Goal: Task Accomplishment & Management: Manage account settings

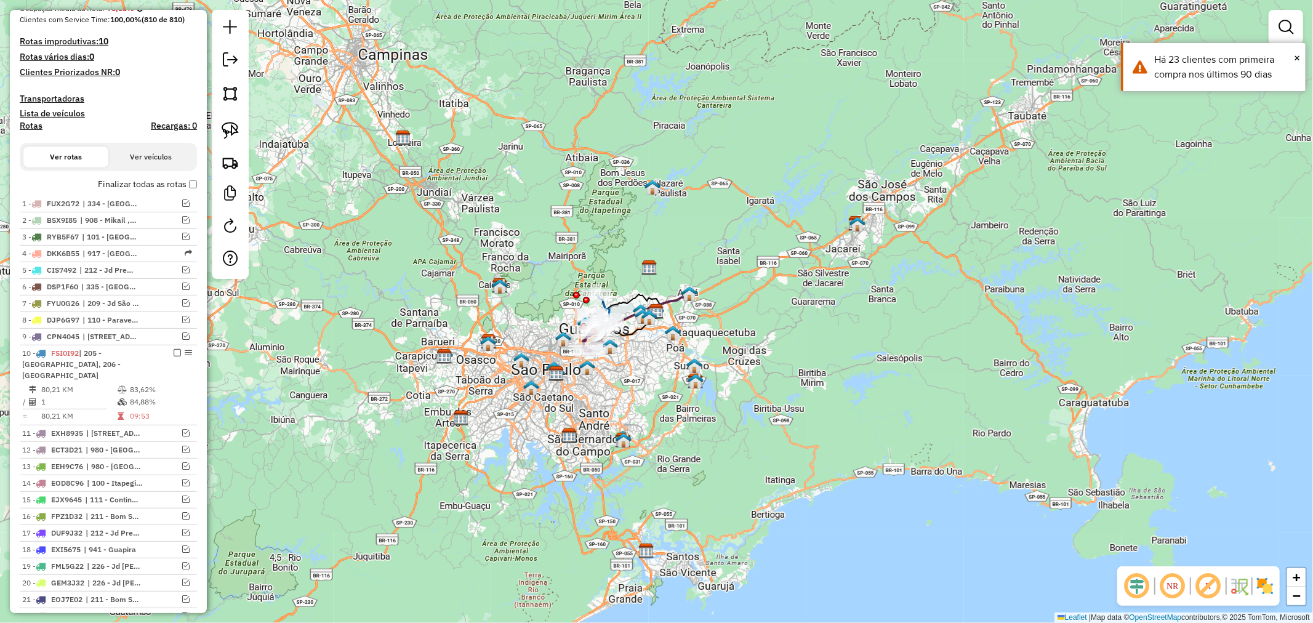
scroll to position [615, 0]
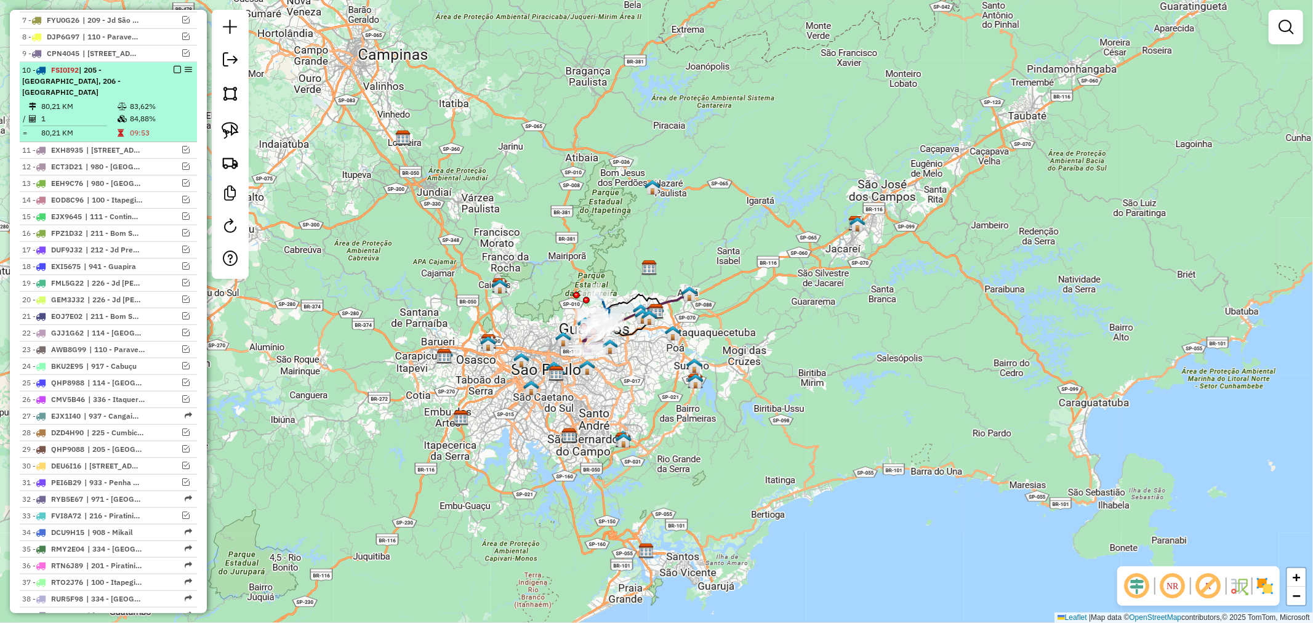
select select "**********"
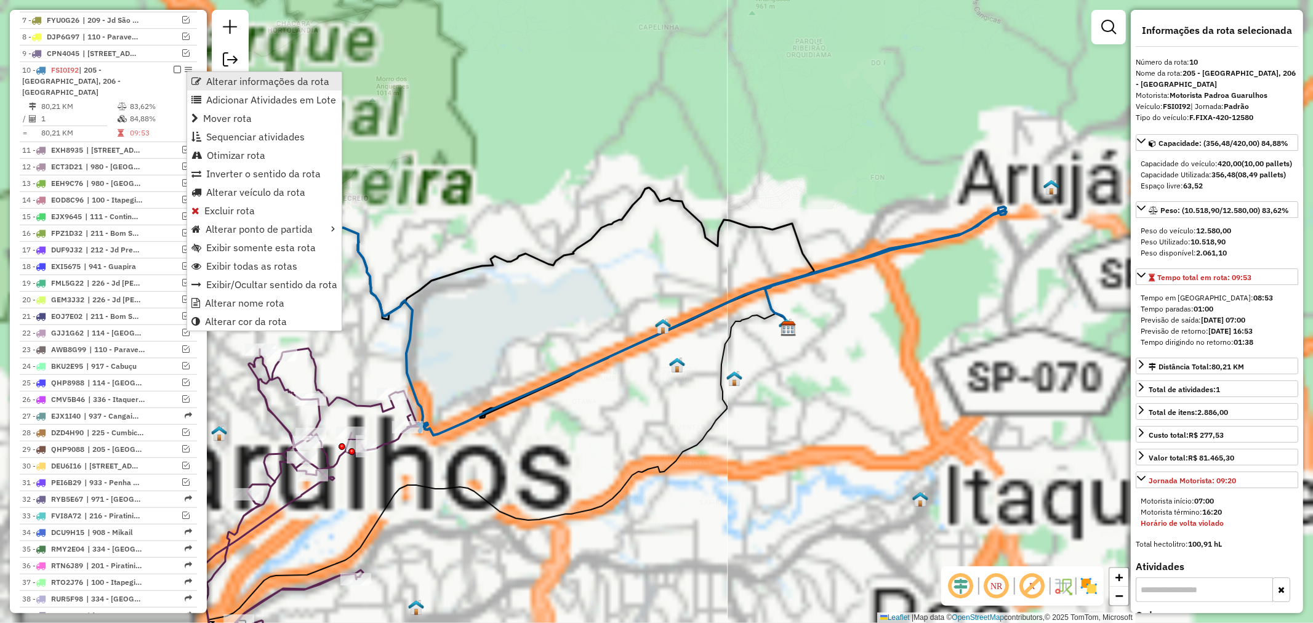
click at [220, 78] on span "Alterar informações da rota" at bounding box center [267, 81] width 123 height 10
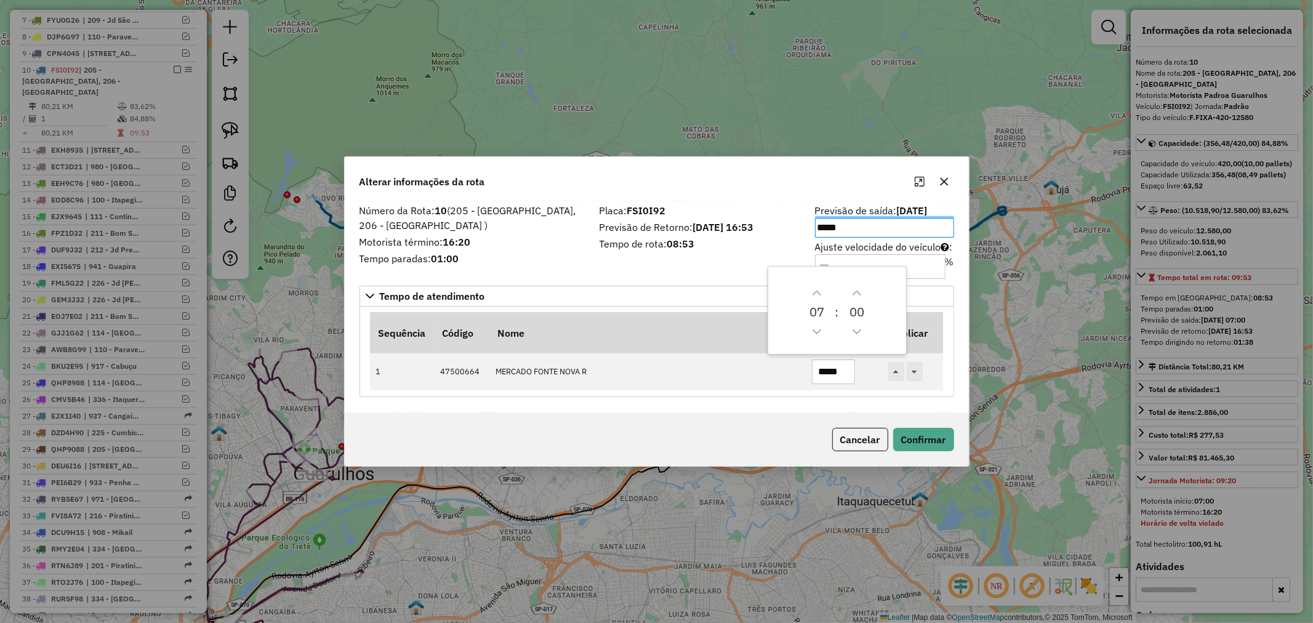
click at [714, 269] on div "Placa: FSI0I92 Previsão de Retorno: 26/09/2025 16:53 Tempo de rota: 08:53" at bounding box center [699, 241] width 215 height 70
click at [891, 268] on input "Ajuste velocidade do veículo : %" at bounding box center [880, 266] width 130 height 25
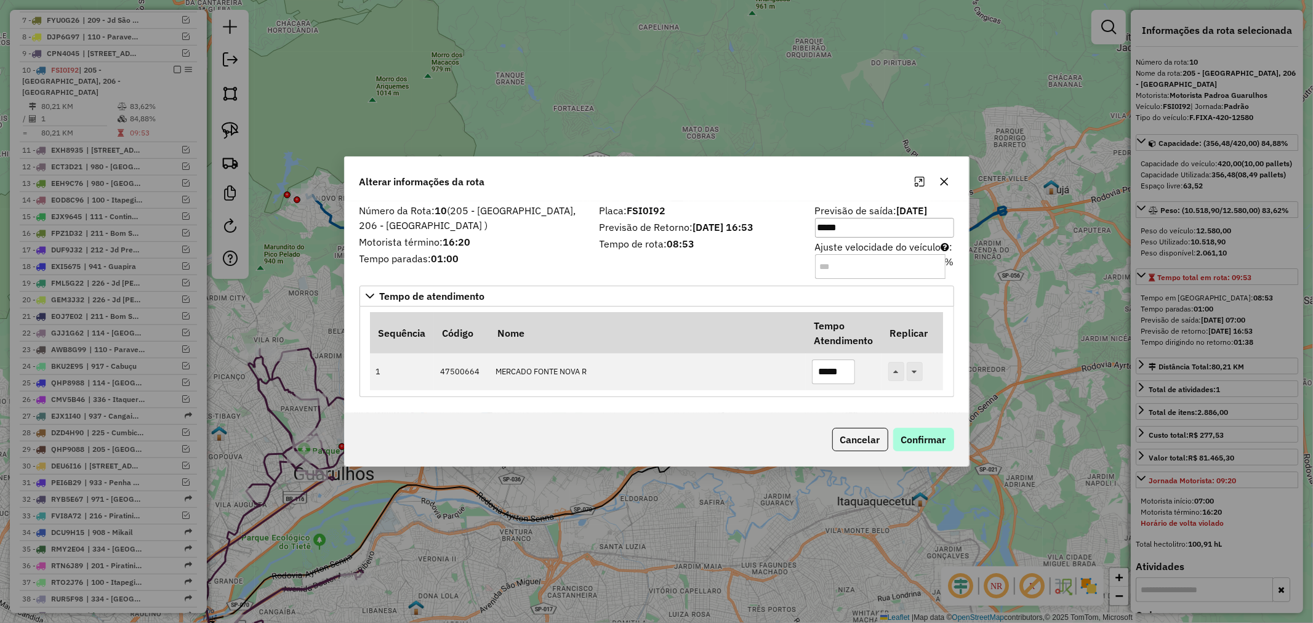
type input "**"
click at [929, 442] on button "Confirmar" at bounding box center [923, 439] width 61 height 23
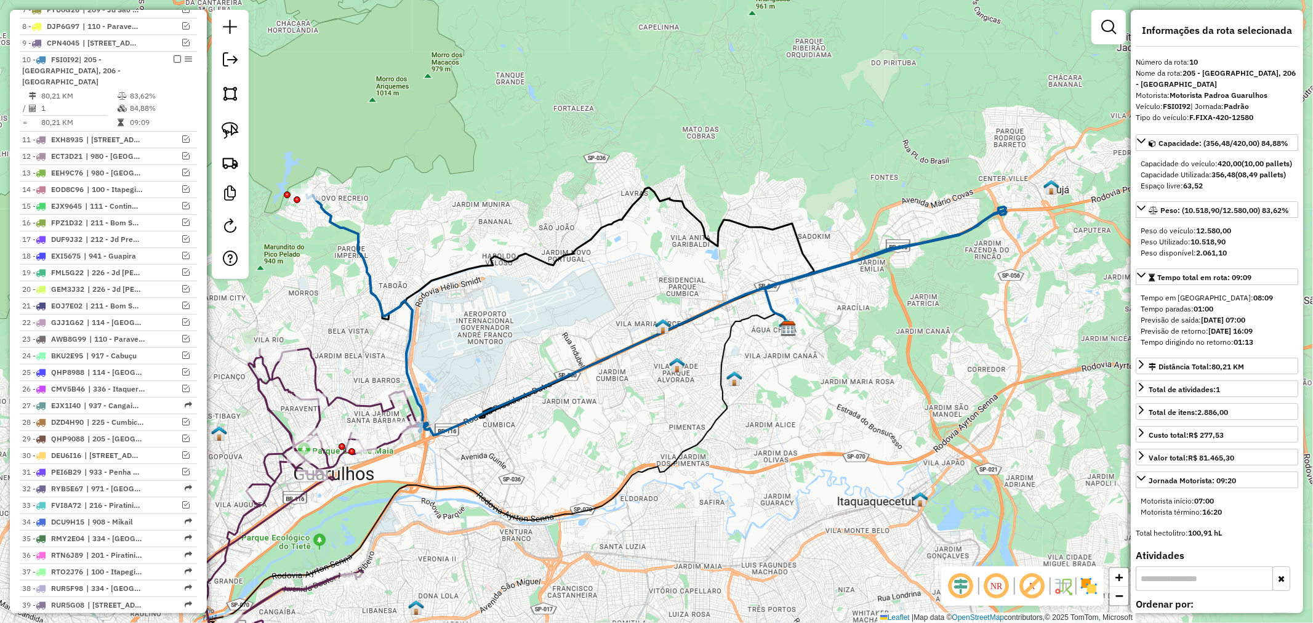
scroll to position [668, 0]
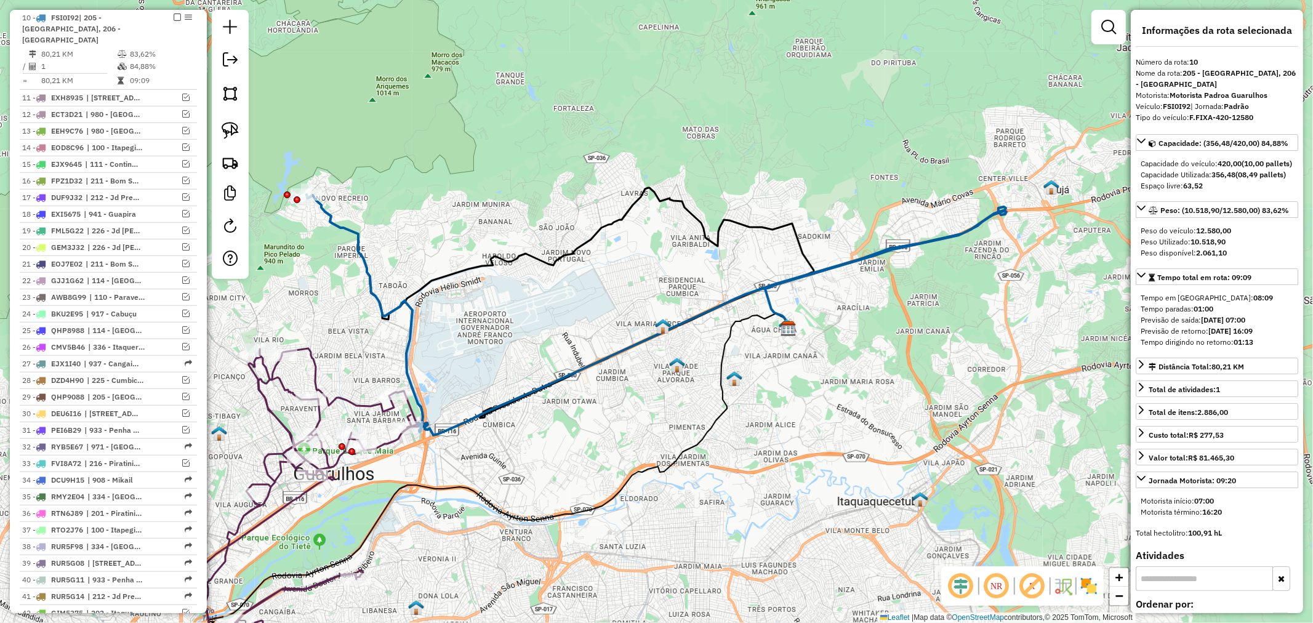
click at [670, 278] on div "Janela de atendimento Grade de atendimento Capacidade Transportadoras Veículos …" at bounding box center [656, 311] width 1313 height 623
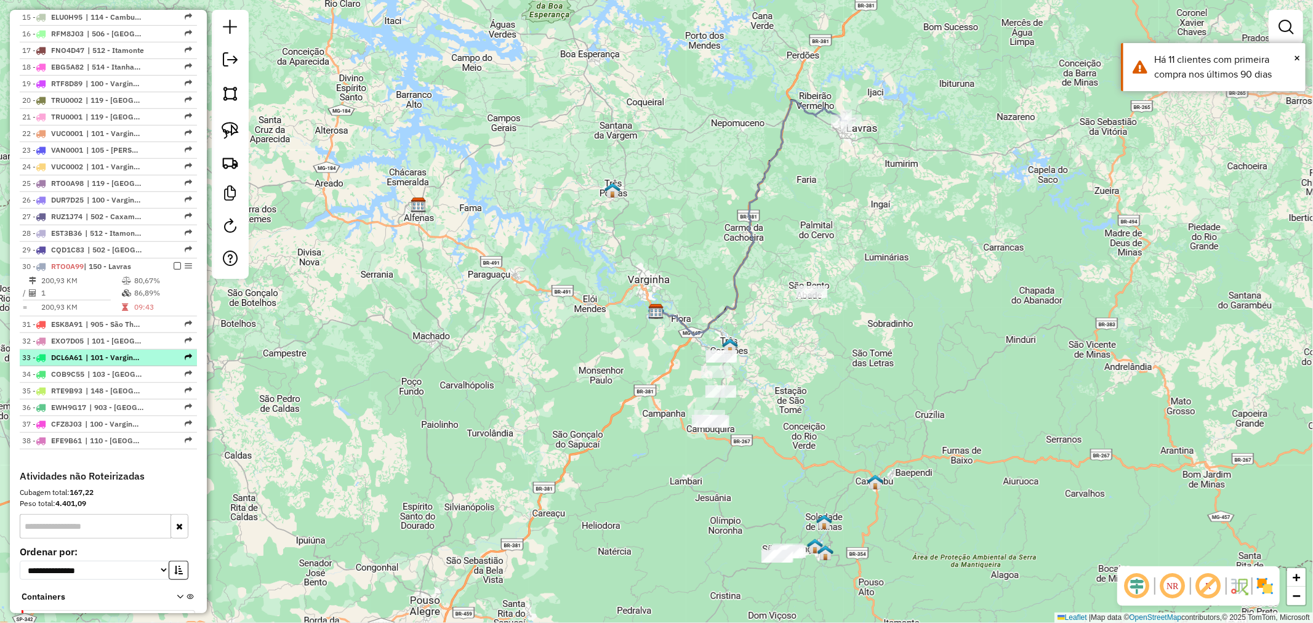
scroll to position [752, 0]
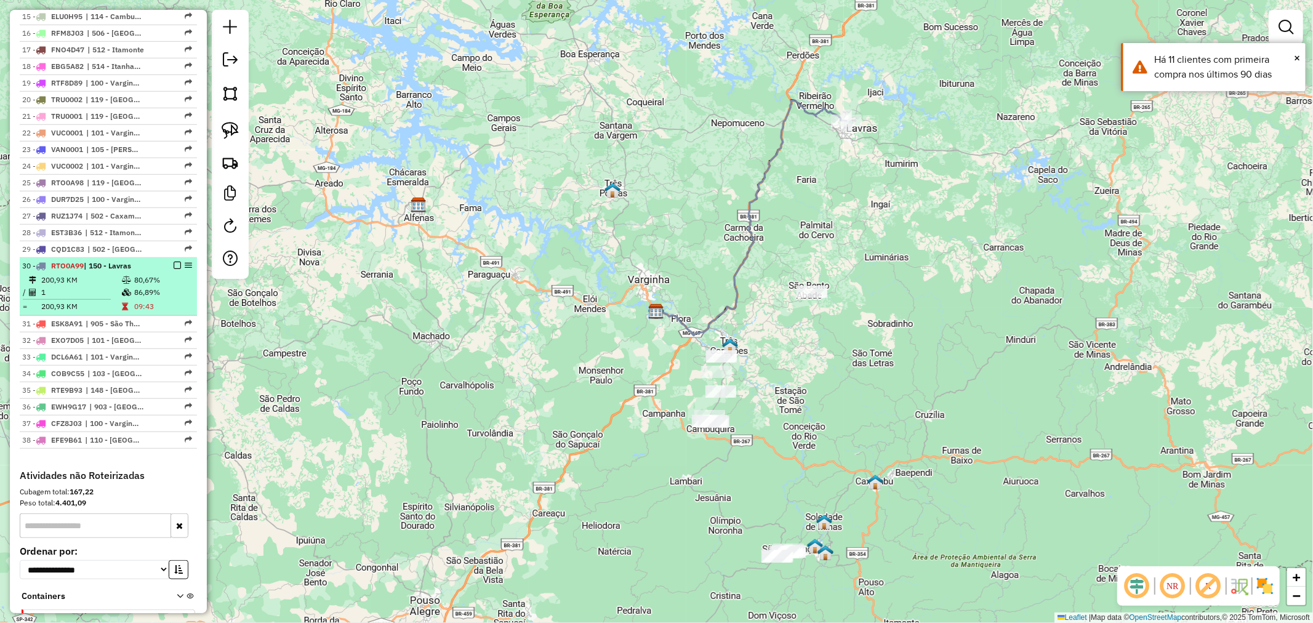
click at [166, 292] on td "86,89%" at bounding box center [163, 292] width 58 height 12
select select "**********"
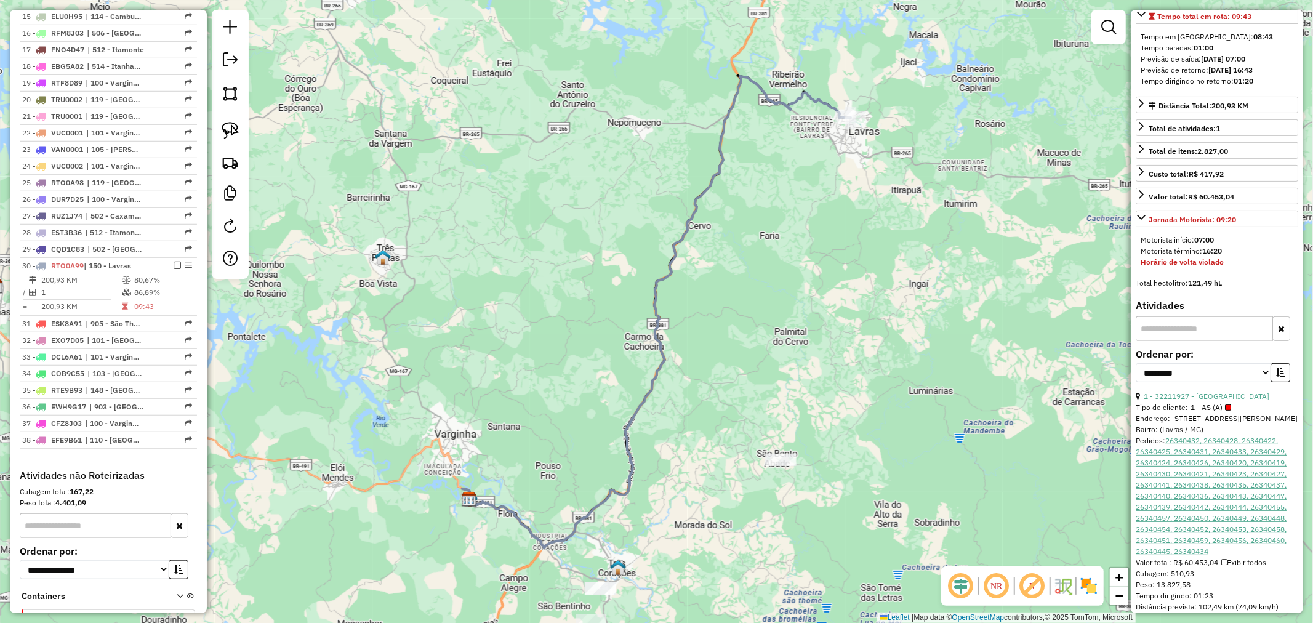
scroll to position [428, 0]
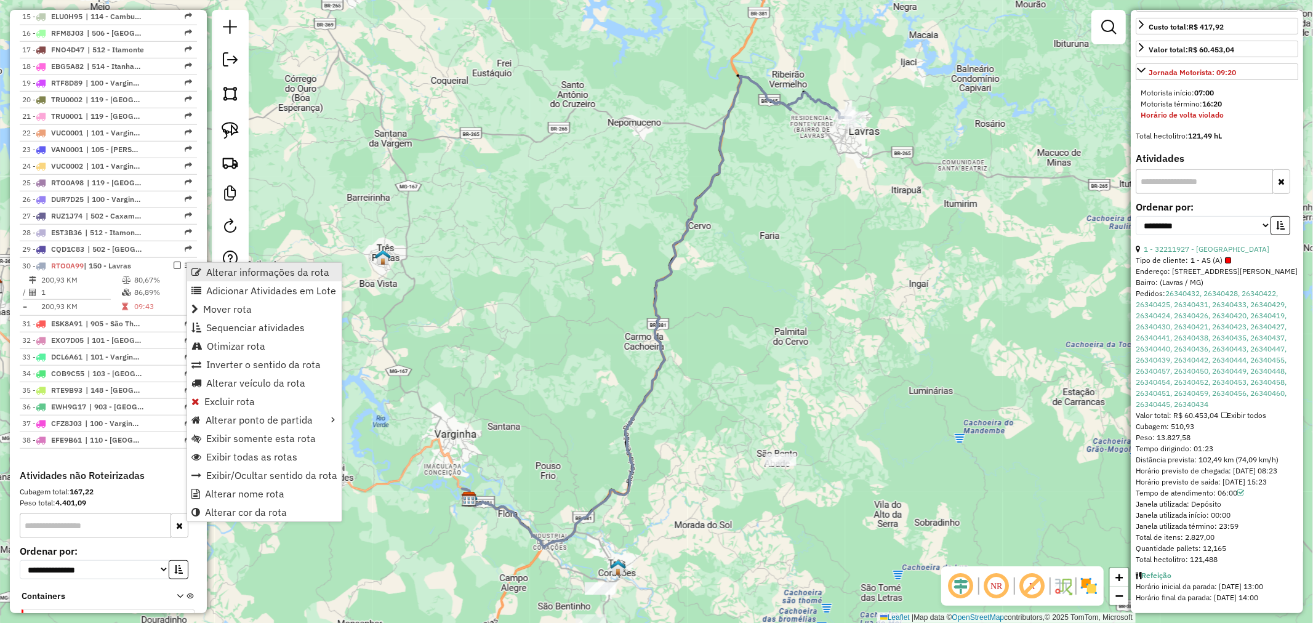
click at [198, 273] on span "Alterar informações da rota" at bounding box center [196, 272] width 10 height 10
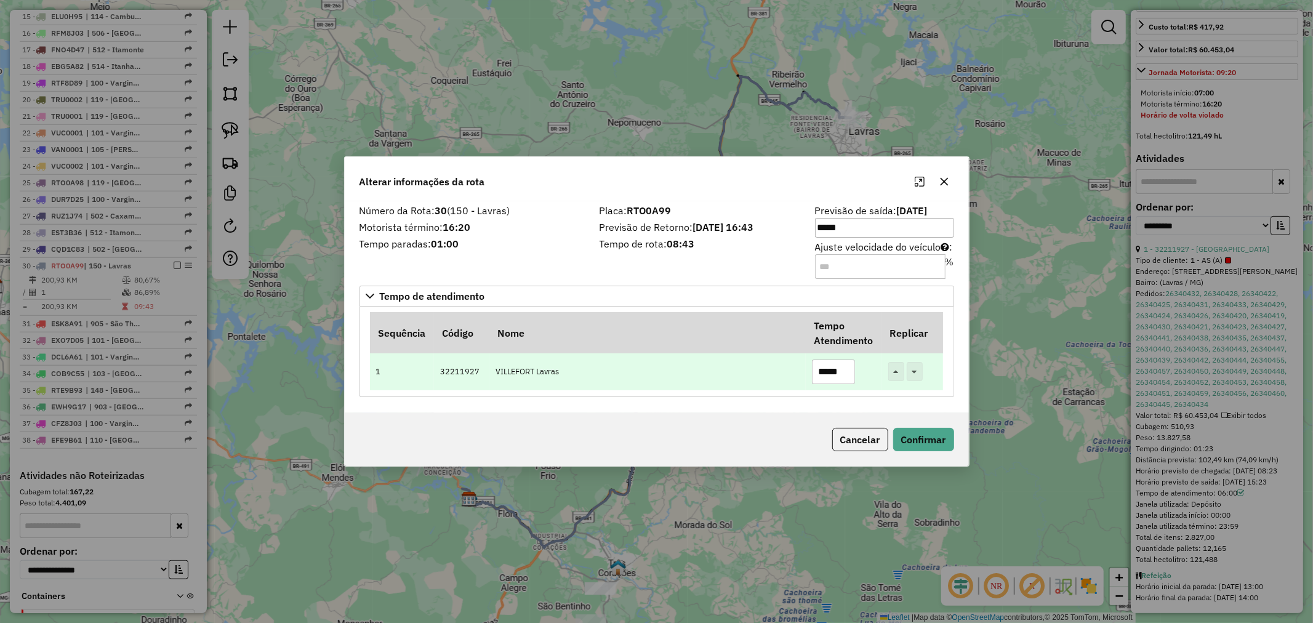
click at [825, 375] on input "*****" at bounding box center [833, 371] width 43 height 25
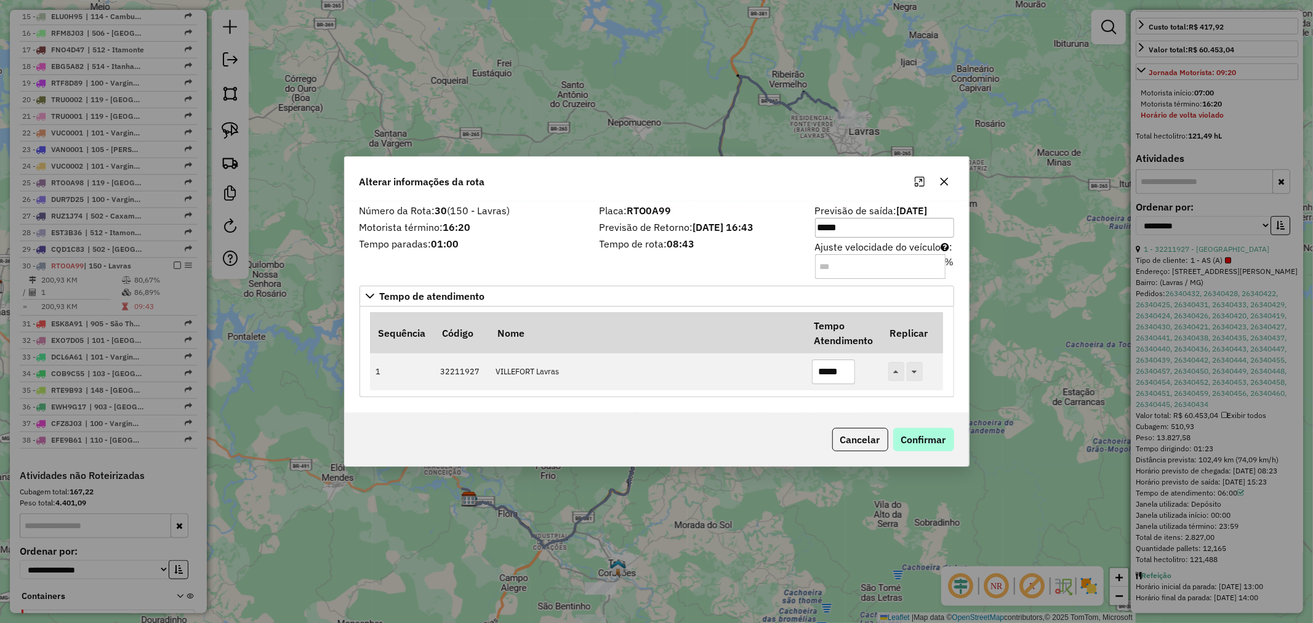
type input "*****"
click at [948, 434] on button "Confirmar" at bounding box center [923, 439] width 61 height 23
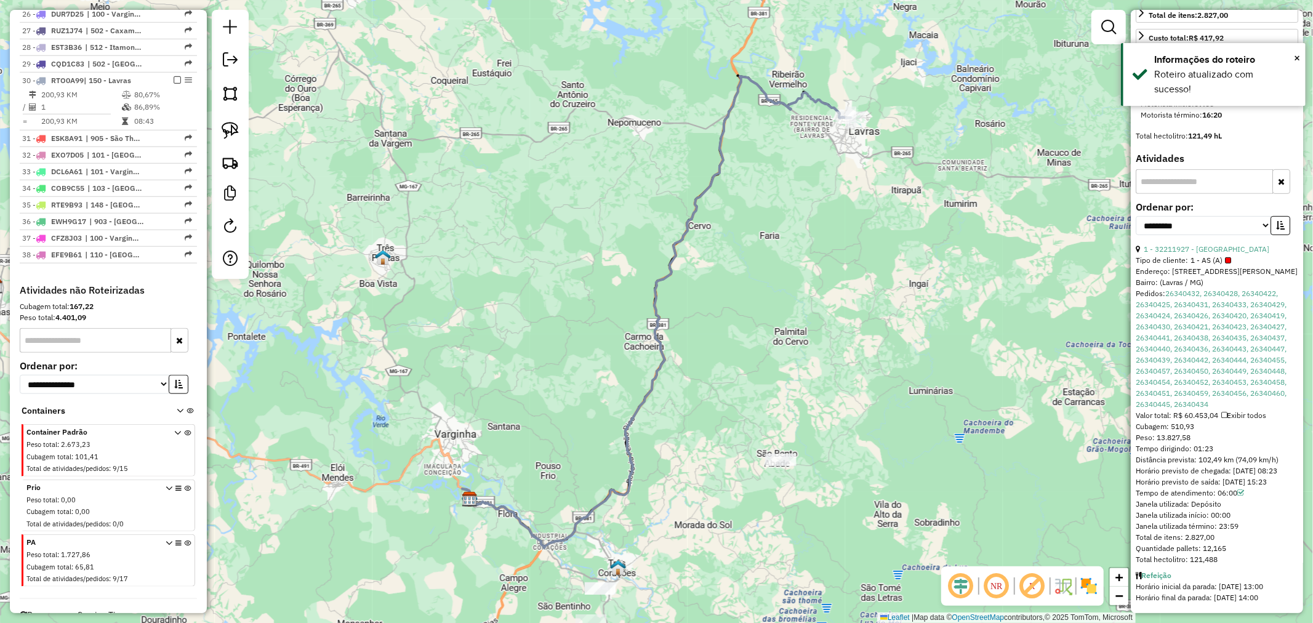
scroll to position [975, 0]
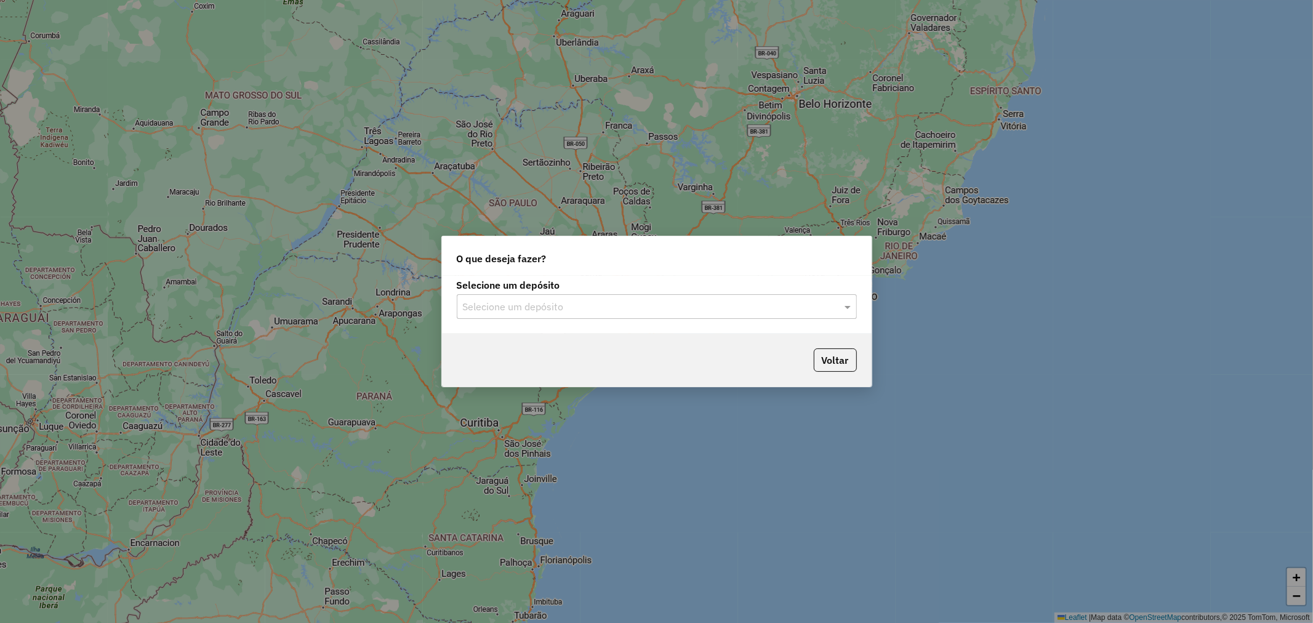
type input "*"
type input "****"
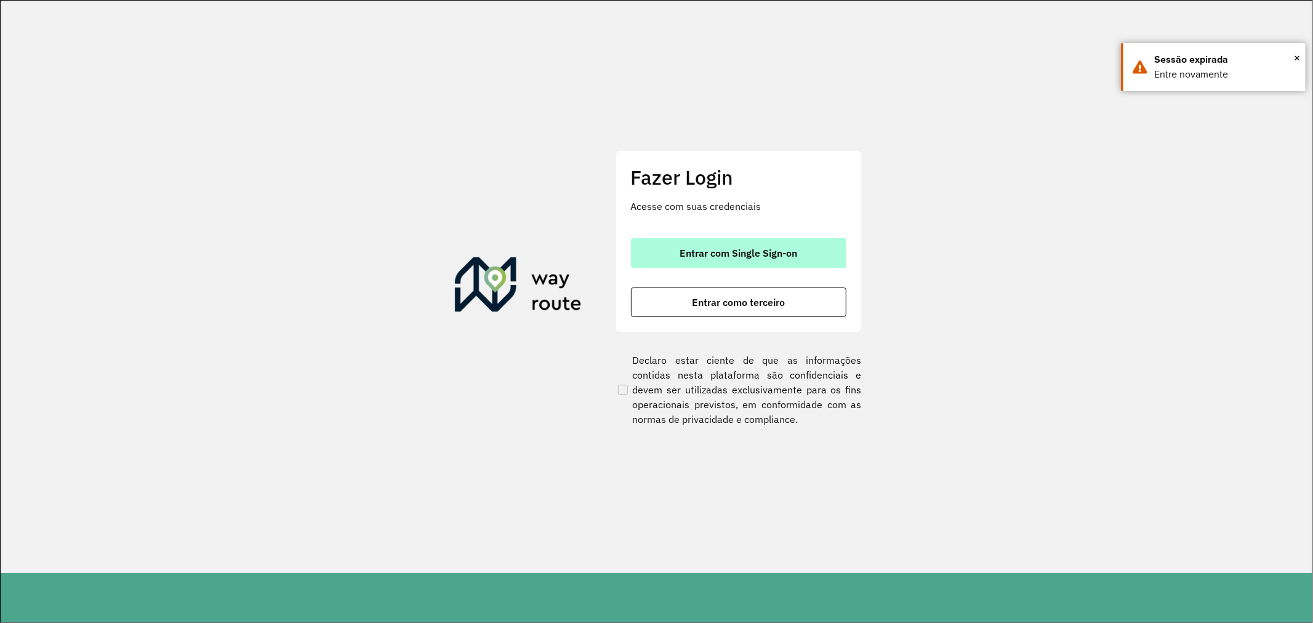
click at [736, 260] on button "Entrar com Single Sign-on" at bounding box center [738, 253] width 215 height 30
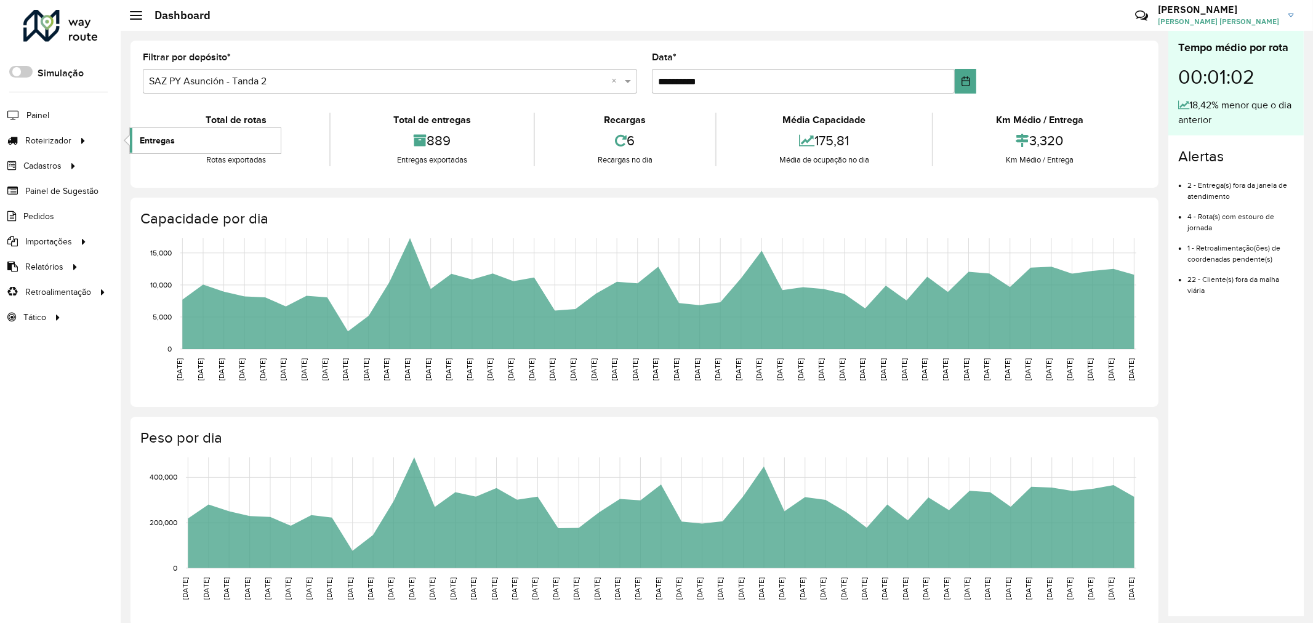
click at [172, 140] on span "Entregas" at bounding box center [157, 140] width 35 height 13
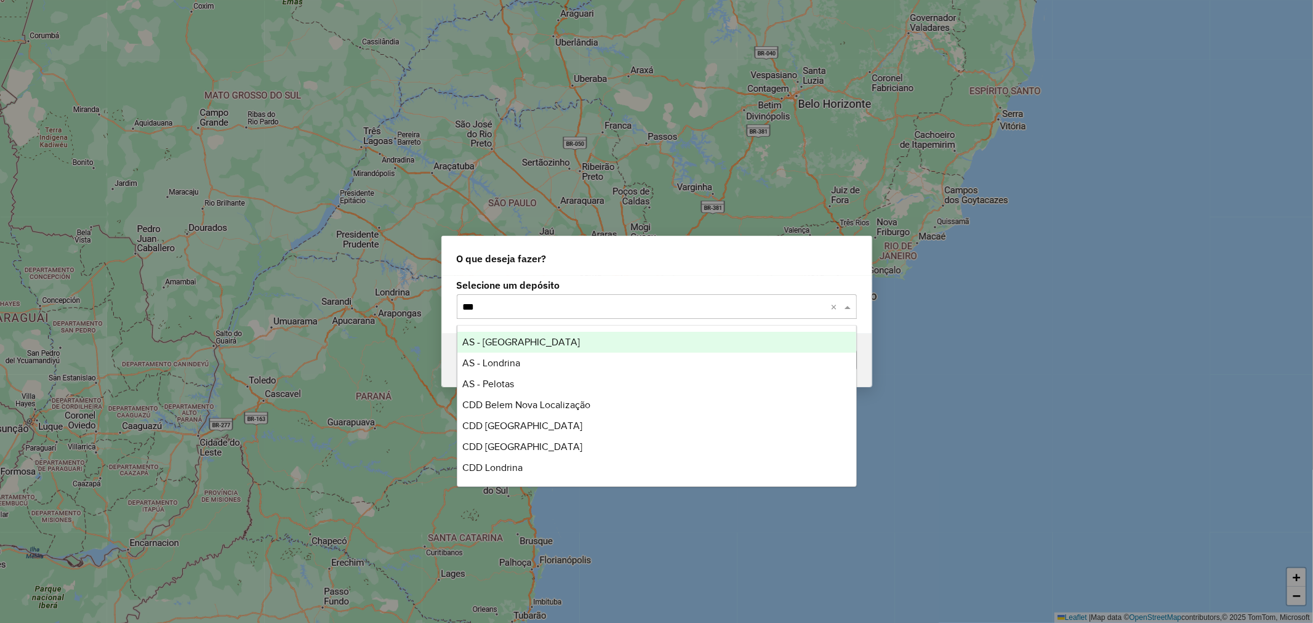
type input "****"
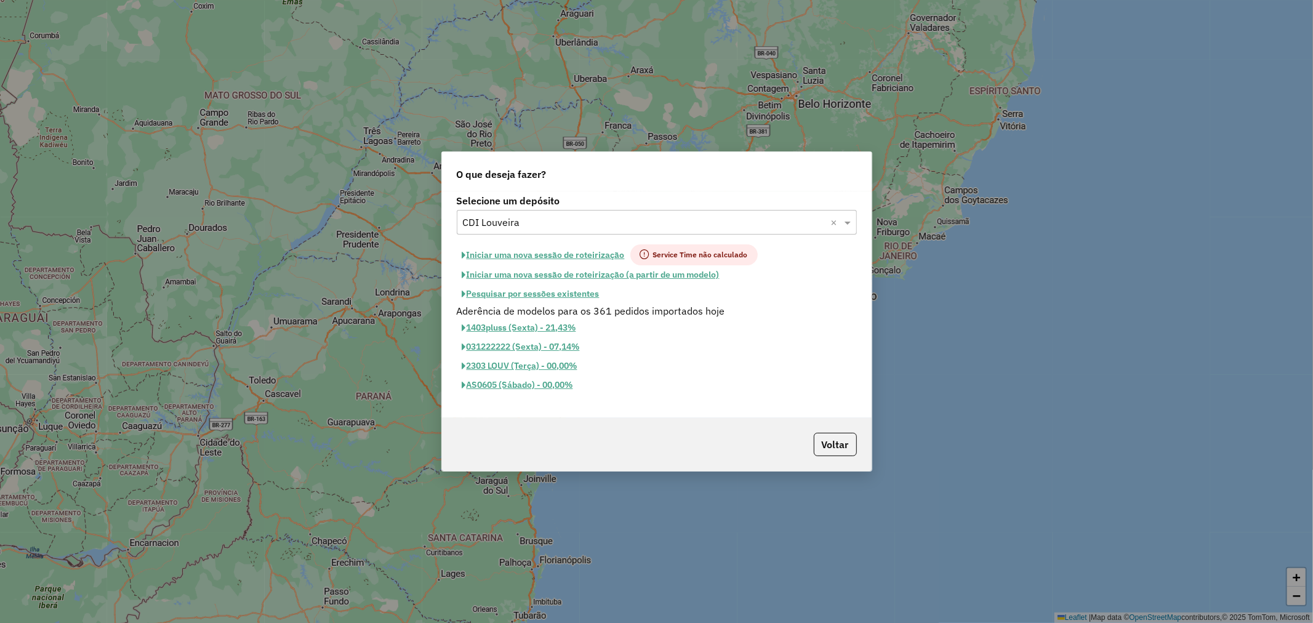
click at [578, 298] on button "Pesquisar por sessões existentes" at bounding box center [531, 293] width 148 height 19
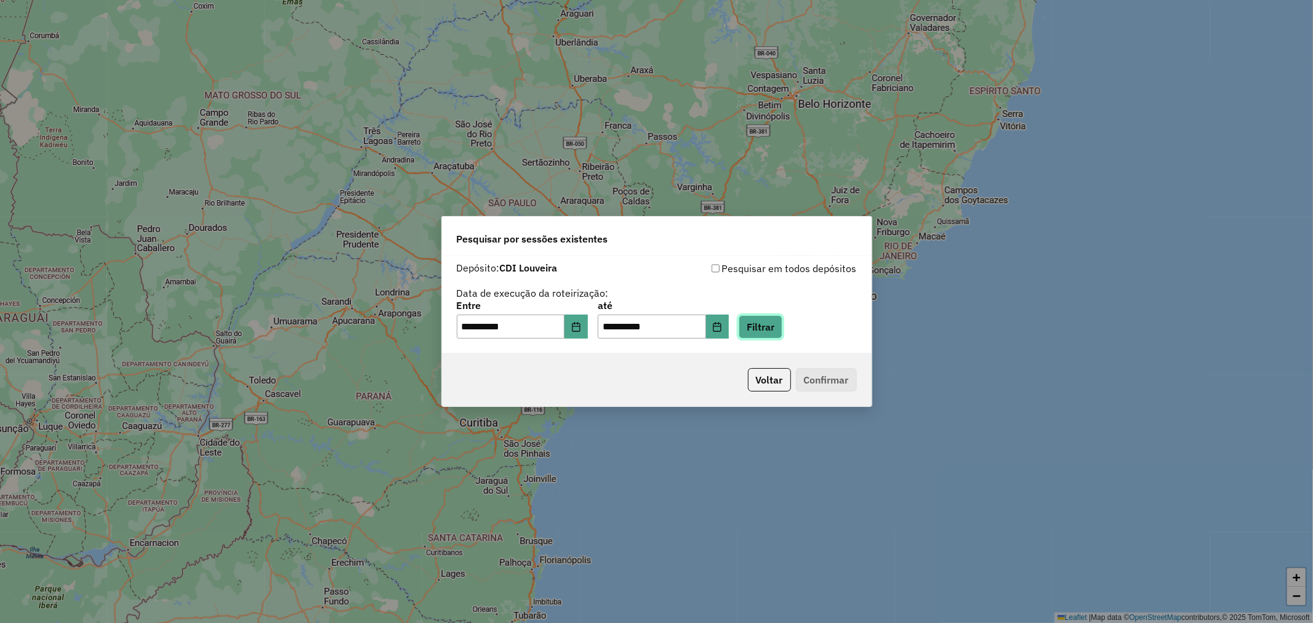
drag, startPoint x: 789, startPoint y: 330, endPoint x: 580, endPoint y: 327, distance: 209.3
click at [591, 333] on div "**********" at bounding box center [657, 320] width 400 height 38
click at [580, 323] on icon "Choose Date" at bounding box center [576, 327] width 10 height 10
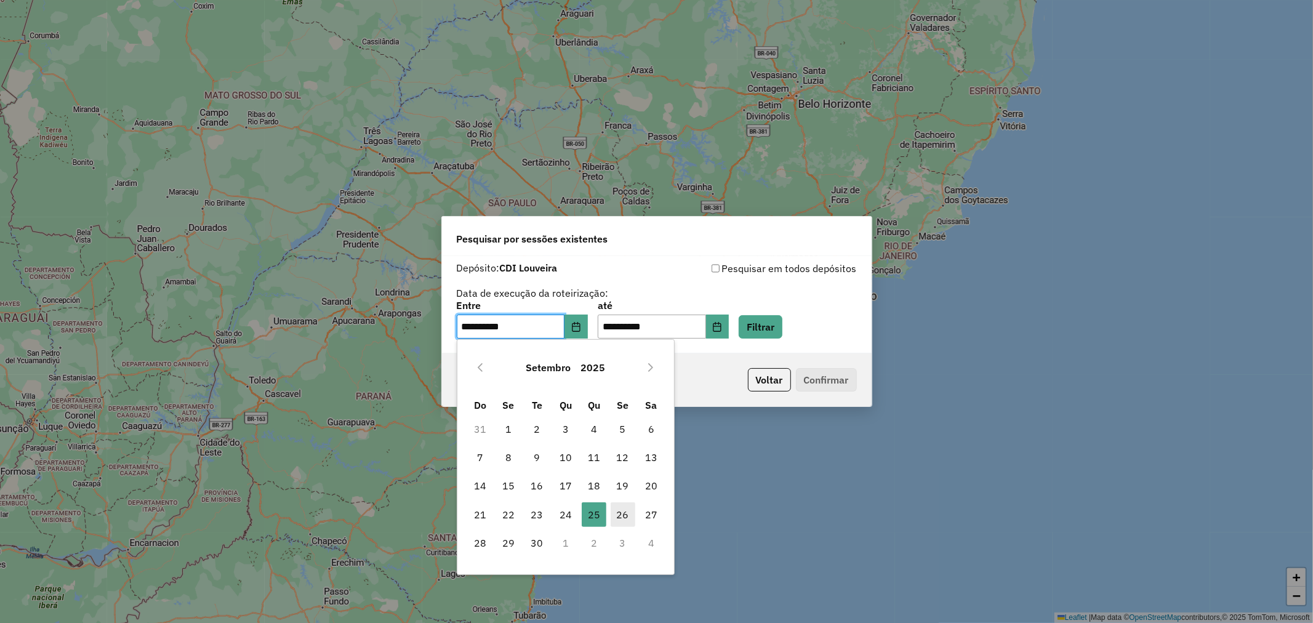
click at [622, 523] on span "26" at bounding box center [622, 514] width 25 height 25
type input "**********"
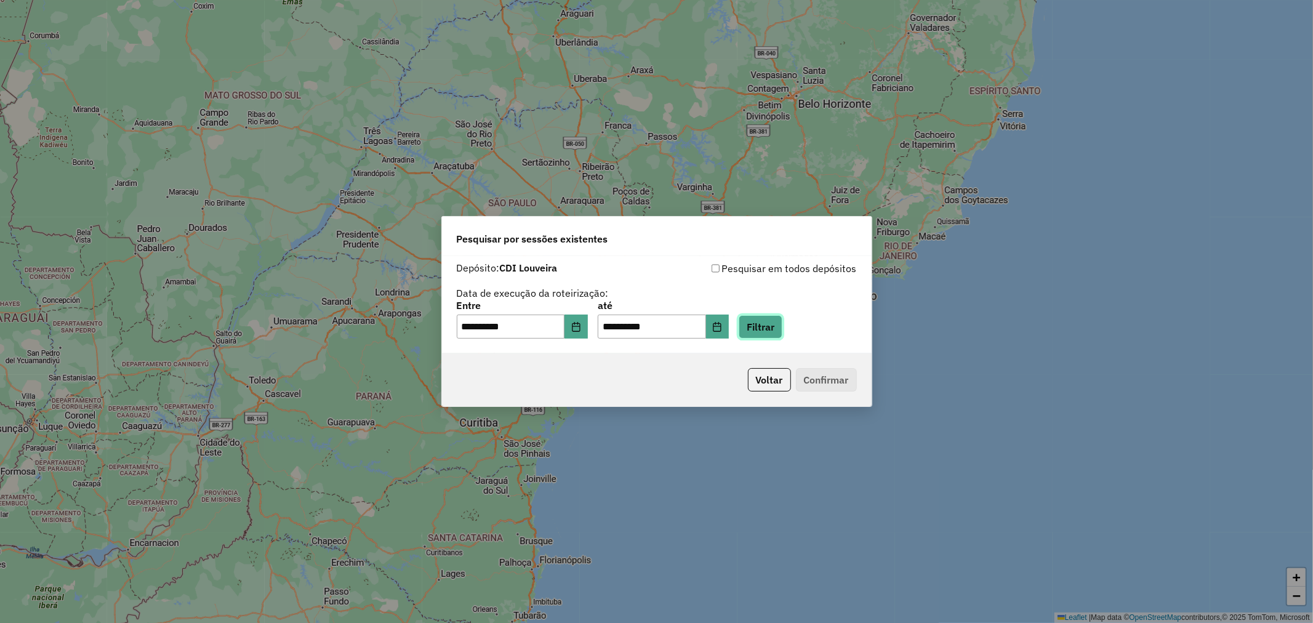
click at [780, 316] on button "Filtrar" at bounding box center [760, 326] width 44 height 23
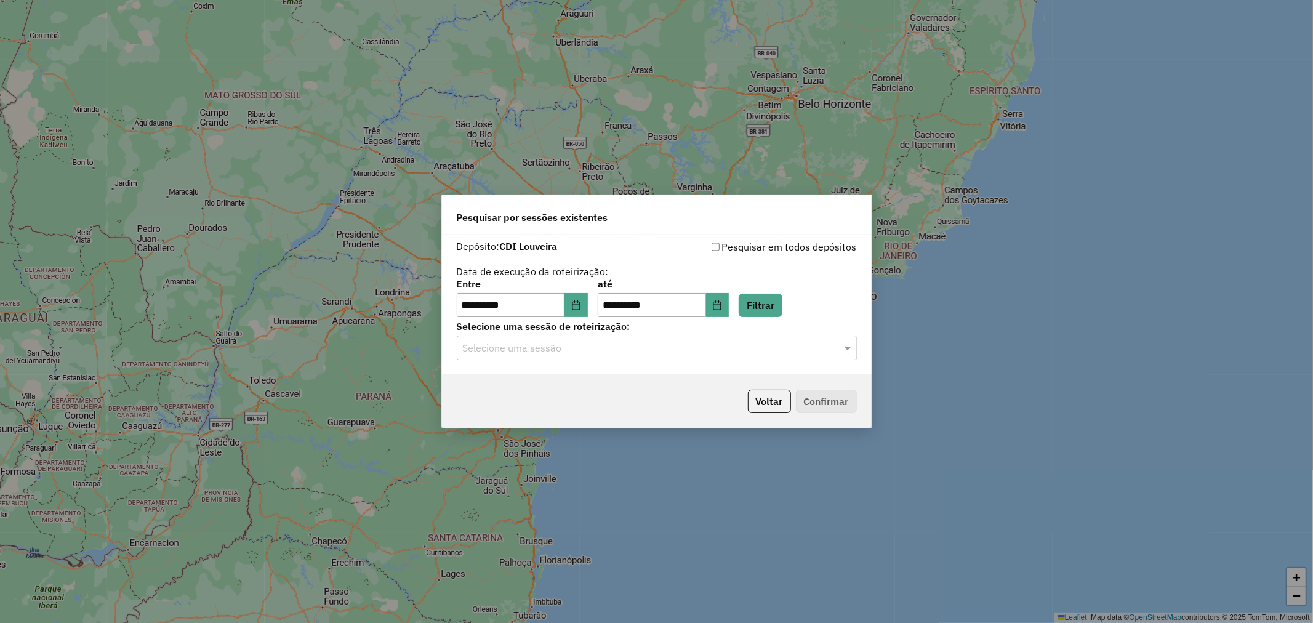
drag, startPoint x: 665, startPoint y: 334, endPoint x: 665, endPoint y: 342, distance: 8.6
click at [665, 334] on div "Selecione uma sessão de roteirização: Selecione uma sessão" at bounding box center [657, 341] width 400 height 38
click at [668, 350] on input "text" at bounding box center [644, 348] width 363 height 15
click at [603, 383] on div "1283320 - 26/09/2025 19:24" at bounding box center [656, 384] width 399 height 21
click at [802, 406] on button "Confirmar" at bounding box center [826, 401] width 61 height 23
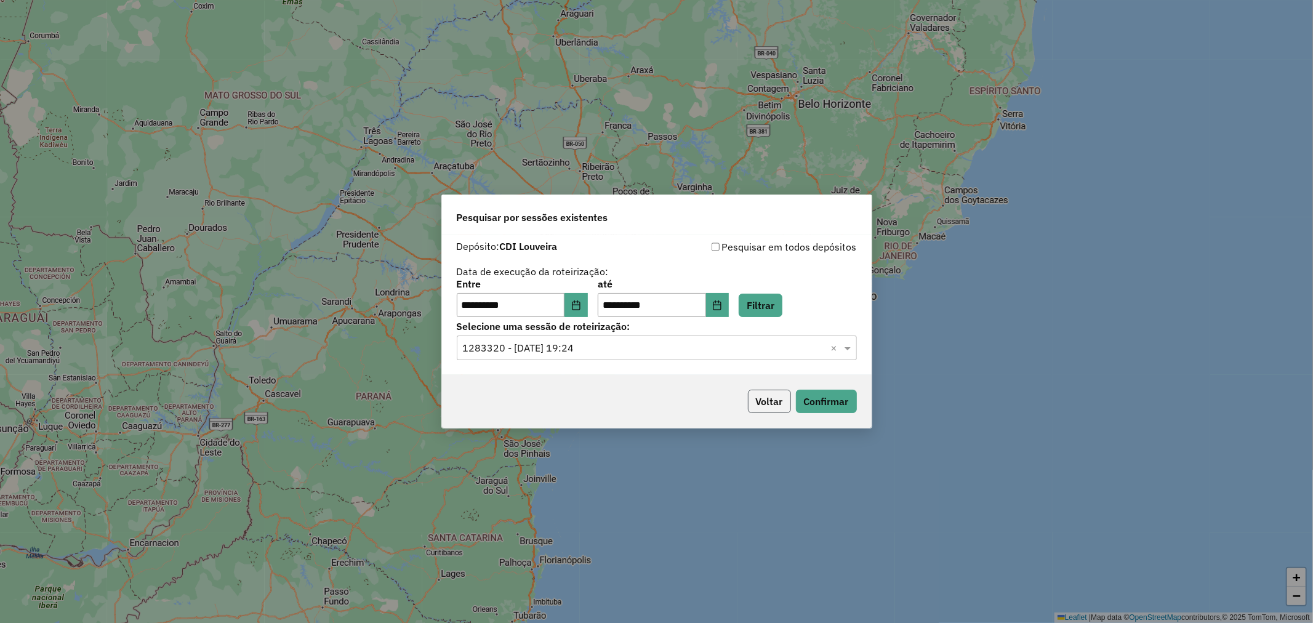
click at [777, 398] on button "Voltar" at bounding box center [769, 401] width 43 height 23
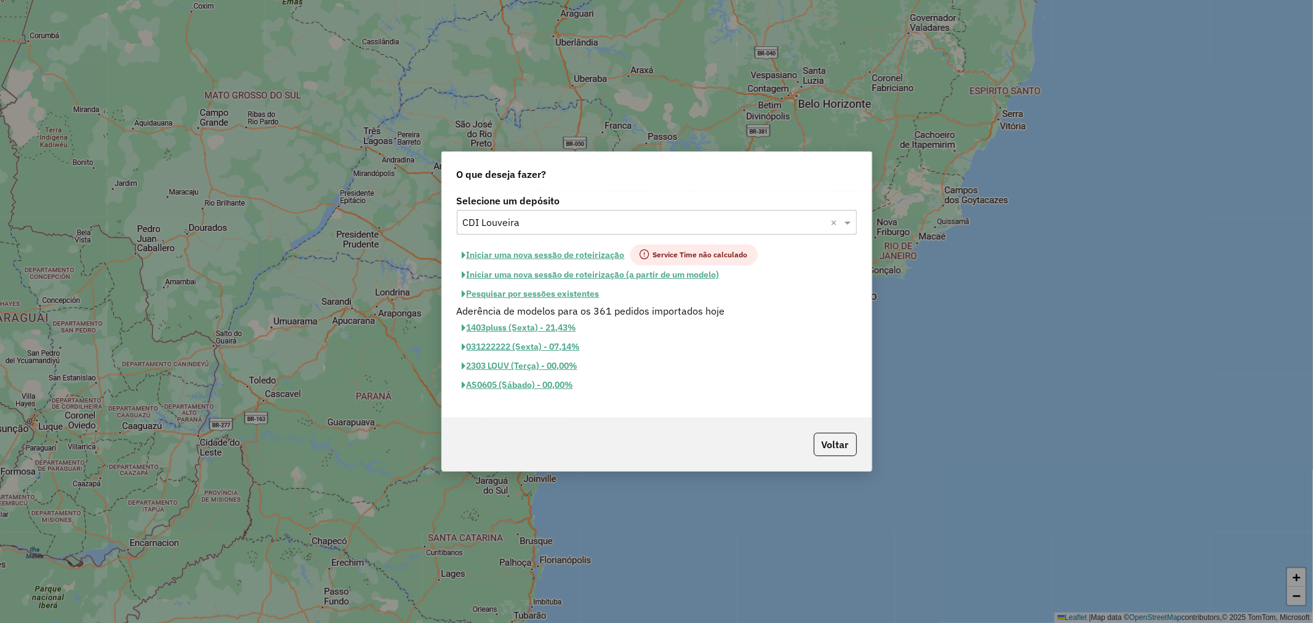
click at [552, 256] on button "Iniciar uma nova sessão de roteirização" at bounding box center [544, 254] width 174 height 21
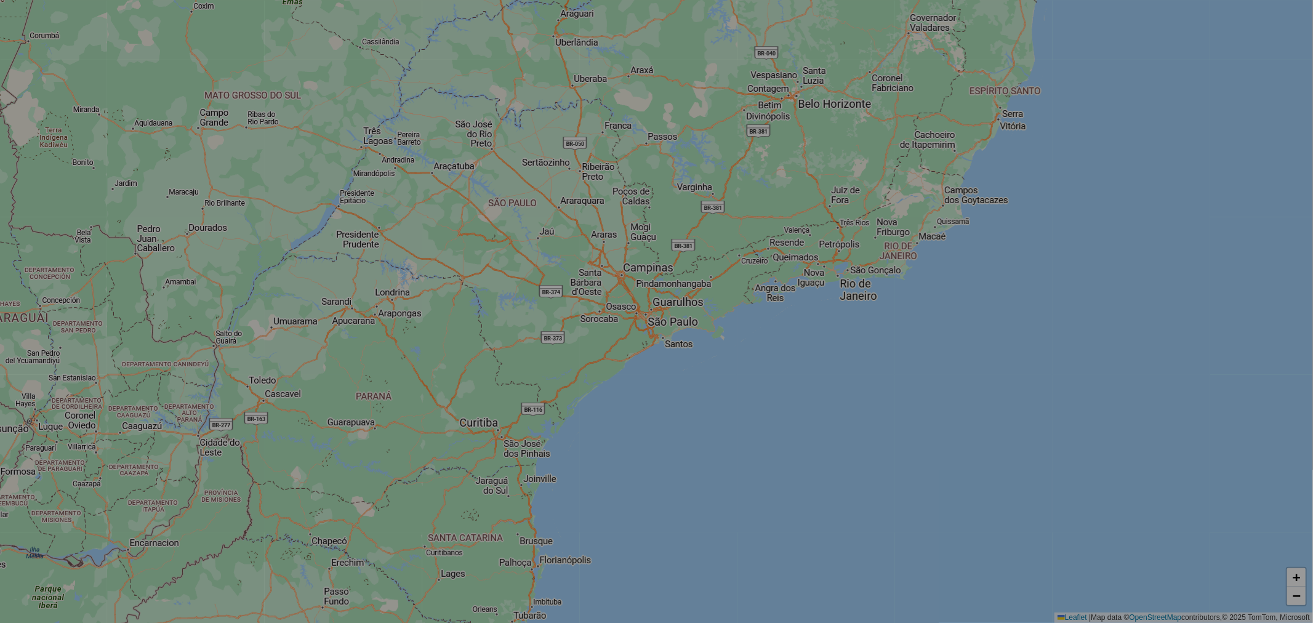
select select "*"
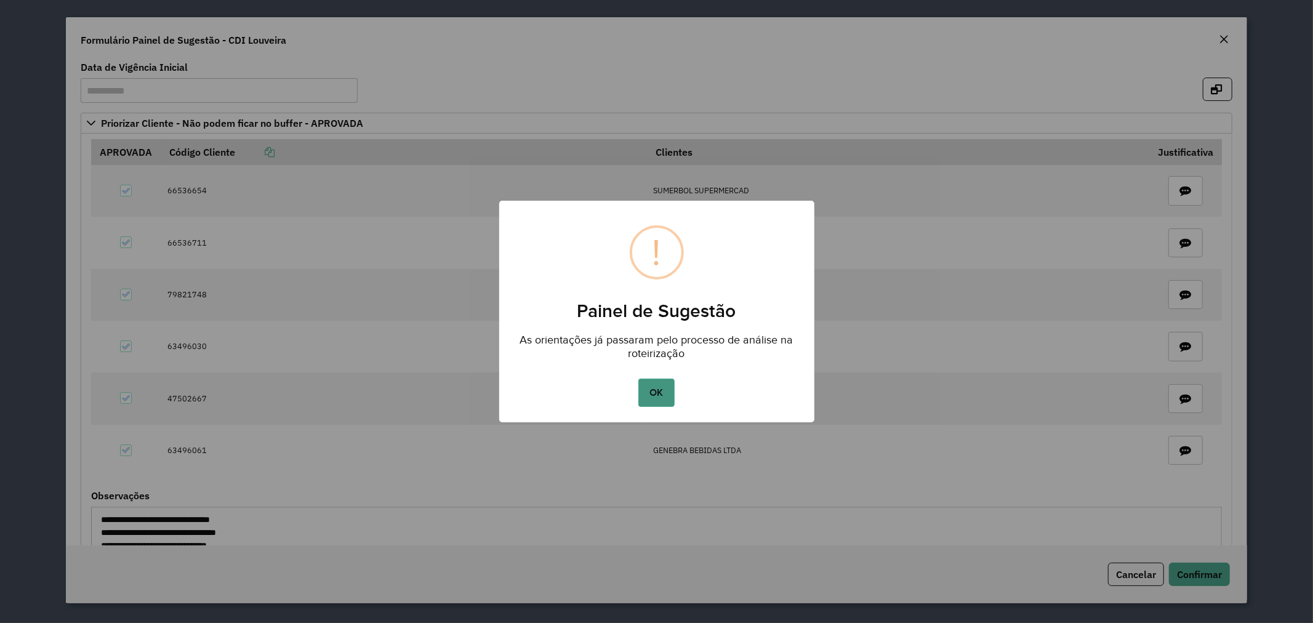
click at [668, 390] on button "OK" at bounding box center [656, 392] width 36 height 28
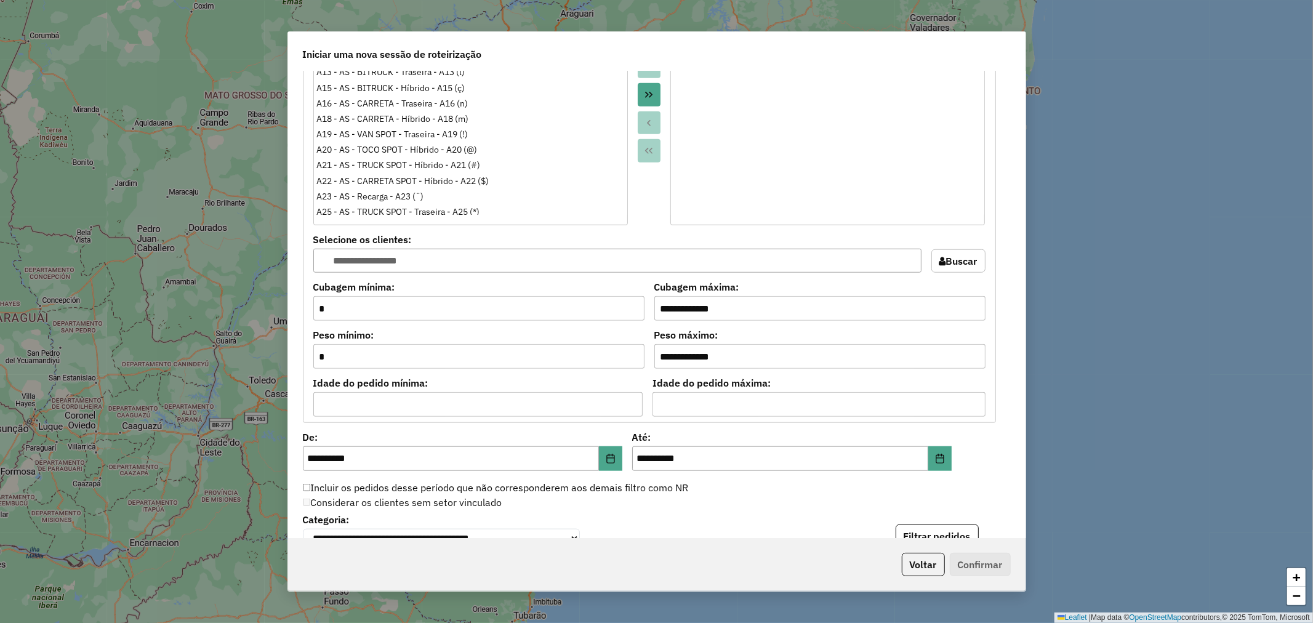
scroll to position [1162, 0]
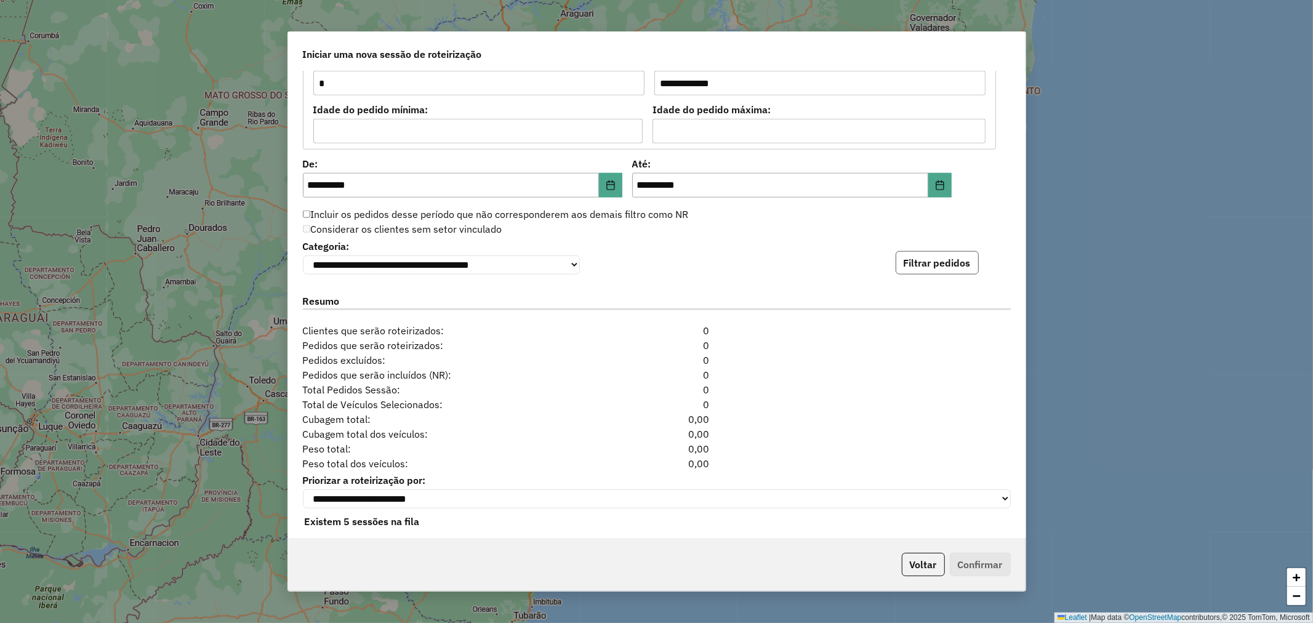
click at [927, 271] on button "Filtrar pedidos" at bounding box center [936, 262] width 83 height 23
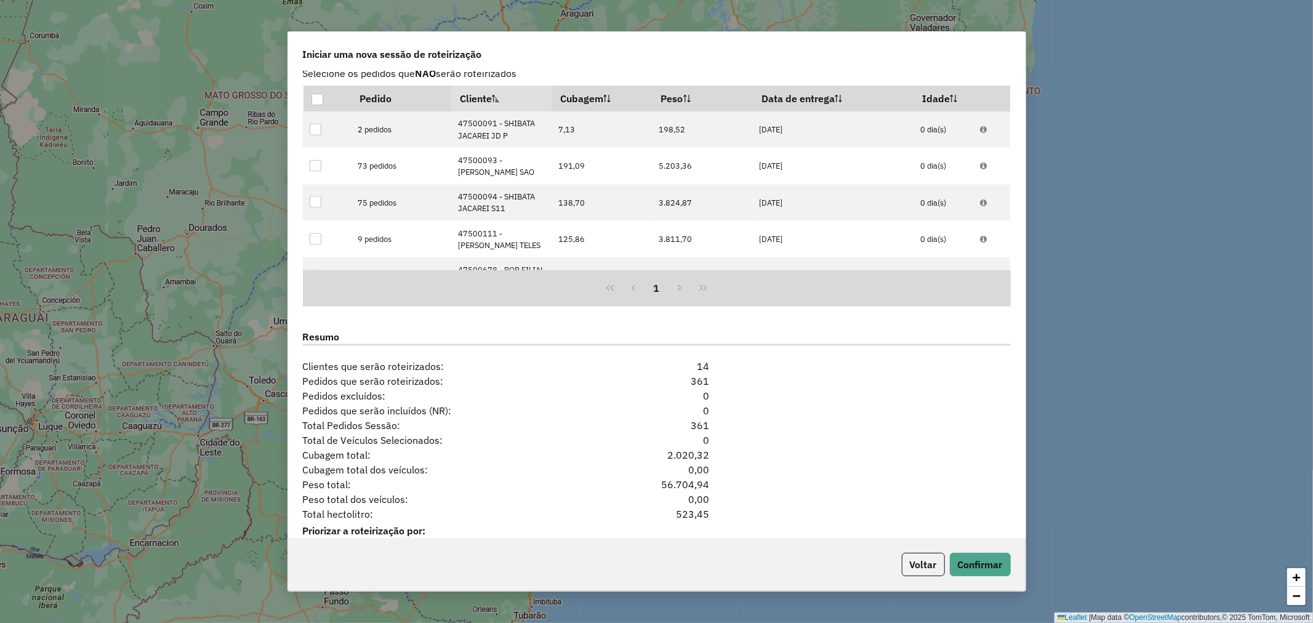
scroll to position [1447, 0]
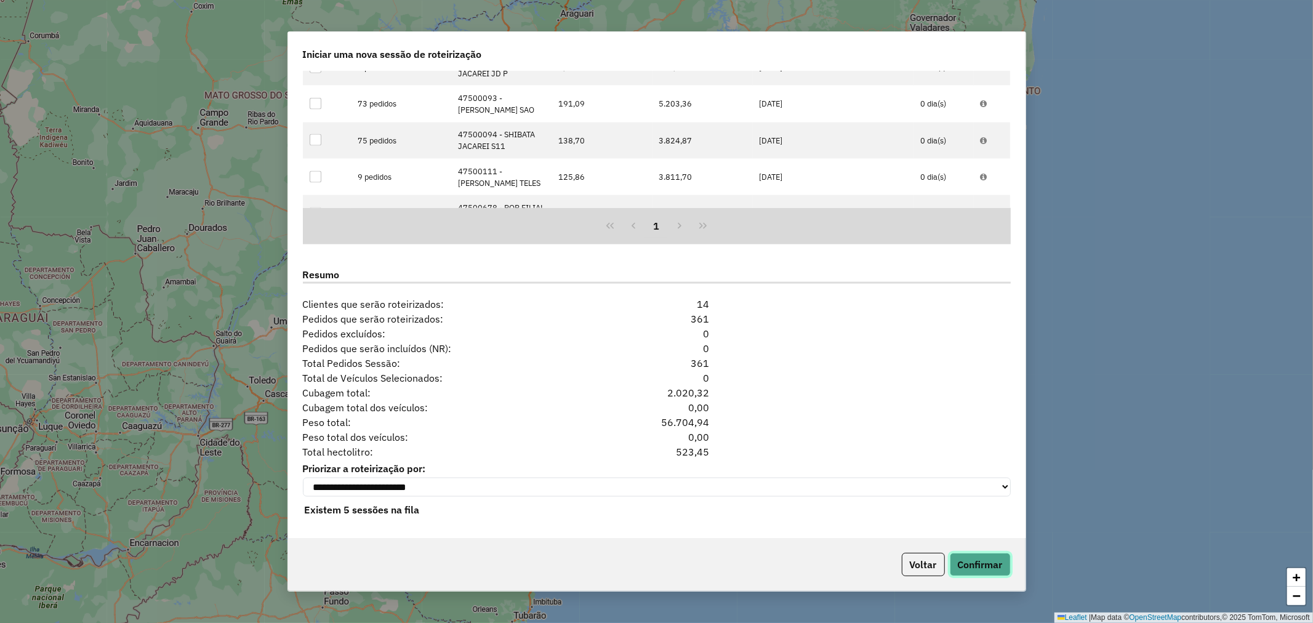
click at [977, 555] on button "Confirmar" at bounding box center [980, 564] width 61 height 23
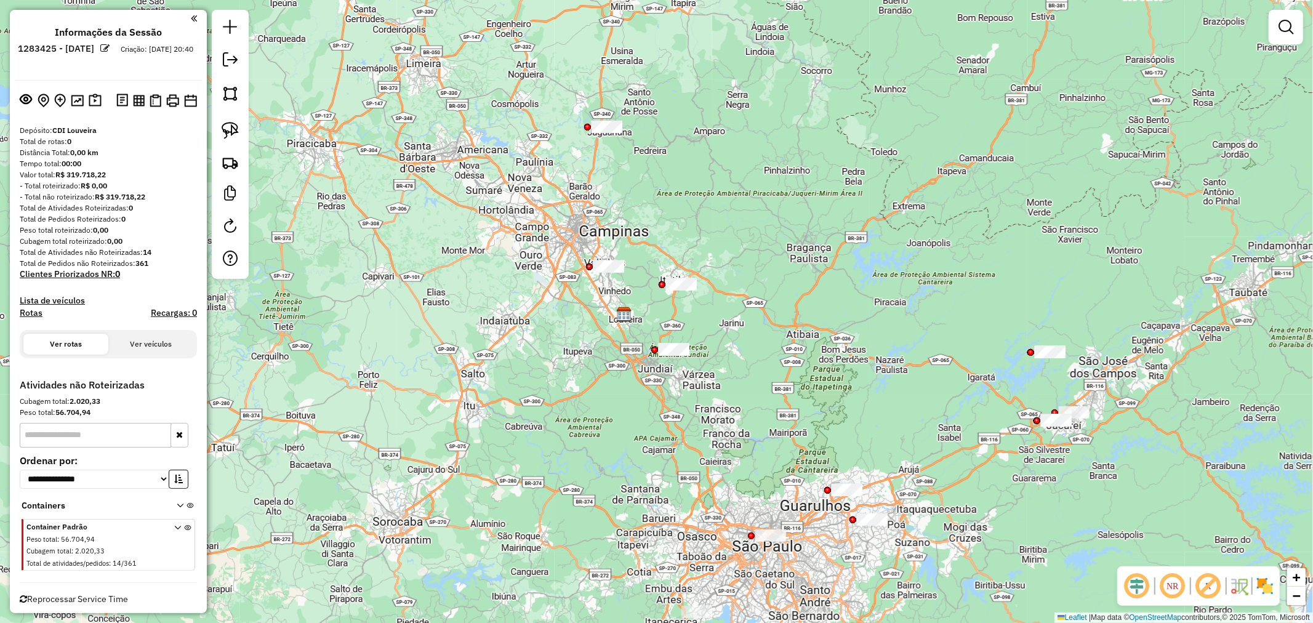
drag, startPoint x: 548, startPoint y: 356, endPoint x: 318, endPoint y: 249, distance: 253.6
click at [493, 361] on div "Janela de atendimento Grade de atendimento Capacidade Transportadoras Veículos …" at bounding box center [656, 311] width 1313 height 623
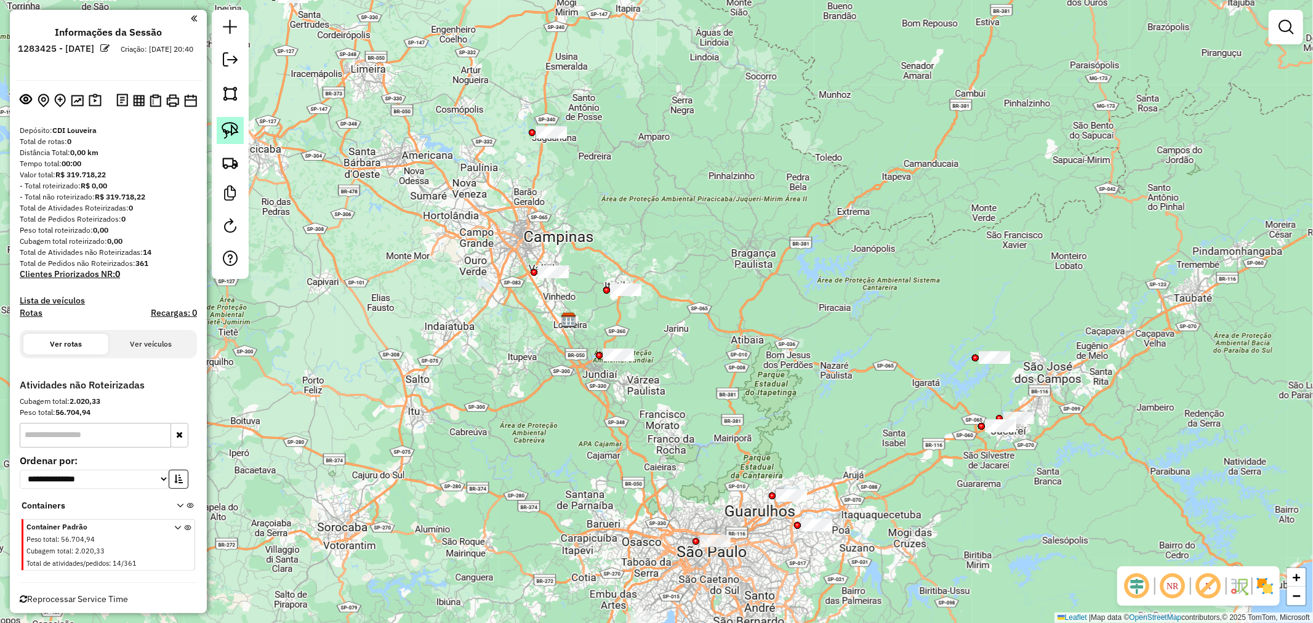
click at [220, 124] on link at bounding box center [230, 130] width 27 height 27
click at [1285, 26] on em at bounding box center [1285, 27] width 15 height 15
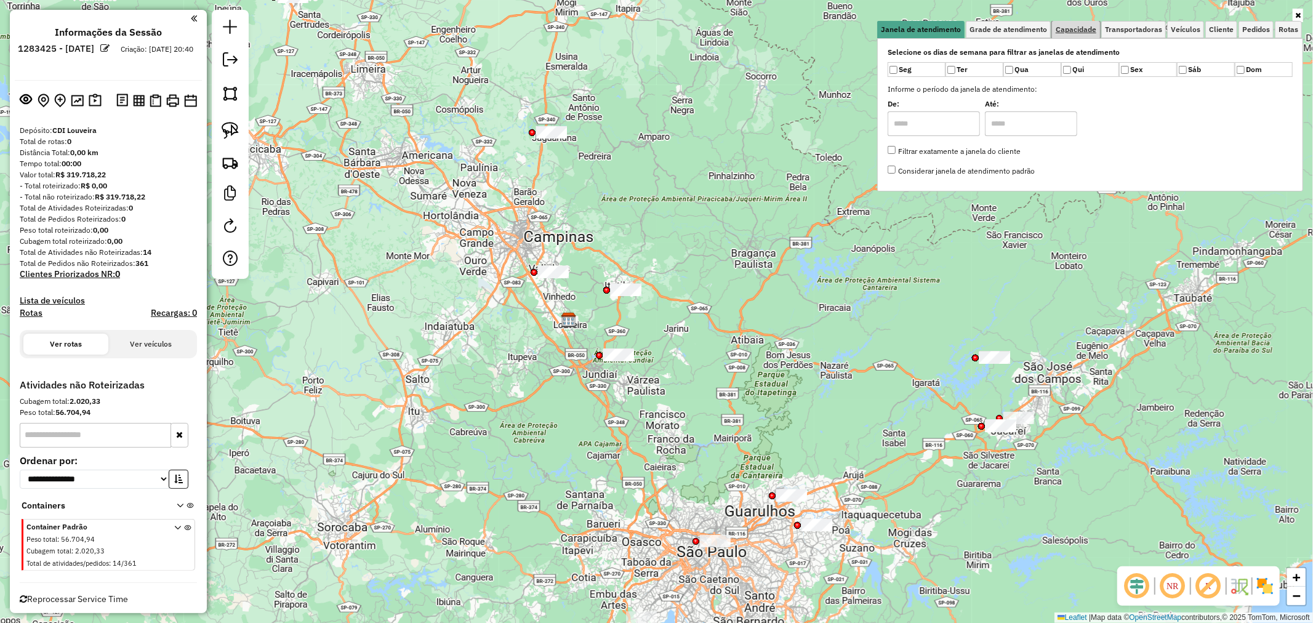
click at [1074, 34] on link "Capacidade" at bounding box center [1076, 29] width 48 height 17
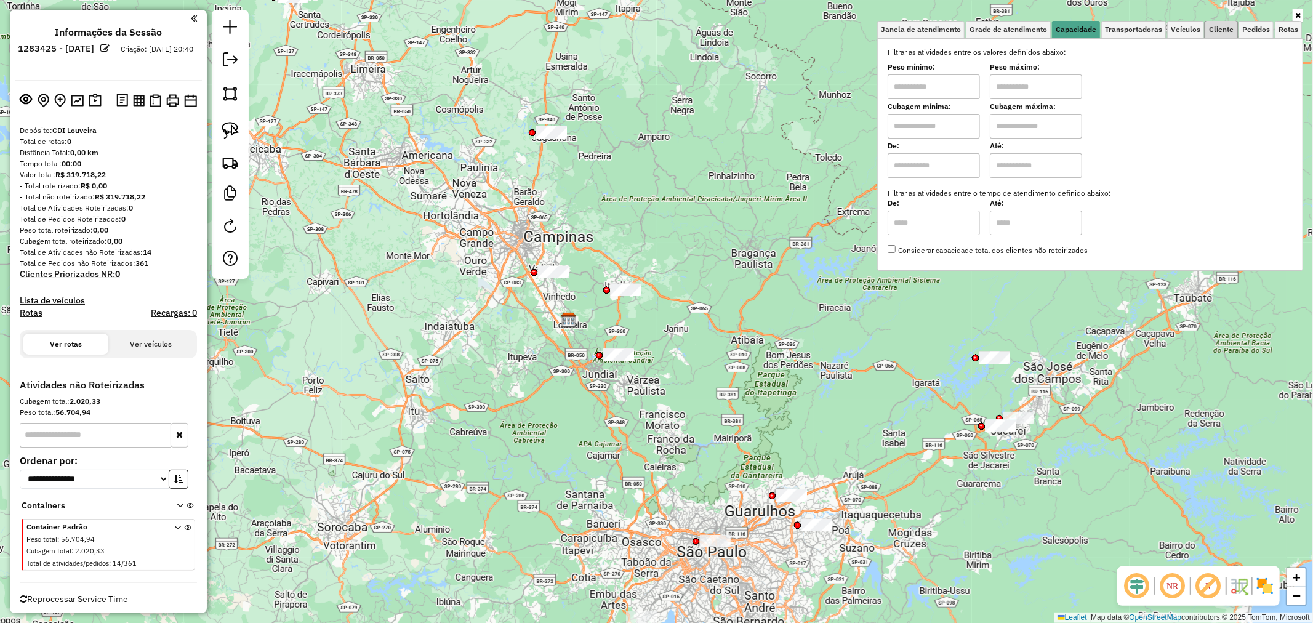
click at [1213, 31] on span "Cliente" at bounding box center [1221, 29] width 25 height 7
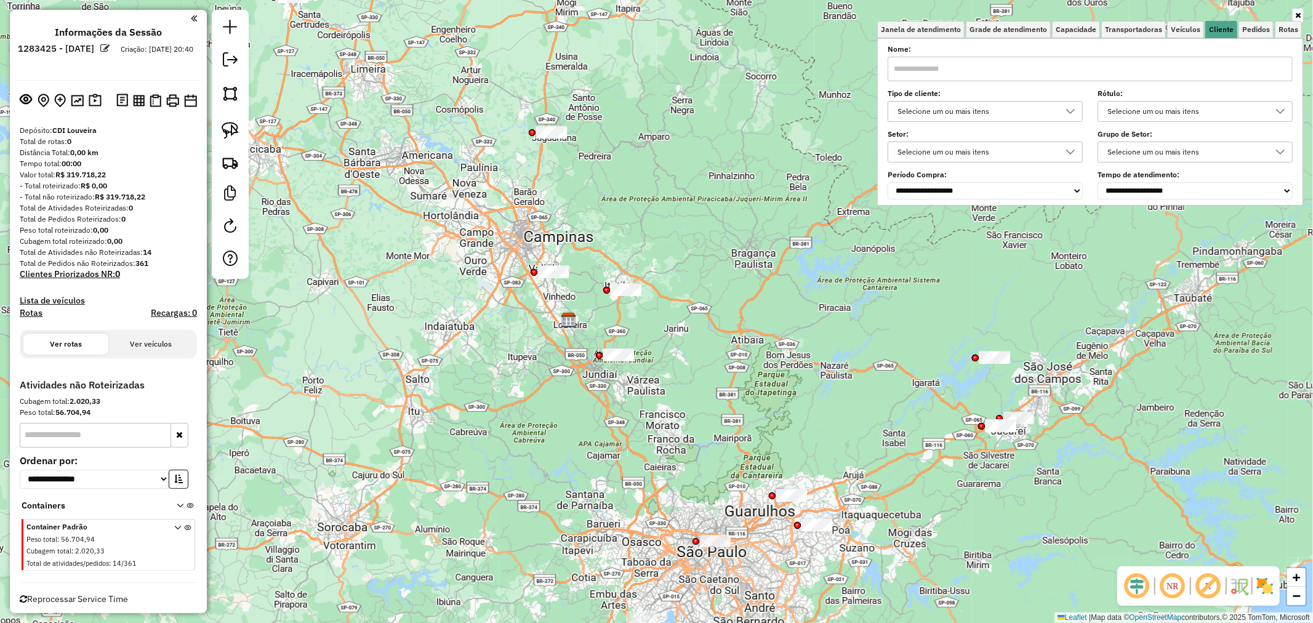
click at [972, 111] on div "Selecione um ou mais itens" at bounding box center [976, 112] width 166 height 20
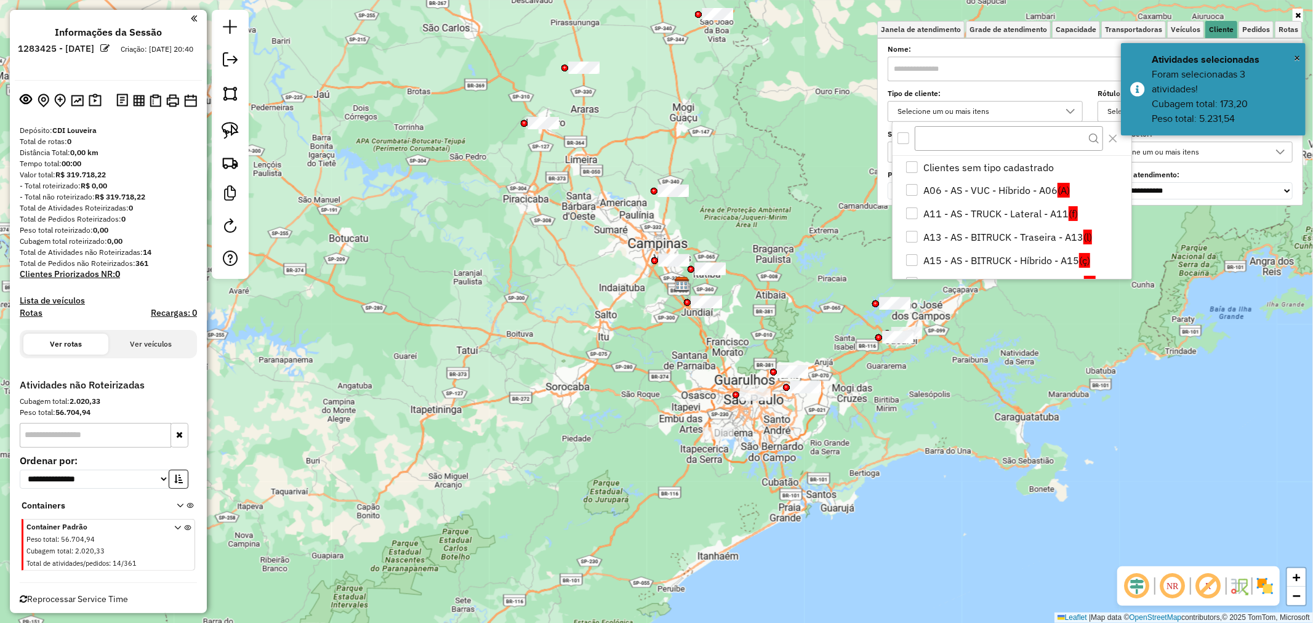
click at [1060, 394] on div "Janela de atendimento Grade de atendimento Capacidade Transportadoras Veículos …" at bounding box center [656, 311] width 1313 height 623
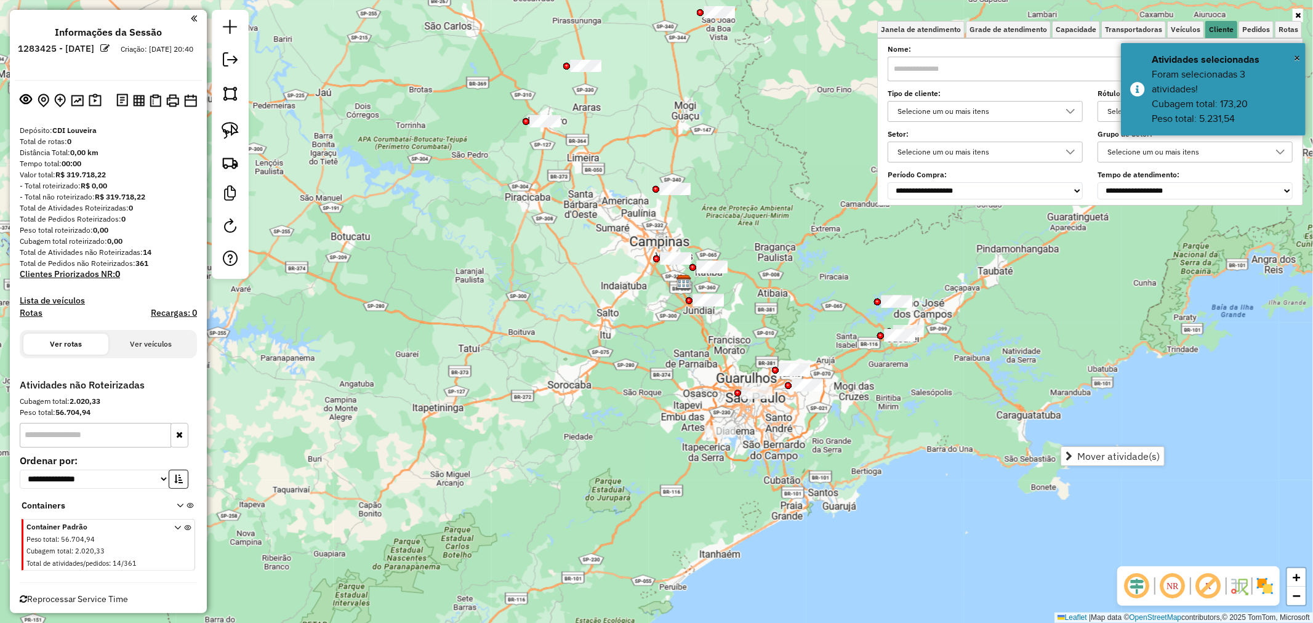
click at [1036, 115] on div "Selecione um ou mais itens" at bounding box center [976, 112] width 166 height 20
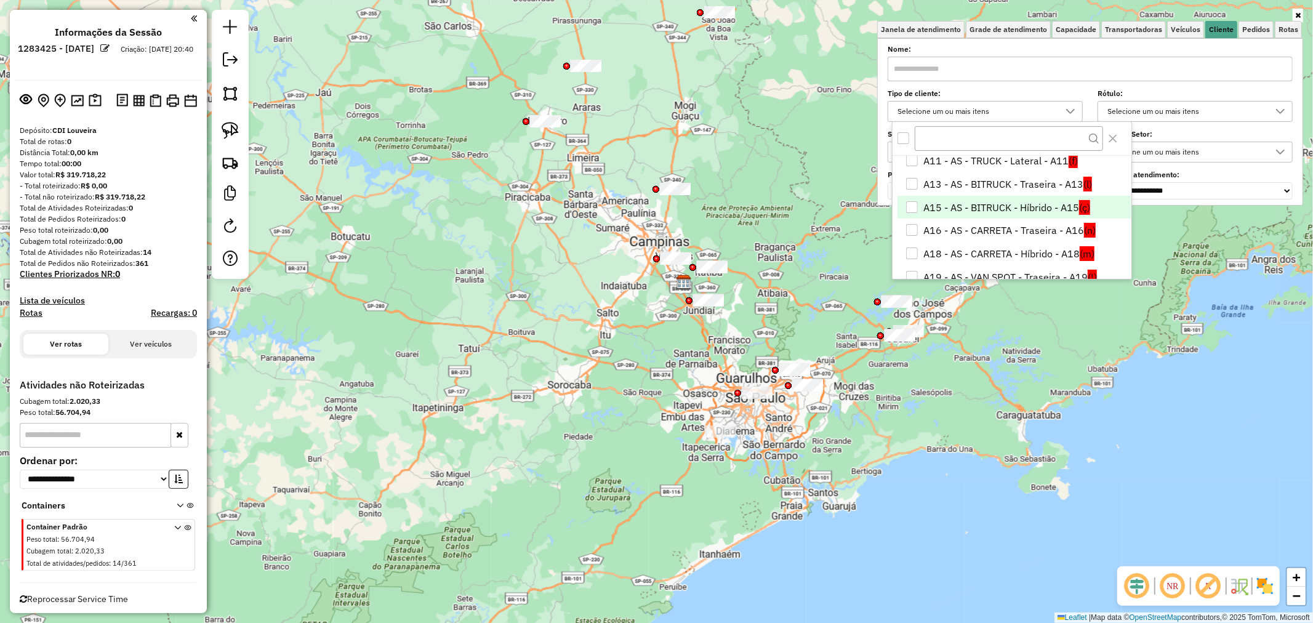
scroll to position [75, 0]
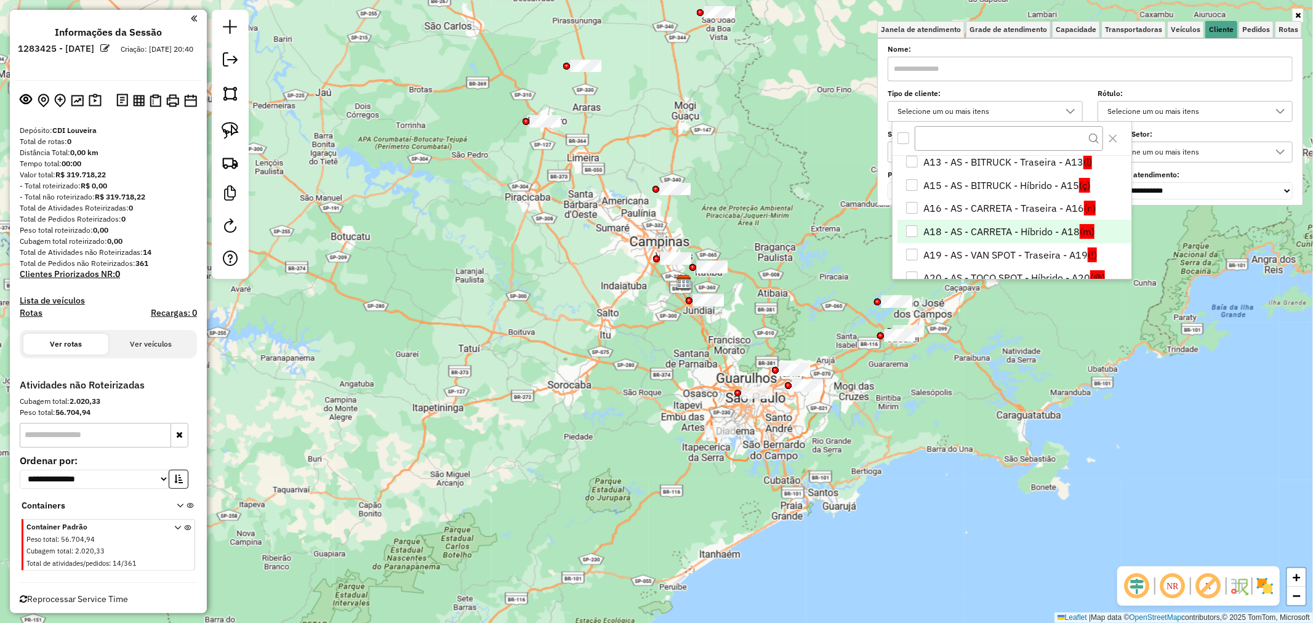
click at [1028, 231] on li "A18 - AS - CARRETA - Híbrido - A18 (m)" at bounding box center [1013, 231] width 233 height 23
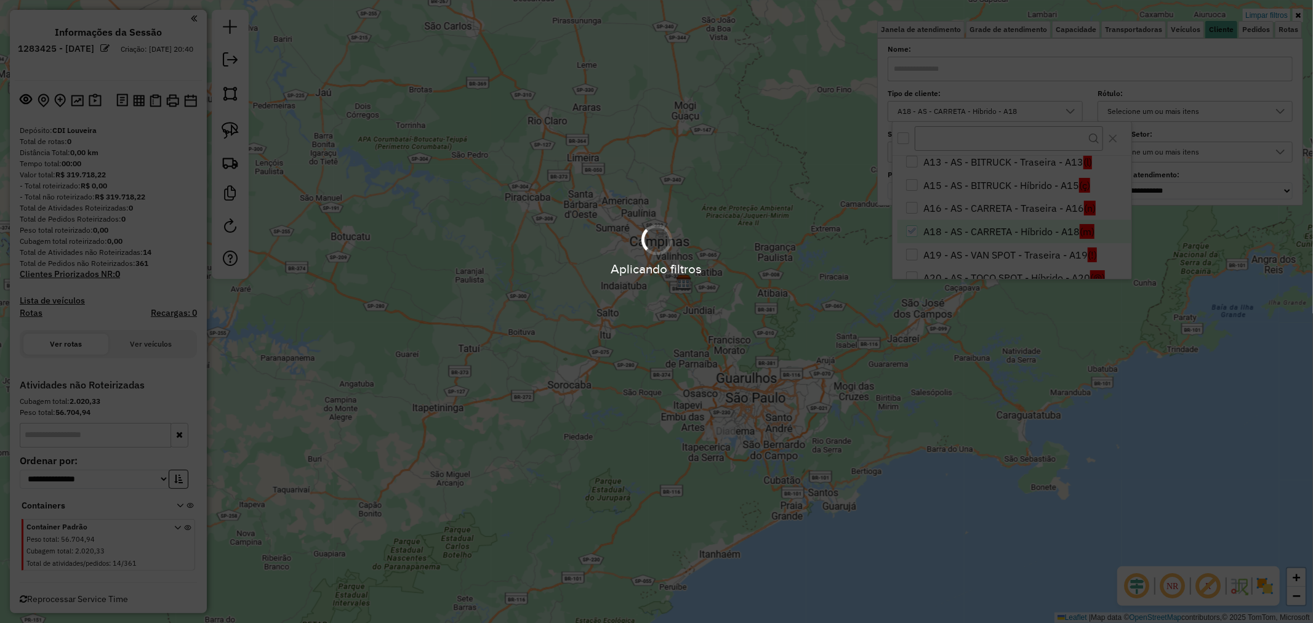
click at [1030, 213] on div "Aplicando filtros" at bounding box center [656, 311] width 1313 height 623
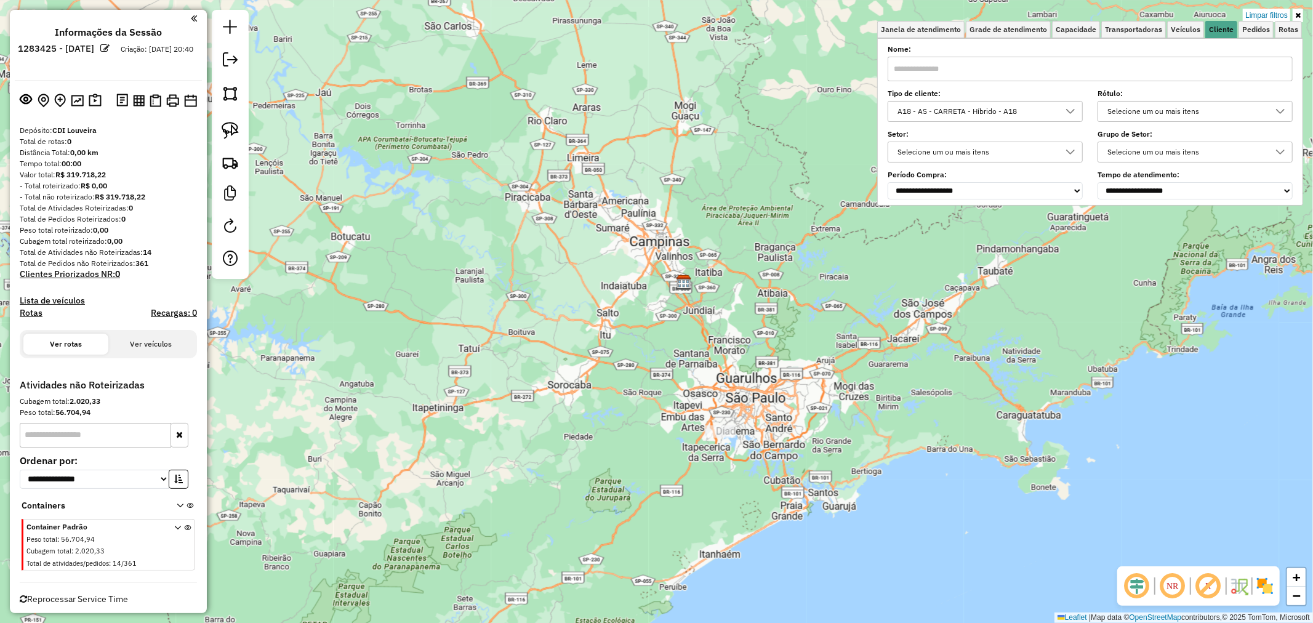
click at [1055, 108] on div "A18 - AS - CARRETA - Híbrido - A18" at bounding box center [976, 112] width 166 height 20
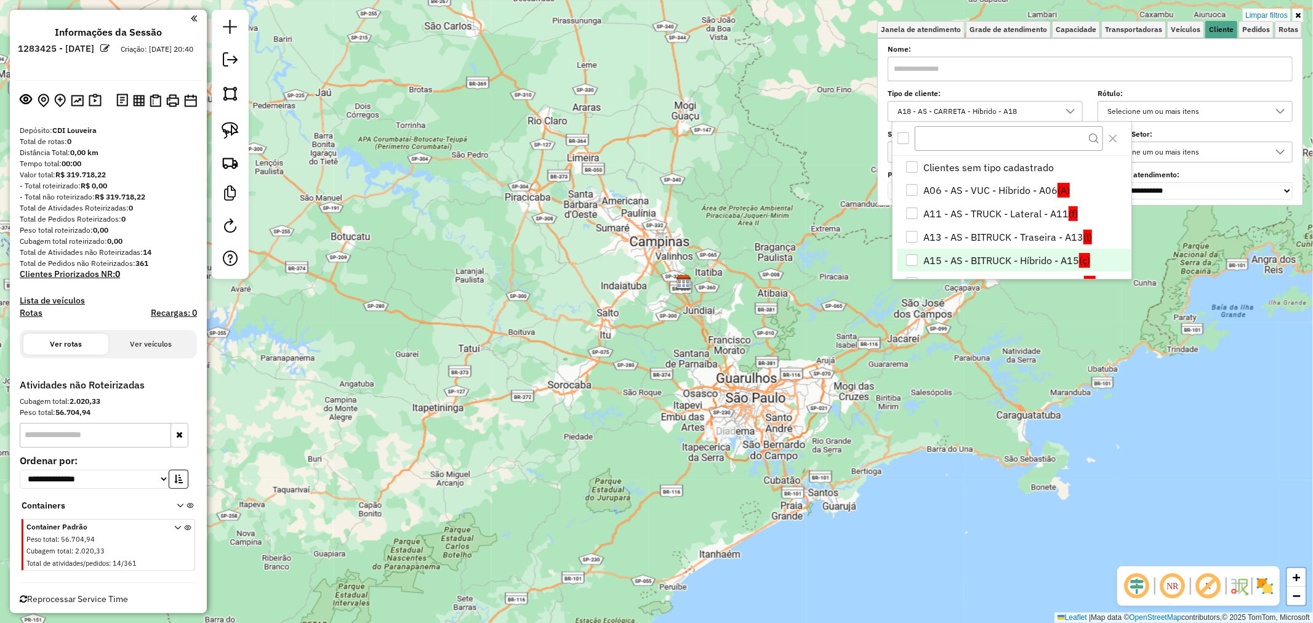
scroll to position [39, 0]
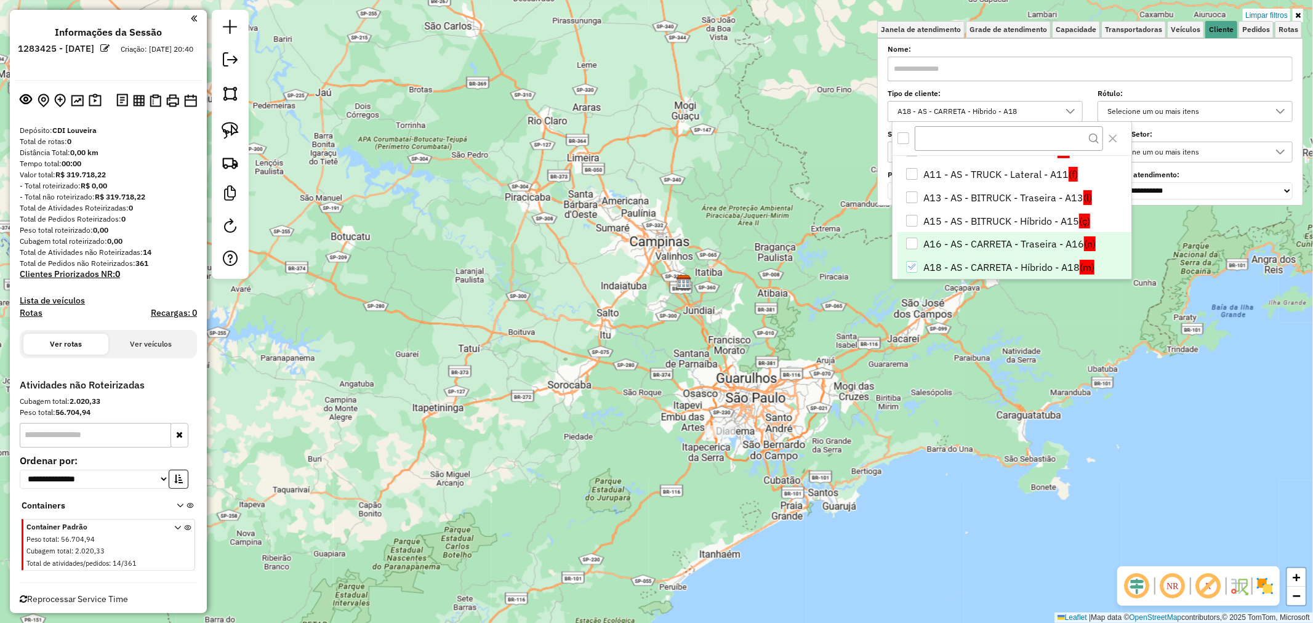
click at [1028, 241] on li "A16 - AS - CARRETA - Traseira - A16 (n)" at bounding box center [1013, 243] width 233 height 23
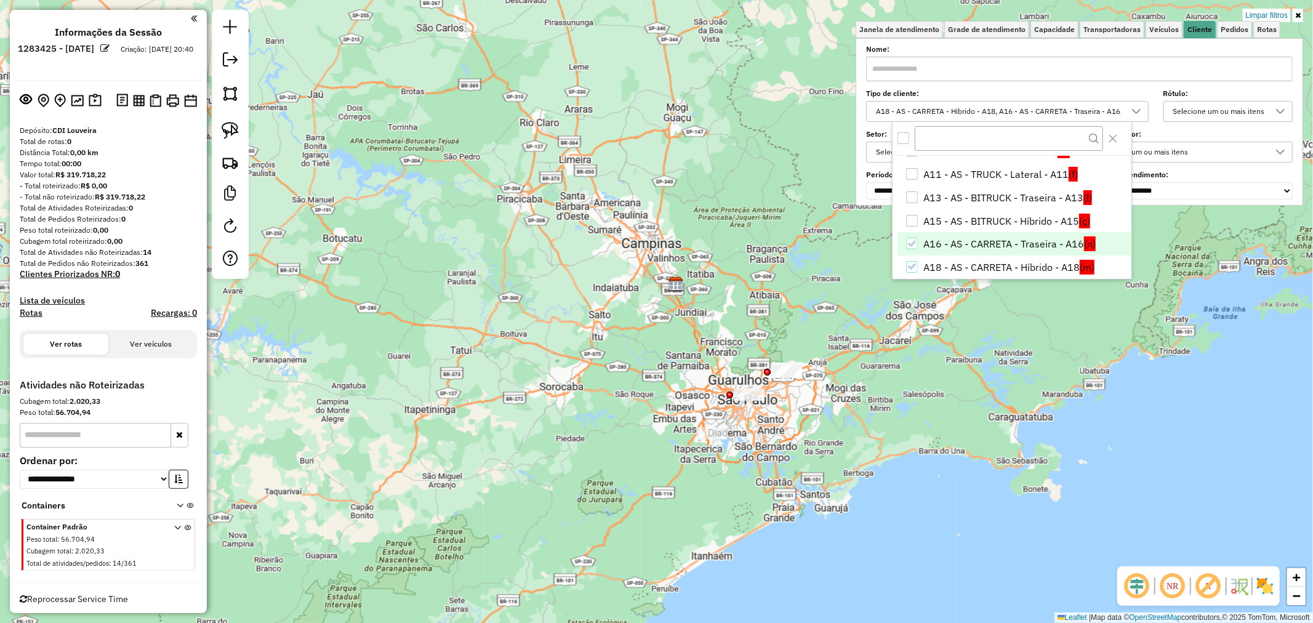
drag, startPoint x: 782, startPoint y: 426, endPoint x: 740, endPoint y: 439, distance: 43.2
click at [740, 439] on div "Limpar filtros Janela de atendimento Grade de atendimento Capacidade Transporta…" at bounding box center [656, 311] width 1313 height 623
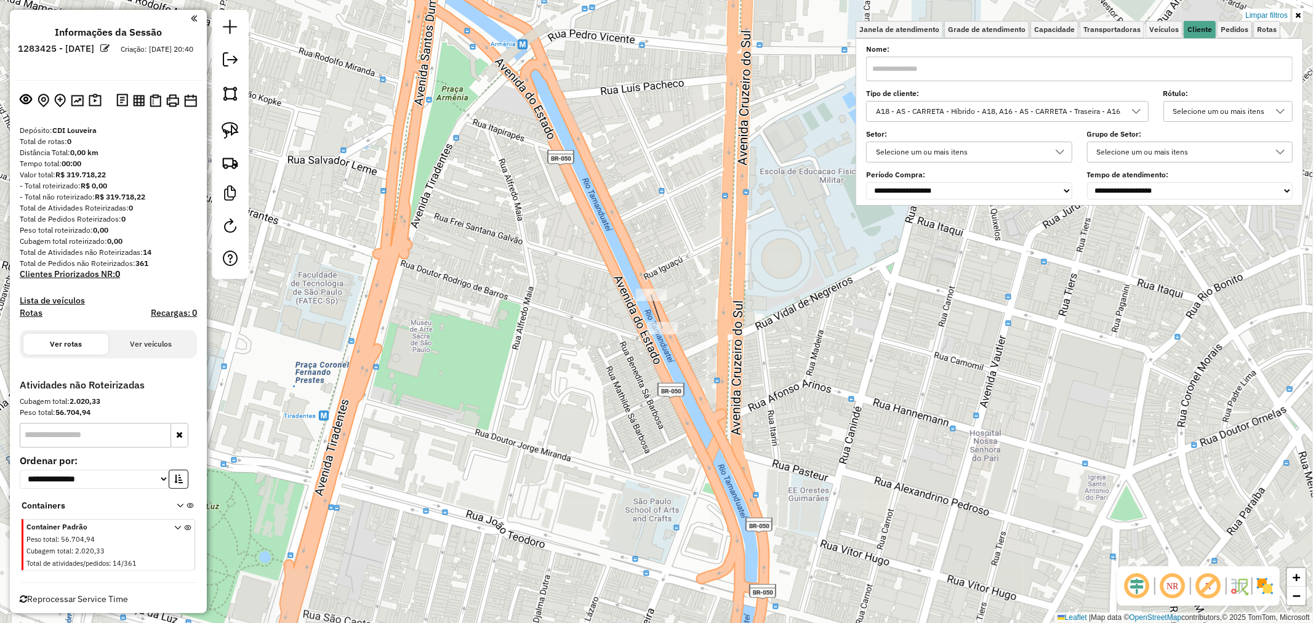
click at [645, 330] on div "Limpar filtros Janela de atendimento Grade de atendimento Capacidade Transporta…" at bounding box center [656, 311] width 1313 height 623
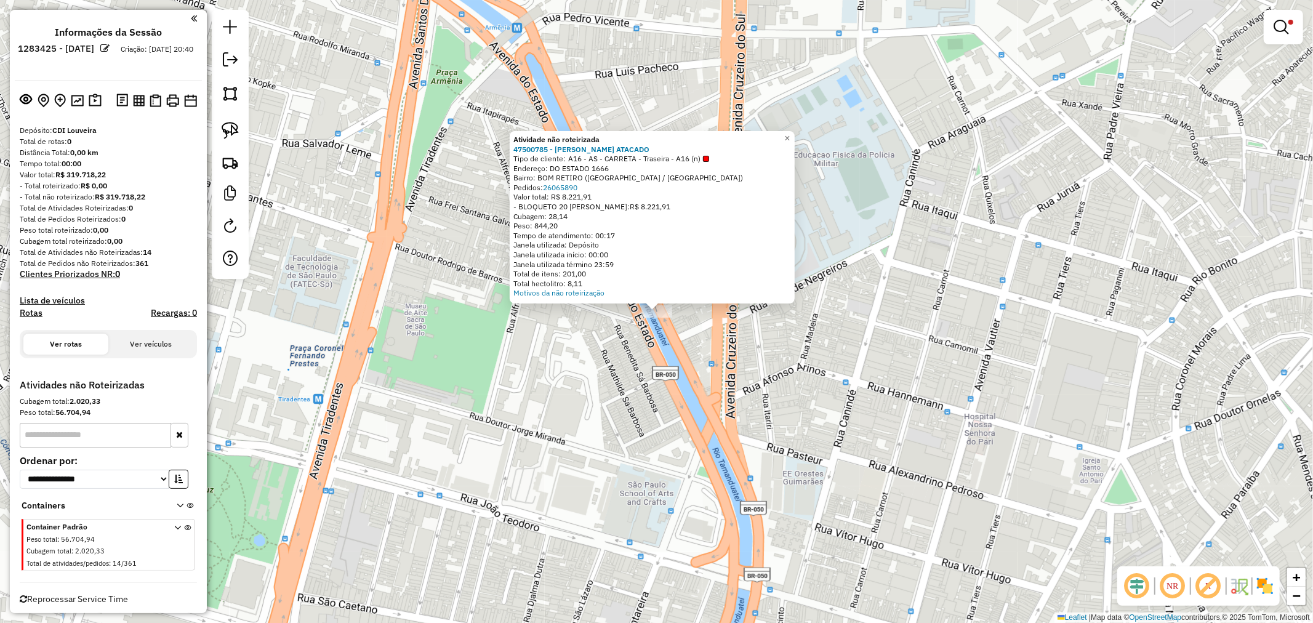
click at [751, 370] on div "Atividade não roteirizada 47500785 - SAMPA ATACADO Tipo de cliente: A16 - AS - …" at bounding box center [656, 311] width 1313 height 623
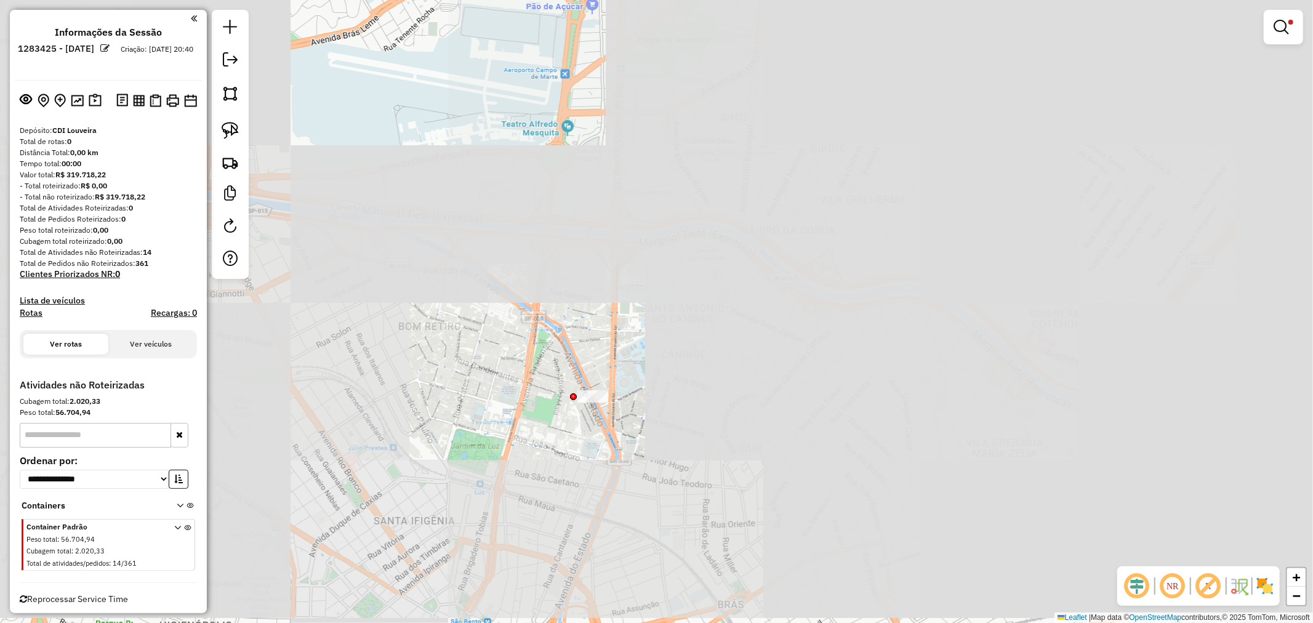
drag, startPoint x: 920, startPoint y: 427, endPoint x: 663, endPoint y: 473, distance: 260.6
click at [647, 481] on div "Limpar filtros Janela de atendimento Grade de atendimento Capacidade Transporta…" at bounding box center [656, 311] width 1313 height 623
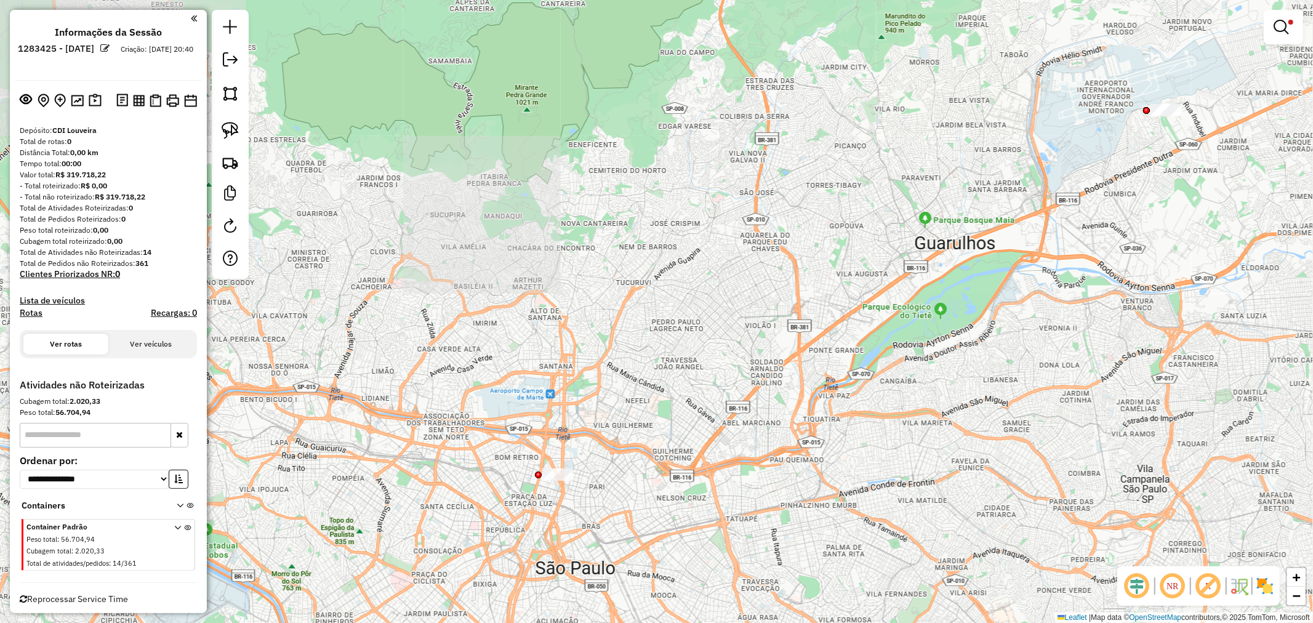
drag, startPoint x: 764, startPoint y: 462, endPoint x: 638, endPoint y: 499, distance: 131.4
click at [638, 499] on div "Limpar filtros Janela de atendimento Grade de atendimento Capacidade Transporta…" at bounding box center [656, 311] width 1313 height 623
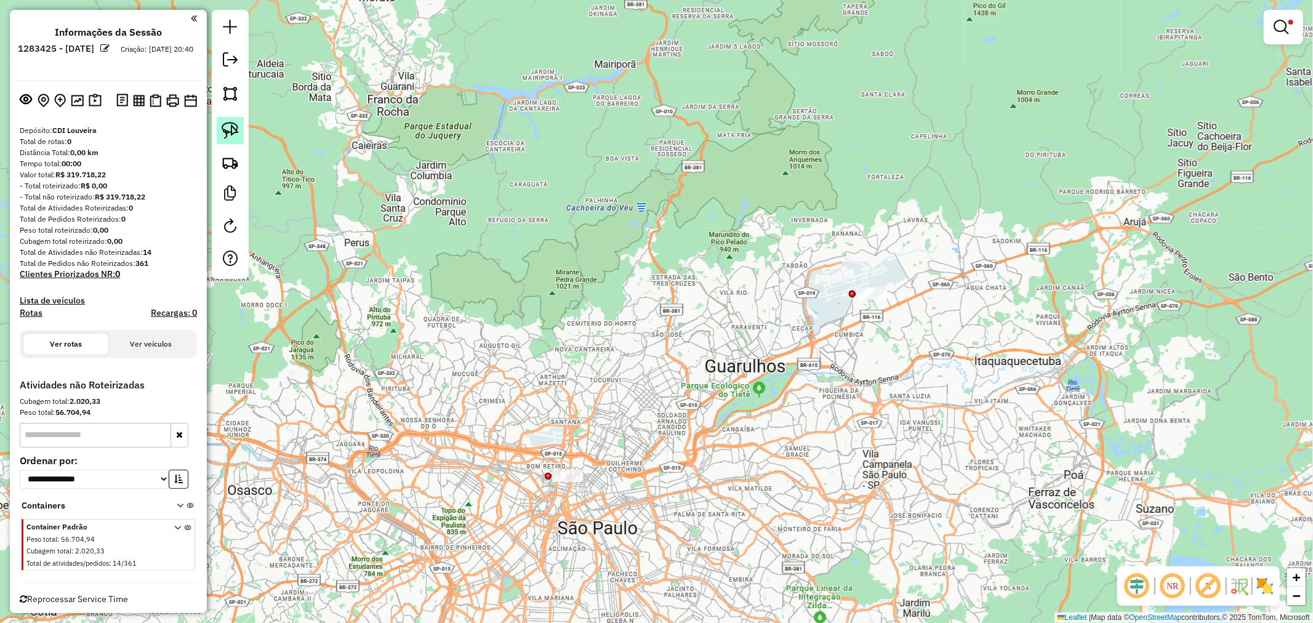
drag, startPoint x: 234, startPoint y: 120, endPoint x: 751, endPoint y: 257, distance: 534.2
click at [234, 121] on link at bounding box center [230, 130] width 27 height 27
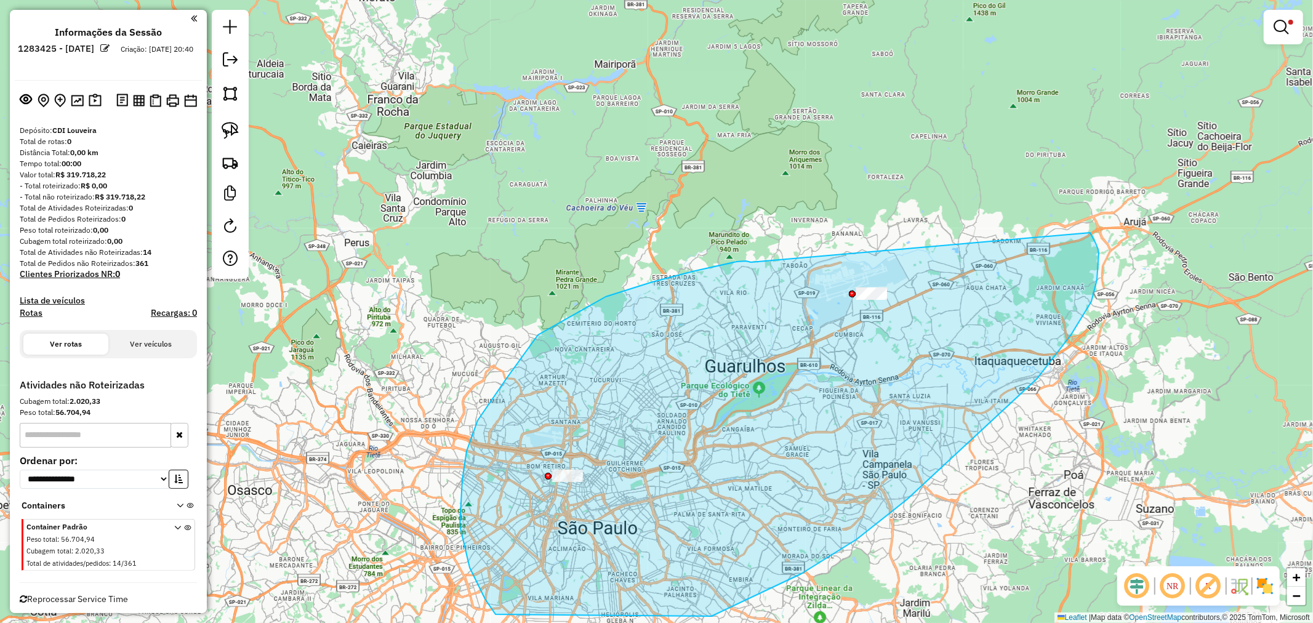
drag, startPoint x: 737, startPoint y: 262, endPoint x: 1086, endPoint y: 225, distance: 350.8
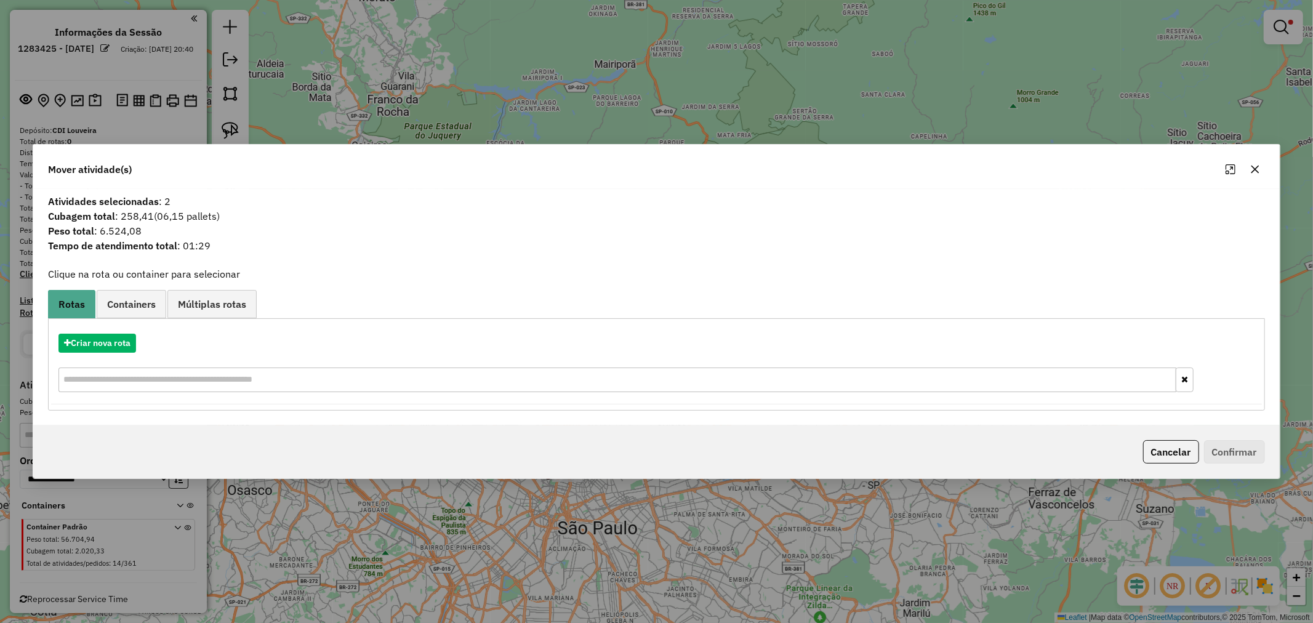
click at [437, 177] on div "Mover atividade(s)" at bounding box center [656, 167] width 1246 height 44
click at [453, 85] on div "Mover atividade(s) Atividades selecionadas : 2 Cubagem total : 258,41 (06,15 pa…" at bounding box center [656, 311] width 1313 height 623
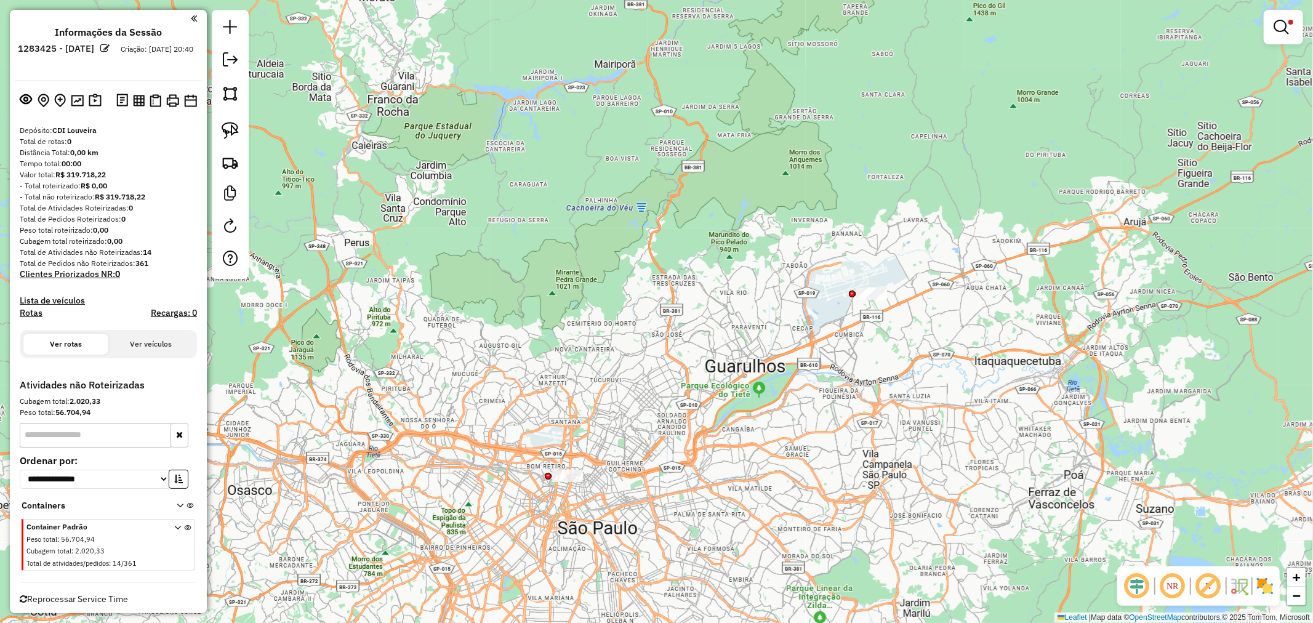
click at [175, 528] on icon at bounding box center [177, 547] width 7 height 46
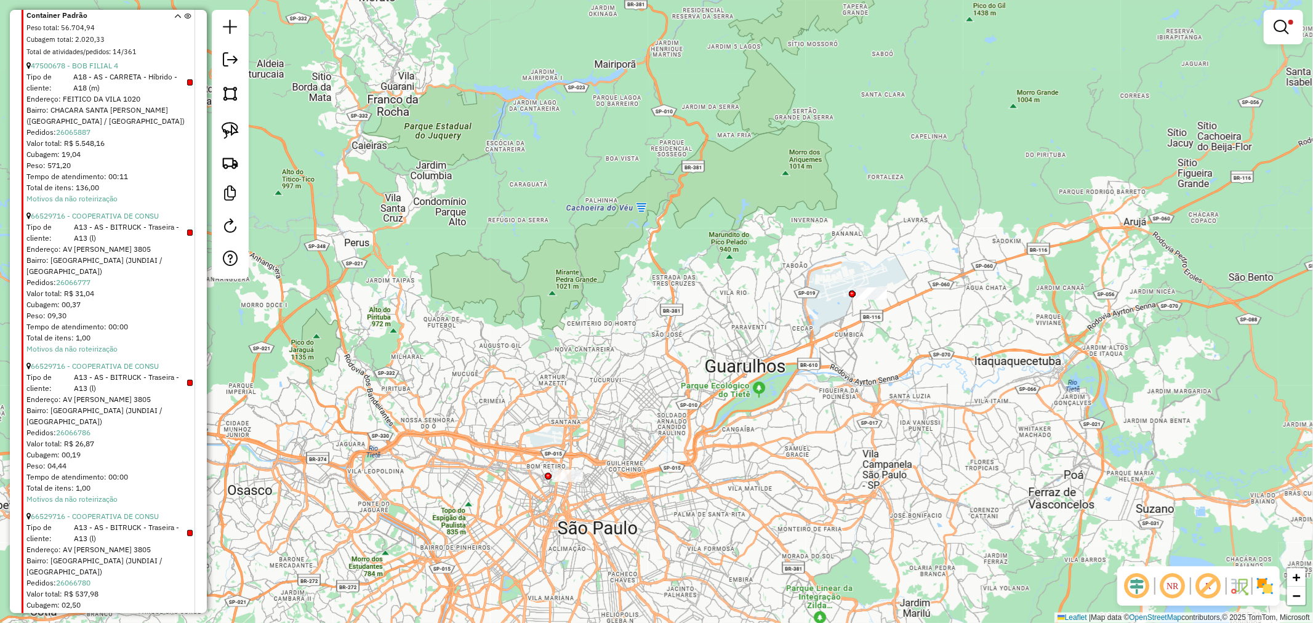
scroll to position [546, 0]
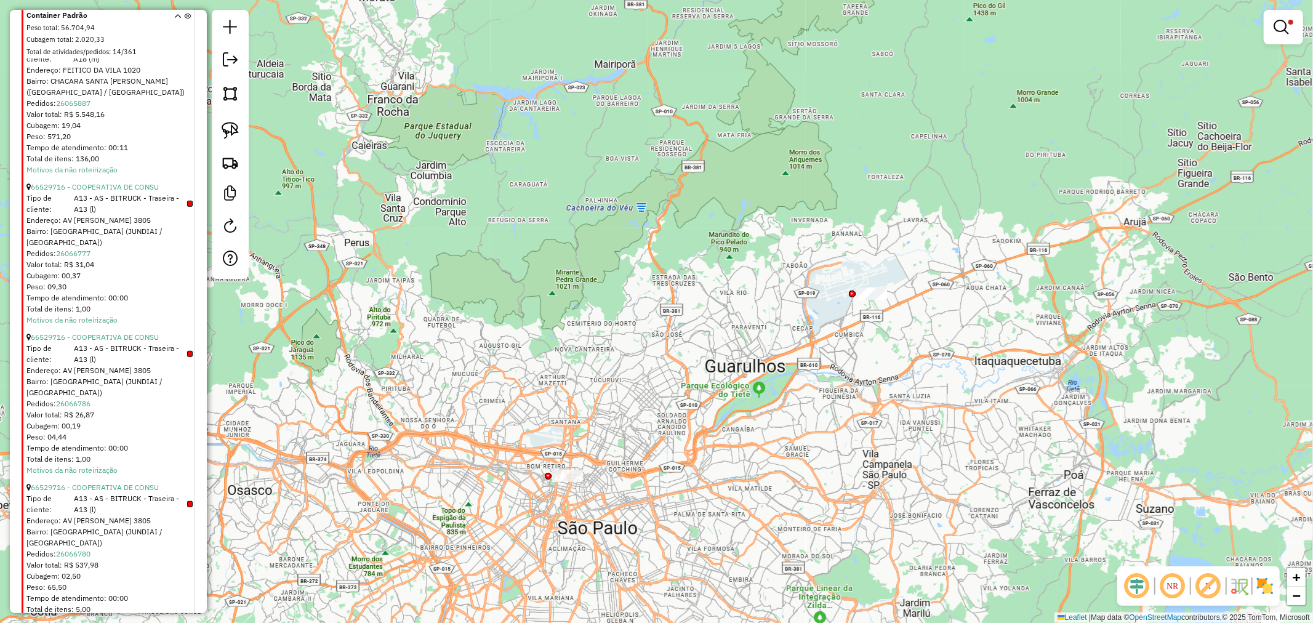
click at [561, 482] on div at bounding box center [567, 476] width 31 height 12
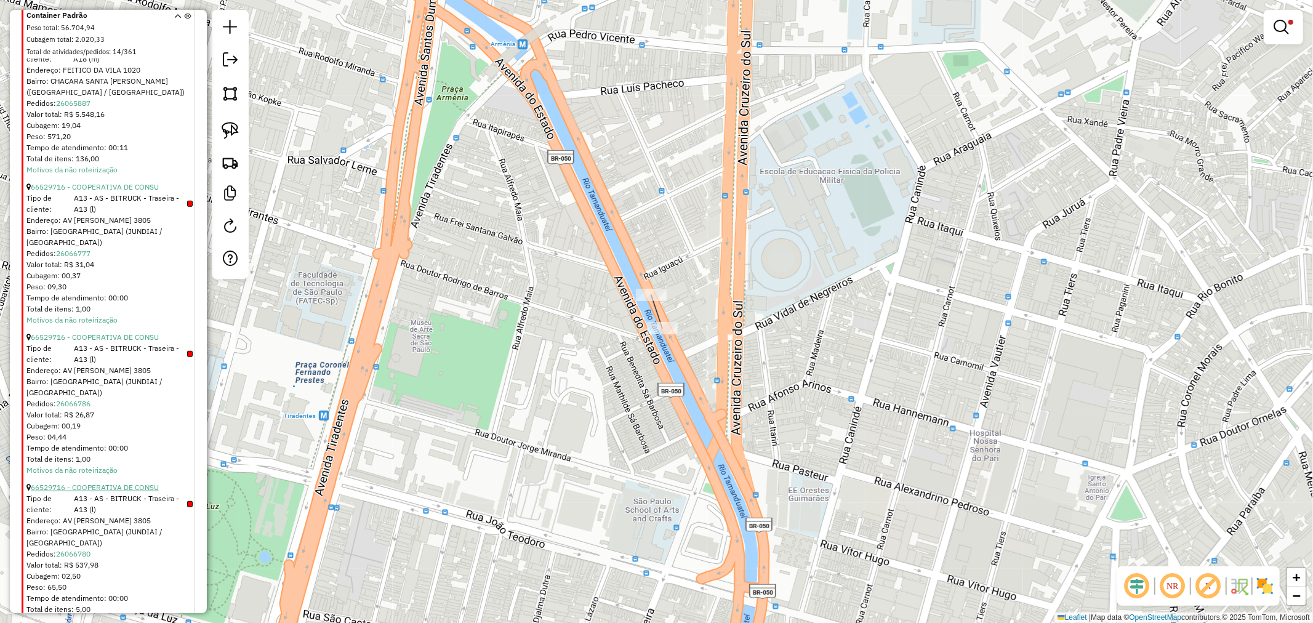
click at [114, 482] on link "66529716 - COOPERATIVA DE CONSU" at bounding box center [95, 486] width 128 height 9
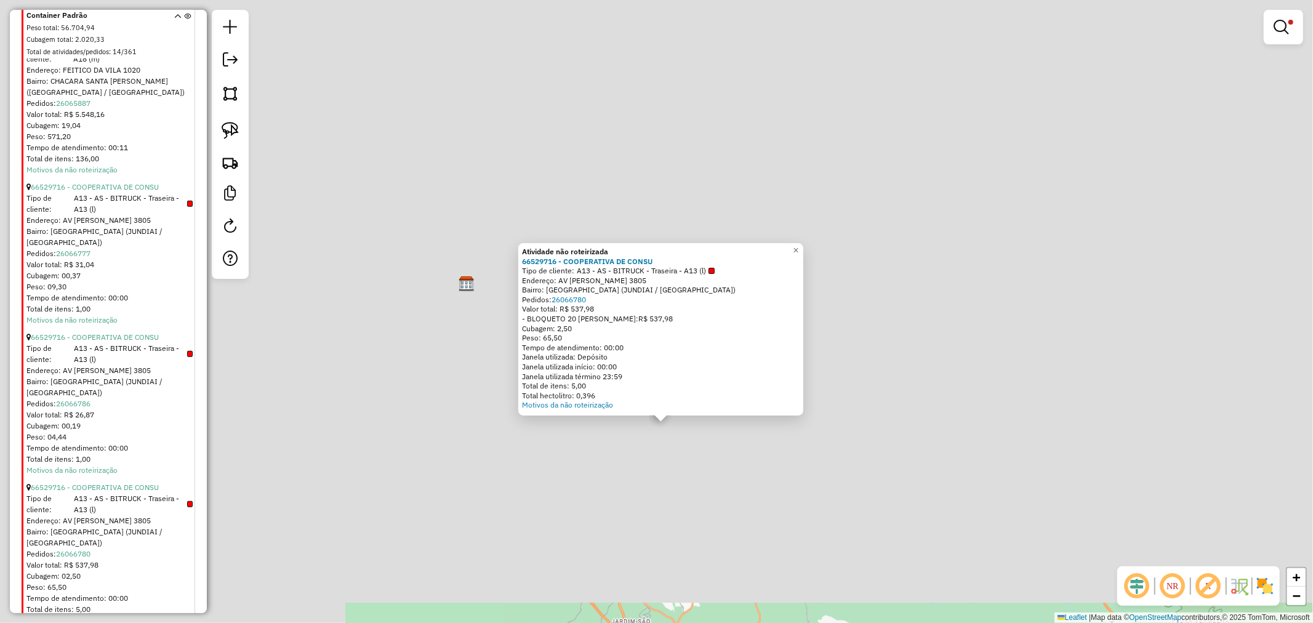
click at [630, 496] on div "Atividade não roteirizada 66529716 - COOPERATIVA DE CONSU Tipo de cliente: A13 …" at bounding box center [656, 311] width 1313 height 623
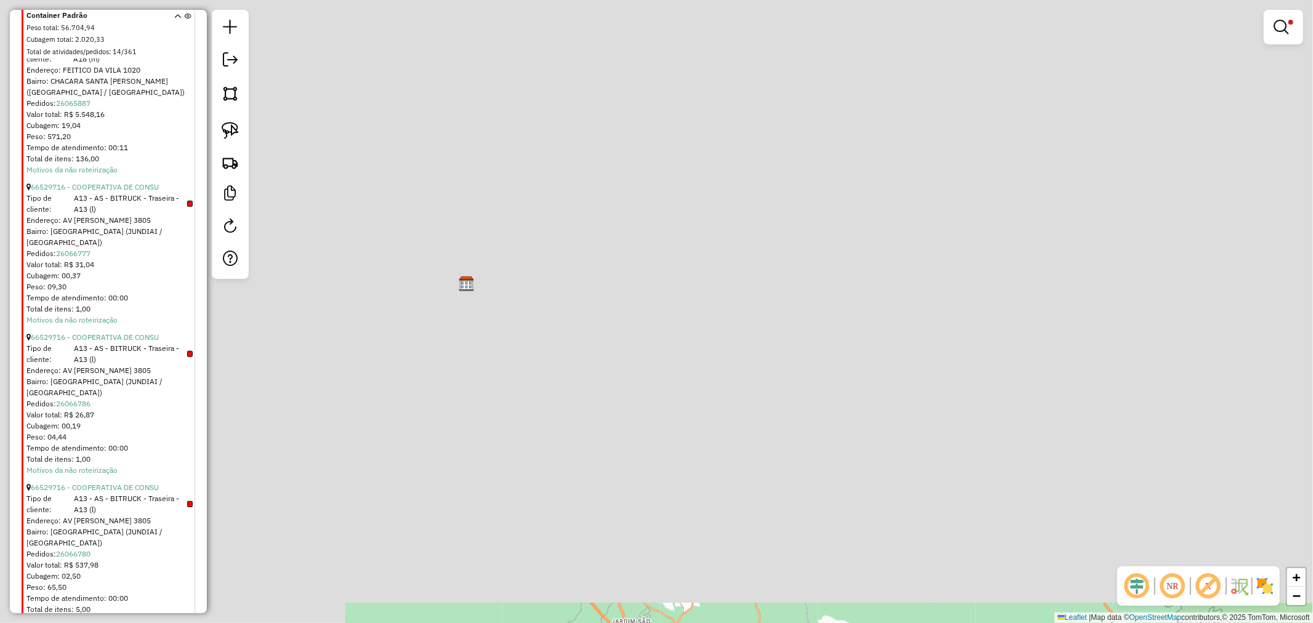
click at [725, 438] on div "Limpar filtros Janela de atendimento Grade de atendimento Capacidade Transporta…" at bounding box center [656, 311] width 1313 height 623
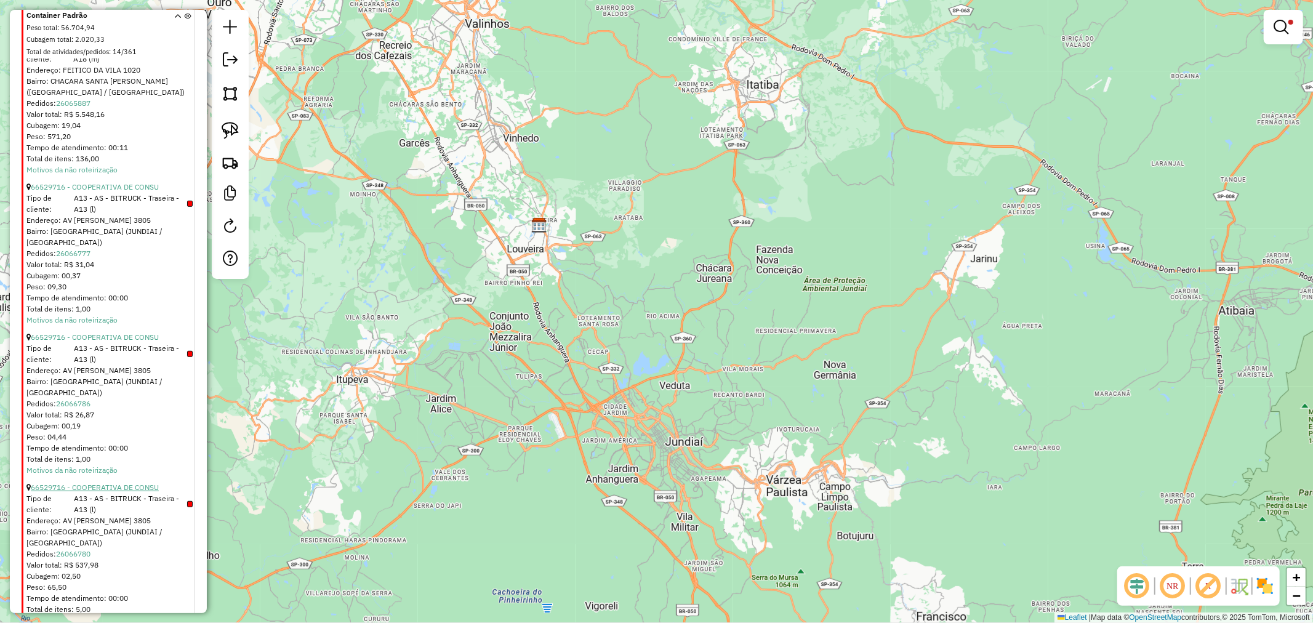
click at [110, 482] on link "66529716 - COOPERATIVA DE CONSU" at bounding box center [95, 486] width 128 height 9
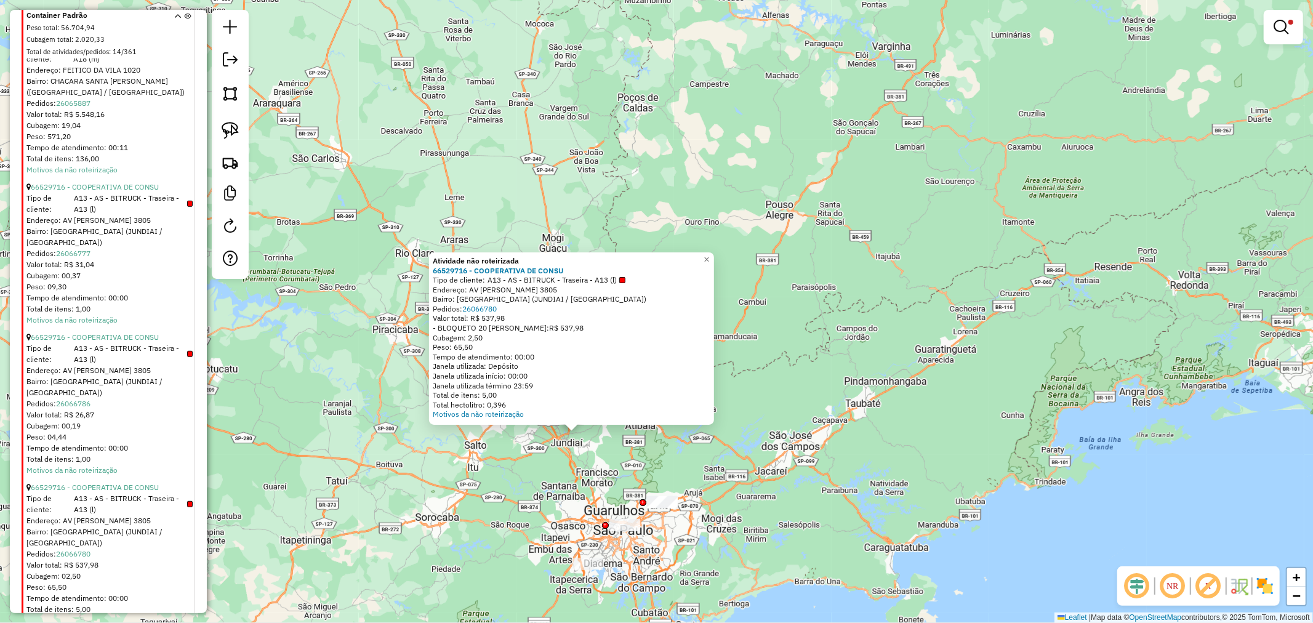
drag, startPoint x: 604, startPoint y: 505, endPoint x: 1056, endPoint y: 327, distance: 485.7
click at [632, 434] on div "Atividade não roteirizada 66529716 - COOPERATIVA DE CONSU Tipo de cliente: A13 …" at bounding box center [656, 311] width 1313 height 623
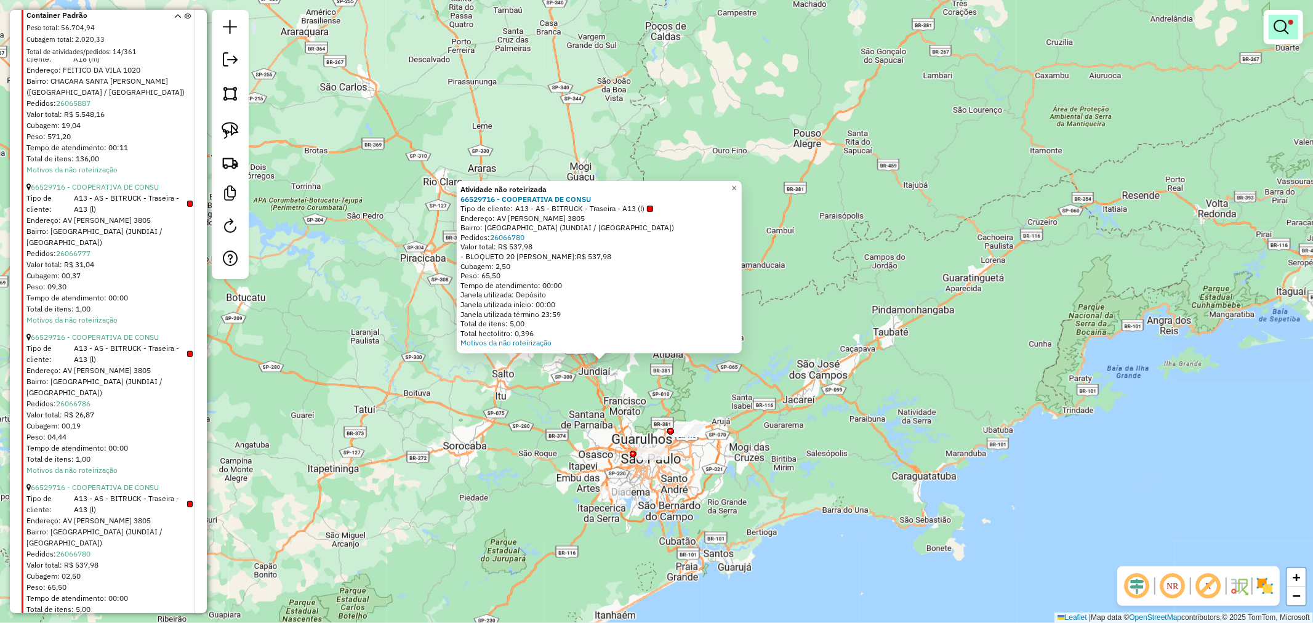
click at [1283, 20] on em at bounding box center [1280, 27] width 15 height 15
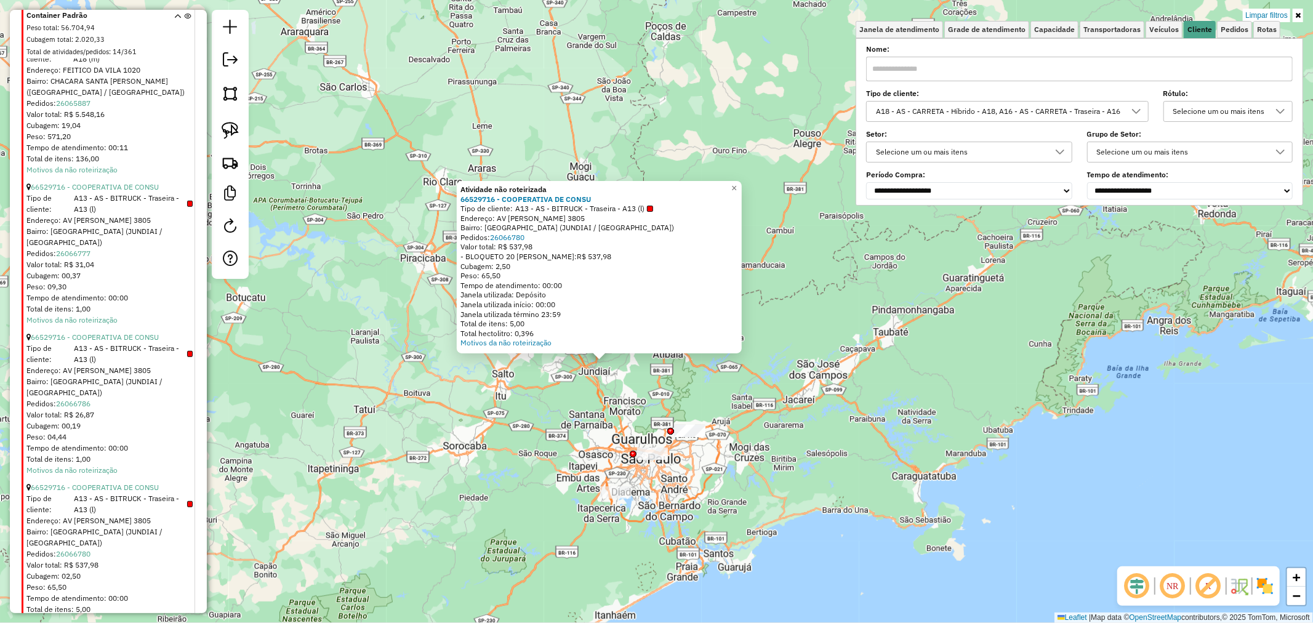
click at [1050, 109] on div "A18 - AS - CARRETA - Híbrido - A18, A16 - AS - CARRETA - Traseira - A16" at bounding box center [997, 112] width 253 height 20
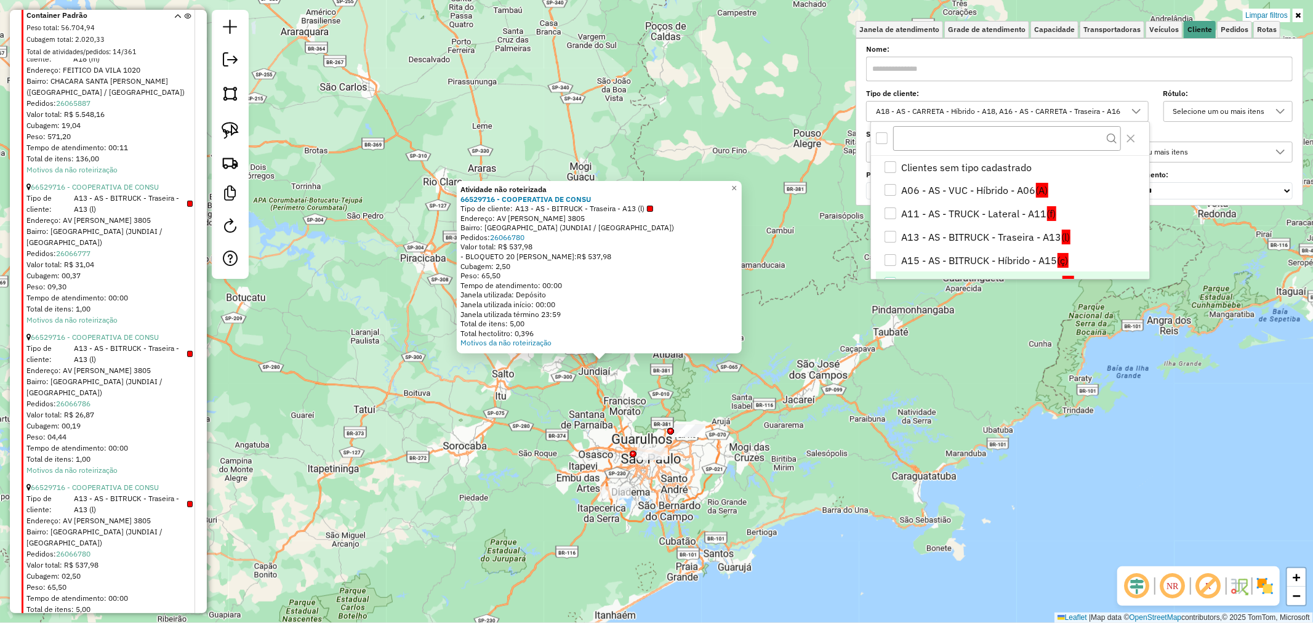
scroll to position [16, 0]
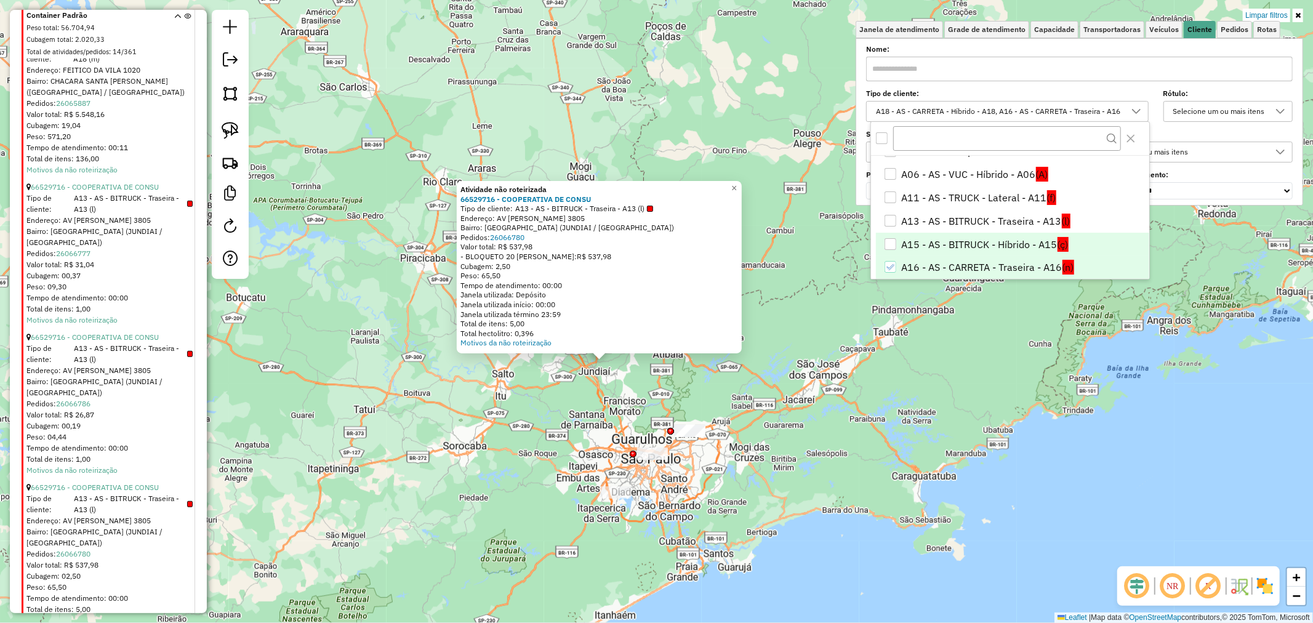
click at [1023, 240] on li "A15 - AS - BITRUCK - Híbrido - A15 (ç)" at bounding box center [1012, 244] width 273 height 23
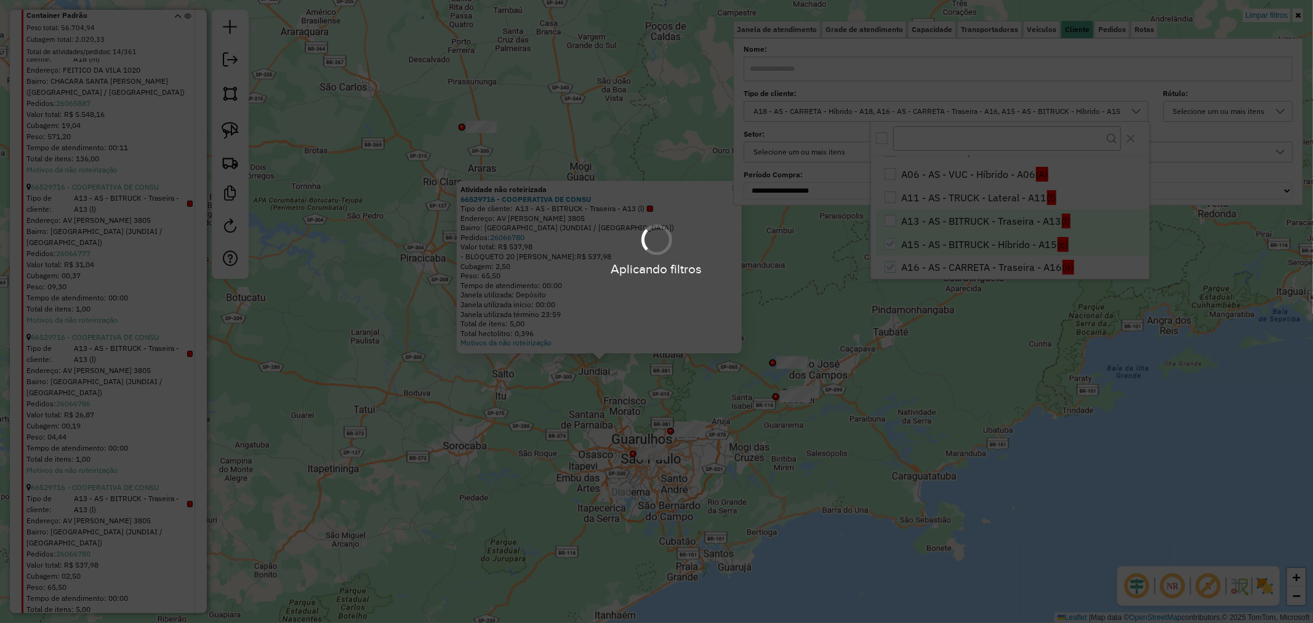
click at [1020, 220] on body "**********" at bounding box center [656, 311] width 1313 height 623
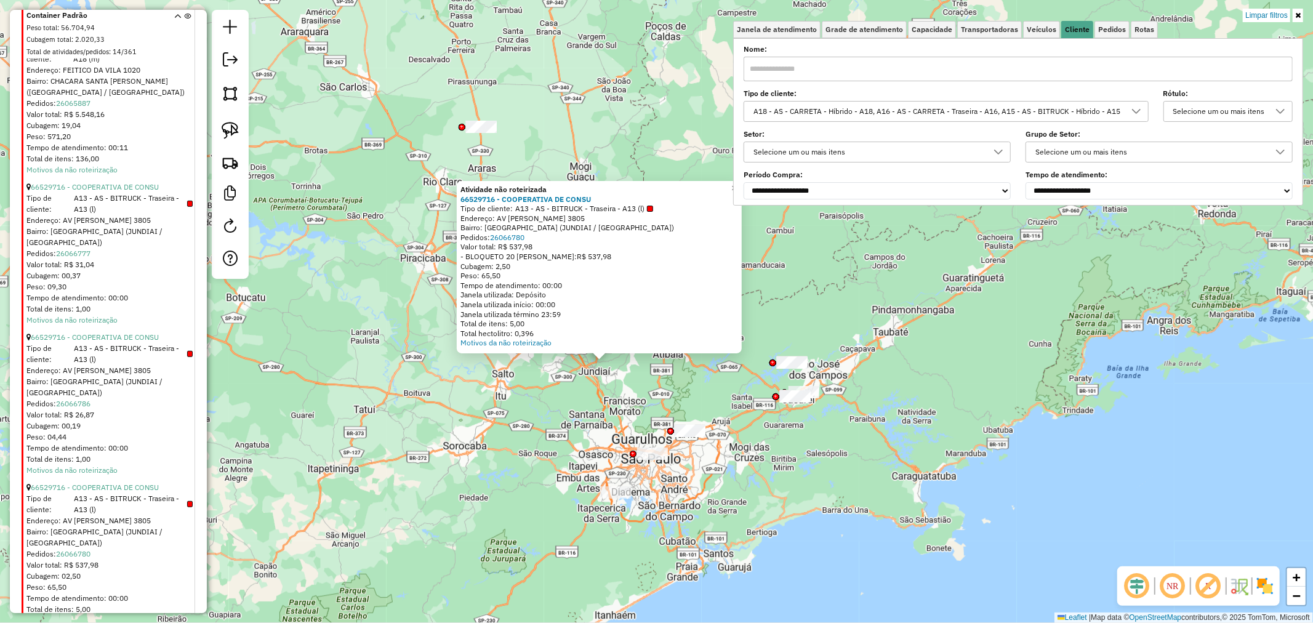
click at [1140, 111] on icon at bounding box center [1136, 111] width 10 height 10
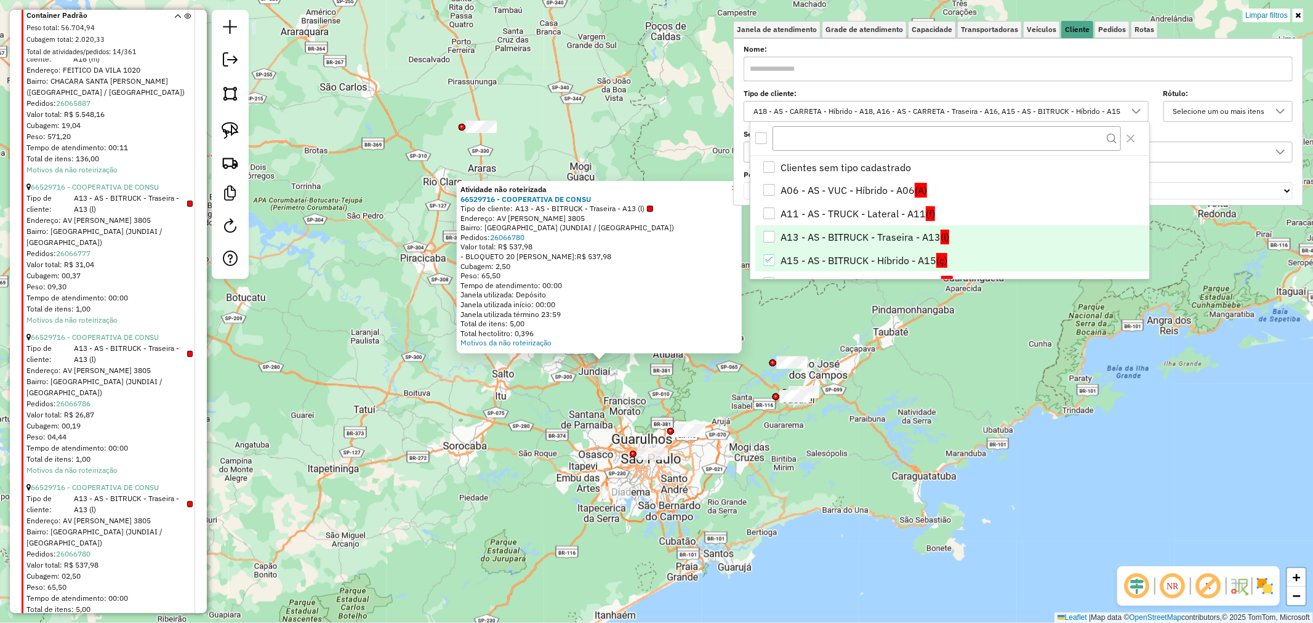
click at [932, 236] on li "A13 - AS - BITRUCK - Traseira - A13 (l)" at bounding box center [952, 236] width 394 height 23
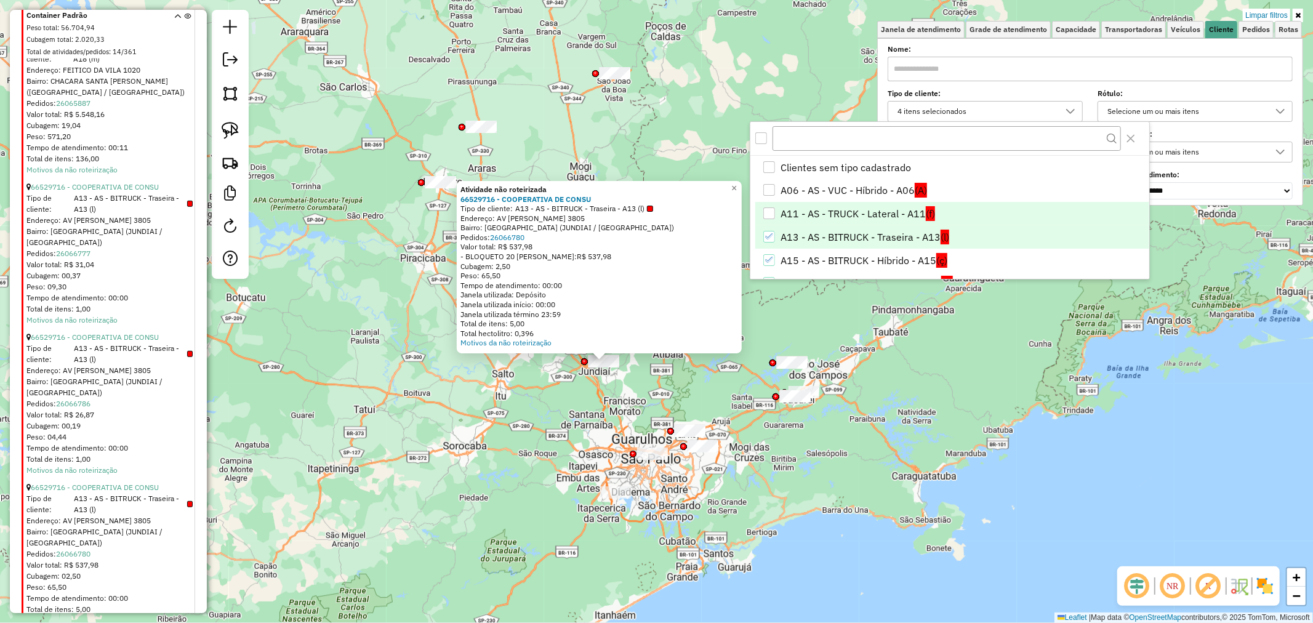
click at [905, 211] on li "A11 - AS - TRUCK - Lateral - A11 (f)" at bounding box center [952, 213] width 394 height 23
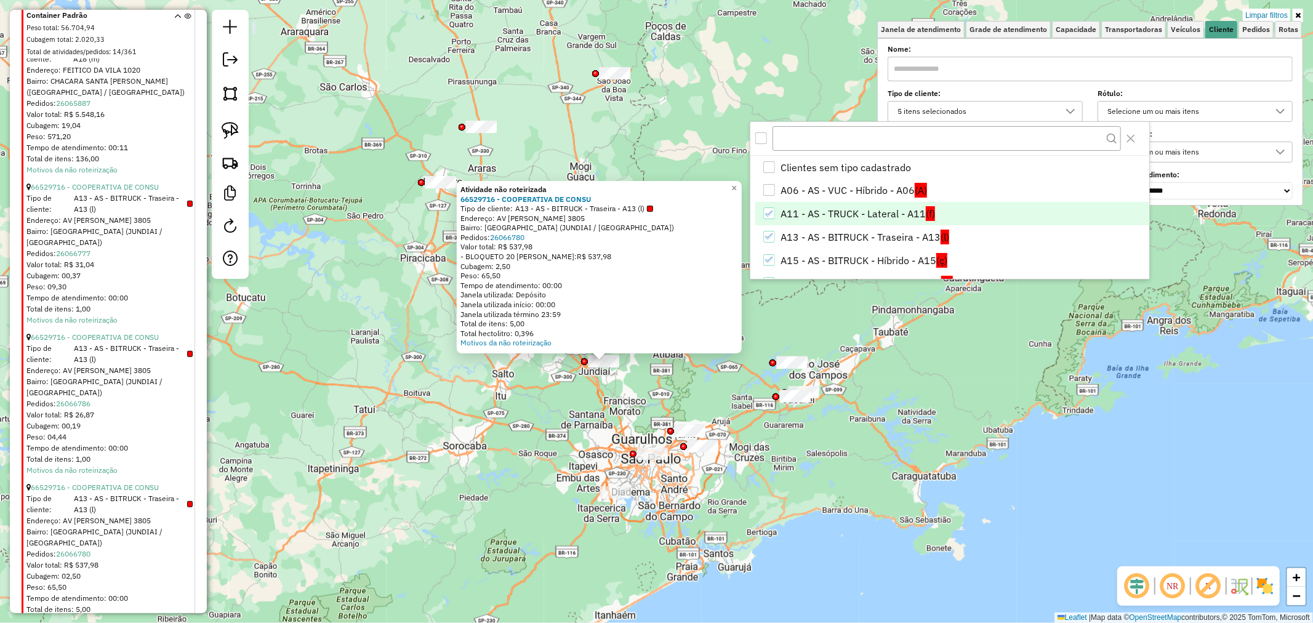
click at [826, 218] on li "A11 - AS - TRUCK - Lateral - A11 (f)" at bounding box center [952, 213] width 394 height 23
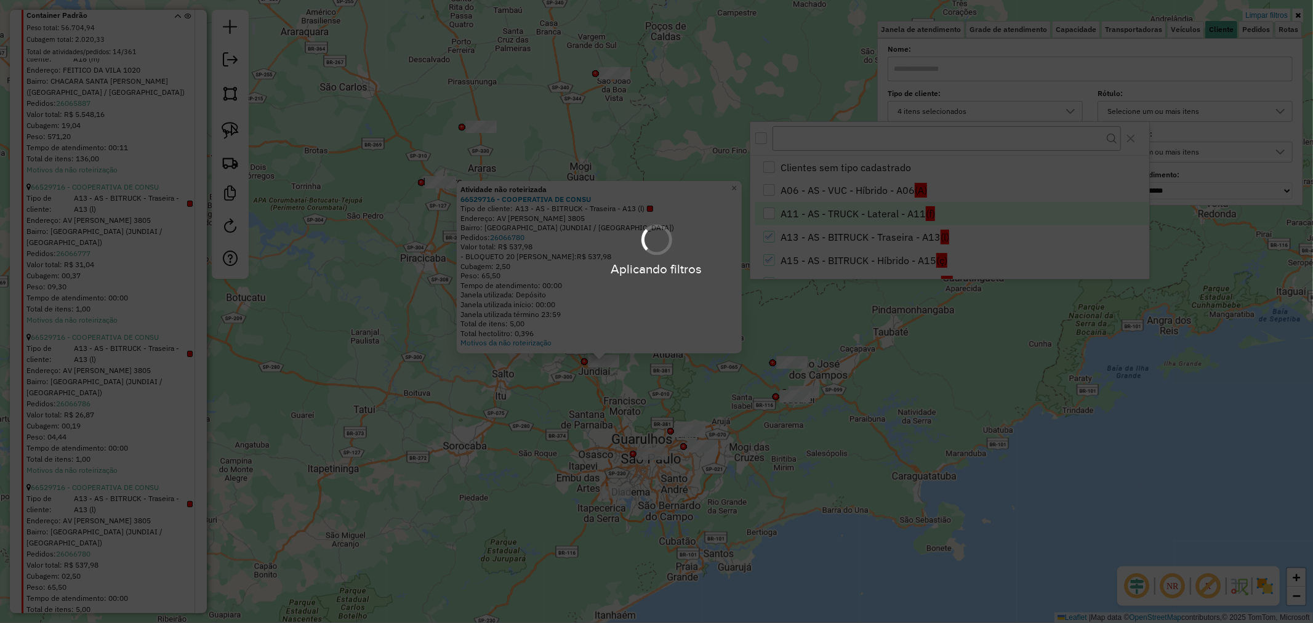
click at [826, 218] on li "A11 - AS - TRUCK - Lateral - A11 (f)" at bounding box center [952, 213] width 394 height 23
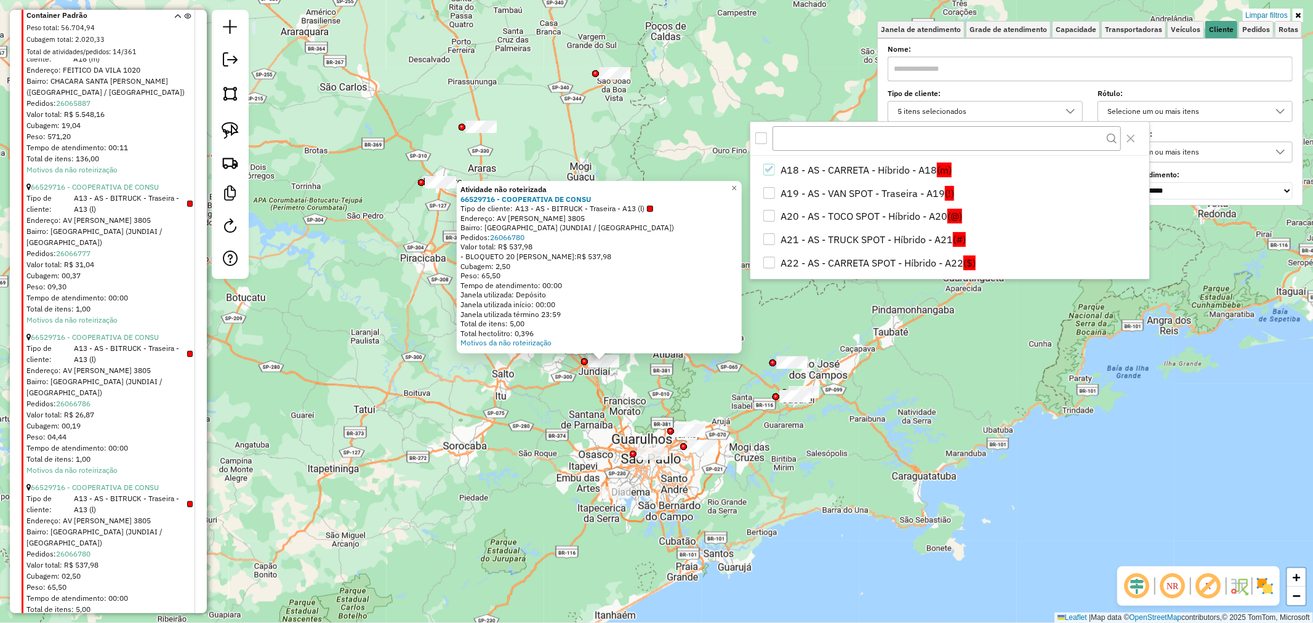
scroll to position [0, 0]
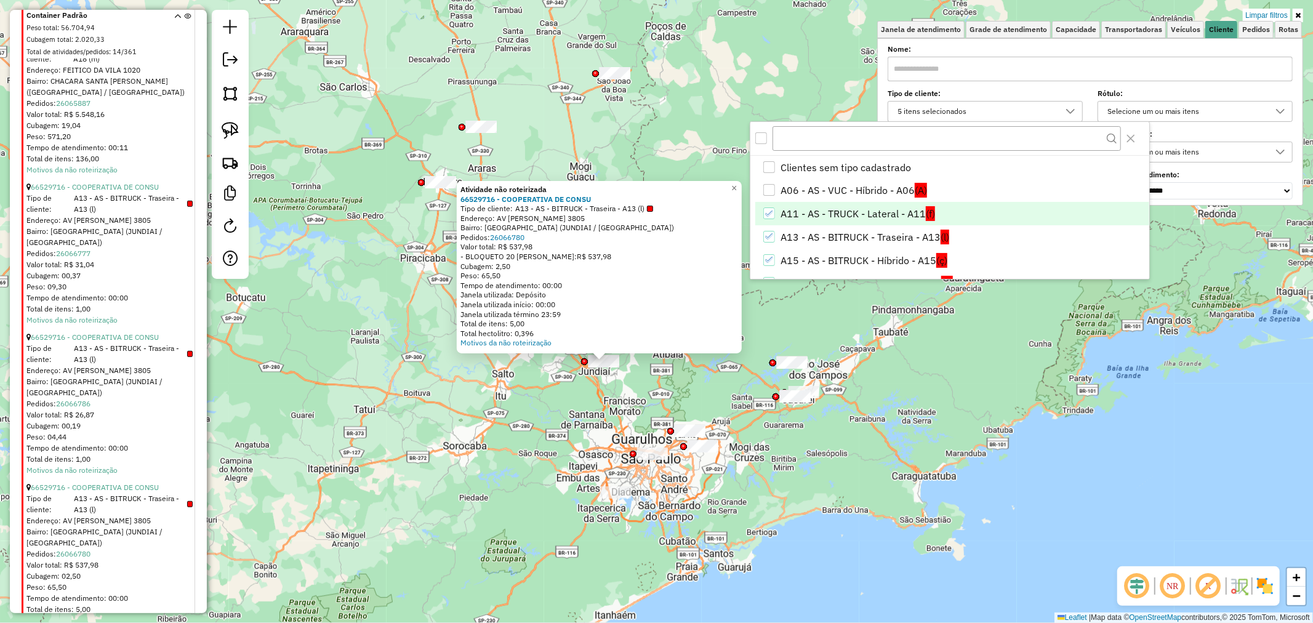
click at [938, 347] on div "Atividade não roteirizada 66529716 - COOPERATIVA DE CONSU Tipo de cliente: A13 …" at bounding box center [656, 311] width 1313 height 623
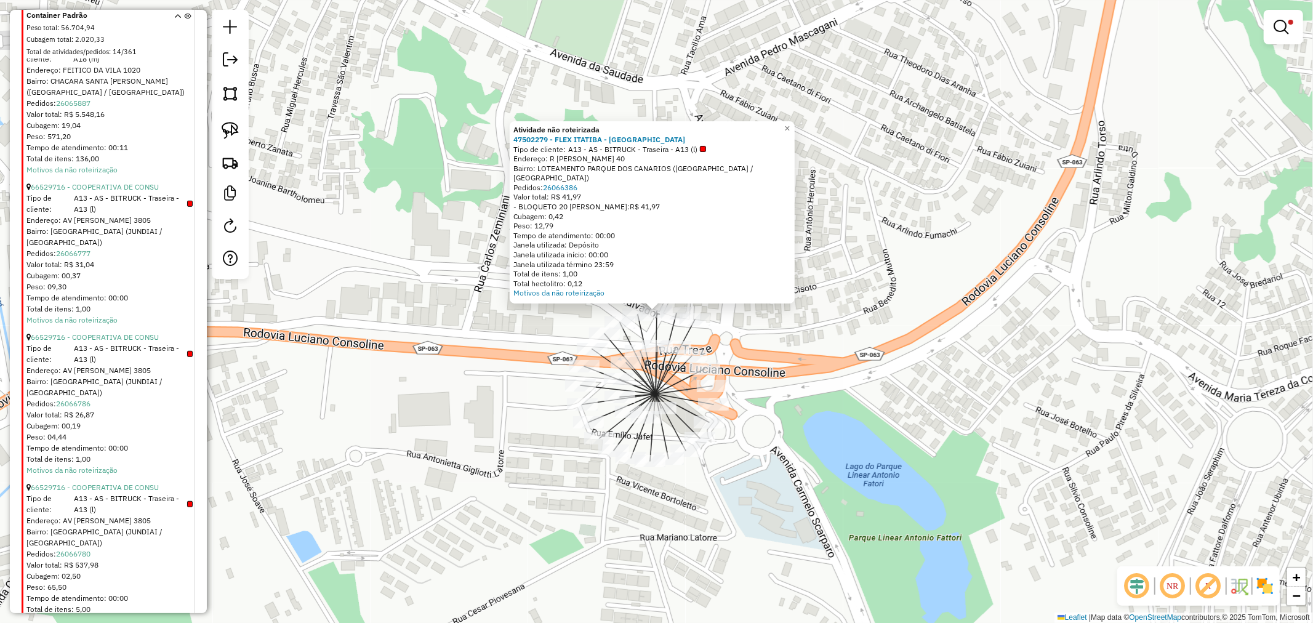
click at [809, 452] on div "Atividade não roteirizada 47502279 - FLEX ITATIBA - LOJA Tipo de cliente: A13 -…" at bounding box center [656, 311] width 1313 height 623
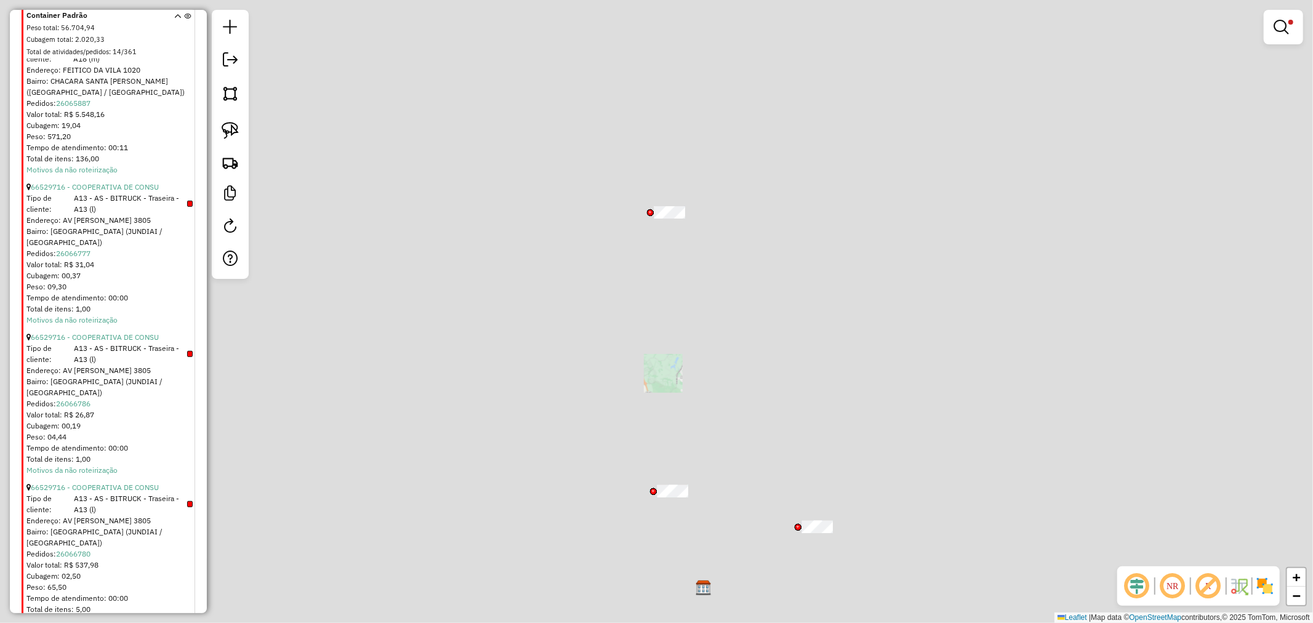
drag, startPoint x: 785, startPoint y: 516, endPoint x: 663, endPoint y: 348, distance: 207.0
click at [626, 236] on div "Limpar filtros Janela de atendimento Grade de atendimento Capacidade Transporta…" at bounding box center [656, 311] width 1313 height 623
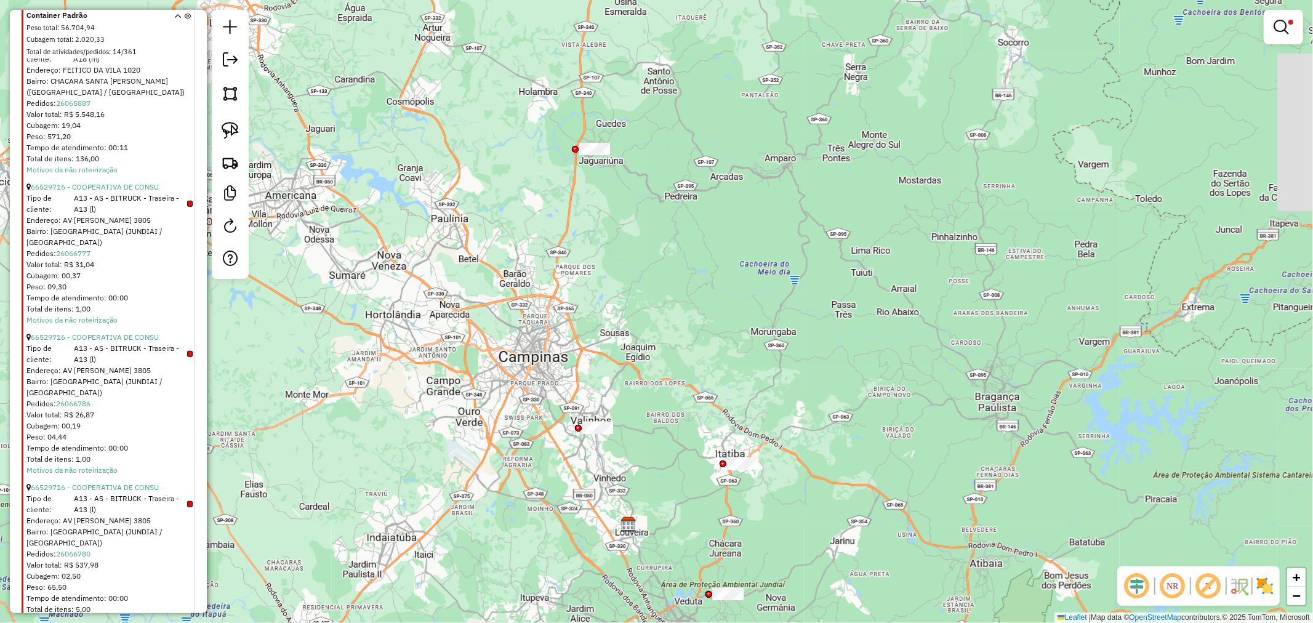
click at [630, 348] on div "Limpar filtros Janela de atendimento Grade de atendimento Capacidade Transporta…" at bounding box center [656, 311] width 1313 height 623
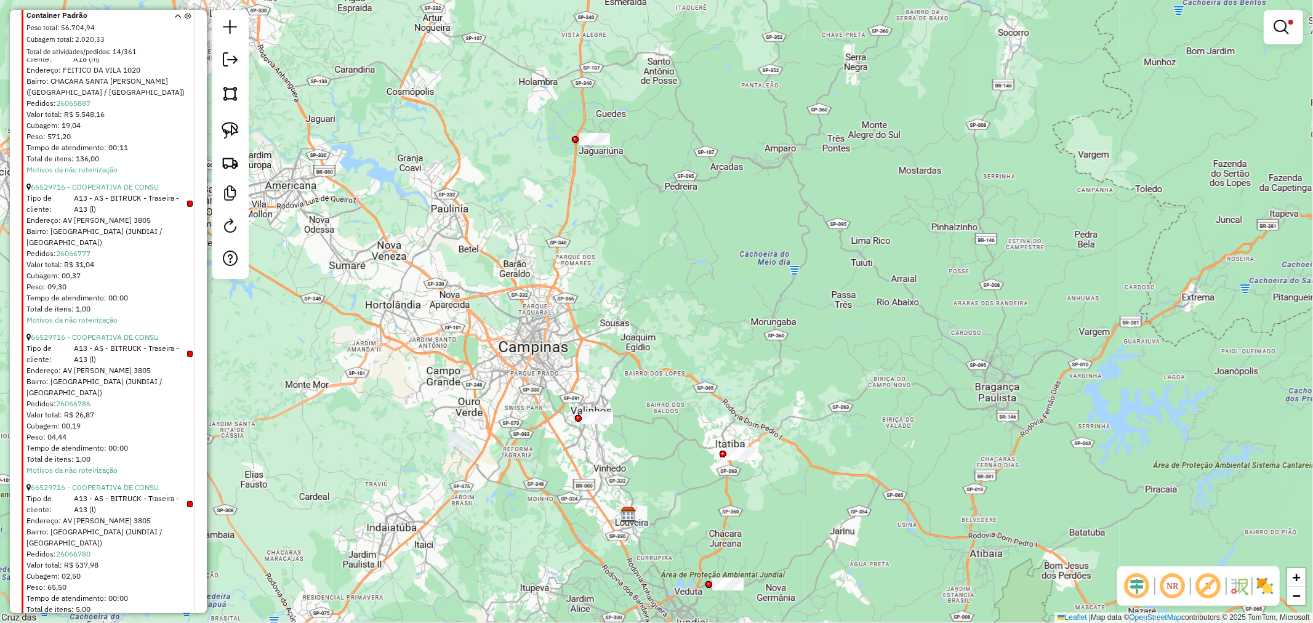
drag, startPoint x: 647, startPoint y: 479, endPoint x: 612, endPoint y: 289, distance: 192.9
click at [612, 289] on div "Limpar filtros Janela de atendimento Grade de atendimento Capacidade Transporta…" at bounding box center [656, 311] width 1313 height 623
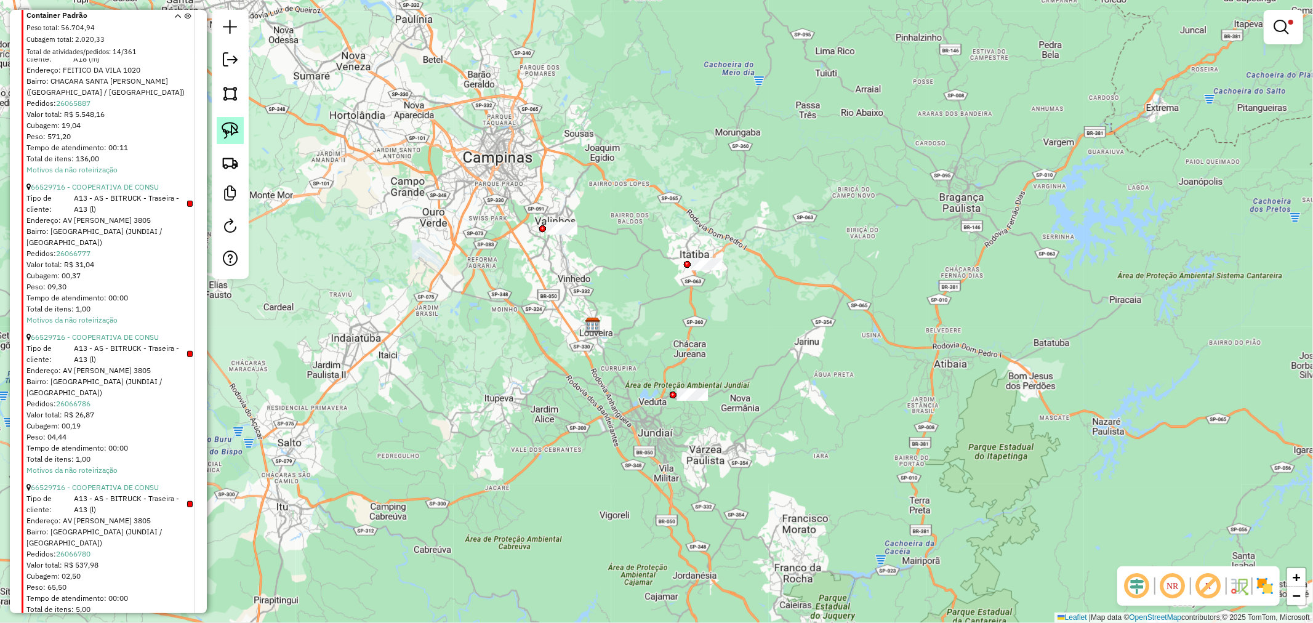
click at [226, 130] on img at bounding box center [230, 130] width 17 height 17
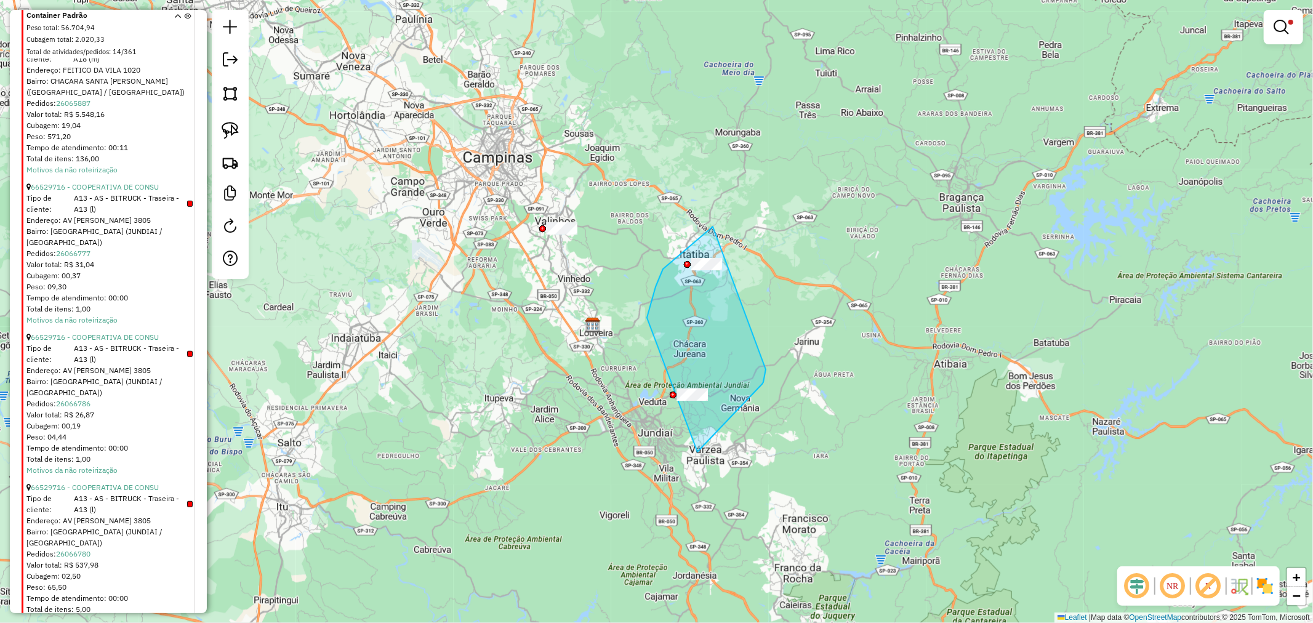
drag, startPoint x: 661, startPoint y: 274, endPoint x: 766, endPoint y: 369, distance: 141.6
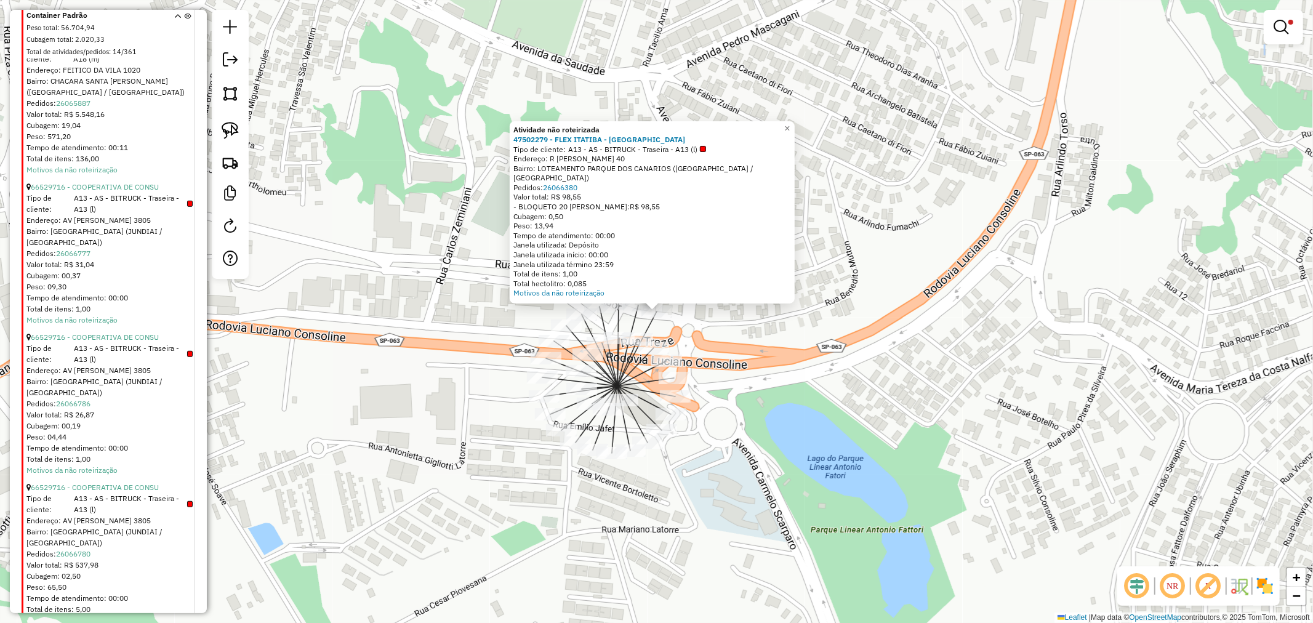
click at [791, 386] on div "Atividade não roteirizada 47502279 - FLEX ITATIBA - LOJA Tipo de cliente: A13 -…" at bounding box center [656, 311] width 1313 height 623
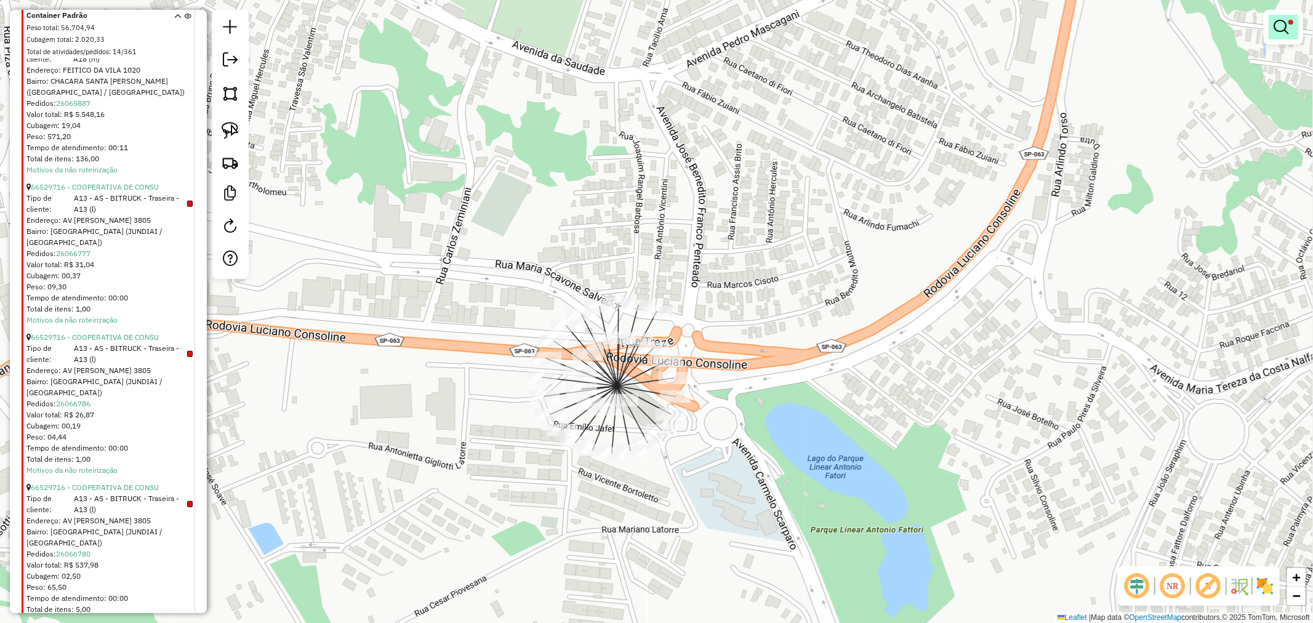
click at [1286, 26] on em at bounding box center [1280, 27] width 15 height 15
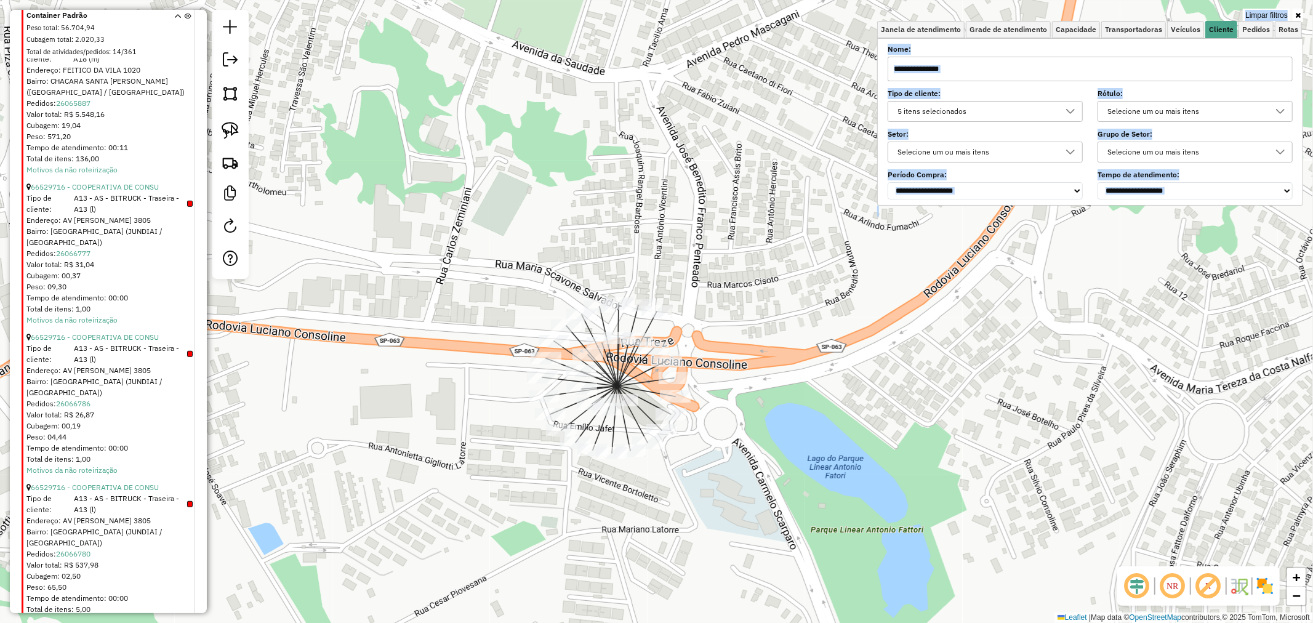
click at [1055, 112] on div "5 itens selecionados" at bounding box center [976, 112] width 166 height 20
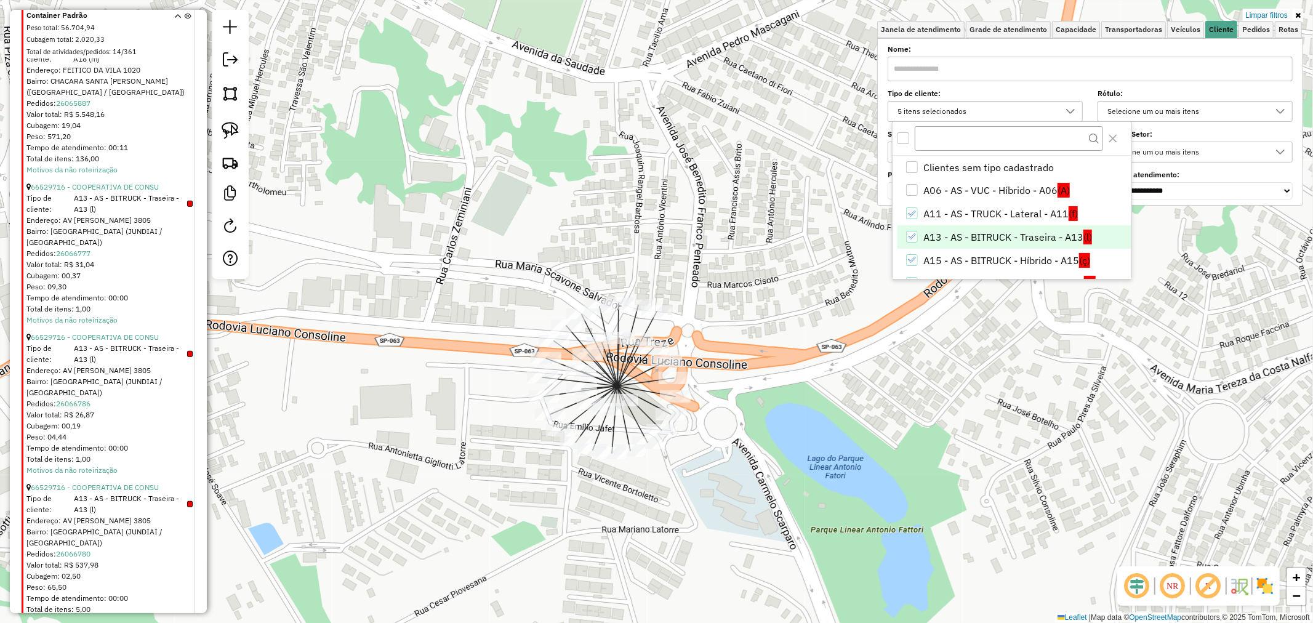
click at [1028, 238] on li "A13 - AS - BITRUCK - Traseira - A13 (l)" at bounding box center [1013, 236] width 233 height 23
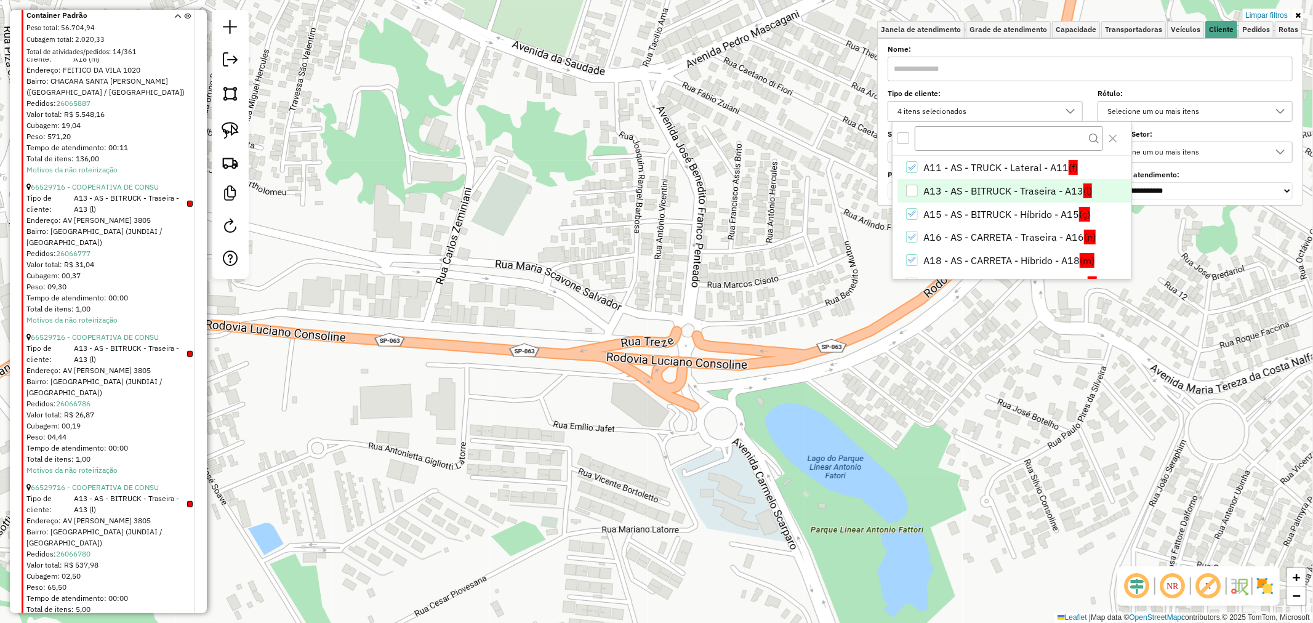
scroll to position [68, 0]
click at [1038, 190] on li "A15 - AS - BITRUCK - Híbrido - A15 (ç)" at bounding box center [1013, 191] width 233 height 23
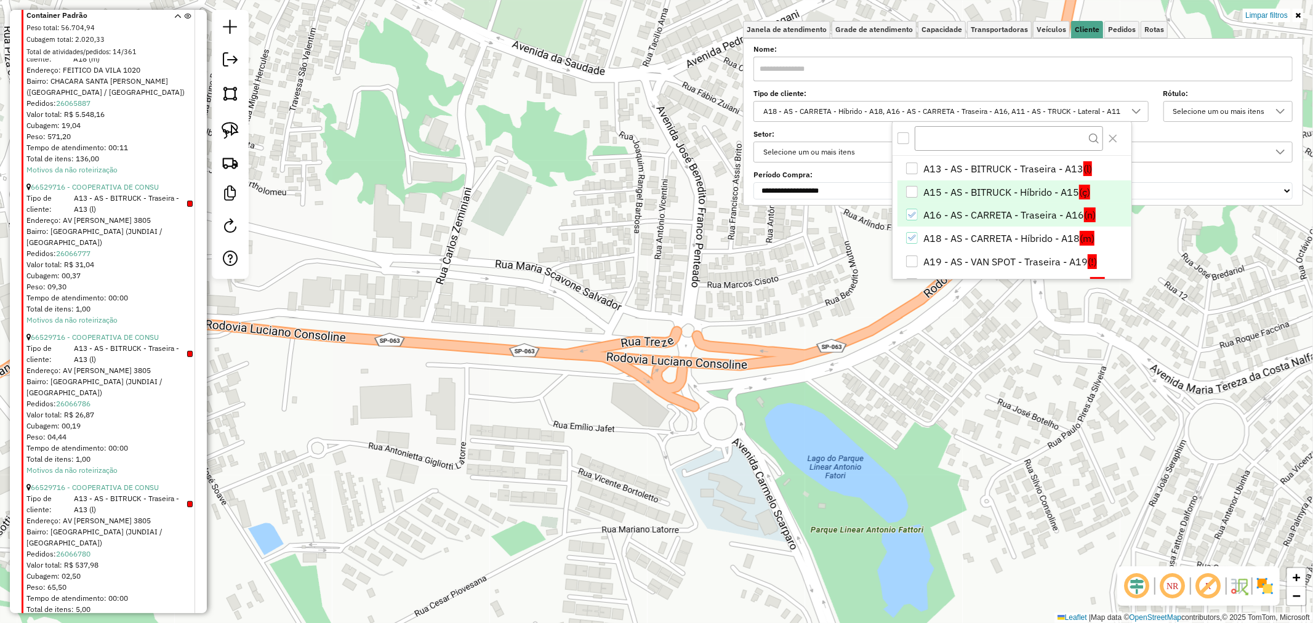
click at [1036, 213] on li "A16 - AS - CARRETA - Traseira - A16 (n)" at bounding box center [1013, 214] width 233 height 23
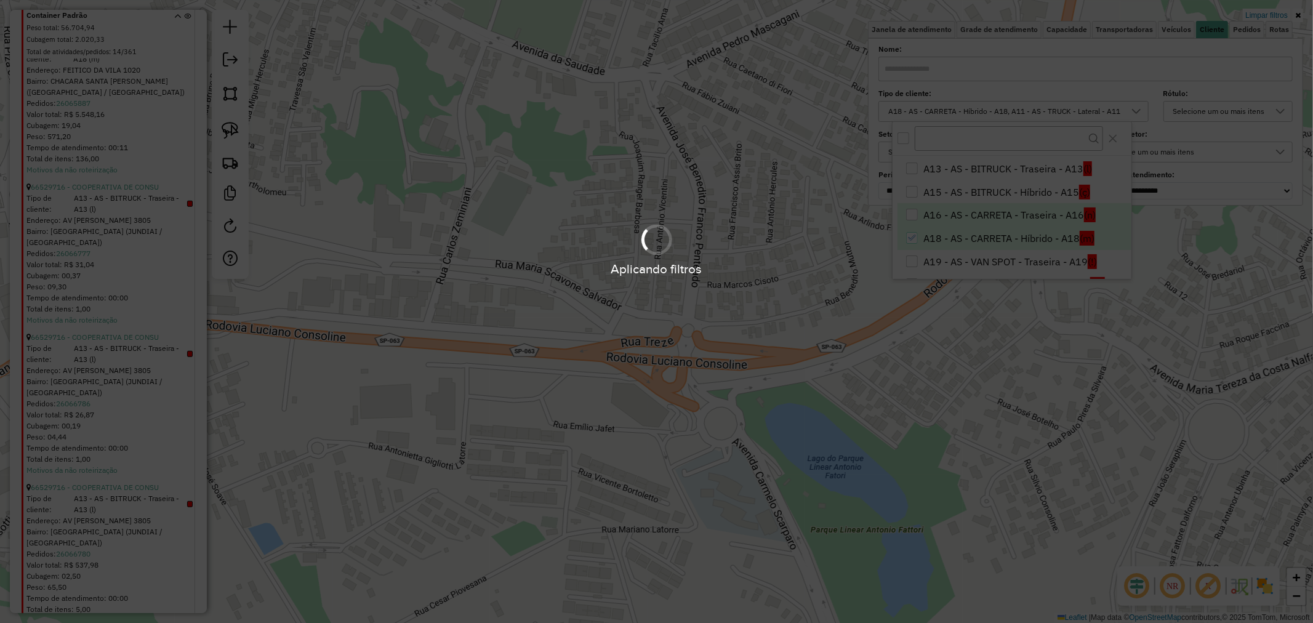
click at [1050, 244] on li "A18 - AS - CARRETA - Híbrido - A18 (m)" at bounding box center [1013, 237] width 233 height 23
click at [1024, 236] on li "A18 - AS - CARRETA - Híbrido - A18 (m)" at bounding box center [1013, 237] width 233 height 23
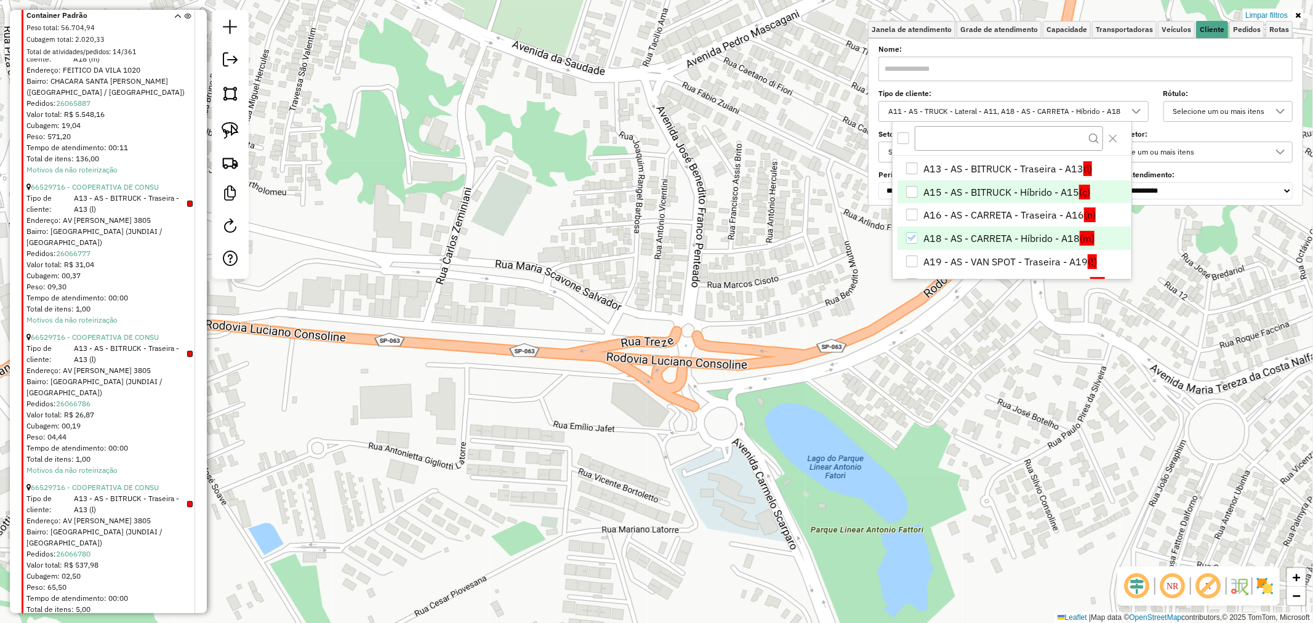
click at [1038, 190] on li "A15 - AS - BITRUCK - Híbrido - A15 (ç)" at bounding box center [1013, 191] width 233 height 23
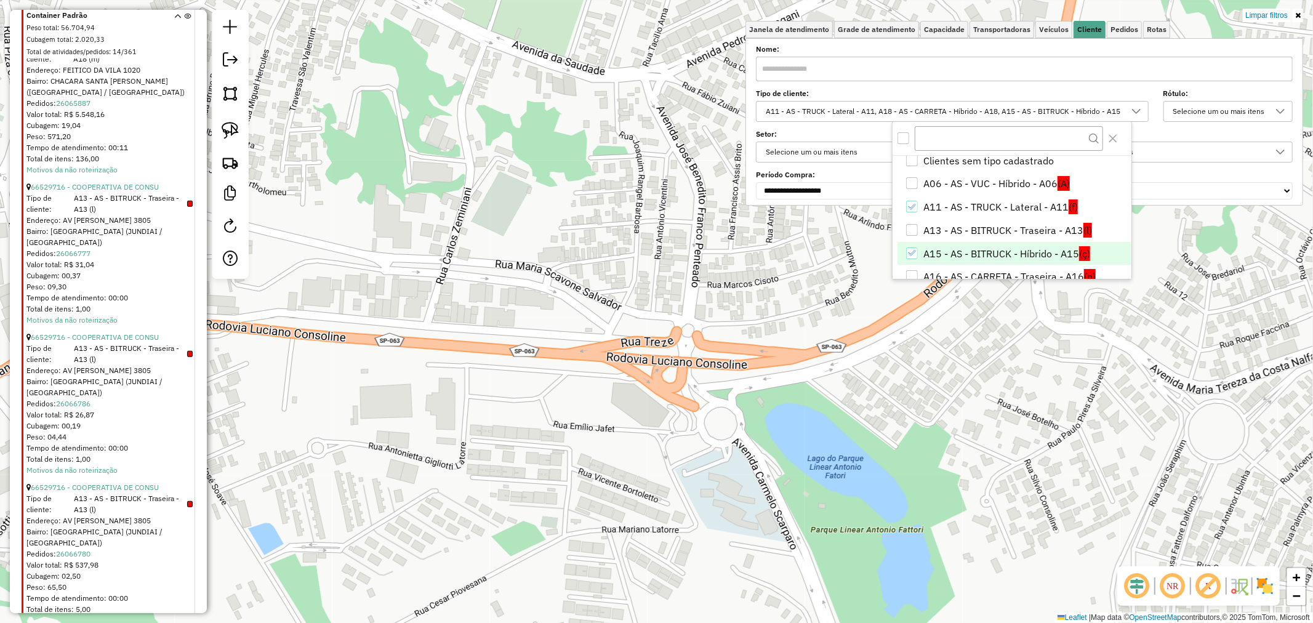
scroll to position [0, 0]
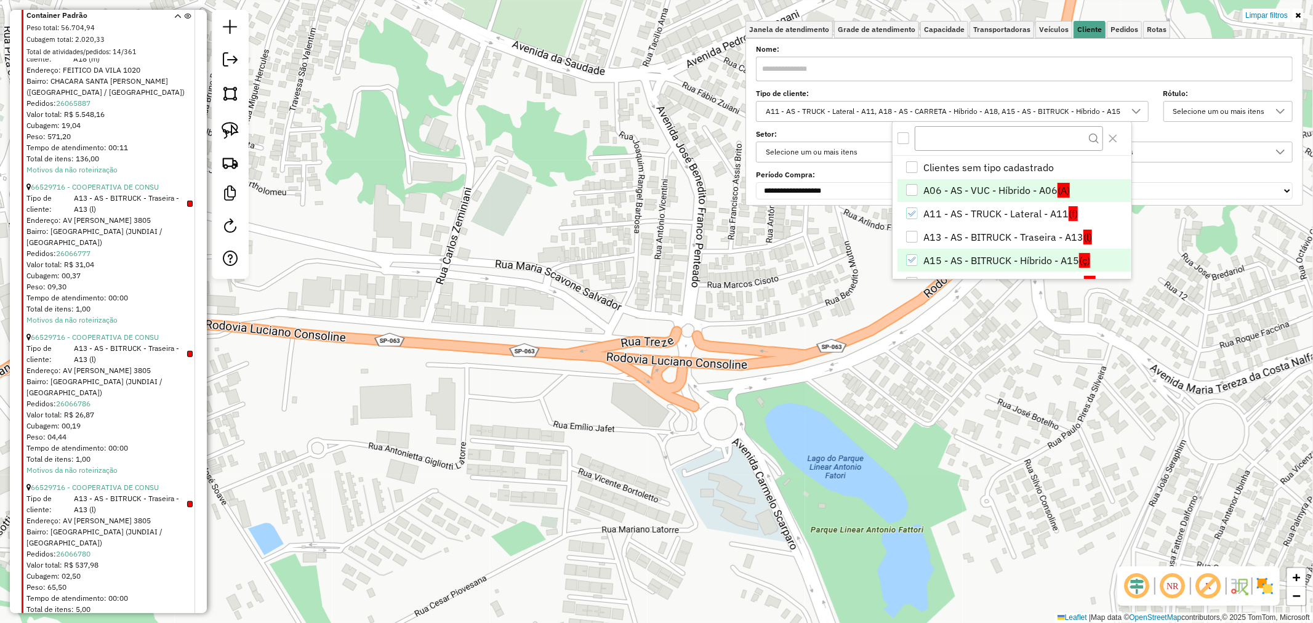
click at [1011, 195] on li "A06 - AS - VUC - Híbrido - A06 (A)" at bounding box center [1013, 190] width 233 height 23
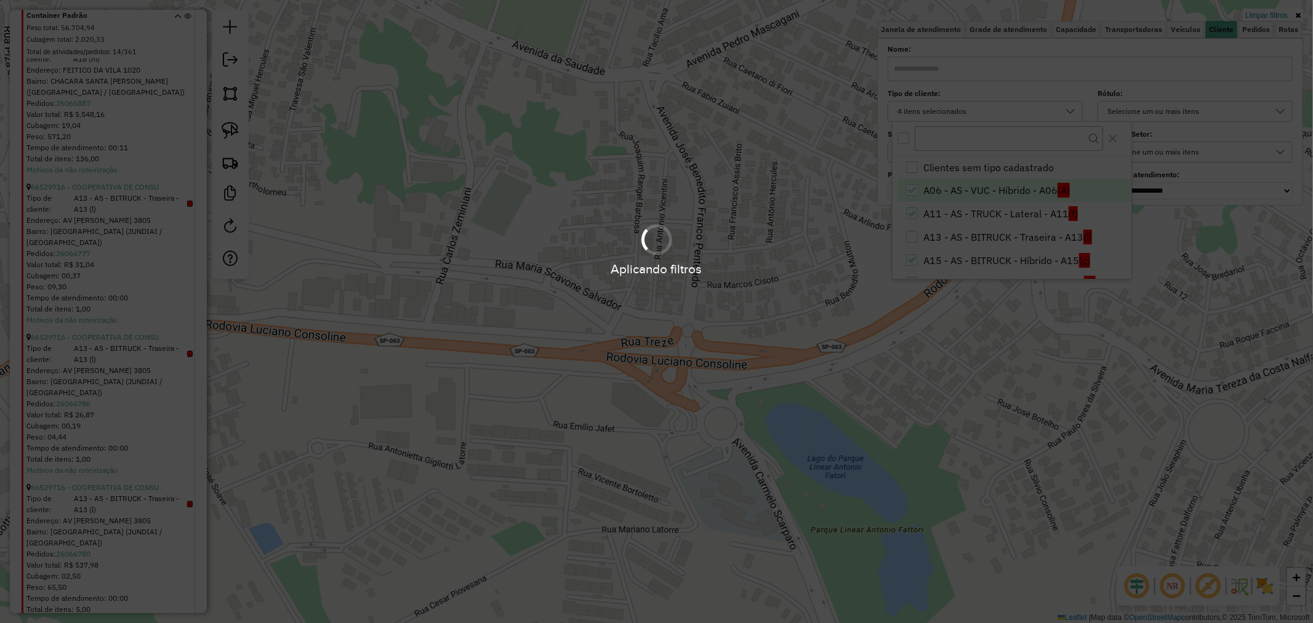
click at [828, 370] on div "Aplicando filtros" at bounding box center [656, 311] width 1313 height 623
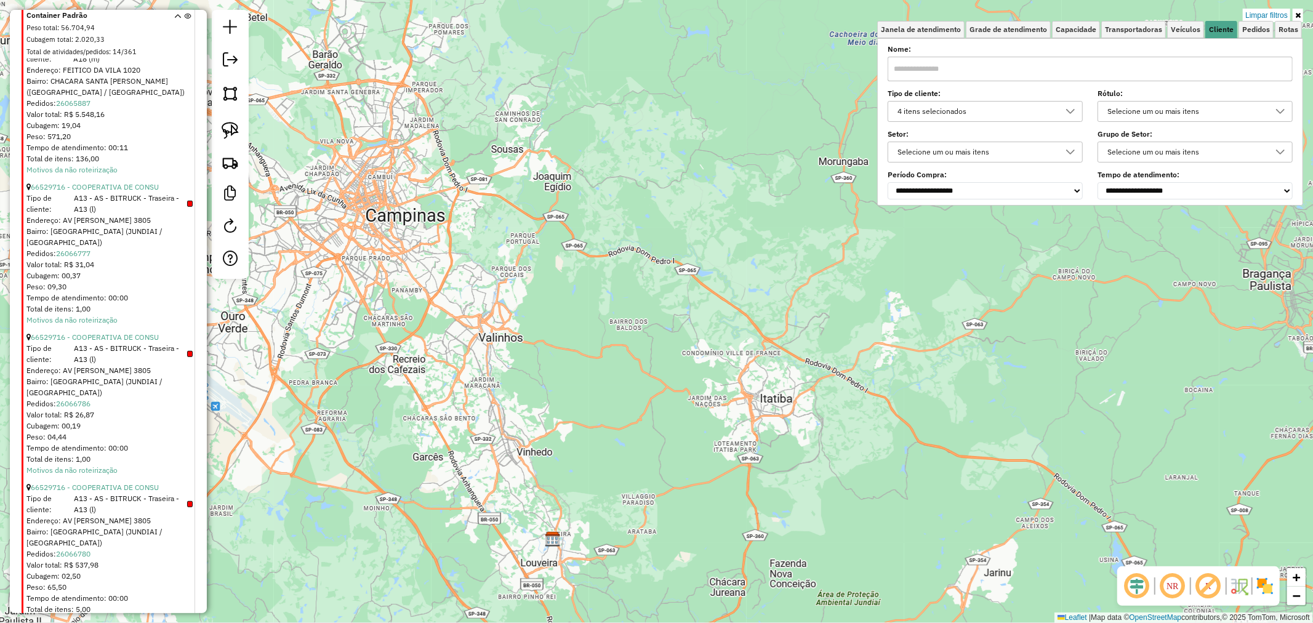
drag, startPoint x: 655, startPoint y: 540, endPoint x: 657, endPoint y: 354, distance: 185.9
click at [649, 338] on div "Limpar filtros Janela de atendimento Grade de atendimento Capacidade Transporta…" at bounding box center [656, 311] width 1313 height 623
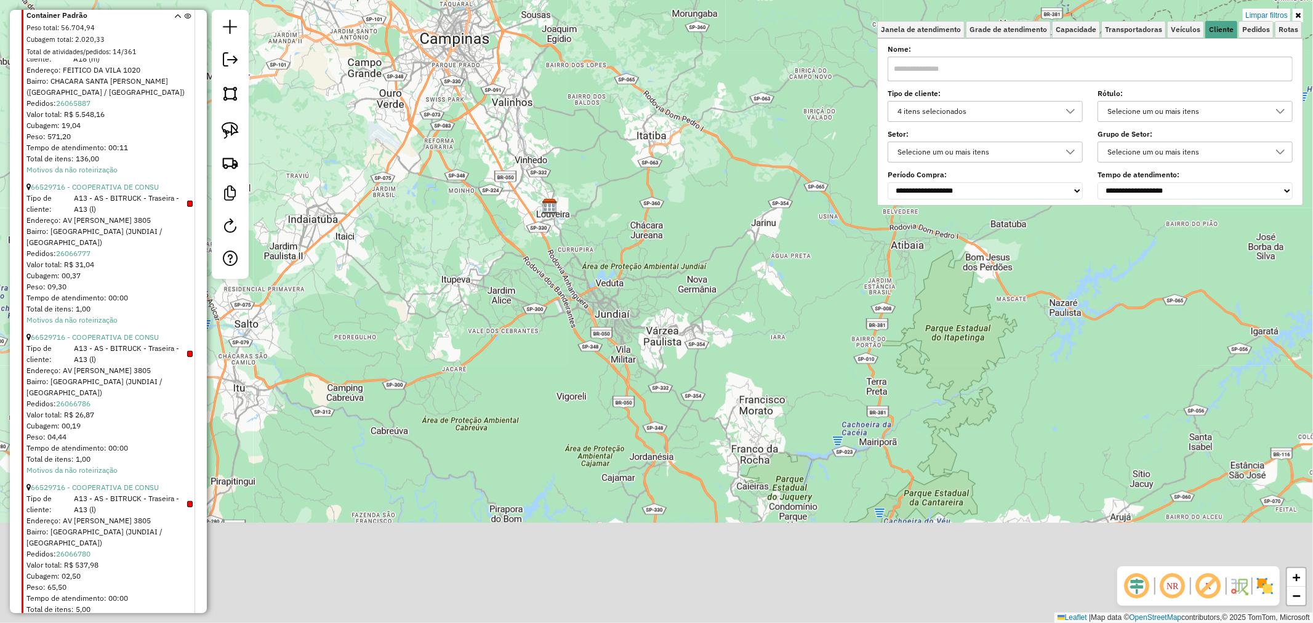
drag, startPoint x: 653, startPoint y: 345, endPoint x: 686, endPoint y: 426, distance: 87.0
click at [636, 302] on div "Limpar filtros Janela de atendimento Grade de atendimento Capacidade Transporta…" at bounding box center [656, 311] width 1313 height 623
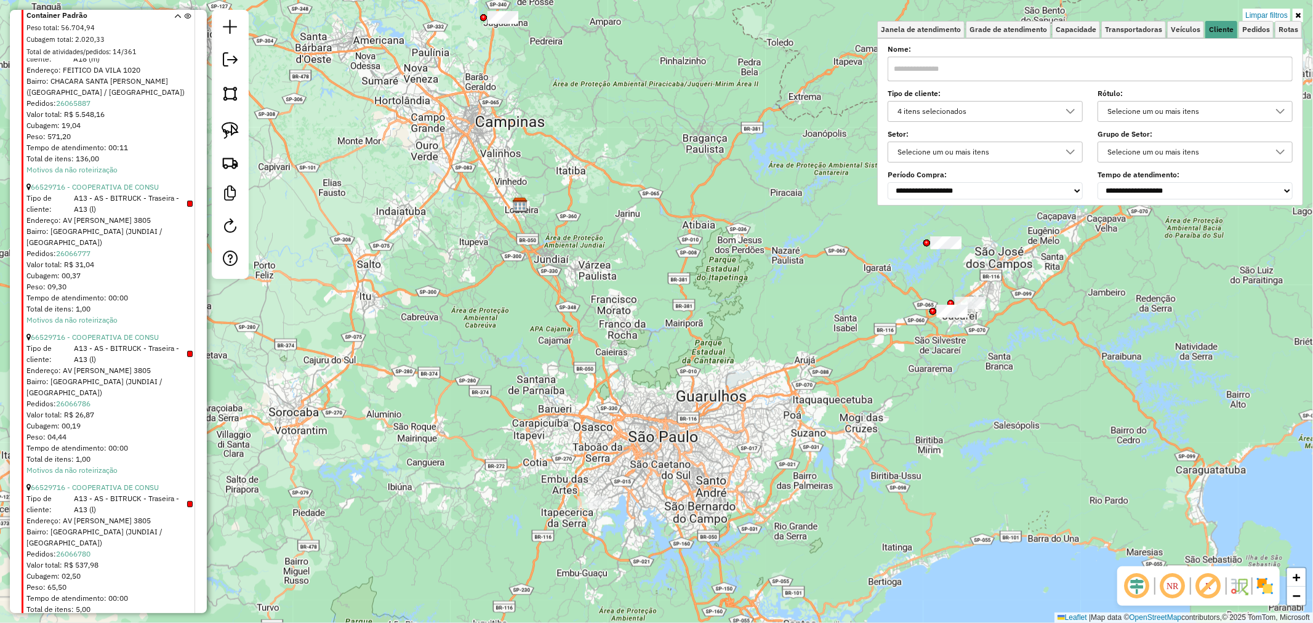
drag, startPoint x: 724, startPoint y: 495, endPoint x: 727, endPoint y: 400, distance: 95.4
click at [641, 409] on div "Limpar filtros Janela de atendimento Grade de atendimento Capacidade Transporta…" at bounding box center [656, 311] width 1313 height 623
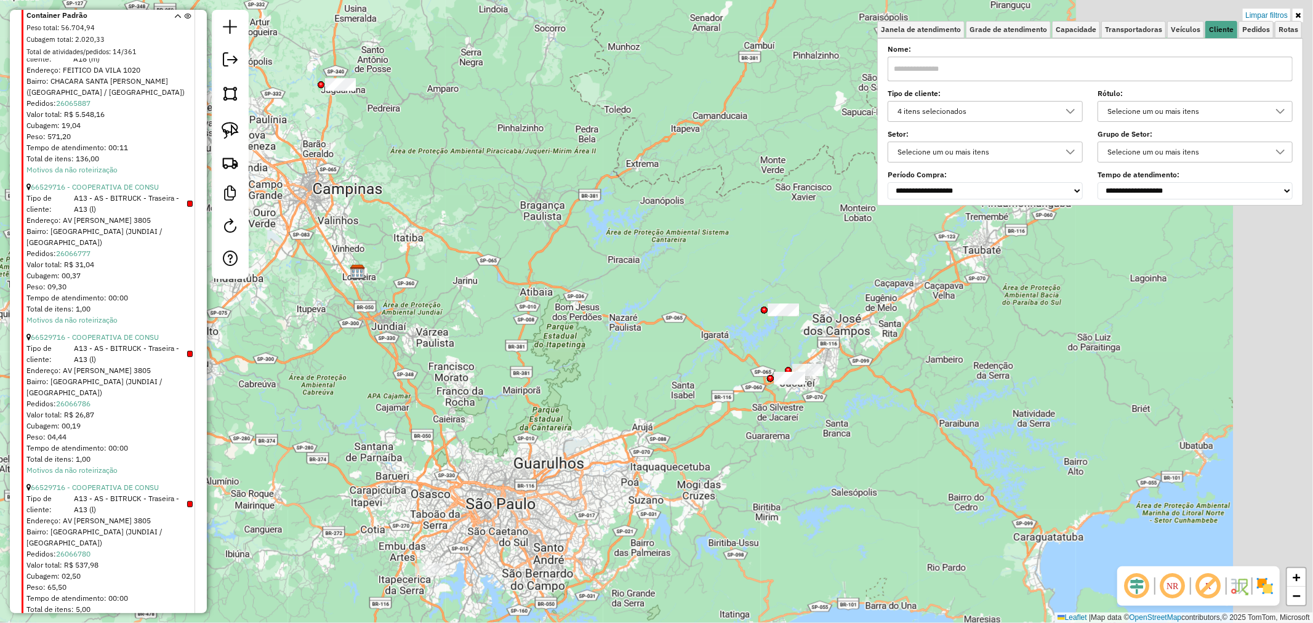
drag, startPoint x: 986, startPoint y: 374, endPoint x: 377, endPoint y: 139, distance: 653.0
click at [832, 445] on div "Limpar filtros Janela de atendimento Grade de atendimento Capacidade Transporta…" at bounding box center [656, 311] width 1313 height 623
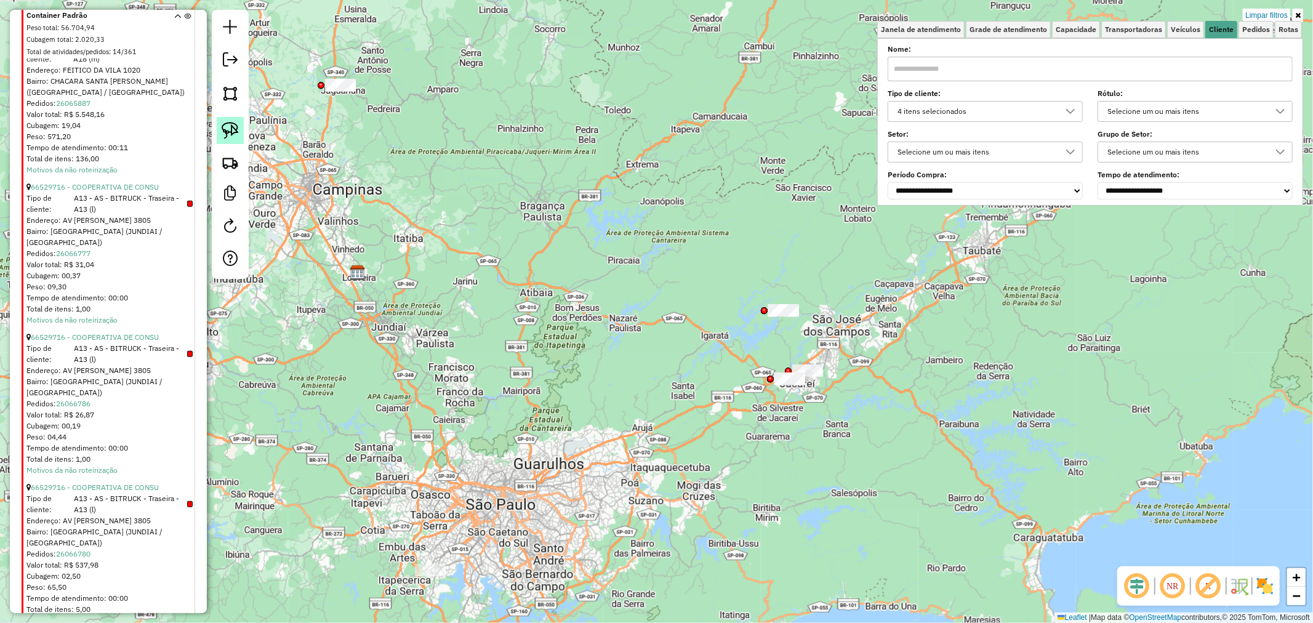
click at [233, 136] on img at bounding box center [230, 130] width 17 height 17
drag, startPoint x: 737, startPoint y: 361, endPoint x: 767, endPoint y: 353, distance: 31.2
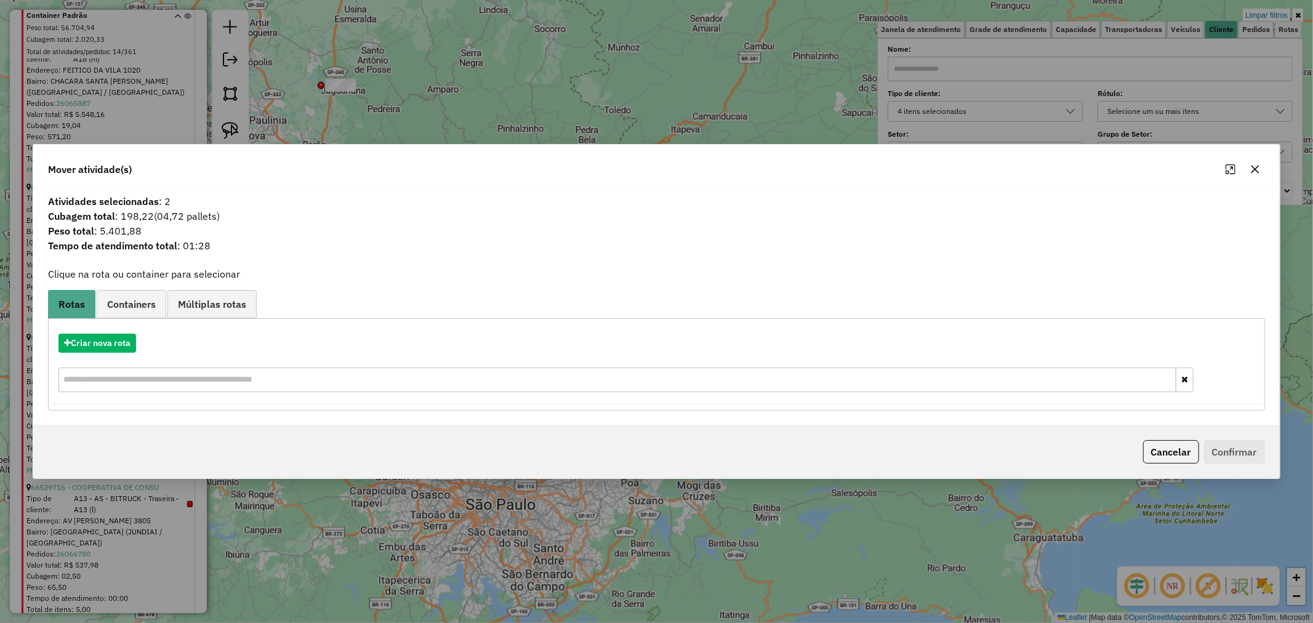
click at [618, 95] on div "Mover atividade(s) Atividades selecionadas : 2 Cubagem total : 198,22 (04,72 pa…" at bounding box center [656, 311] width 1313 height 623
click at [1253, 169] on icon "button" at bounding box center [1255, 169] width 10 height 10
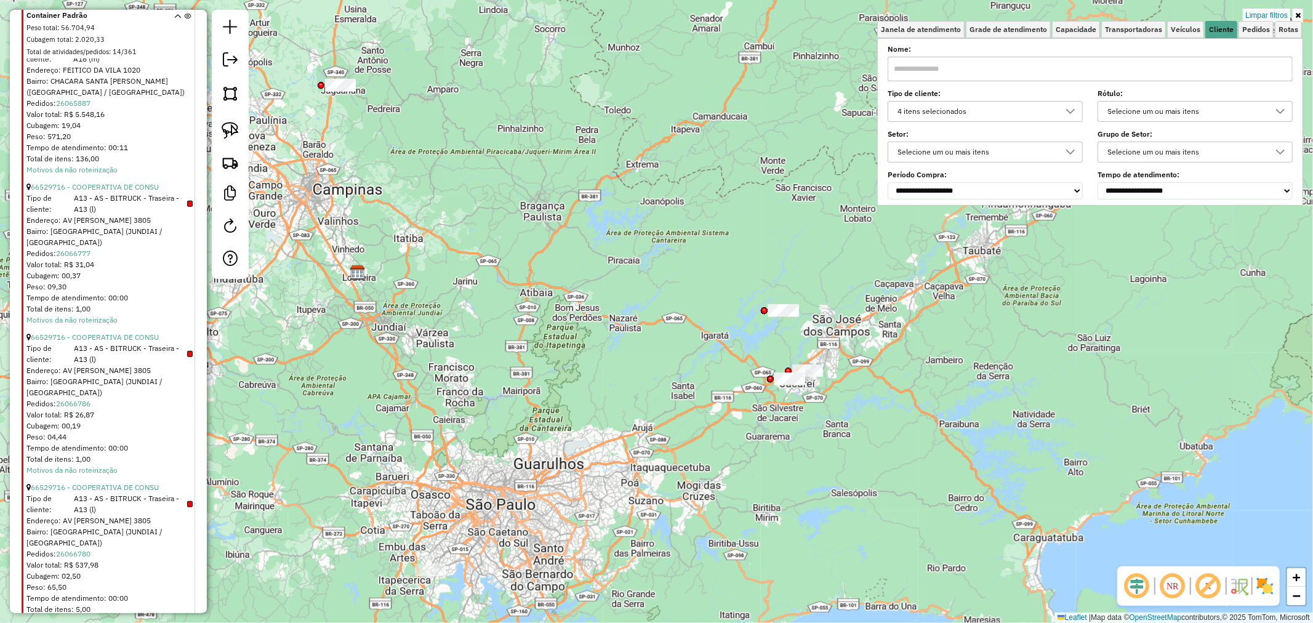
click at [1071, 113] on icon at bounding box center [1070, 111] width 10 height 10
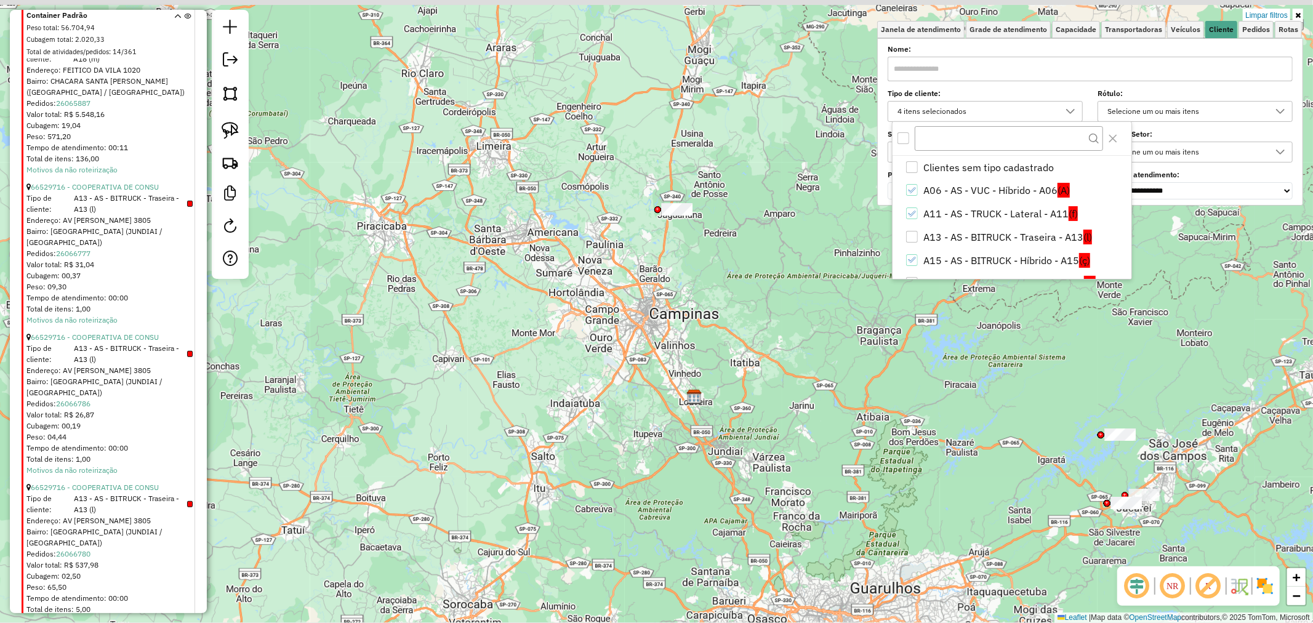
drag, startPoint x: 553, startPoint y: 441, endPoint x: 889, endPoint y: 565, distance: 358.8
click at [889, 565] on div "Limpar filtros Janela de atendimento Grade de atendimento Capacidade Transporta…" at bounding box center [656, 311] width 1313 height 623
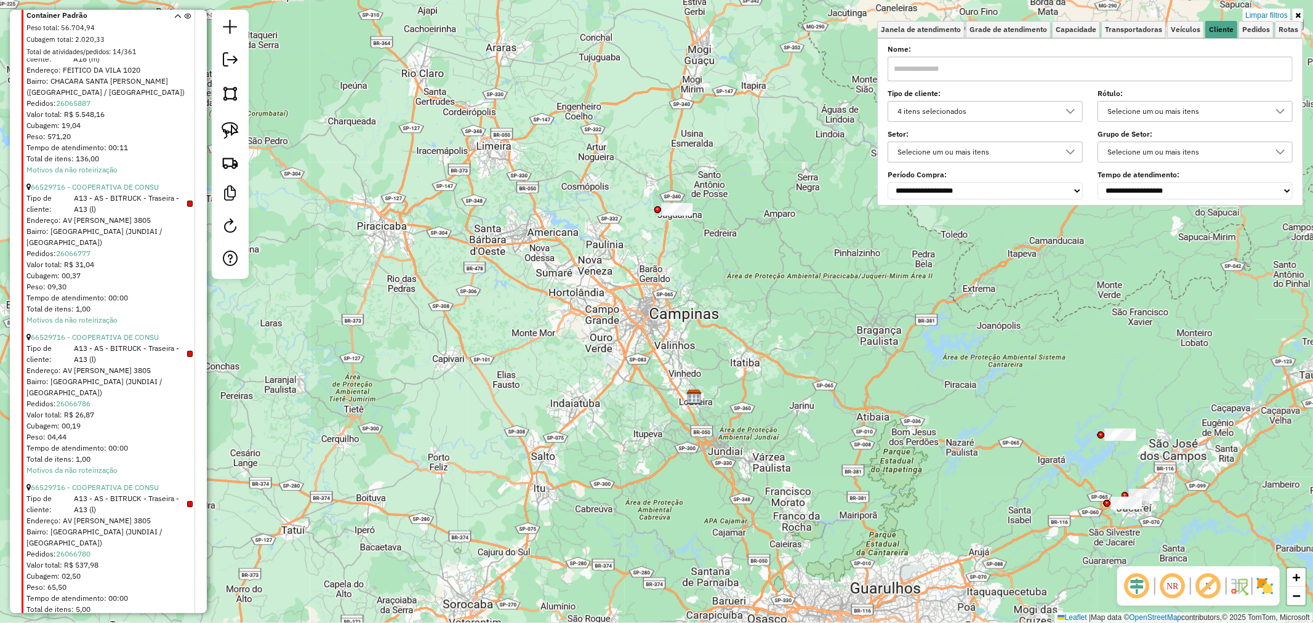
click at [230, 126] on img at bounding box center [230, 130] width 17 height 17
drag, startPoint x: 679, startPoint y: 175, endPoint x: 642, endPoint y: 203, distance: 46.5
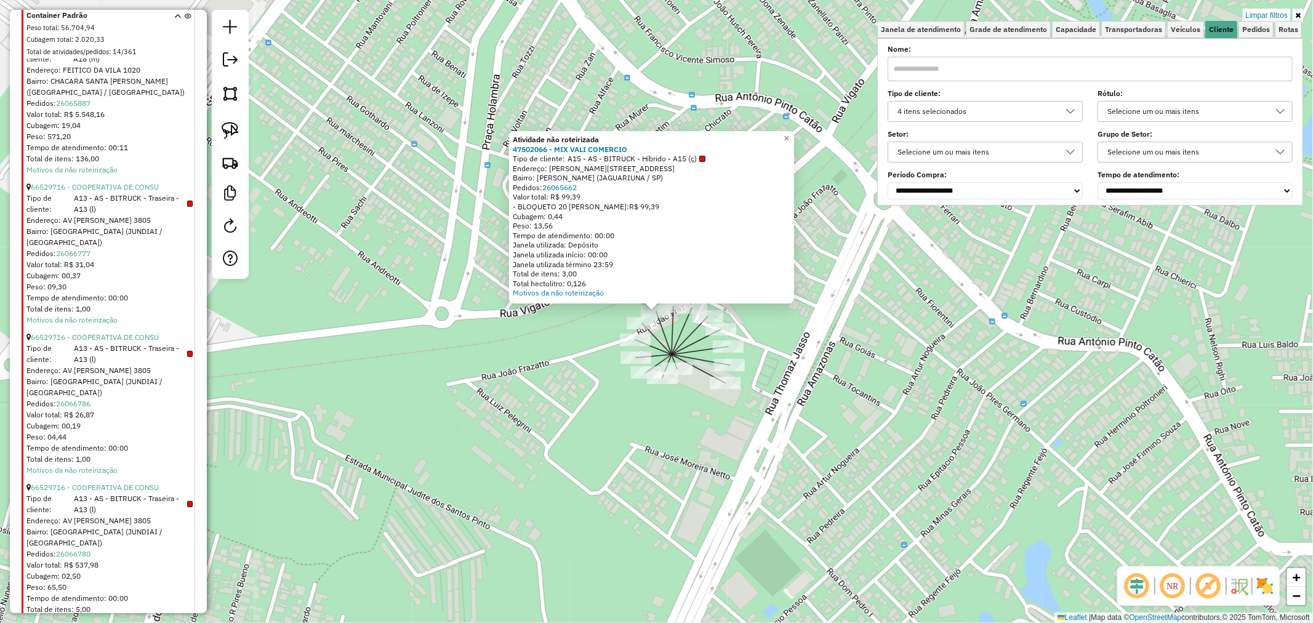
click at [830, 394] on div "Atividade não roteirizada 47502066 - MIX VALI COMERCIO Tipo de cliente: A15 - A…" at bounding box center [656, 311] width 1313 height 623
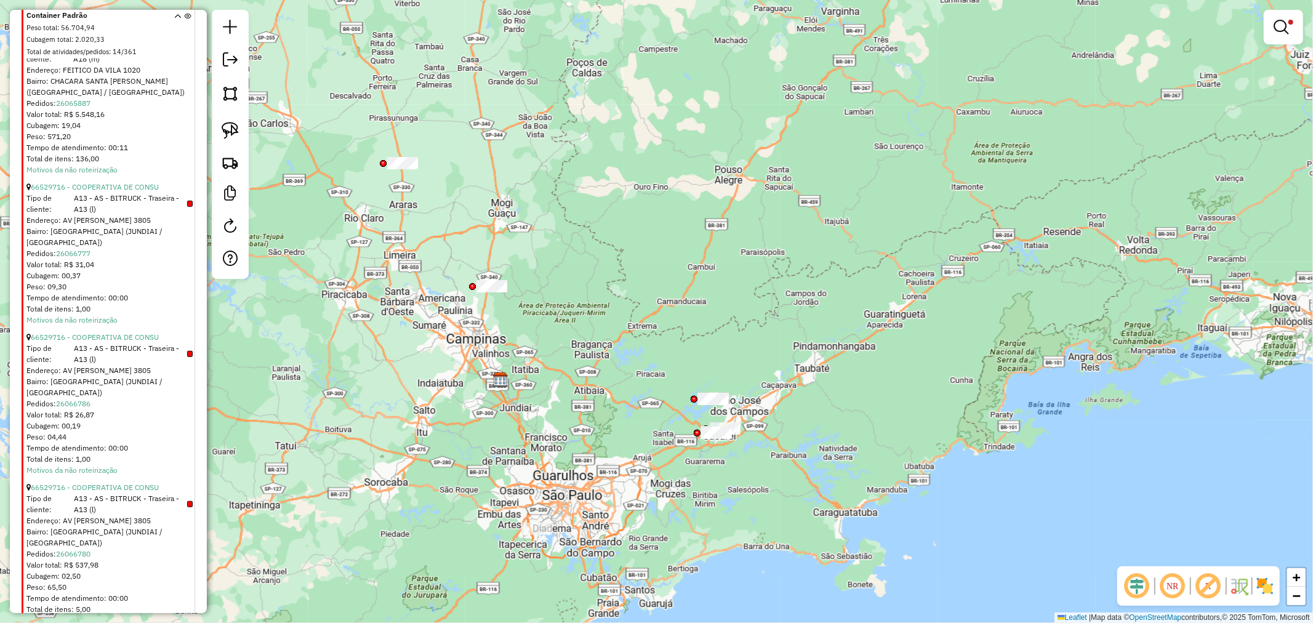
drag, startPoint x: 937, startPoint y: 515, endPoint x: 563, endPoint y: 386, distance: 395.3
click at [563, 386] on div "Limpar filtros Janela de atendimento Grade de atendimento Capacidade Transporta…" at bounding box center [656, 311] width 1313 height 623
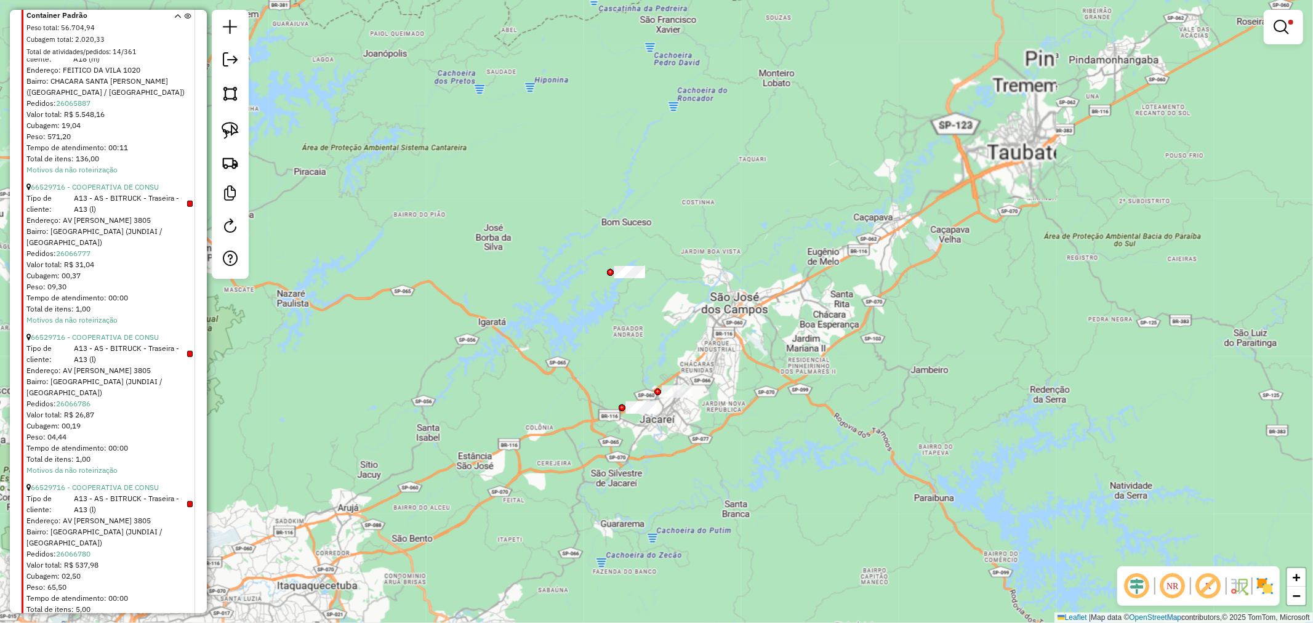
click at [231, 132] on img at bounding box center [230, 130] width 17 height 17
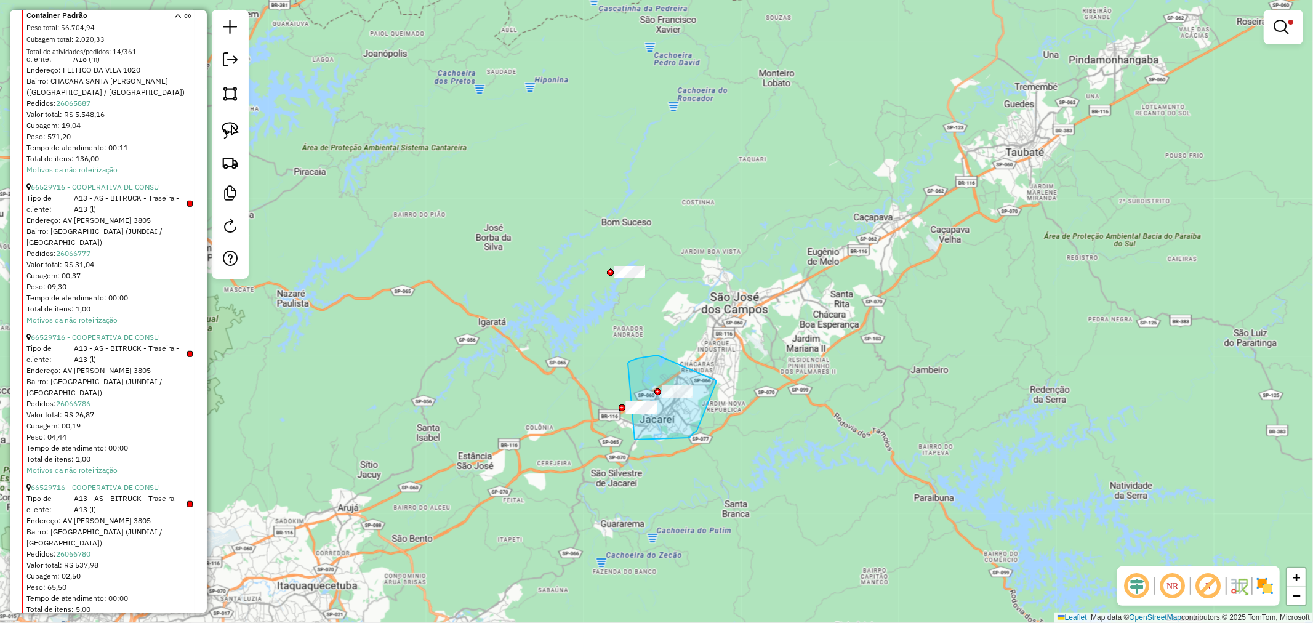
drag, startPoint x: 638, startPoint y: 358, endPoint x: 716, endPoint y: 380, distance: 81.1
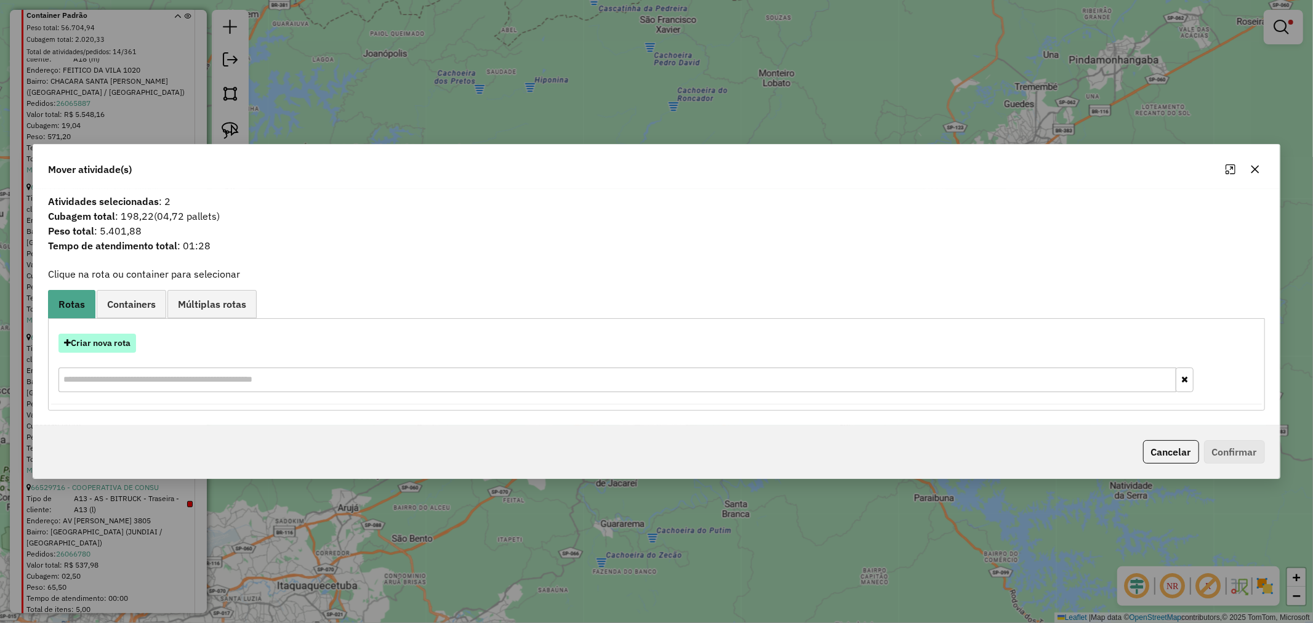
click at [118, 343] on button "Criar nova rota" at bounding box center [97, 343] width 78 height 19
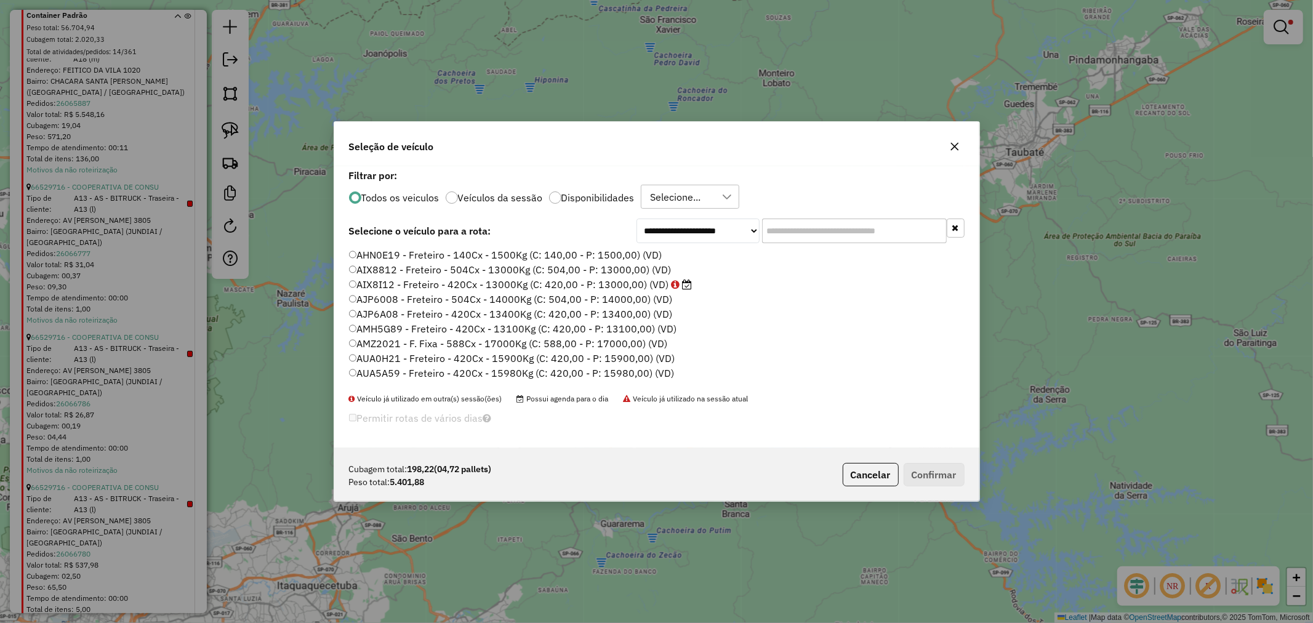
scroll to position [7, 3]
click at [835, 228] on input "text" at bounding box center [854, 230] width 185 height 25
click at [785, 240] on input "text" at bounding box center [854, 230] width 185 height 25
paste input "*******"
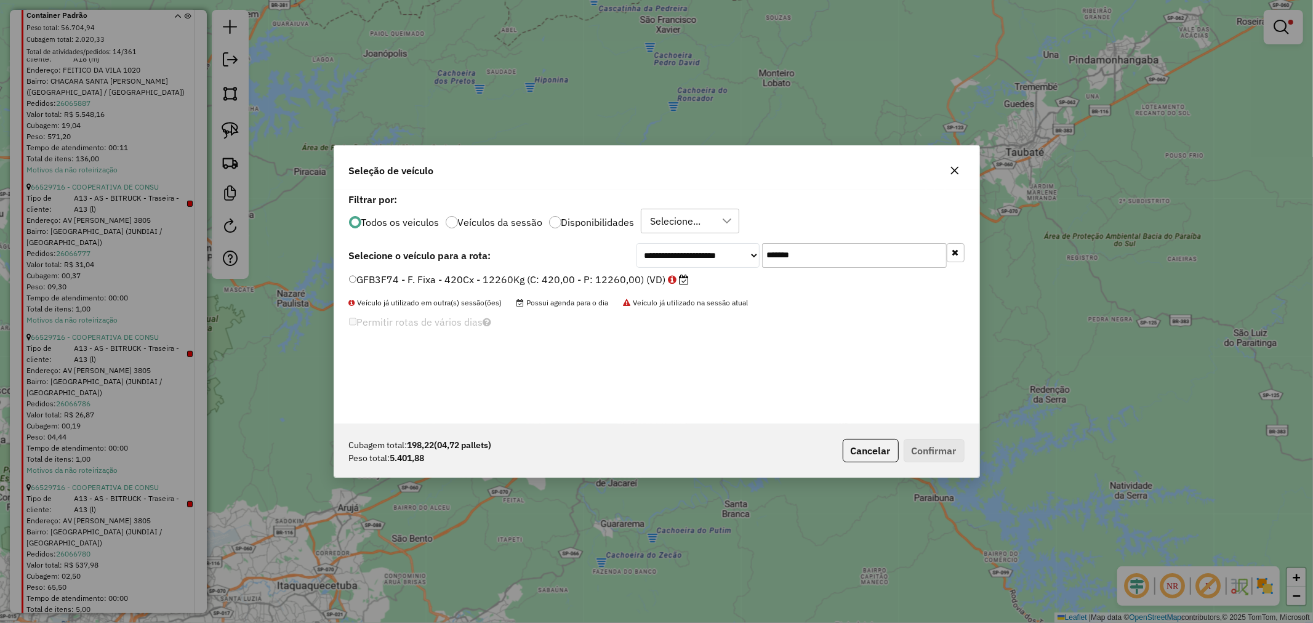
type input "*******"
click at [468, 282] on label "GFB3F74 - F. Fixa - 420Cx - 12260Kg (C: 420,00 - P: 12260,00) (VD)" at bounding box center [519, 279] width 340 height 15
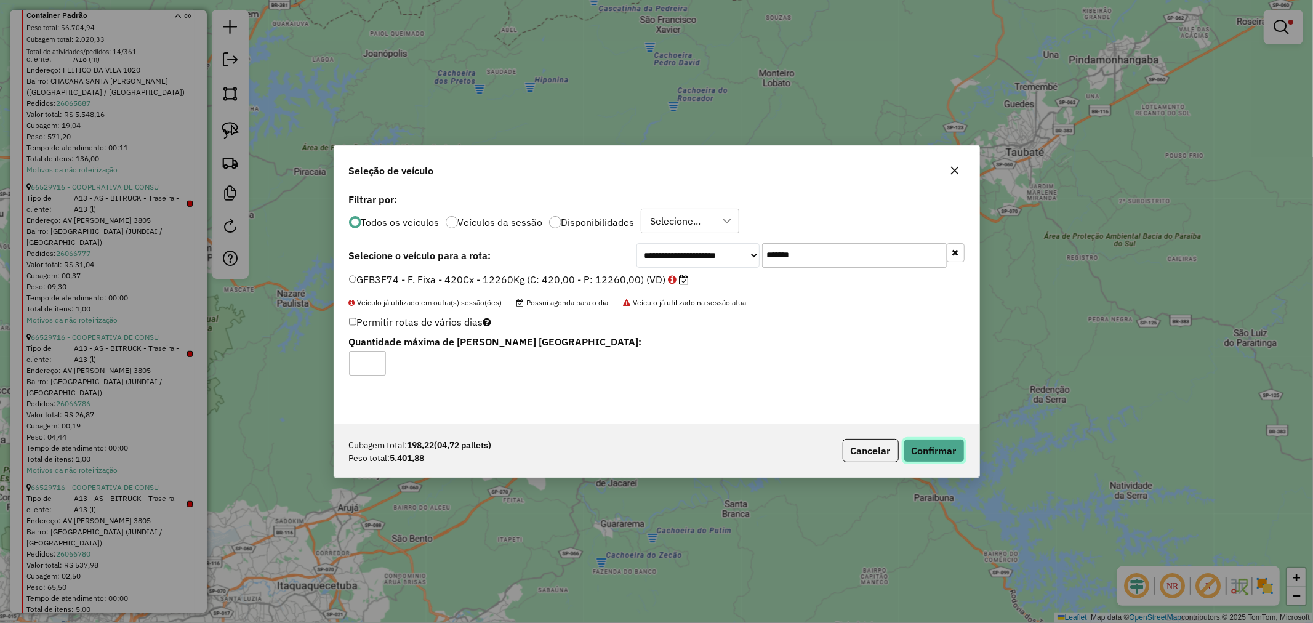
click at [942, 458] on button "Confirmar" at bounding box center [933, 450] width 61 height 23
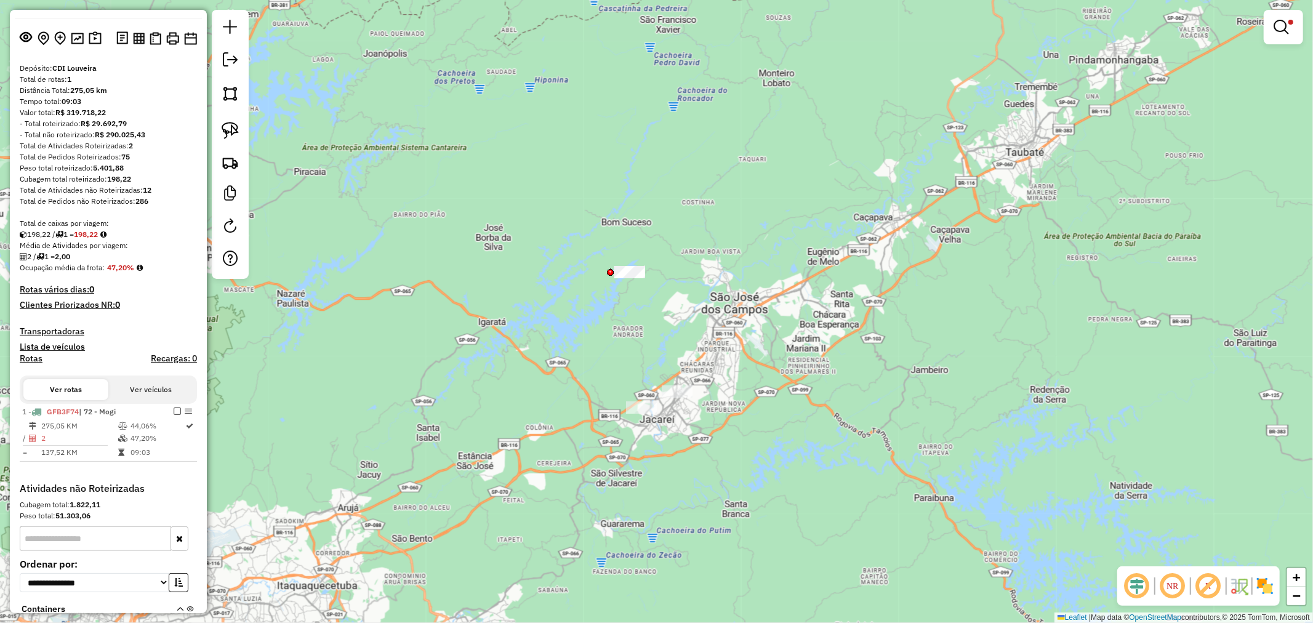
scroll to position [0, 0]
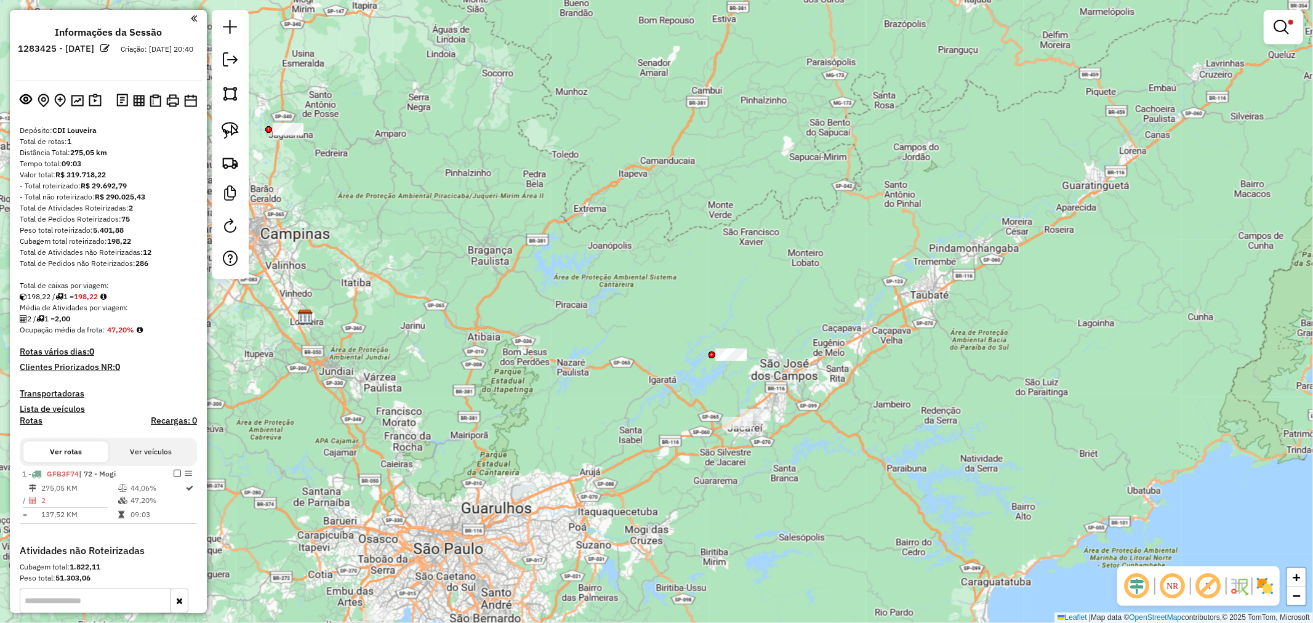
drag, startPoint x: 395, startPoint y: 410, endPoint x: 596, endPoint y: 426, distance: 201.2
click at [596, 426] on div "Limpar filtros Janela de atendimento Grade de atendimento Capacidade Transporta…" at bounding box center [656, 311] width 1313 height 623
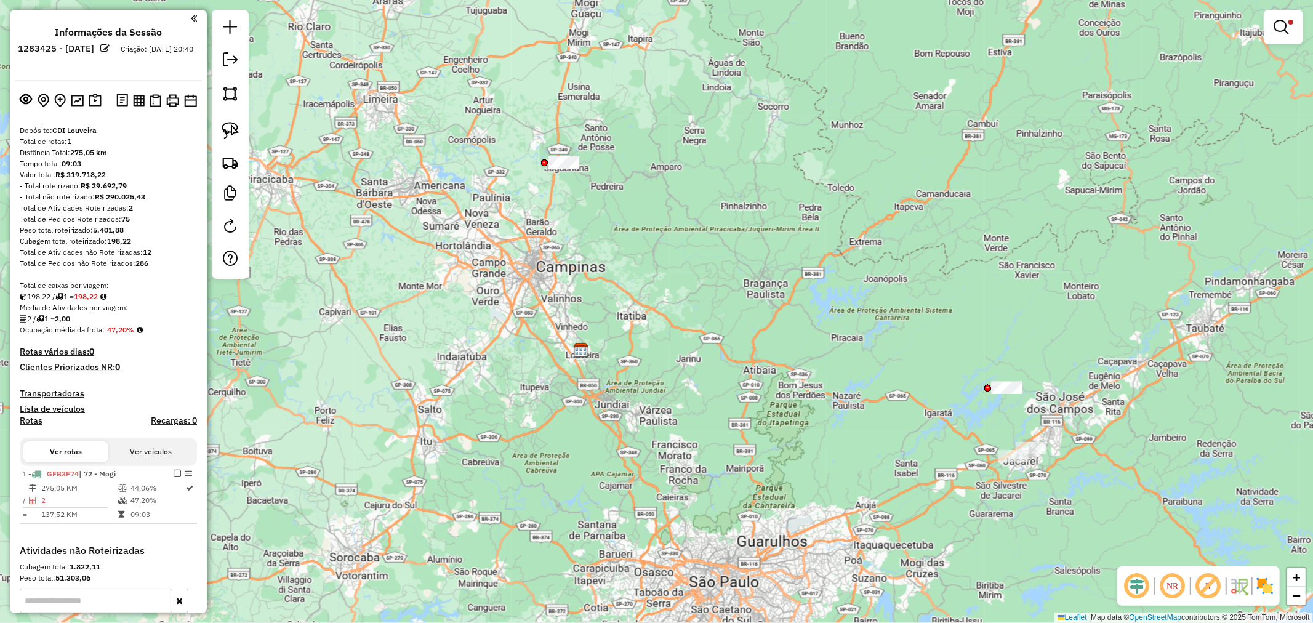
drag, startPoint x: 464, startPoint y: 256, endPoint x: 699, endPoint y: 290, distance: 237.5
click at [699, 290] on div "Limpar filtros Janela de atendimento Grade de atendimento Capacidade Transporta…" at bounding box center [656, 311] width 1313 height 623
click at [233, 127] on img at bounding box center [230, 130] width 17 height 17
drag, startPoint x: 548, startPoint y: 180, endPoint x: 601, endPoint y: 172, distance: 53.5
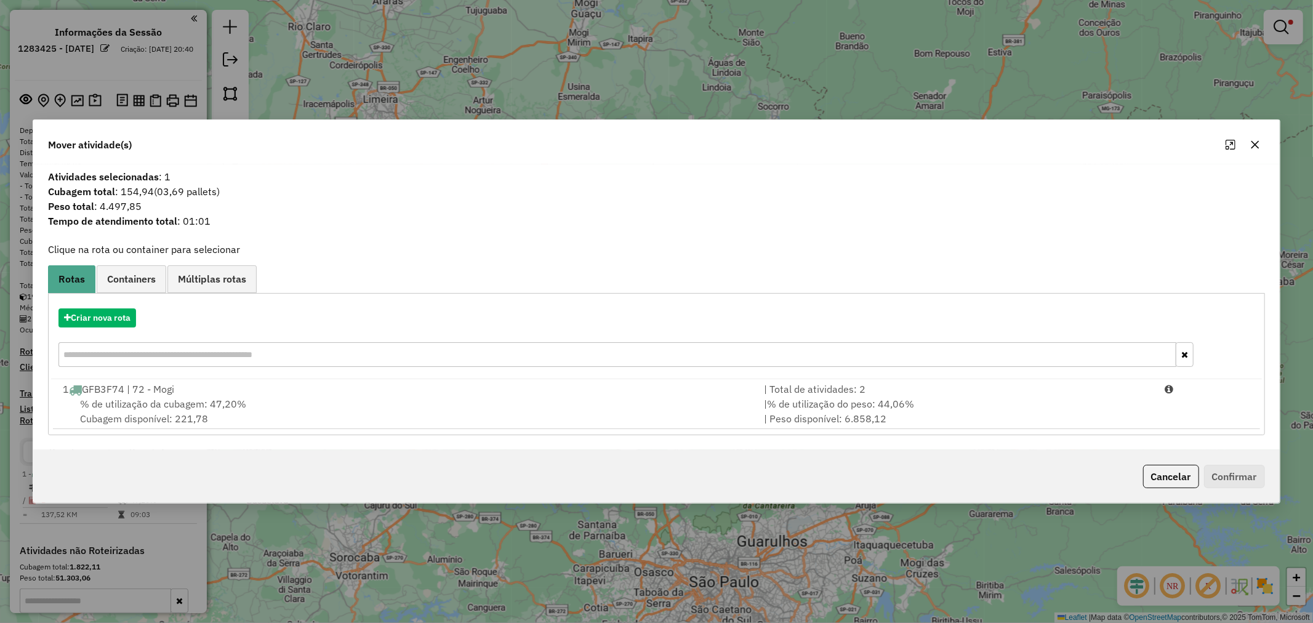
drag, startPoint x: 119, startPoint y: 305, endPoint x: 115, endPoint y: 316, distance: 12.3
click at [115, 314] on div "Criar nova rota" at bounding box center [656, 339] width 1210 height 80
click at [115, 316] on button "Criar nova rota" at bounding box center [97, 317] width 78 height 19
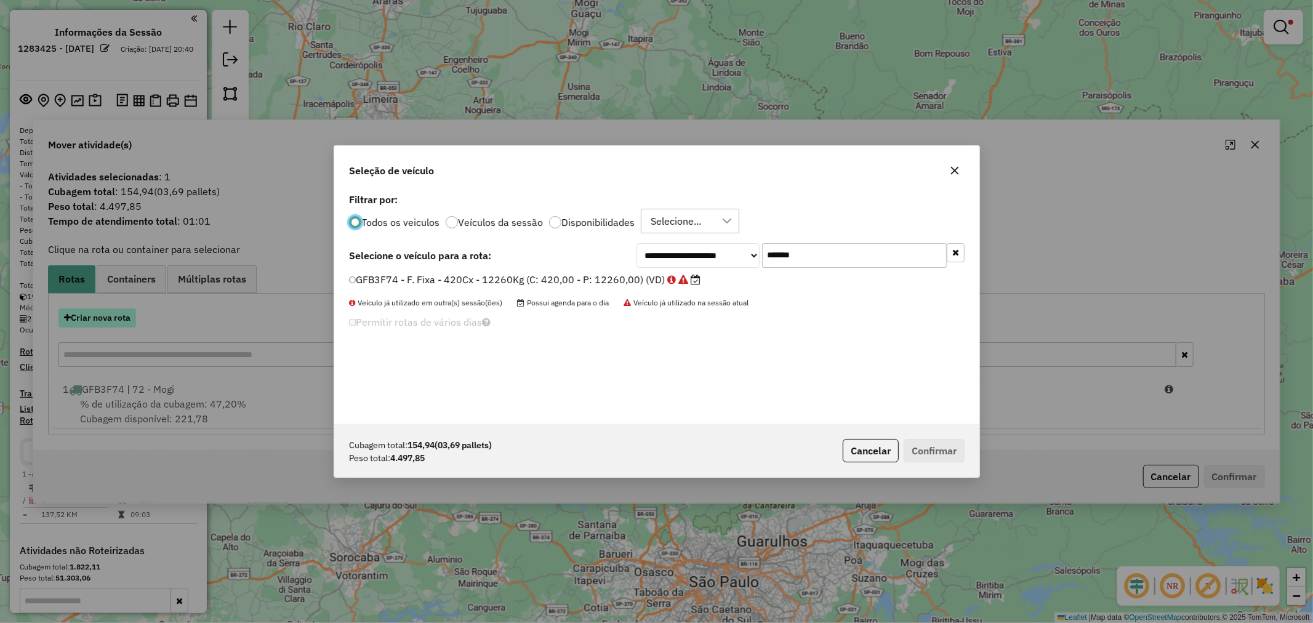
scroll to position [7, 3]
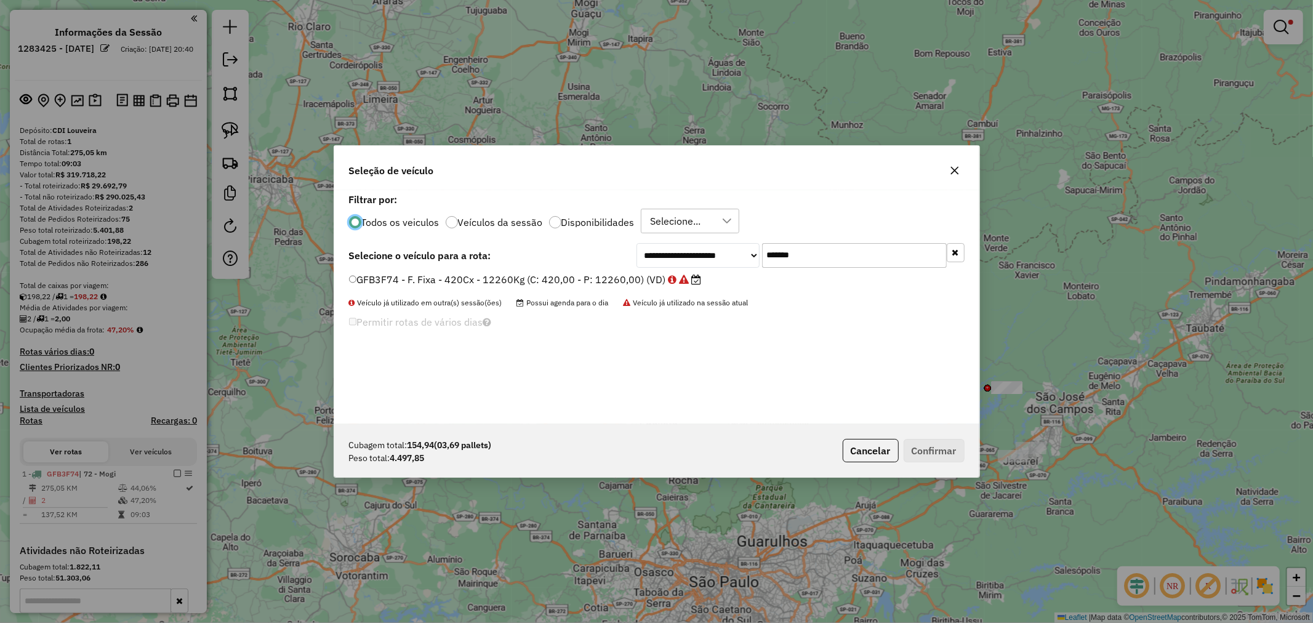
click at [834, 253] on input "*******" at bounding box center [854, 255] width 185 height 25
paste input "text"
type input "*******"
click at [600, 275] on label "GGV3H76 - F. Fixa - 420Cx - 12260Kg (C: 420,00 - P: 12260,00) (VD)" at bounding box center [520, 279] width 343 height 15
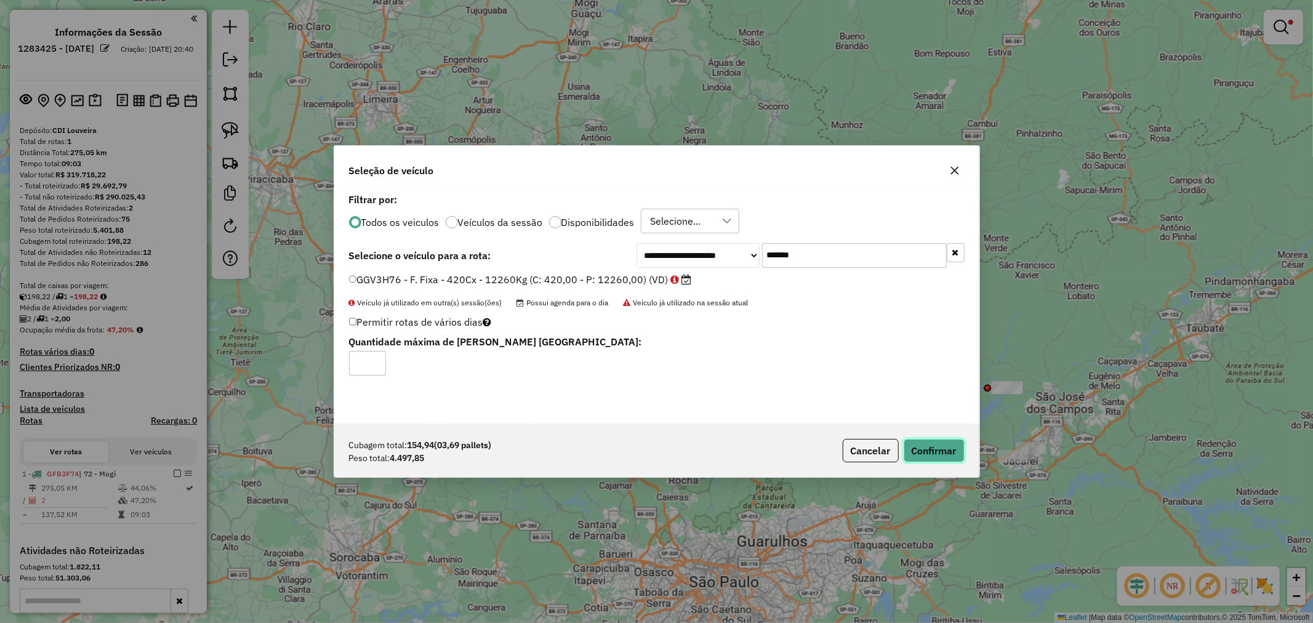
click at [919, 451] on button "Confirmar" at bounding box center [933, 450] width 61 height 23
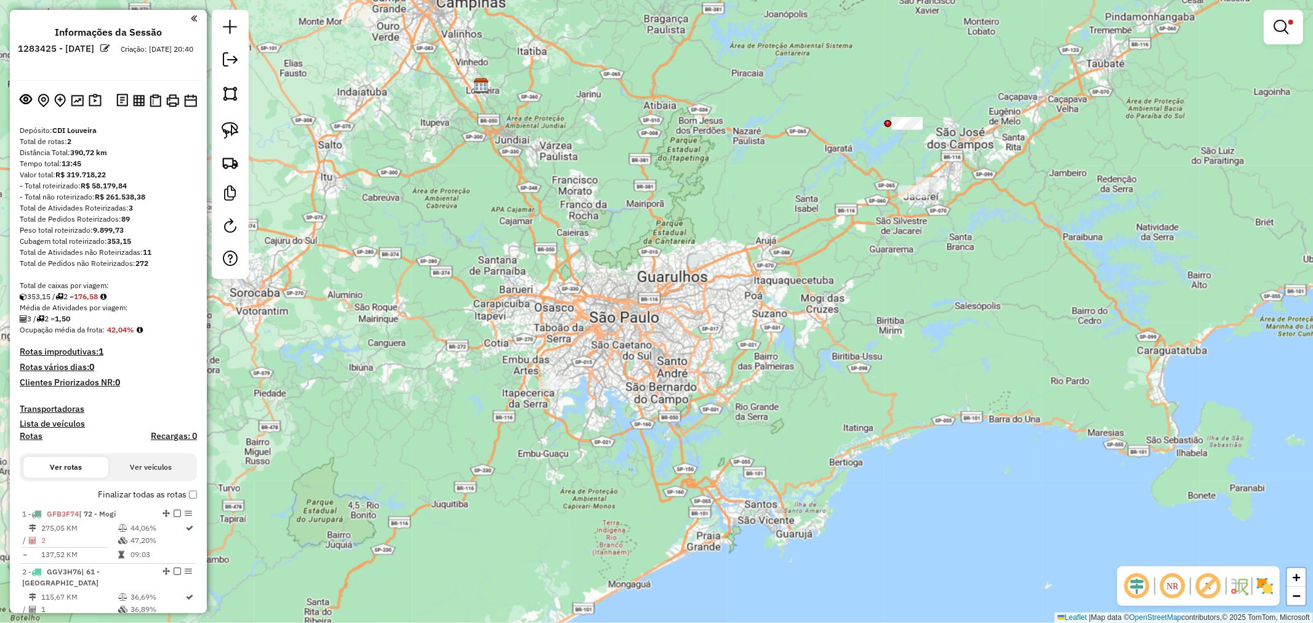
drag, startPoint x: 767, startPoint y: 329, endPoint x: 733, endPoint y: 257, distance: 80.4
click at [710, 186] on div "Limpar filtros Janela de atendimento Grade de atendimento Capacidade Transporta…" at bounding box center [656, 311] width 1313 height 623
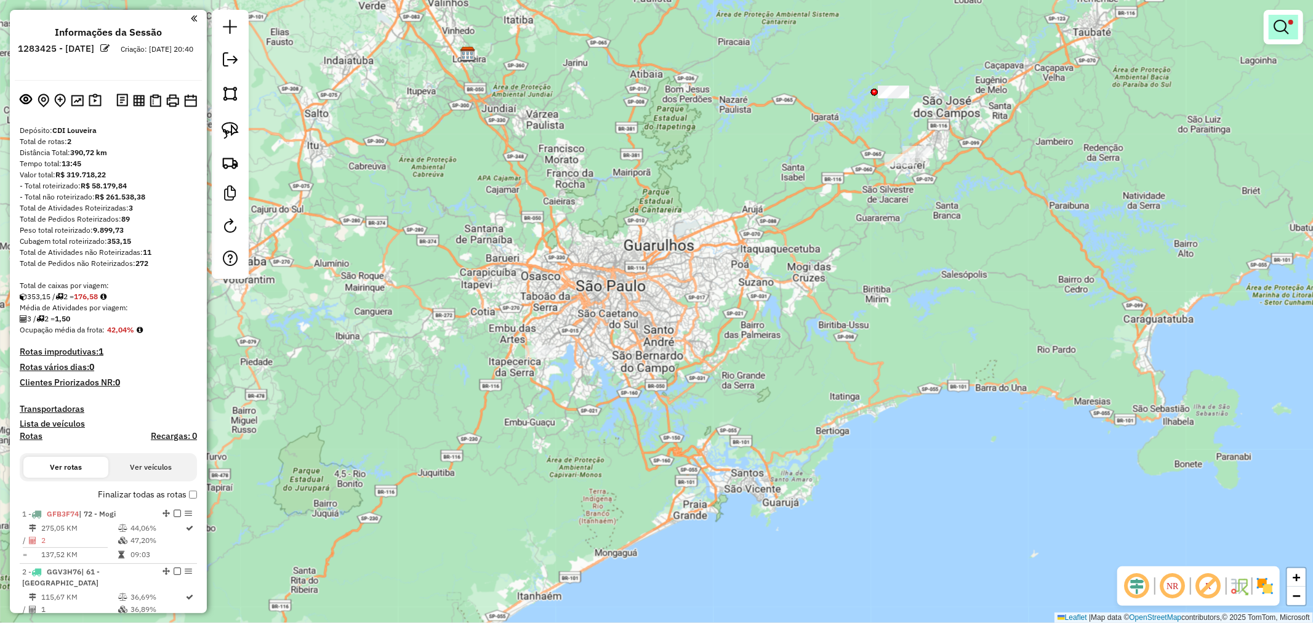
click at [1279, 23] on em at bounding box center [1280, 27] width 15 height 15
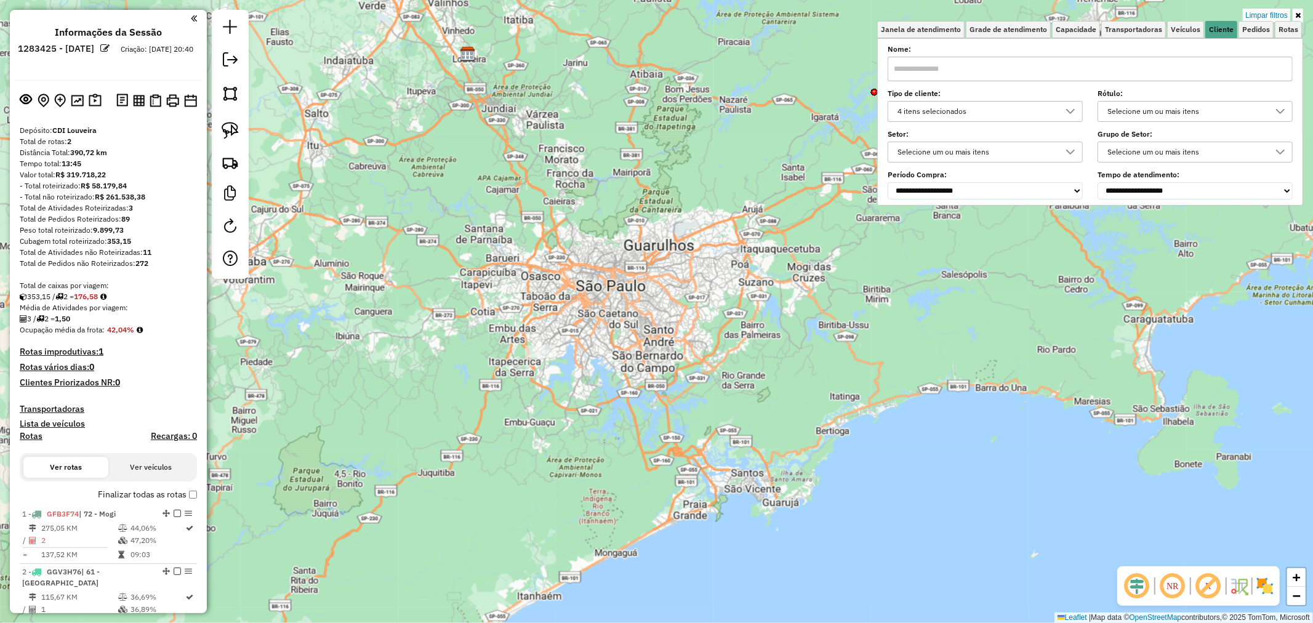
click at [1065, 114] on div at bounding box center [1069, 112] width 23 height 20
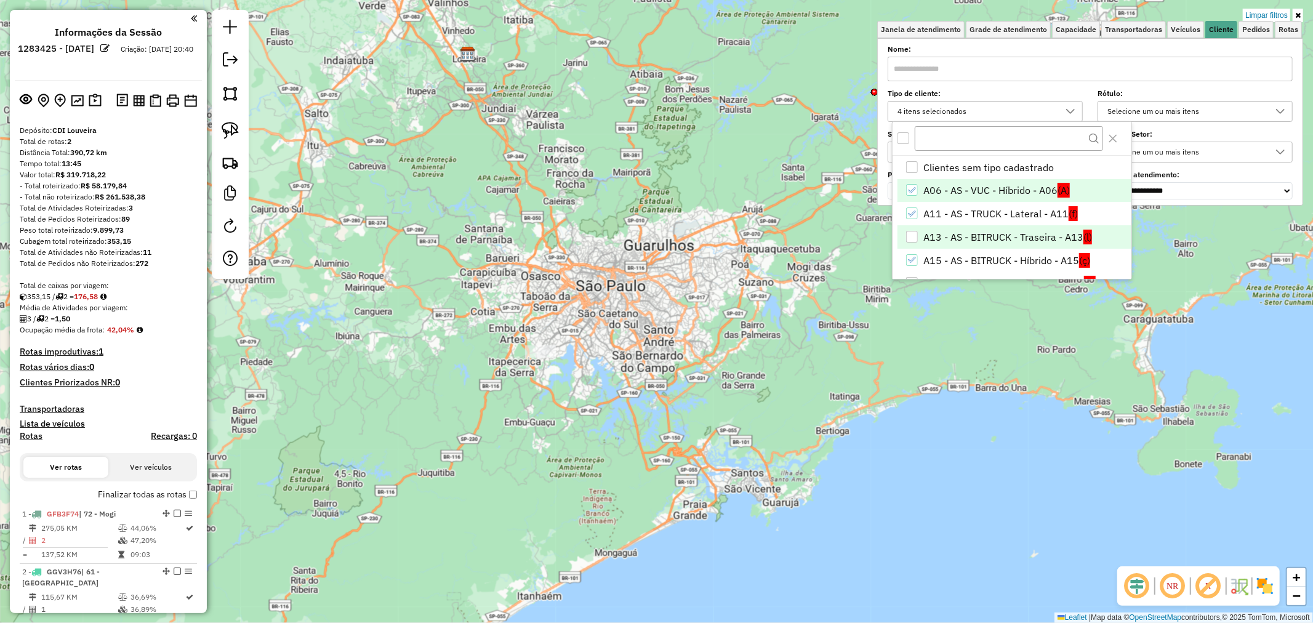
click at [971, 230] on li "A13 - AS - BITRUCK - Traseira - A13 (l)" at bounding box center [1013, 236] width 233 height 23
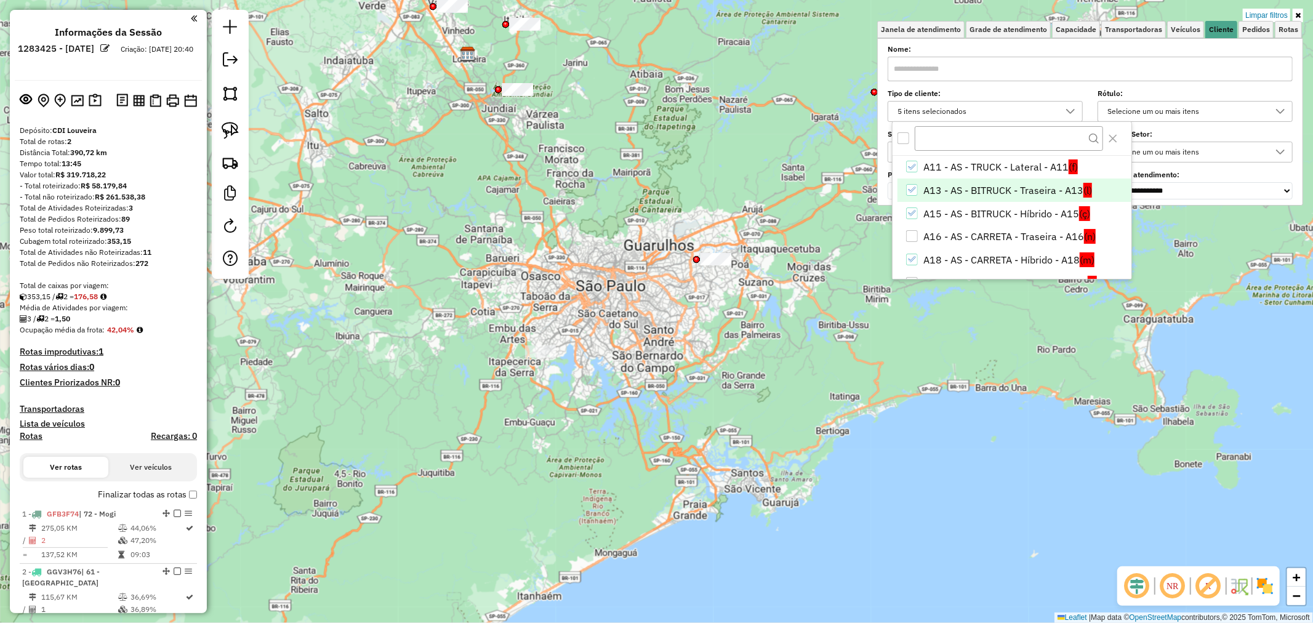
scroll to position [68, 0]
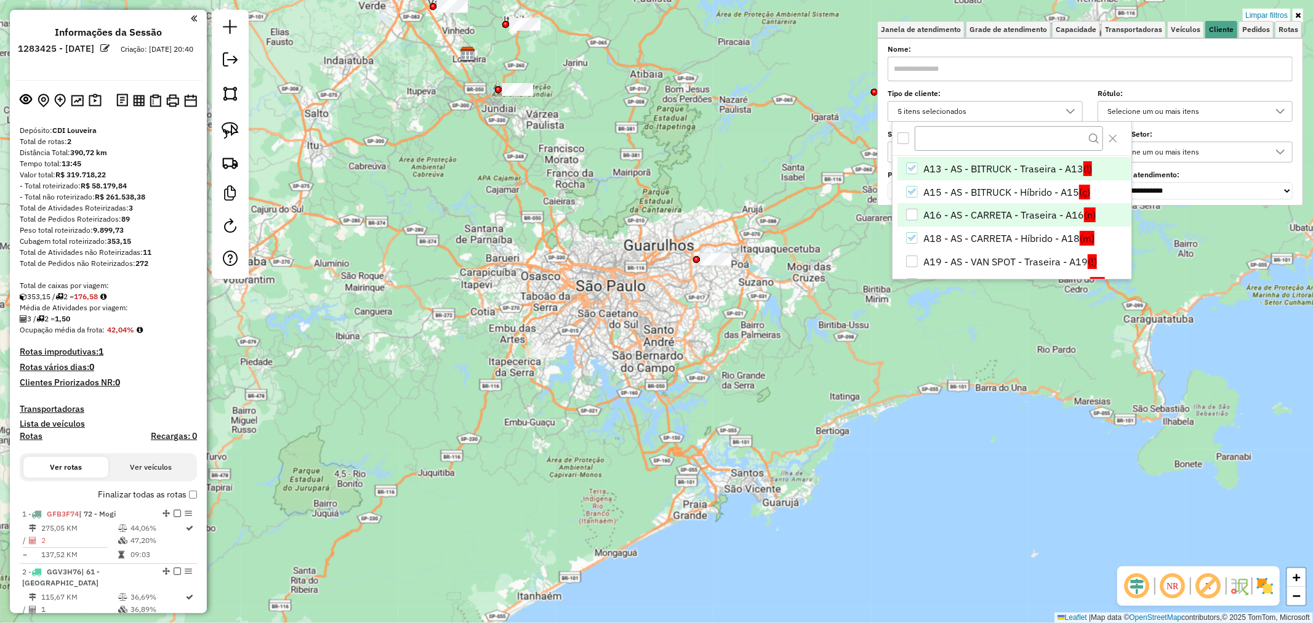
click at [1031, 217] on li "A16 - AS - CARRETA - Traseira - A16 (n)" at bounding box center [1013, 214] width 233 height 23
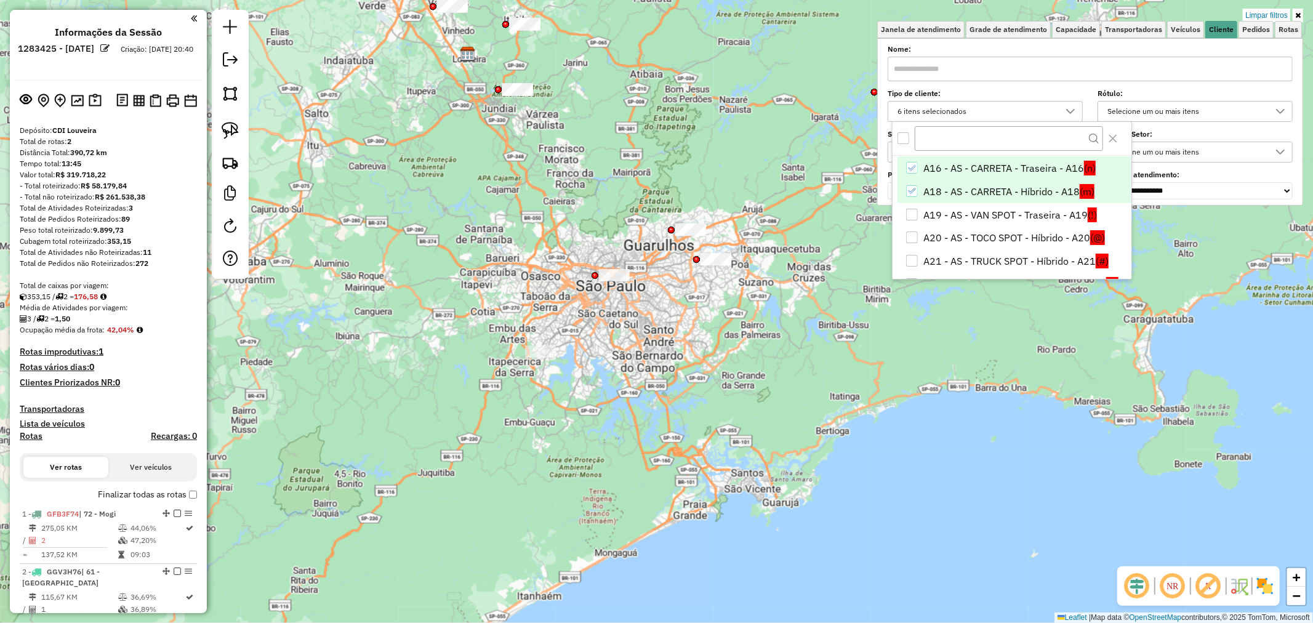
scroll to position [137, 0]
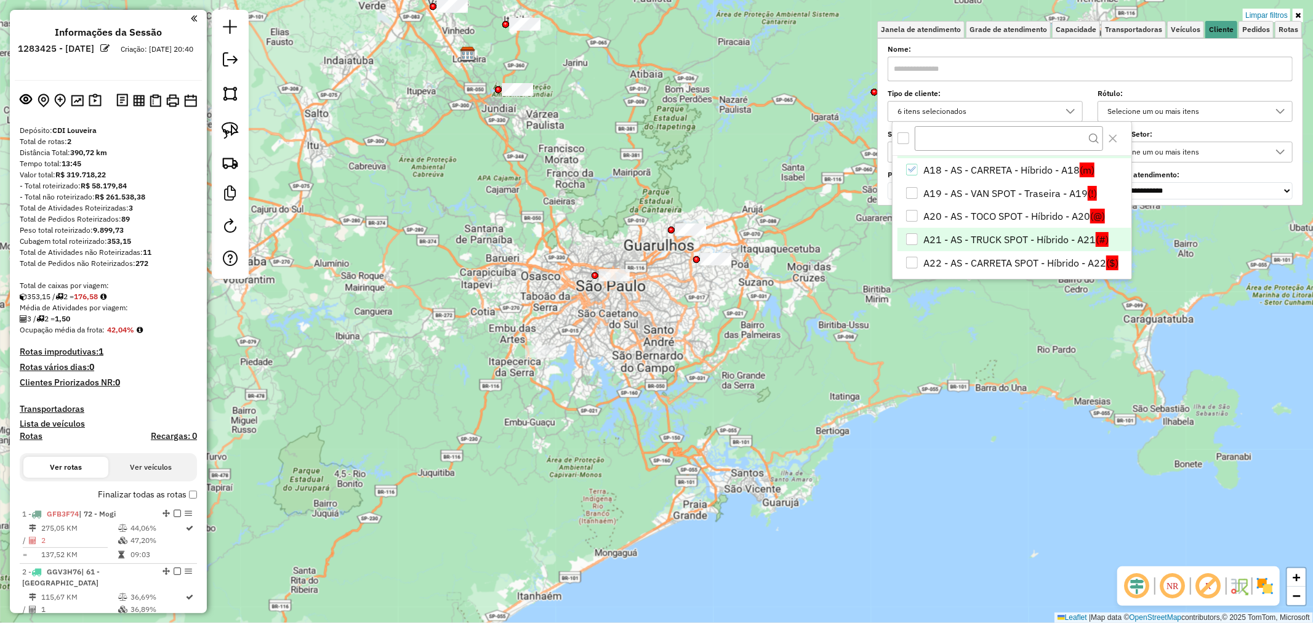
click at [1065, 239] on li "A21 - AS - TRUCK SPOT - Híbrido - A21 (#)" at bounding box center [1013, 239] width 233 height 23
click at [1062, 213] on li "A20 - AS - TOCO SPOT - Híbrido - A20 (@)" at bounding box center [1013, 216] width 233 height 23
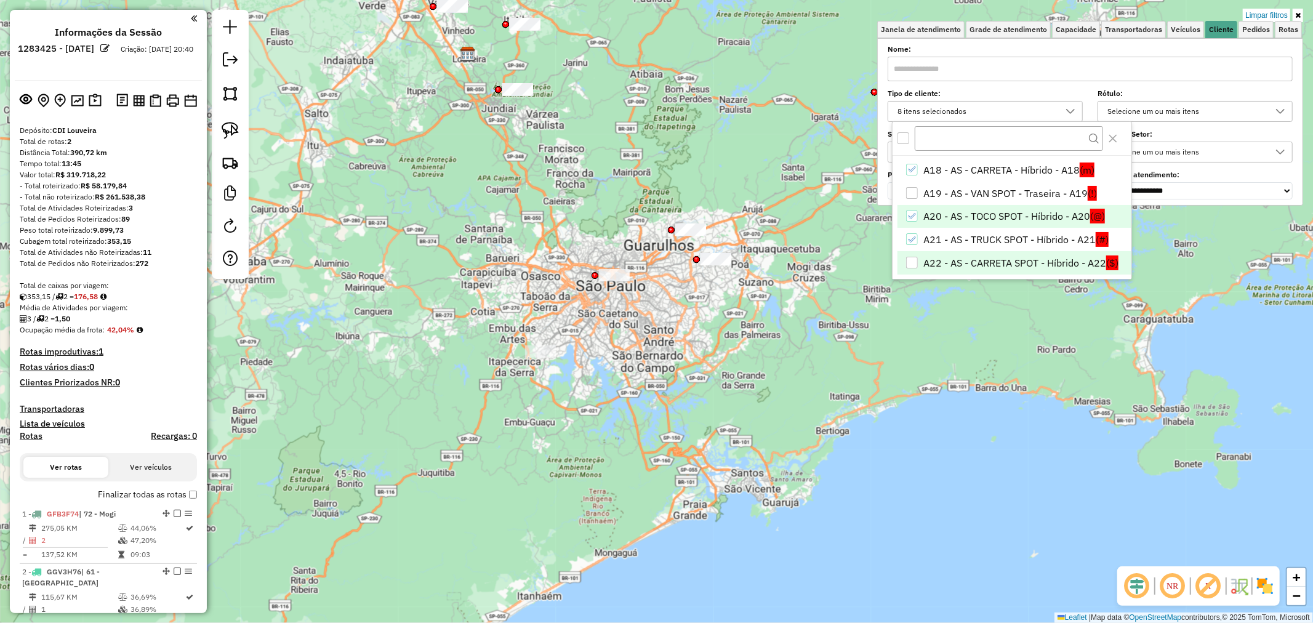
click at [1037, 263] on li "A22 - AS - CARRETA SPOT - Híbrido - A22 ($)" at bounding box center [1013, 262] width 233 height 23
click at [1030, 216] on li "A20 - AS - TOCO SPOT - Híbrido - A20 (@)" at bounding box center [1013, 216] width 233 height 23
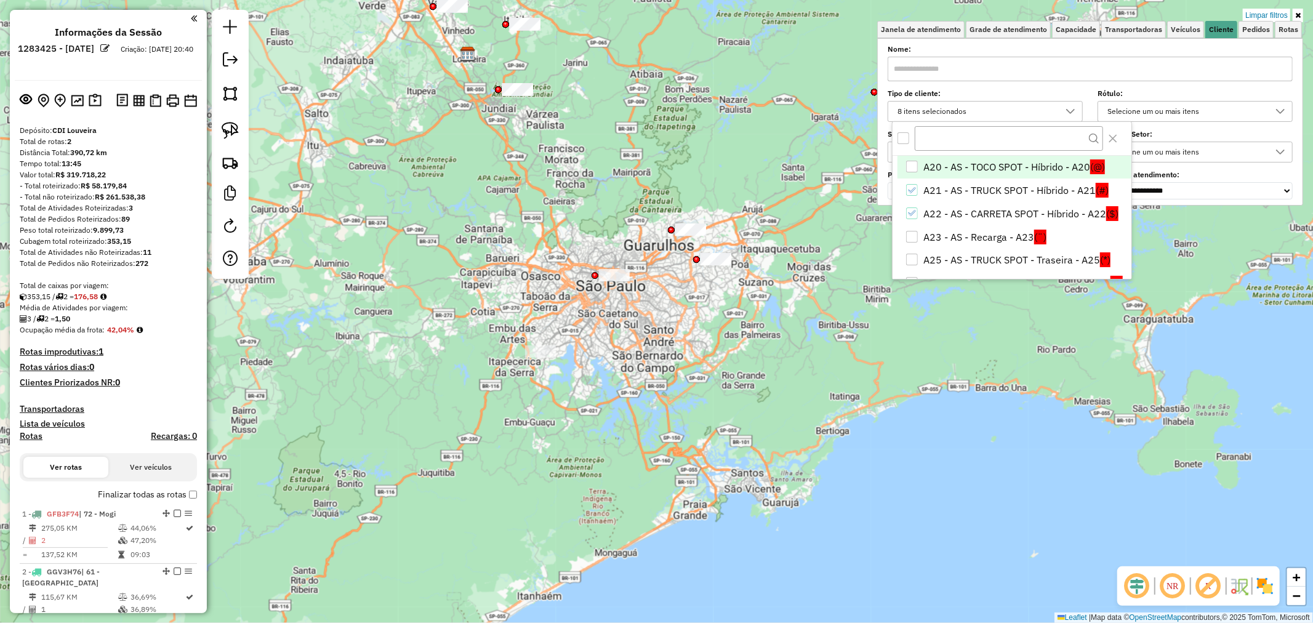
scroll to position [205, 0]
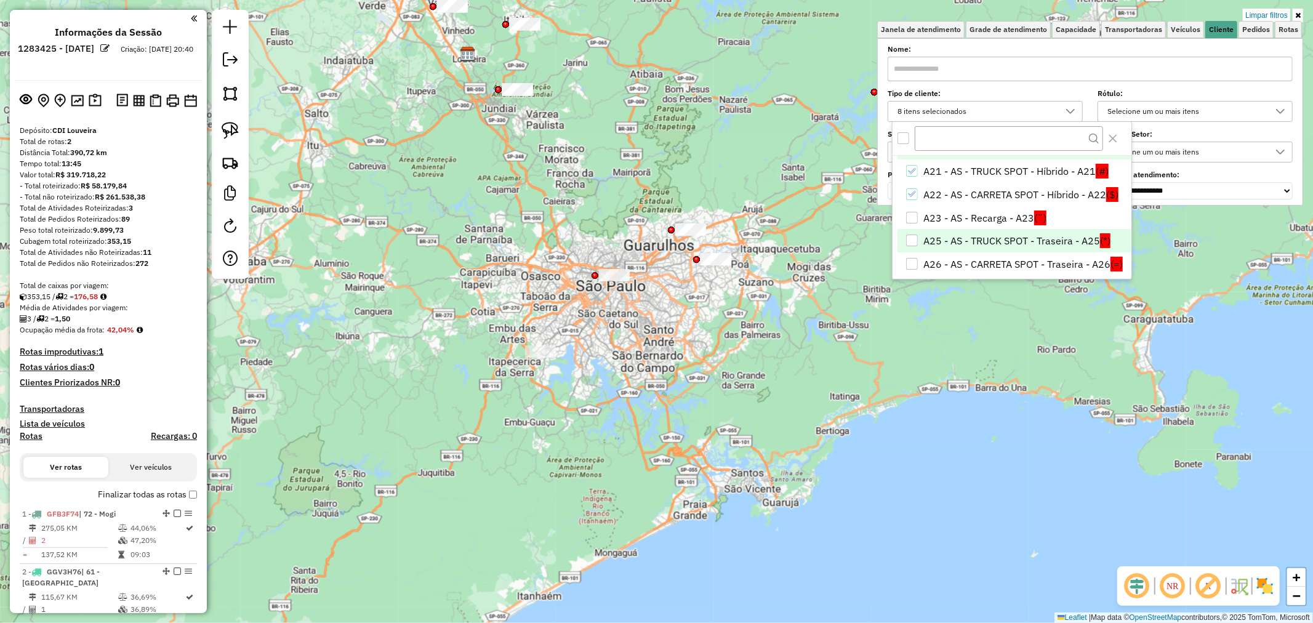
click at [1042, 242] on li "A25 - AS - TRUCK SPOT - Traseira - A25 (*)" at bounding box center [1013, 240] width 233 height 23
click at [551, 218] on div "Limpar filtros Janela de atendimento Grade de atendimento Capacidade Transporta…" at bounding box center [656, 311] width 1313 height 623
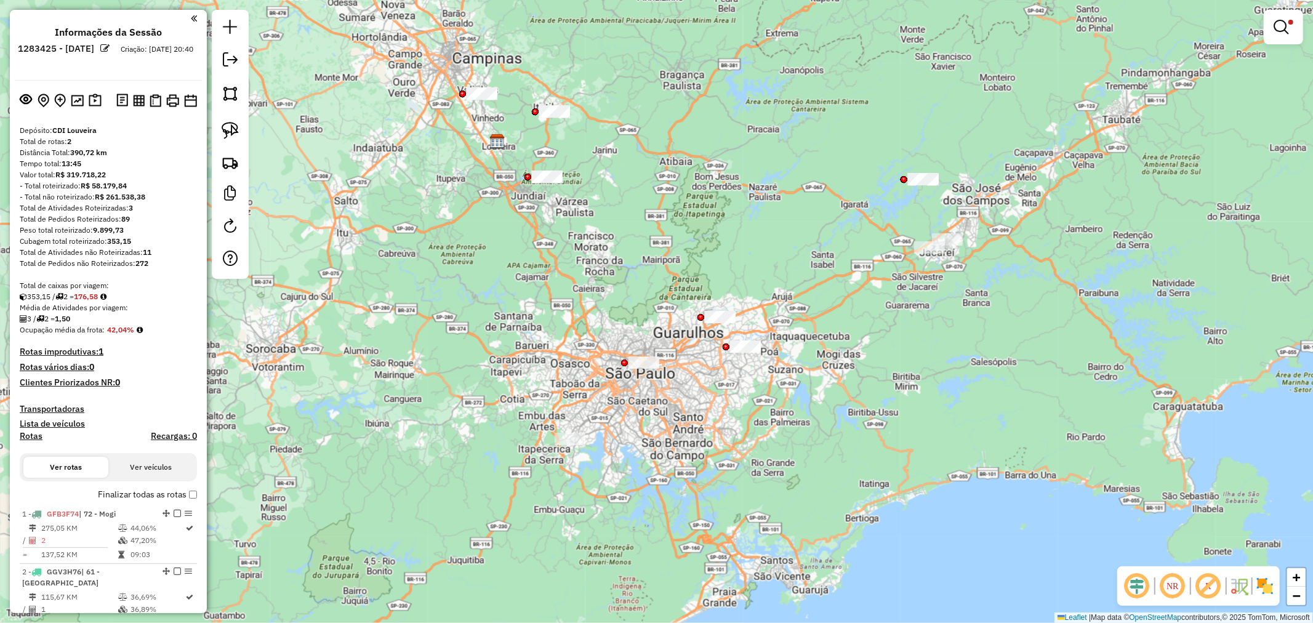
drag, startPoint x: 540, startPoint y: 166, endPoint x: 570, endPoint y: 254, distance: 92.2
click at [570, 254] on div "Limpar filtros Janela de atendimento Grade de atendimento Capacidade Transporta…" at bounding box center [656, 311] width 1313 height 623
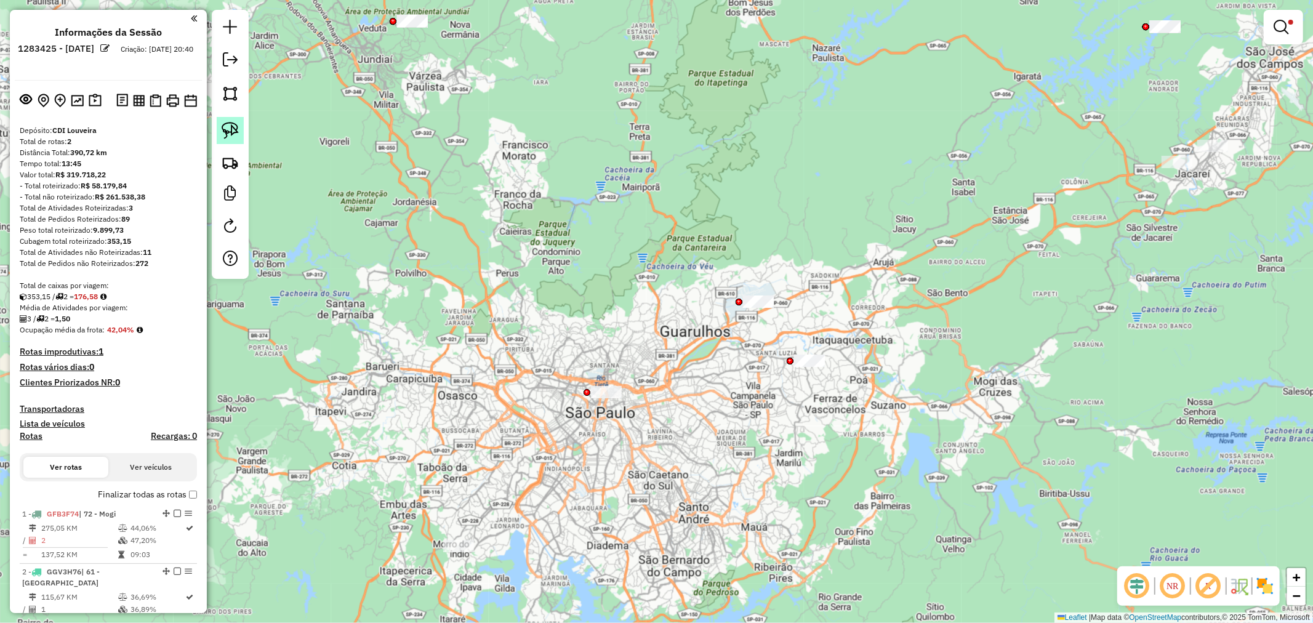
click at [229, 134] on img at bounding box center [230, 130] width 17 height 17
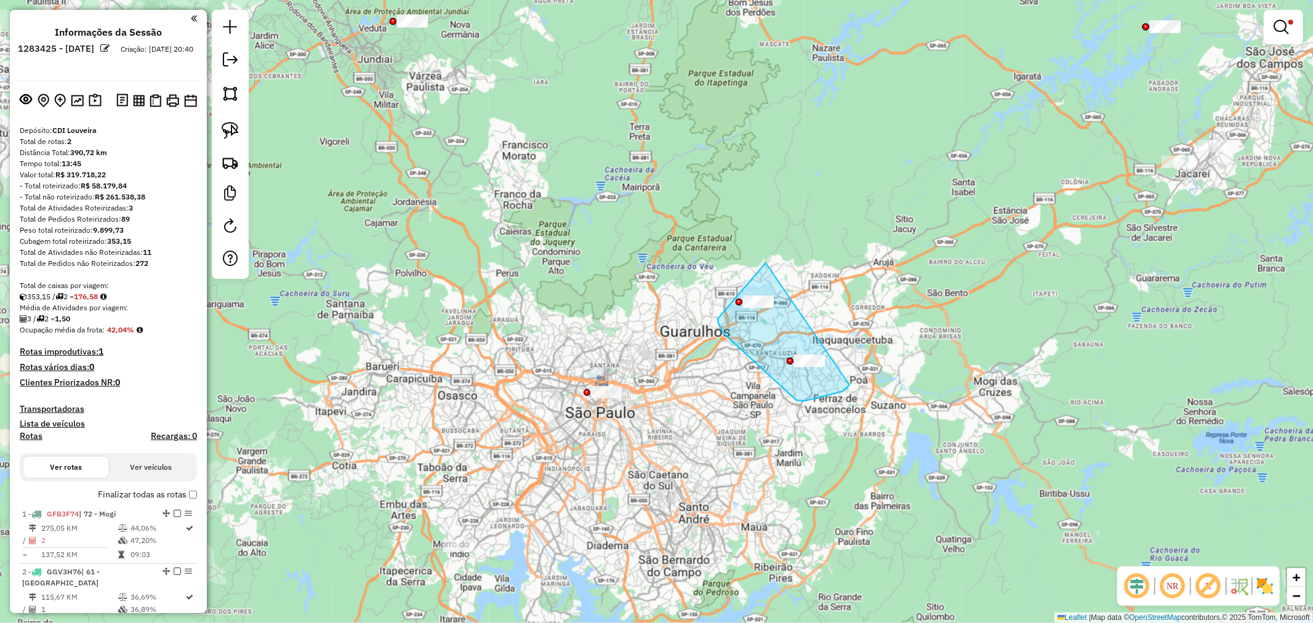
drag, startPoint x: 718, startPoint y: 322, endPoint x: 856, endPoint y: 365, distance: 144.2
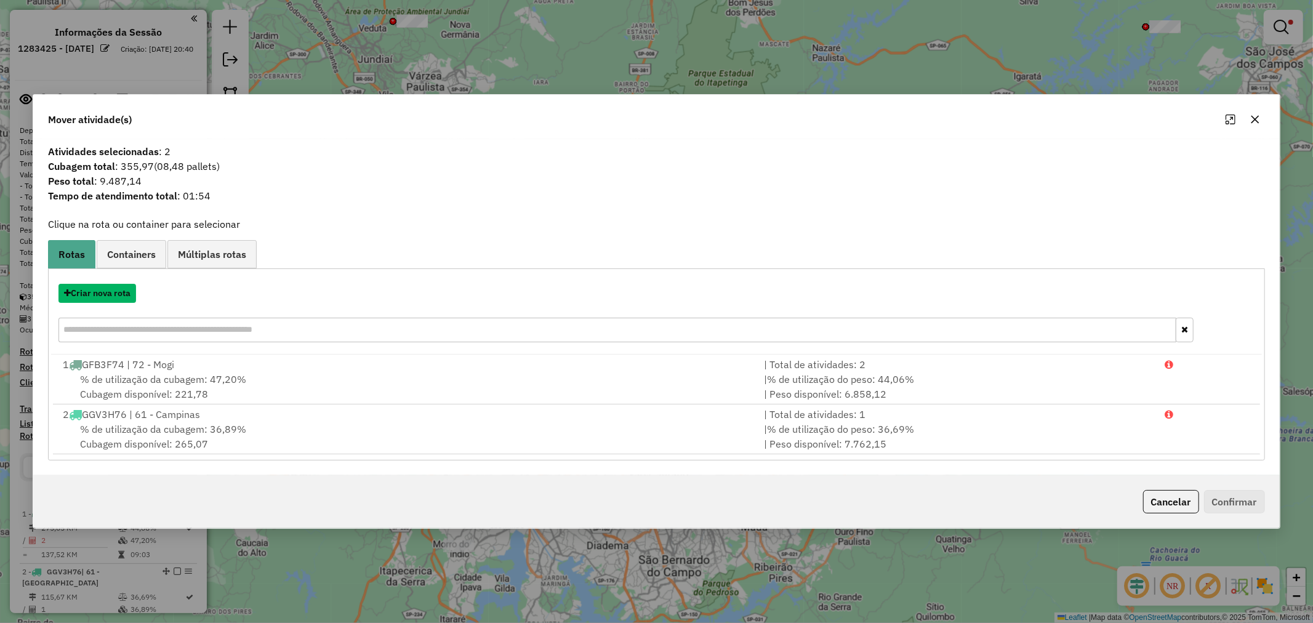
drag, startPoint x: 89, startPoint y: 293, endPoint x: 851, endPoint y: 294, distance: 761.8
click at [720, 230] on div "Atividades selecionadas : 2 Cubagem total : 355,97 (08,48 pallets) Peso total :…" at bounding box center [656, 307] width 1246 height 336
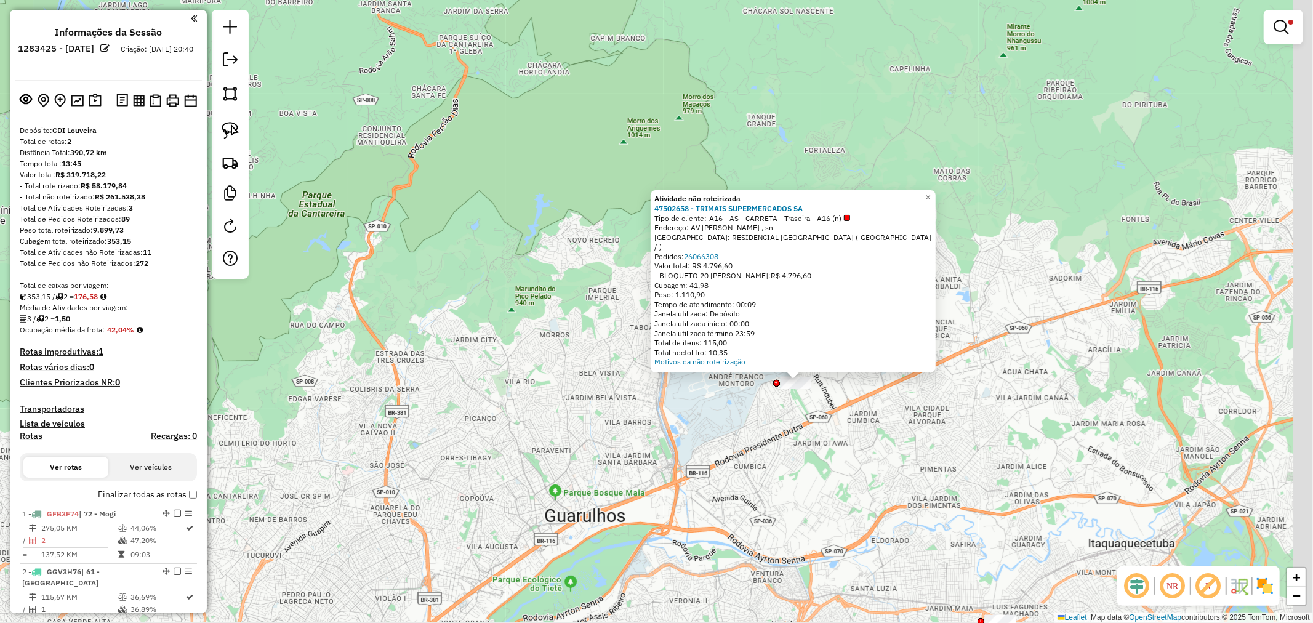
drag, startPoint x: 862, startPoint y: 476, endPoint x: 912, endPoint y: 527, distance: 71.4
click at [785, 444] on div "Atividade não roteirizada 47502658 - TRIMAIS SUPERMERCADOS SA Tipo de cliente: …" at bounding box center [656, 311] width 1313 height 623
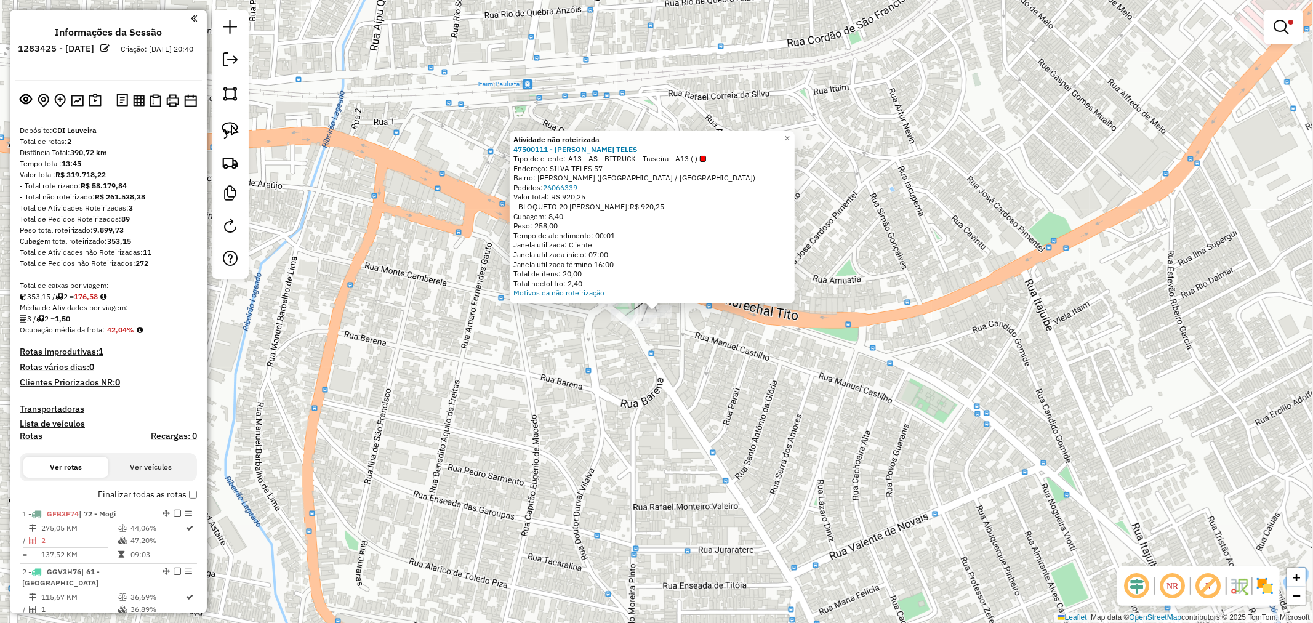
click at [693, 391] on div "Atividade não roteirizada 47500111 - HIGAS SILVA TELES Tipo de cliente: A13 - A…" at bounding box center [656, 311] width 1313 height 623
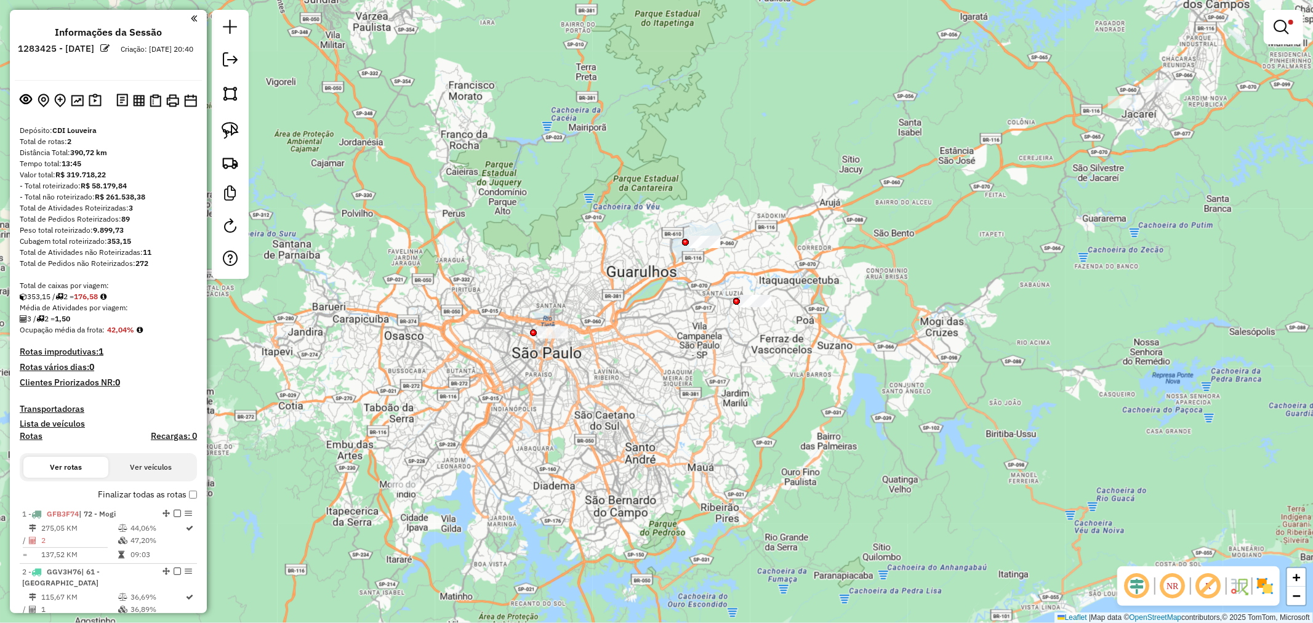
drag, startPoint x: 542, startPoint y: 463, endPoint x: 759, endPoint y: 311, distance: 264.6
click at [667, 332] on div "Limpar filtros Janela de atendimento Grade de atendimento Capacidade Transporta…" at bounding box center [656, 311] width 1313 height 623
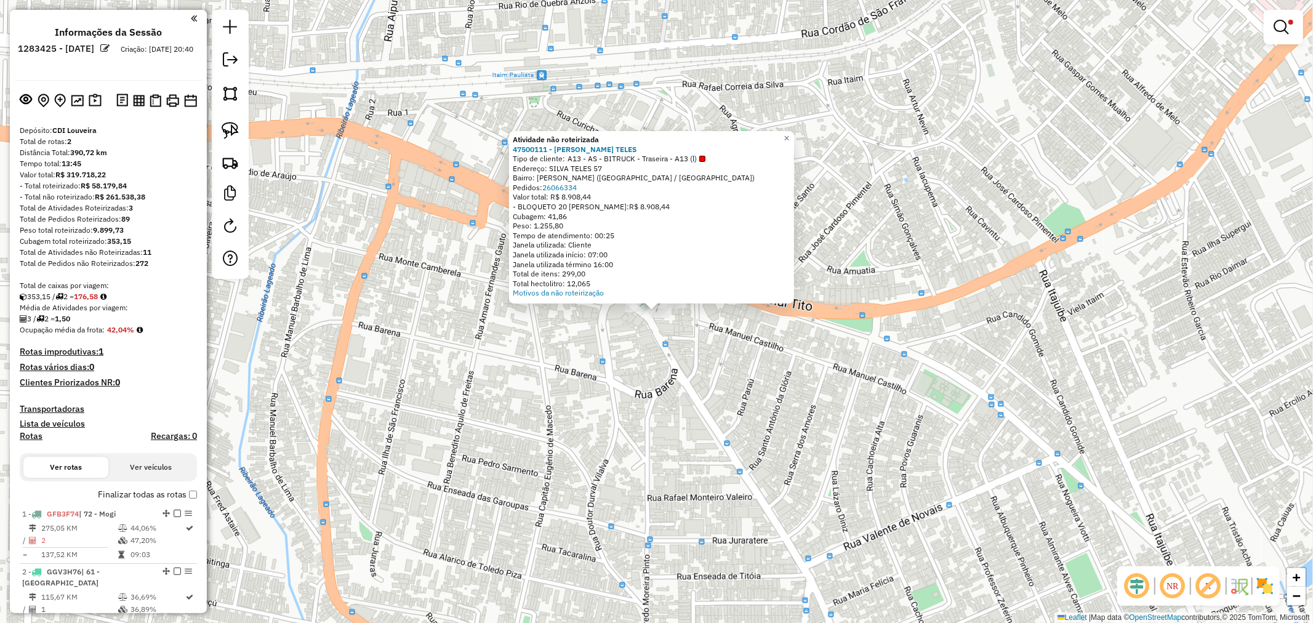
click at [494, 397] on div "Atividade não roteirizada 47500111 - HIGAS SILVA TELES Tipo de cliente: A13 - A…" at bounding box center [656, 311] width 1313 height 623
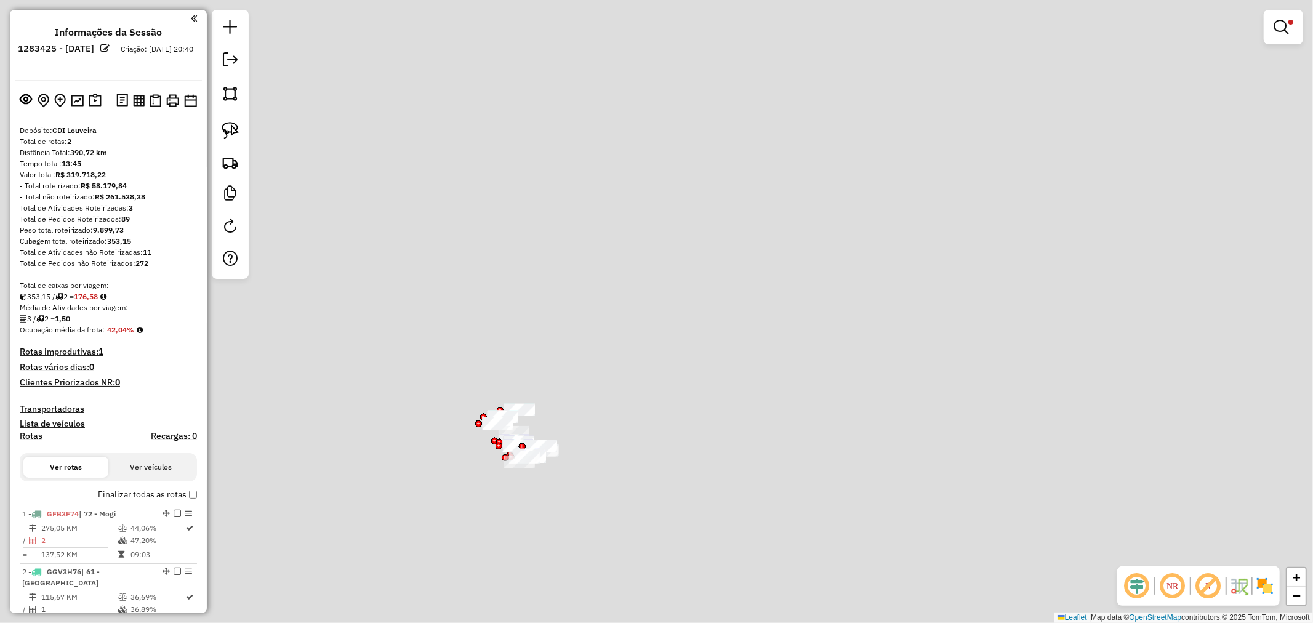
drag, startPoint x: 497, startPoint y: 377, endPoint x: 570, endPoint y: 407, distance: 79.4
click at [591, 383] on div "Limpar filtros Janela de atendimento Grade de atendimento Capacidade Transporta…" at bounding box center [656, 311] width 1313 height 623
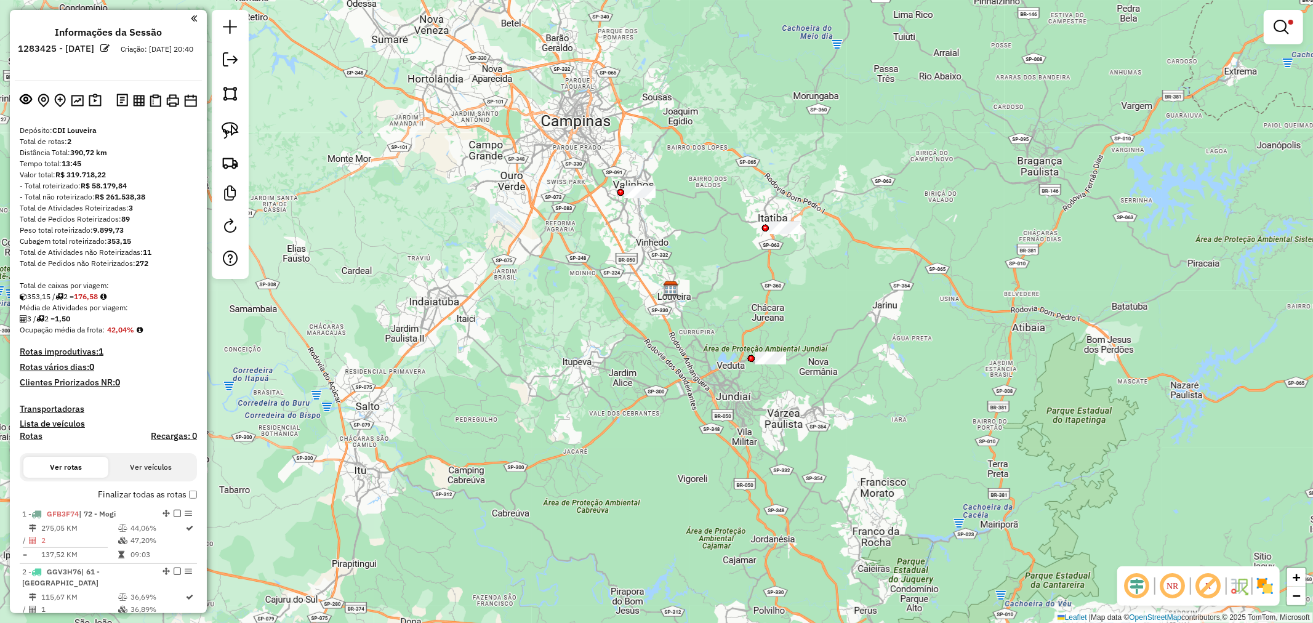
click at [774, 368] on div "Limpar filtros Janela de atendimento Grade de atendimento Capacidade Transporta…" at bounding box center [656, 311] width 1313 height 623
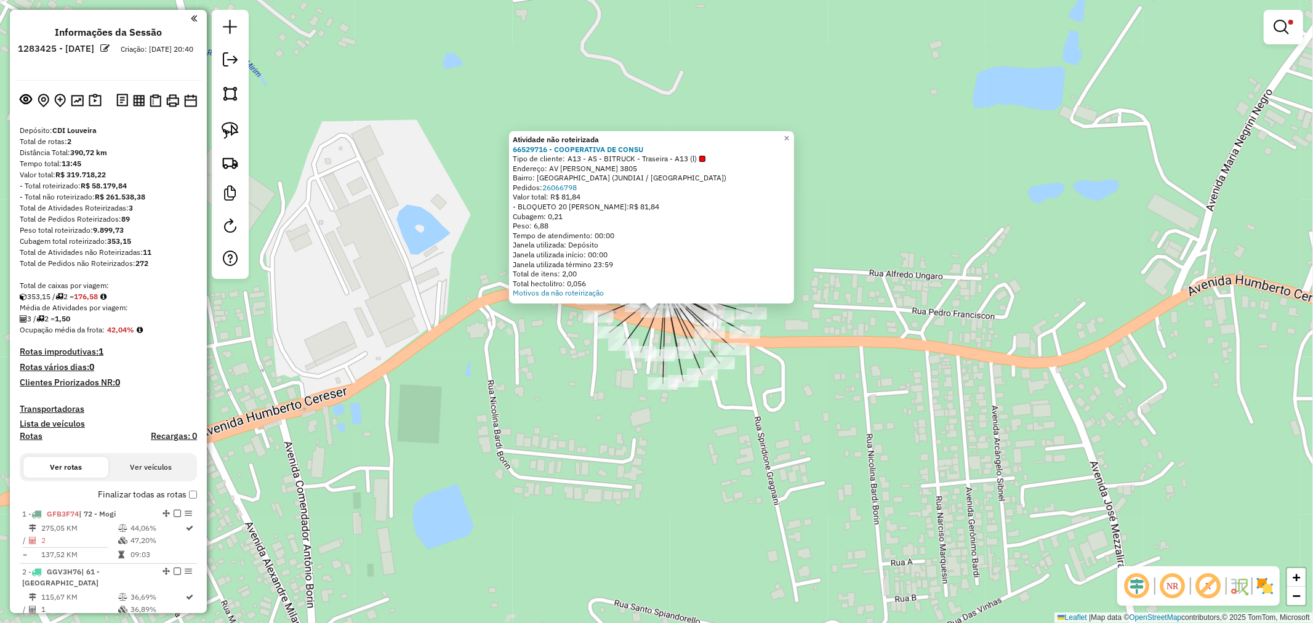
click at [539, 389] on div "Atividade não roteirizada 66529716 - COOPERATIVA DE CONSU Tipo de cliente: A13 …" at bounding box center [656, 311] width 1313 height 623
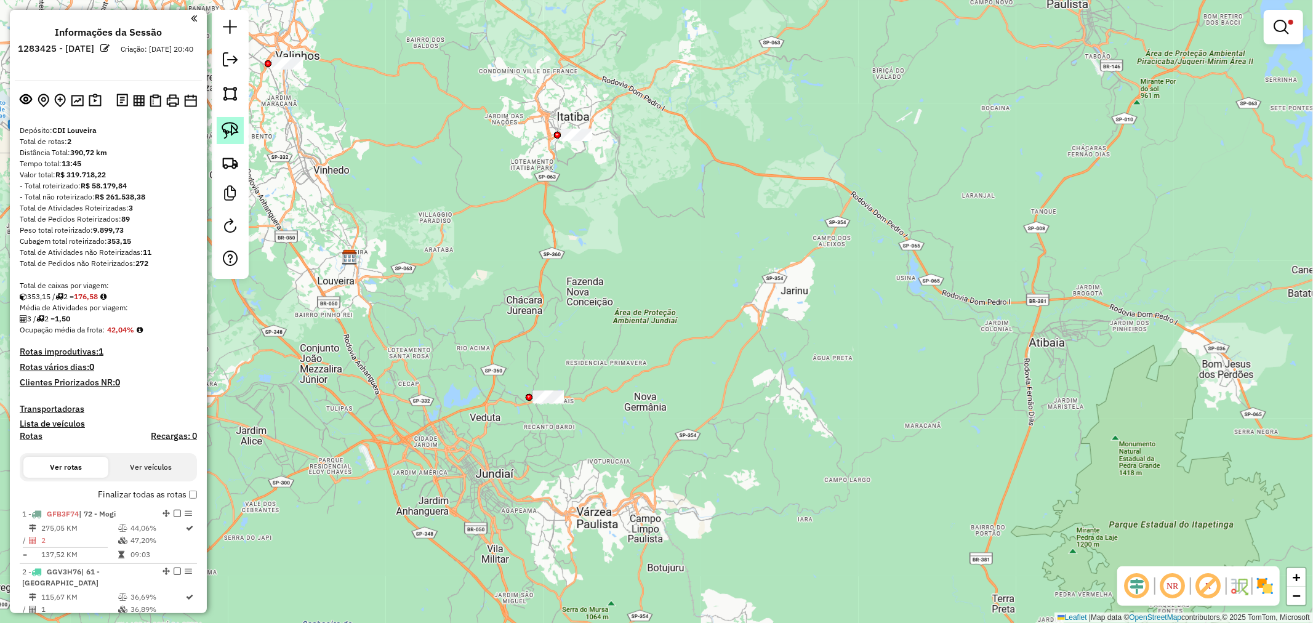
click at [225, 129] on img at bounding box center [230, 130] width 17 height 17
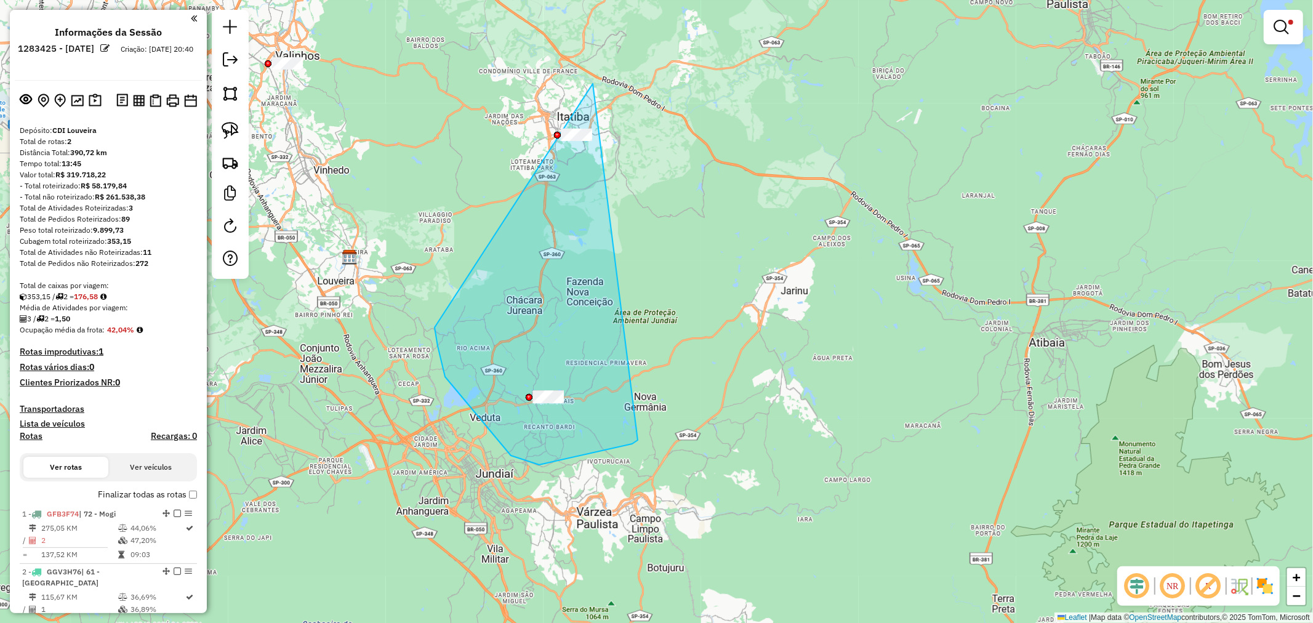
drag, startPoint x: 593, startPoint y: 84, endPoint x: 641, endPoint y: 438, distance: 357.1
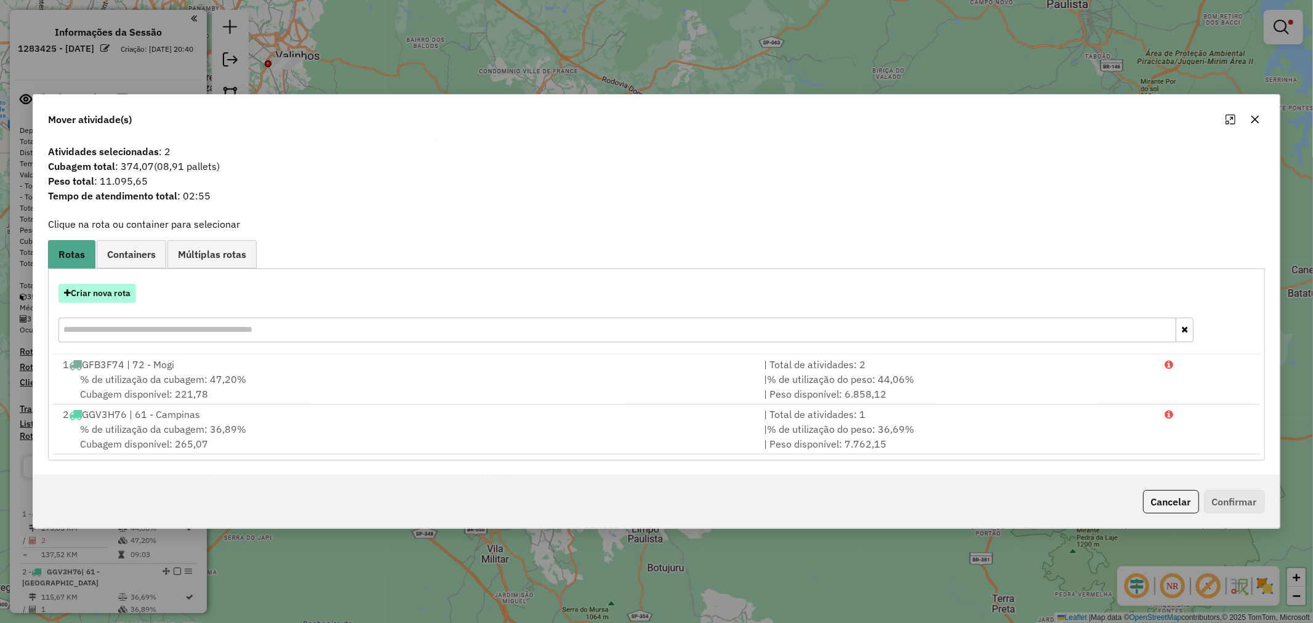
click at [113, 290] on button "Criar nova rota" at bounding box center [97, 293] width 78 height 19
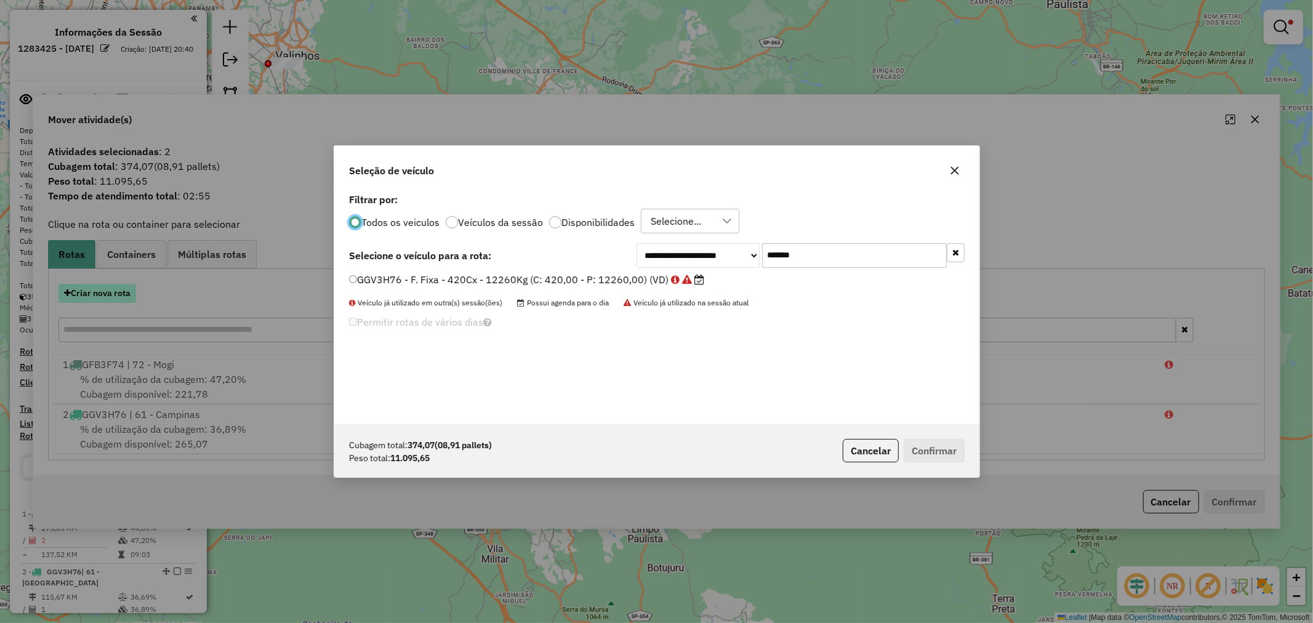
scroll to position [7, 3]
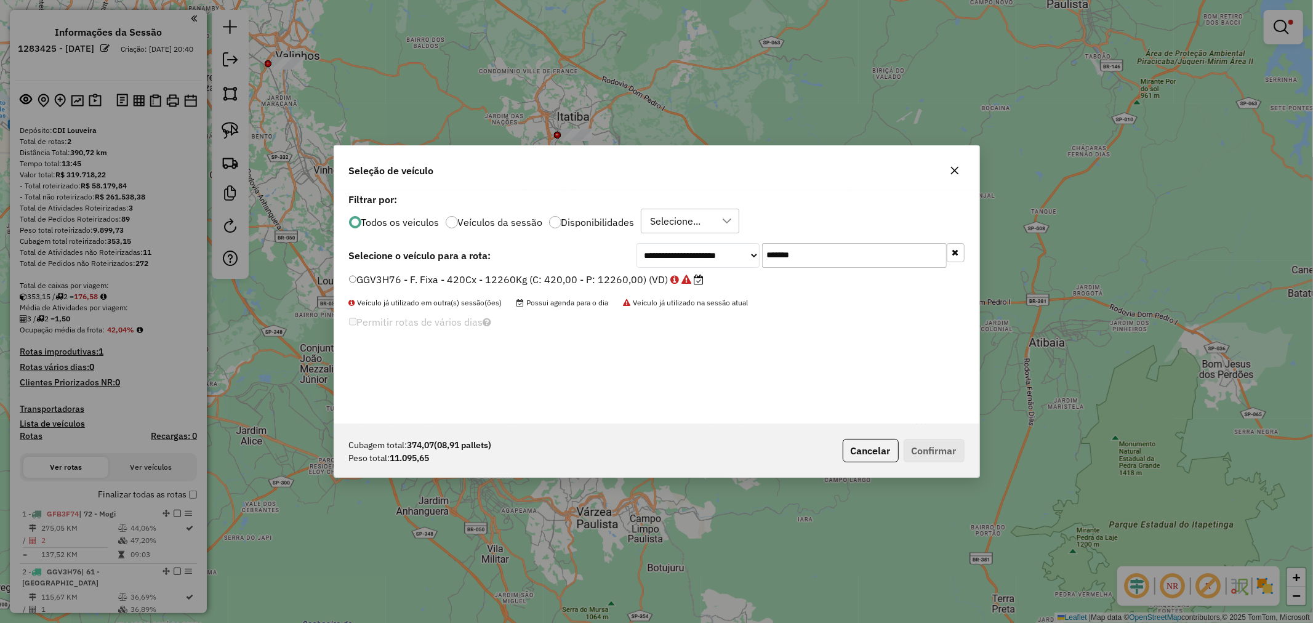
click at [810, 249] on input "*******" at bounding box center [854, 255] width 185 height 25
paste input "text"
type input "*******"
click at [601, 280] on label "BXJ8B67 - F. Fixa - 588Cx - 16710Kg (C: 588,00 - P: 16710,00) (VD)" at bounding box center [519, 279] width 340 height 15
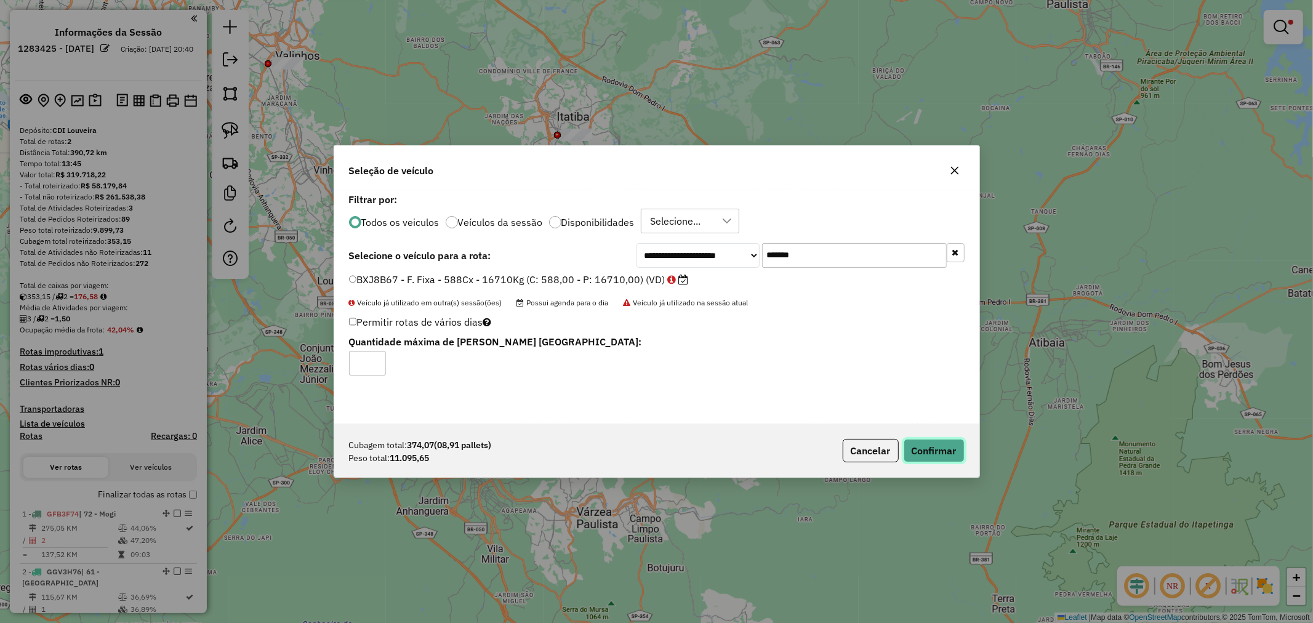
click at [922, 451] on button "Confirmar" at bounding box center [933, 450] width 61 height 23
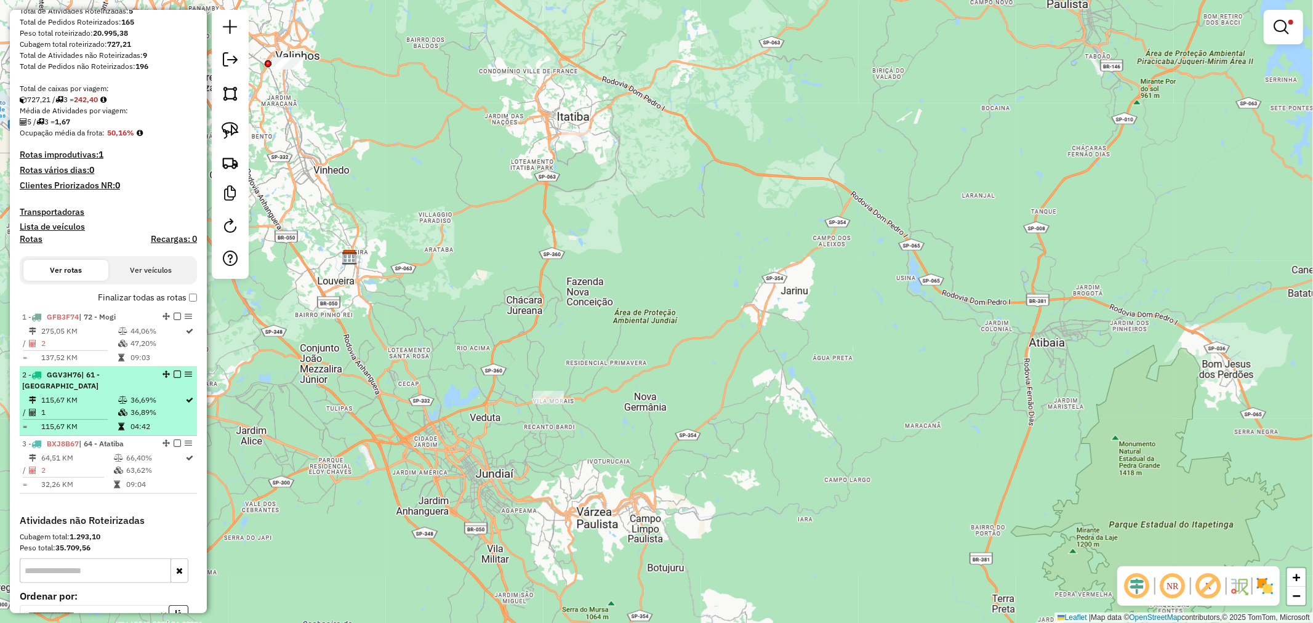
scroll to position [205, 0]
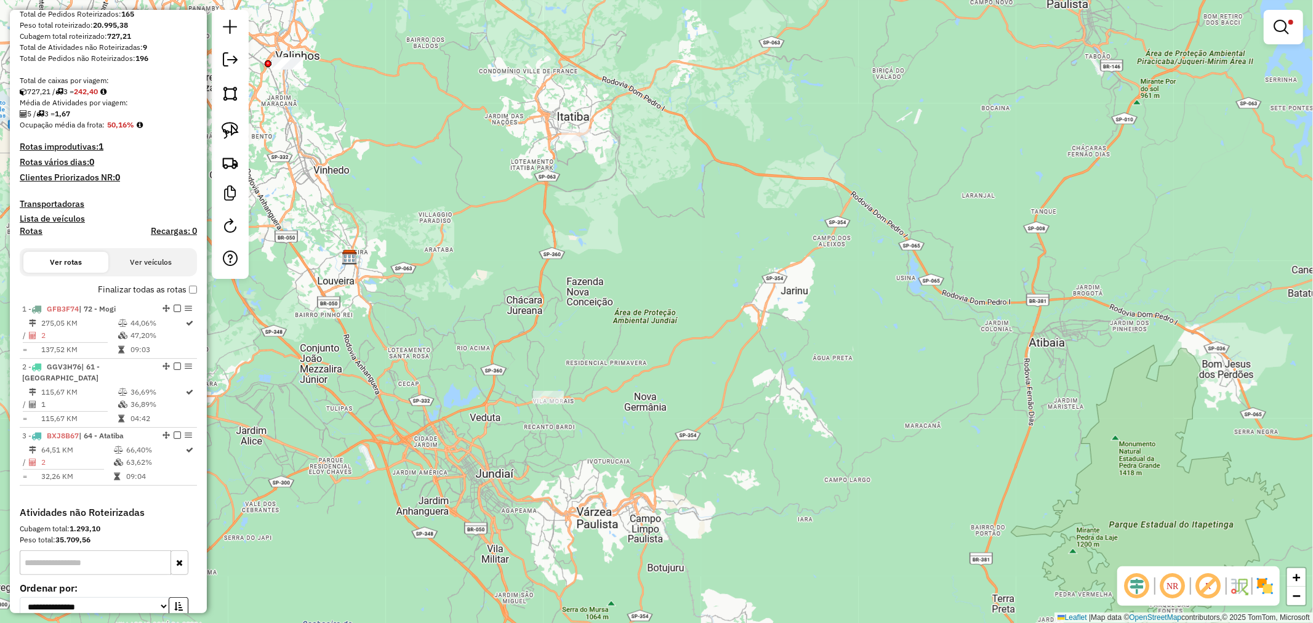
click at [137, 444] on td "66,40%" at bounding box center [156, 450] width 60 height 12
select select "**********"
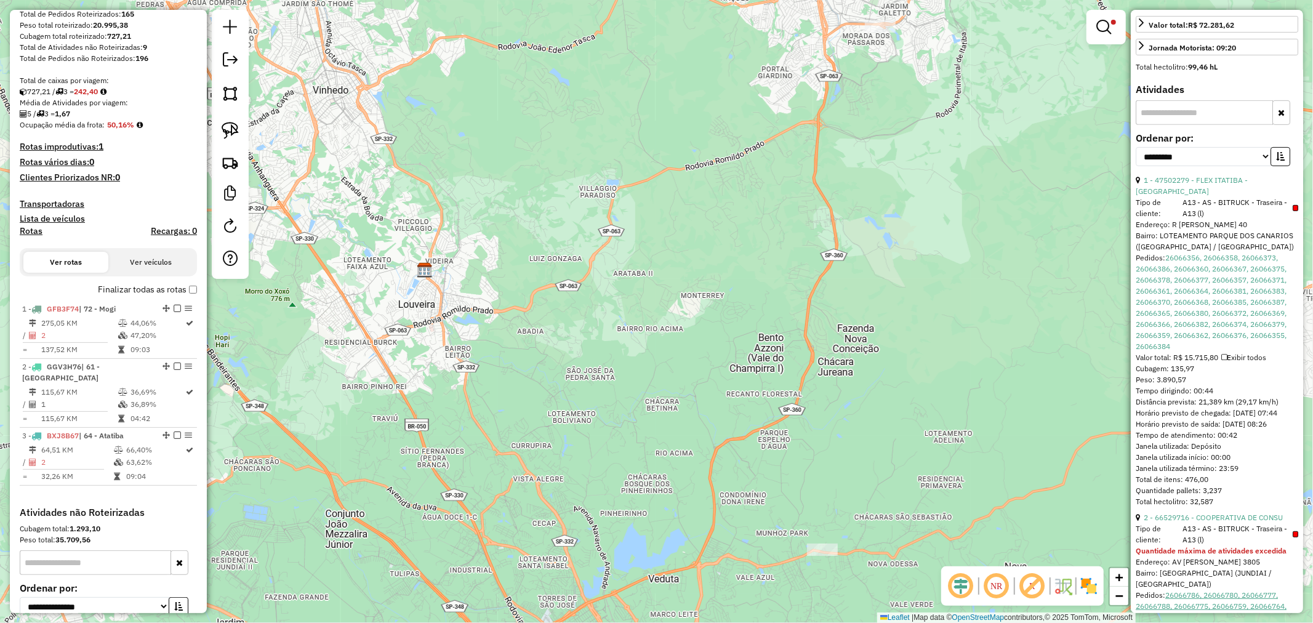
scroll to position [546, 0]
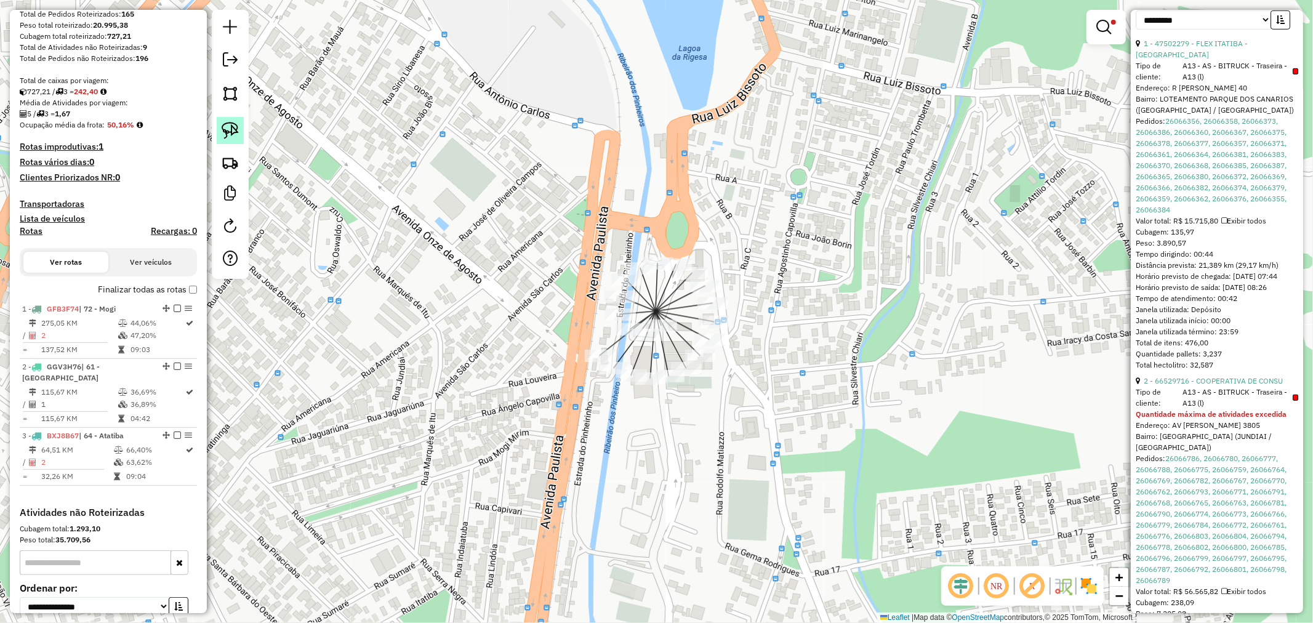
click at [235, 126] on img at bounding box center [230, 130] width 17 height 17
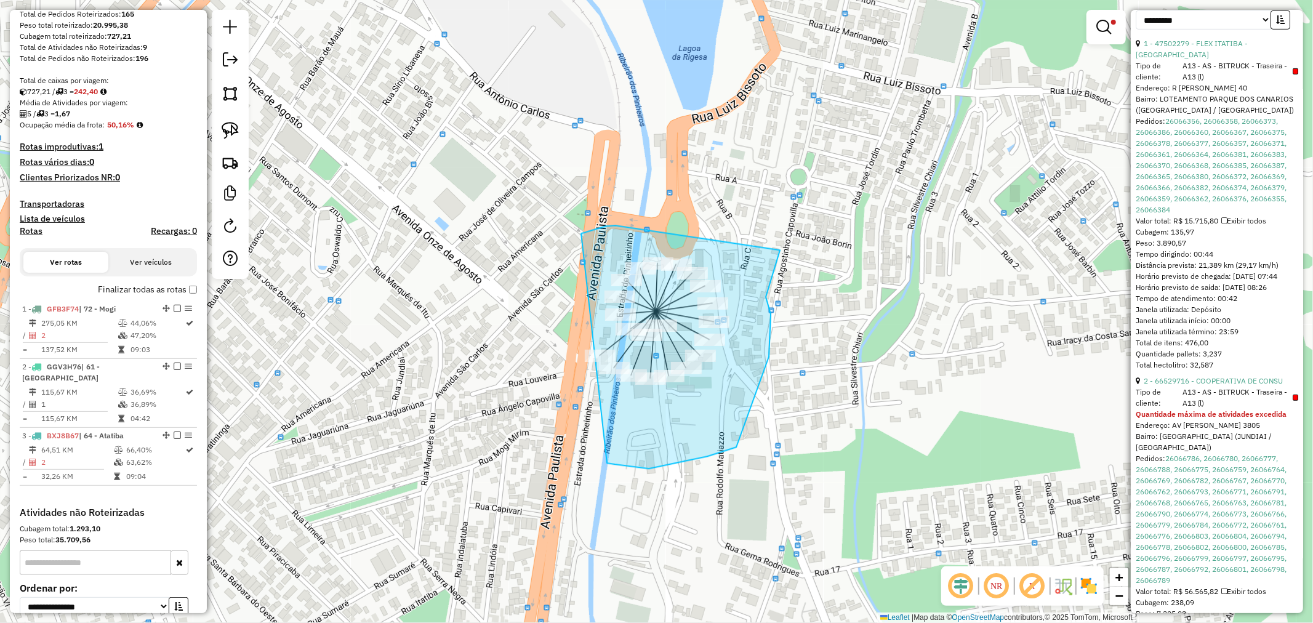
drag, startPoint x: 582, startPoint y: 234, endPoint x: 780, endPoint y: 250, distance: 199.5
click at [780, 250] on div "Limpar filtros Janela de atendimento Grade de atendimento Capacidade Transporta…" at bounding box center [656, 311] width 1313 height 623
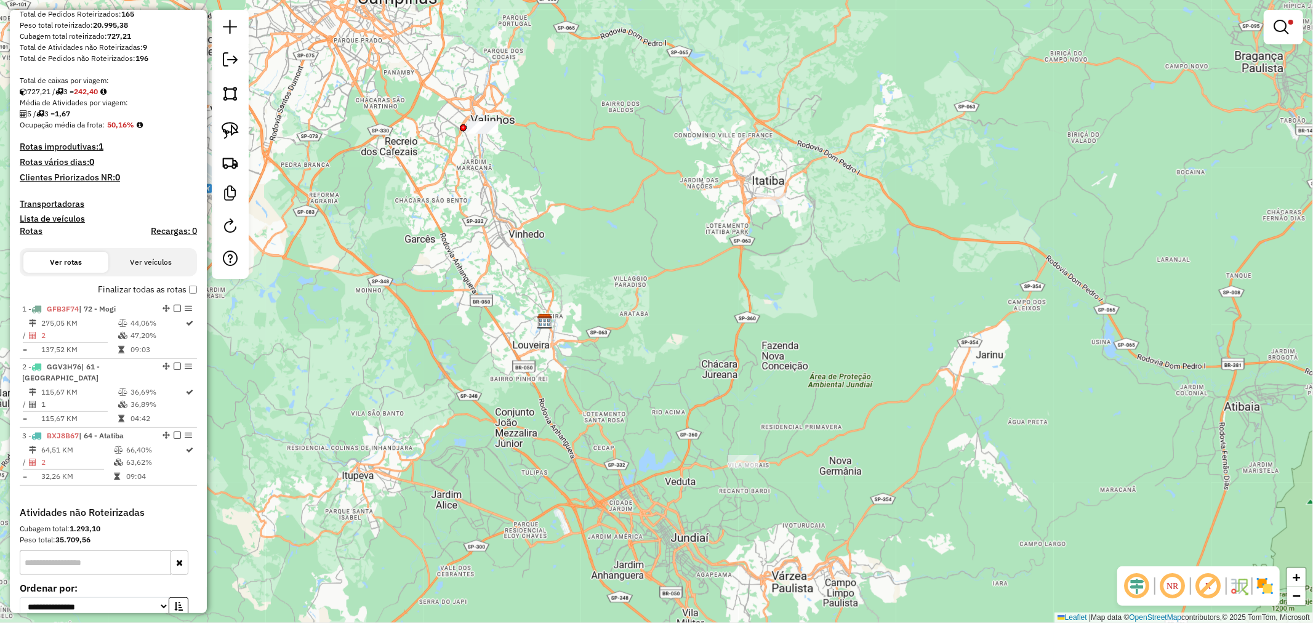
drag, startPoint x: 652, startPoint y: 371, endPoint x: 524, endPoint y: 177, distance: 232.3
click at [524, 177] on div "Limpar filtros Janela de atendimento Grade de atendimento Capacidade Transporta…" at bounding box center [656, 311] width 1313 height 623
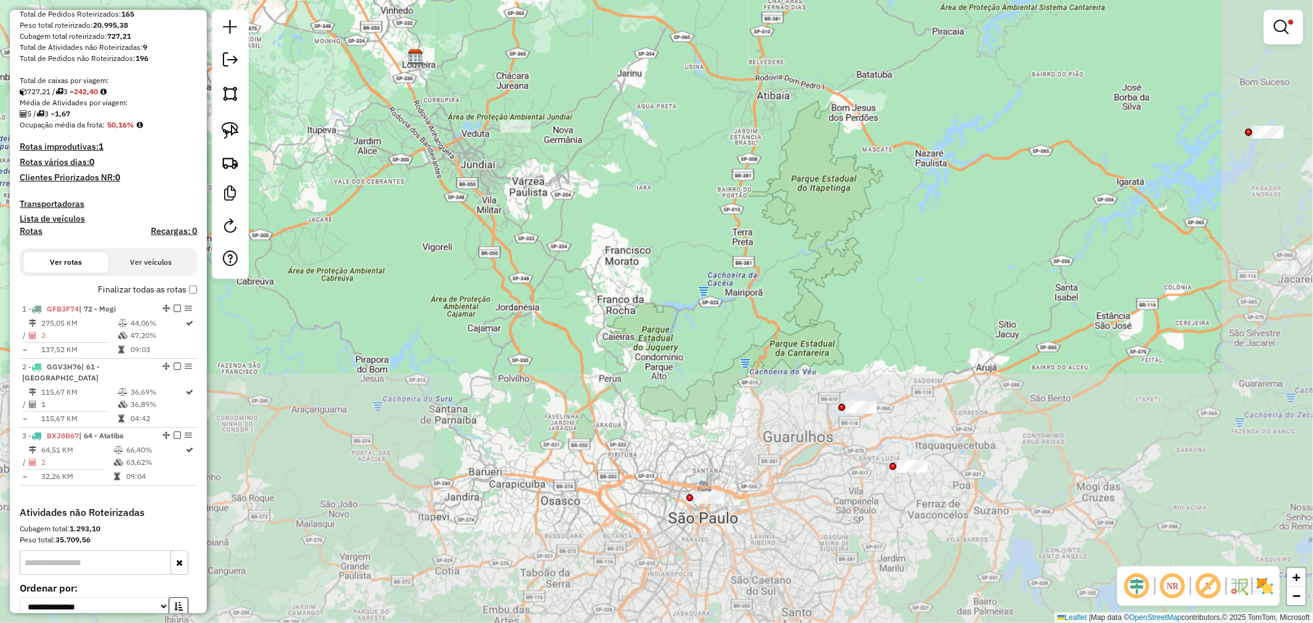
drag, startPoint x: 775, startPoint y: 549, endPoint x: 674, endPoint y: 409, distance: 173.2
click at [529, 176] on div "Limpar filtros Janela de atendimento Grade de atendimento Capacidade Transporta…" at bounding box center [656, 311] width 1313 height 623
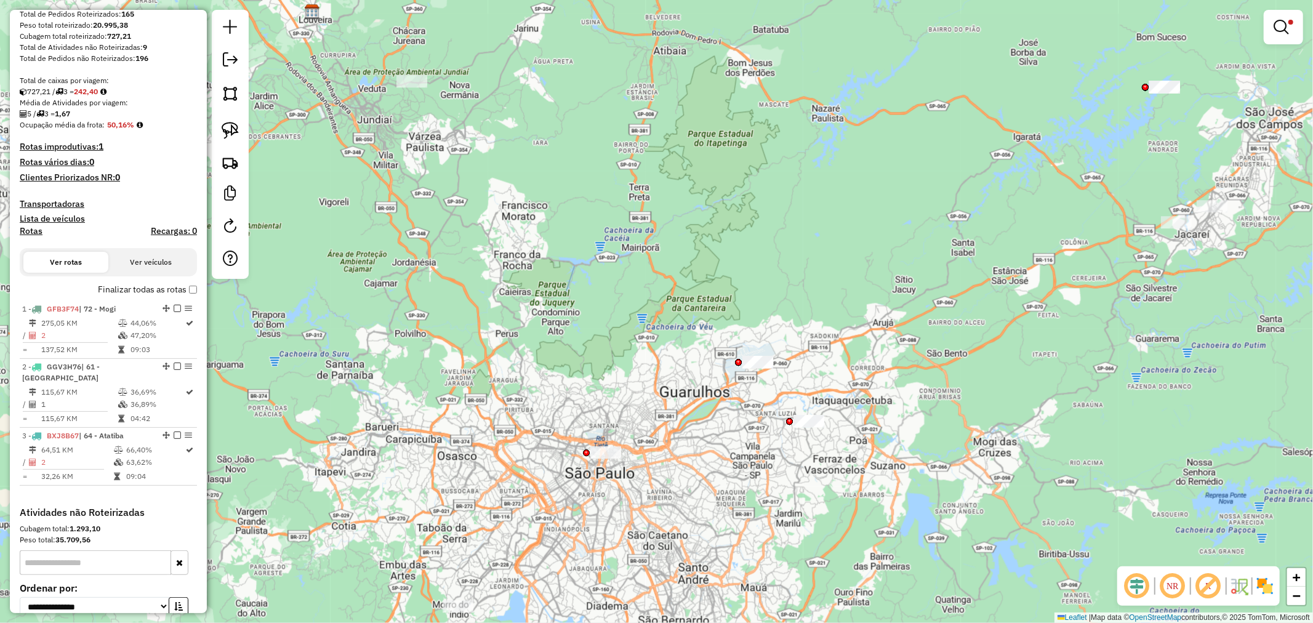
drag, startPoint x: 794, startPoint y: 449, endPoint x: 699, endPoint y: 411, distance: 102.7
click at [699, 411] on div "Limpar filtros Janela de atendimento Grade de atendimento Capacidade Transporta…" at bounding box center [656, 311] width 1313 height 623
click at [220, 134] on link at bounding box center [230, 130] width 27 height 27
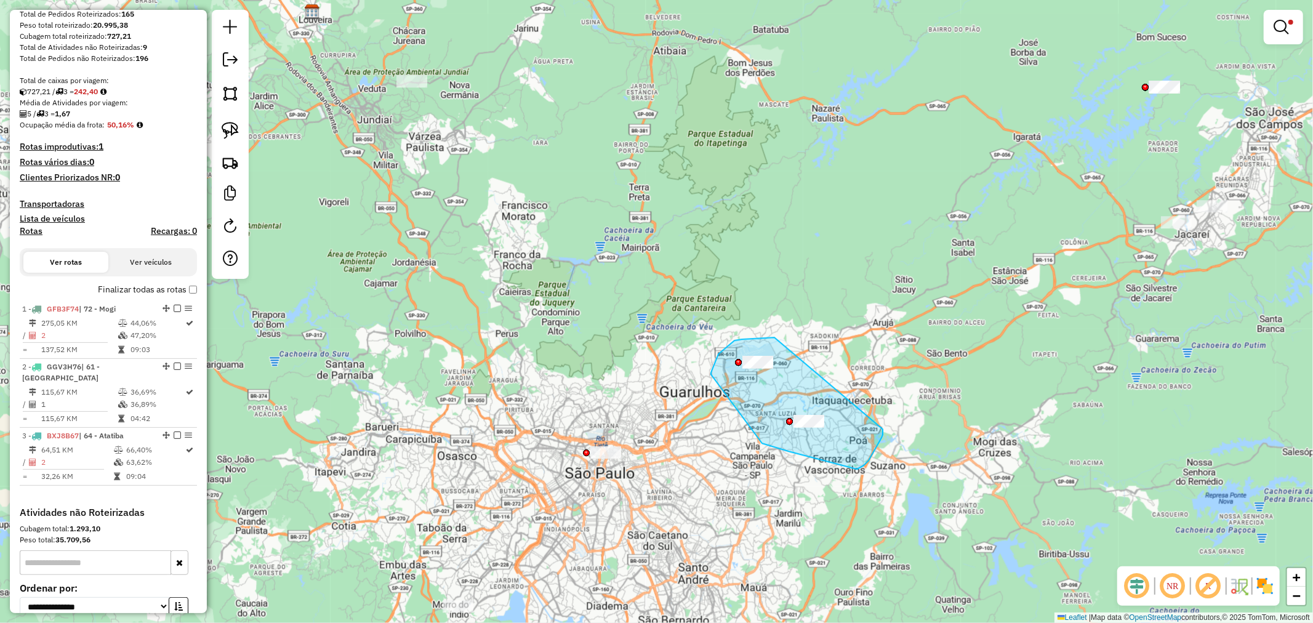
drag, startPoint x: 774, startPoint y: 337, endPoint x: 882, endPoint y: 429, distance: 141.9
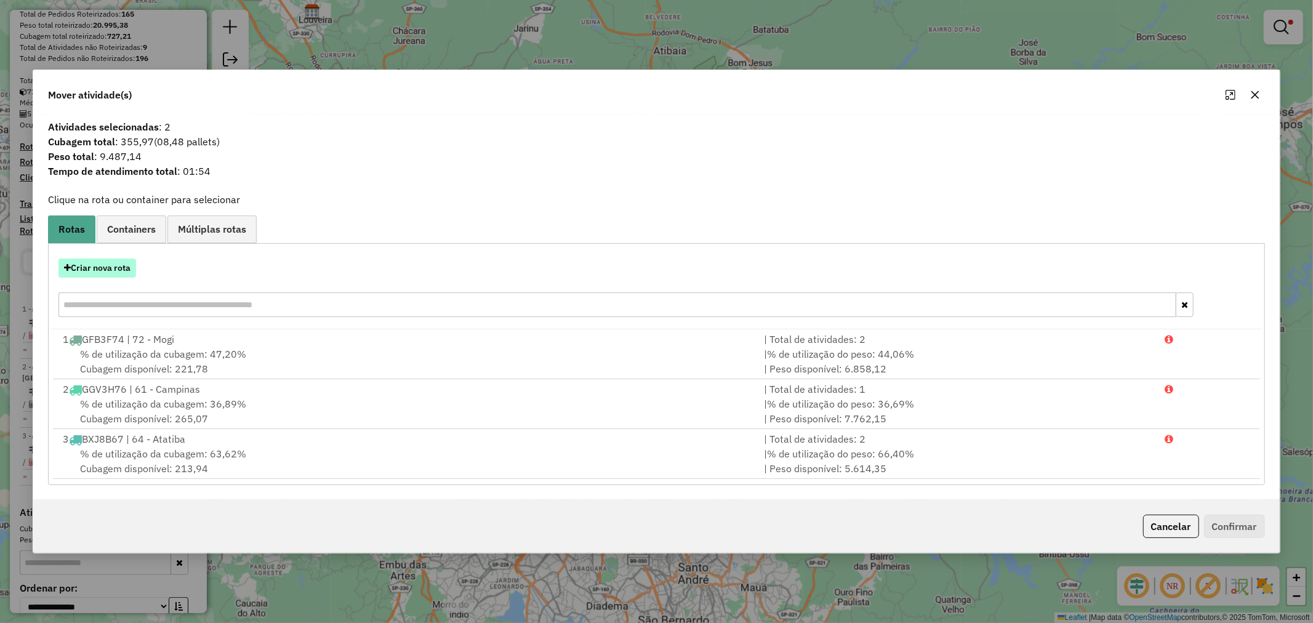
click at [119, 269] on button "Criar nova rota" at bounding box center [97, 267] width 78 height 19
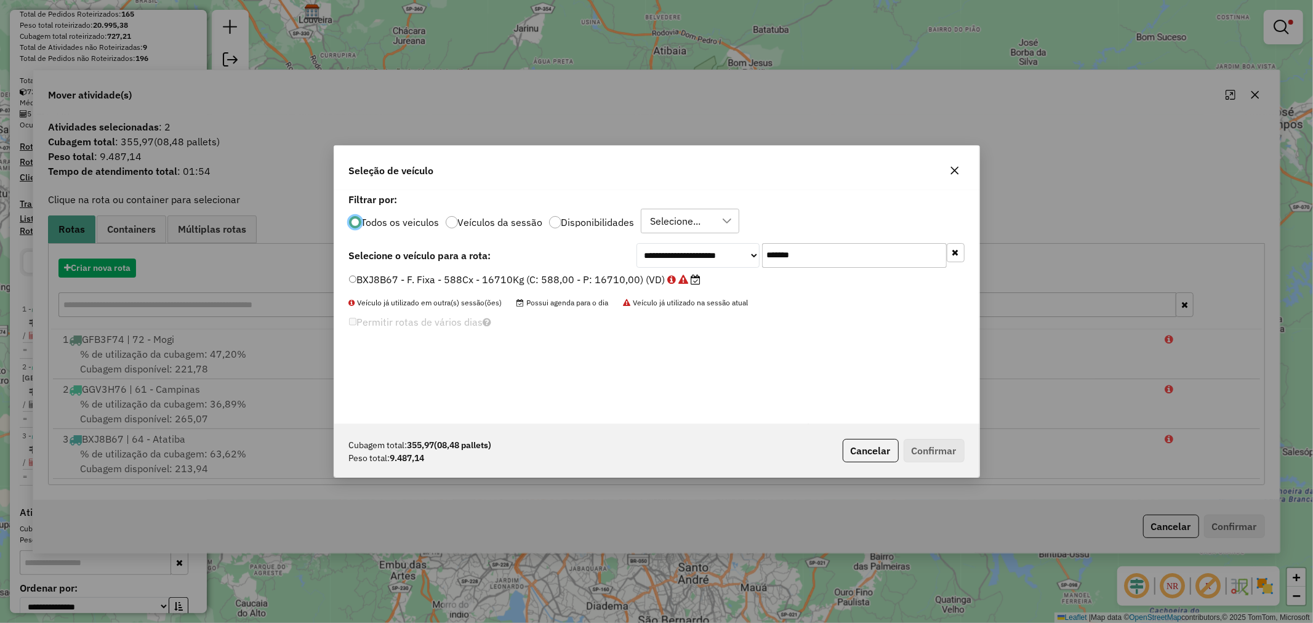
scroll to position [7, 3]
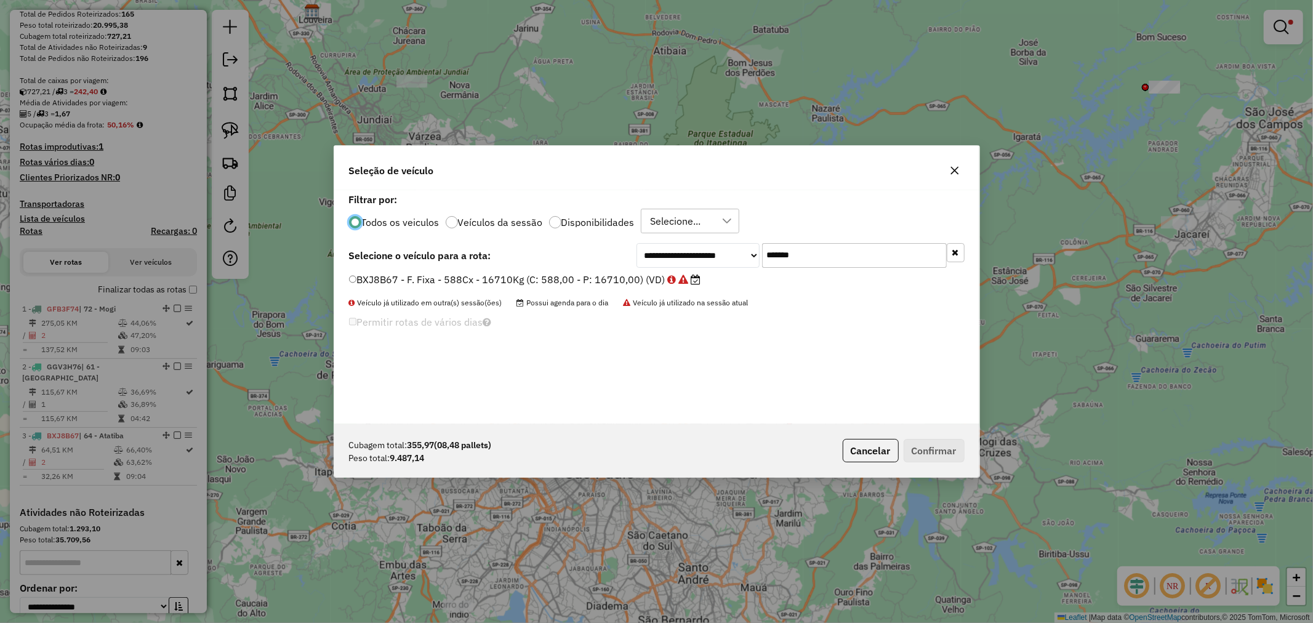
click at [846, 254] on input "*******" at bounding box center [854, 255] width 185 height 25
paste input "text"
type input "*******"
click at [619, 284] on label "CYR0E78 - Freteiro - 420Cx - 13150Kg (C: 420,00 - P: 13150,00) (VD)" at bounding box center [522, 279] width 347 height 15
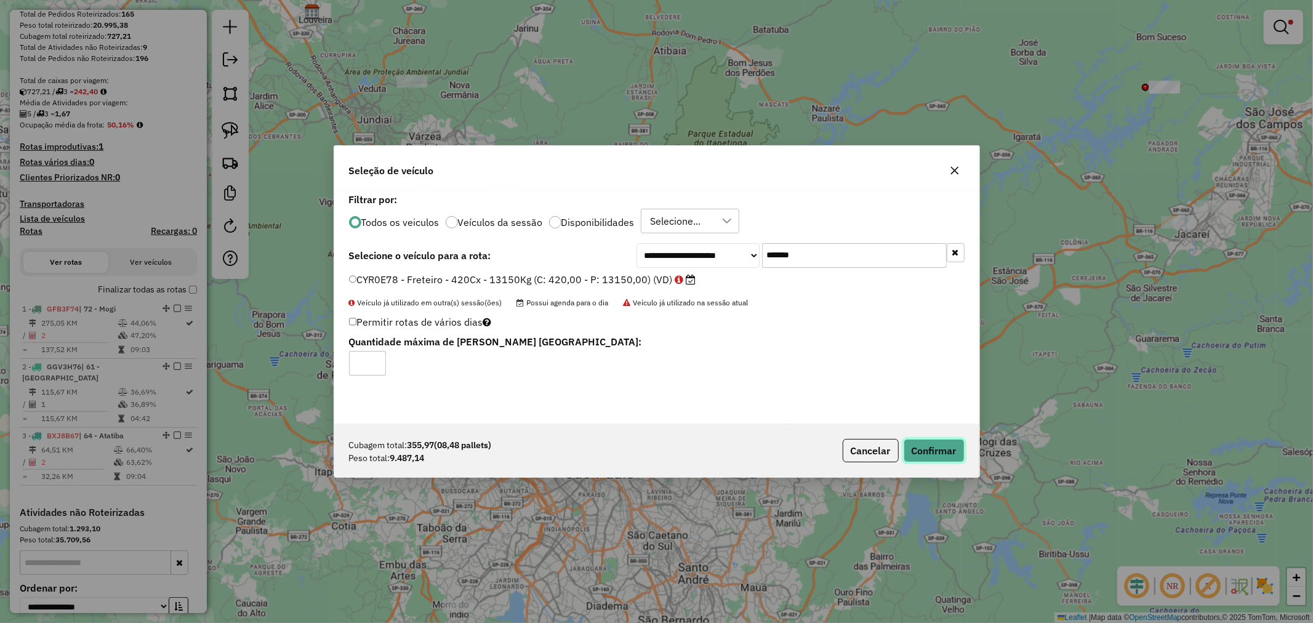
click at [950, 447] on button "Confirmar" at bounding box center [933, 450] width 61 height 23
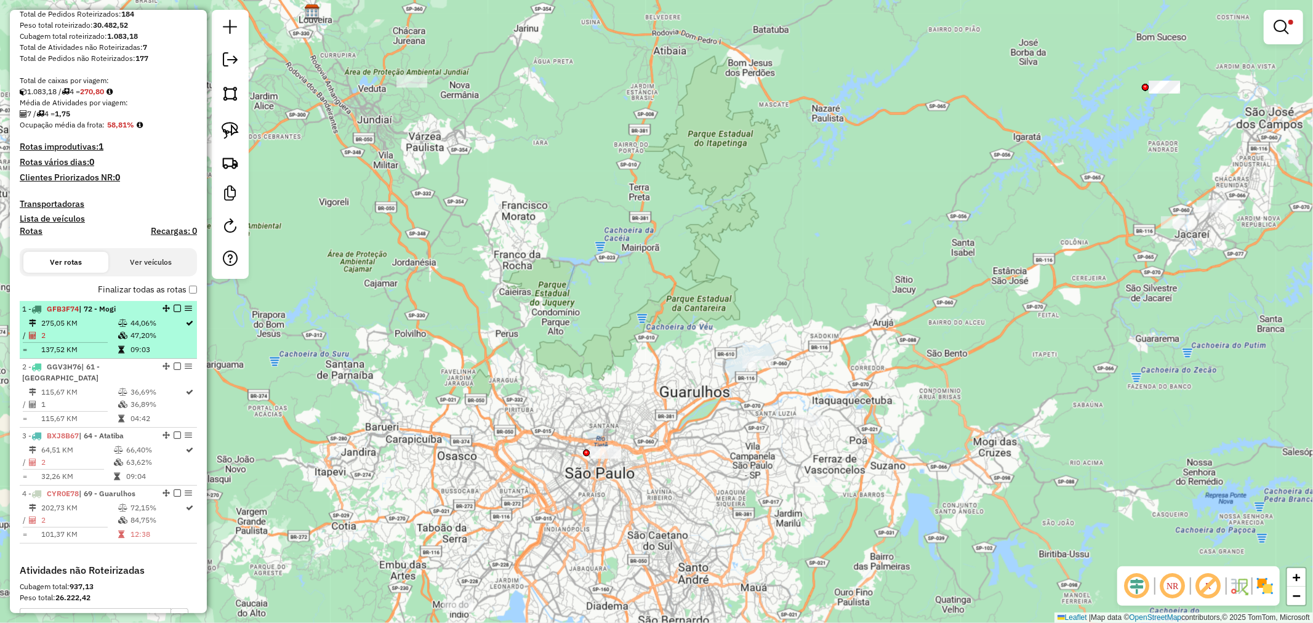
click at [108, 327] on td "275,05 KM" at bounding box center [79, 323] width 77 height 12
select select "**********"
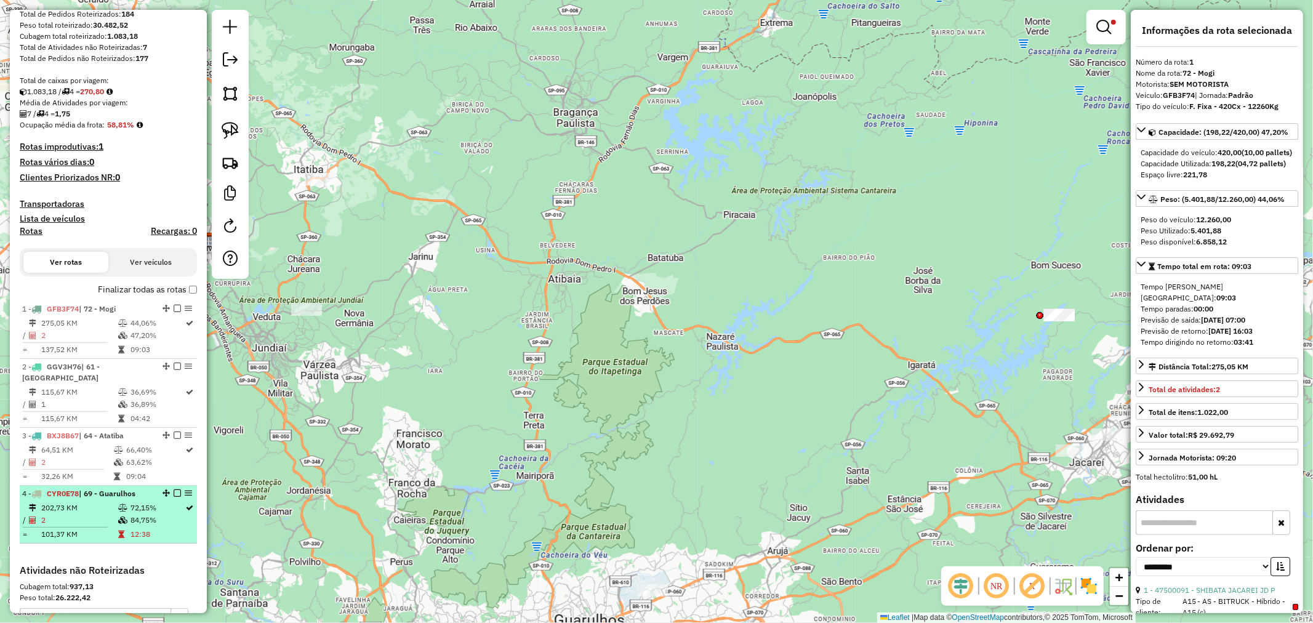
click at [185, 489] on em at bounding box center [188, 492] width 7 height 7
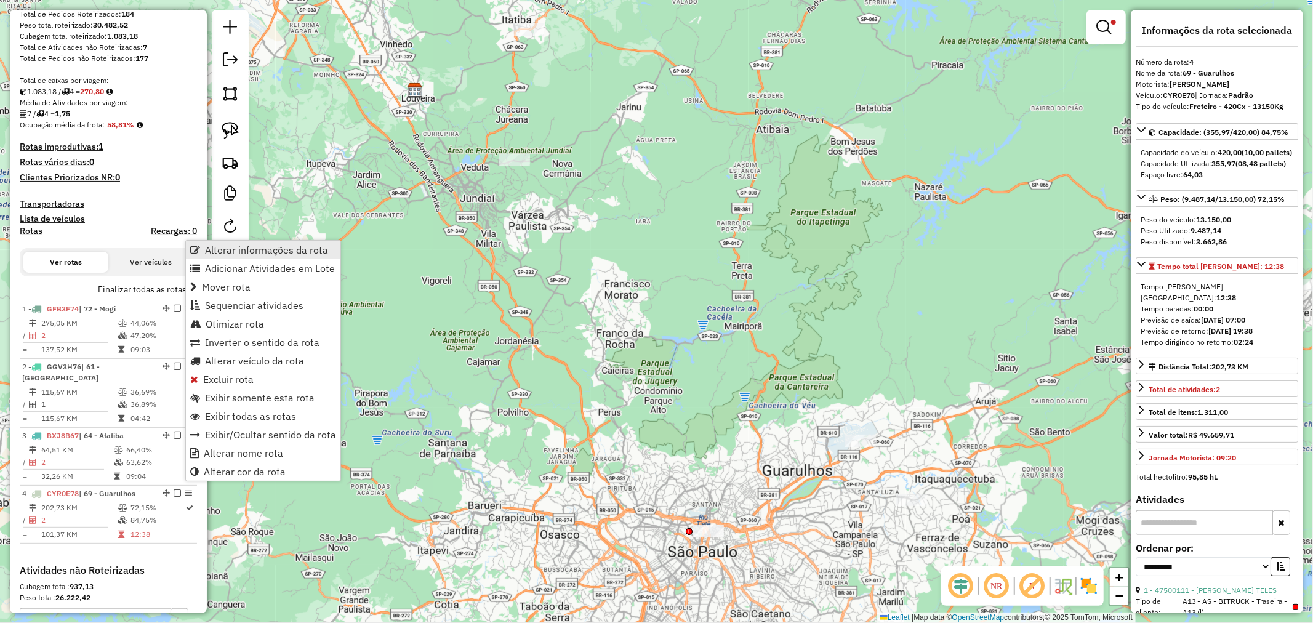
click at [249, 247] on span "Alterar informações da rota" at bounding box center [266, 250] width 123 height 10
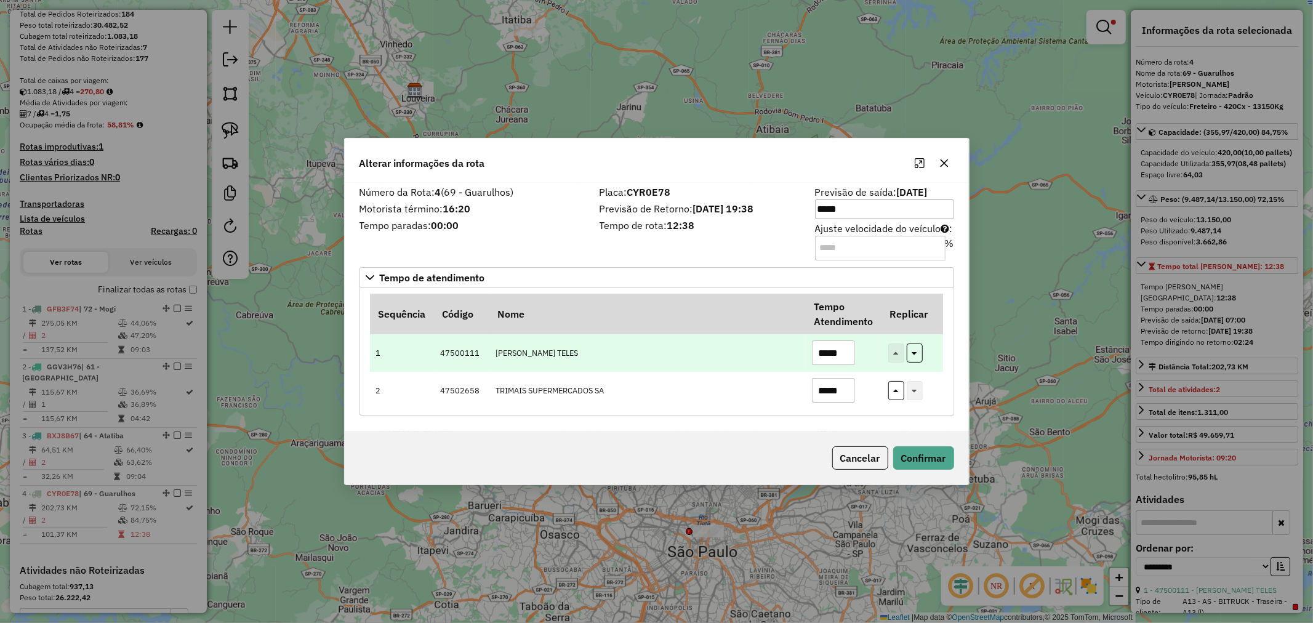
click at [829, 356] on input "*****" at bounding box center [833, 352] width 43 height 25
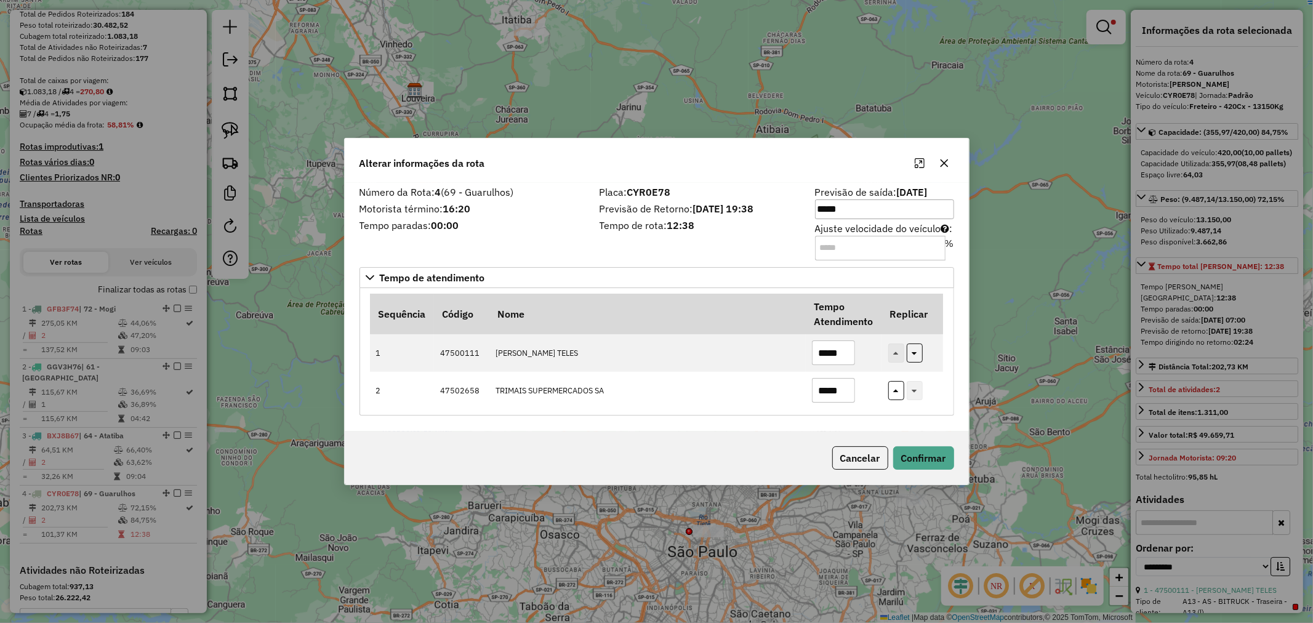
type input "*****"
click at [854, 255] on input "Ajuste velocidade do veículo : %" at bounding box center [880, 248] width 130 height 25
click at [854, 252] on input "Ajuste velocidade do veículo : %" at bounding box center [880, 248] width 130 height 25
type input "**"
click at [914, 463] on button "Confirmar" at bounding box center [923, 457] width 61 height 23
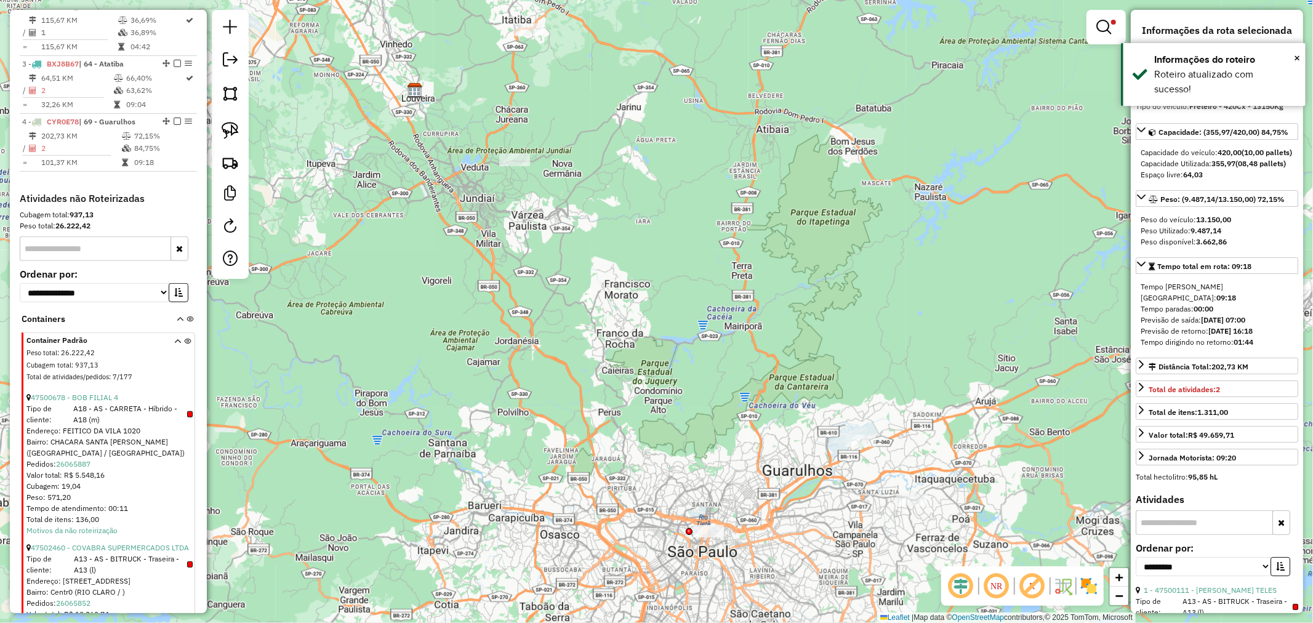
scroll to position [668, 0]
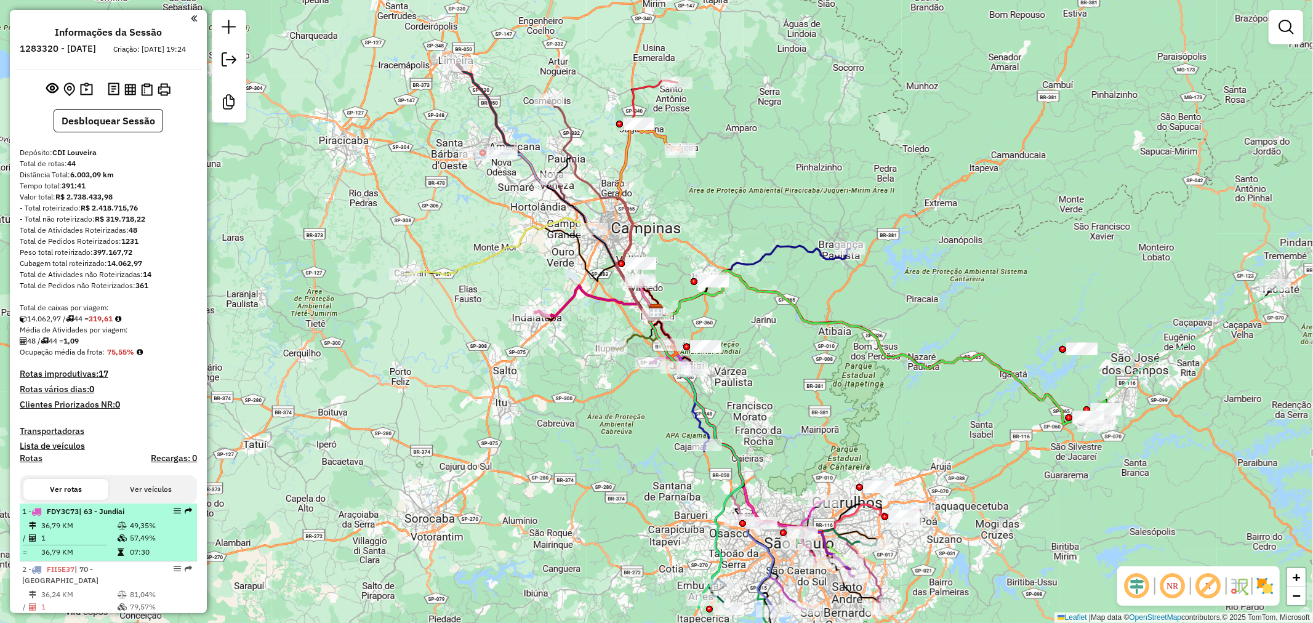
click at [124, 529] on td at bounding box center [123, 525] width 12 height 12
select select "**********"
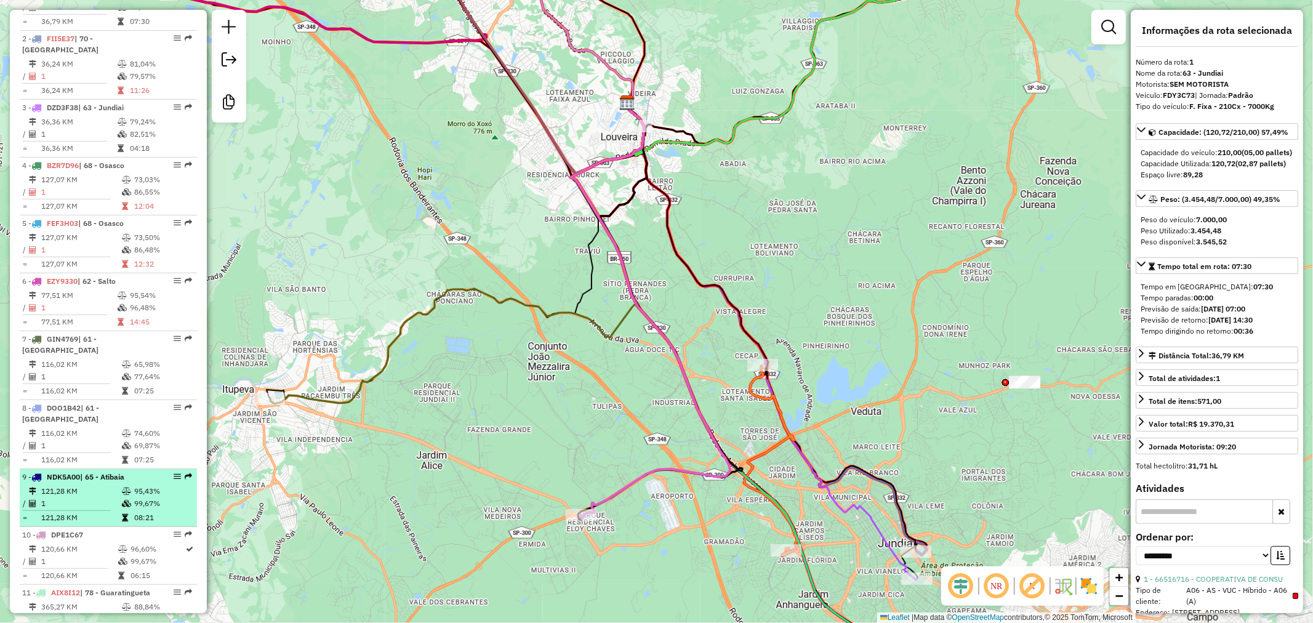
scroll to position [546, 0]
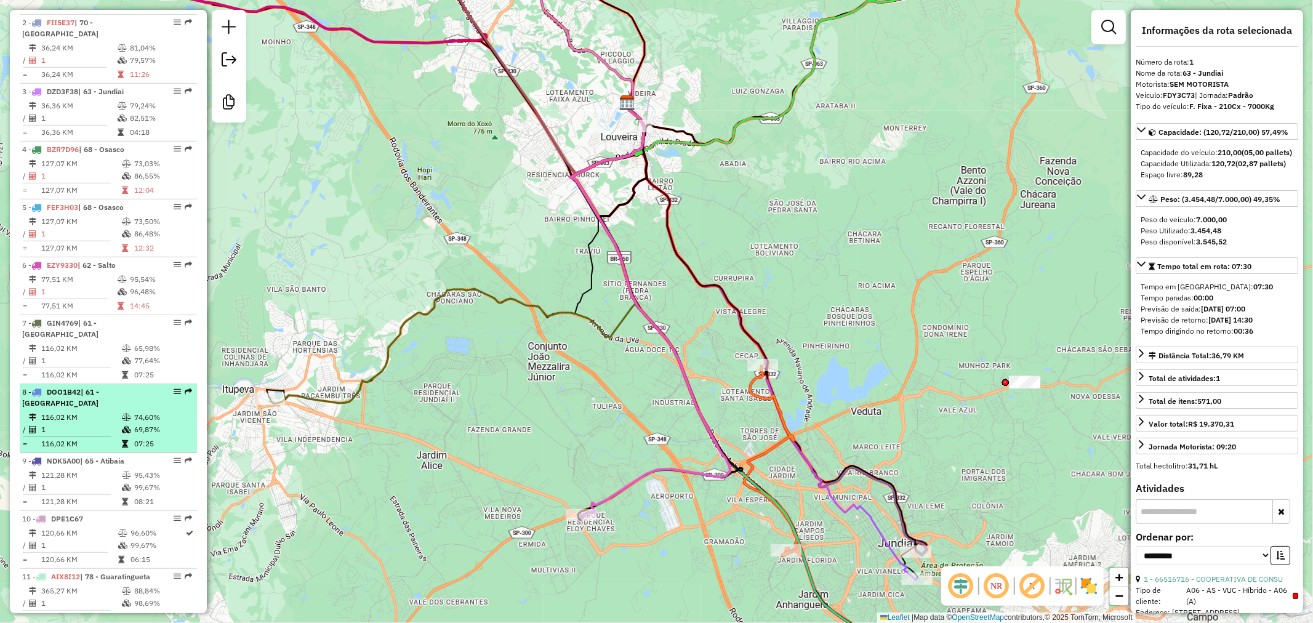
click at [106, 411] on td "116,02 KM" at bounding box center [81, 417] width 81 height 12
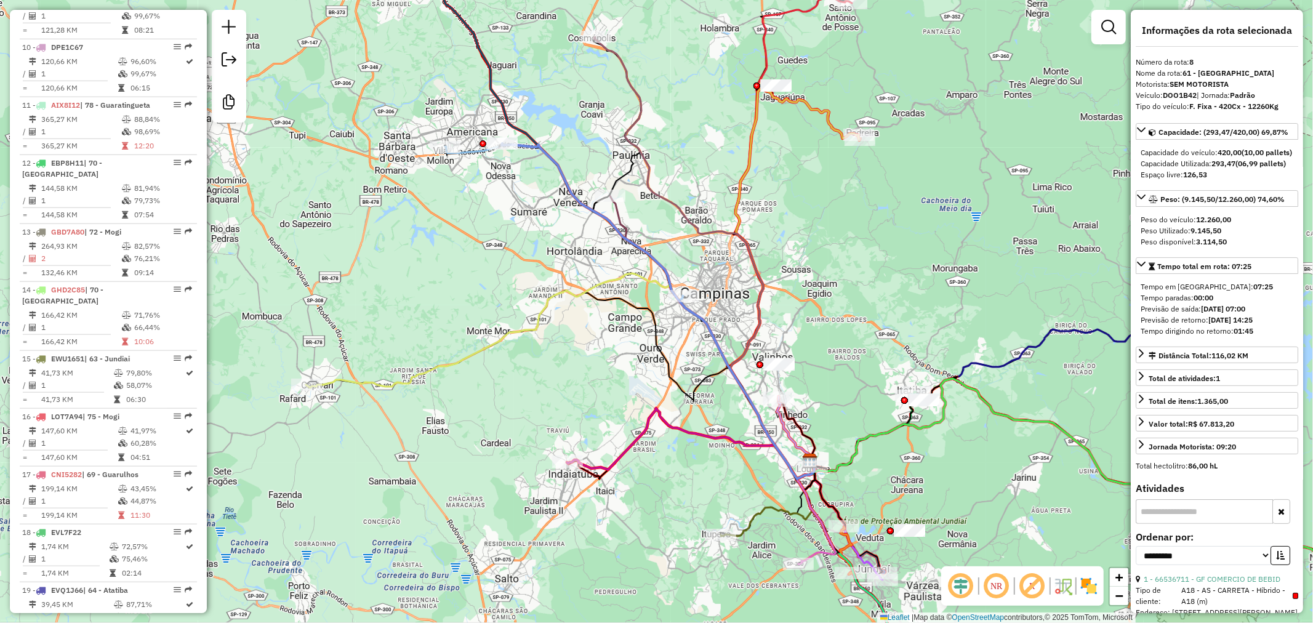
scroll to position [1025, 0]
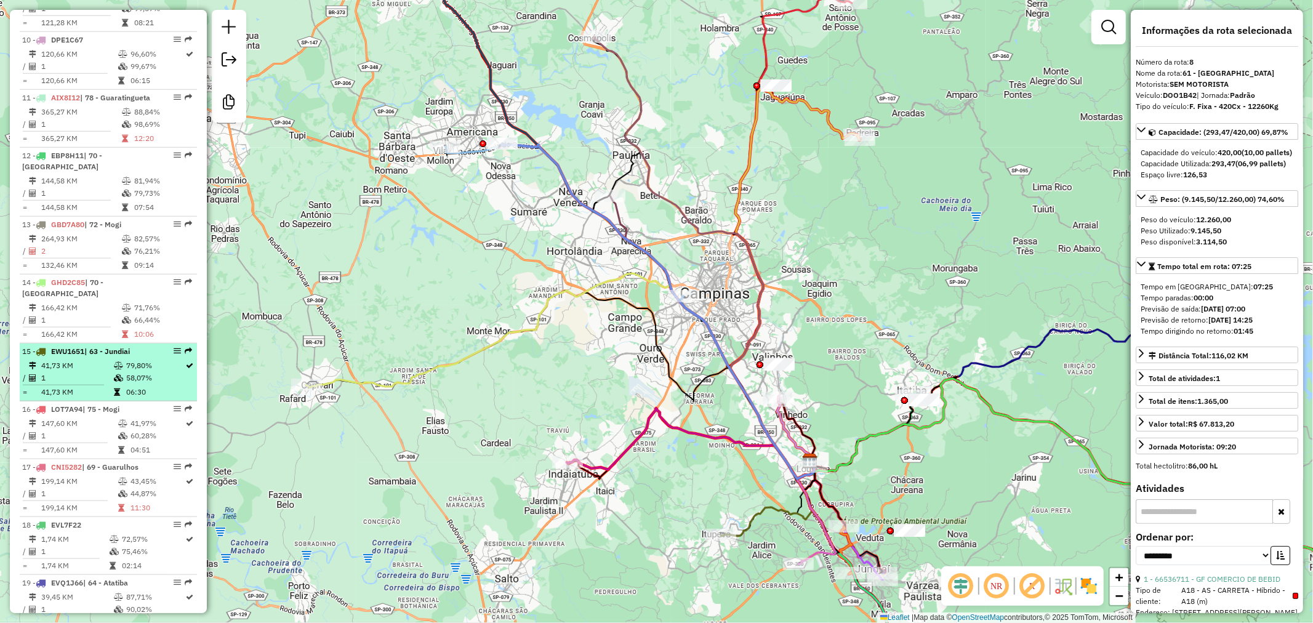
click at [119, 372] on td at bounding box center [119, 378] width 12 height 12
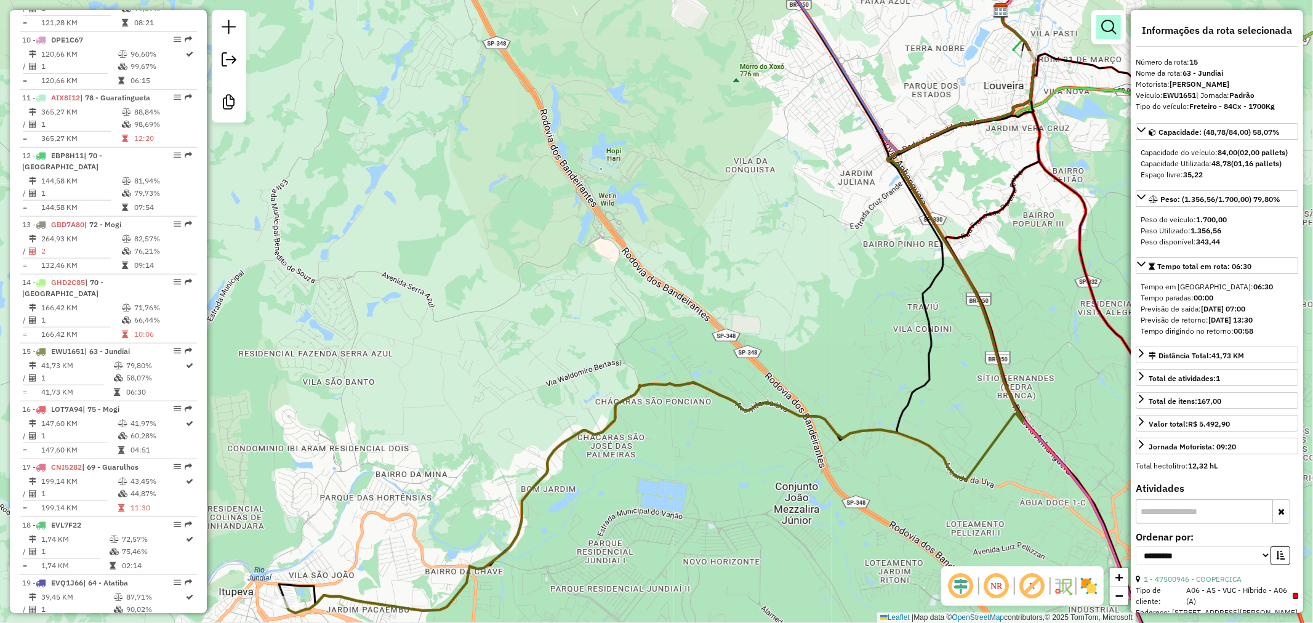
click at [1103, 20] on em at bounding box center [1108, 27] width 15 height 15
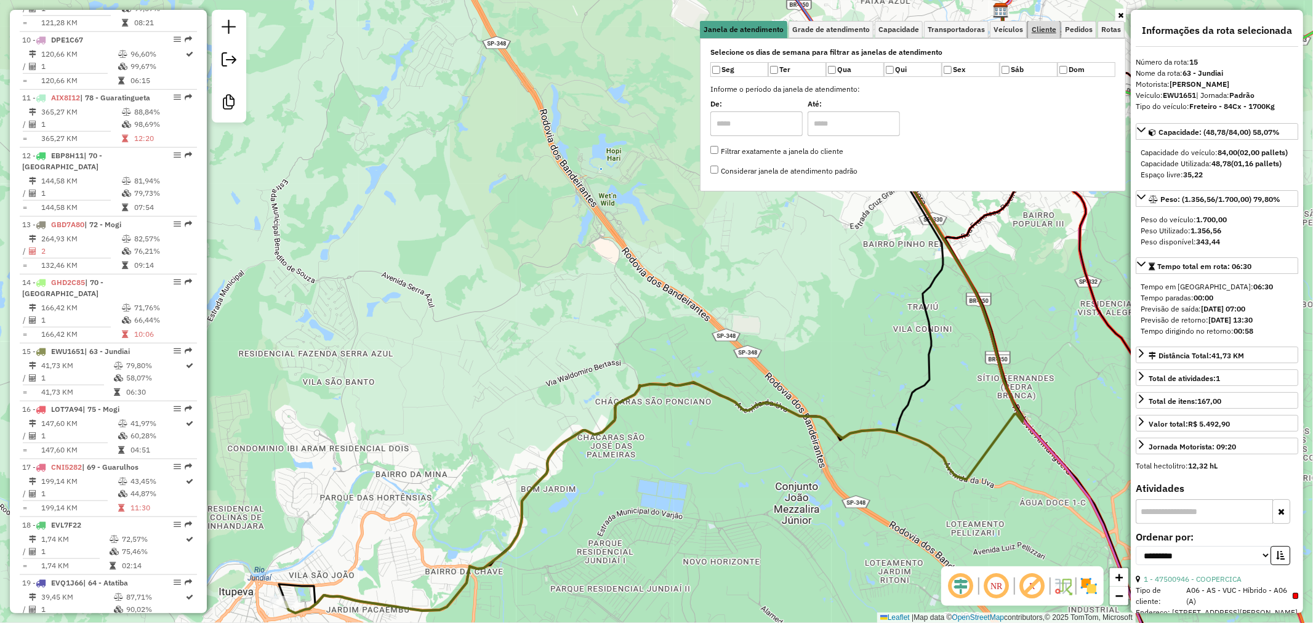
click at [1037, 28] on span "Cliente" at bounding box center [1043, 29] width 25 height 7
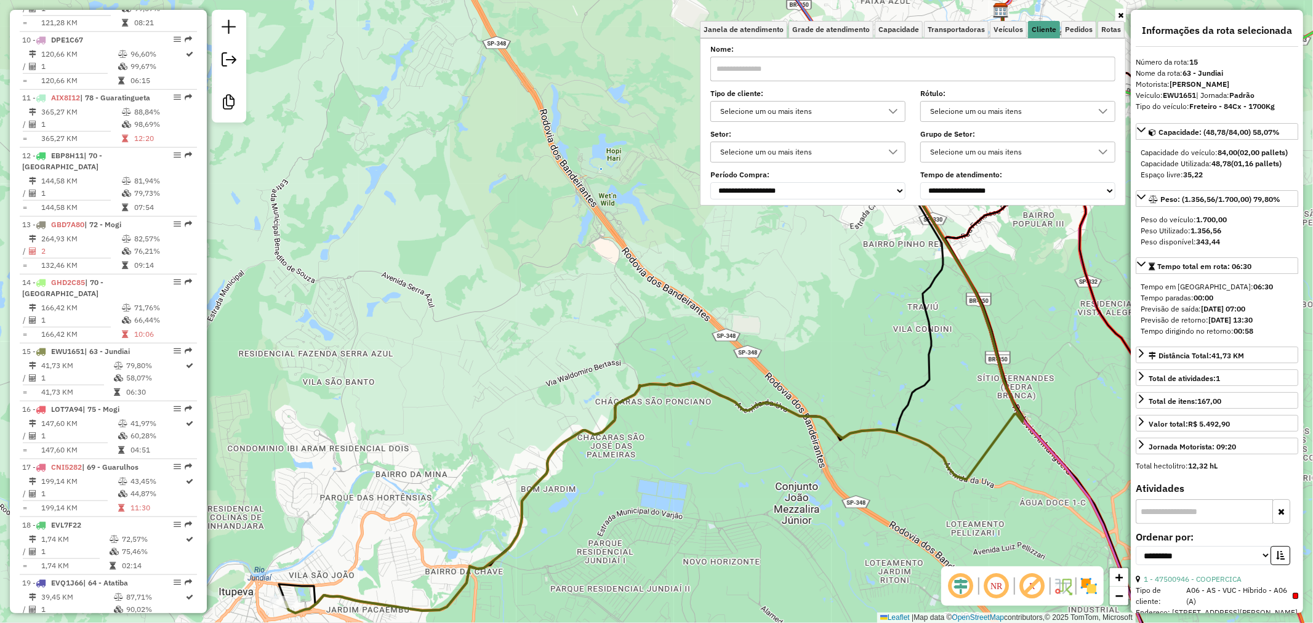
click at [786, 106] on div "Selecione um ou mais itens" at bounding box center [799, 112] width 166 height 20
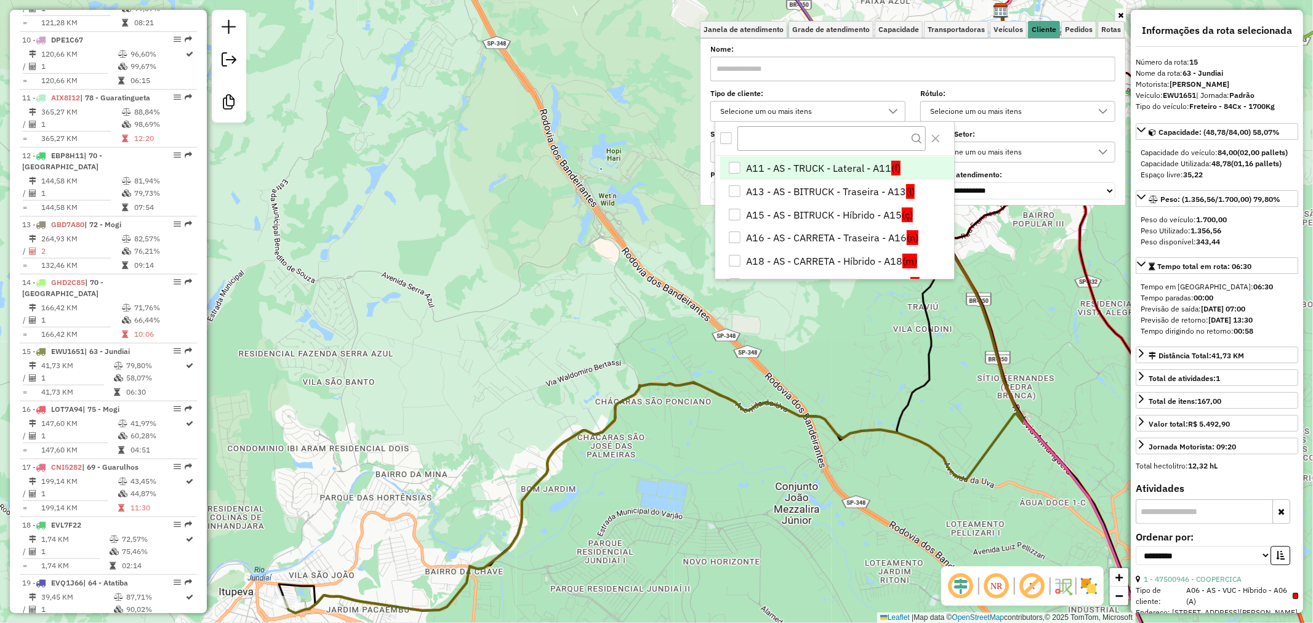
scroll to position [68, 0]
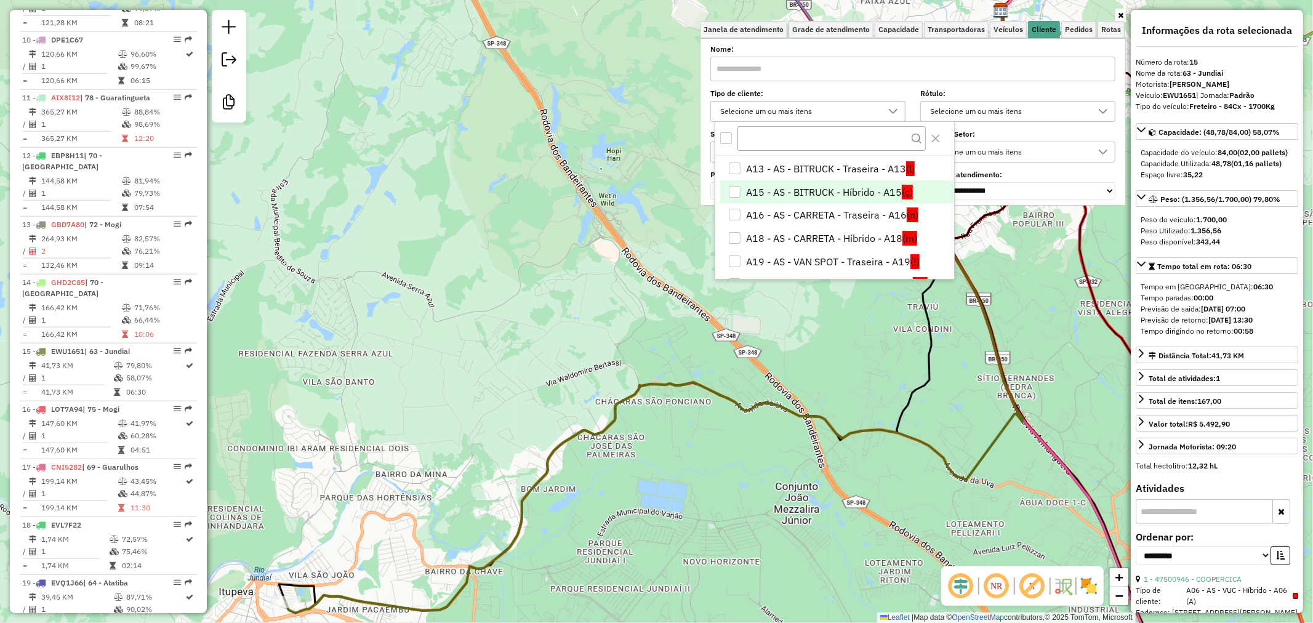
click at [859, 194] on li "A15 - AS - BITRUCK - Híbrido - A15 (ç)" at bounding box center [836, 191] width 233 height 23
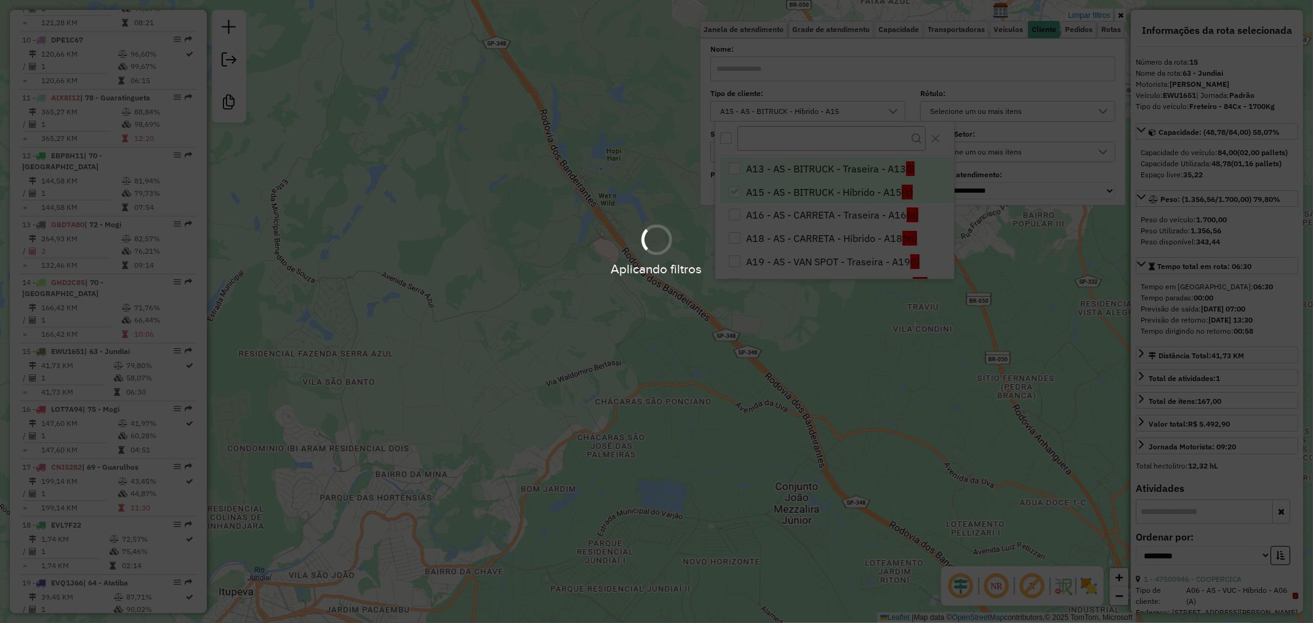
click at [879, 167] on div "Aplicando filtros" at bounding box center [656, 311] width 1313 height 623
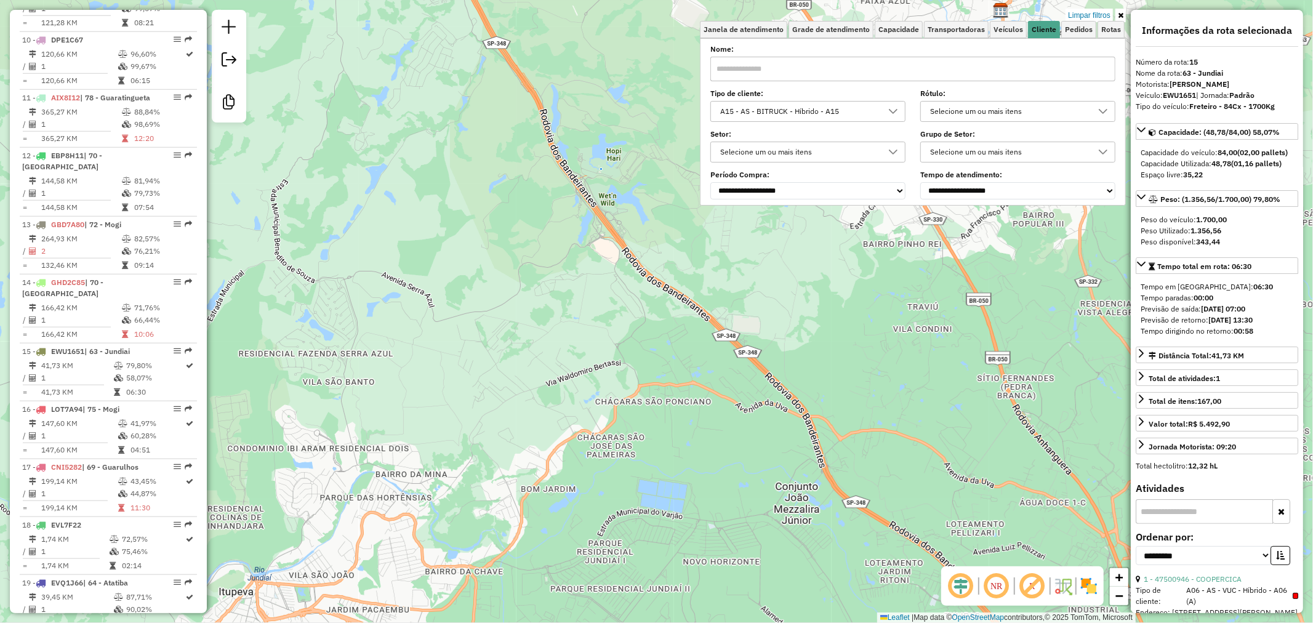
click at [905, 106] on div at bounding box center [892, 112] width 23 height 20
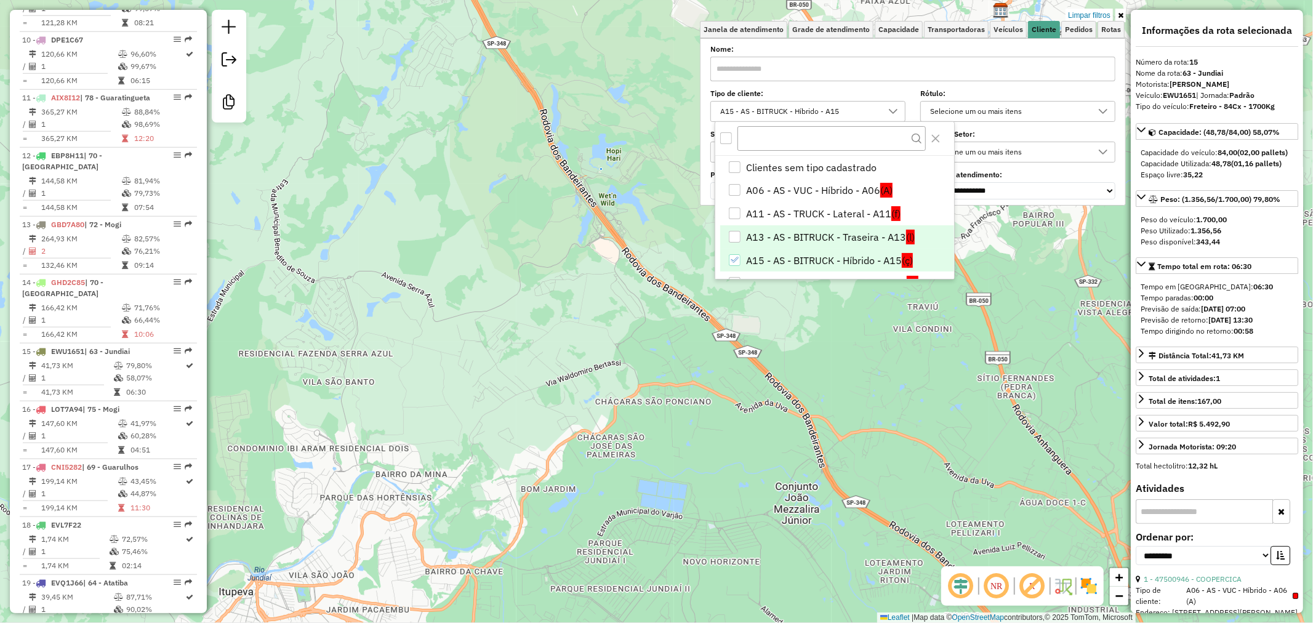
click at [840, 235] on li "A13 - AS - BITRUCK - Traseira - A13 (l)" at bounding box center [836, 236] width 233 height 23
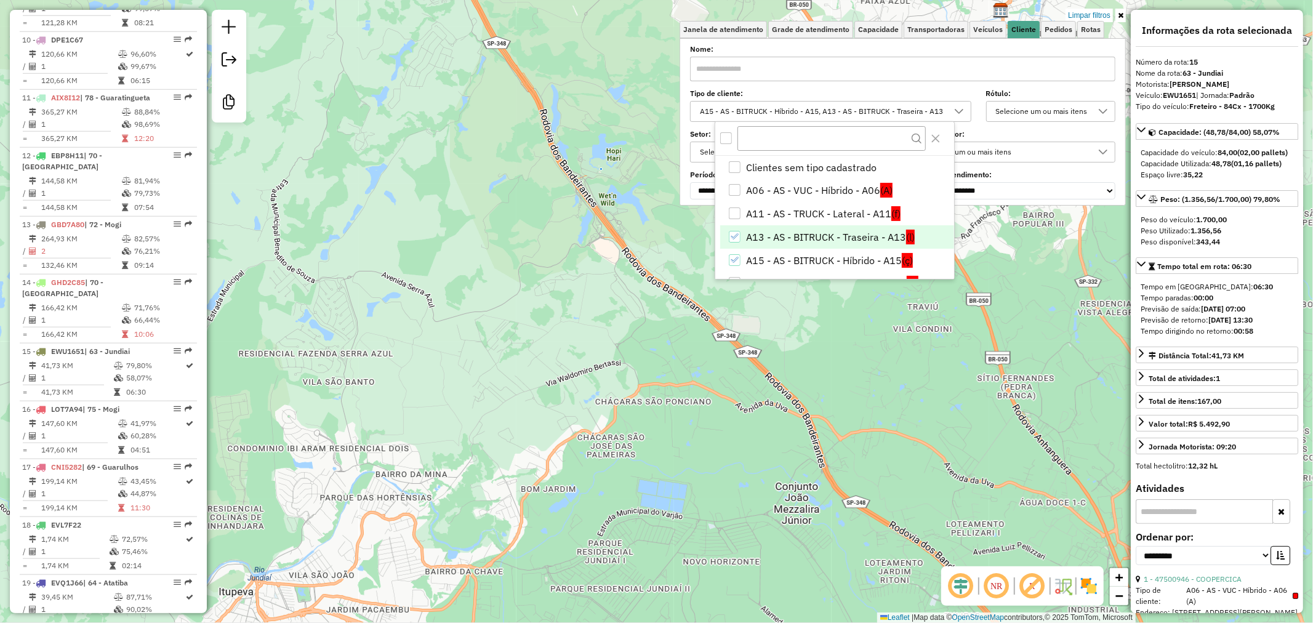
click at [866, 233] on li "A13 - AS - BITRUCK - Traseira - A13 (l)" at bounding box center [836, 236] width 233 height 23
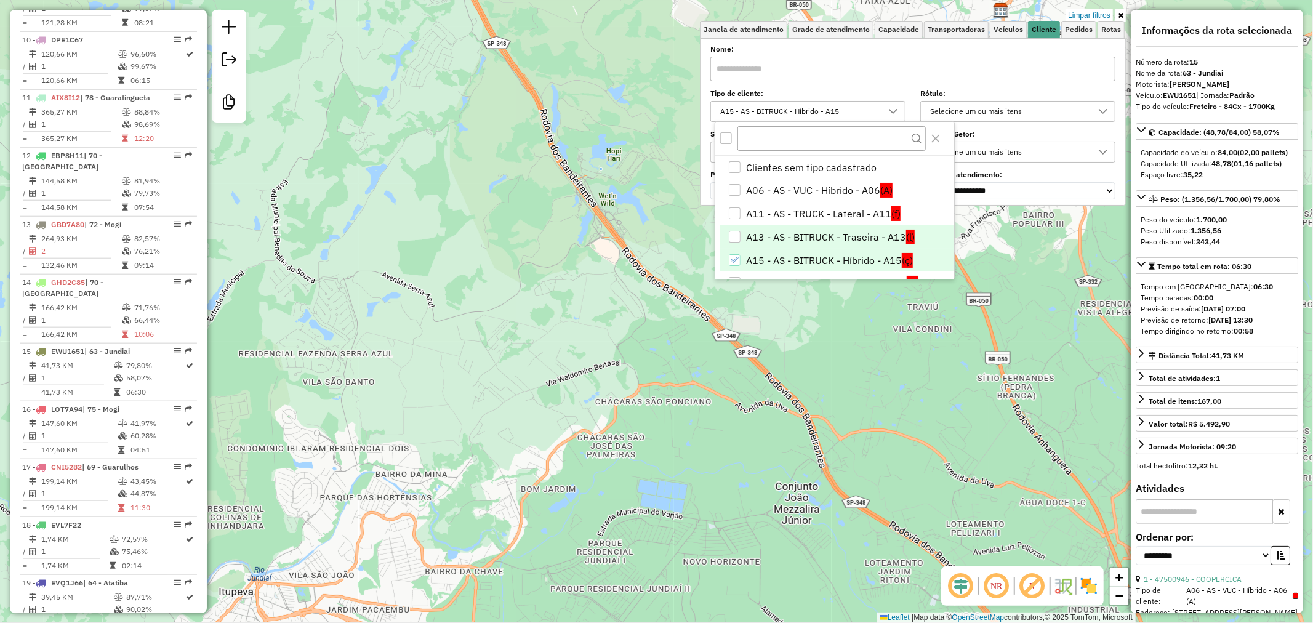
click at [868, 255] on li "A15 - AS - BITRUCK - Híbrido - A15 (ç)" at bounding box center [836, 260] width 233 height 23
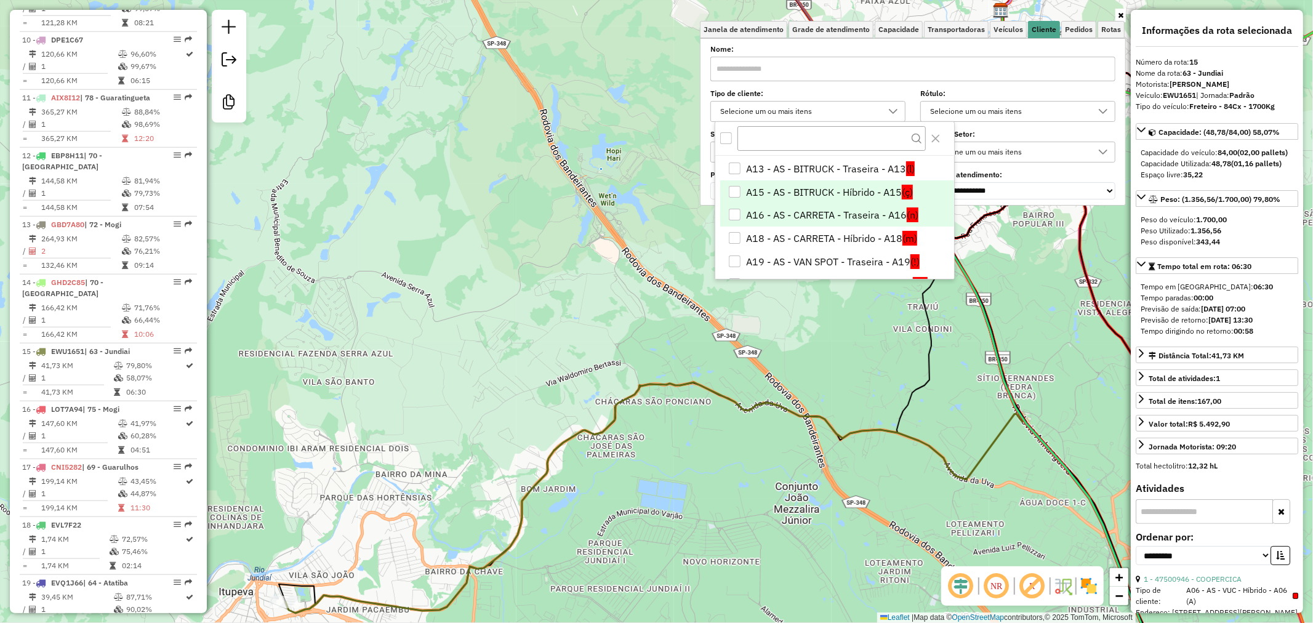
click at [838, 219] on li "A16 - AS - CARRETA - Traseira - A16 (n)" at bounding box center [836, 214] width 233 height 23
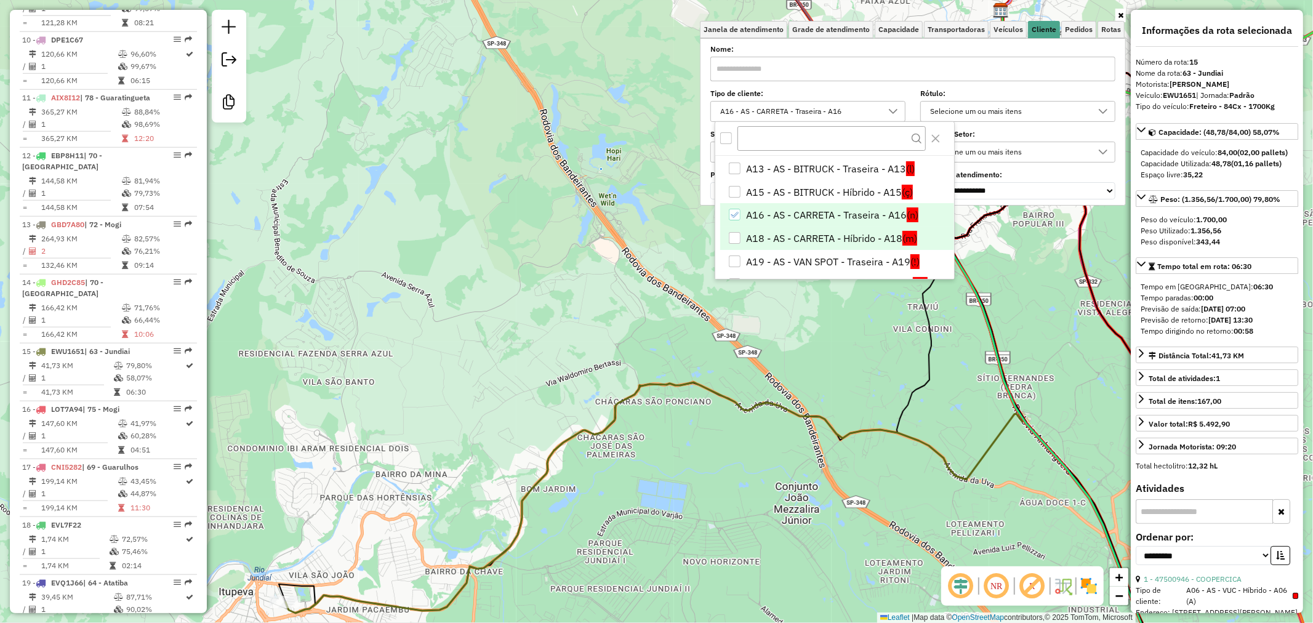
click at [838, 242] on li "A18 - AS - CARRETA - Híbrido - A18 (m)" at bounding box center [836, 237] width 233 height 23
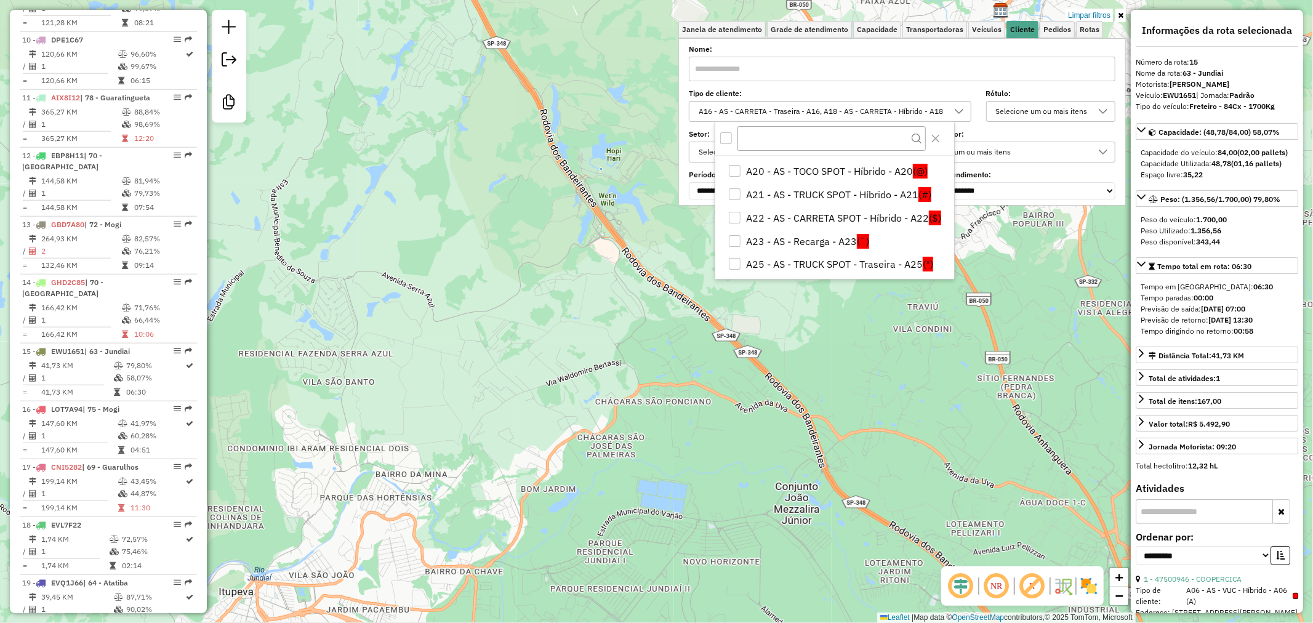
scroll to position [212, 0]
click at [815, 370] on div "Limpar filtros Janela de atendimento Grade de atendimento Capacidade Transporta…" at bounding box center [656, 311] width 1313 height 623
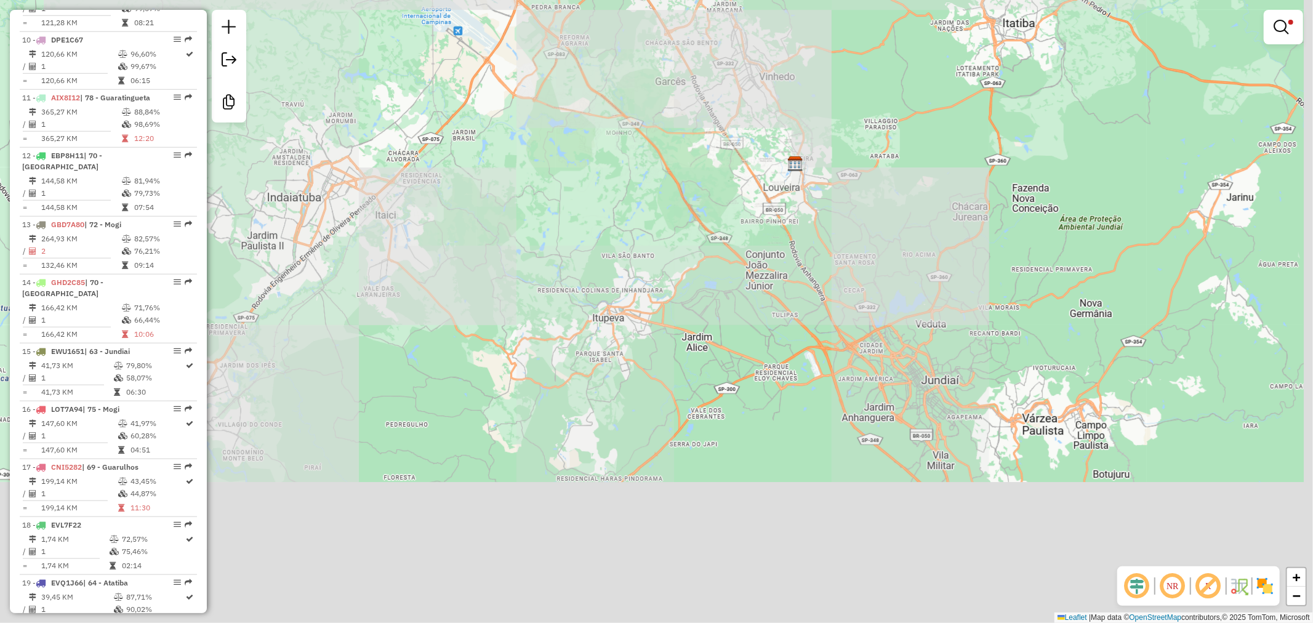
drag, startPoint x: 795, startPoint y: 465, endPoint x: 678, endPoint y: 231, distance: 261.7
click at [678, 231] on div "Limpar filtros Janela de atendimento Grade de atendimento Capacidade Transporta…" at bounding box center [656, 311] width 1313 height 623
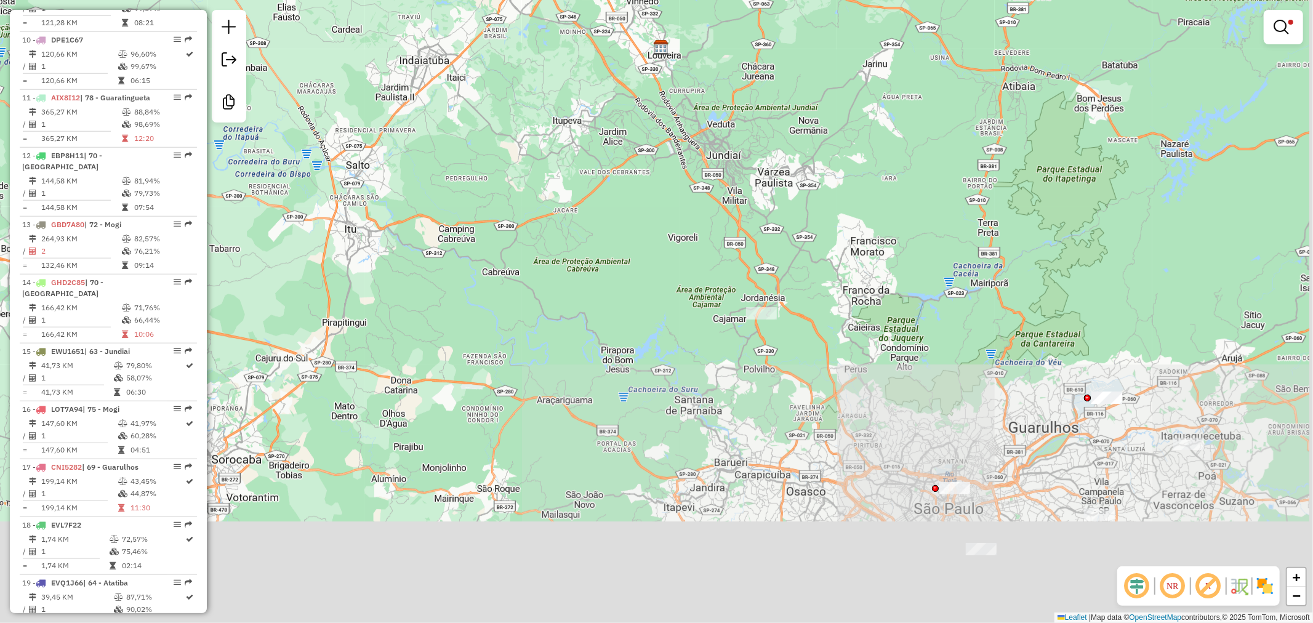
drag, startPoint x: 767, startPoint y: 401, endPoint x: 660, endPoint y: 247, distance: 187.9
click at [660, 247] on div "Limpar filtros Janela de atendimento Grade de atendimento Capacidade Transporta…" at bounding box center [656, 311] width 1313 height 623
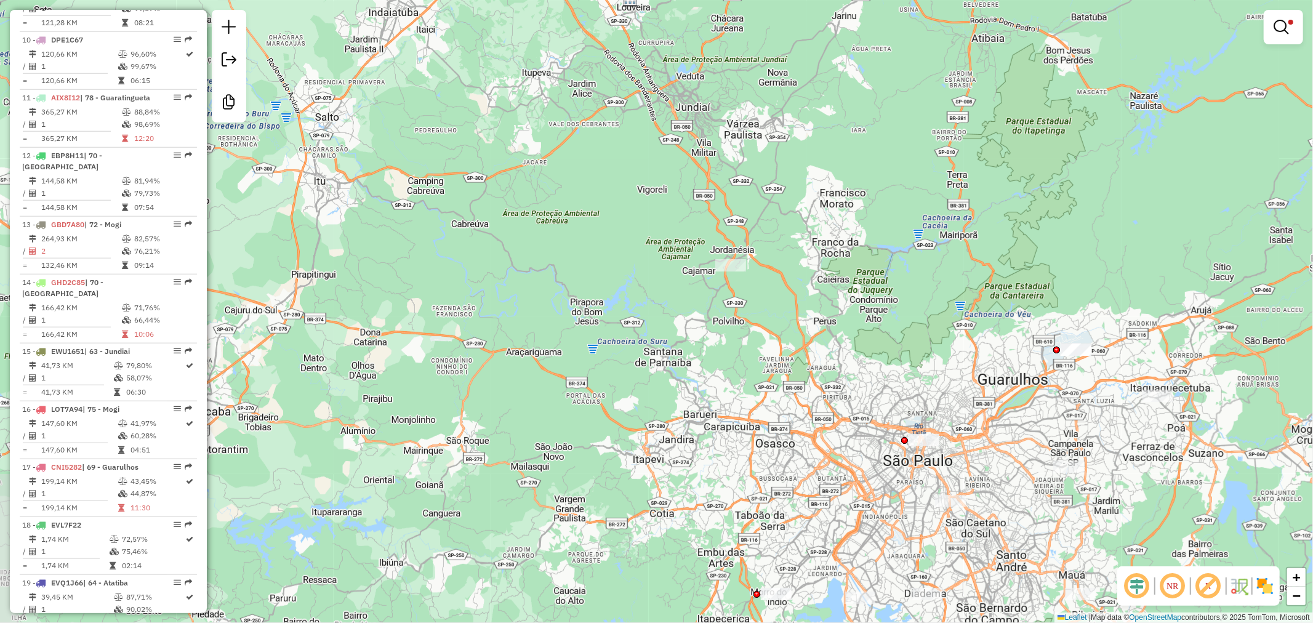
drag, startPoint x: 695, startPoint y: 366, endPoint x: 586, endPoint y: 200, distance: 199.0
click at [586, 200] on div "Limpar filtros Janela de atendimento Grade de atendimento Capacidade Transporta…" at bounding box center [656, 311] width 1313 height 623
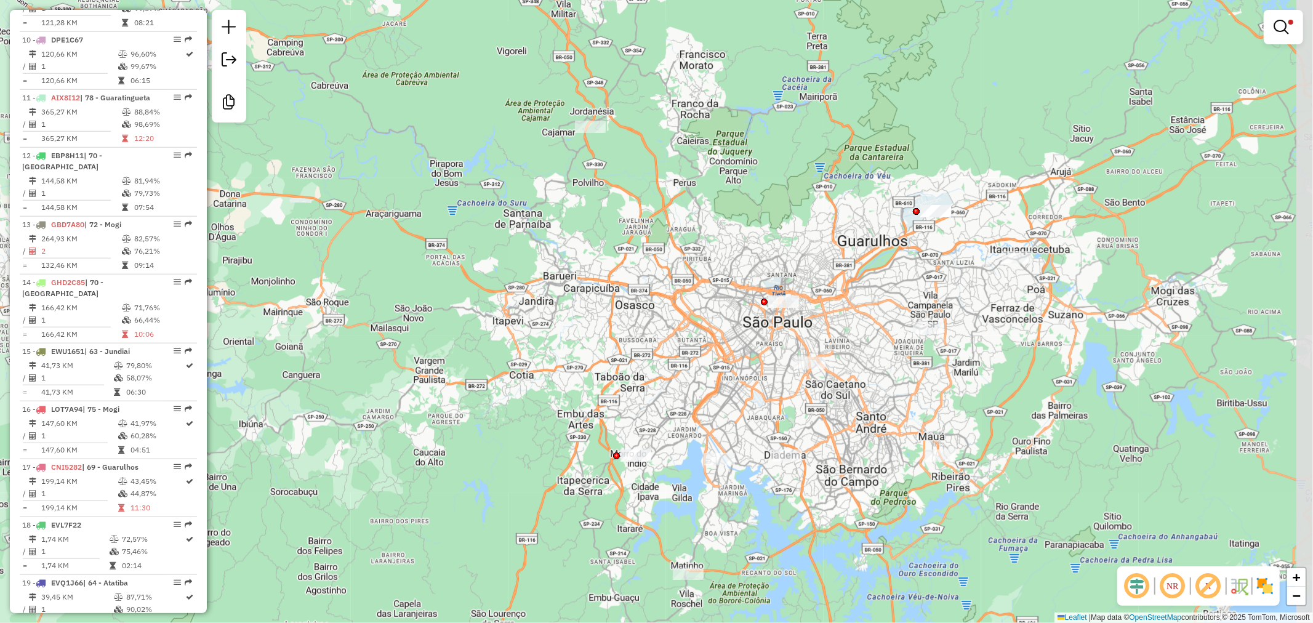
drag, startPoint x: 684, startPoint y: 321, endPoint x: 622, endPoint y: 348, distance: 68.4
click at [622, 347] on div "Limpar filtros Janela de atendimento Grade de atendimento Capacidade Transporta…" at bounding box center [656, 311] width 1313 height 623
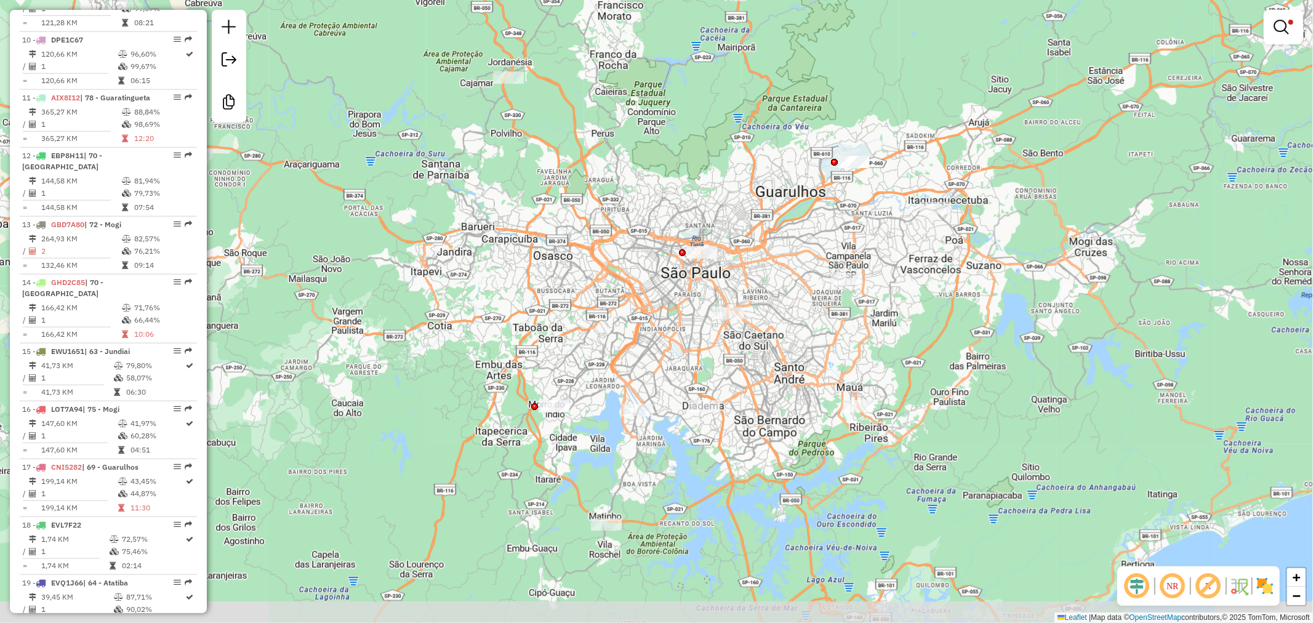
drag, startPoint x: 666, startPoint y: 361, endPoint x: 599, endPoint y: 285, distance: 101.1
click at [599, 285] on div "Limpar filtros Janela de atendimento Grade de atendimento Capacidade Transporta…" at bounding box center [656, 311] width 1313 height 623
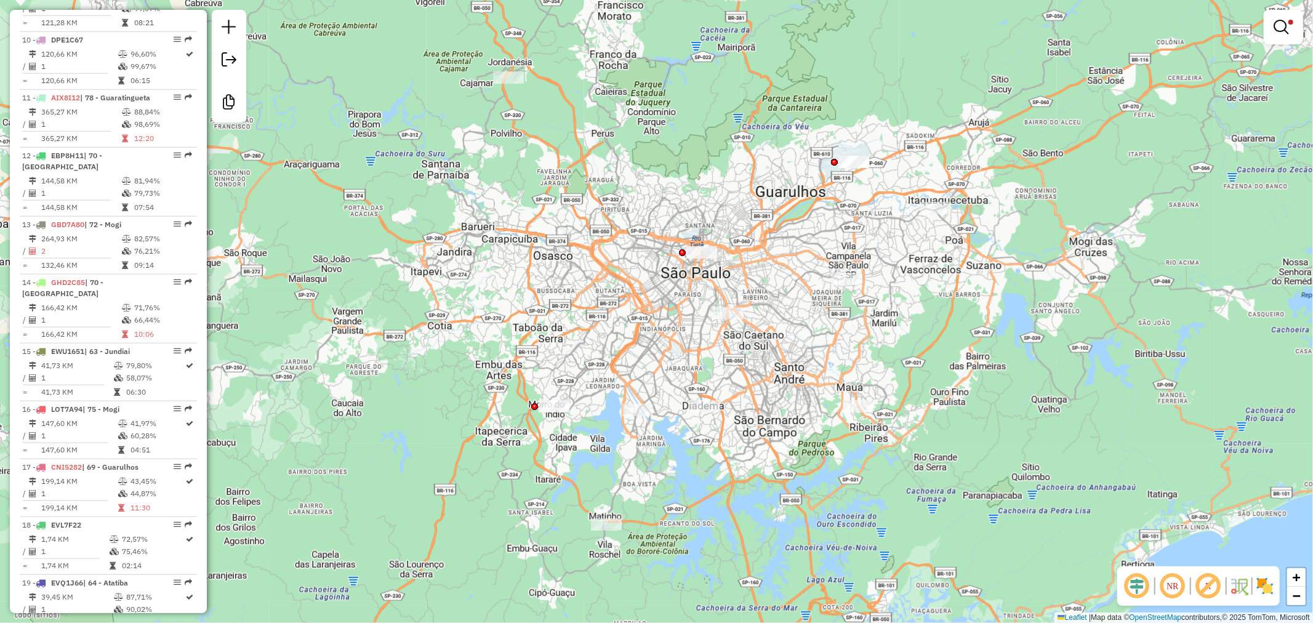
click at [702, 412] on div at bounding box center [704, 406] width 31 height 12
select select "**********"
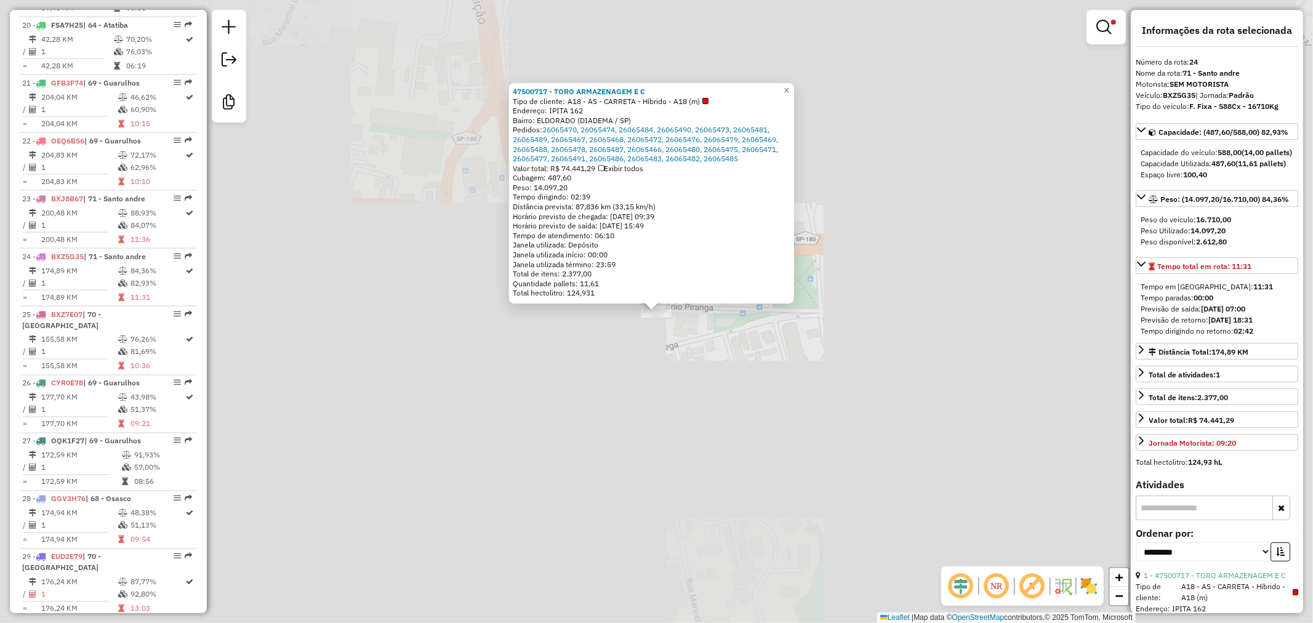
scroll to position [1844, 0]
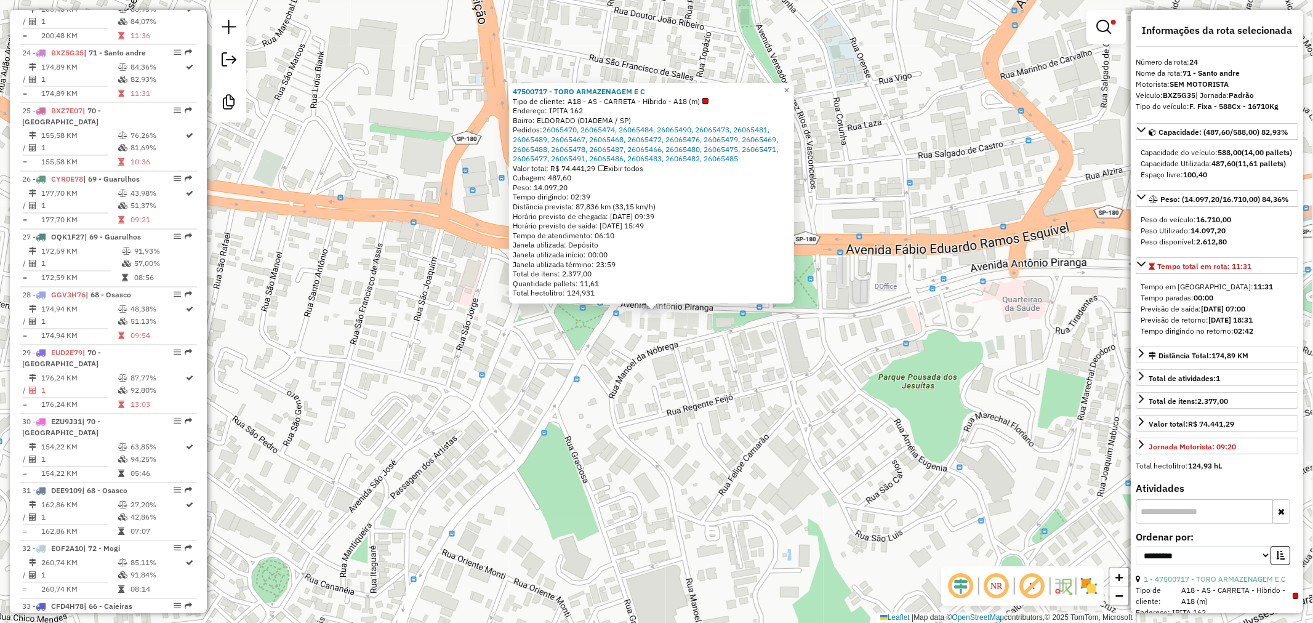
click at [734, 431] on div "47500717 - TORO ARMAZENAGEM E C Tipo de cliente: A18 - AS - CARRETA - Híbrido -…" at bounding box center [656, 311] width 1313 height 623
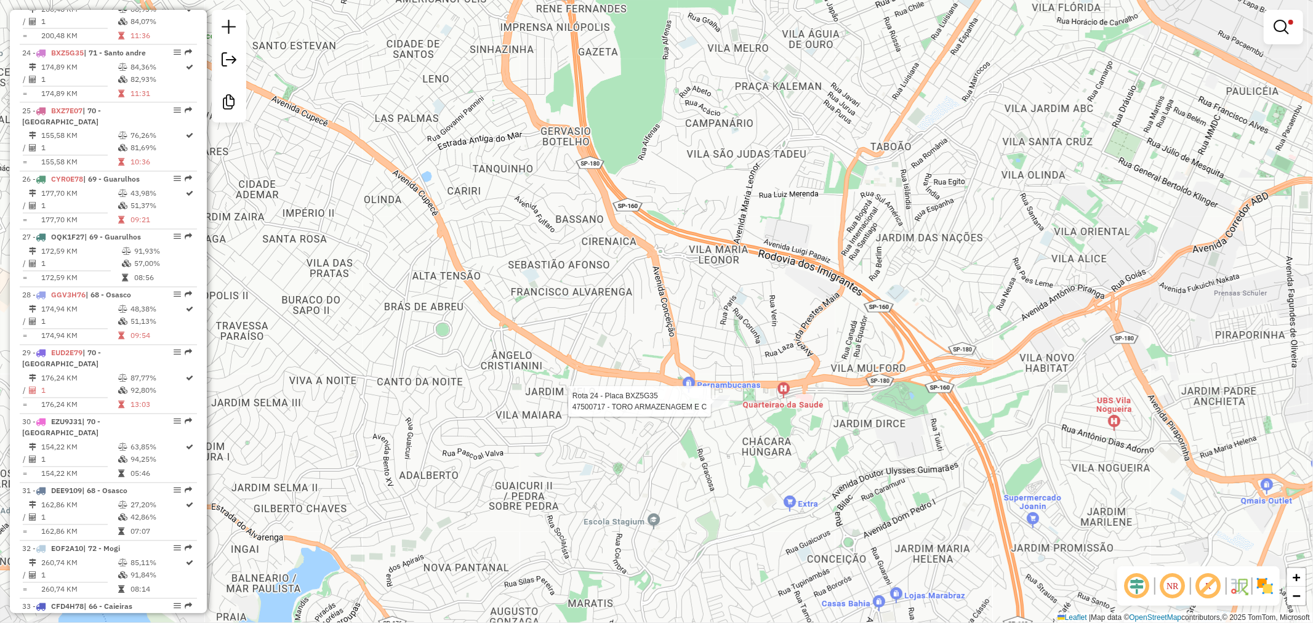
select select "**********"
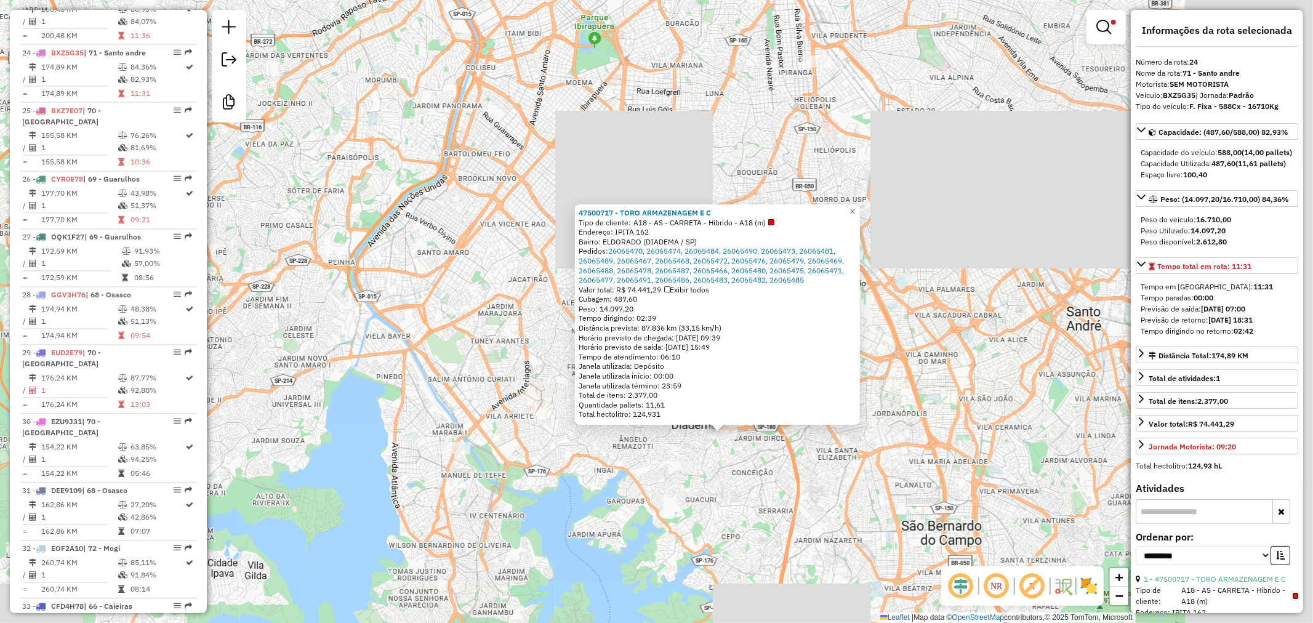
drag, startPoint x: 949, startPoint y: 435, endPoint x: 782, endPoint y: 474, distance: 171.4
click at [782, 474] on div "47500717 - TORO ARMAZENAGEM E C Tipo de cliente: A18 - AS - CARRETA - Híbrido -…" at bounding box center [656, 311] width 1313 height 623
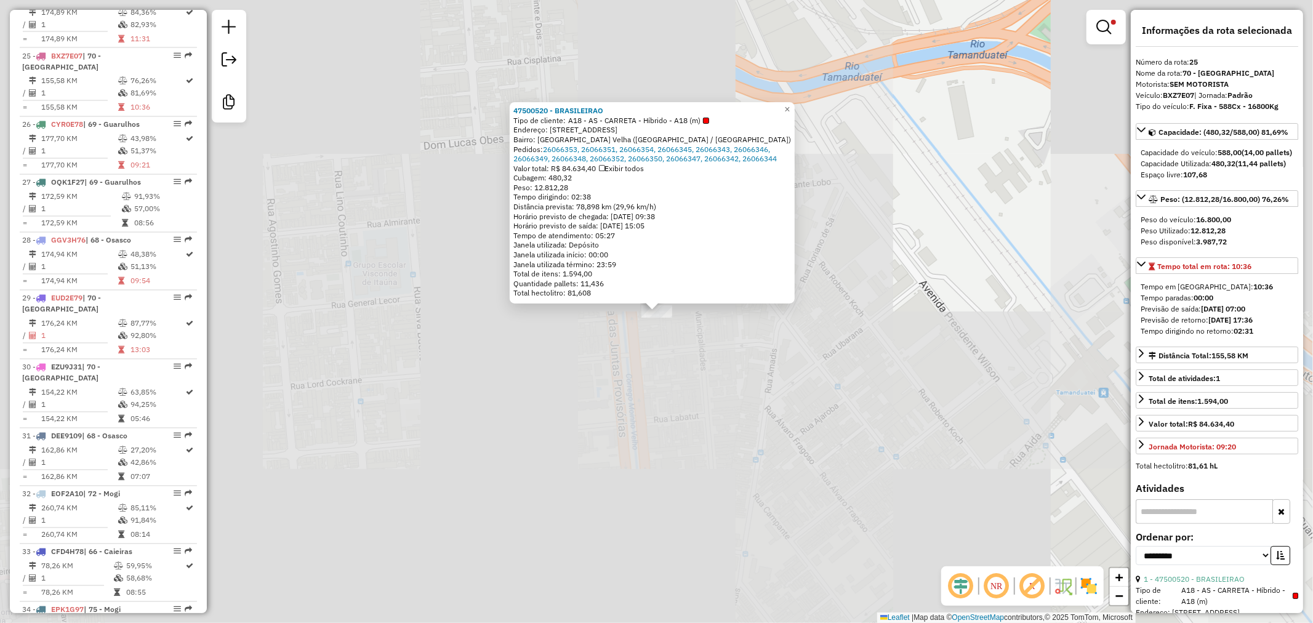
scroll to position [1903, 0]
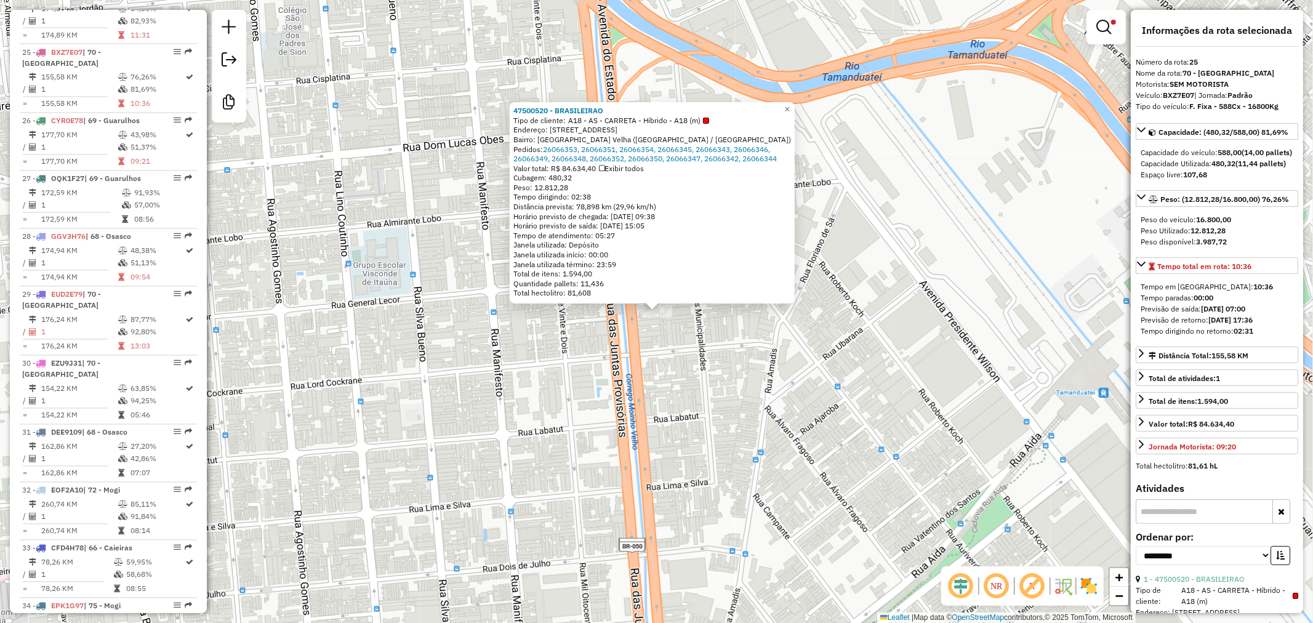
click at [796, 403] on div "47500520 - BRASILEIRAO Tipo de cliente: A18 - AS - CARRETA - Híbrido - A18 (m) …" at bounding box center [656, 311] width 1313 height 623
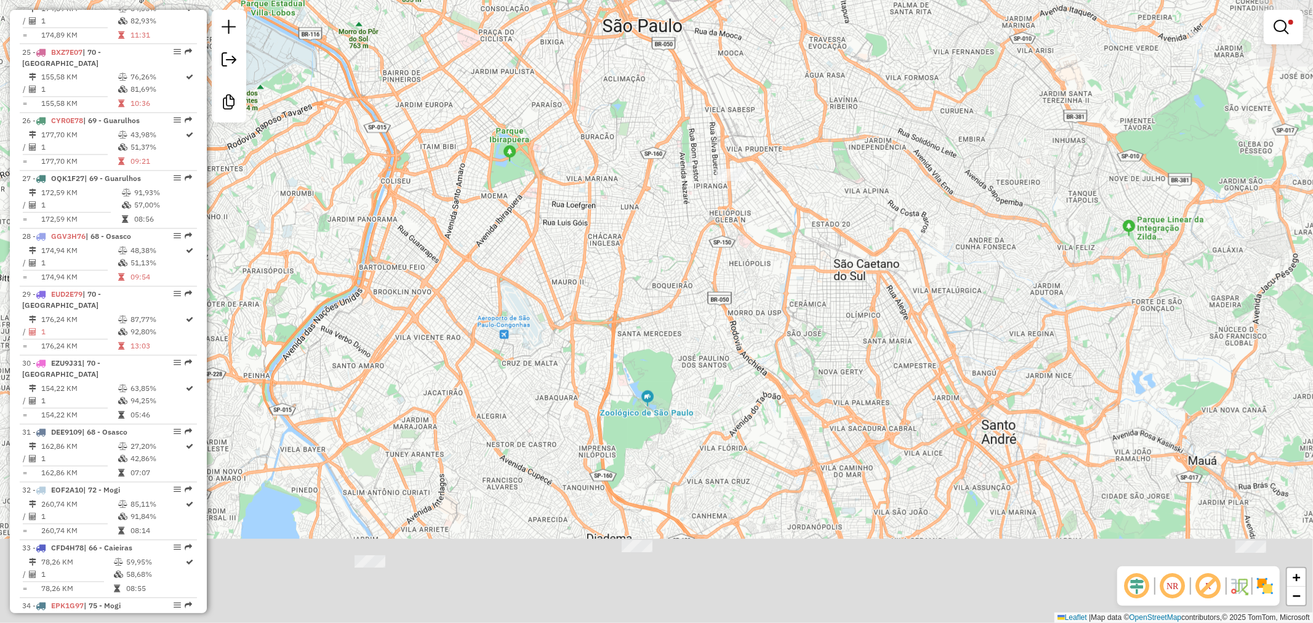
drag, startPoint x: 742, startPoint y: 441, endPoint x: 757, endPoint y: 237, distance: 204.8
click at [757, 237] on div "Limpar filtros Janela de atendimento Grade de atendimento Capacidade Transporta…" at bounding box center [656, 311] width 1313 height 623
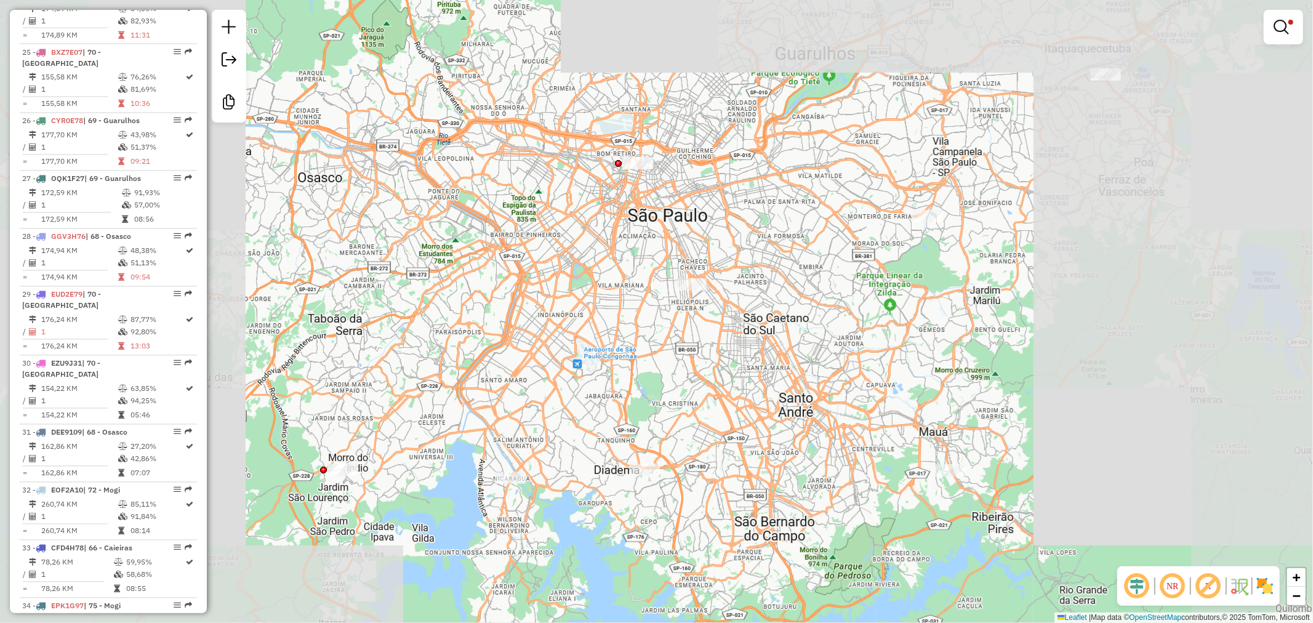
drag, startPoint x: 751, startPoint y: 447, endPoint x: 702, endPoint y: 449, distance: 49.3
click at [702, 449] on div "Limpar filtros Janela de atendimento Grade de atendimento Capacidade Transporta…" at bounding box center [656, 311] width 1313 height 623
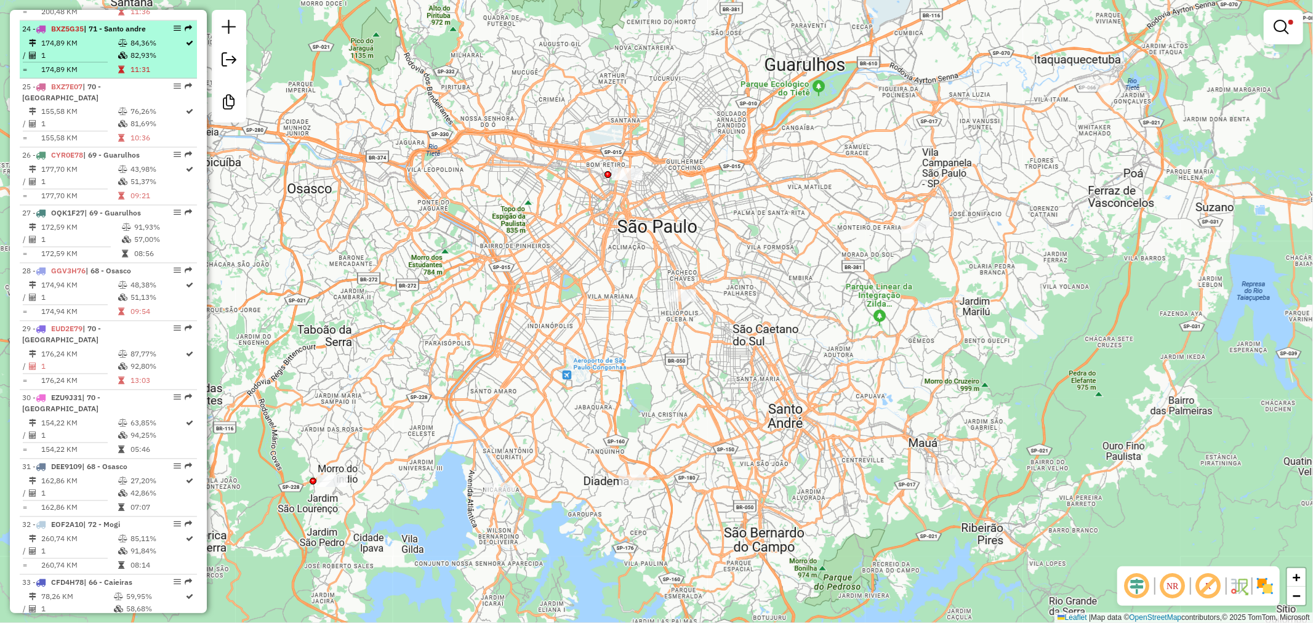
scroll to position [1826, 0]
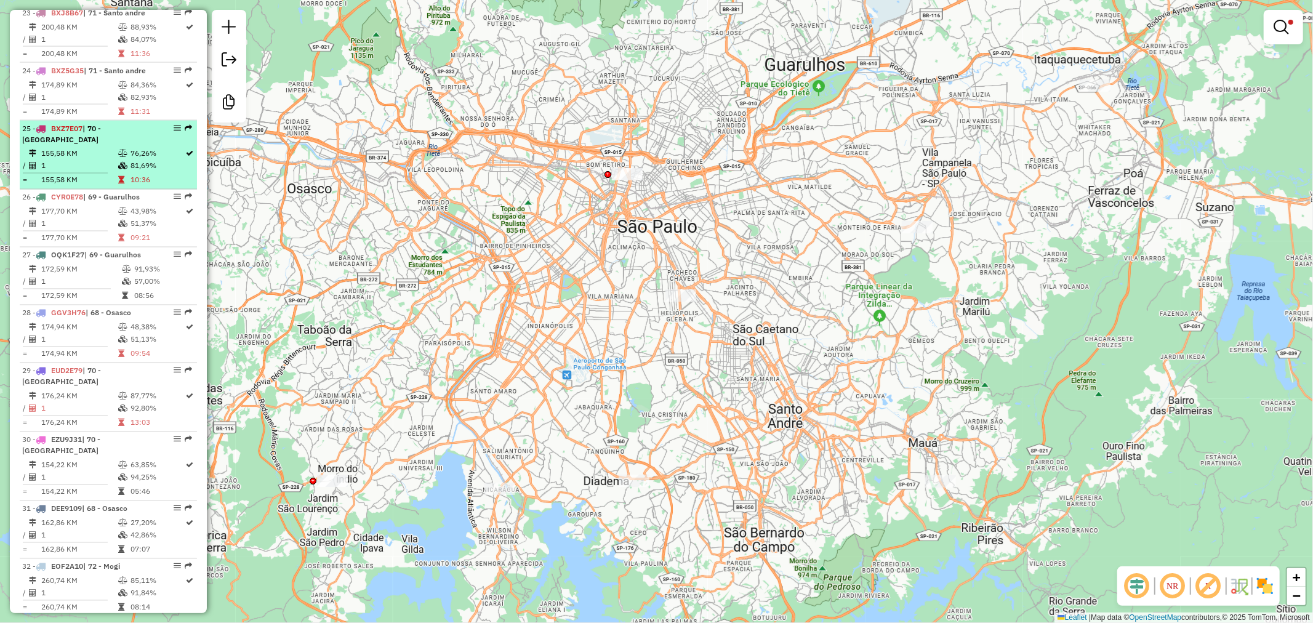
copy span "BXZ7E07"
drag, startPoint x: 54, startPoint y: 17, endPoint x: 84, endPoint y: 91, distance: 80.0
click at [82, 124] on span "BXZ7E07" at bounding box center [66, 128] width 31 height 9
select select "**********"
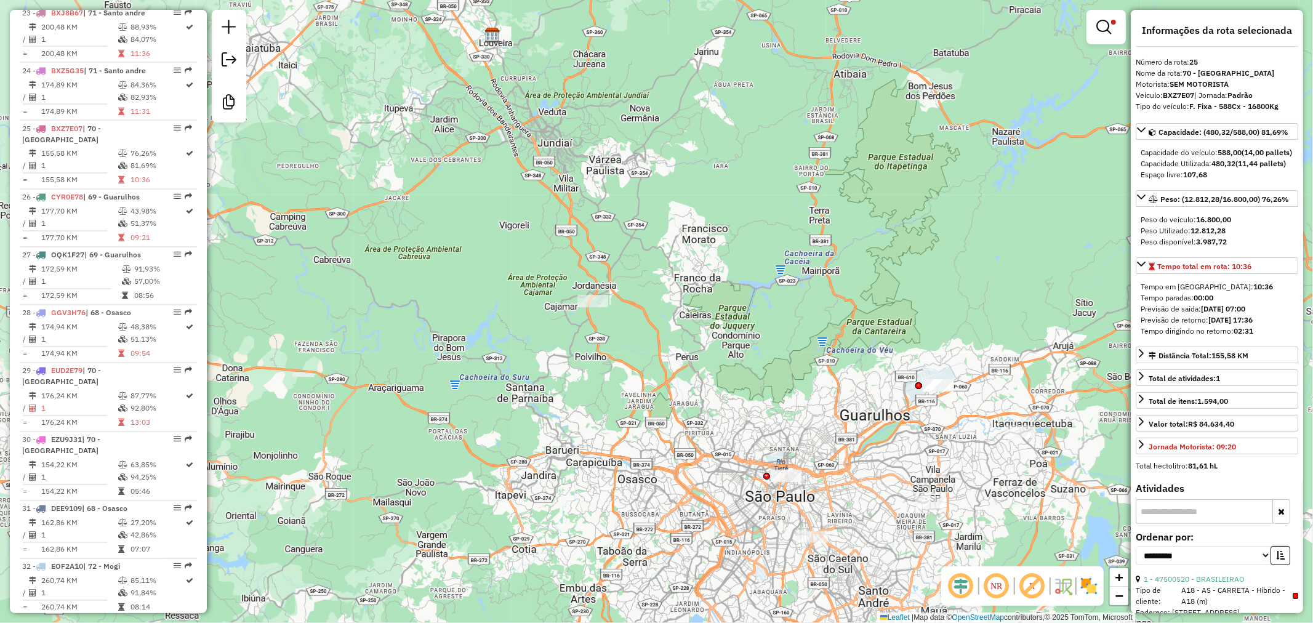
drag, startPoint x: 725, startPoint y: 521, endPoint x: 649, endPoint y: 310, distance: 224.8
click at [649, 310] on div "Limpar filtros Janela de atendimento Grade de atendimento Capacidade Transporta…" at bounding box center [656, 311] width 1313 height 623
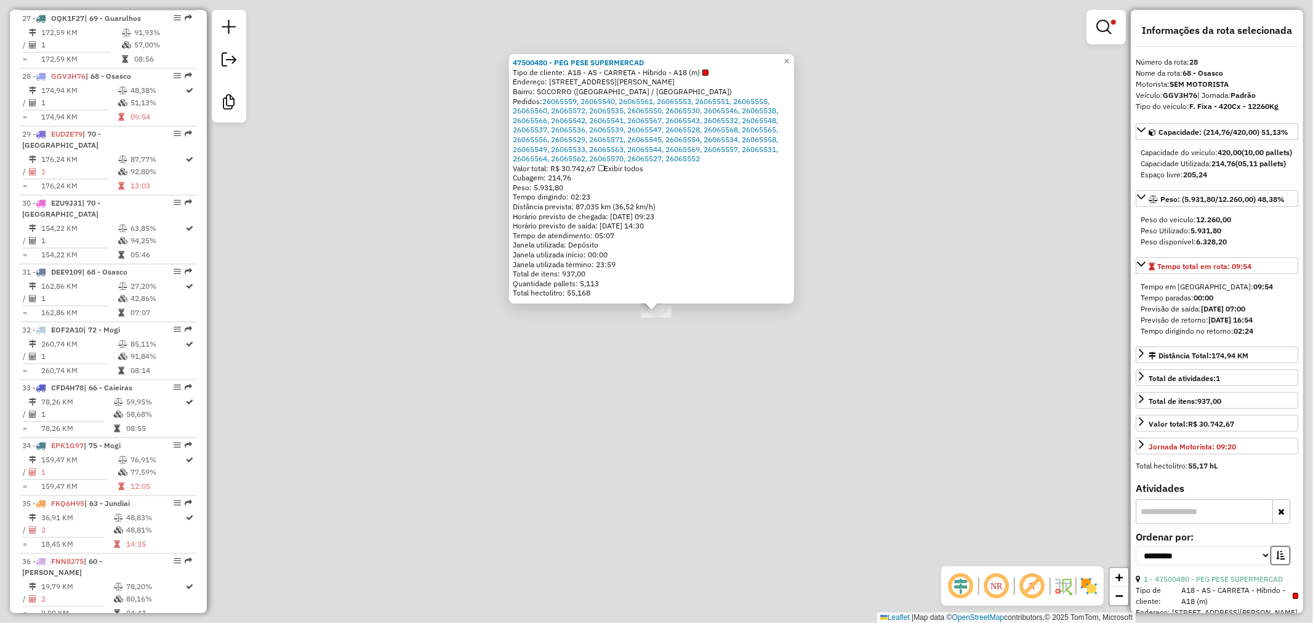
scroll to position [2076, 0]
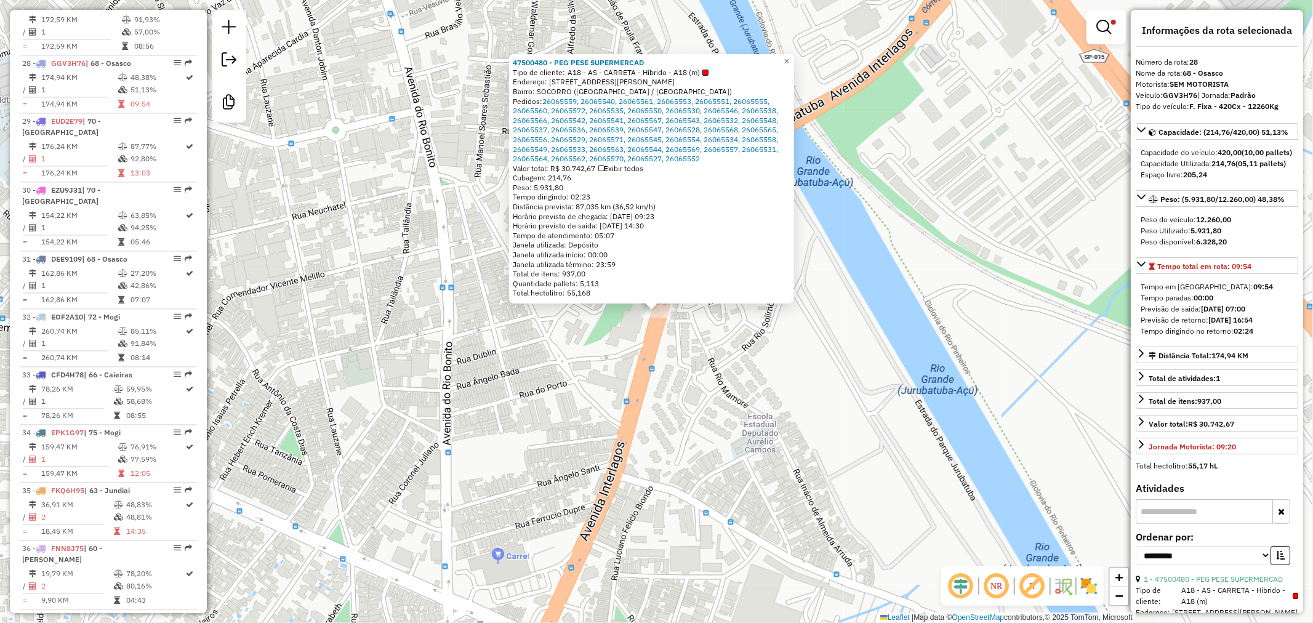
click at [731, 396] on div "47500480 - PEG PESE SUPERMERCAD Tipo de cliente: A18 - AS - CARRETA - Híbrido -…" at bounding box center [656, 311] width 1313 height 623
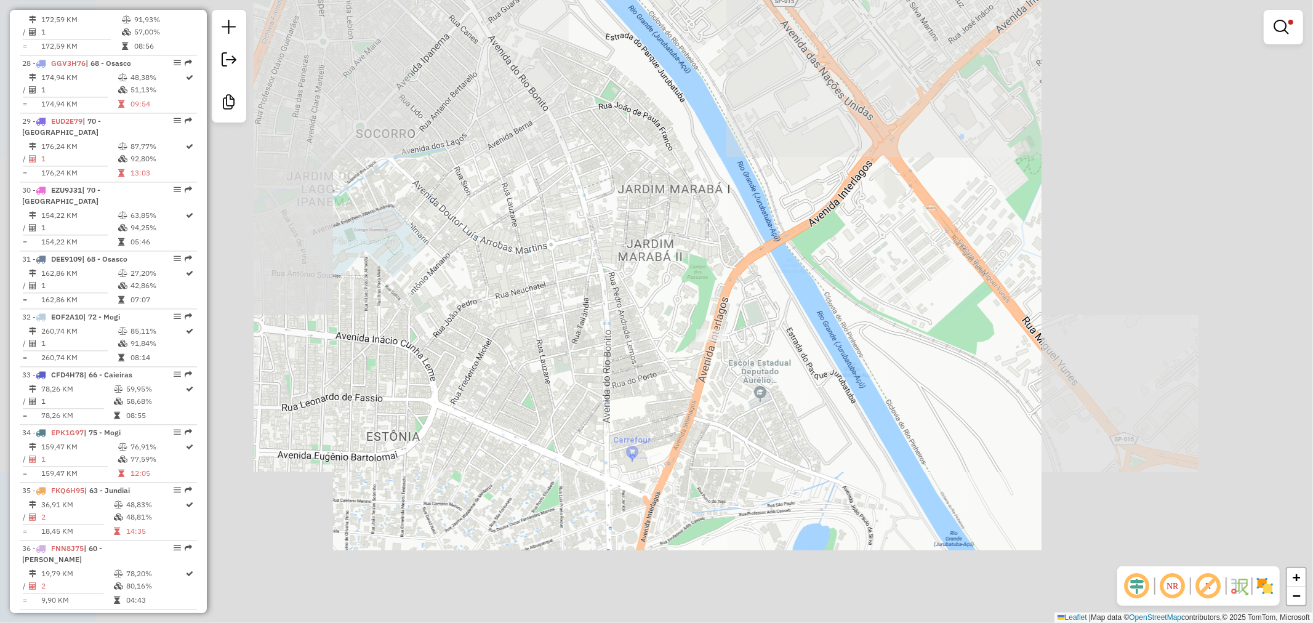
drag, startPoint x: 766, startPoint y: 364, endPoint x: 489, endPoint y: 422, distance: 282.3
click at [489, 422] on div "Limpar filtros Janela de atendimento Grade de atendimento Capacidade Transporta…" at bounding box center [656, 311] width 1313 height 623
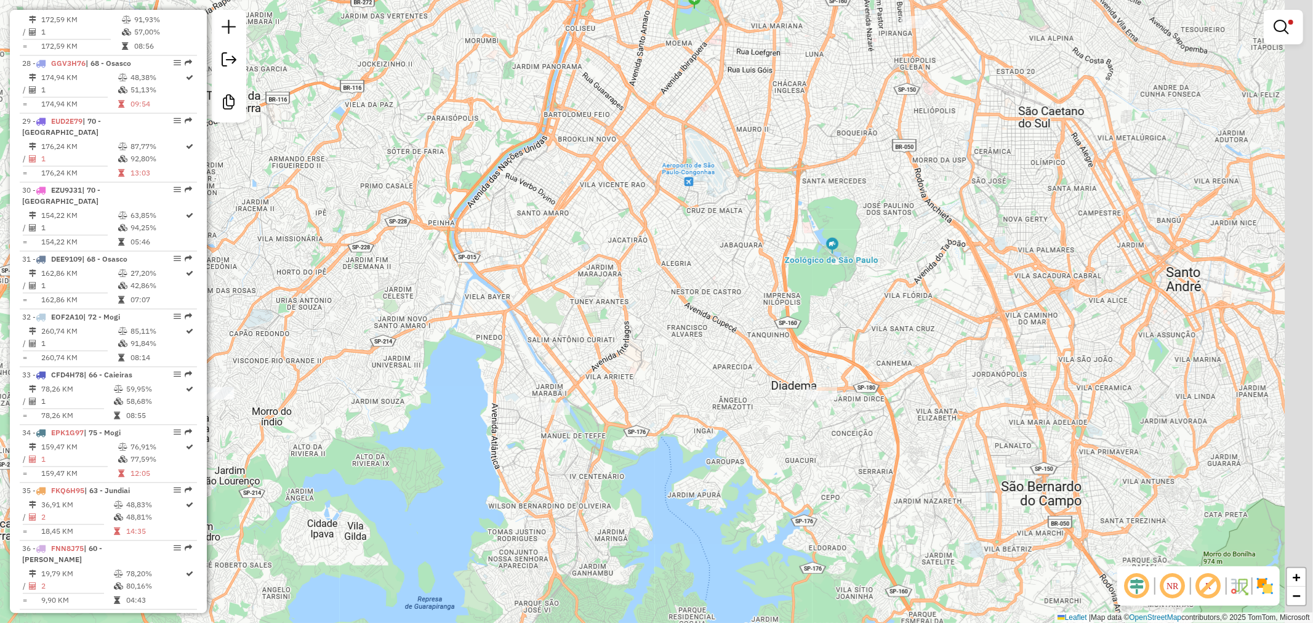
drag, startPoint x: 654, startPoint y: 465, endPoint x: 579, endPoint y: 463, distance: 74.5
click at [614, 471] on div "Limpar filtros Janela de atendimento Grade de atendimento Capacidade Transporta…" at bounding box center [656, 311] width 1313 height 623
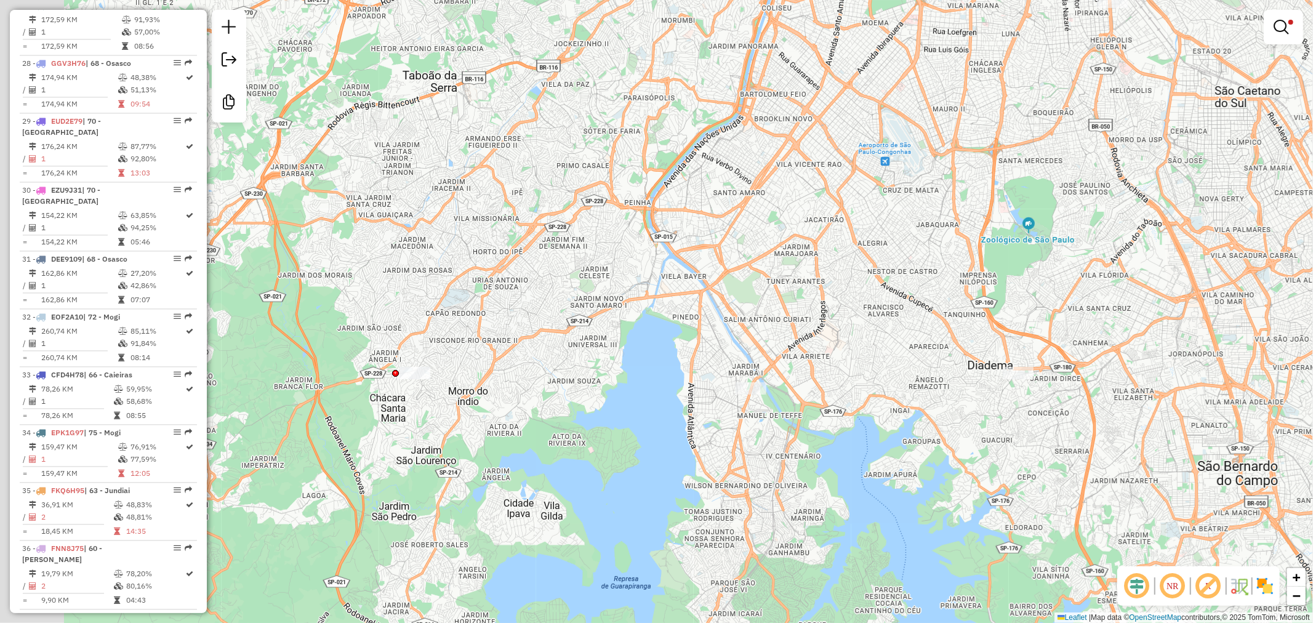
drag, startPoint x: 666, startPoint y: 458, endPoint x: 676, endPoint y: 408, distance: 51.3
click at [745, 422] on div "Limpar filtros Janela de atendimento Grade de atendimento Capacidade Transporta…" at bounding box center [656, 311] width 1313 height 623
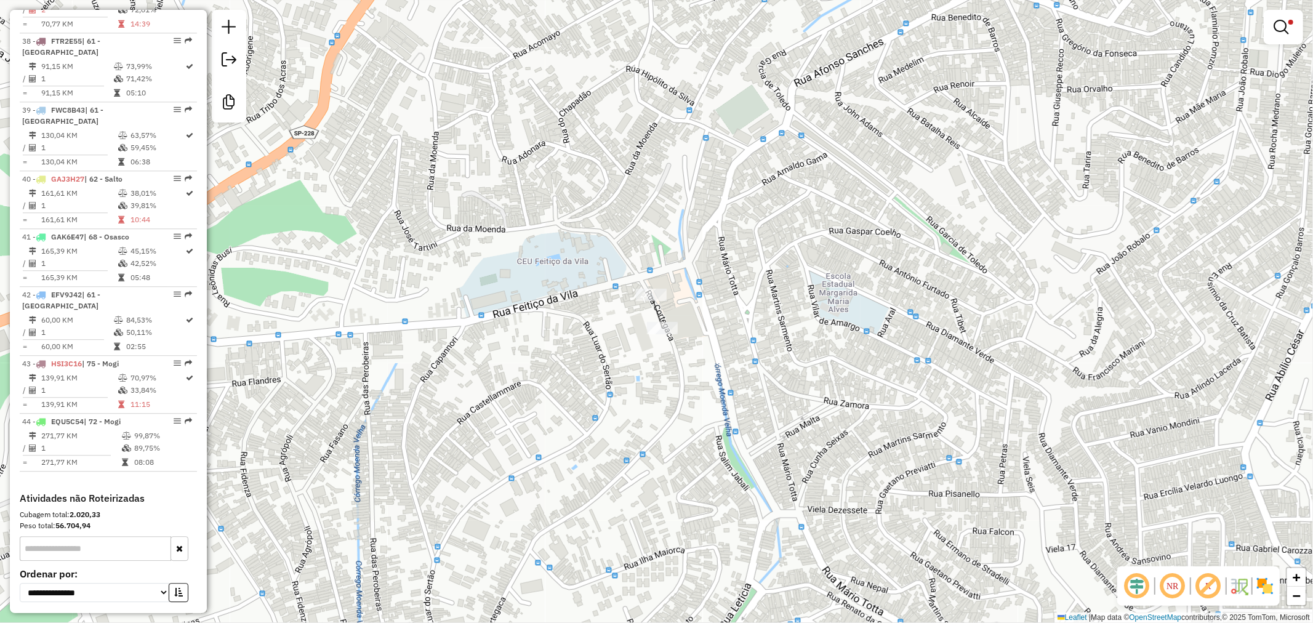
scroll to position [2725, 0]
click at [568, 465] on div "Limpar filtros Janela de atendimento Grade de atendimento Capacidade Transporta…" at bounding box center [656, 311] width 1313 height 623
select select "**********"
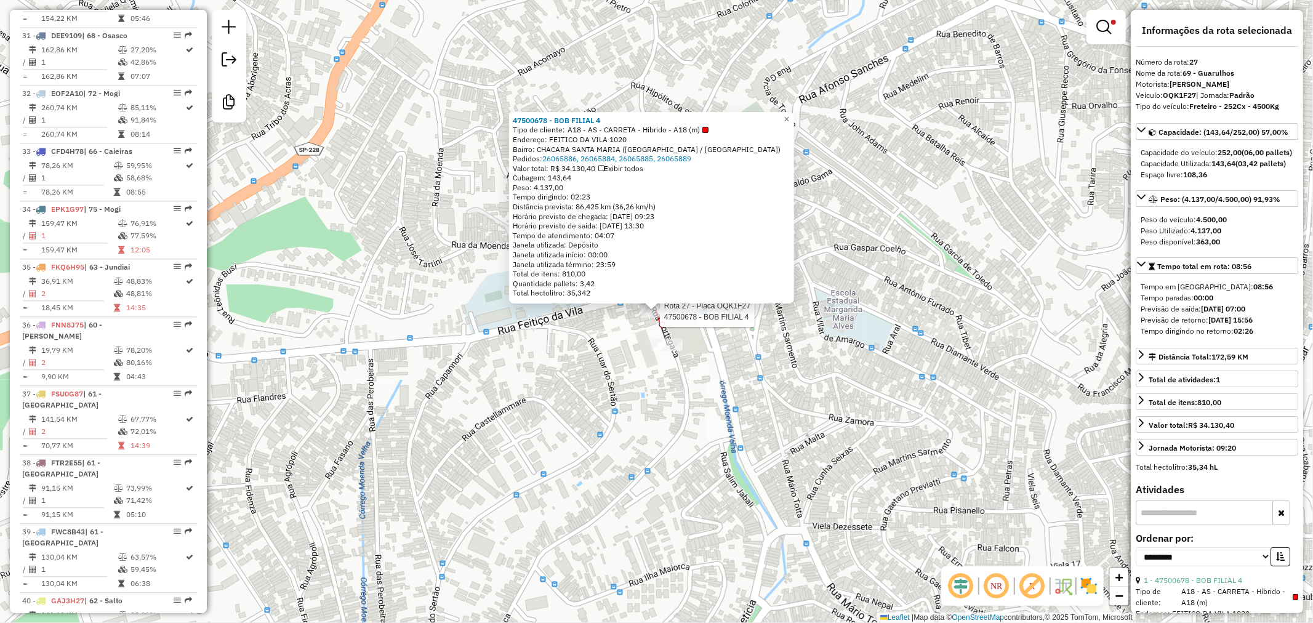
scroll to position [2018, 0]
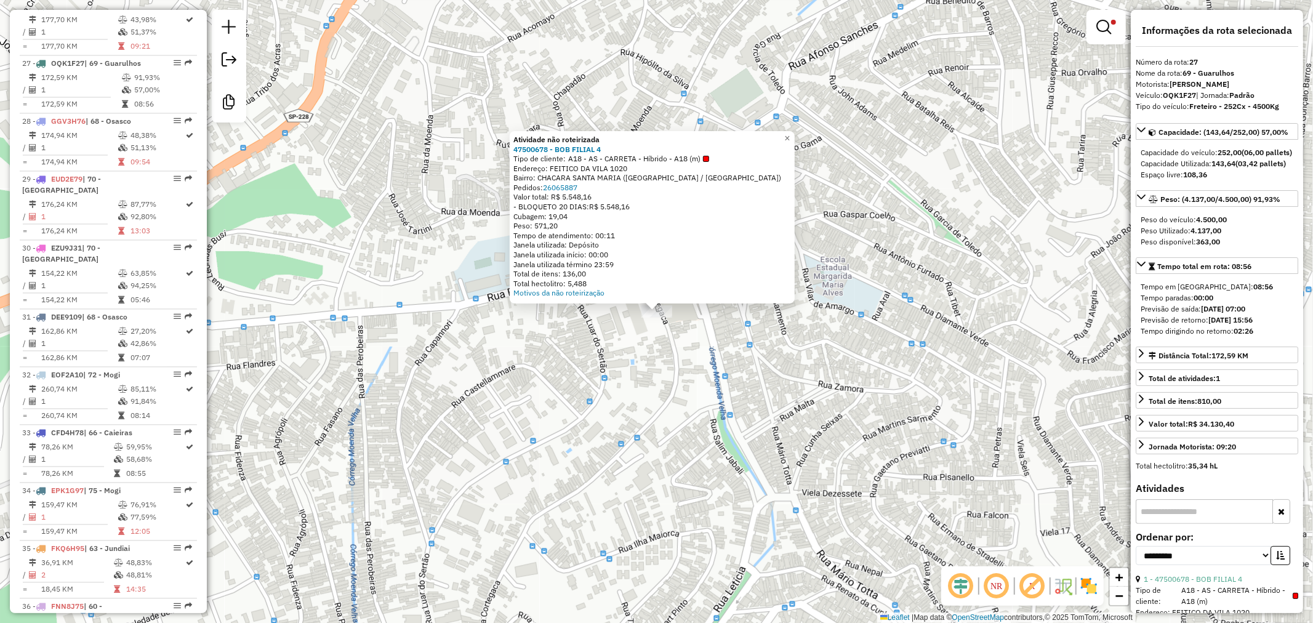
click at [833, 357] on div "Atividade não roteirizada 47500678 - BOB FILIAL 4 Tipo de cliente: A18 - AS - C…" at bounding box center [656, 311] width 1313 height 623
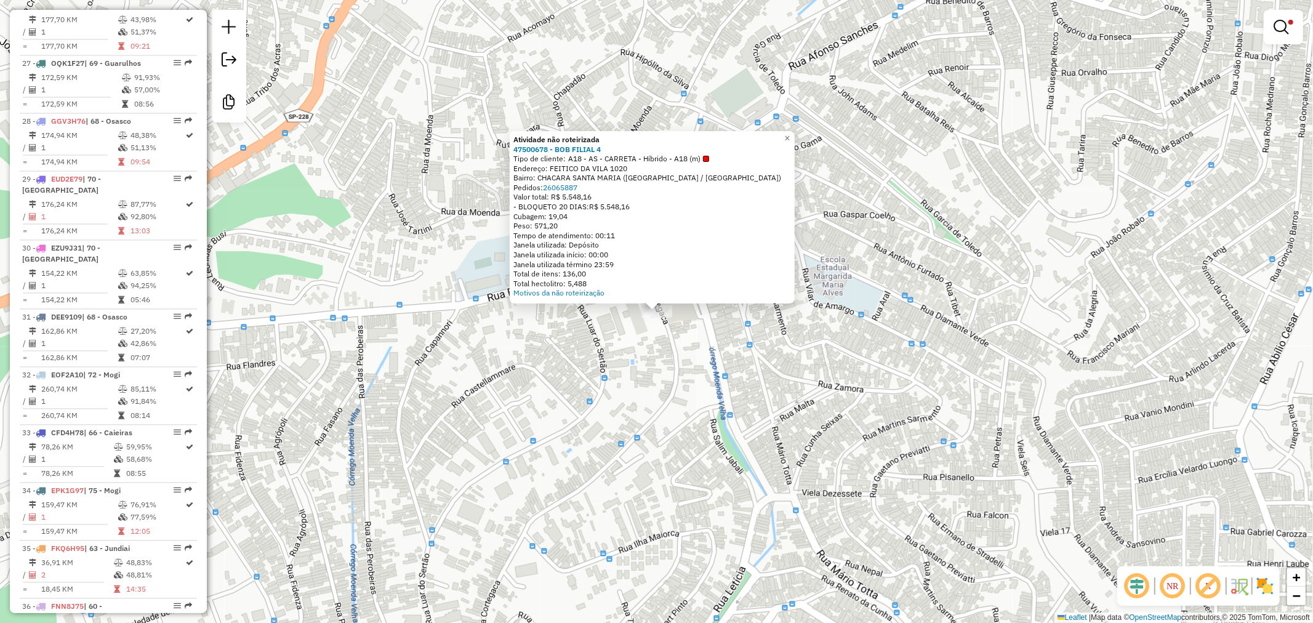
click at [759, 335] on div "Atividade não roteirizada 47500678 - BOB FILIAL 4 Tipo de cliente: A18 - AS - C…" at bounding box center [656, 311] width 1313 height 623
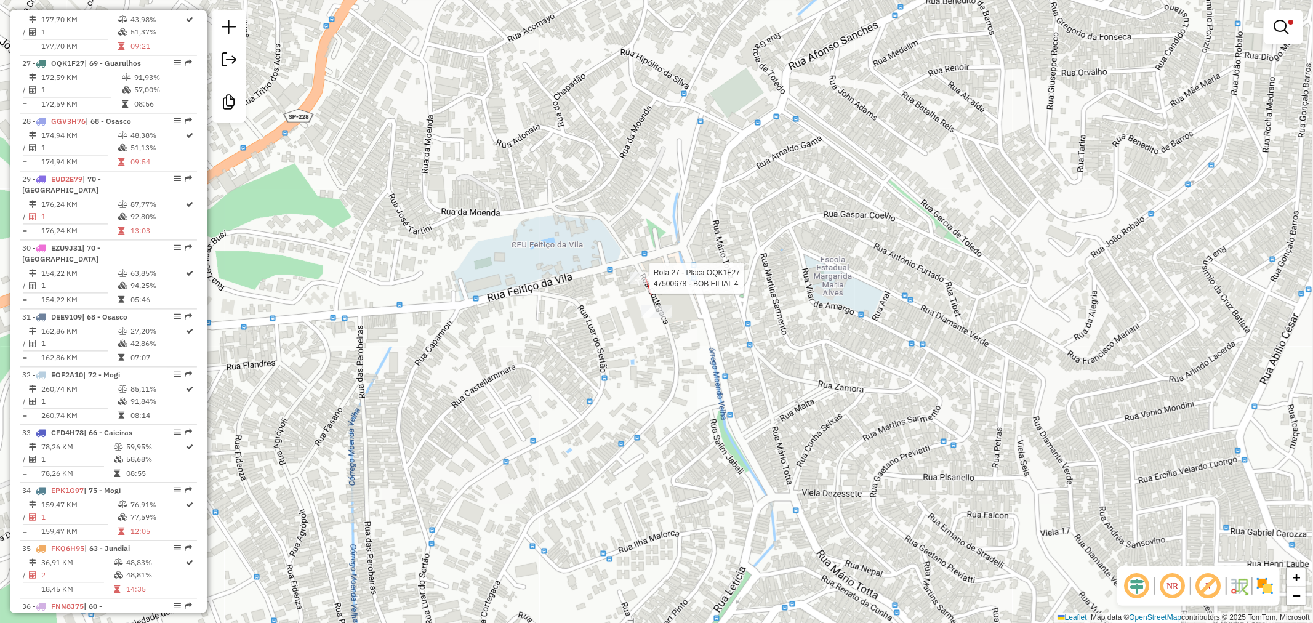
select select "**********"
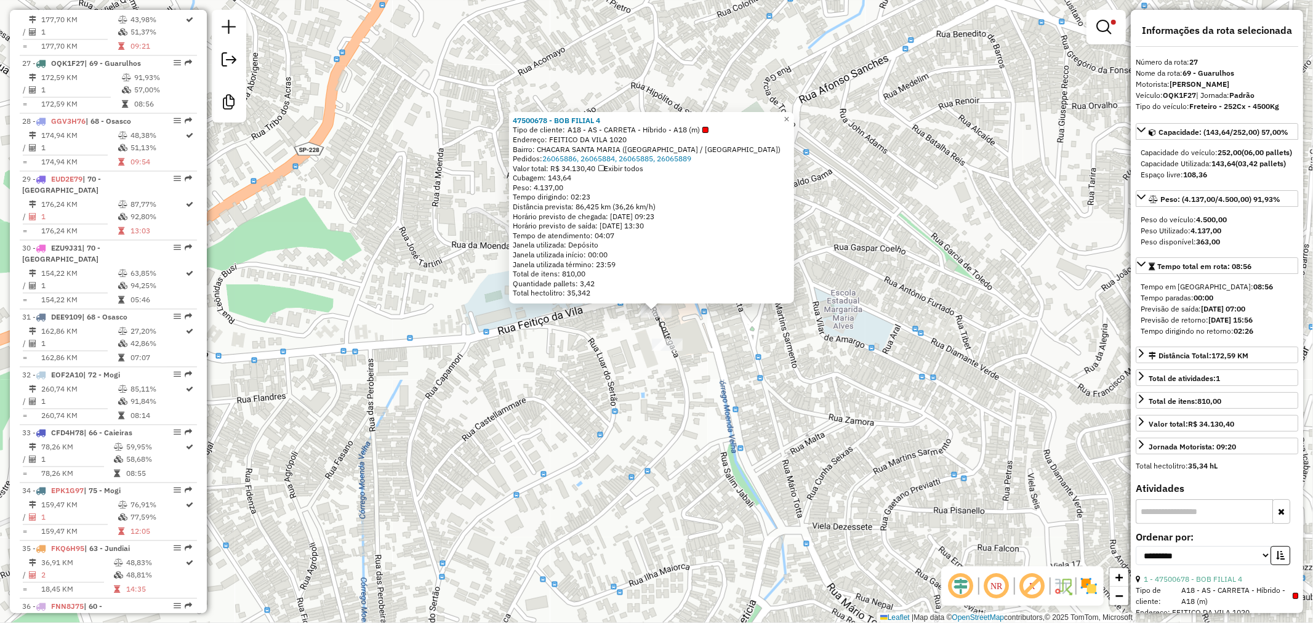
click at [905, 382] on div "47500678 - BOB FILIAL 4 Tipo de cliente: A18 - AS - CARRETA - Híbrido - A18 (m)…" at bounding box center [656, 311] width 1313 height 623
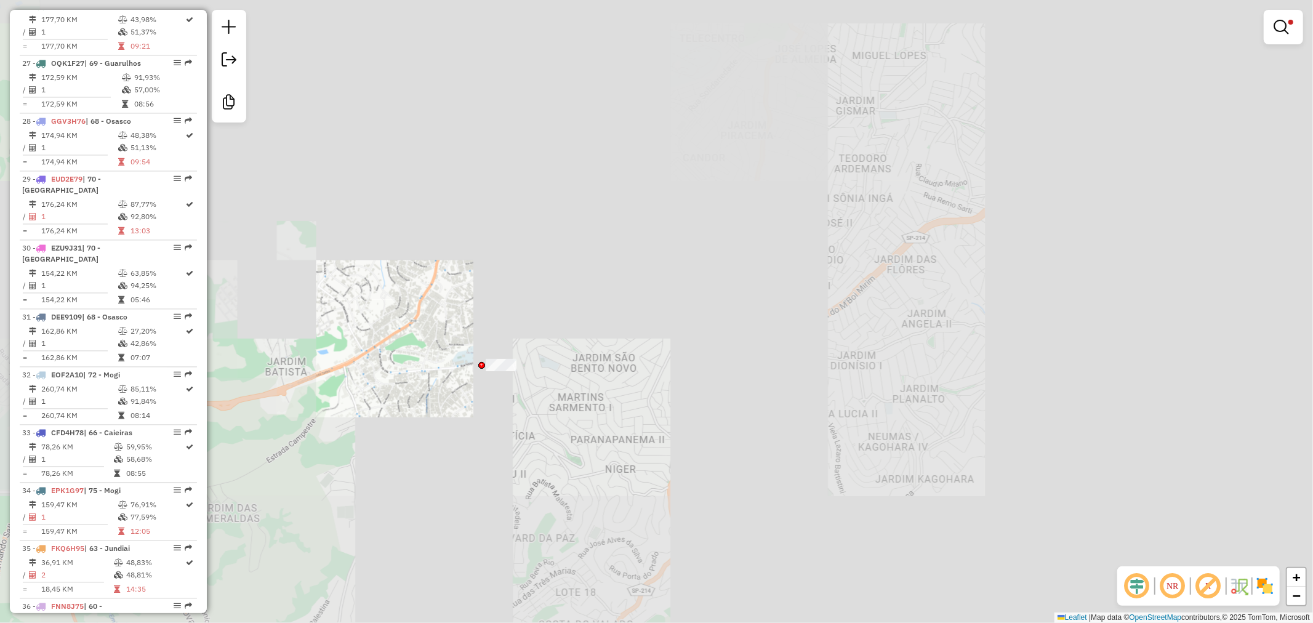
drag, startPoint x: 964, startPoint y: 409, endPoint x: 339, endPoint y: 388, distance: 625.6
click at [338, 388] on div "Limpar filtros Janela de atendimento Grade de atendimento Capacidade Transporta…" at bounding box center [656, 311] width 1313 height 623
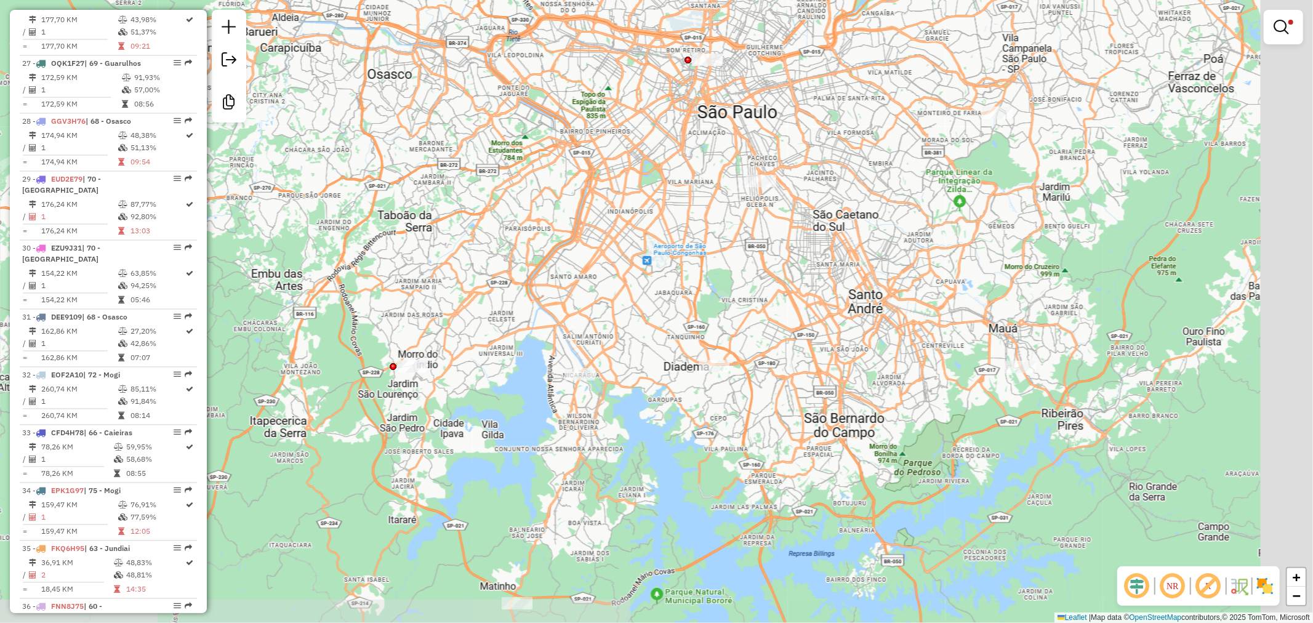
drag, startPoint x: 693, startPoint y: 468, endPoint x: 537, endPoint y: 452, distance: 157.1
click at [537, 452] on div "Limpar filtros Janela de atendimento Grade de atendimento Capacidade Transporta…" at bounding box center [656, 311] width 1313 height 623
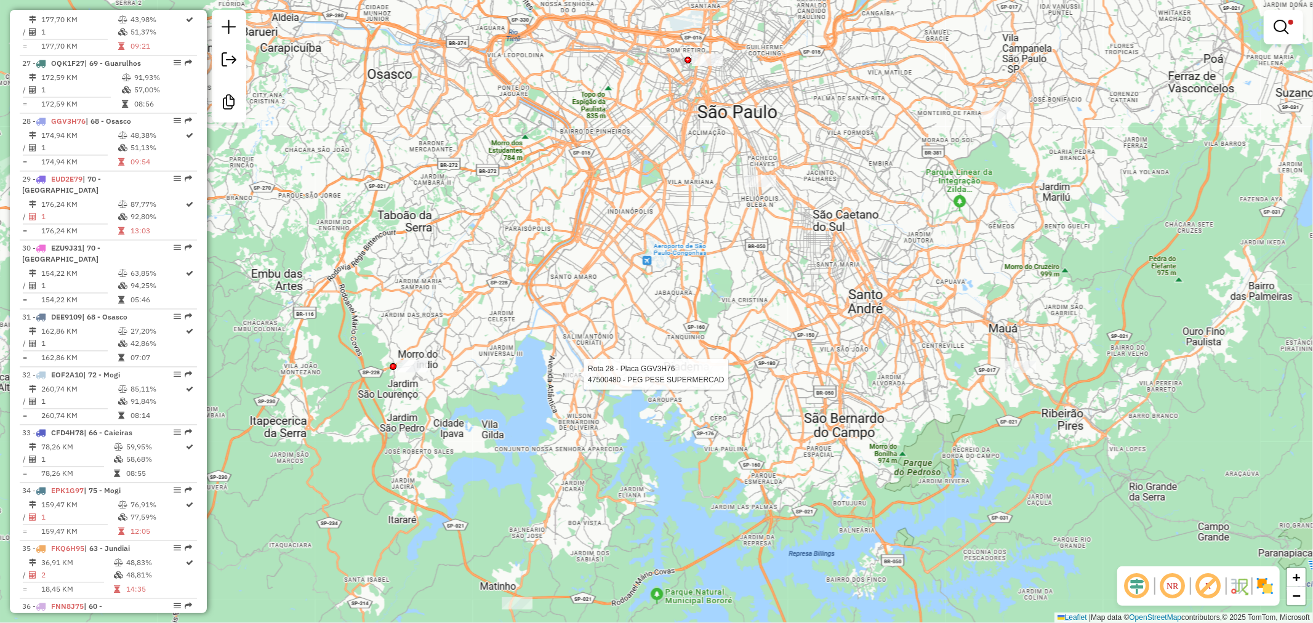
select select "**********"
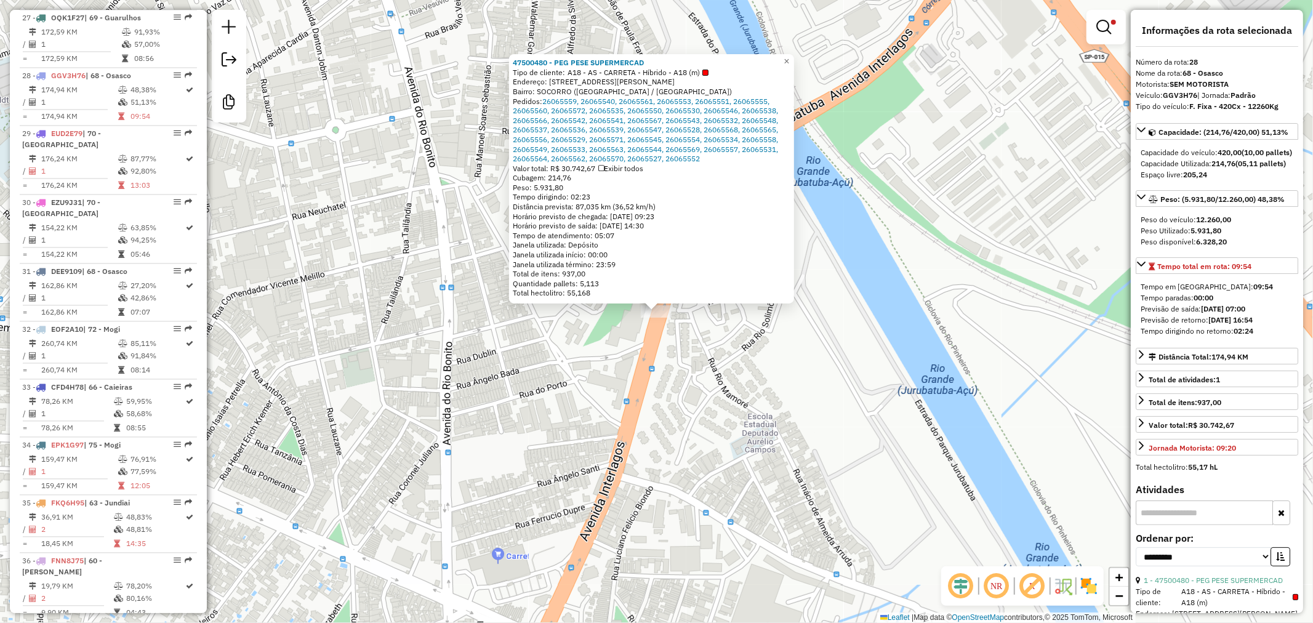
scroll to position [2076, 0]
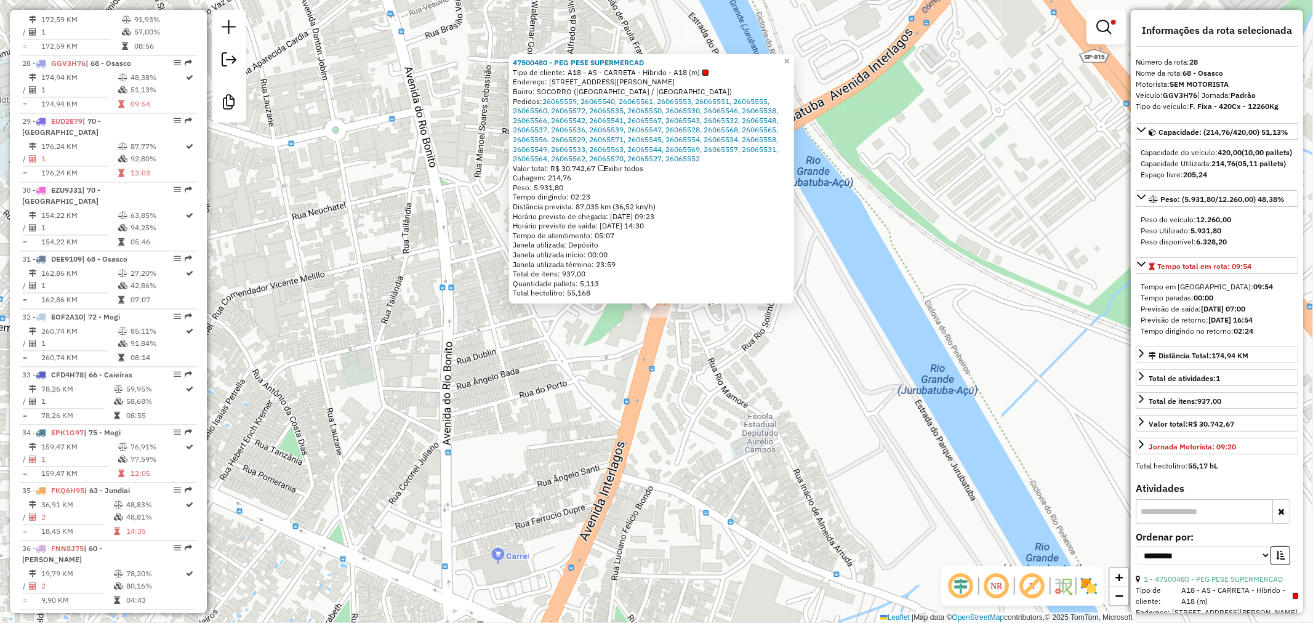
click at [828, 411] on div "47500480 - PEG PESE SUPERMERCAD Tipo de cliente: A18 - AS - CARRETA - Híbrido -…" at bounding box center [656, 311] width 1313 height 623
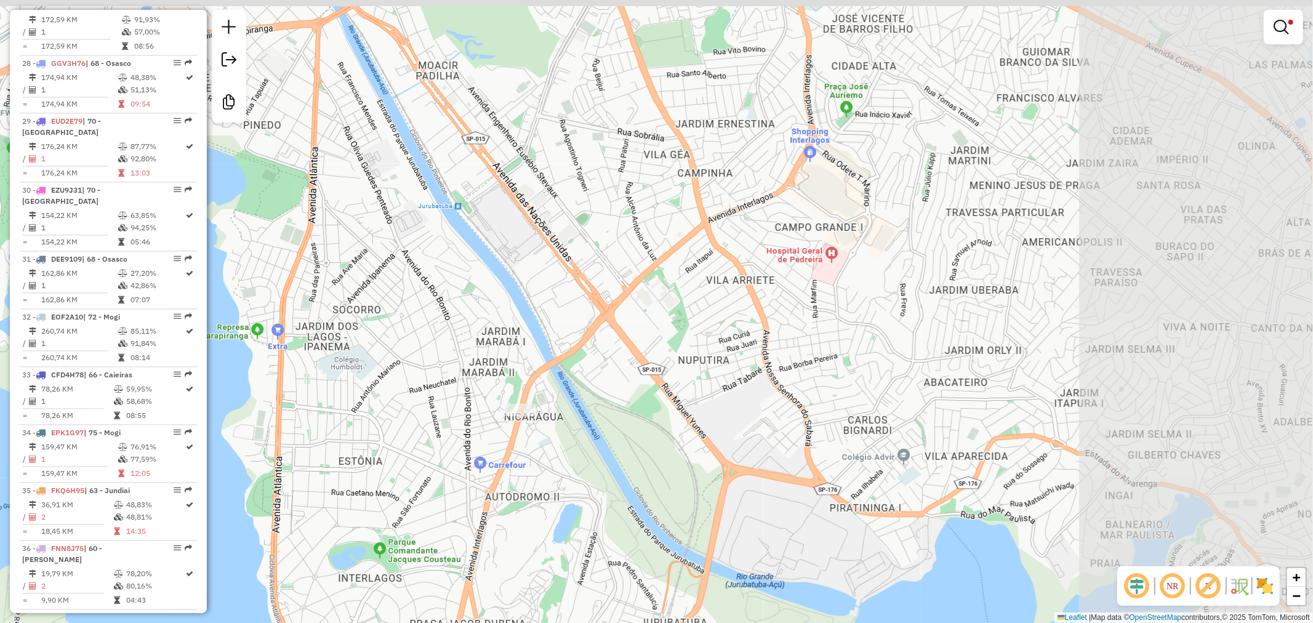
drag, startPoint x: 878, startPoint y: 380, endPoint x: 659, endPoint y: 423, distance: 222.5
click at [659, 423] on div "Limpar filtros Janela de atendimento Grade de atendimento Capacidade Transporta…" at bounding box center [656, 311] width 1313 height 623
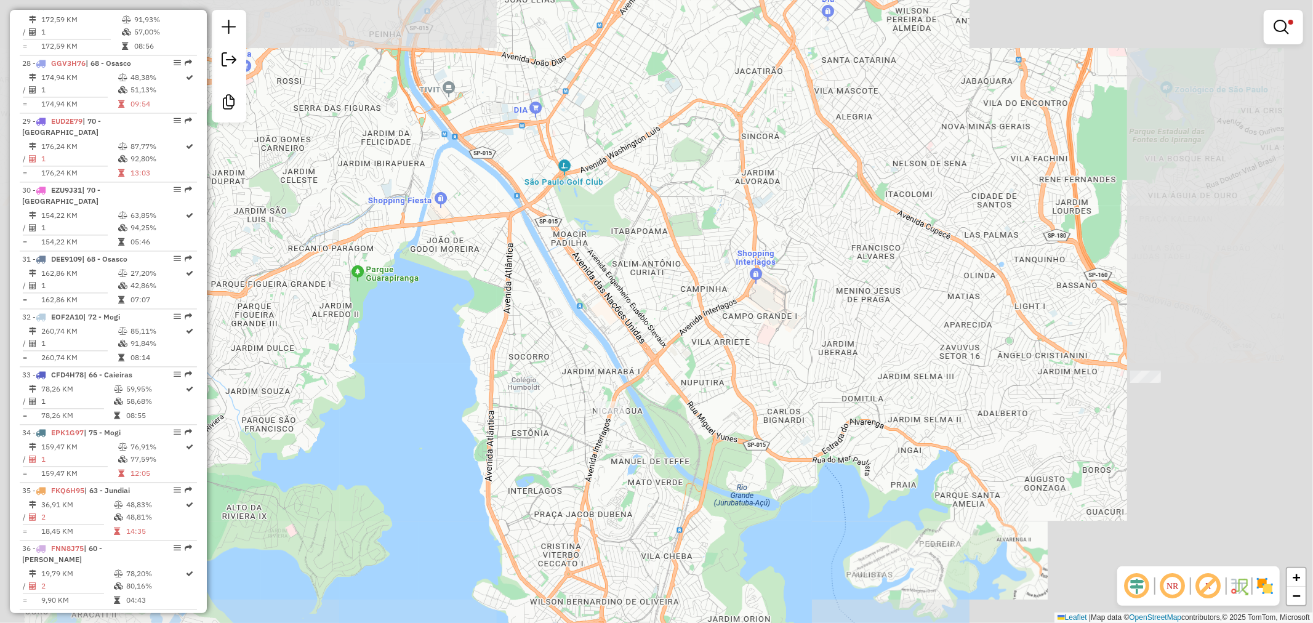
drag, startPoint x: 839, startPoint y: 422, endPoint x: 844, endPoint y: 419, distance: 6.3
click at [788, 431] on div "Limpar filtros Janela de atendimento Grade de atendimento Capacidade Transporta…" at bounding box center [656, 311] width 1313 height 623
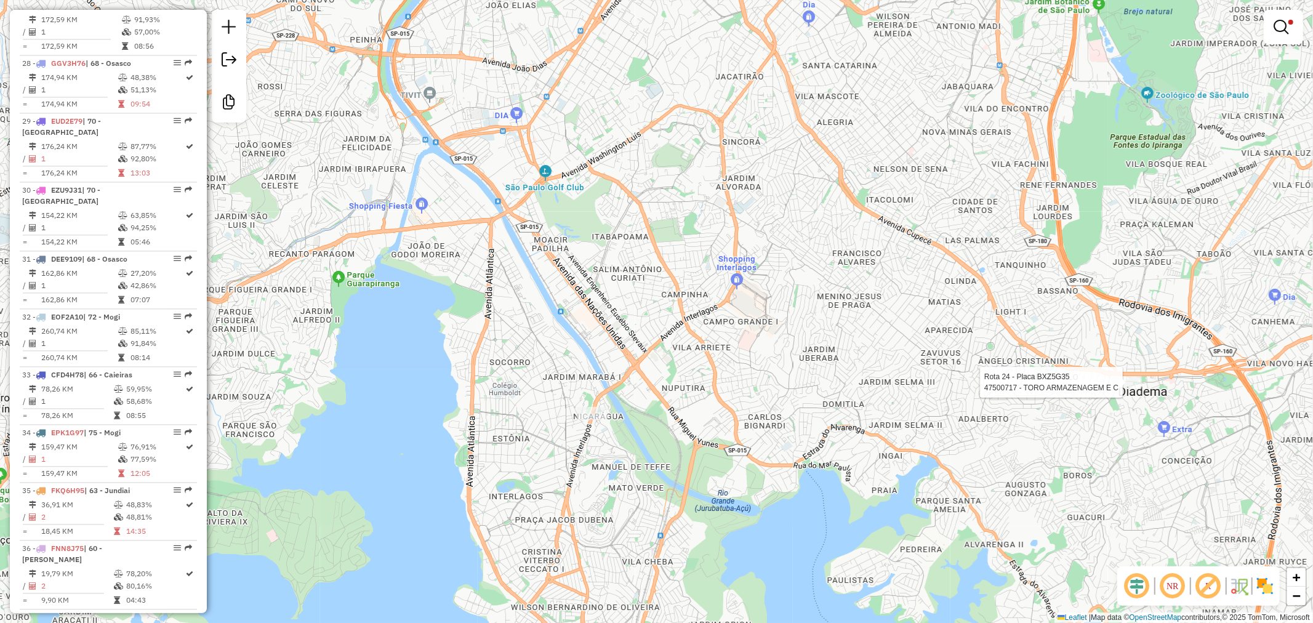
select select "**********"
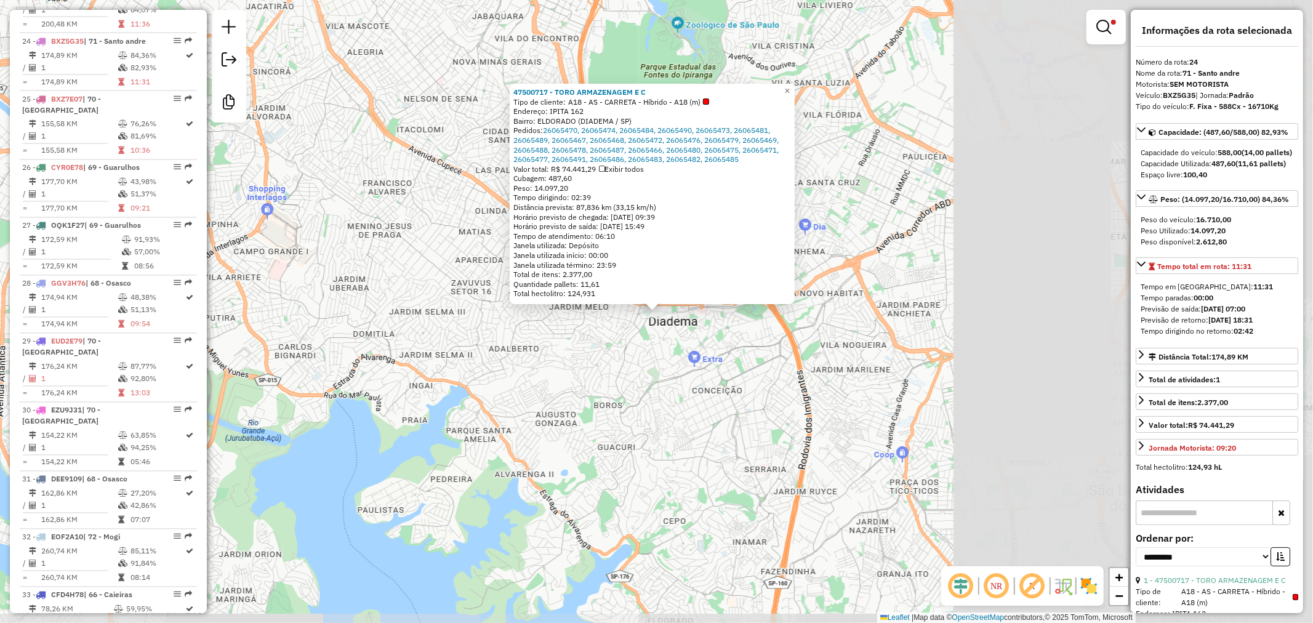
scroll to position [1844, 0]
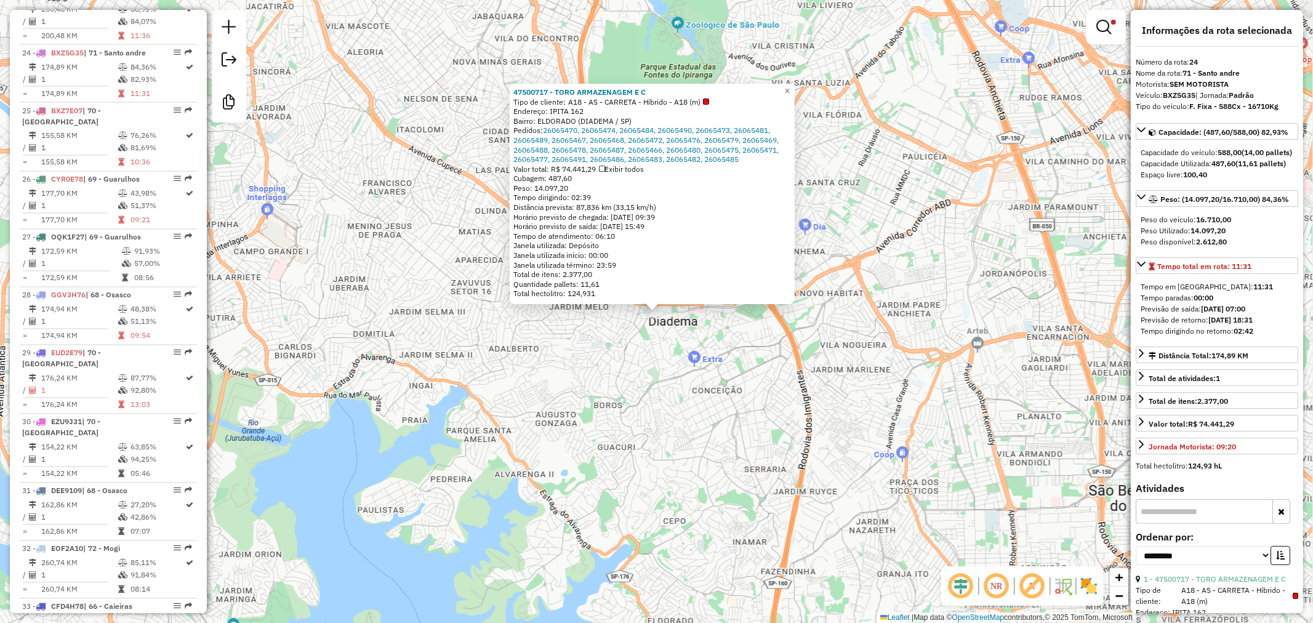
click at [642, 386] on div "47500717 - TORO ARMAZENAGEM E C Tipo de cliente: A18 - AS - CARRETA - Híbrido -…" at bounding box center [656, 311] width 1313 height 623
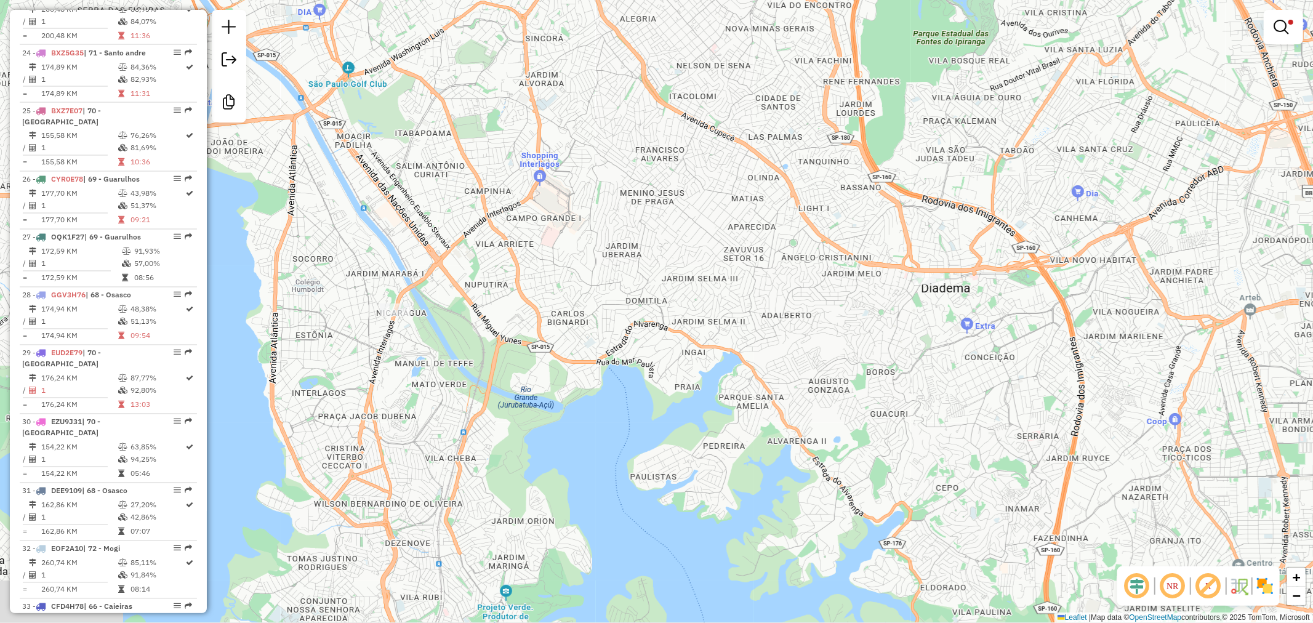
drag, startPoint x: 647, startPoint y: 393, endPoint x: 677, endPoint y: 383, distance: 31.5
click at [677, 384] on div "Limpar filtros Janela de atendimento Grade de atendimento Capacidade Transporta…" at bounding box center [656, 311] width 1313 height 623
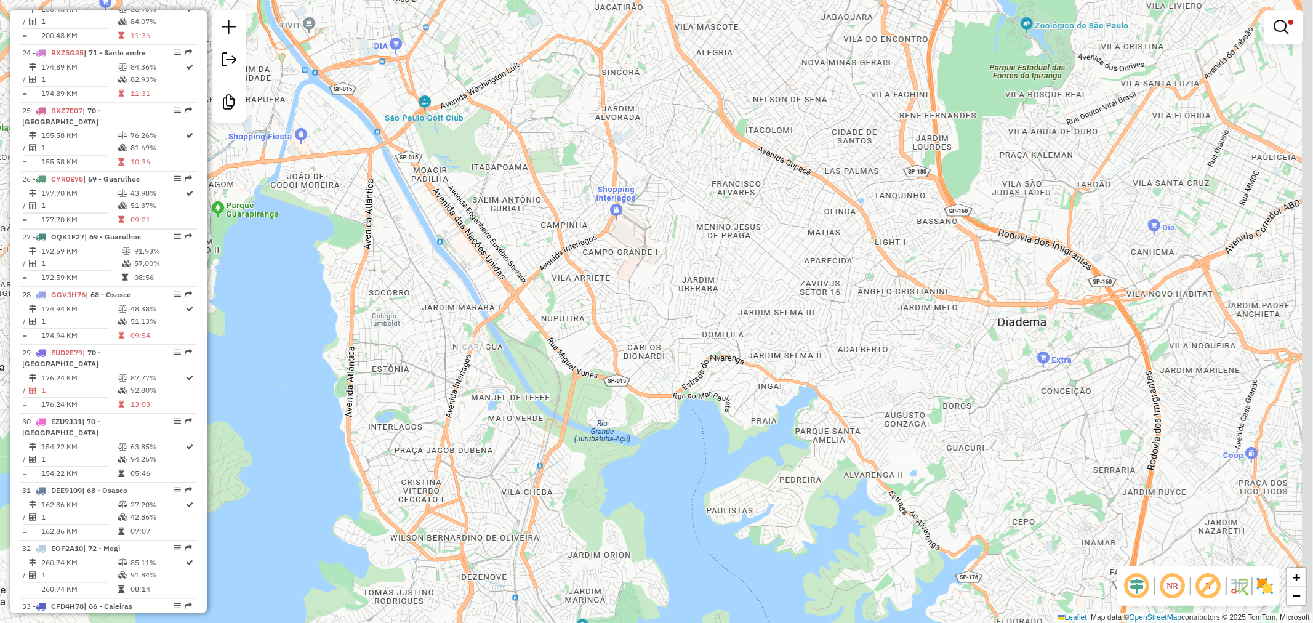
drag, startPoint x: 890, startPoint y: 304, endPoint x: 612, endPoint y: 518, distance: 351.0
click at [512, 562] on div "Limpar filtros Janela de atendimento Grade de atendimento Capacidade Transporta…" at bounding box center [656, 311] width 1313 height 623
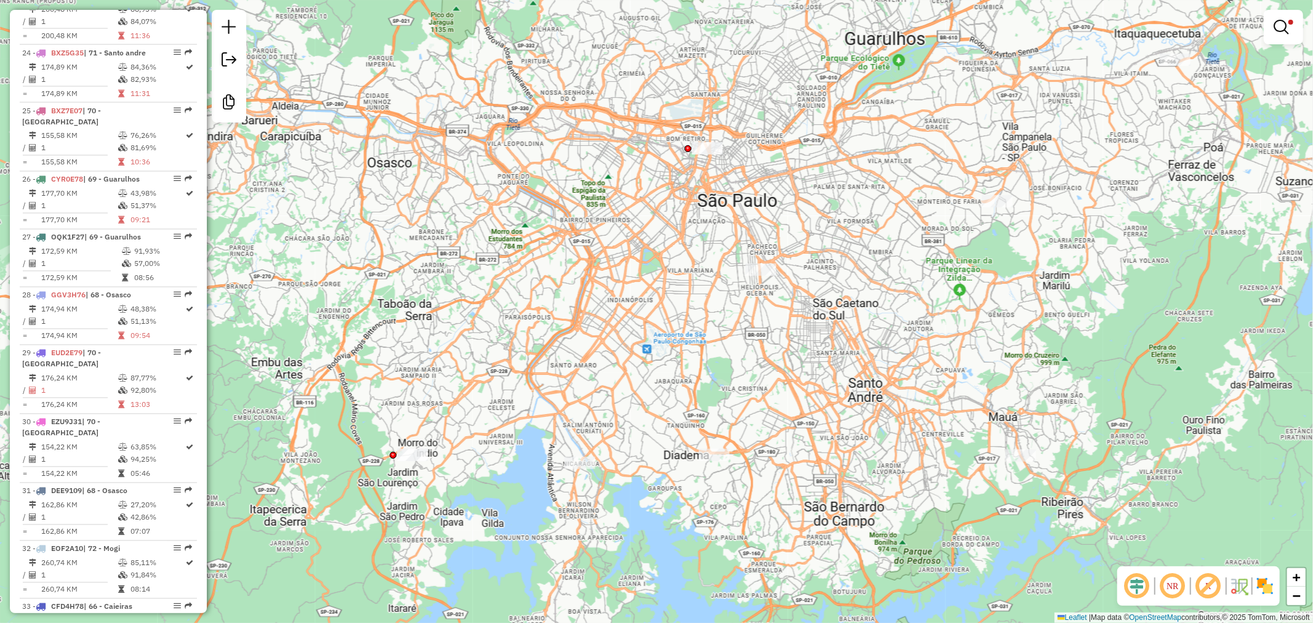
drag, startPoint x: 776, startPoint y: 429, endPoint x: 718, endPoint y: 442, distance: 59.9
click at [718, 443] on div "Limpar filtros Janela de atendimento Grade de atendimento Capacidade Transporta…" at bounding box center [656, 311] width 1313 height 623
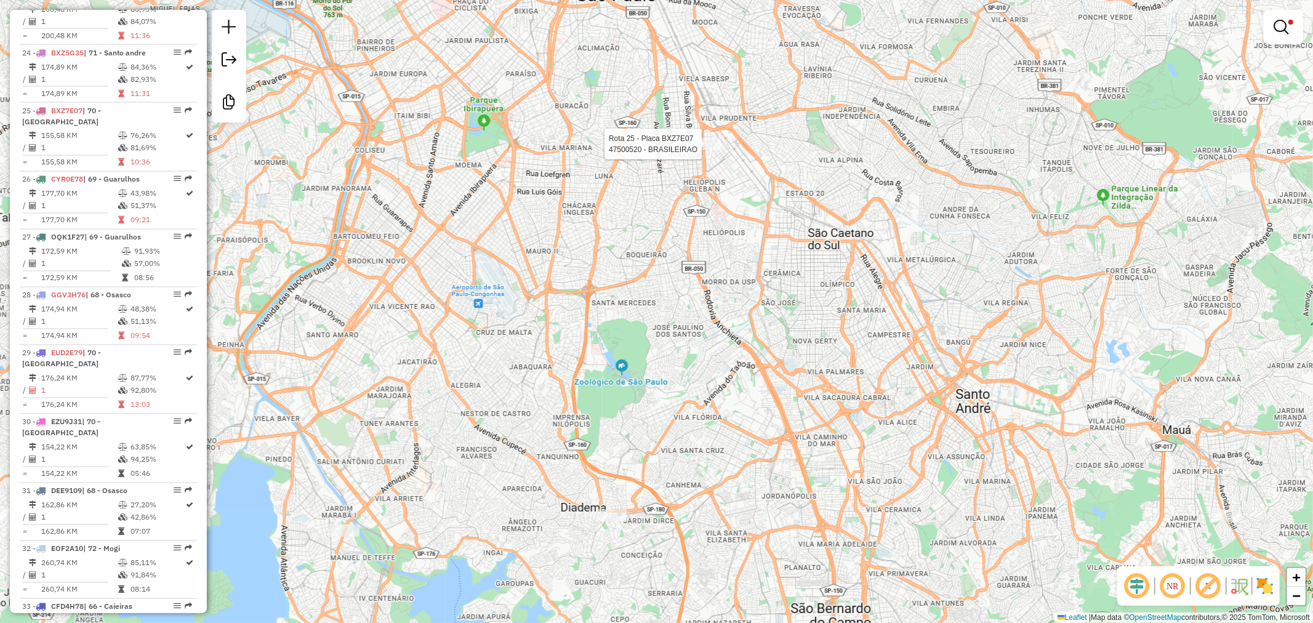
select select "**********"
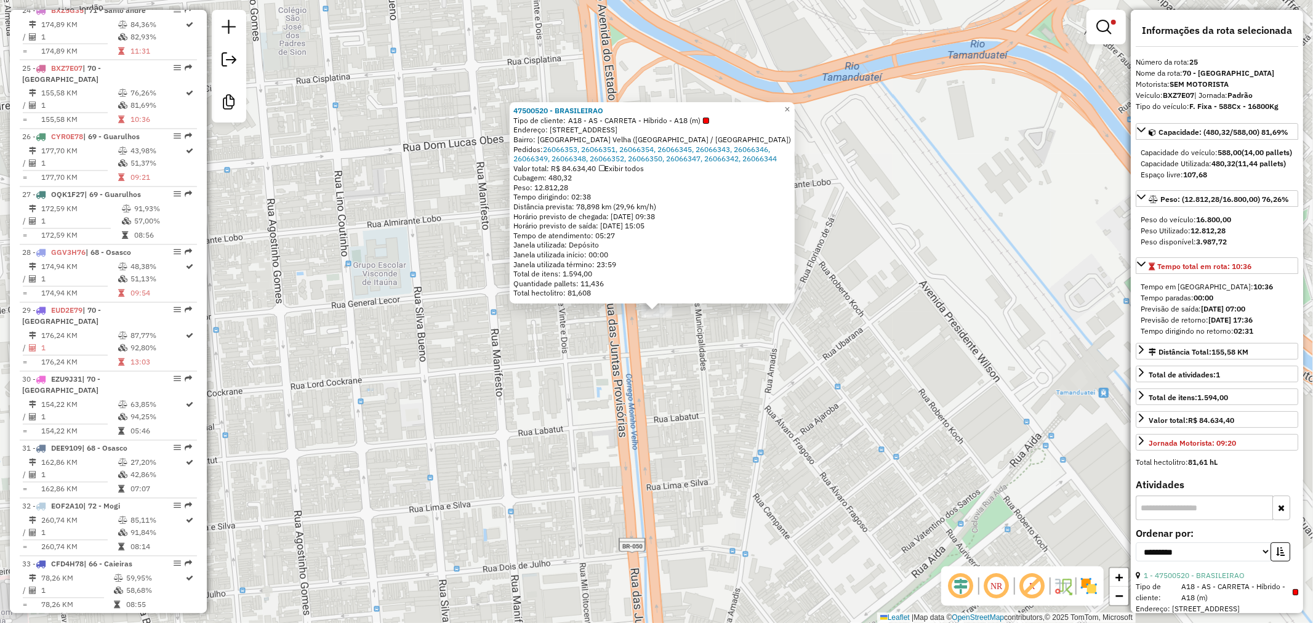
scroll to position [1903, 0]
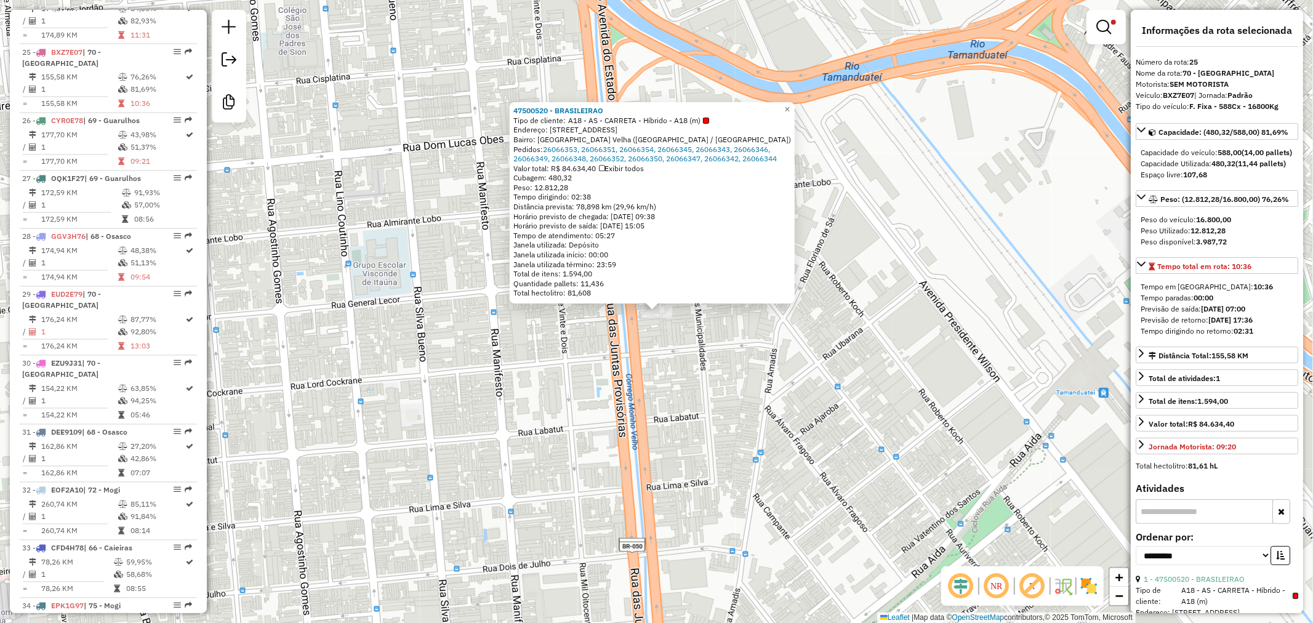
click at [545, 441] on div "47500520 - BRASILEIRAO Tipo de cliente: A18 - AS - CARRETA - Híbrido - A18 (m) …" at bounding box center [656, 311] width 1313 height 623
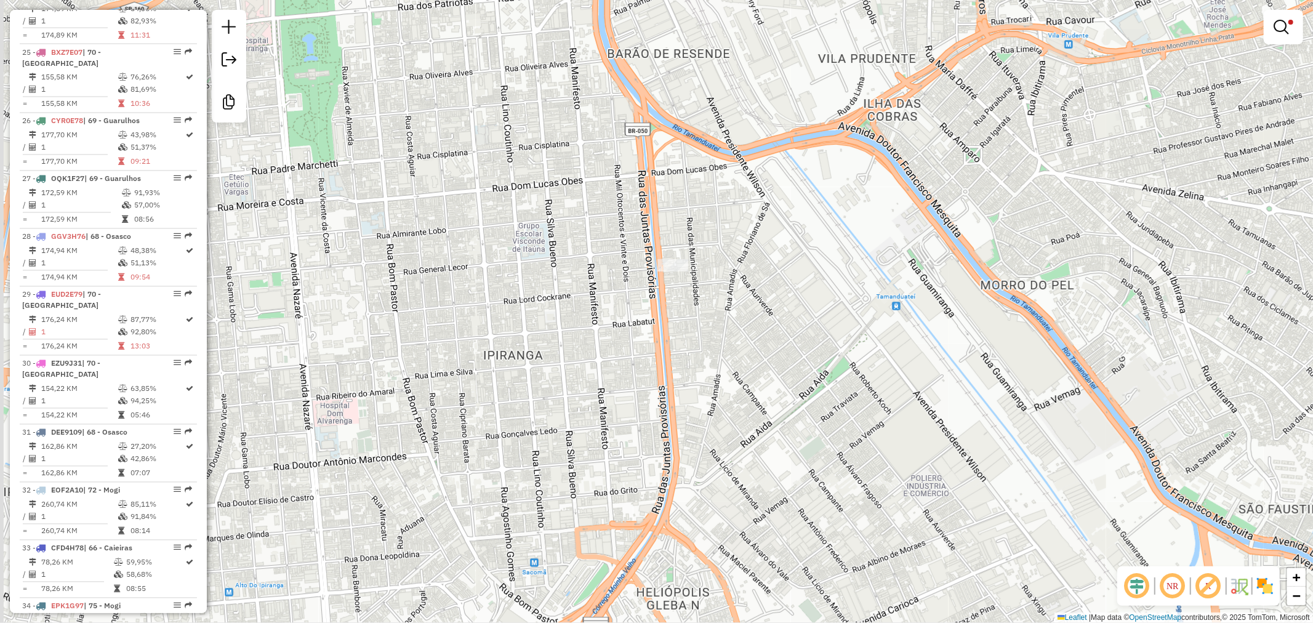
drag, startPoint x: 549, startPoint y: 420, endPoint x: 620, endPoint y: 317, distance: 125.1
click at [620, 317] on div "Limpar filtros Janela de atendimento Grade de atendimento Capacidade Transporta…" at bounding box center [656, 311] width 1313 height 623
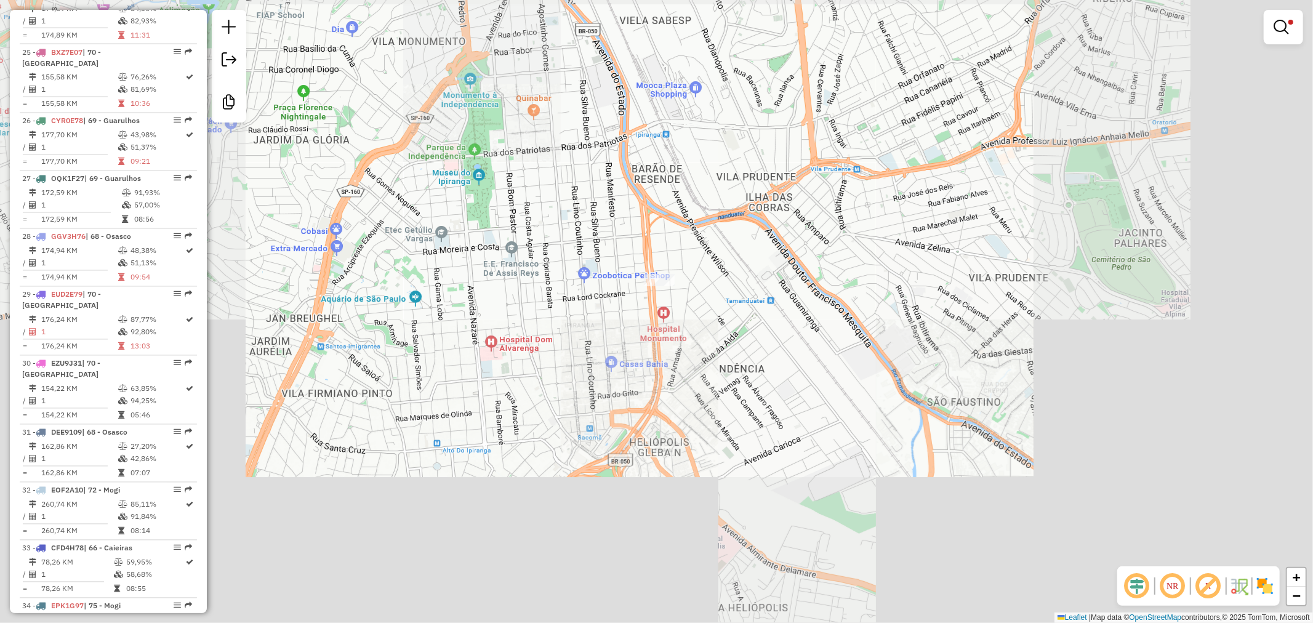
drag, startPoint x: 577, startPoint y: 441, endPoint x: 715, endPoint y: 87, distance: 380.5
click at [715, 87] on div "Limpar filtros Janela de atendimento Grade de atendimento Capacidade Transporta…" at bounding box center [656, 311] width 1313 height 623
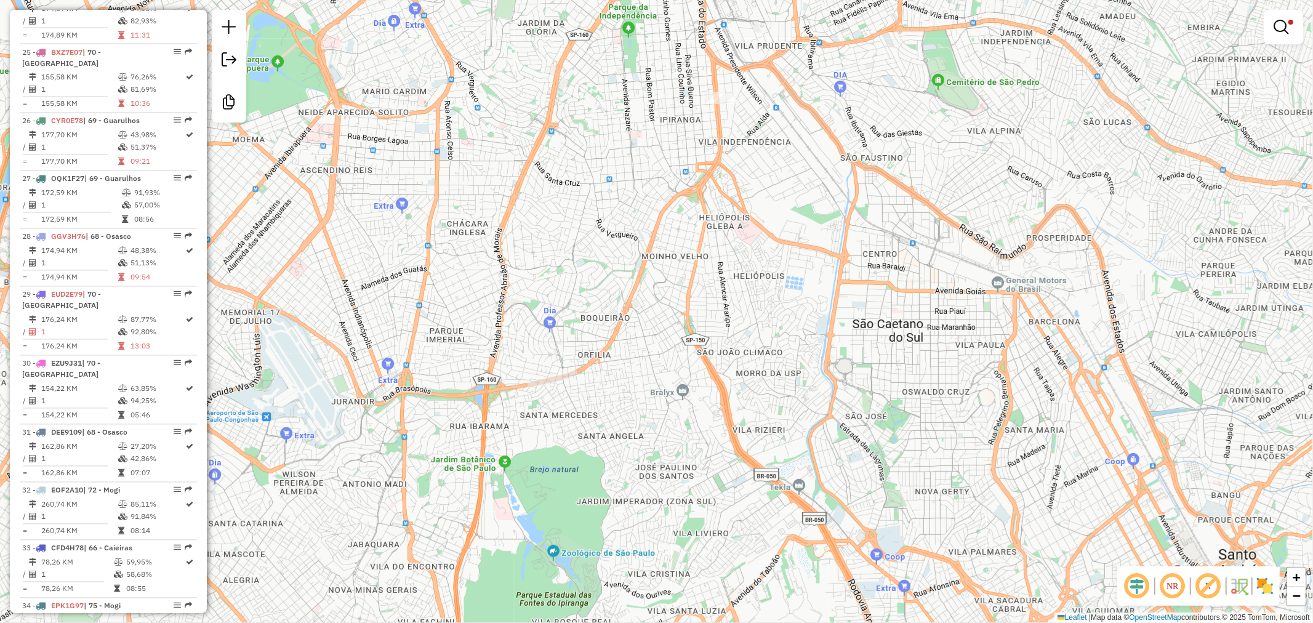
drag, startPoint x: 651, startPoint y: 458, endPoint x: 673, endPoint y: 218, distance: 240.4
click at [673, 218] on div "Limpar filtros Janela de atendimento Grade de atendimento Capacidade Transporta…" at bounding box center [656, 311] width 1313 height 623
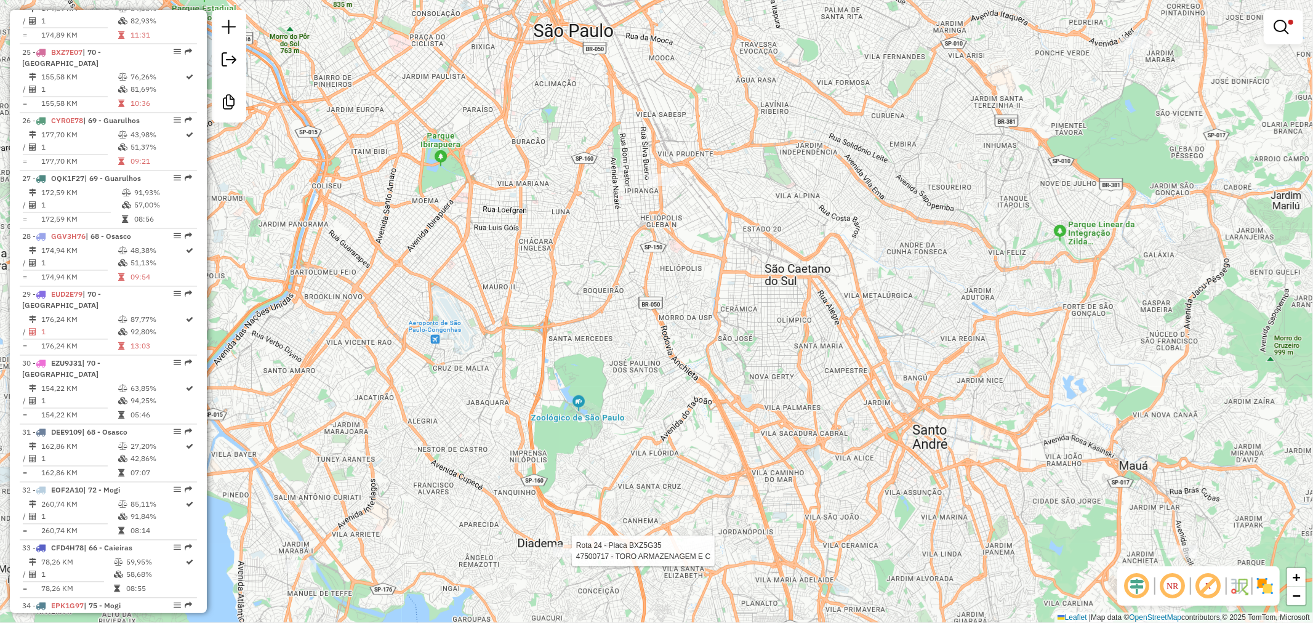
select select "**********"
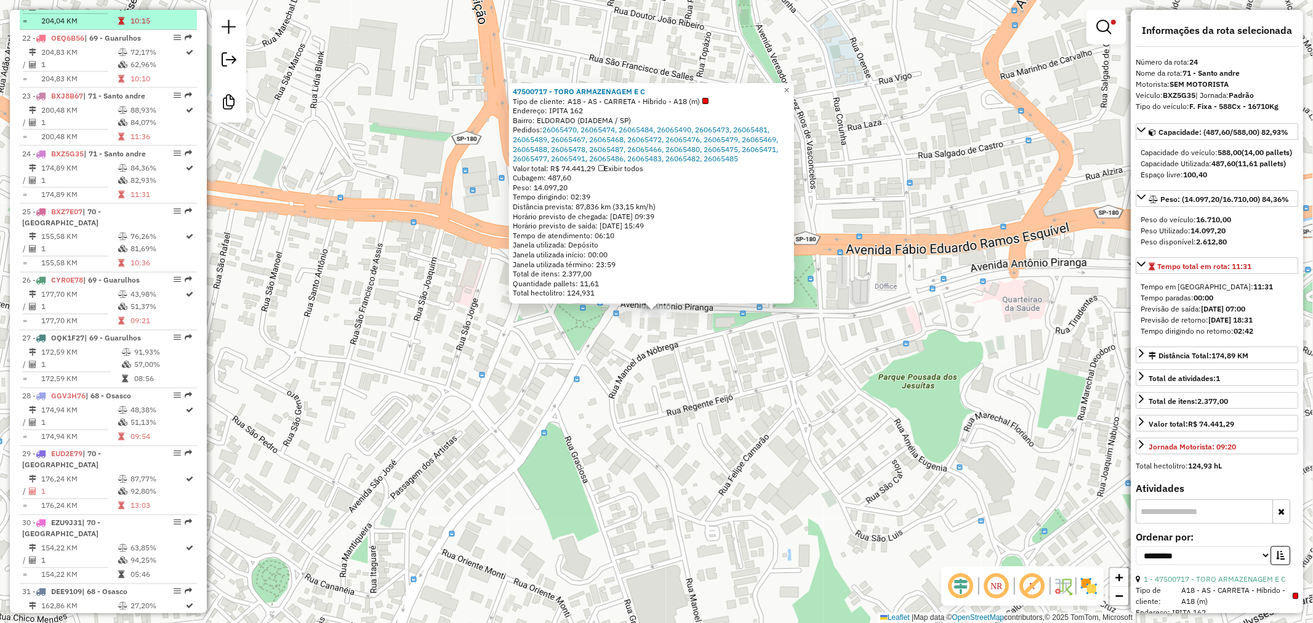
scroll to position [1692, 0]
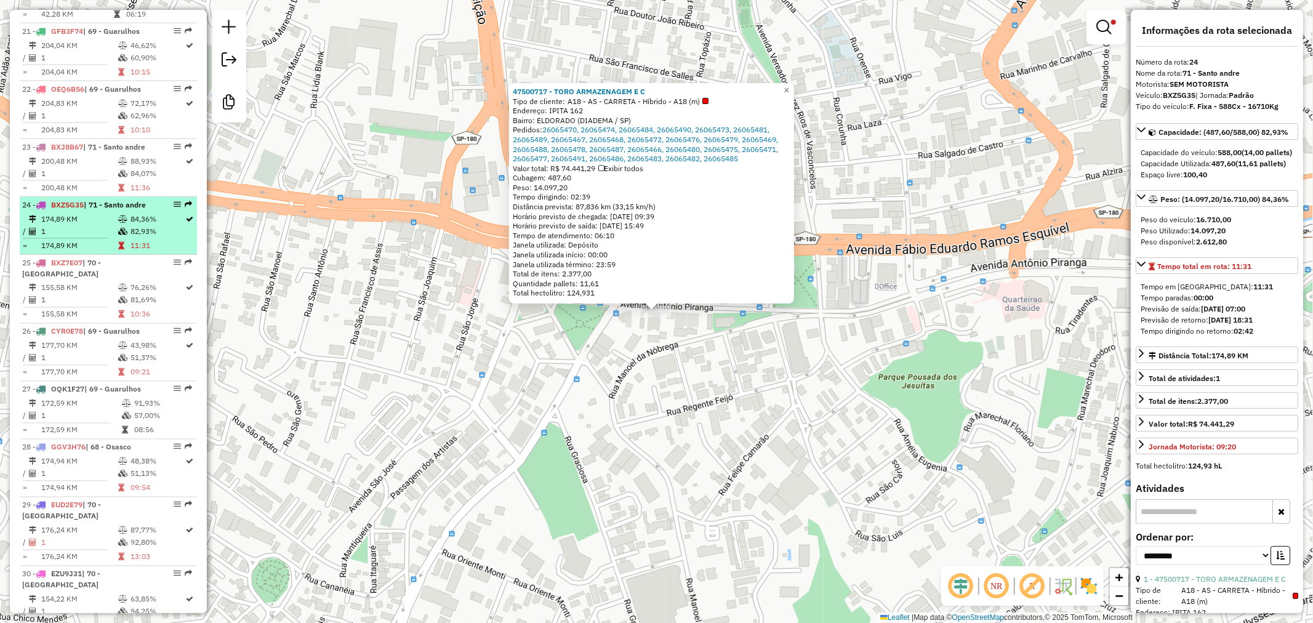
copy span "BXZ5G35"
drag, startPoint x: 84, startPoint y: 17, endPoint x: 53, endPoint y: 166, distance: 152.2
click at [53, 200] on span "BXZ5G35" at bounding box center [67, 204] width 33 height 9
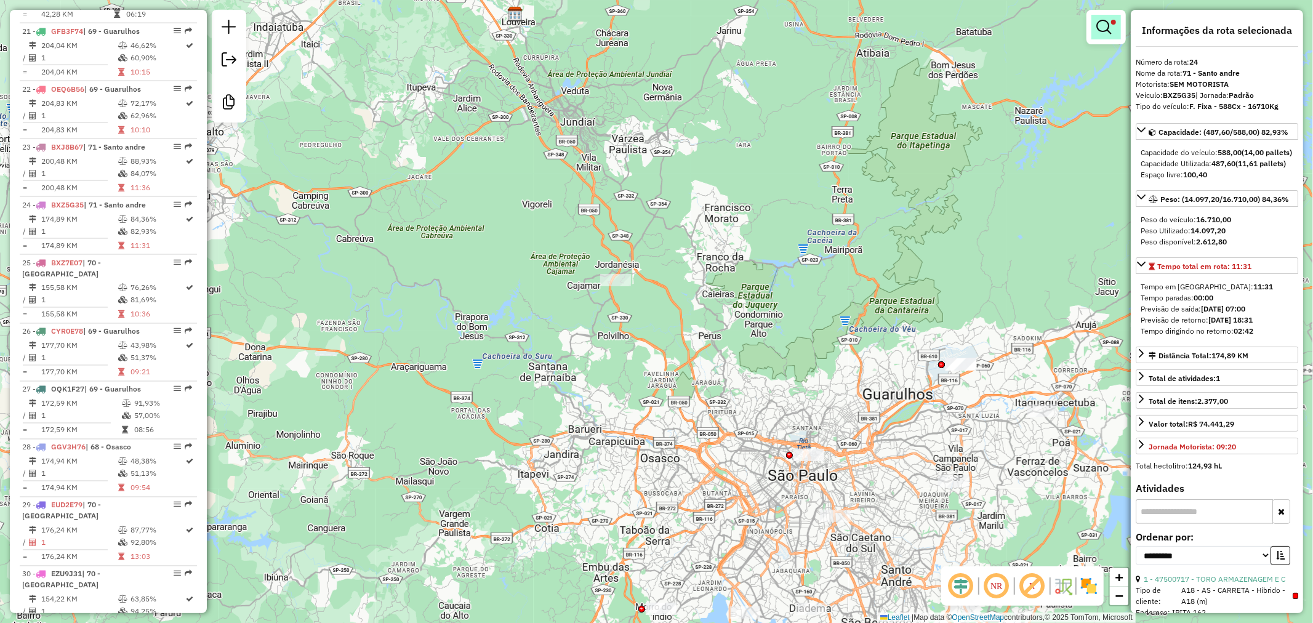
drag, startPoint x: 1127, startPoint y: 26, endPoint x: 1111, endPoint y: 28, distance: 16.7
click at [1121, 26] on div "Limpar filtros Janela de atendimento Grade de atendimento Capacidade Transporta…" at bounding box center [656, 311] width 1313 height 623
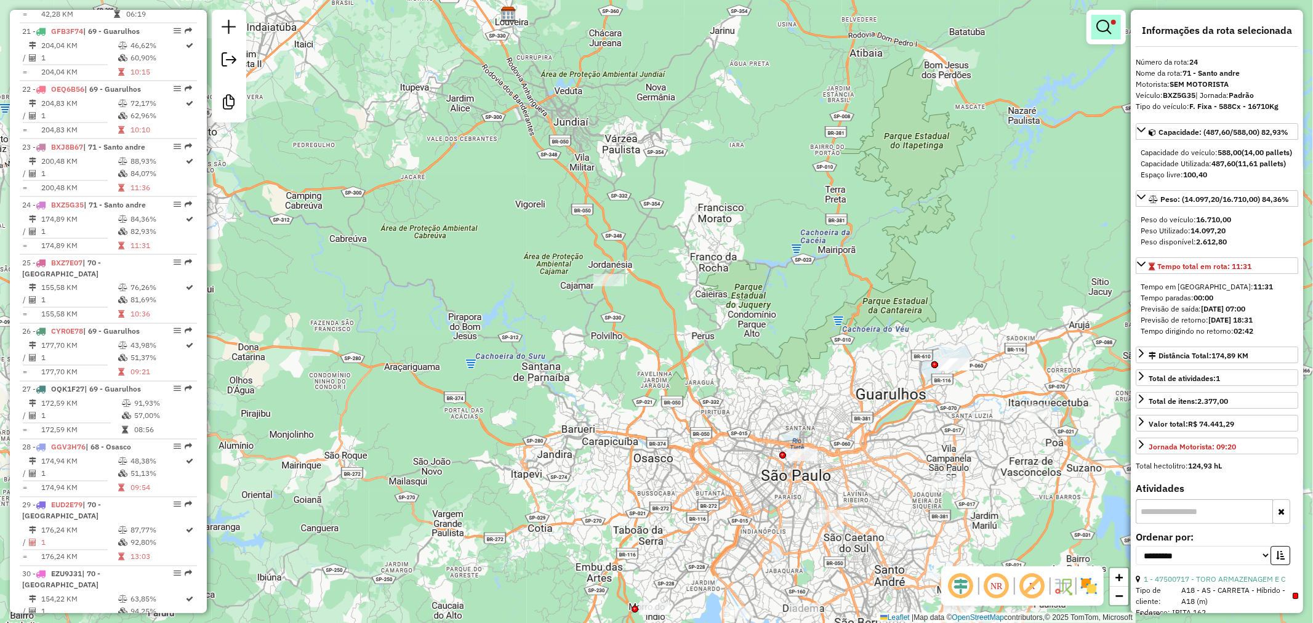
click at [1111, 28] on link at bounding box center [1106, 27] width 30 height 25
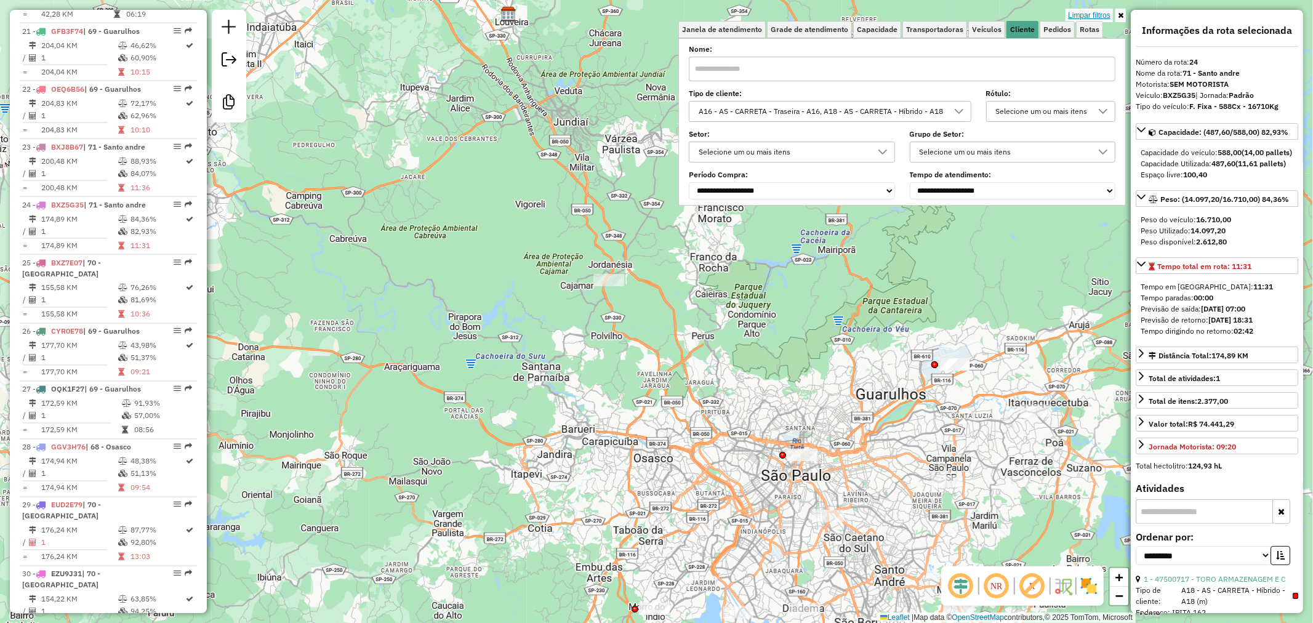
click at [1094, 17] on link "Limpar filtros" at bounding box center [1088, 16] width 47 height 14
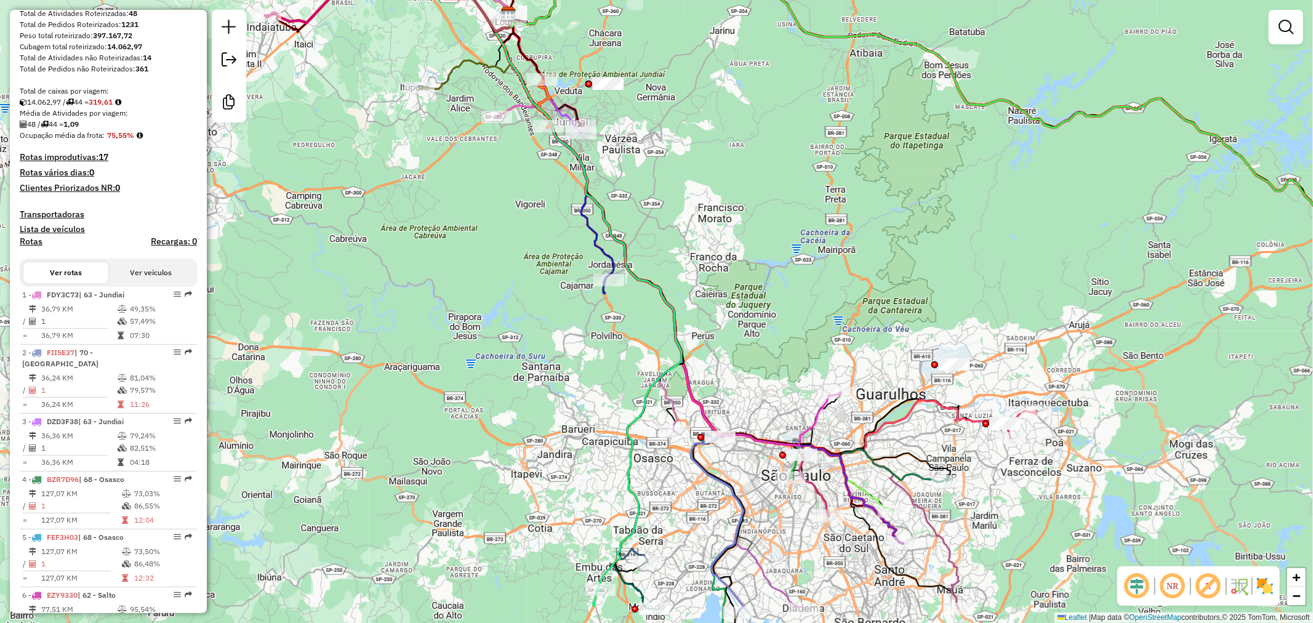
scroll to position [188, 0]
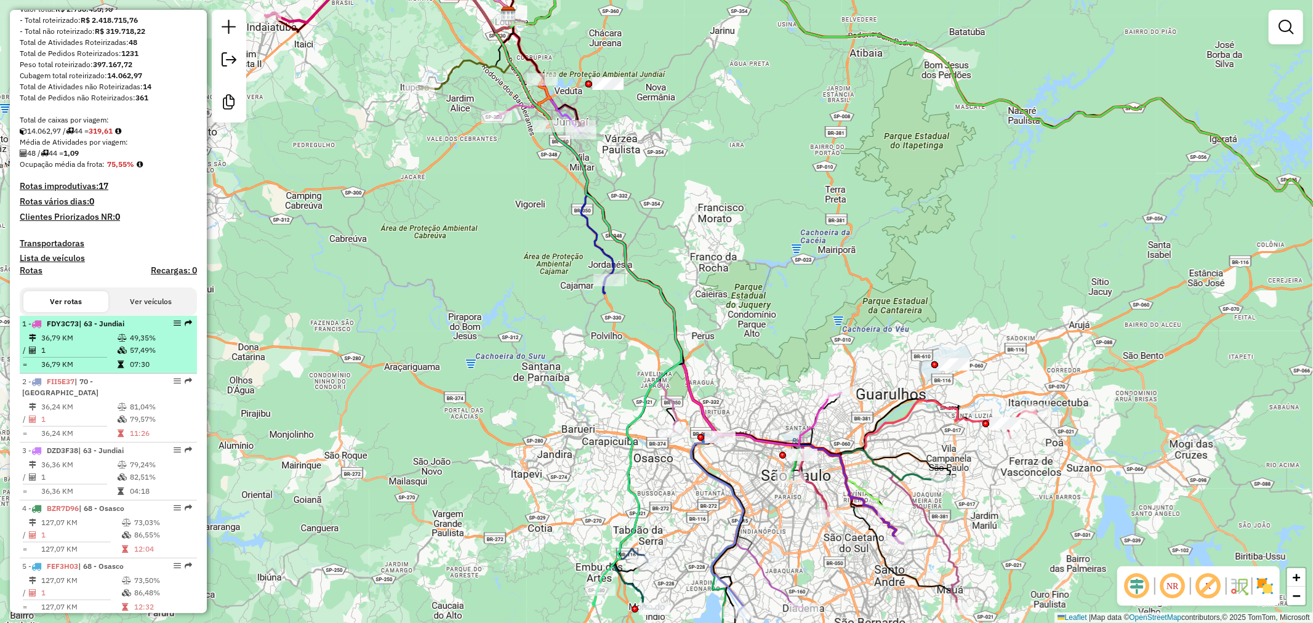
select select "**********"
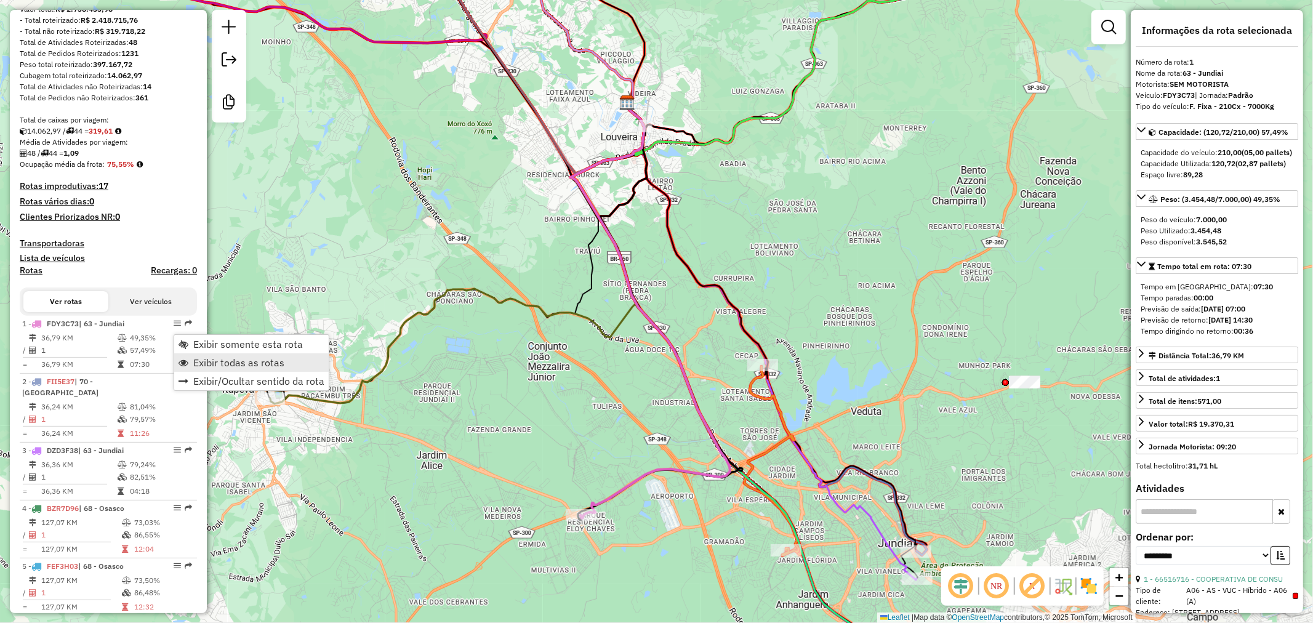
click at [224, 358] on span "Exibir todas as rotas" at bounding box center [238, 363] width 91 height 10
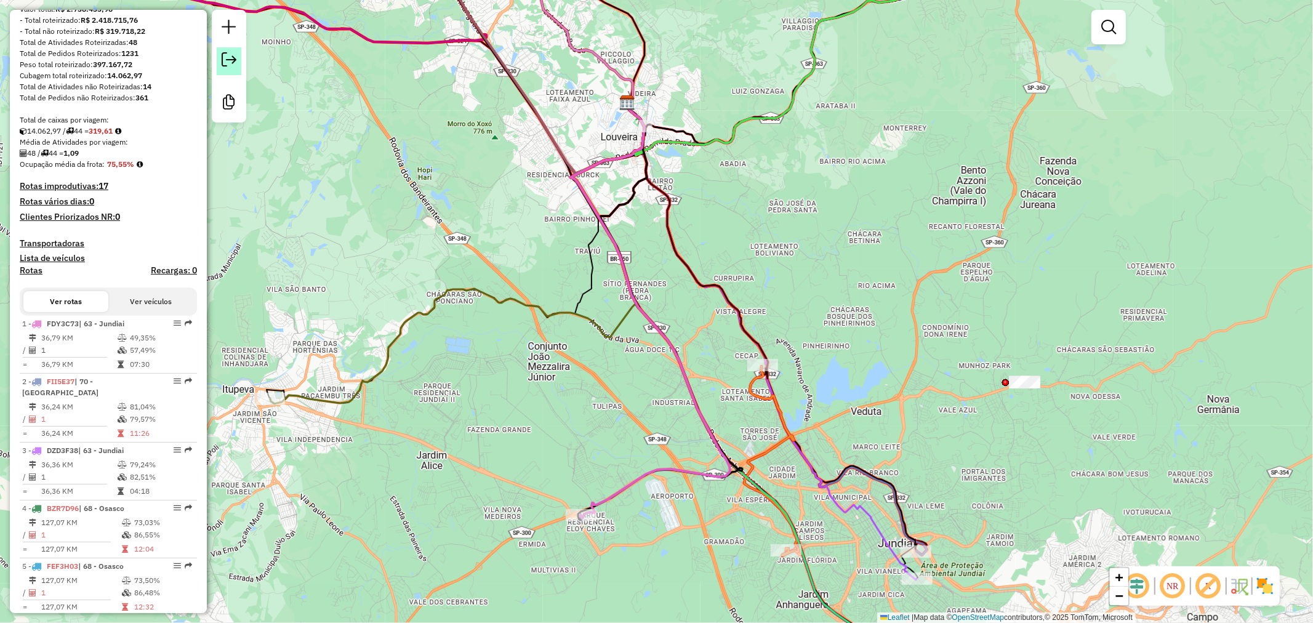
click at [232, 63] on em at bounding box center [229, 59] width 15 height 15
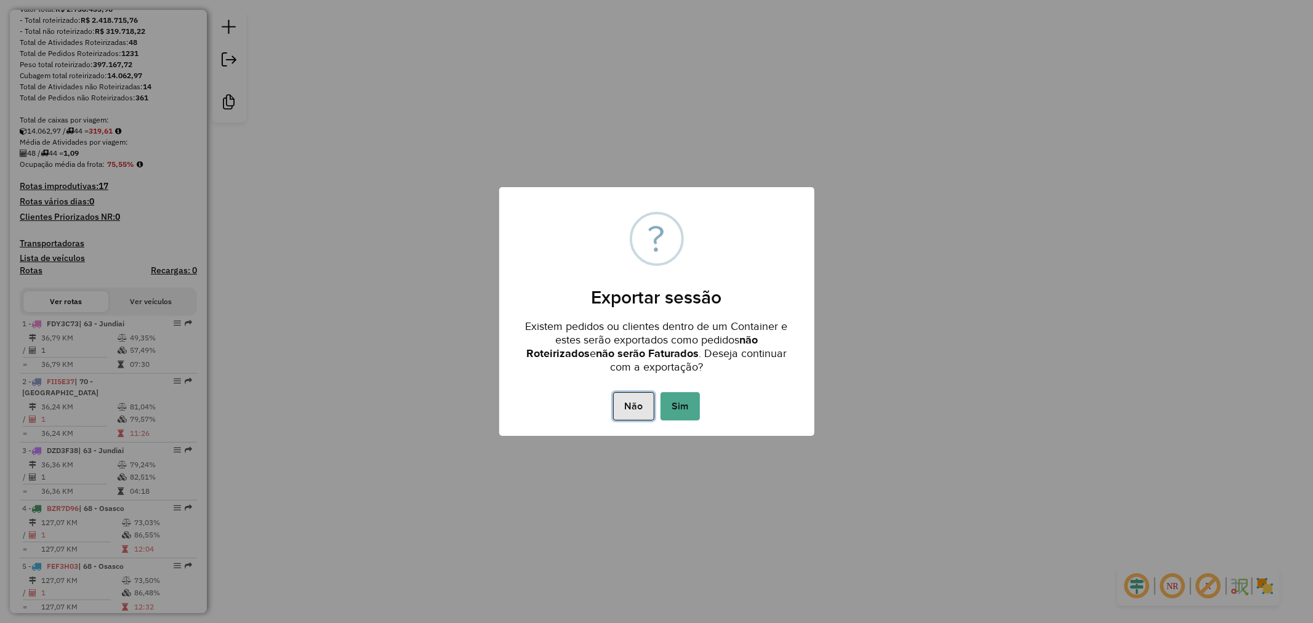
click at [623, 413] on button "Não" at bounding box center [633, 406] width 41 height 28
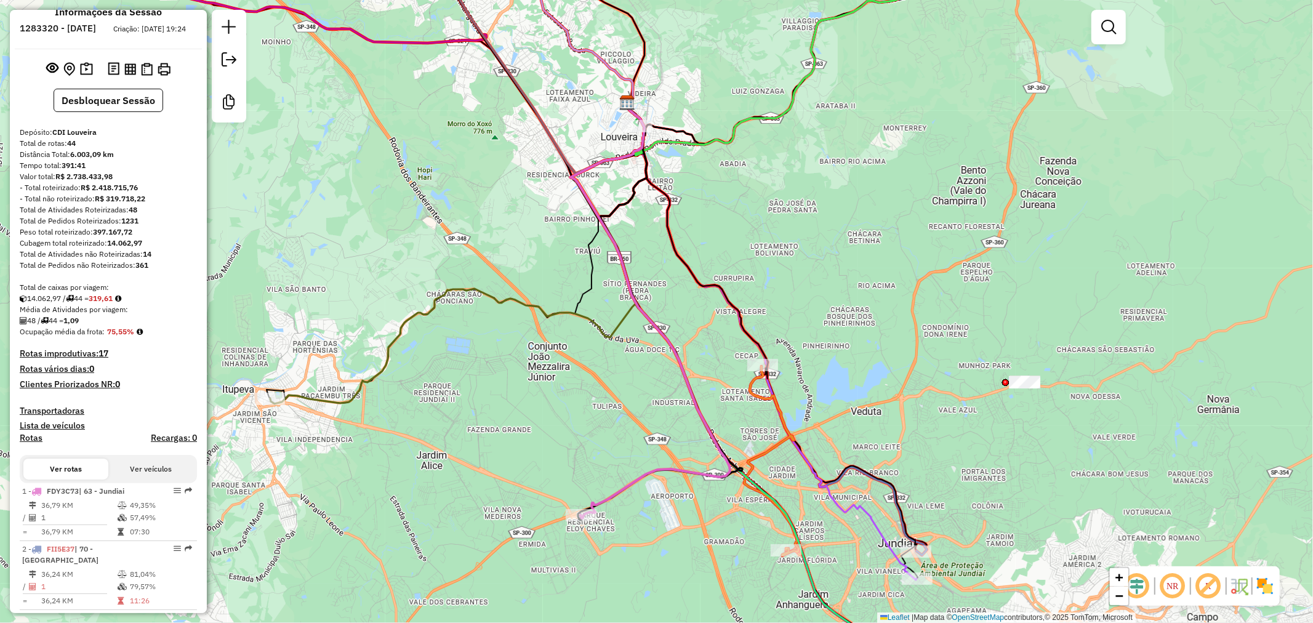
scroll to position [0, 0]
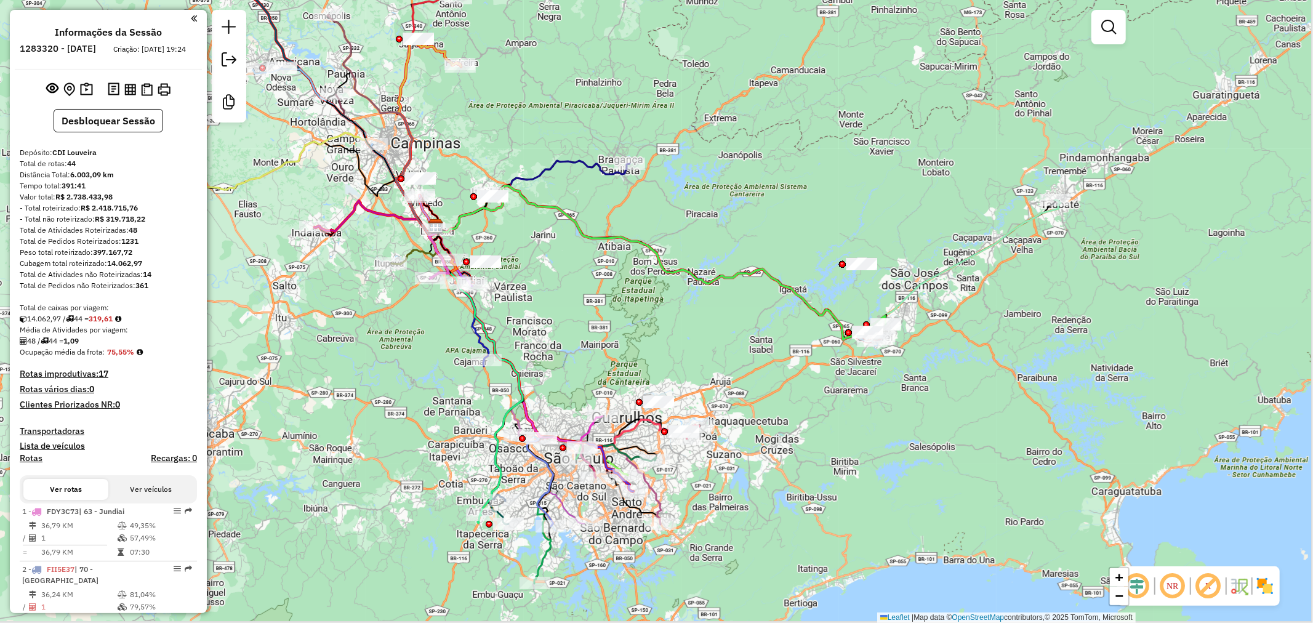
drag, startPoint x: 426, startPoint y: 372, endPoint x: 404, endPoint y: 359, distance: 25.9
click at [394, 296] on div "Janela de atendimento Grade de atendimento Capacidade Transportadoras Veículos …" at bounding box center [656, 311] width 1313 height 623
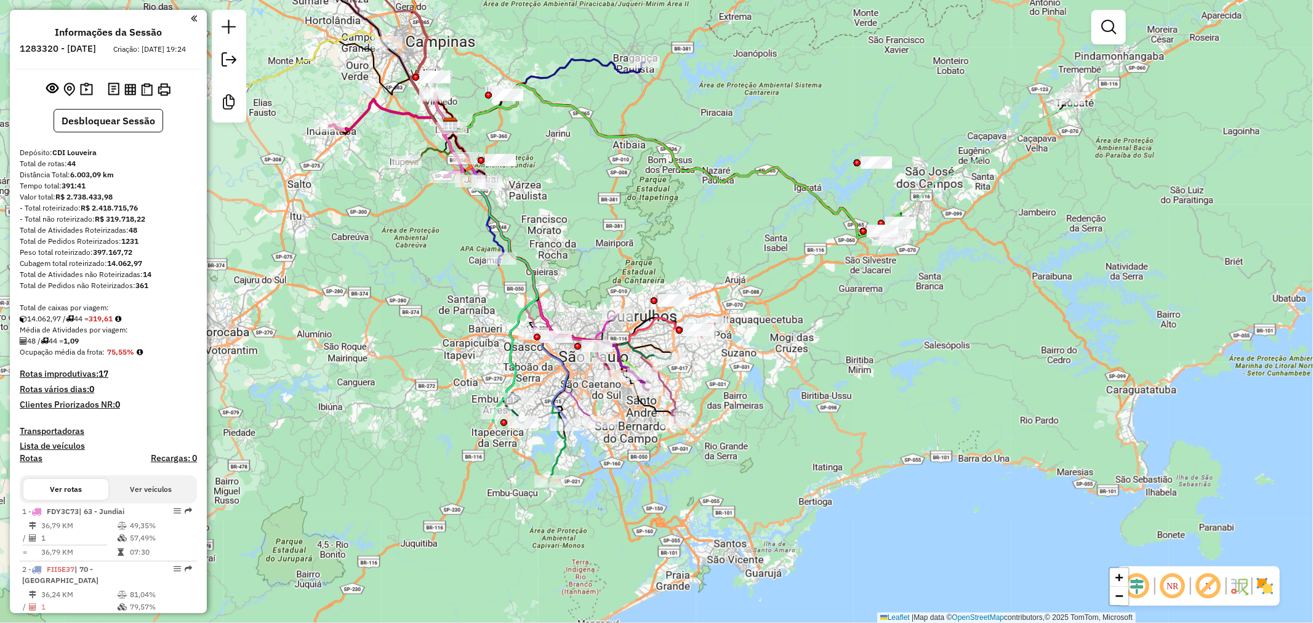
drag, startPoint x: 430, startPoint y: 374, endPoint x: 451, endPoint y: 368, distance: 22.4
click at [451, 368] on div "Janela de atendimento Grade de atendimento Capacidade Transportadoras Veículos …" at bounding box center [656, 311] width 1313 height 623
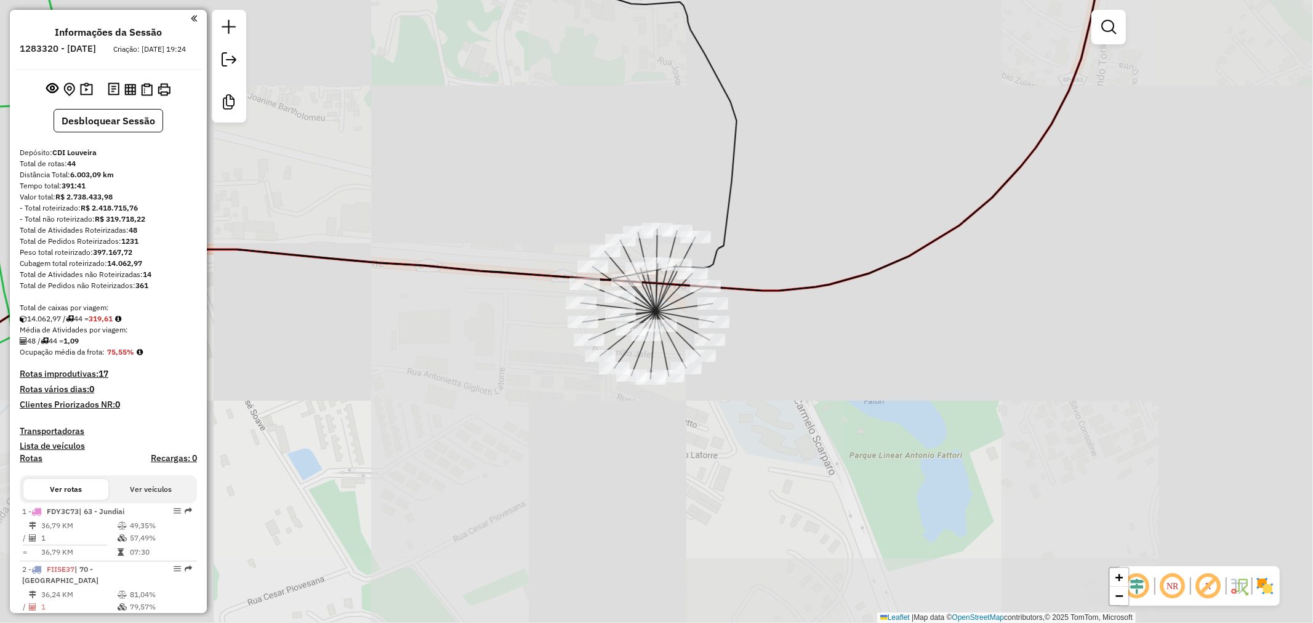
click at [494, 298] on div "Janela de atendimento Grade de atendimento Capacidade Transportadoras Veículos …" at bounding box center [656, 311] width 1313 height 623
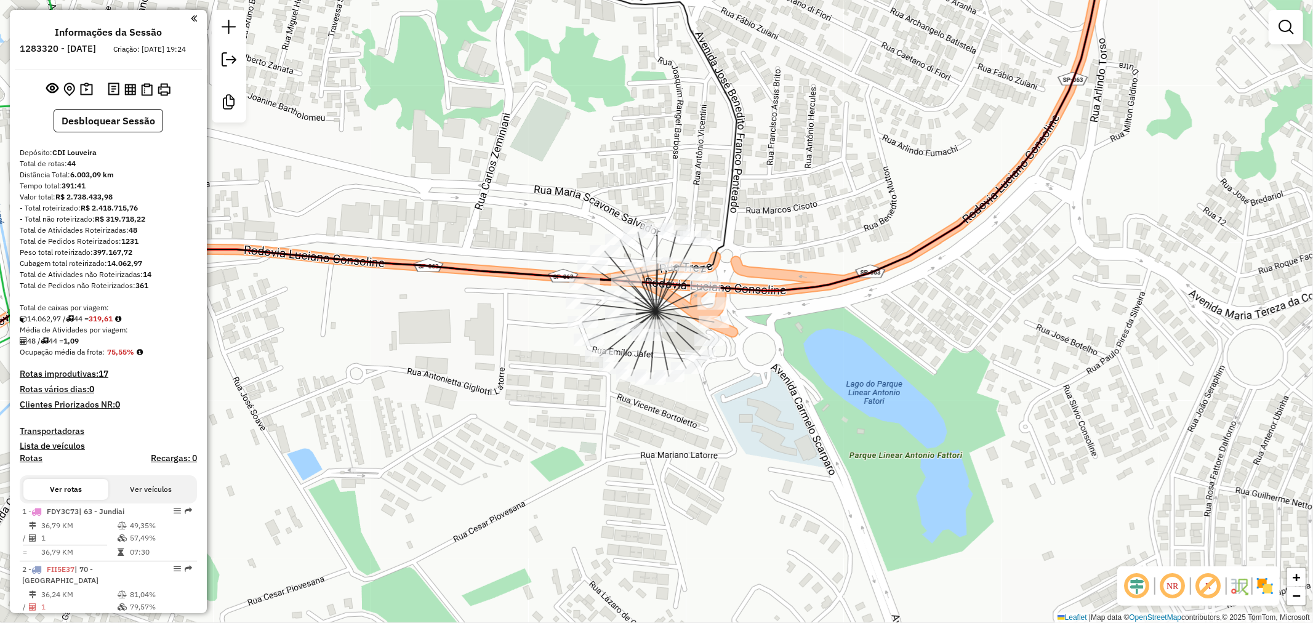
drag, startPoint x: 126, startPoint y: 130, endPoint x: 160, endPoint y: 246, distance: 121.1
click at [160, 246] on div "Informações da Sessão 1283320 - 26/09/2025 Criação: 25/09/2025 19:24 Desbloquea…" at bounding box center [108, 311] width 197 height 603
click at [87, 97] on img at bounding box center [86, 89] width 13 height 14
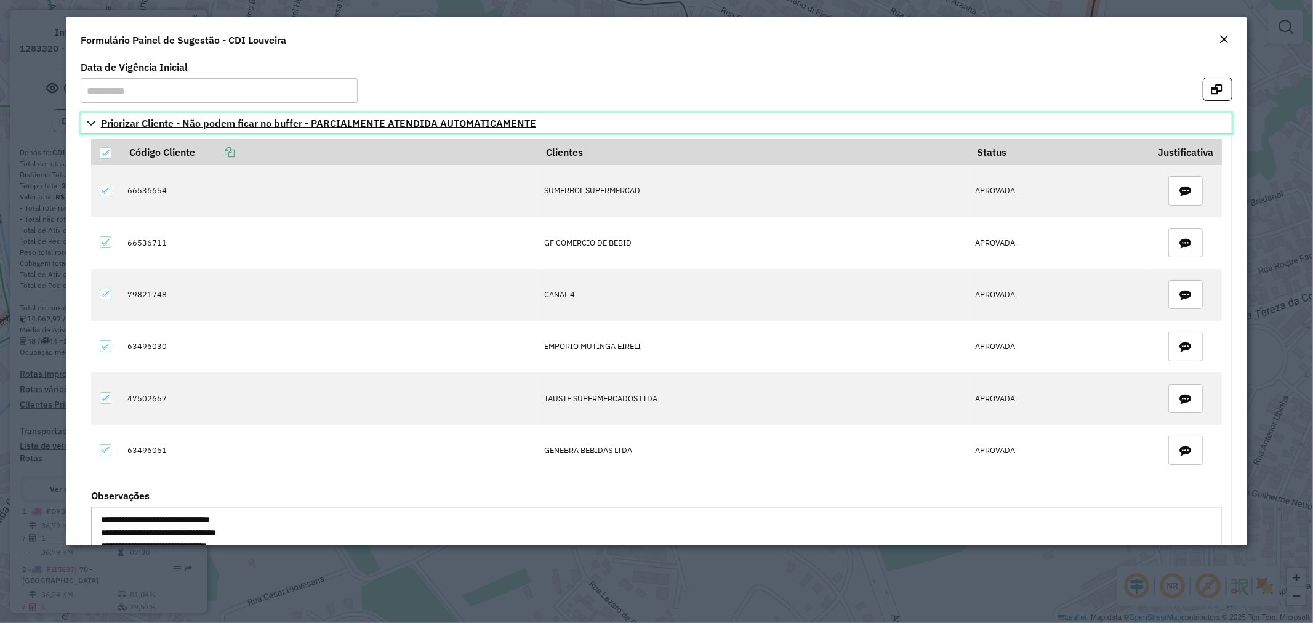
click at [107, 121] on span "Priorizar Cliente - Não podem ficar no buffer - PARCIALMENTE ATENDIDA AUTOMATIC…" at bounding box center [318, 123] width 435 height 10
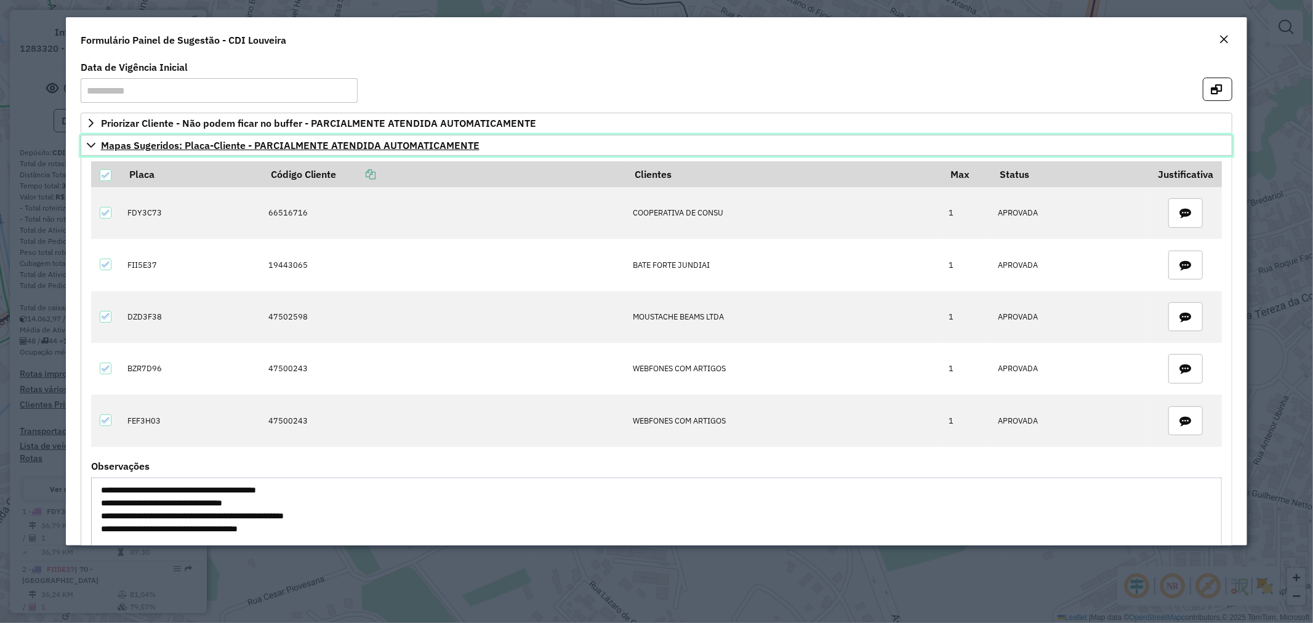
click at [142, 144] on span "Mapas Sugeridos: Placa-Cliente - PARCIALMENTE ATENDIDA AUTOMATICAMENTE" at bounding box center [290, 145] width 378 height 10
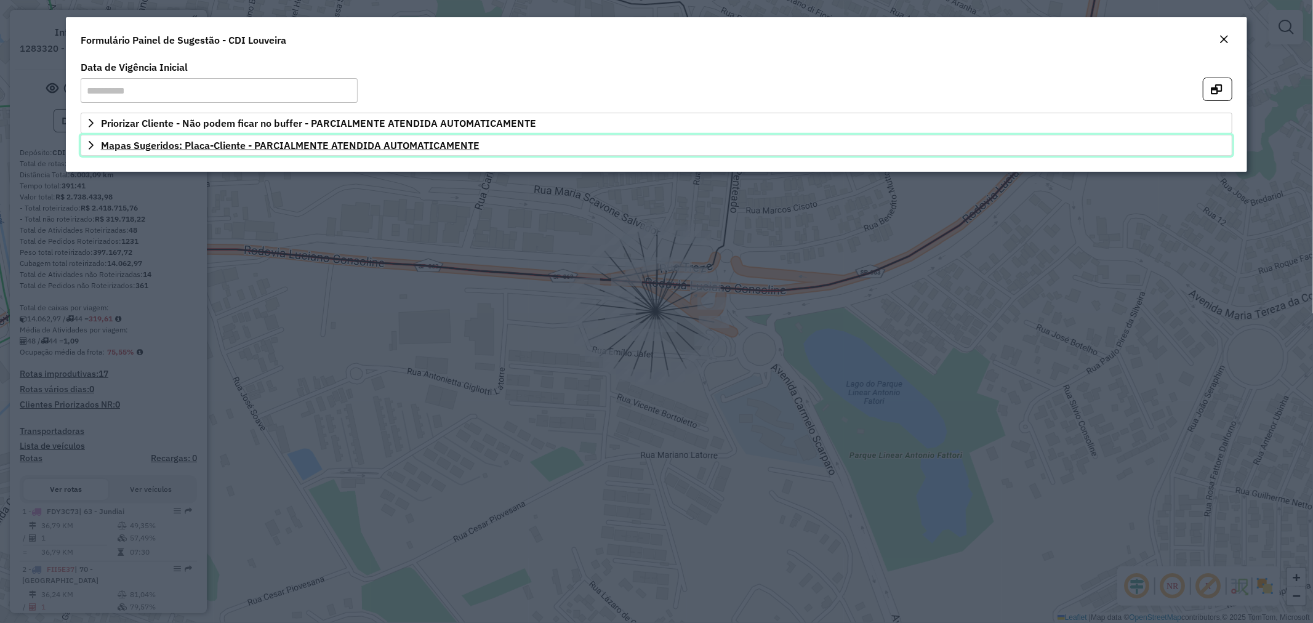
click at [142, 144] on span "Mapas Sugeridos: Placa-Cliente - PARCIALMENTE ATENDIDA AUTOMATICAMENTE" at bounding box center [290, 145] width 378 height 10
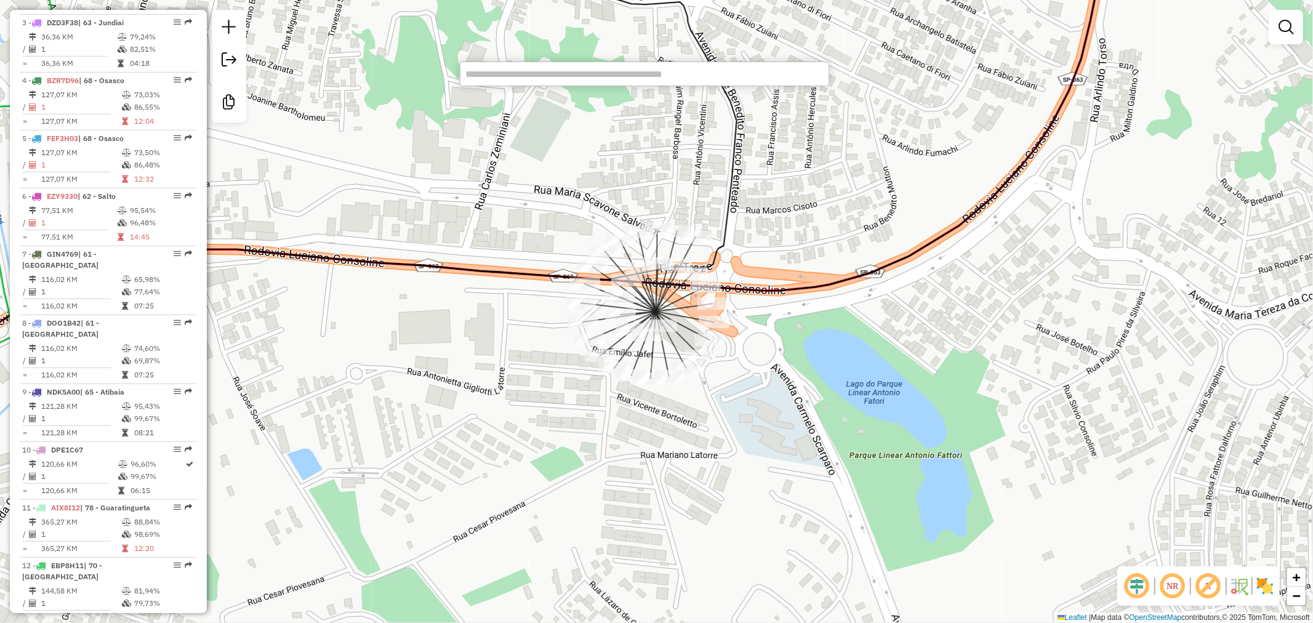
scroll to position [1551, 0]
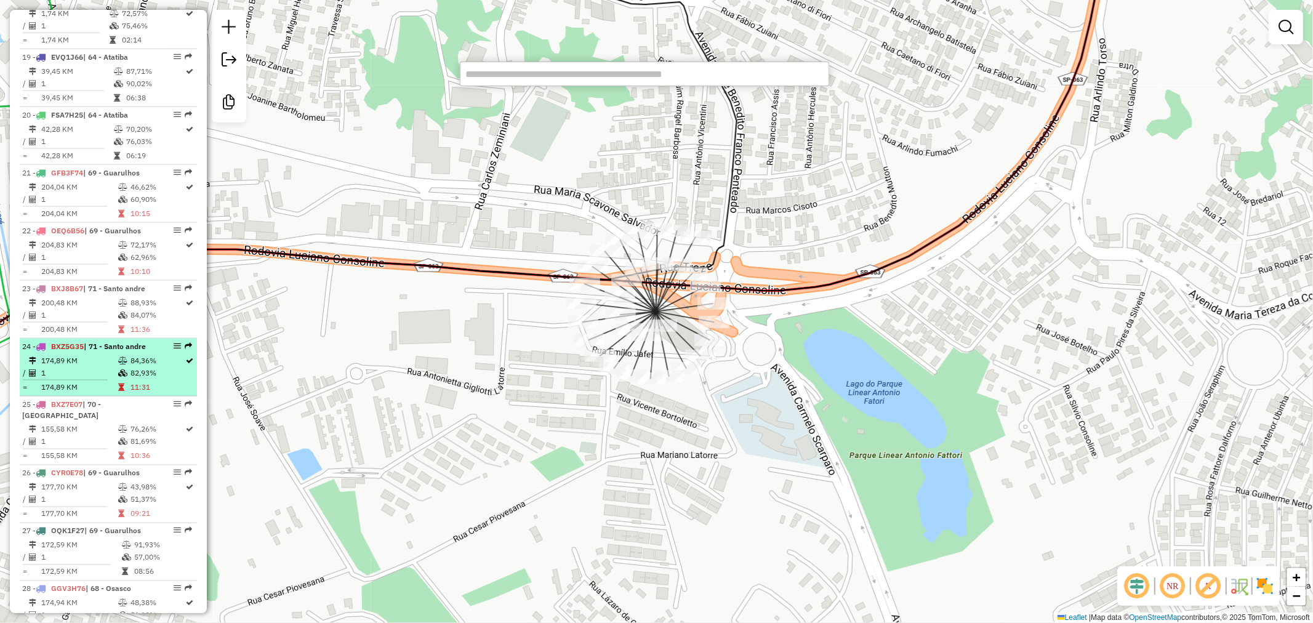
click at [130, 354] on td "84,36%" at bounding box center [157, 360] width 55 height 12
select select "**********"
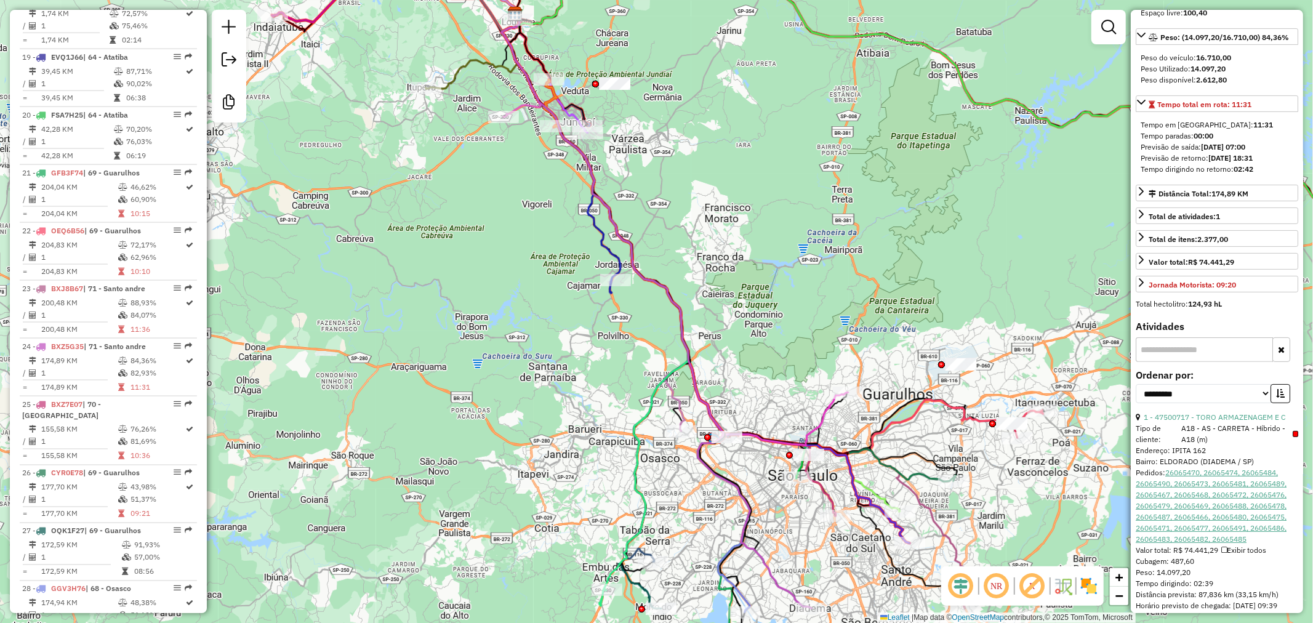
scroll to position [205, 0]
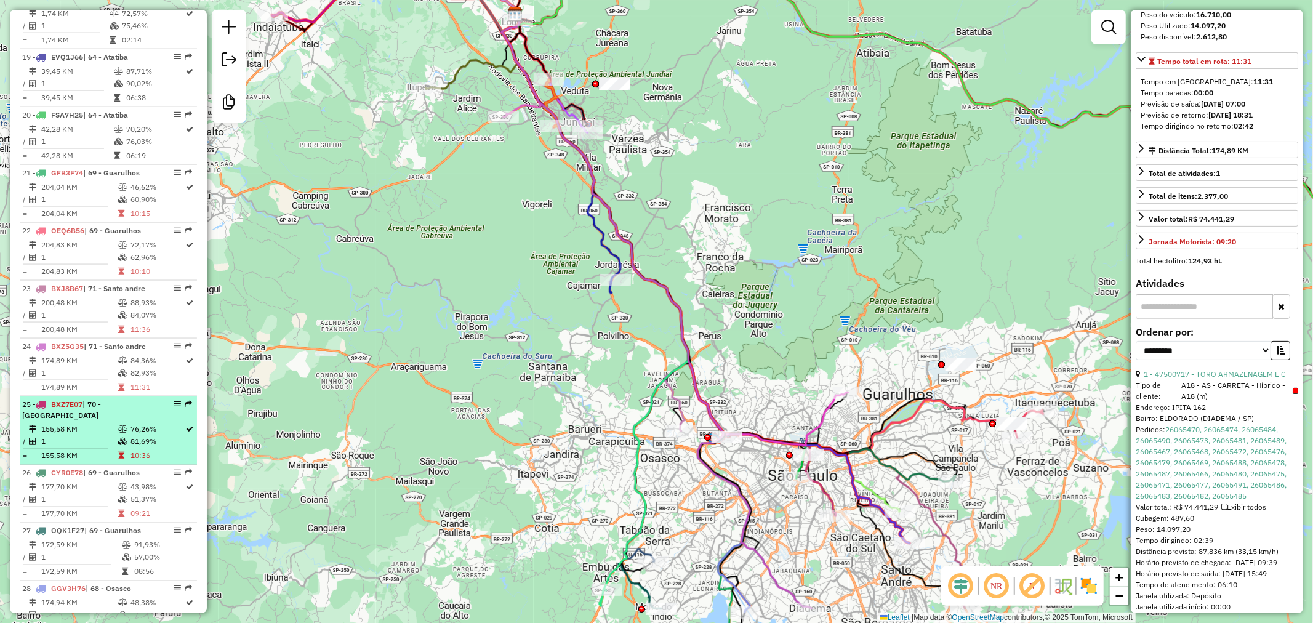
click at [89, 399] on span "| 70 - [GEOGRAPHIC_DATA]" at bounding box center [61, 409] width 79 height 20
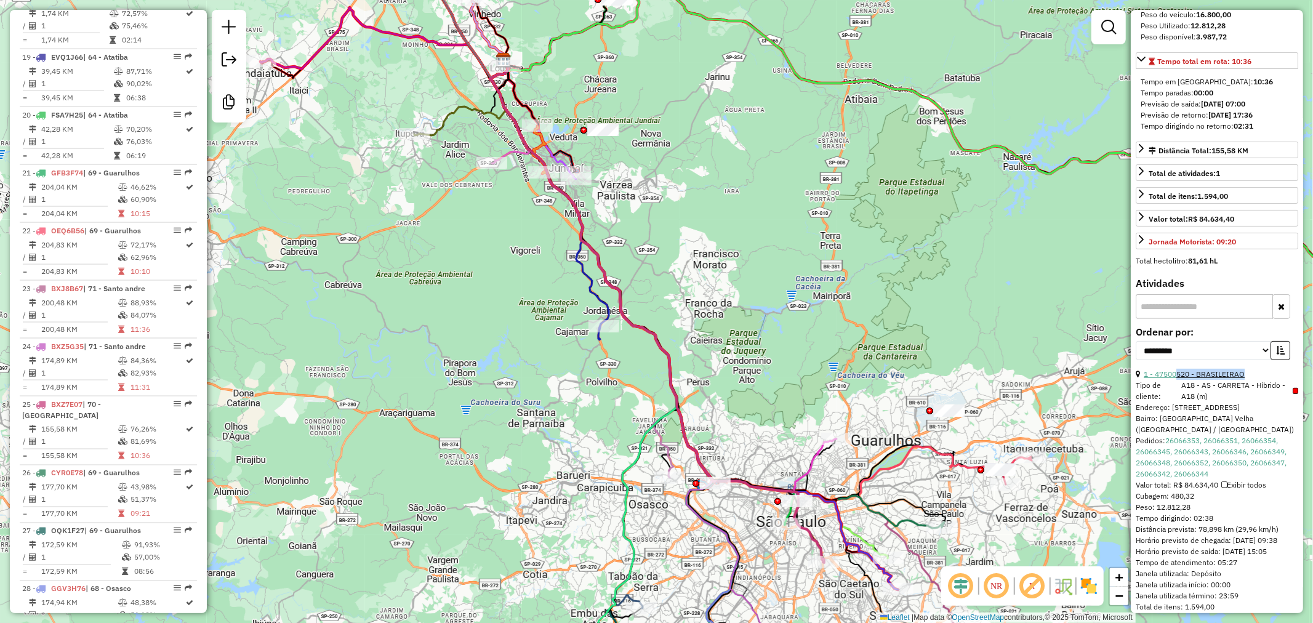
copy link "520 - BRASILEIRAO"
drag, startPoint x: 1265, startPoint y: 397, endPoint x: 1176, endPoint y: 394, distance: 88.6
click at [1176, 380] on div "1 - 47500520 - BRASILEIRAO" at bounding box center [1216, 374] width 162 height 11
click at [1109, 28] on em at bounding box center [1108, 27] width 15 height 15
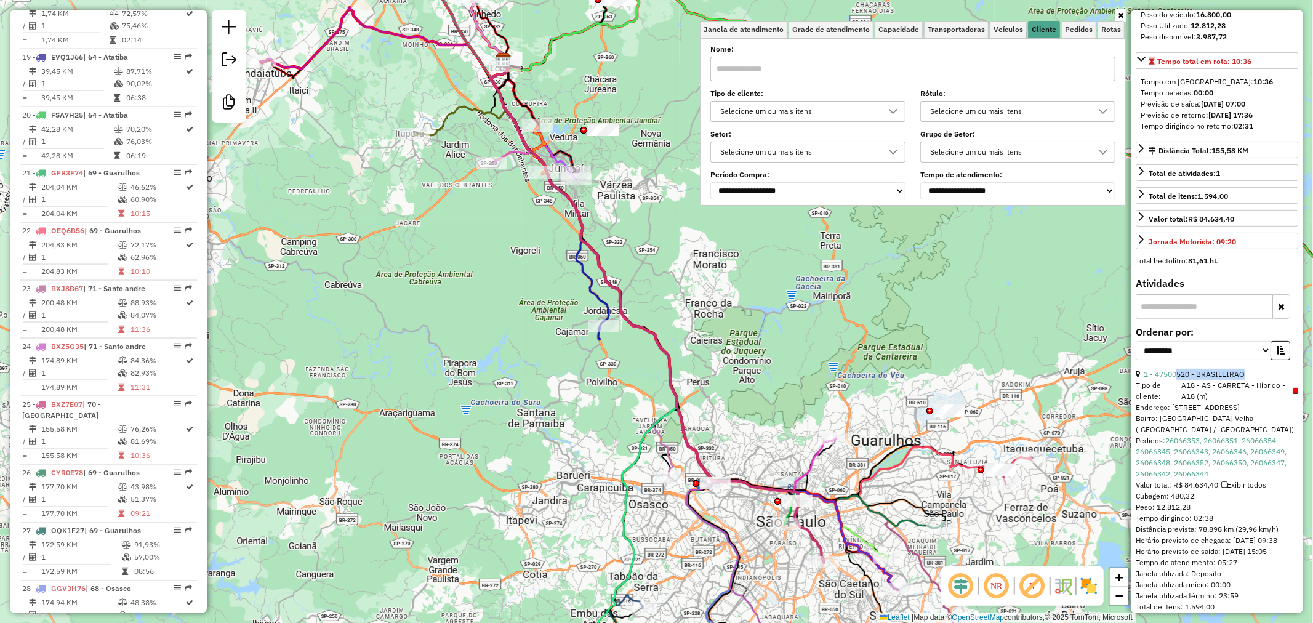
click at [852, 111] on div "Selecione um ou mais itens" at bounding box center [799, 112] width 166 height 20
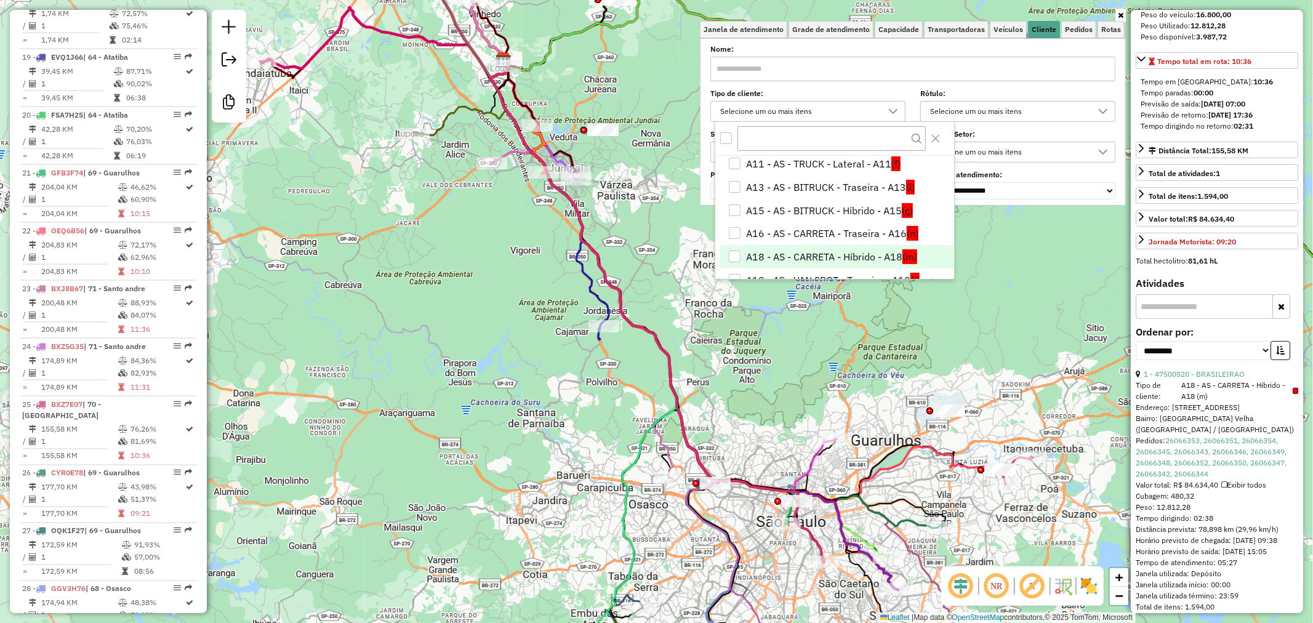
scroll to position [68, 0]
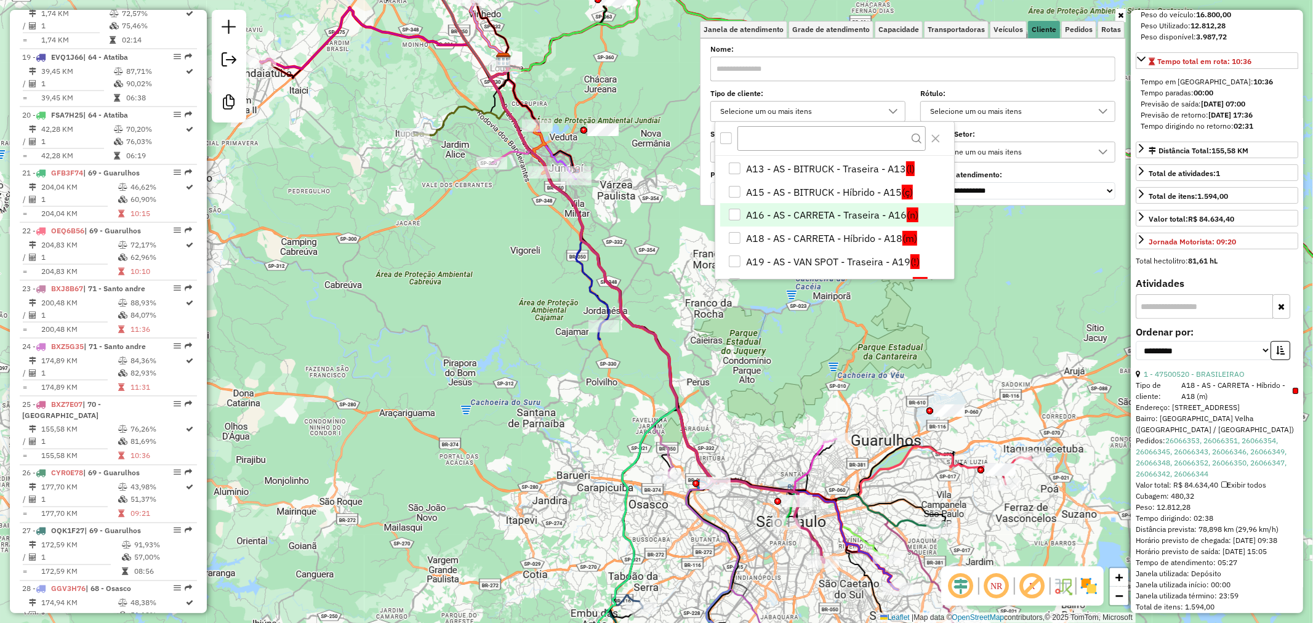
click at [841, 218] on li "A16 - AS - CARRETA - Traseira - A16 (n)" at bounding box center [836, 214] width 233 height 23
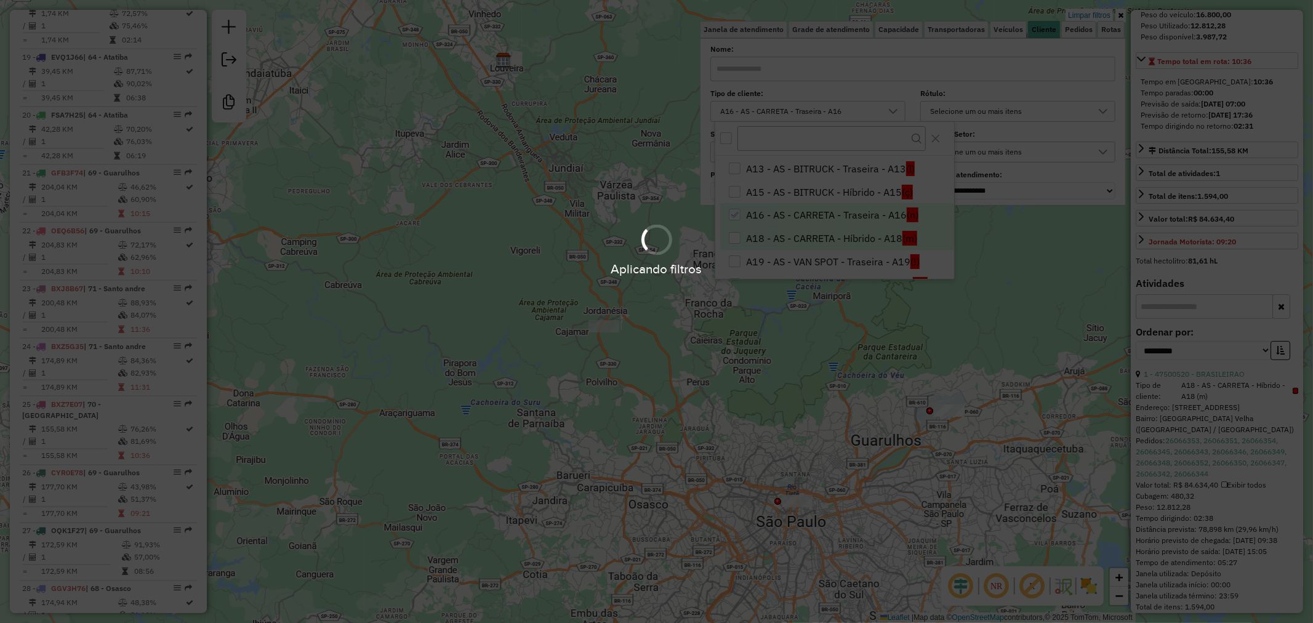
click at [866, 240] on div "Aplicando filtros" at bounding box center [656, 249] width 1313 height 58
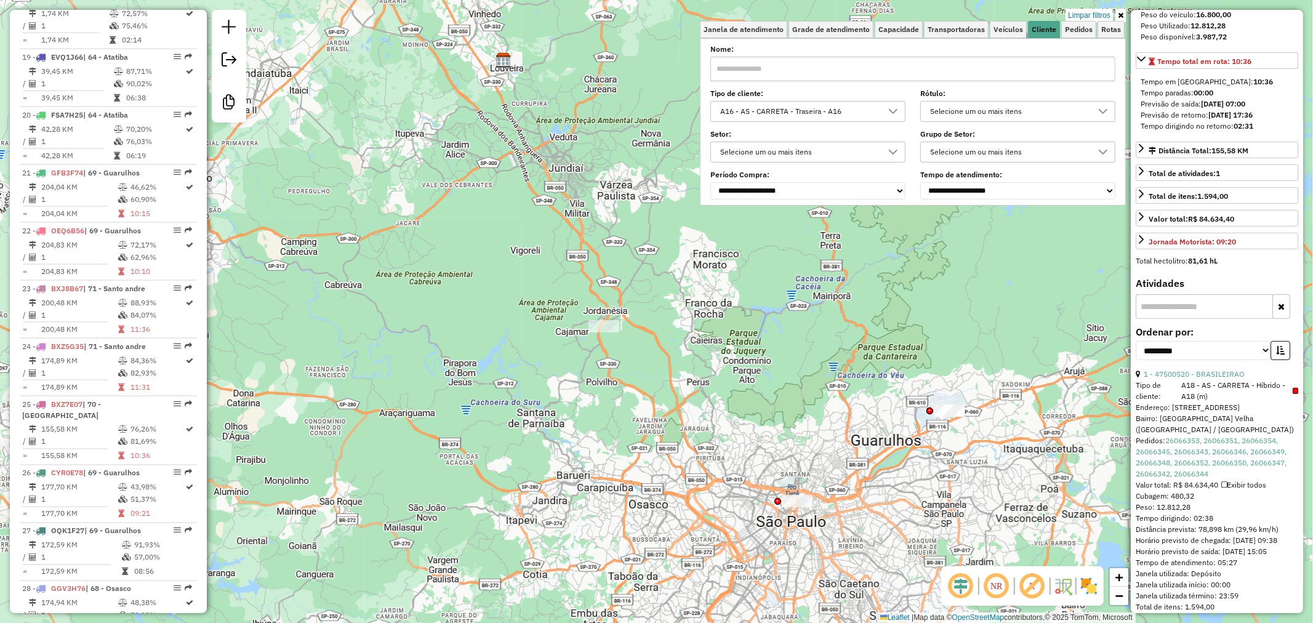
click at [889, 105] on div at bounding box center [892, 112] width 23 height 20
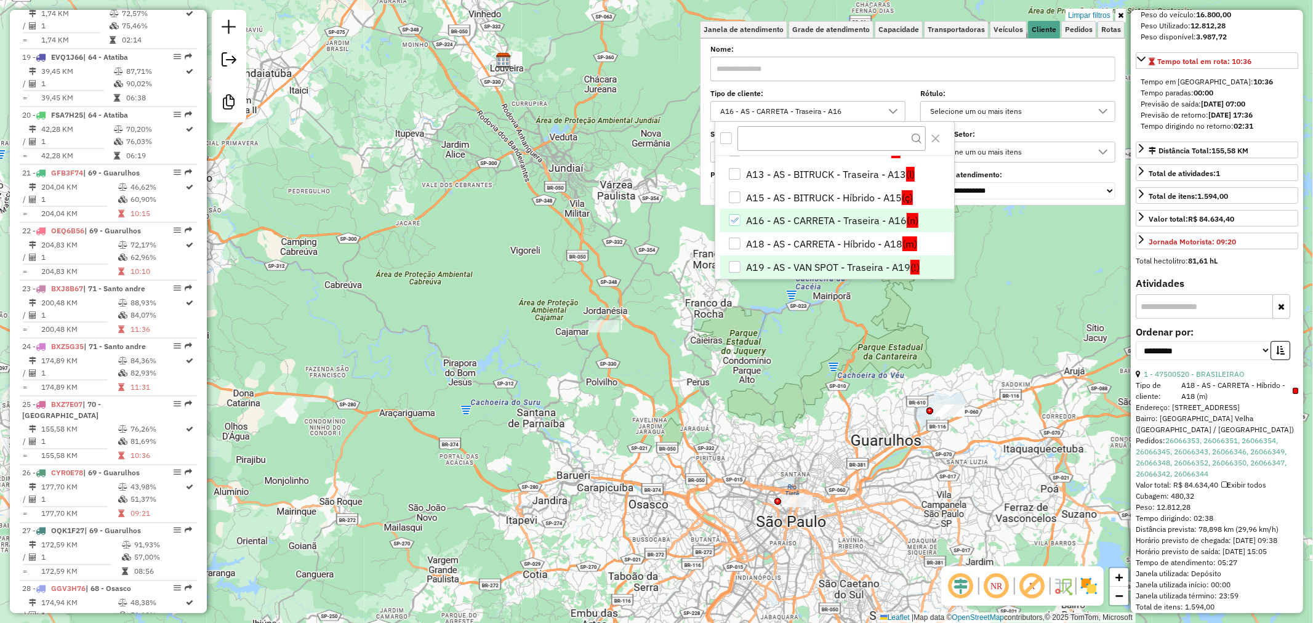
scroll to position [84, 0]
click at [811, 226] on li "A18 - AS - CARRETA - Híbrido - A18 (m)" at bounding box center [836, 221] width 233 height 23
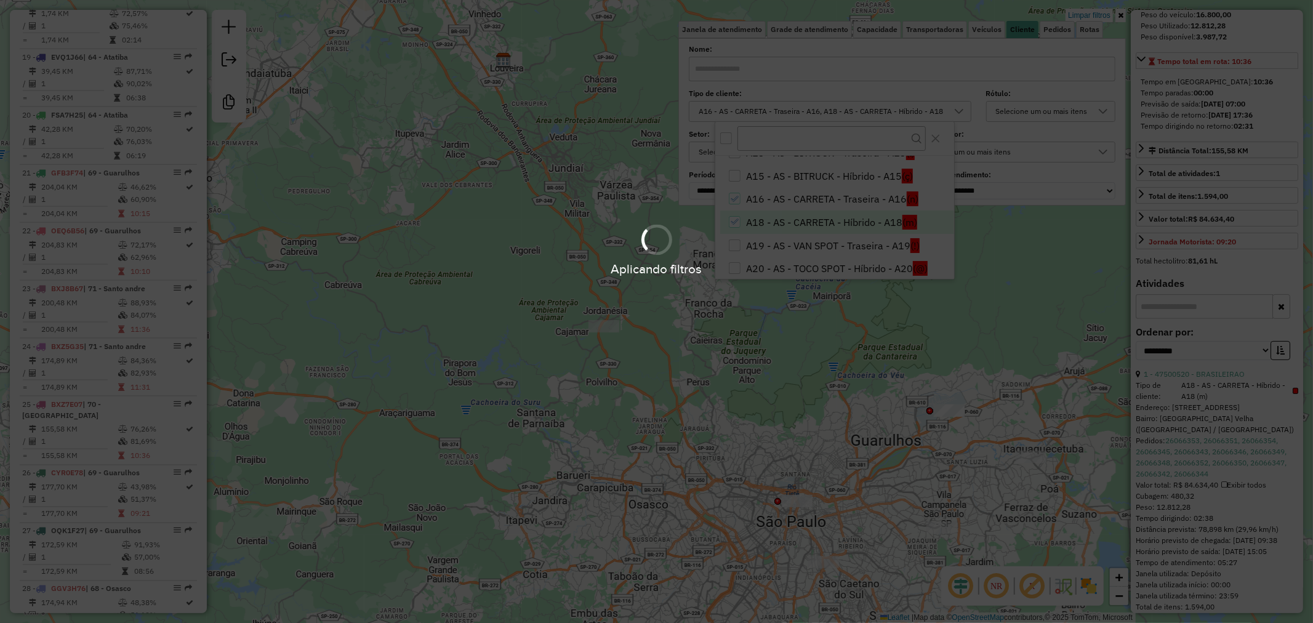
click at [806, 441] on hb-app "Aplicando filtros Pop-up bloqueado! Seu navegador bloqueou automáticamente a ab…" at bounding box center [656, 311] width 1313 height 623
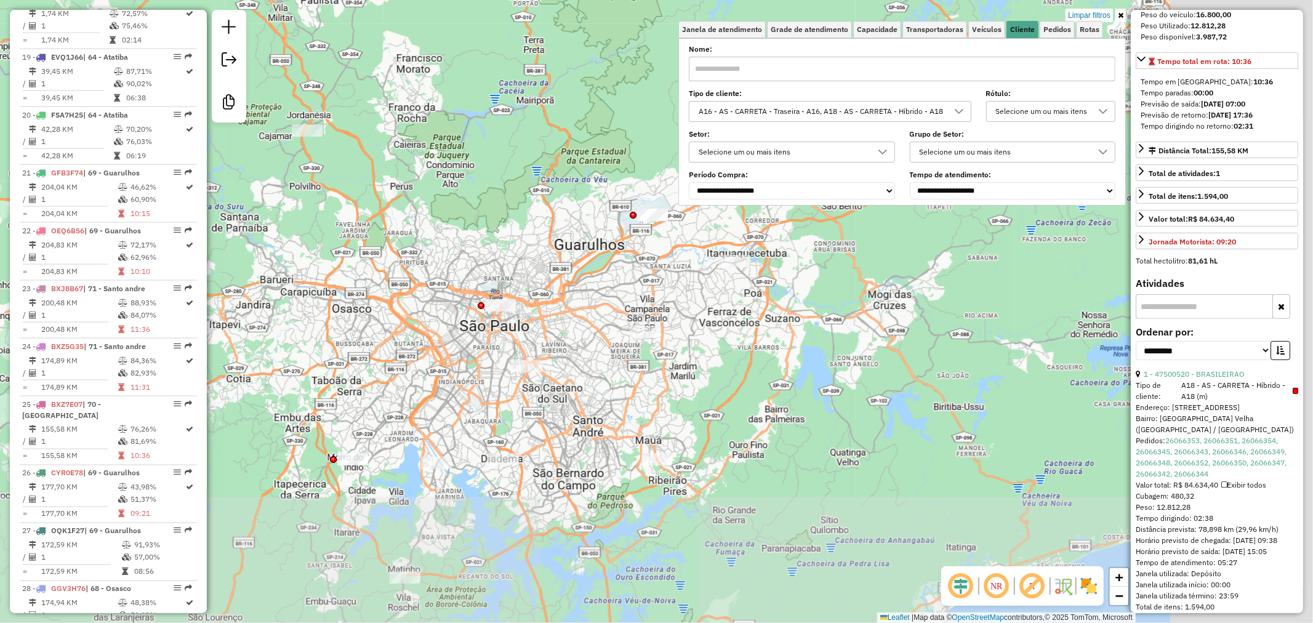
drag, startPoint x: 778, startPoint y: 450, endPoint x: 518, endPoint y: 239, distance: 335.1
click at [497, 256] on div "Limpar filtros Janela de atendimento Grade de atendimento Capacidade Transporta…" at bounding box center [656, 311] width 1313 height 623
click at [518, 239] on div "Limpar filtros Janela de atendimento Grade de atendimento Capacidade Transporta…" at bounding box center [656, 311] width 1313 height 623
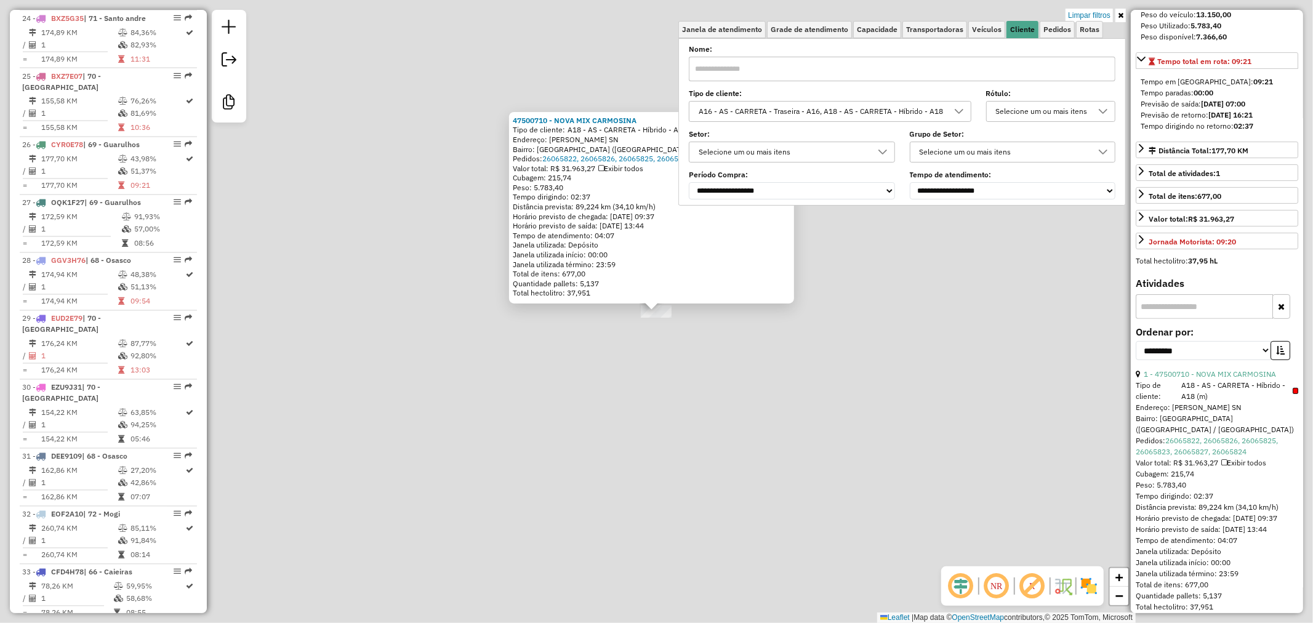
scroll to position [1960, 0]
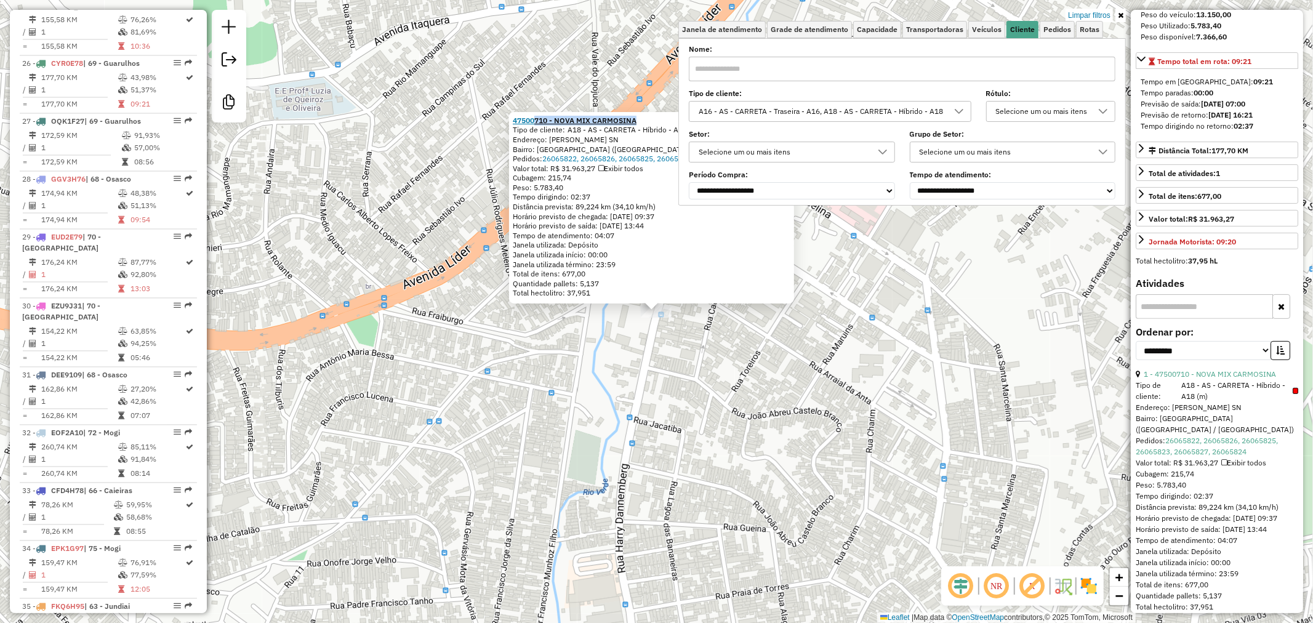
copy strong "710 - NOVA MIX CARMOSINA"
drag, startPoint x: 652, startPoint y: 117, endPoint x: 538, endPoint y: 118, distance: 114.5
click at [538, 118] on div "47500710 - NOVA MIX CARMOSINA" at bounding box center [652, 121] width 278 height 10
click at [714, 463] on div "47500710 - NOVA MIX CARMOSINA Tipo de cliente: A18 - AS - CARRETA - Híbrido - A…" at bounding box center [656, 311] width 1313 height 623
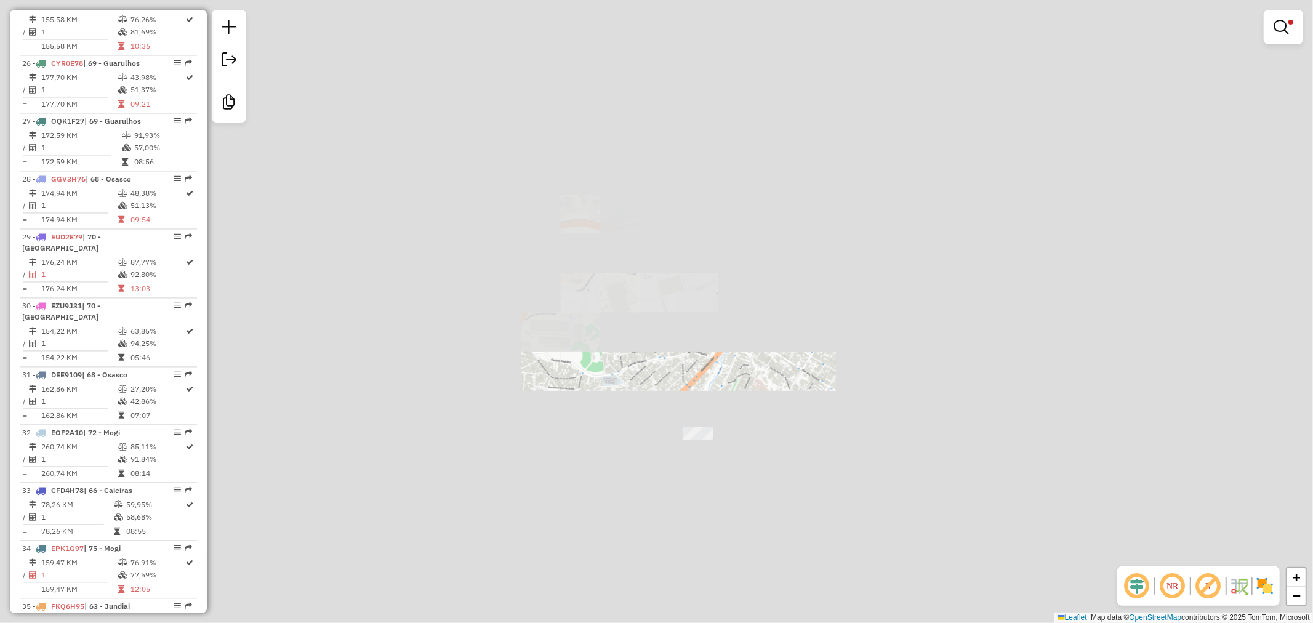
drag, startPoint x: 693, startPoint y: 524, endPoint x: 607, endPoint y: 66, distance: 465.2
click at [607, 66] on div "Limpar filtros Janela de atendimento Grade de atendimento Capacidade Transporta…" at bounding box center [656, 311] width 1313 height 623
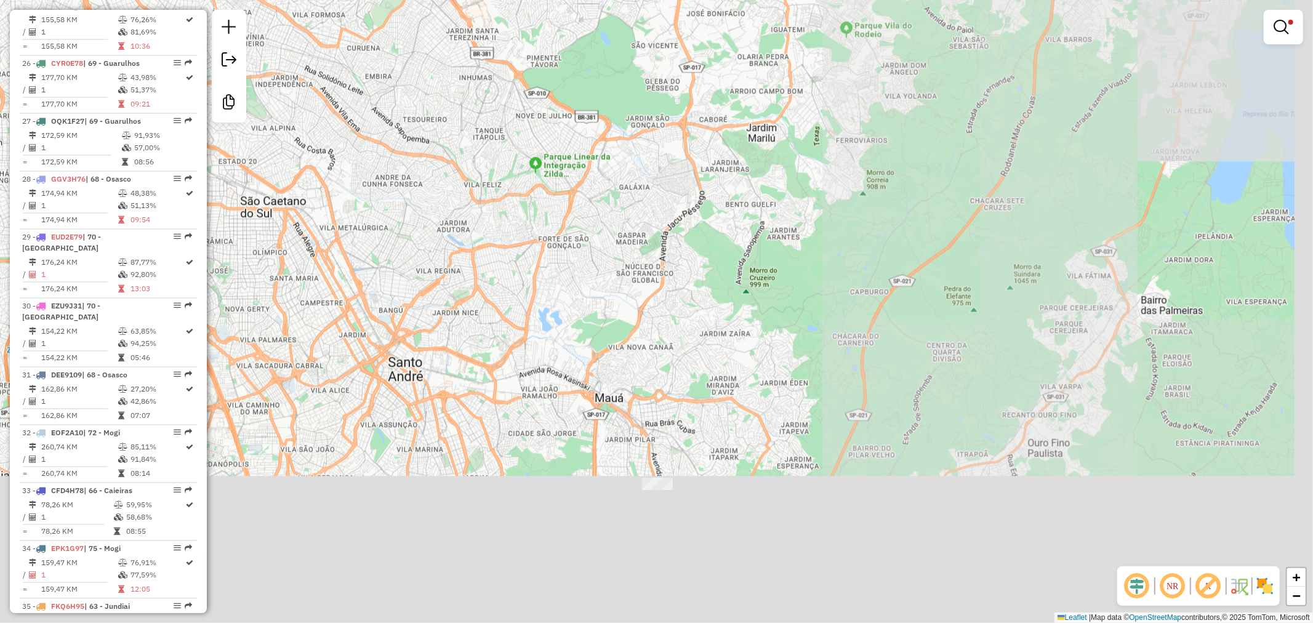
drag, startPoint x: 681, startPoint y: 366, endPoint x: 661, endPoint y: 193, distance: 174.1
click at [661, 193] on div "Limpar filtros Janela de atendimento Grade de atendimento Capacidade Transporta…" at bounding box center [656, 311] width 1313 height 623
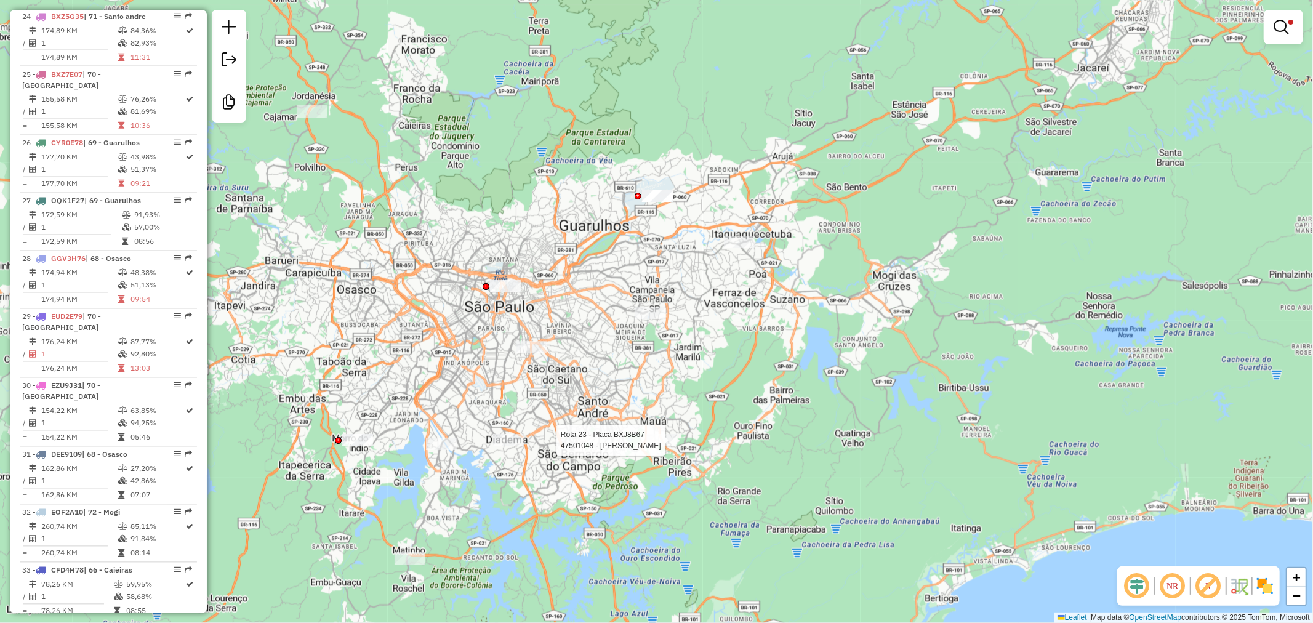
select select "**********"
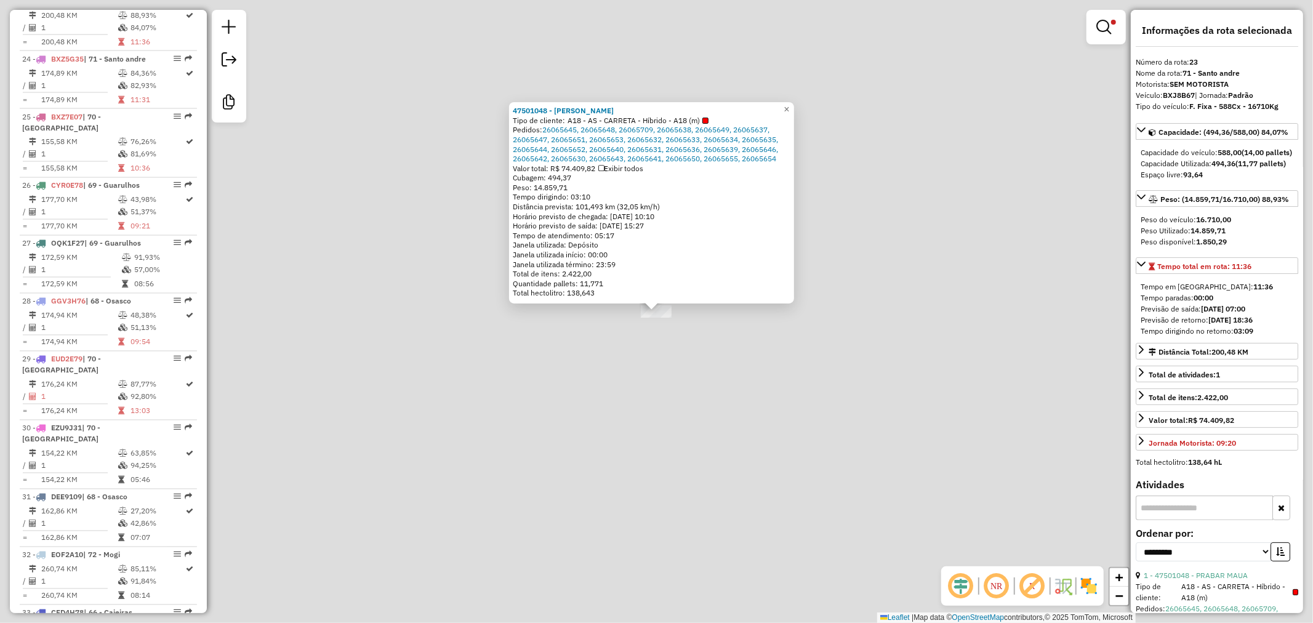
scroll to position [1787, 0]
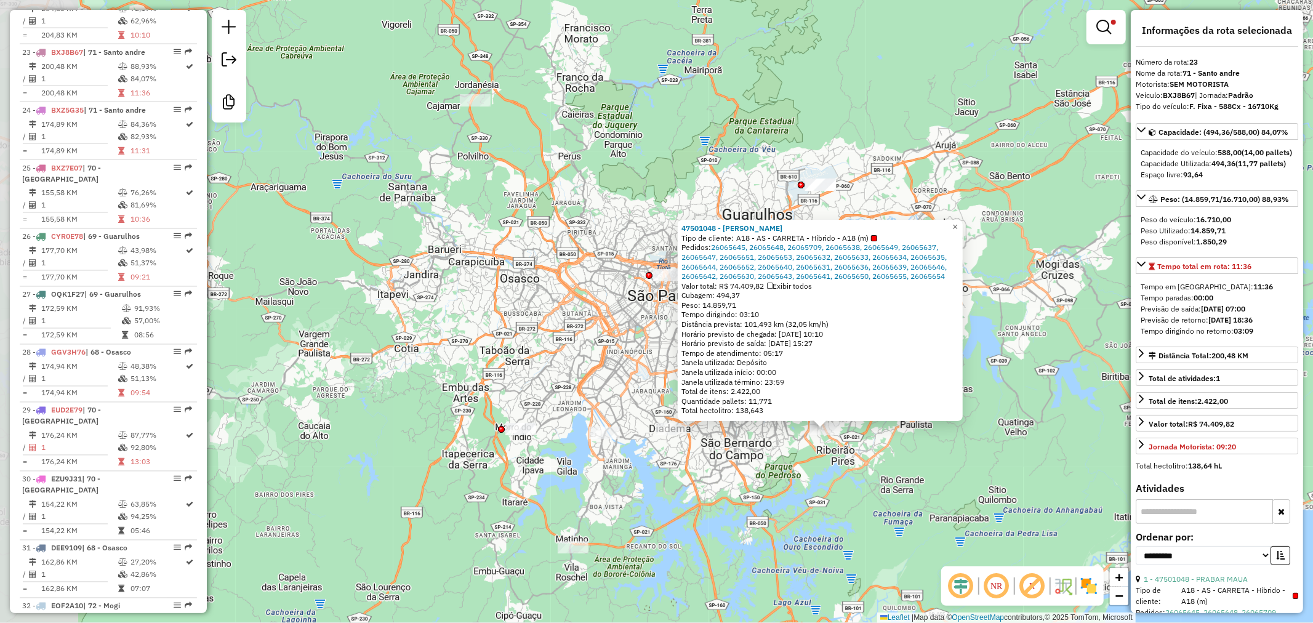
drag, startPoint x: 665, startPoint y: 523, endPoint x: 739, endPoint y: 479, distance: 86.6
click at [739, 479] on div "47501048 - PRABAR MAUA Tipo de cliente: A18 - AS - CARRETA - Híbrido - A18 (m) …" at bounding box center [656, 311] width 1313 height 623
click at [685, 507] on div "47501048 - PRABAR MAUA Tipo de cliente: A18 - AS - CARRETA - Híbrido - A18 (m) …" at bounding box center [656, 311] width 1313 height 623
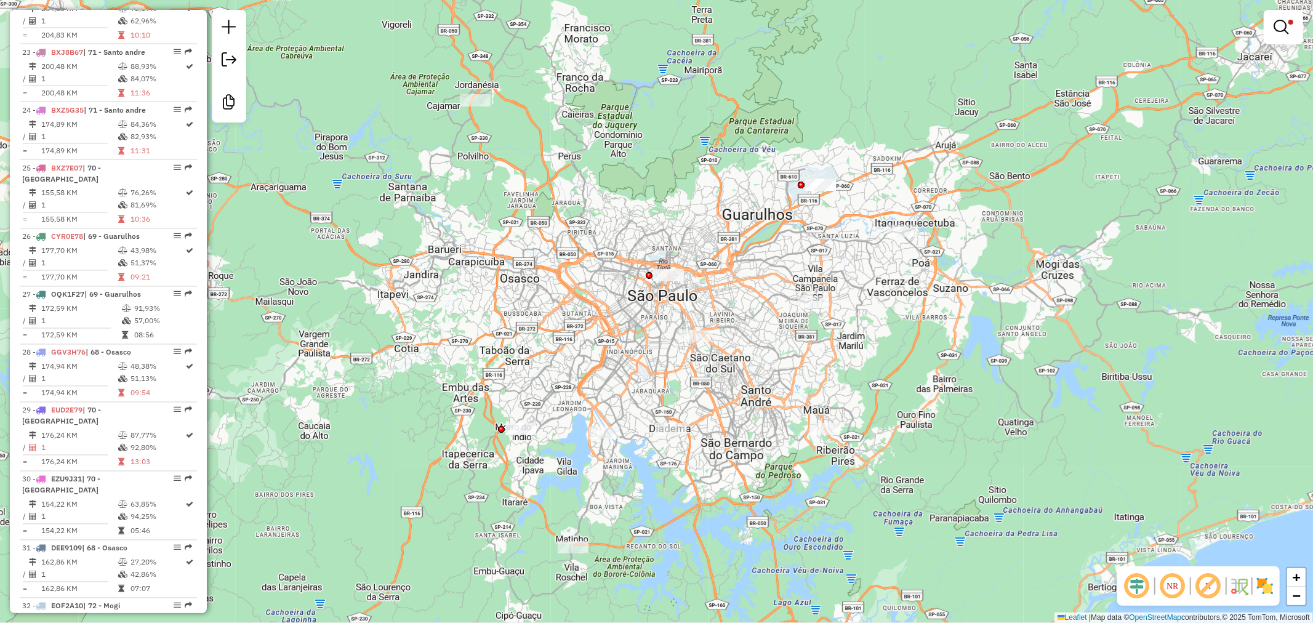
drag, startPoint x: 711, startPoint y: 375, endPoint x: 661, endPoint y: 390, distance: 51.8
click at [661, 390] on div "Limpar filtros Janela de atendimento Grade de atendimento Capacidade Transporta…" at bounding box center [656, 311] width 1313 height 623
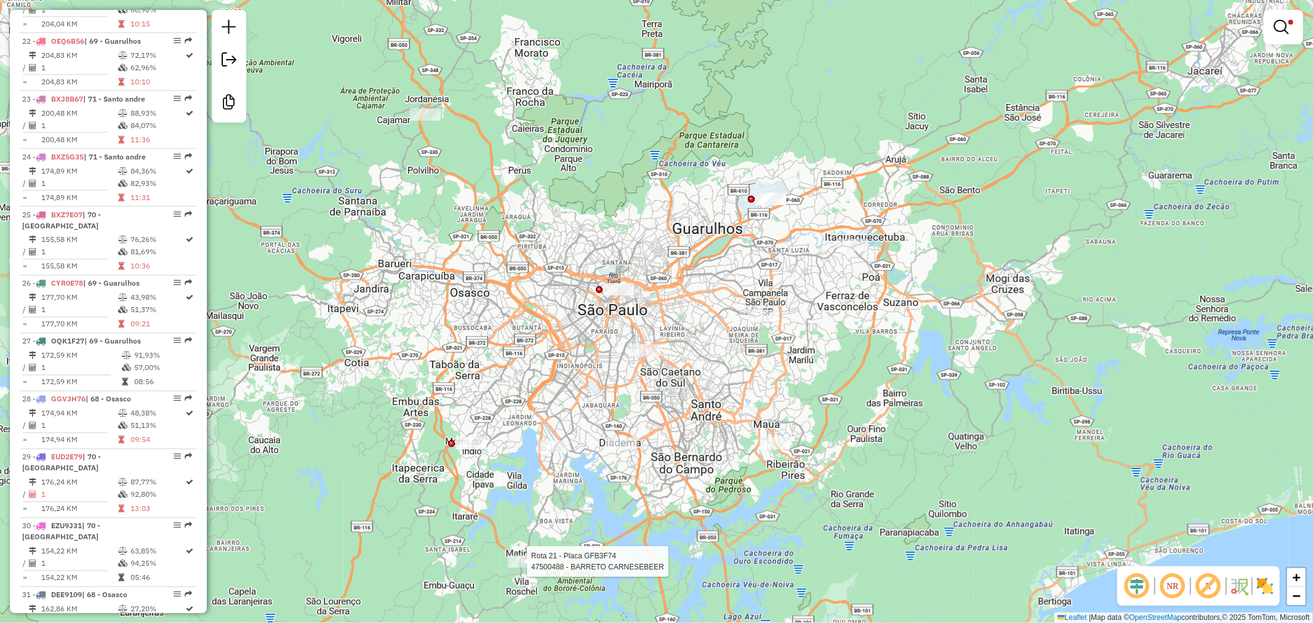
select select "**********"
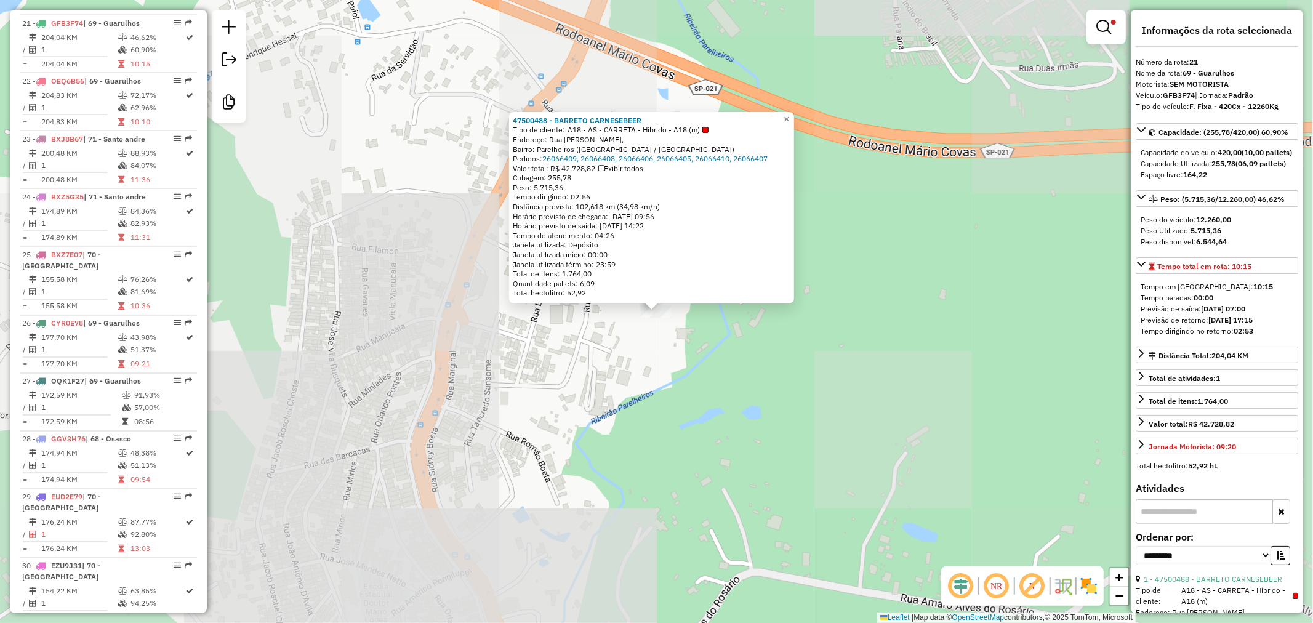
scroll to position [1671, 0]
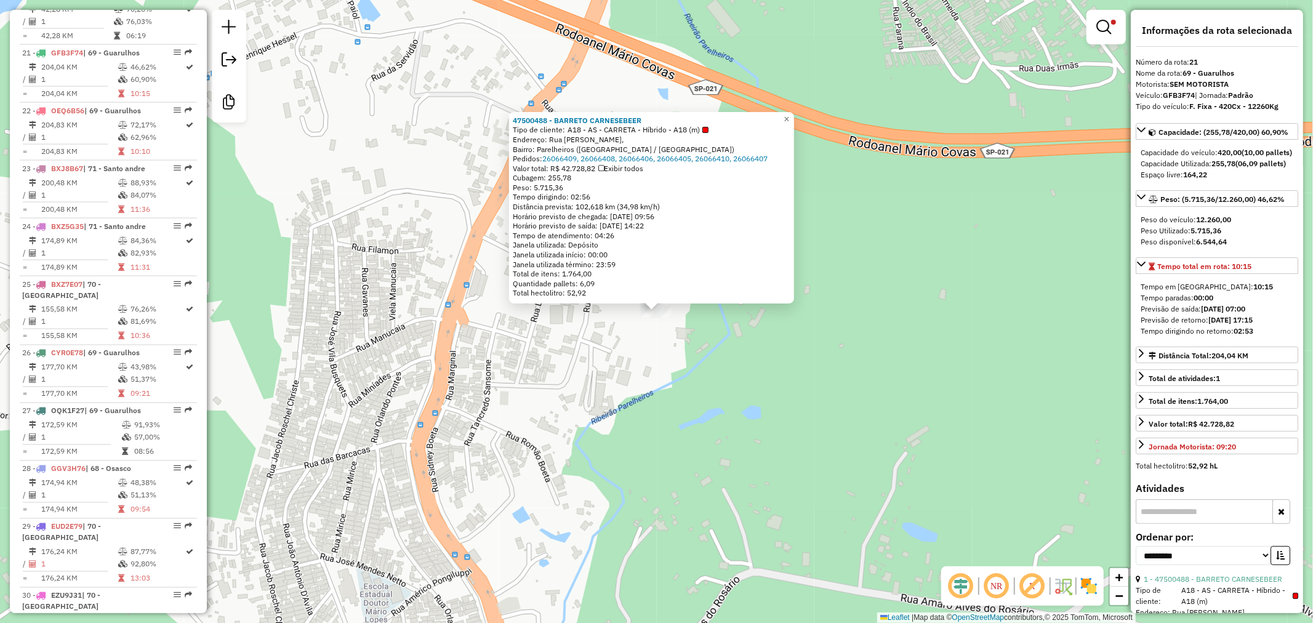
click at [696, 491] on div "47500488 - BARRETO CARNESEBEER Tipo de cliente: A18 - AS - CARRETA - Híbrido - …" at bounding box center [656, 311] width 1313 height 623
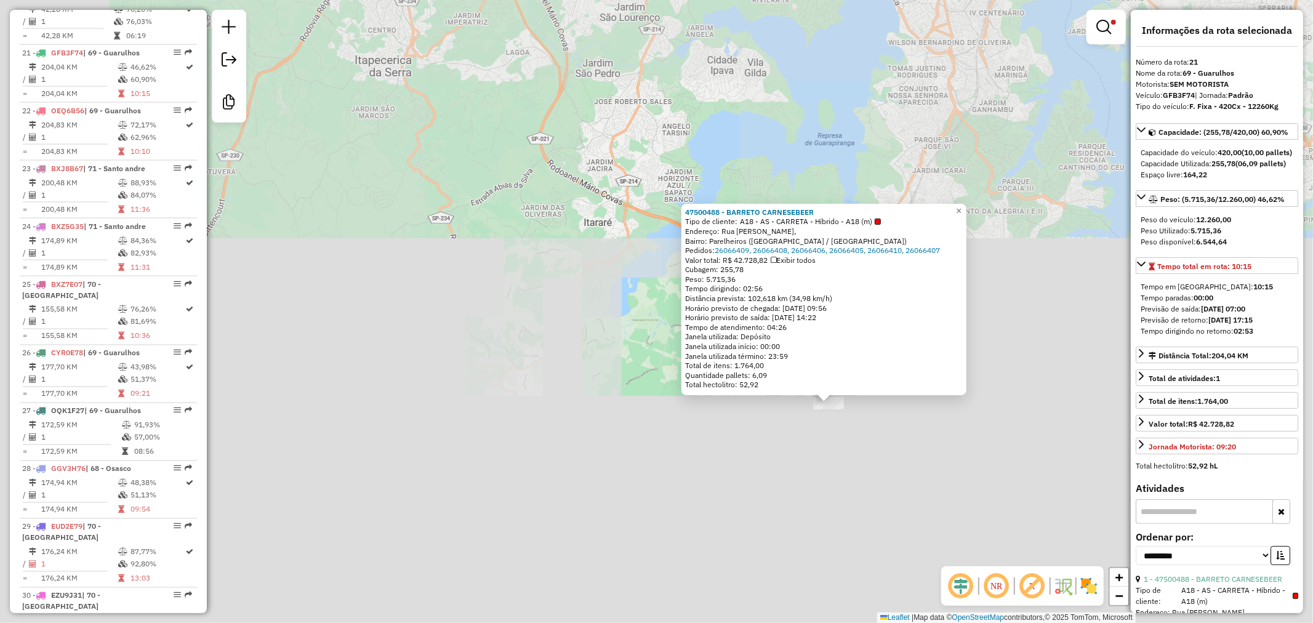
click at [902, 470] on div "47500488 - BARRETO CARNESEBEER Tipo de cliente: A18 - AS - CARRETA - Híbrido - …" at bounding box center [656, 311] width 1313 height 623
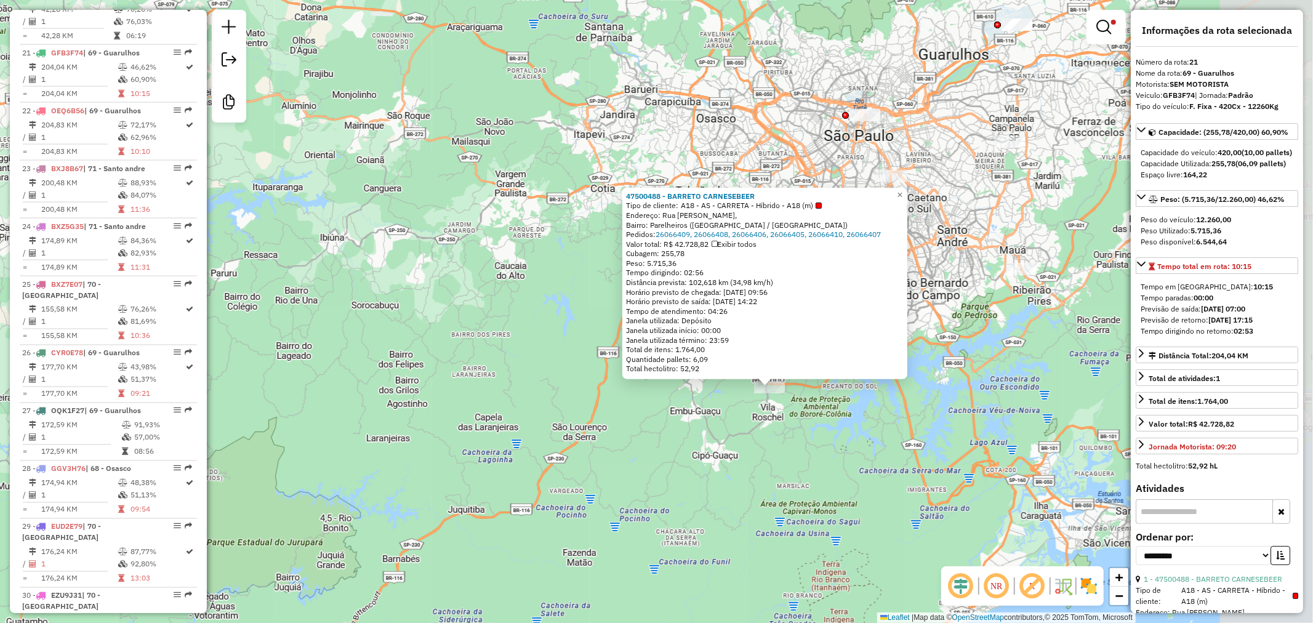
drag, startPoint x: 1041, startPoint y: 348, endPoint x: 799, endPoint y: 459, distance: 266.3
click at [799, 463] on div "47500488 - BARRETO CARNESEBEER Tipo de cliente: A18 - AS - CARRETA - Híbrido - …" at bounding box center [656, 311] width 1313 height 623
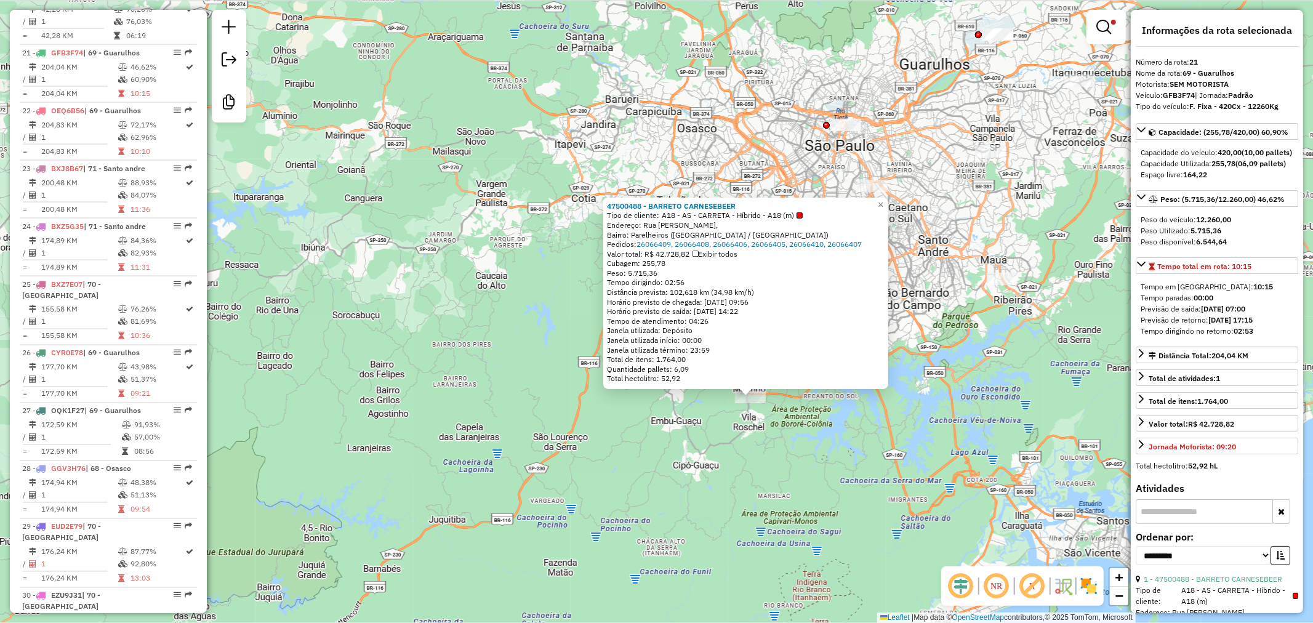
click at [807, 448] on div "47500488 - BARRETO CARNESEBEER Tipo de cliente: A18 - AS - CARRETA - Híbrido - …" at bounding box center [656, 311] width 1313 height 623
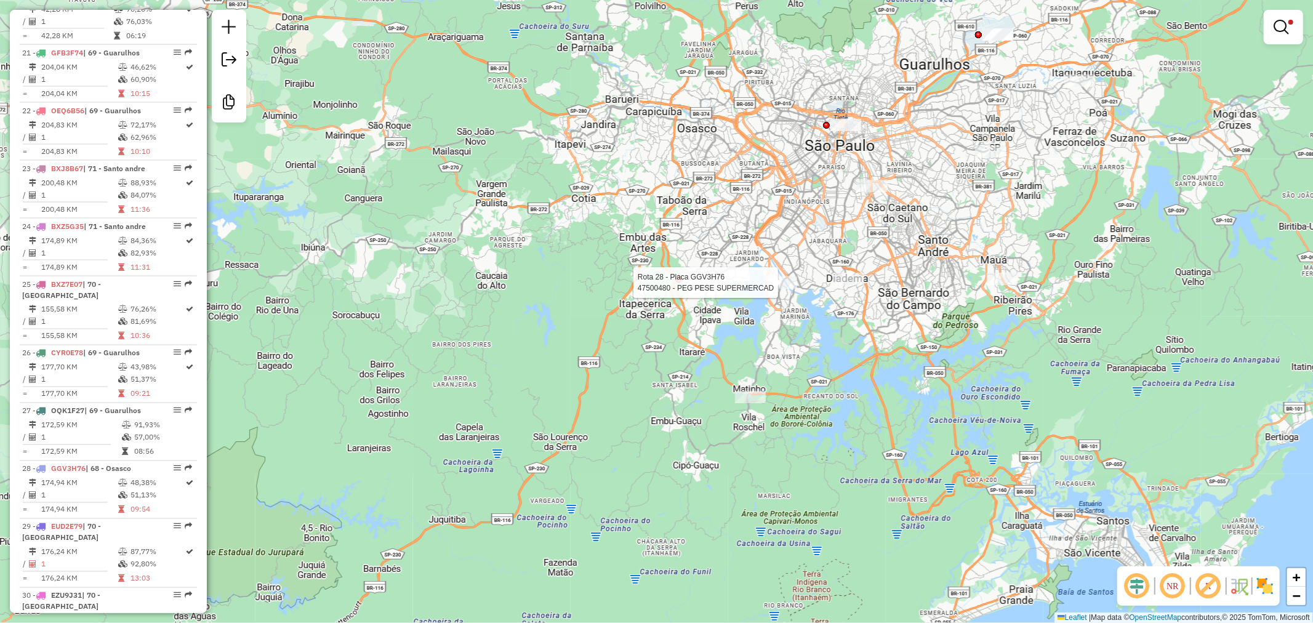
select select "**********"
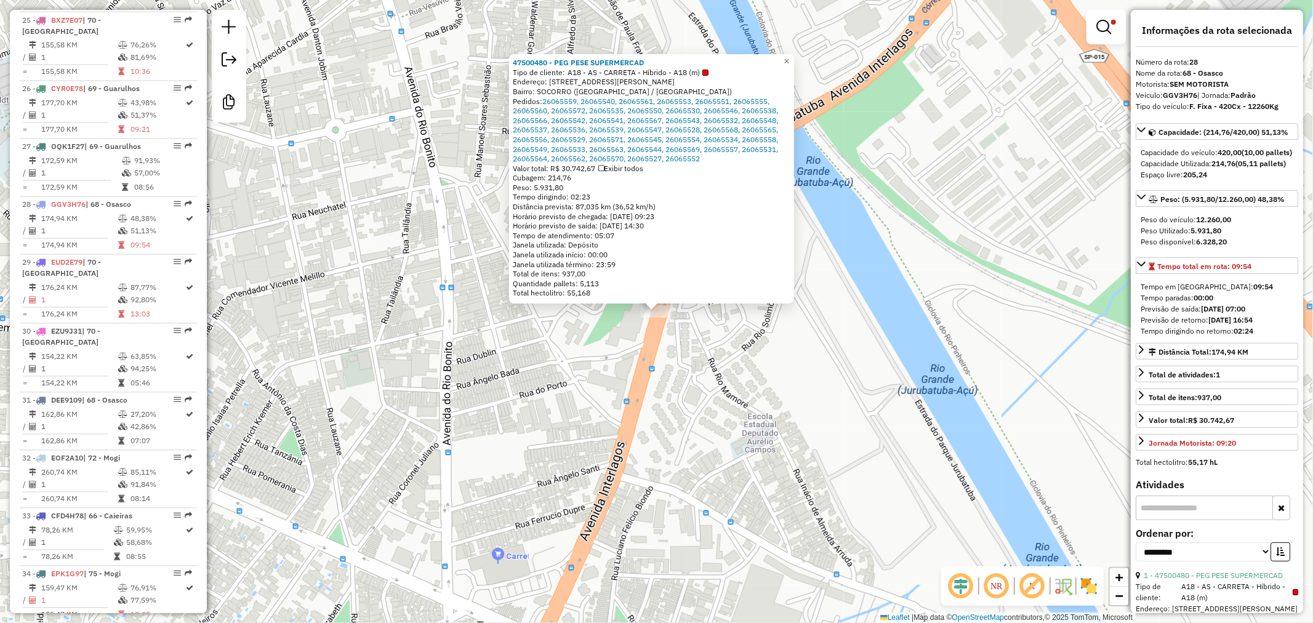
scroll to position [2076, 0]
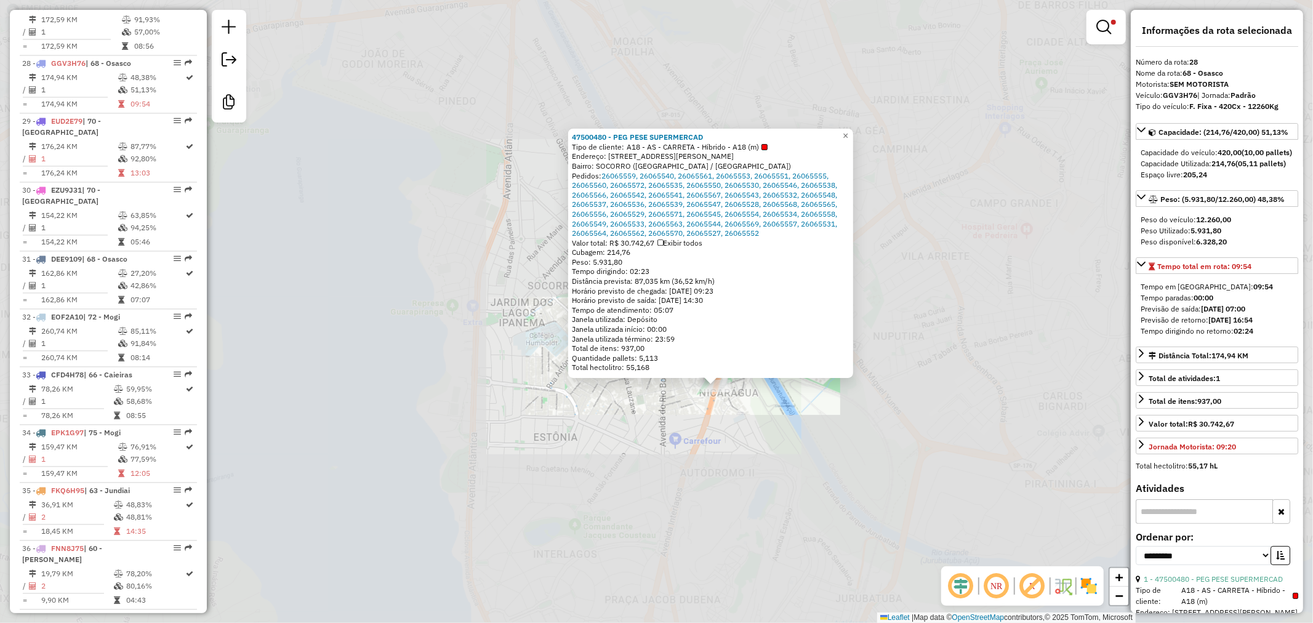
drag, startPoint x: 800, startPoint y: 482, endPoint x: 797, endPoint y: 490, distance: 8.0
click at [798, 486] on div "47500480 - PEG PESE SUPERMERCAD Tipo de cliente: A18 - AS - CARRETA - Híbrido -…" at bounding box center [656, 311] width 1313 height 623
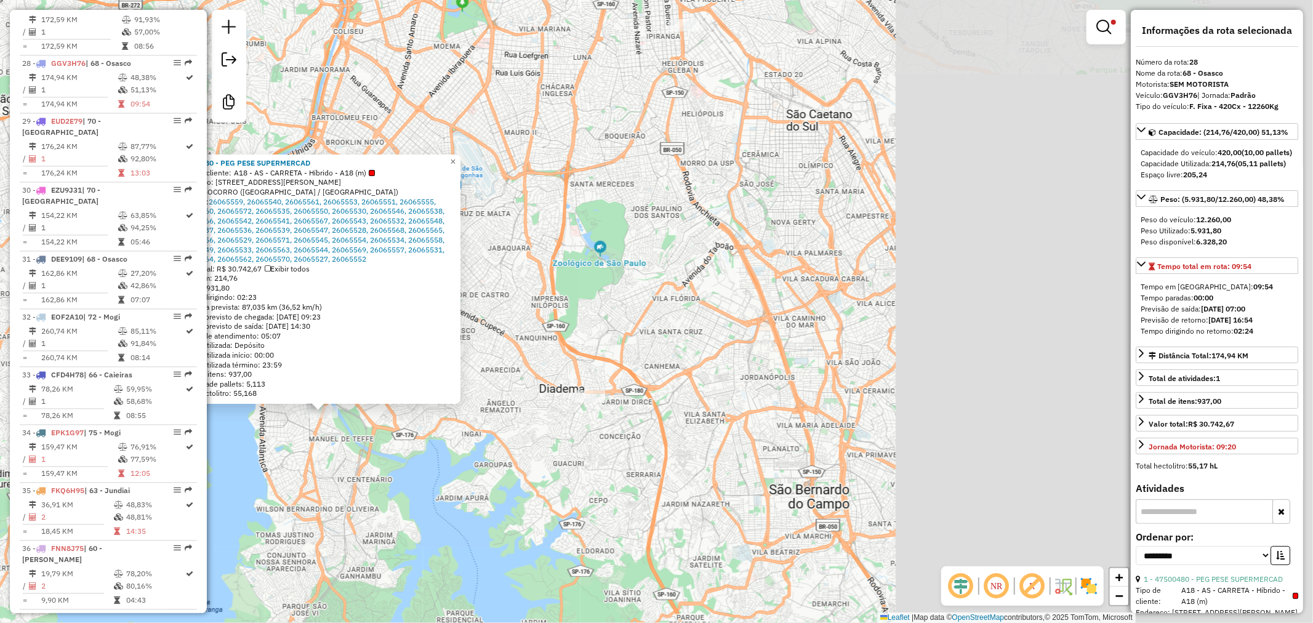
drag, startPoint x: 863, startPoint y: 518, endPoint x: 462, endPoint y: 495, distance: 401.8
click at [371, 466] on div "47500480 - PEG PESE SUPERMERCAD Tipo de cliente: A18 - AS - CARRETA - Híbrido -…" at bounding box center [656, 311] width 1313 height 623
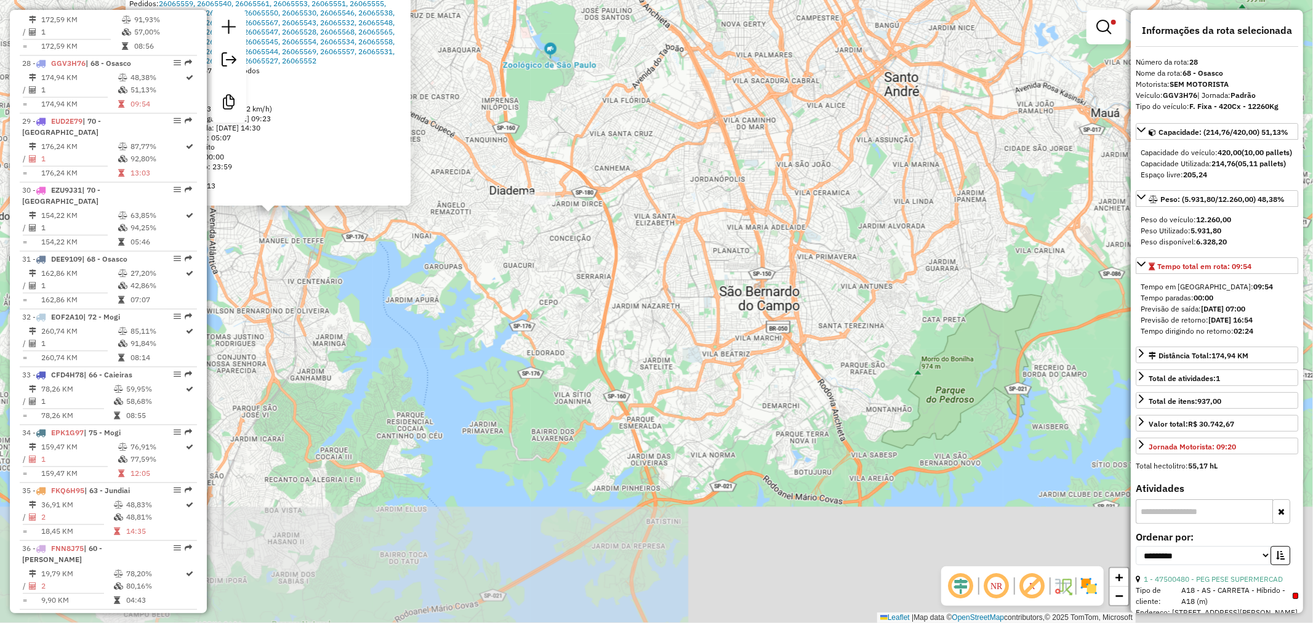
drag, startPoint x: 585, startPoint y: 526, endPoint x: 599, endPoint y: 365, distance: 161.2
click at [540, 331] on div "47500480 - PEG PESE SUPERMERCAD Tipo de cliente: A18 - AS - CARRETA - Híbrido -…" at bounding box center [656, 311] width 1313 height 623
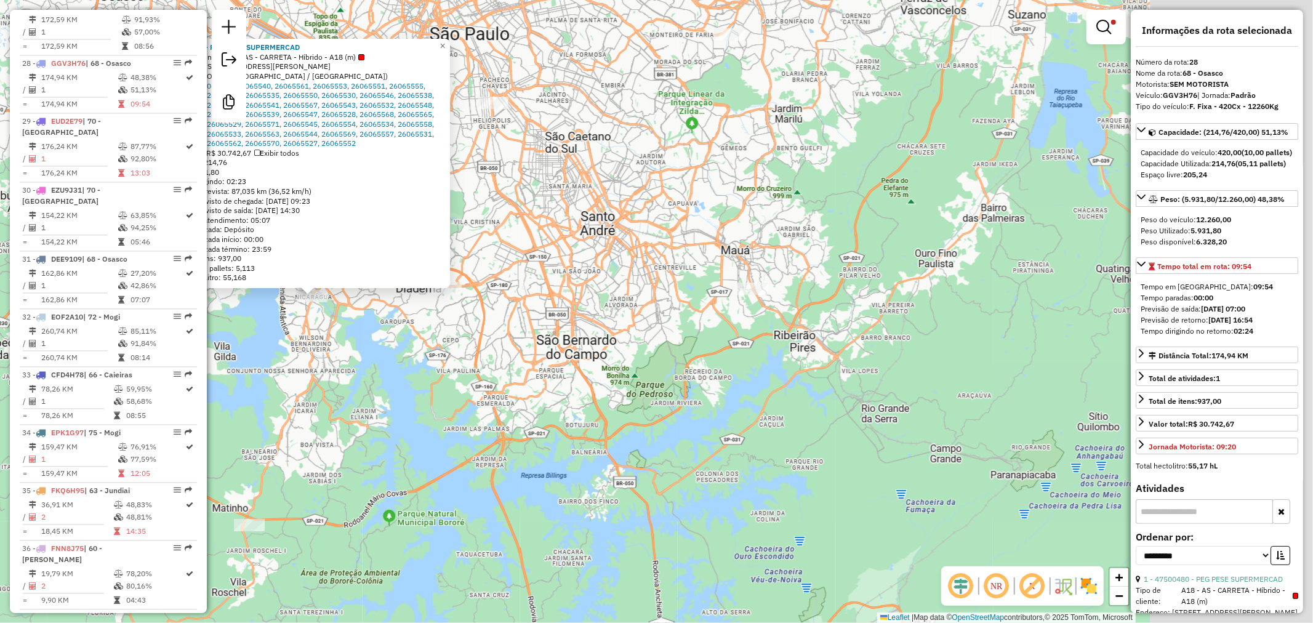
drag, startPoint x: 777, startPoint y: 463, endPoint x: 604, endPoint y: 446, distance: 173.8
click at [604, 446] on div "47500480 - PEG PESE SUPERMERCAD Tipo de cliente: A18 - AS - CARRETA - Híbrido -…" at bounding box center [656, 311] width 1313 height 623
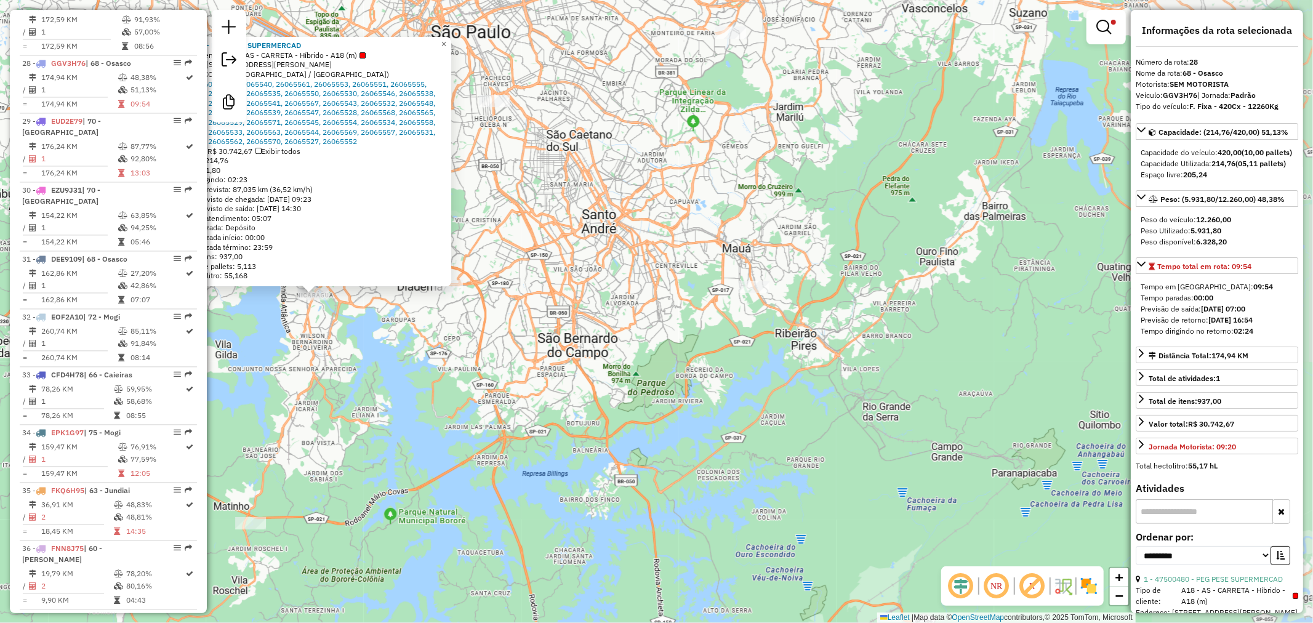
drag, startPoint x: 684, startPoint y: 438, endPoint x: 710, endPoint y: 377, distance: 66.2
click at [687, 428] on div "47500480 - PEG PESE SUPERMERCAD Tipo de cliente: A18 - AS - CARRETA - Híbrido -…" at bounding box center [656, 311] width 1313 height 623
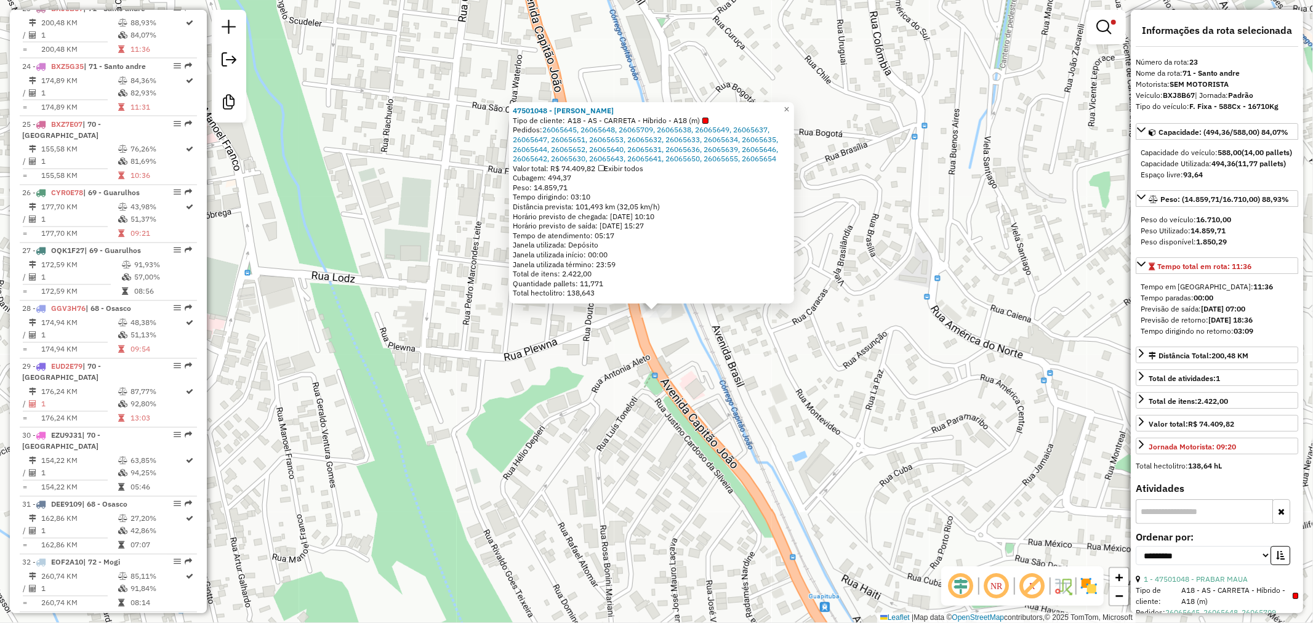
scroll to position [1787, 0]
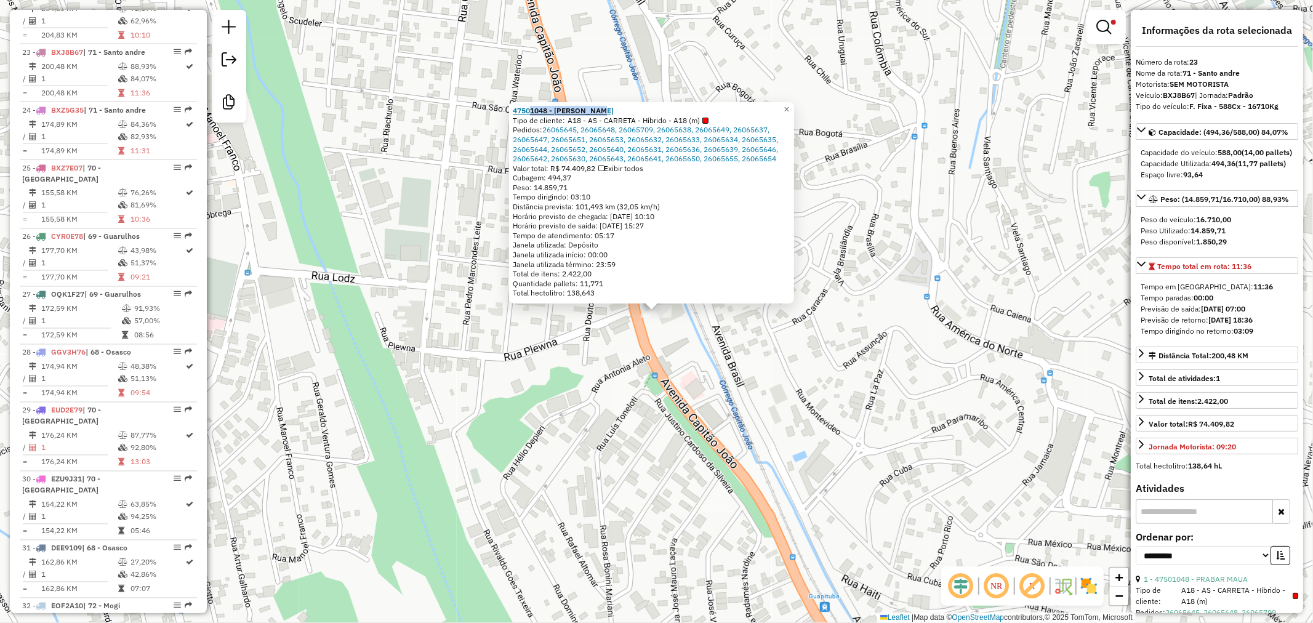
drag, startPoint x: 674, startPoint y: 108, endPoint x: 534, endPoint y: 111, distance: 140.3
click at [534, 111] on div "47501048 - PRABAR MAUA" at bounding box center [652, 111] width 278 height 10
copy strong "1048 - PRABAR MAUA"
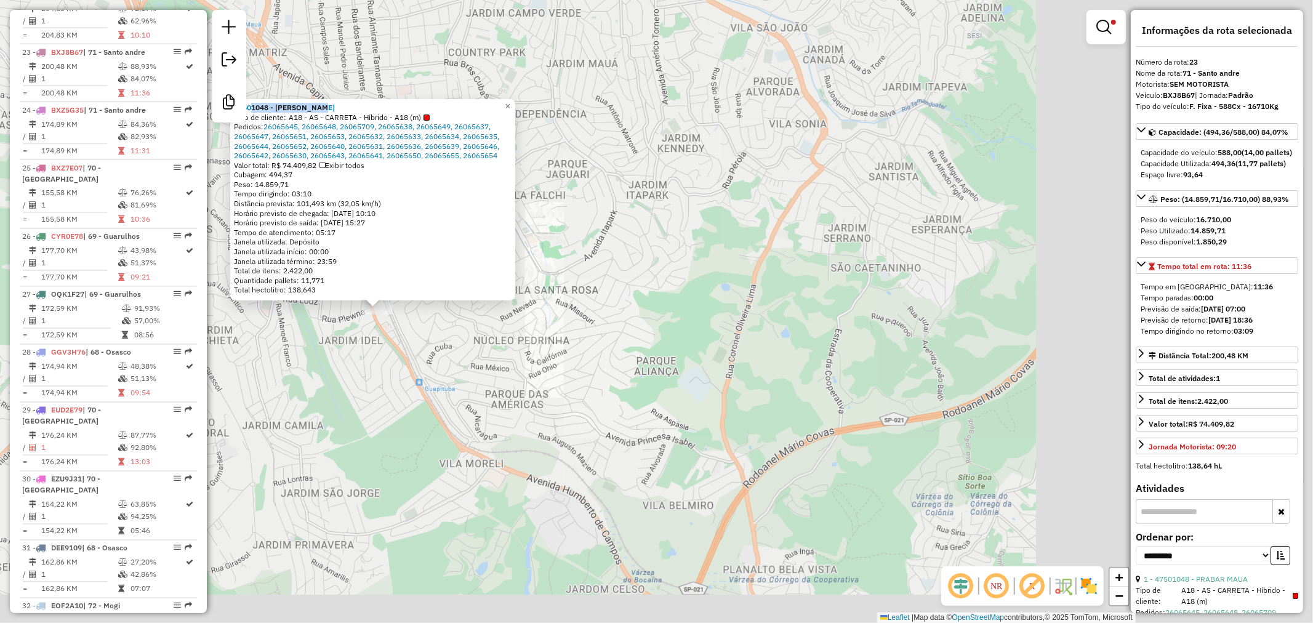
drag, startPoint x: 460, startPoint y: 439, endPoint x: 778, endPoint y: 180, distance: 410.3
click at [778, 180] on div "47501048 - PRABAR MAUA Tipo de cliente: A18 - AS - CARRETA - Híbrido - A18 (m) …" at bounding box center [656, 311] width 1313 height 623
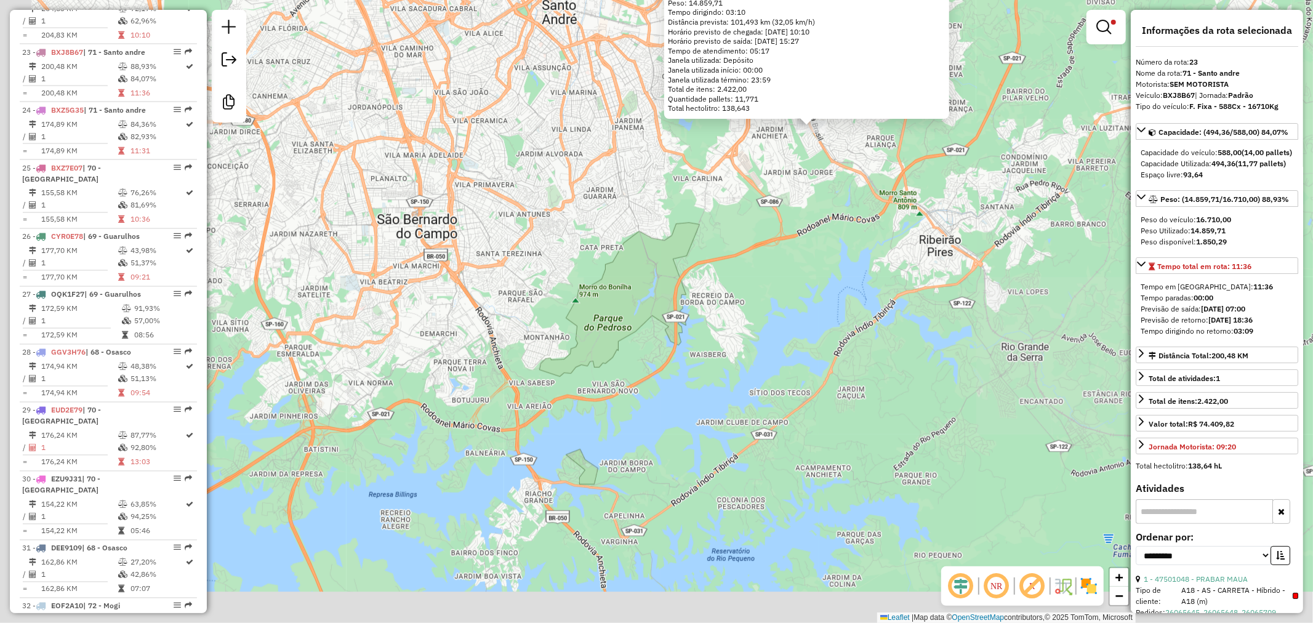
drag, startPoint x: 618, startPoint y: 388, endPoint x: 687, endPoint y: 315, distance: 100.1
click at [751, 244] on div "47501048 - PRABAR MAUA Tipo de cliente: A18 - AS - CARRETA - Híbrido - A18 (m) …" at bounding box center [656, 311] width 1313 height 623
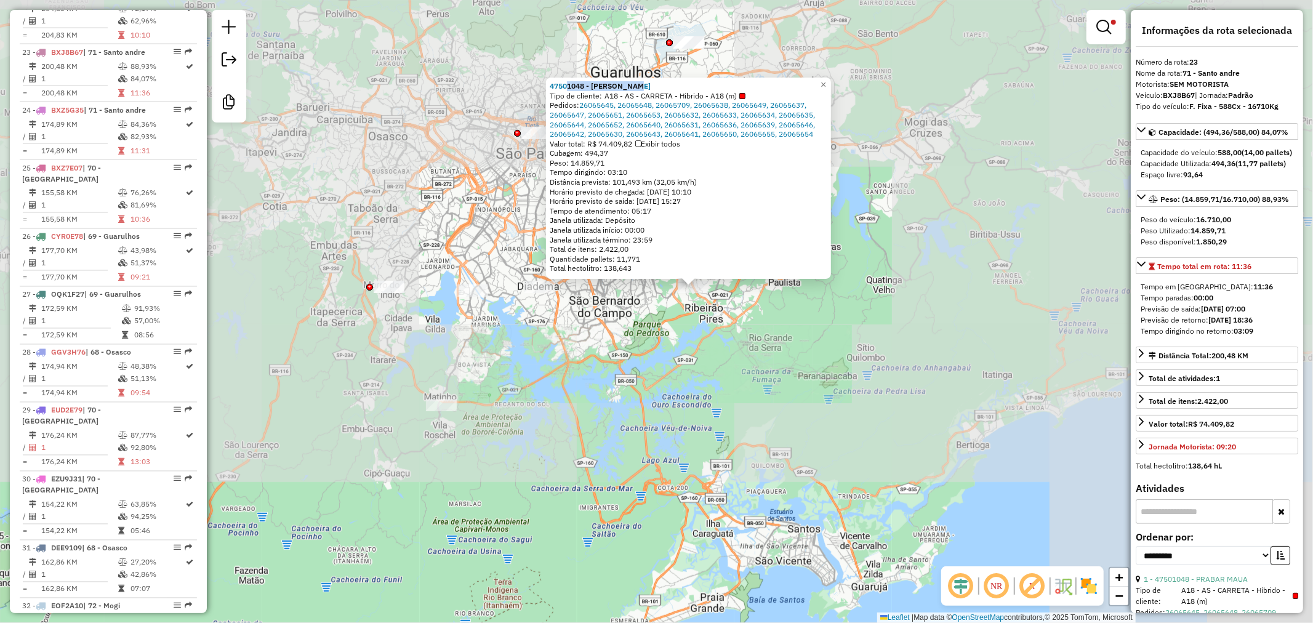
drag, startPoint x: 610, startPoint y: 401, endPoint x: 760, endPoint y: 391, distance: 149.8
click at [760, 391] on div "47501048 - PRABAR MAUA Tipo de cliente: A18 - AS - CARRETA - Híbrido - A18 (m) …" at bounding box center [656, 311] width 1313 height 623
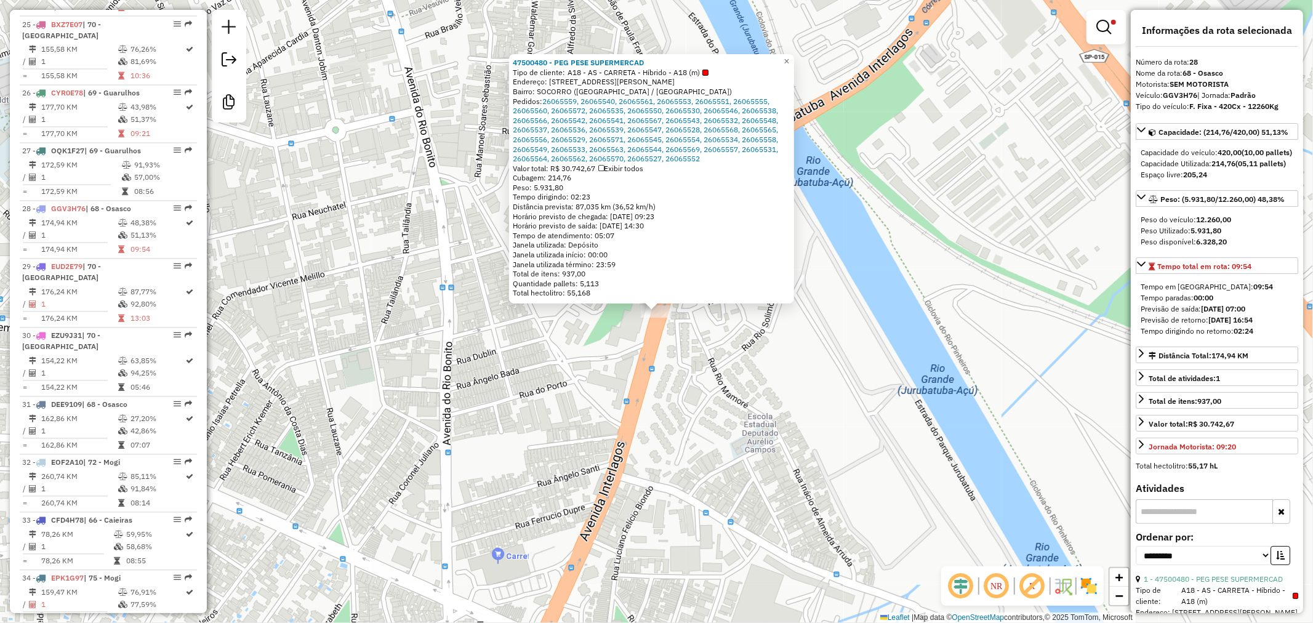
scroll to position [2076, 0]
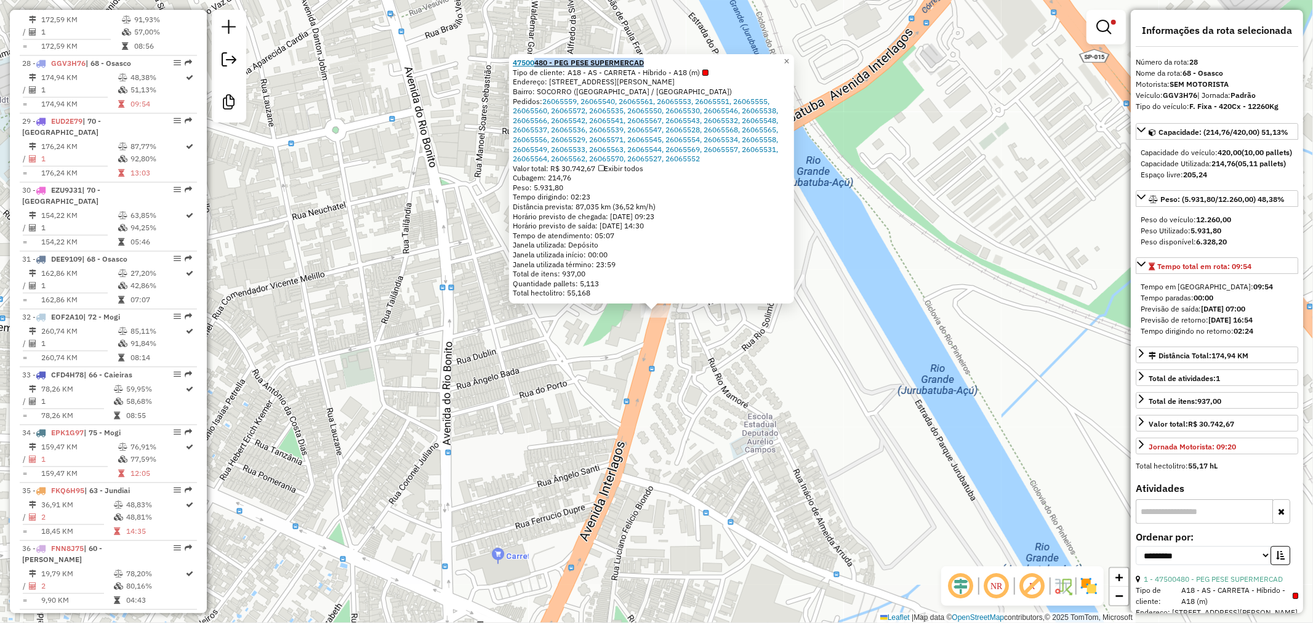
drag, startPoint x: 612, startPoint y: 60, endPoint x: 538, endPoint y: 59, distance: 74.5
click at [538, 59] on div "47500480 - PEG PESE SUPERMERCAD" at bounding box center [652, 63] width 278 height 10
copy strong "480 - PEG PESE SUPERMERCAD"
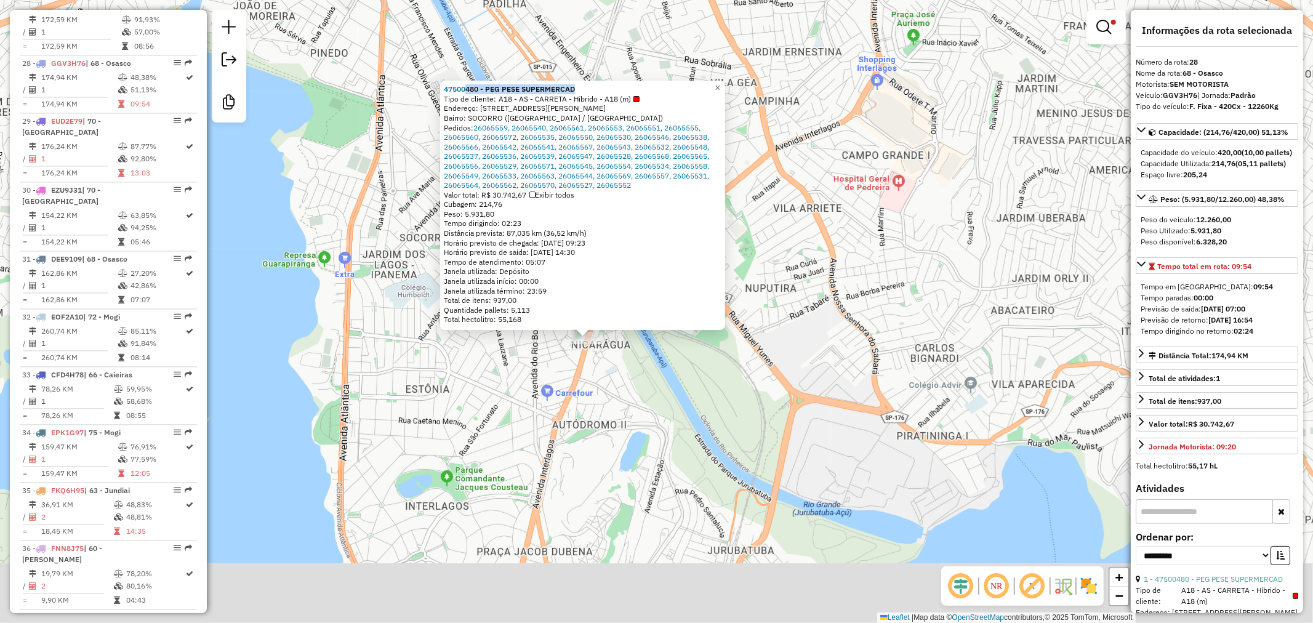
drag, startPoint x: 586, startPoint y: 480, endPoint x: 603, endPoint y: 441, distance: 42.7
click at [604, 414] on div "47500480 - PEG PESE SUPERMERCAD Tipo de cliente: A18 - AS - CARRETA - Híbrido -…" at bounding box center [656, 311] width 1313 height 623
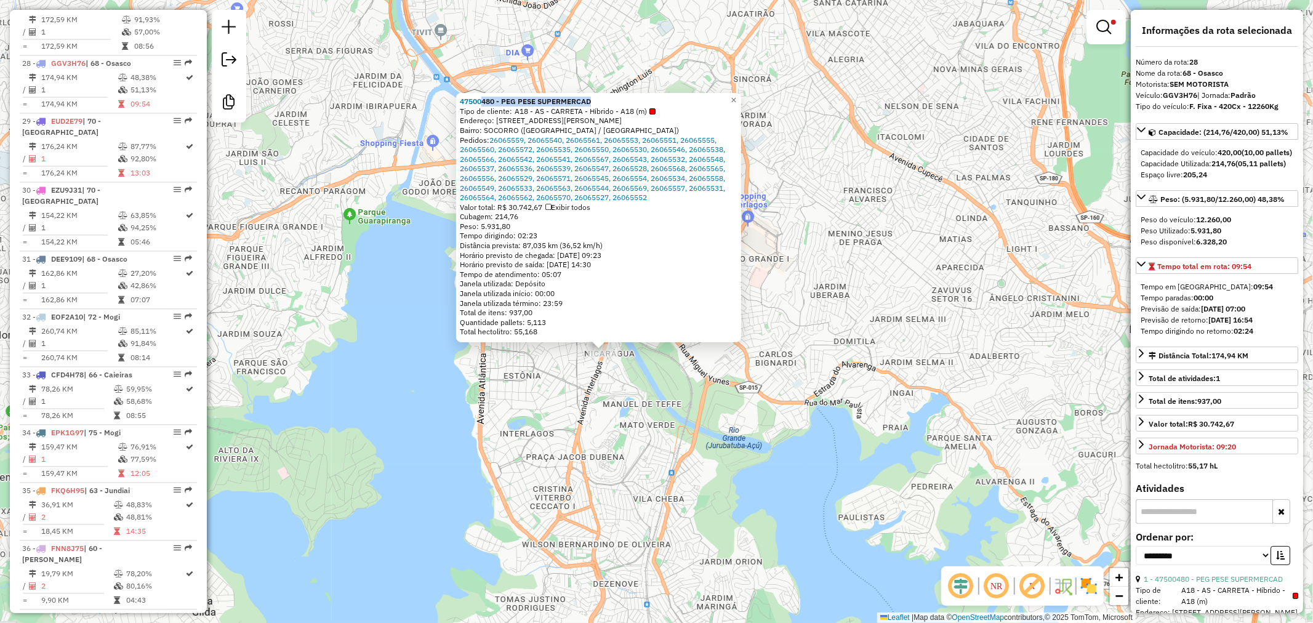
drag, startPoint x: 572, startPoint y: 553, endPoint x: 603, endPoint y: 428, distance: 128.1
click at [591, 358] on div "47500480 - PEG PESE SUPERMERCAD Tipo de cliente: A18 - AS - CARRETA - Híbrido -…" at bounding box center [656, 311] width 1313 height 623
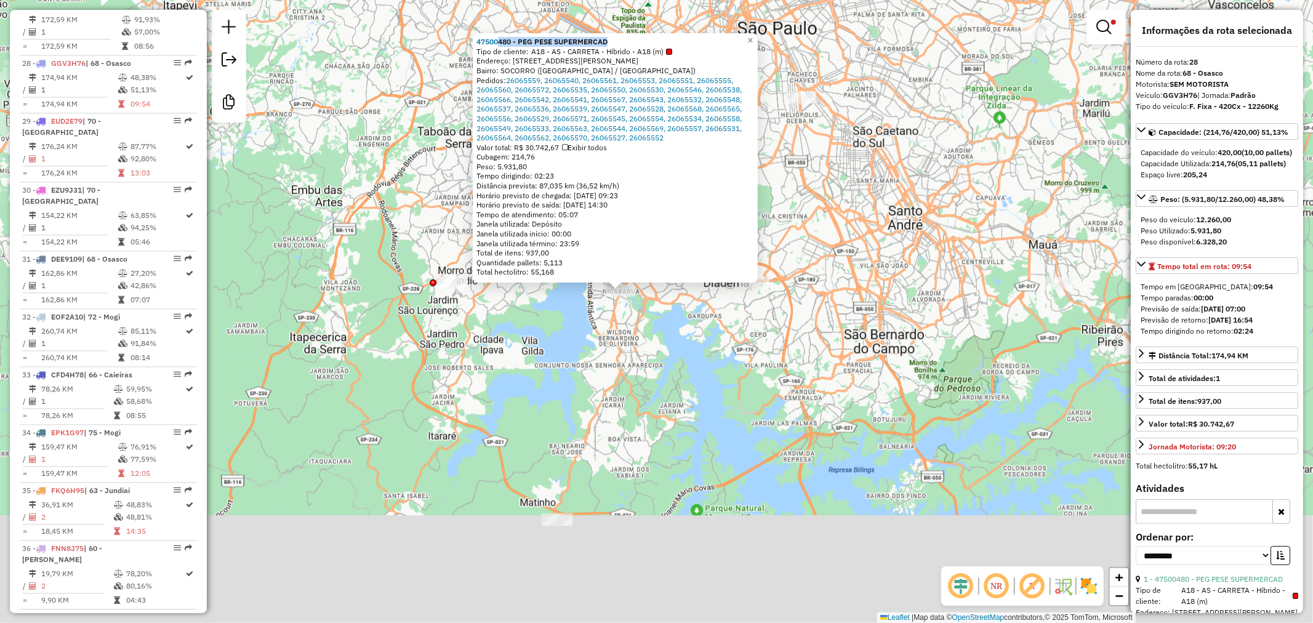
drag, startPoint x: 588, startPoint y: 560, endPoint x: 593, endPoint y: 446, distance: 114.6
click at [593, 446] on div "47500480 - PEG PESE SUPERMERCAD Tipo de cliente: A18 - AS - CARRETA - Híbrido -…" at bounding box center [656, 311] width 1313 height 623
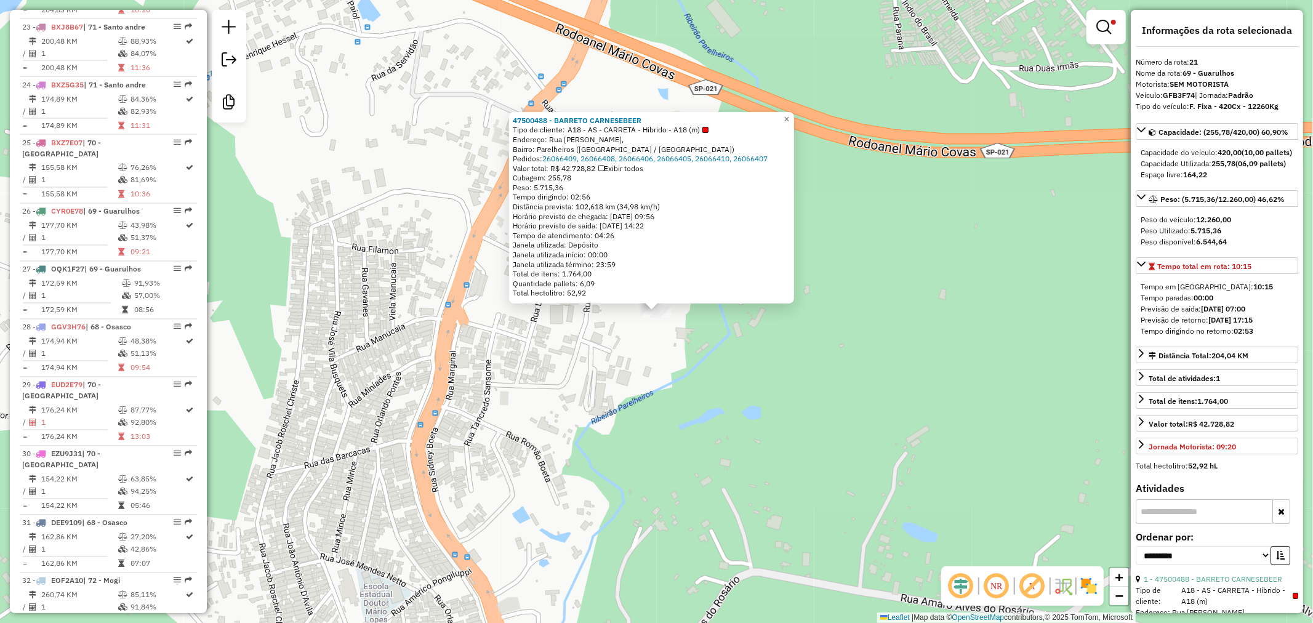
scroll to position [1671, 0]
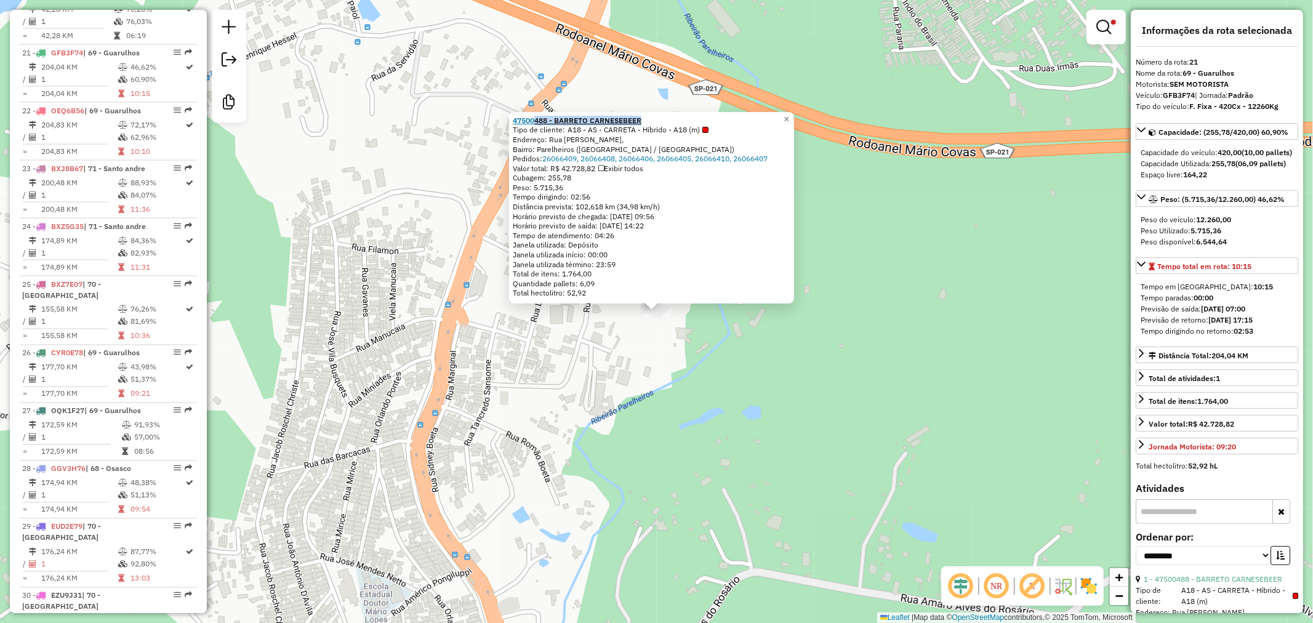
drag, startPoint x: 670, startPoint y: 114, endPoint x: 540, endPoint y: 116, distance: 129.9
click at [540, 116] on div "47500488 - BARRETO CARNESEBEER Tipo de cliente: A18 - AS - CARRETA - Híbrido - …" at bounding box center [651, 207] width 285 height 191
copy strong "488 - BARRETO CARNESEBEER"
click at [759, 72] on div "47500488 - BARRETO CARNESEBEER Tipo de cliente: A18 - AS - CARRETA - Híbrido - …" at bounding box center [656, 311] width 1313 height 623
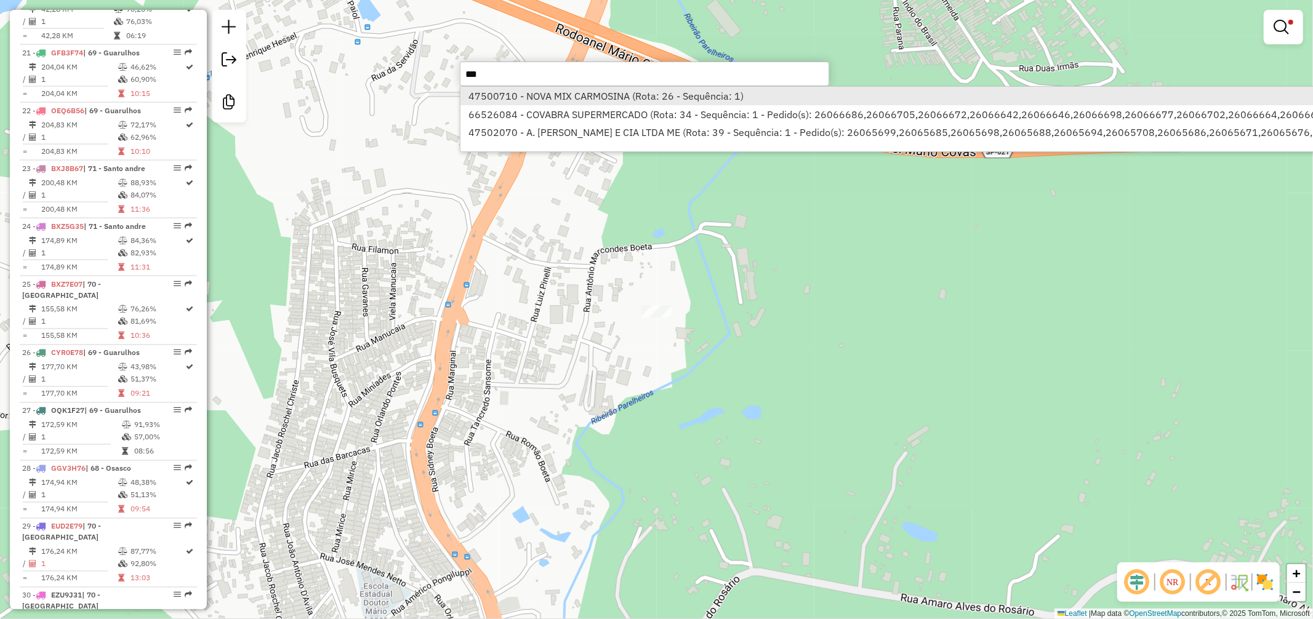
type input "***"
select select "**********"
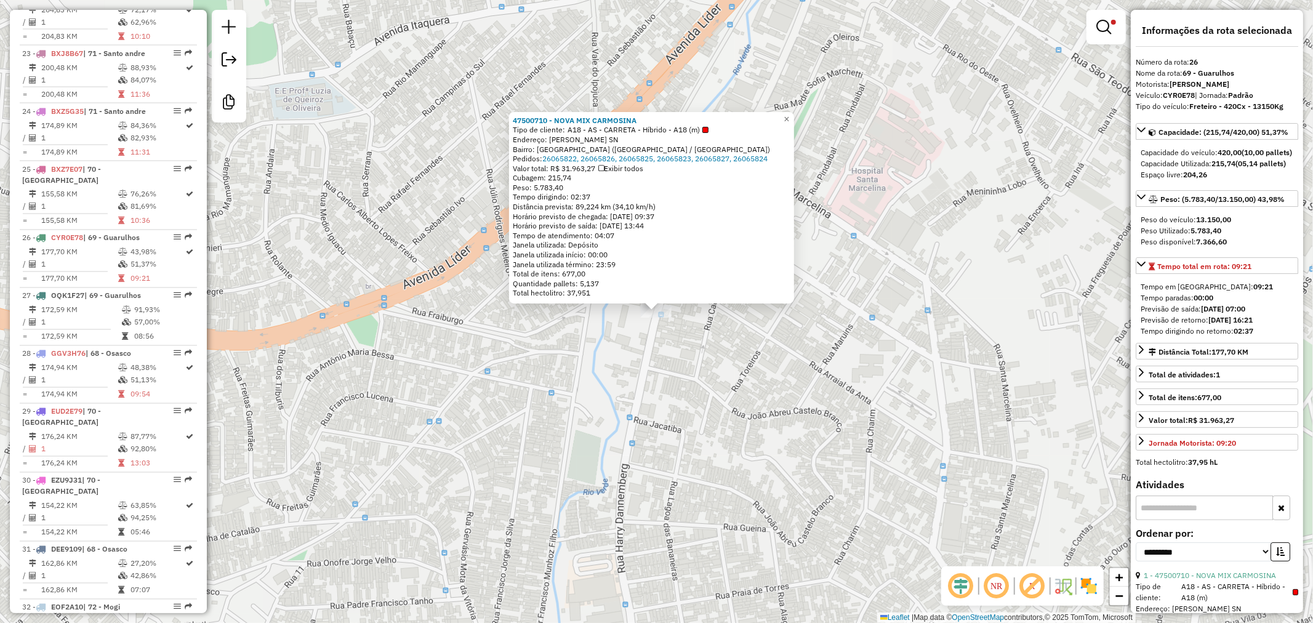
scroll to position [1960, 0]
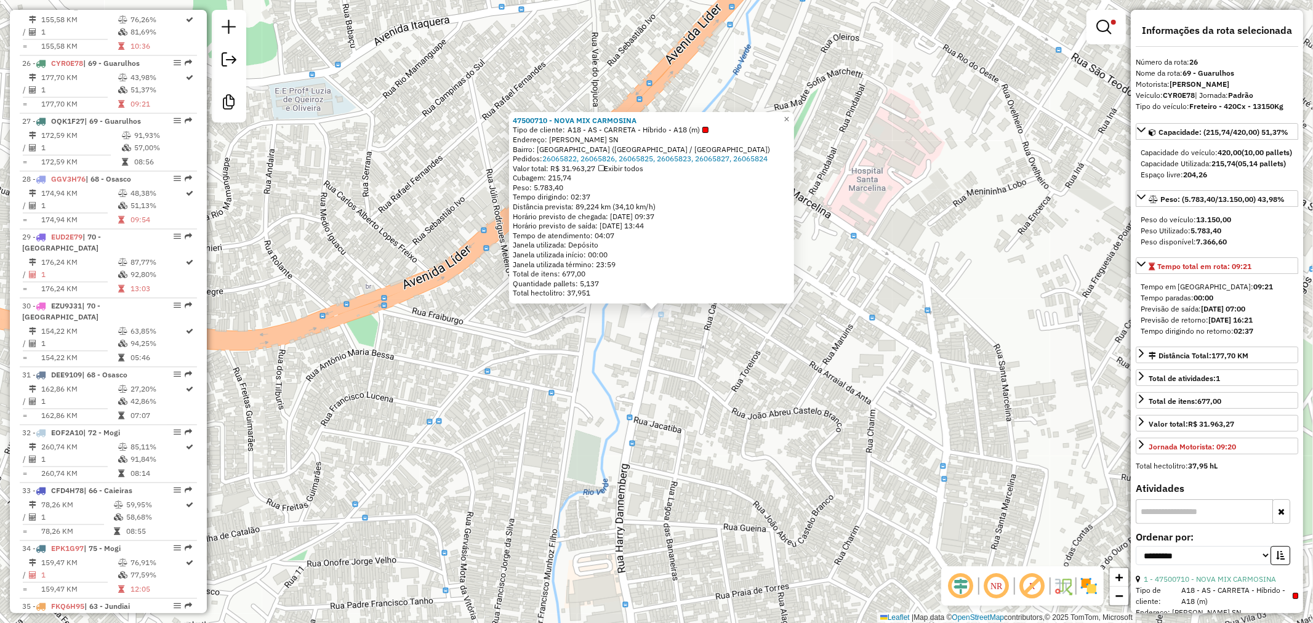
click at [1183, 93] on strong "CYR0E78" at bounding box center [1178, 94] width 32 height 9
copy div "CYR0E78"
click at [625, 87] on div "47500710 - NOVA MIX CARMOSINA Tipo de cliente: A18 - AS - CARRETA - Híbrido - A…" at bounding box center [656, 311] width 1313 height 623
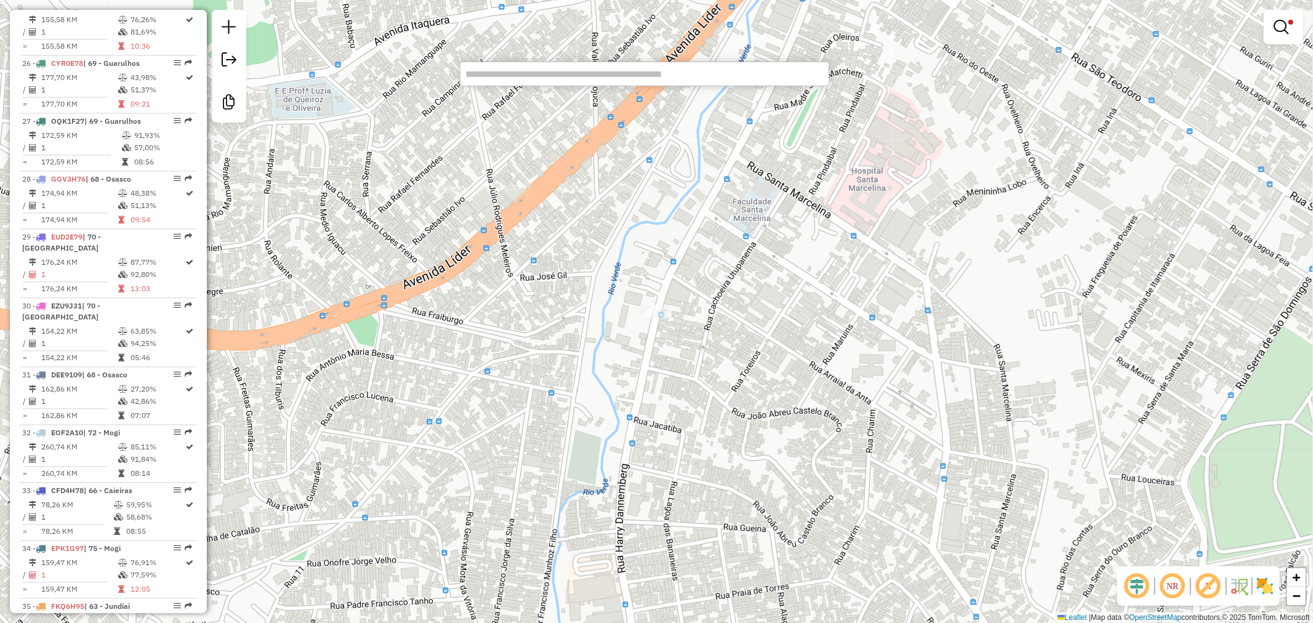
paste input "****"
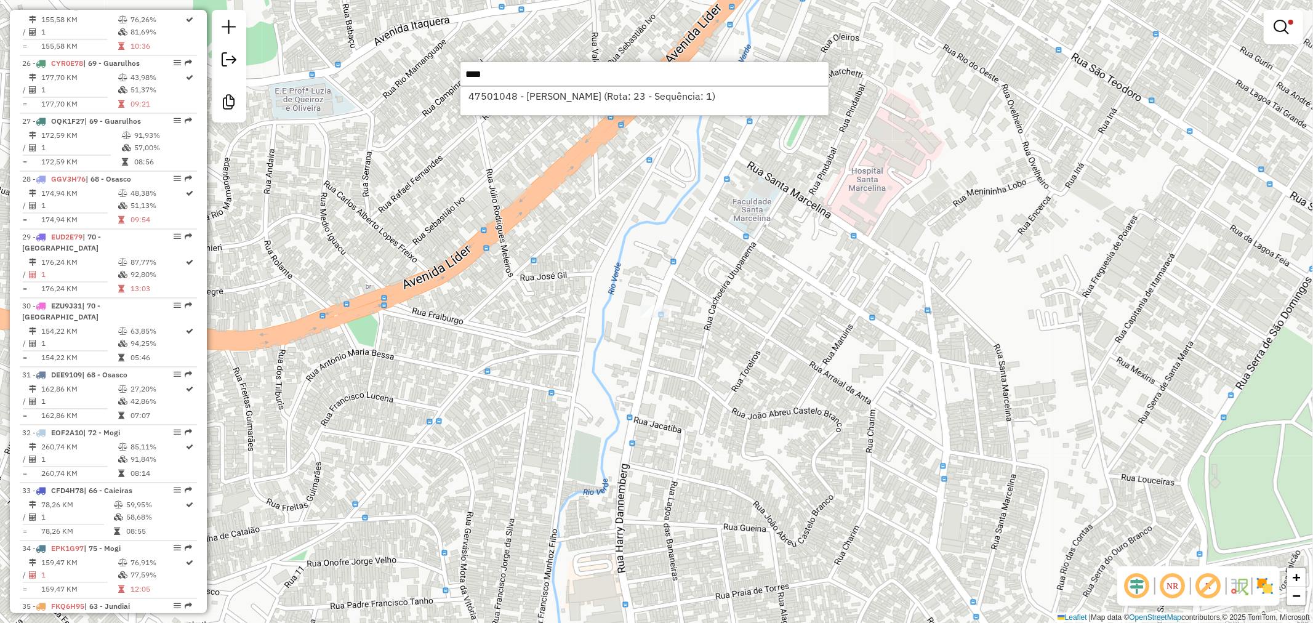
type input "****"
drag, startPoint x: 617, startPoint y: 90, endPoint x: 625, endPoint y: 92, distance: 8.2
click at [625, 92] on li "47501048 - PRABAR MAUA (Rota: 23 - Sequência: 1)" at bounding box center [644, 96] width 368 height 18
select select "**********"
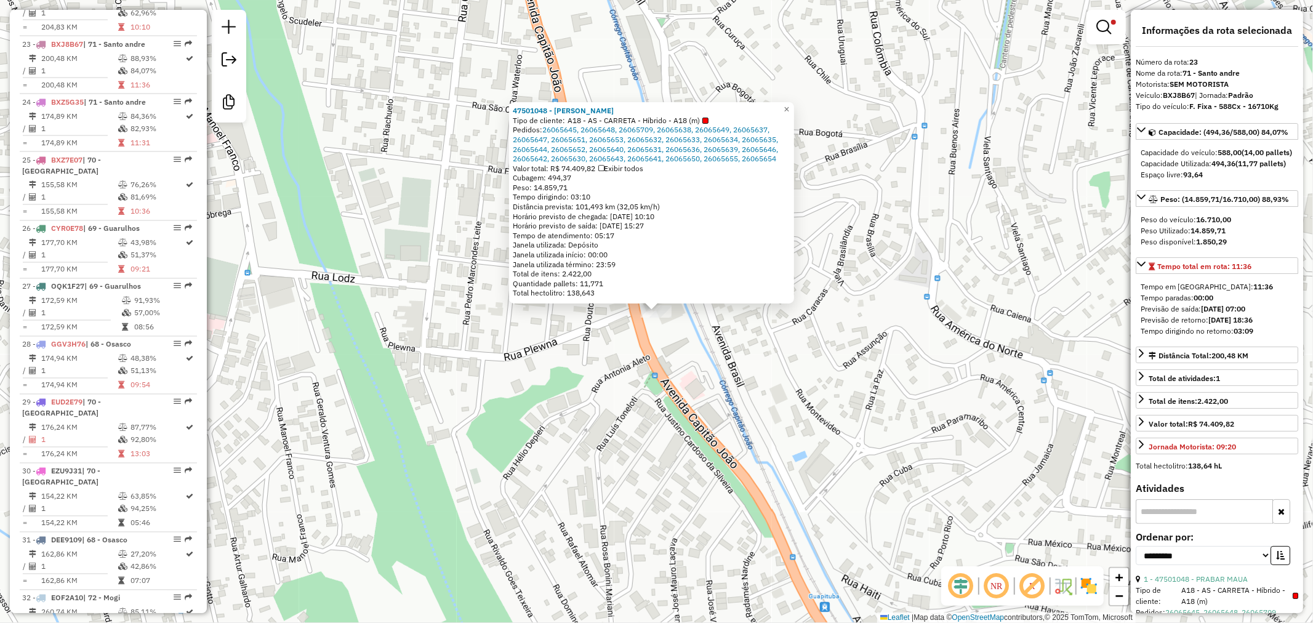
scroll to position [1787, 0]
click at [1182, 92] on strong "BXJ8B67" at bounding box center [1178, 94] width 32 height 9
copy div "BXJ8B67"
click at [868, 360] on div "47501048 - PRABAR MAUA Tipo de cliente: A18 - AS - CARRETA - Híbrido - A18 (m) …" at bounding box center [656, 311] width 1313 height 623
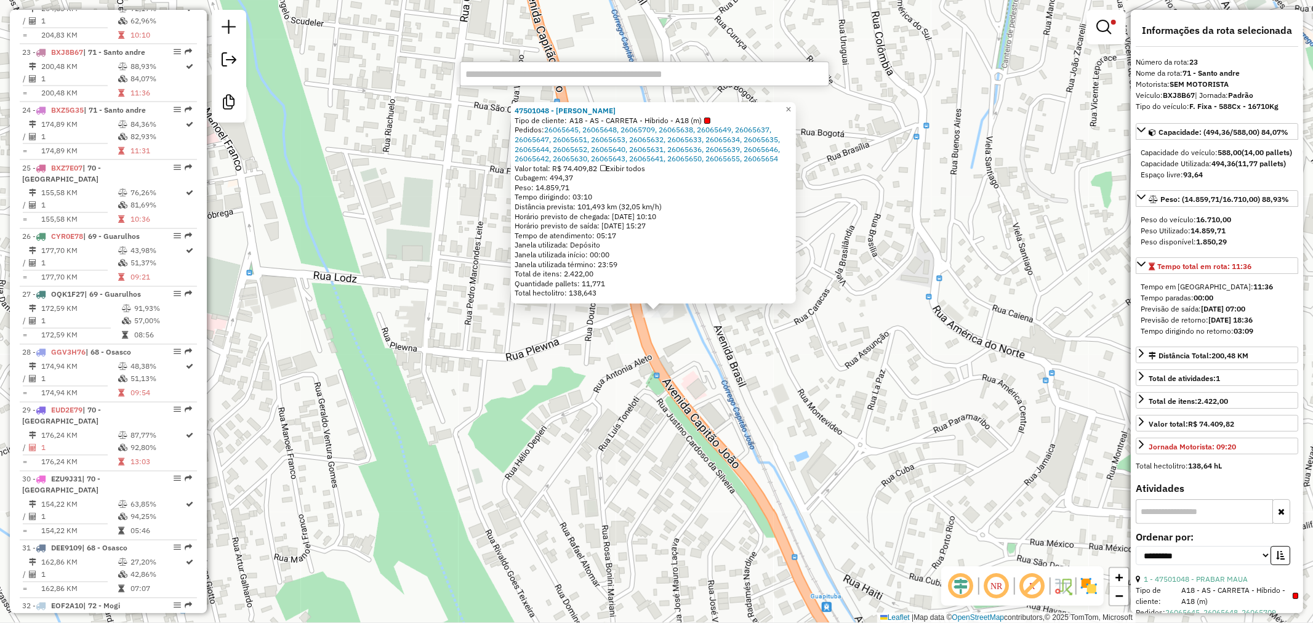
paste input "***"
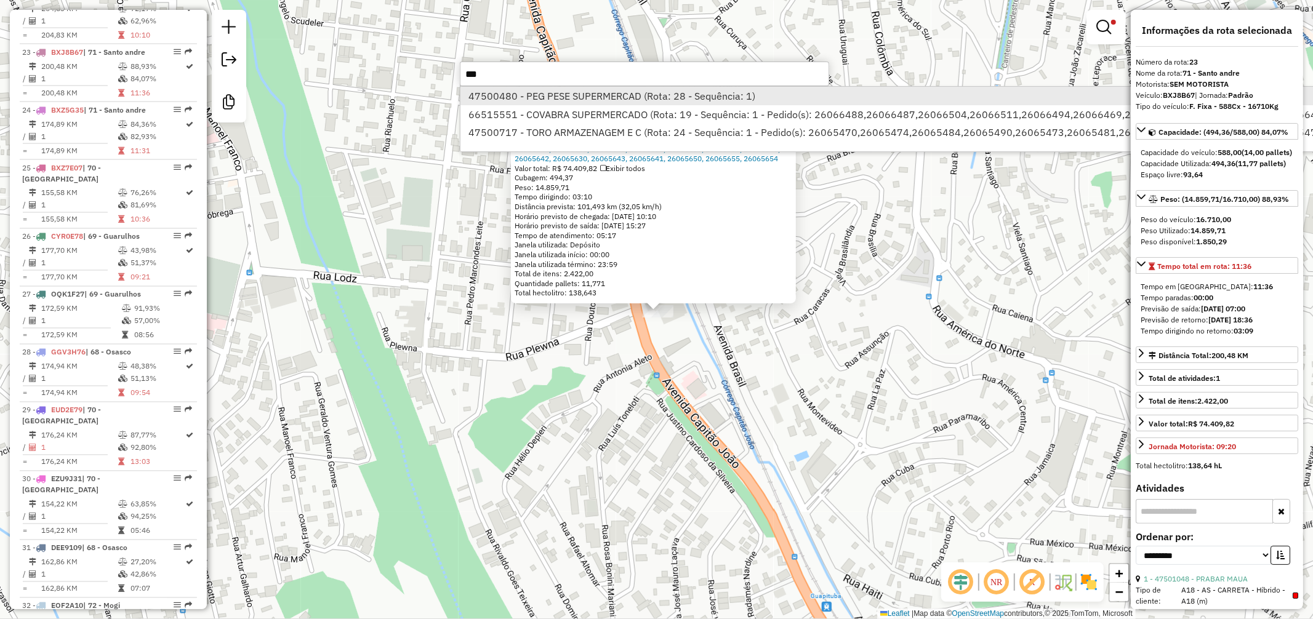
type input "***"
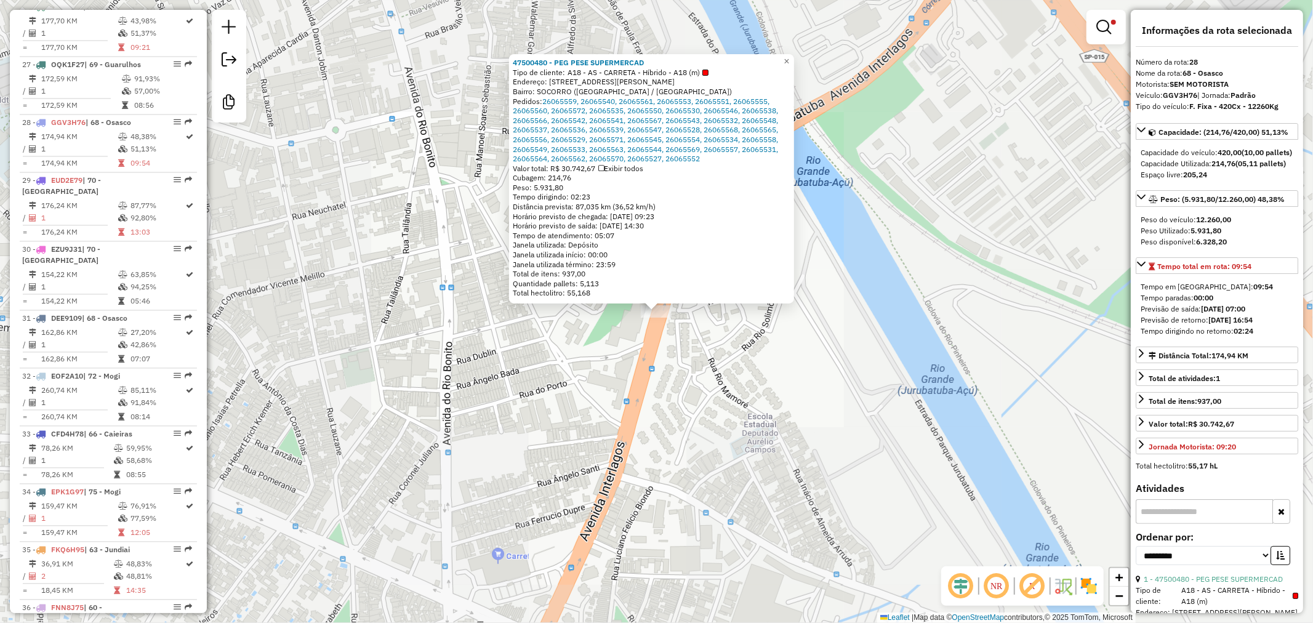
scroll to position [2076, 0]
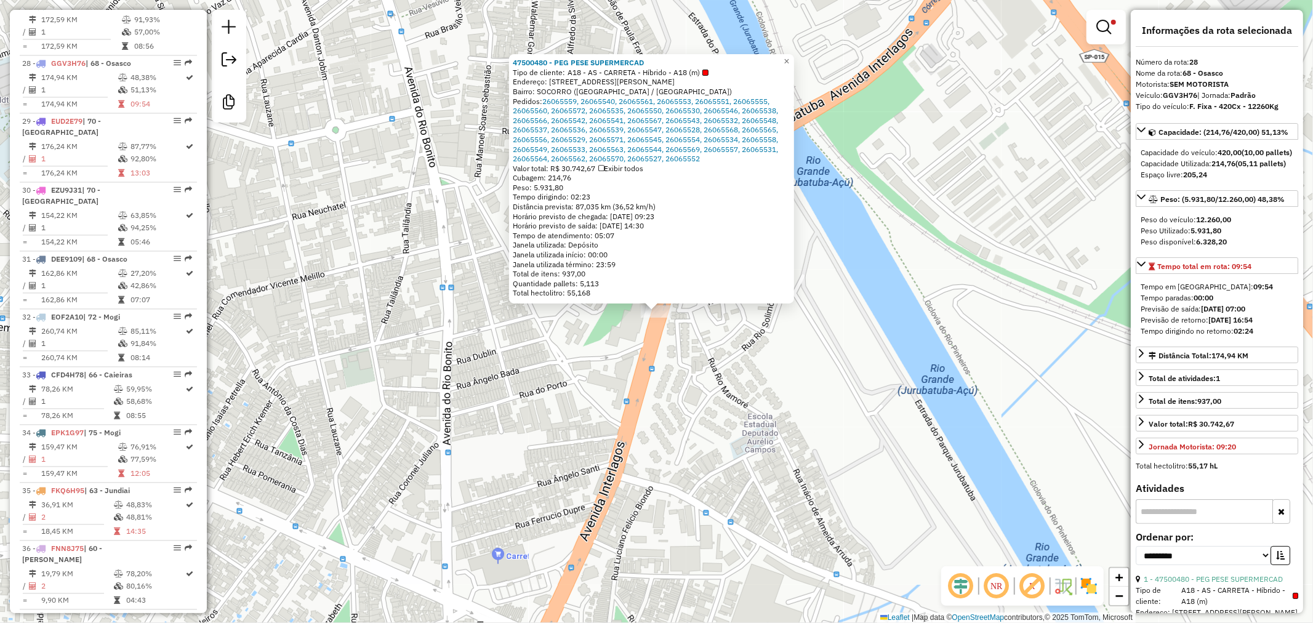
click at [1188, 98] on strong "GGV3H76" at bounding box center [1179, 94] width 34 height 9
copy div "GGV3H76"
click at [850, 174] on div "47500480 - PEG PESE SUPERMERCAD Tipo de cliente: A18 - AS - CARRETA - Híbrido -…" at bounding box center [656, 311] width 1313 height 623
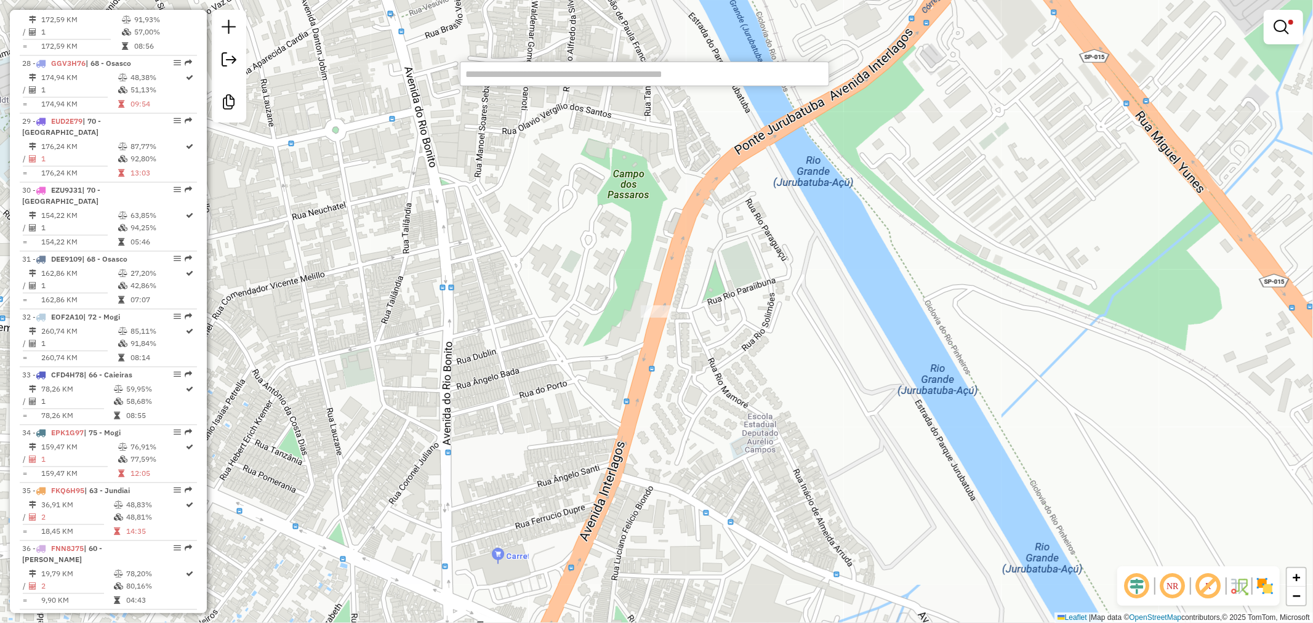
paste input "***"
type input "***"
click at [660, 96] on li "47500488 - BARRETO CARNESEBEER (Rota: 21 - Sequência: 1)" at bounding box center [644, 96] width 368 height 18
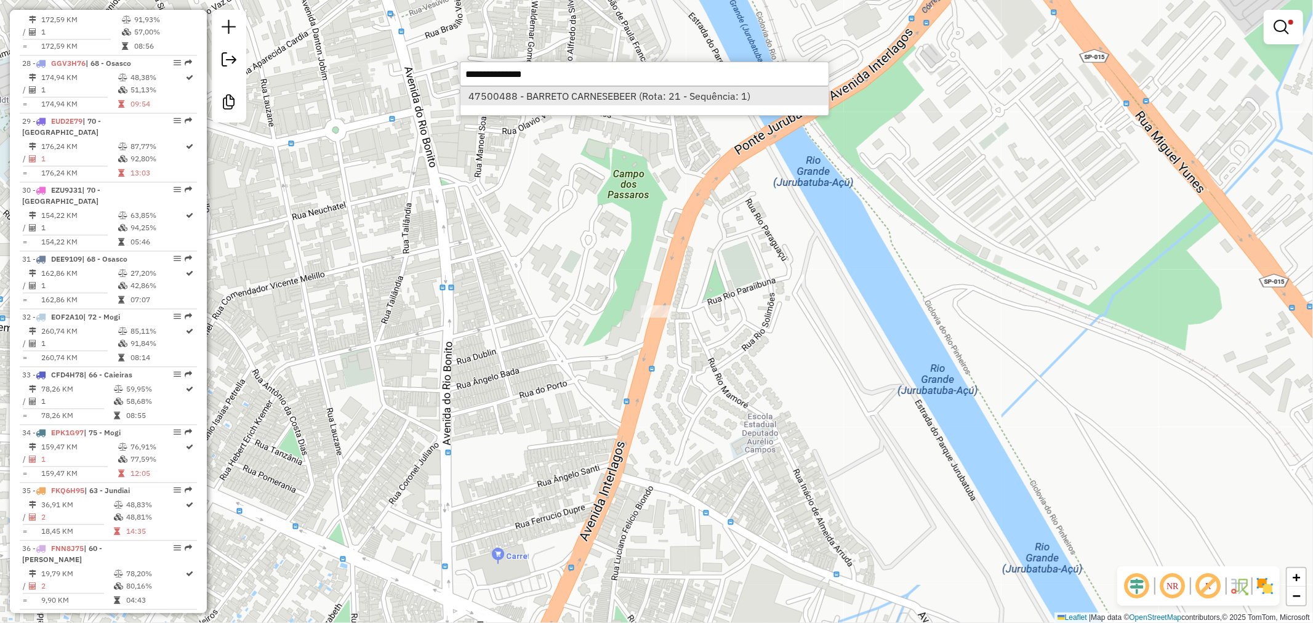
select select "**********"
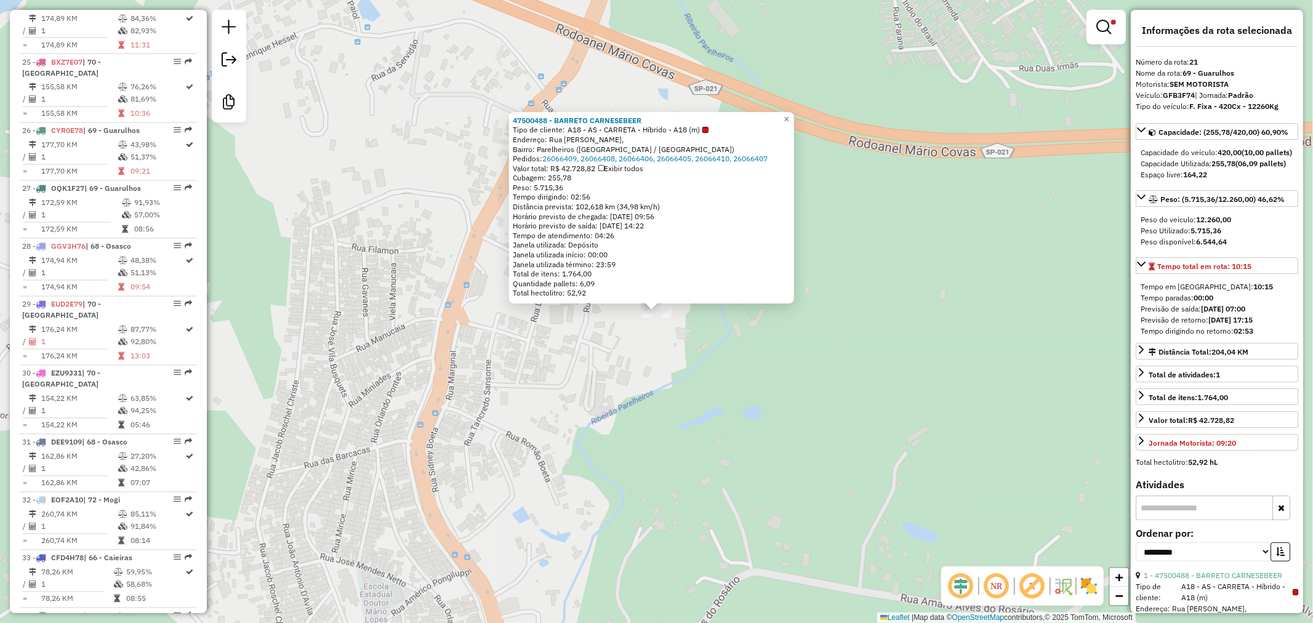
scroll to position [1671, 0]
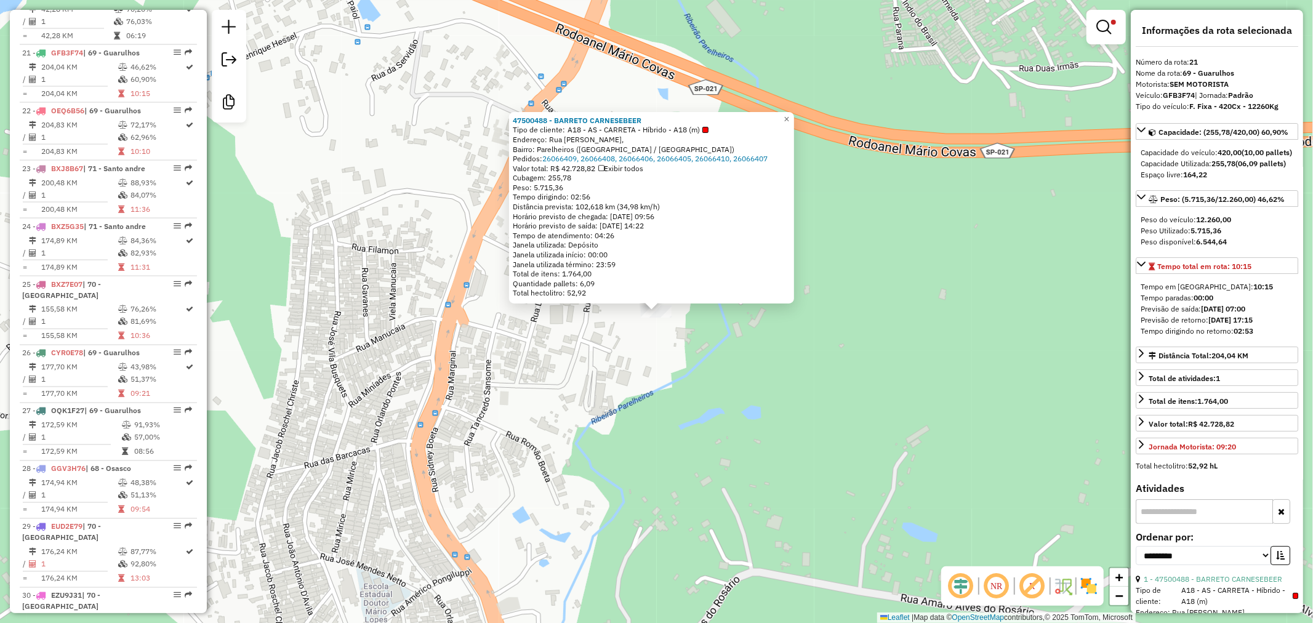
click at [1178, 98] on strong "GFB3F74" at bounding box center [1178, 94] width 32 height 9
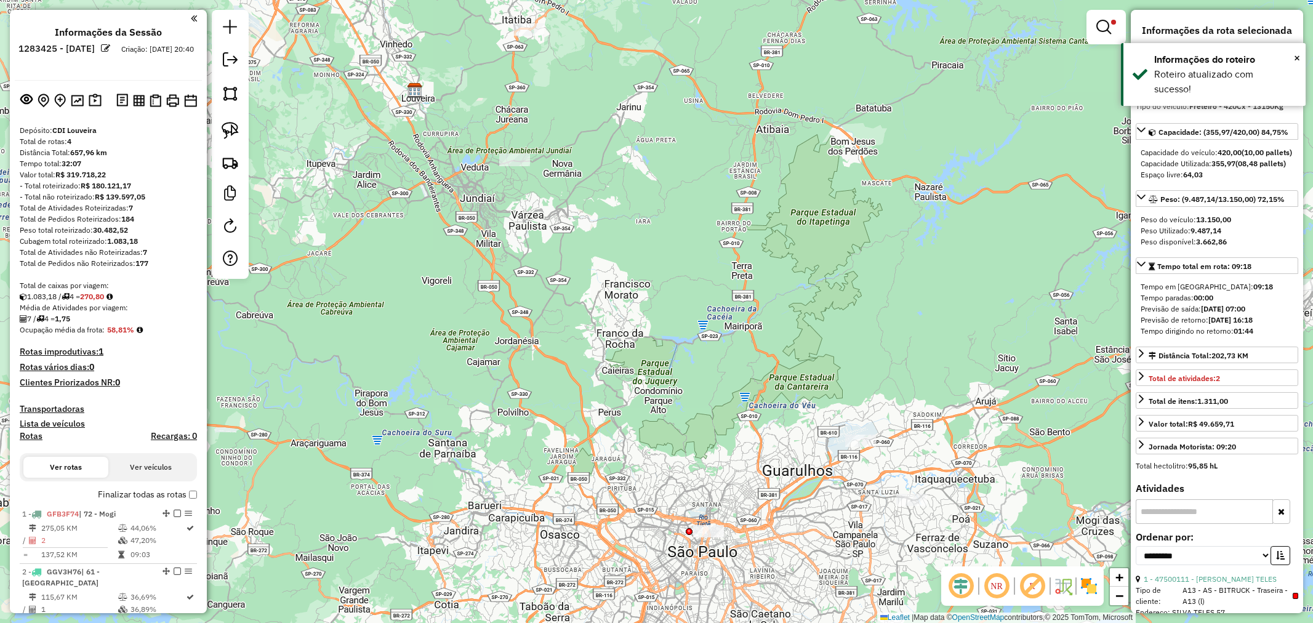
select select "**********"
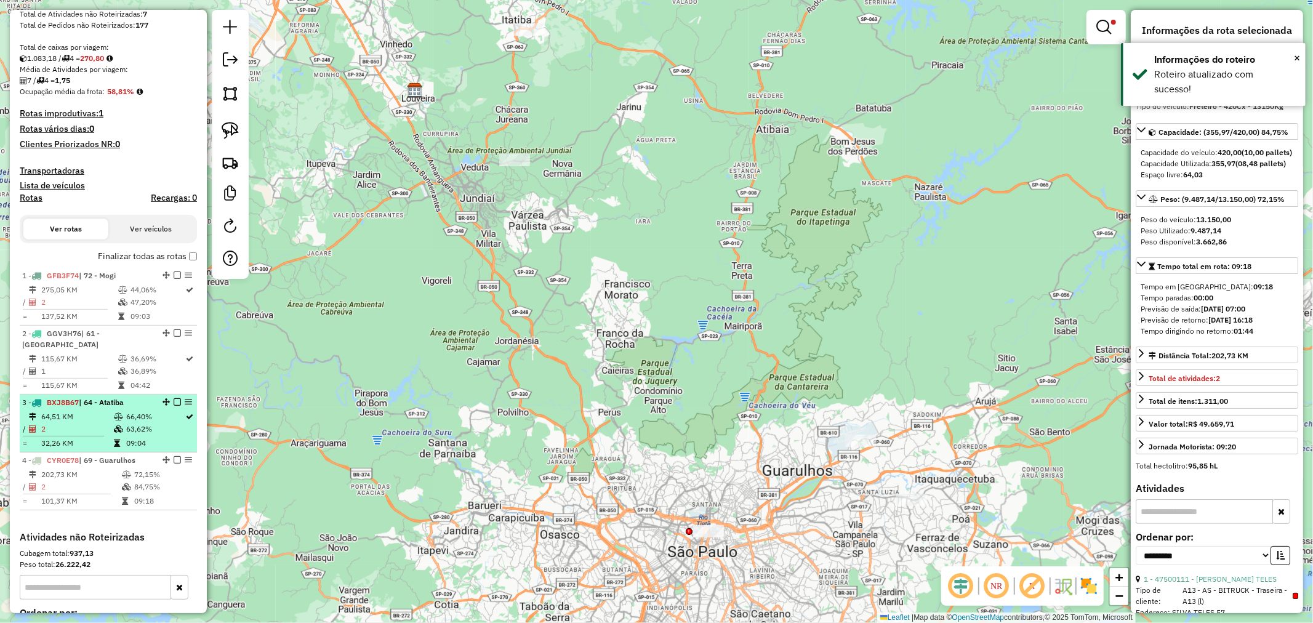
scroll to position [258, 0]
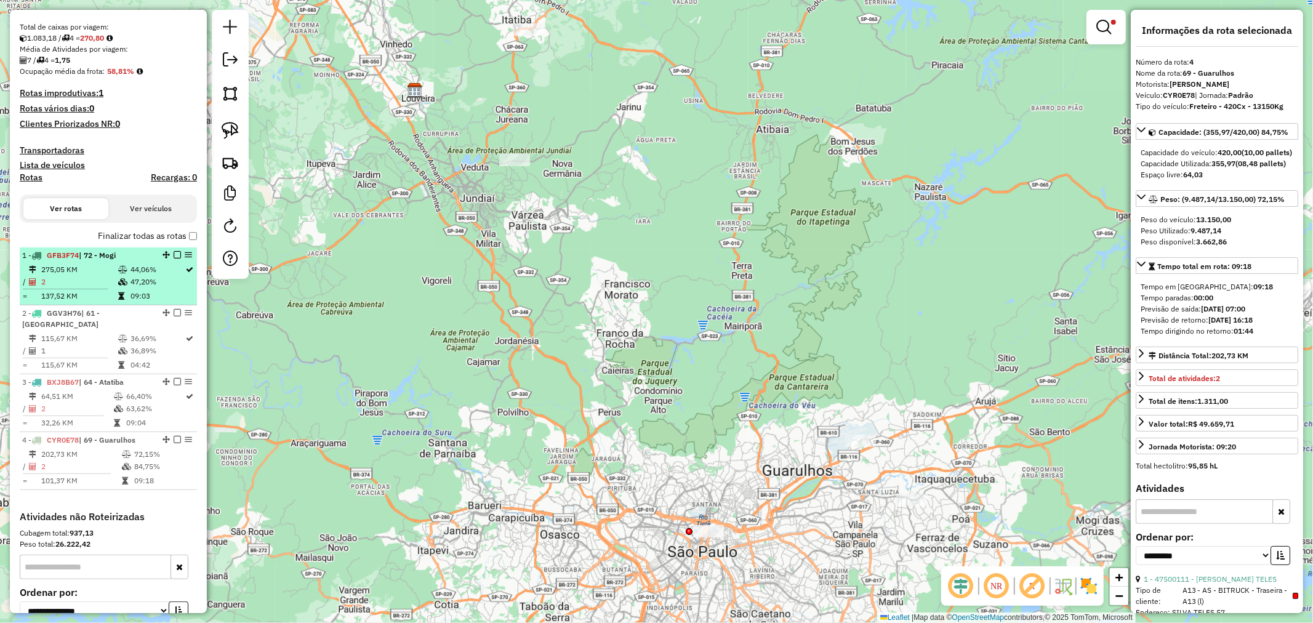
copy strong "GFB3F74"
drag, startPoint x: 82, startPoint y: 254, endPoint x: 46, endPoint y: 255, distance: 35.7
click at [46, 255] on strong "GFB3F74 | 72 - Mogi" at bounding box center [78, 254] width 74 height 9
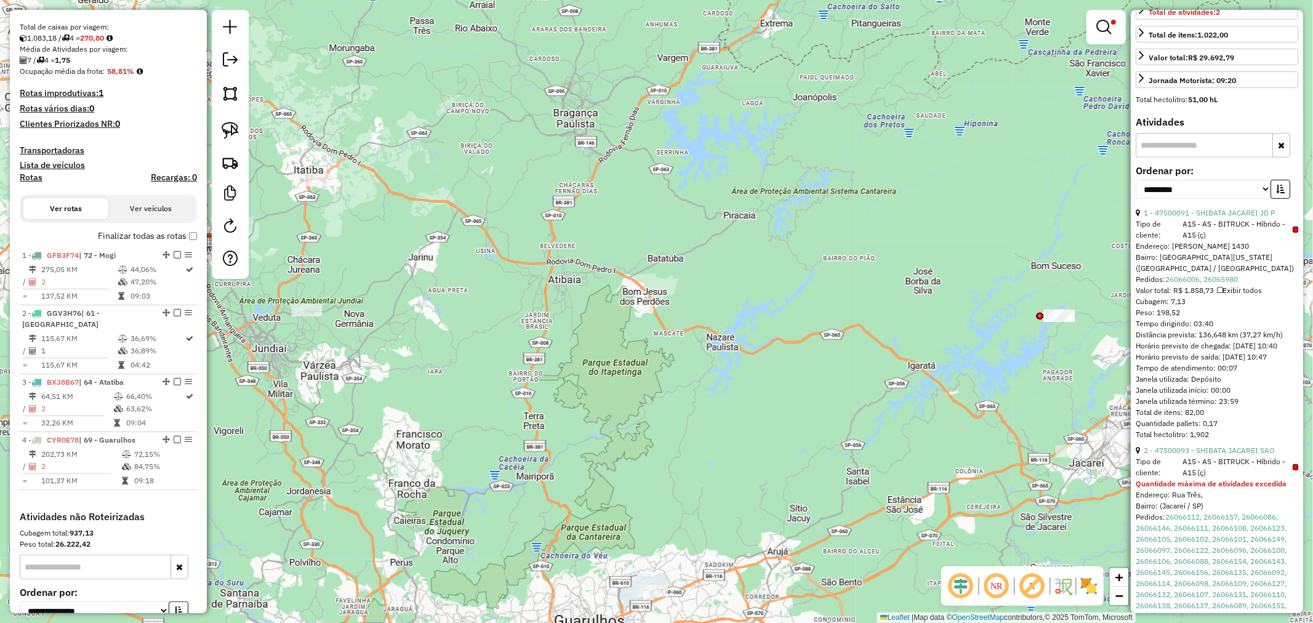
scroll to position [410, 0]
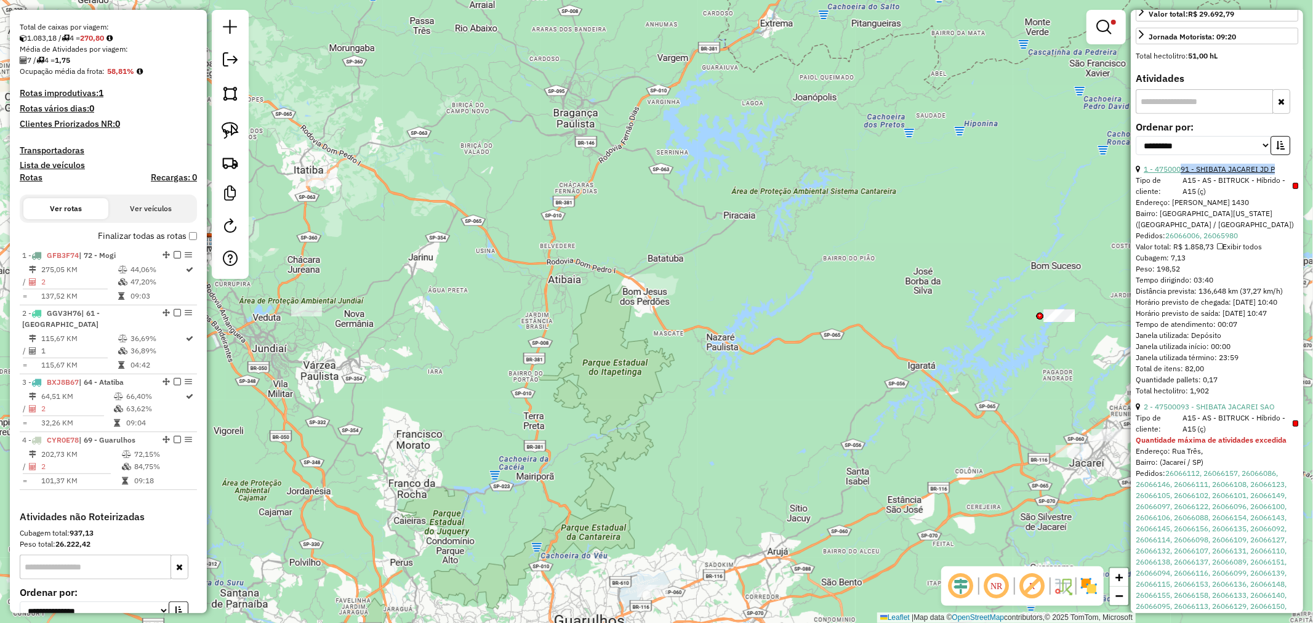
copy link "91 - SHIBATA JACAREI JD P"
drag, startPoint x: 1259, startPoint y: 191, endPoint x: 1179, endPoint y: 188, distance: 80.0
click at [1179, 175] on div "1 - 47500091 - SHIBATA JACAREI JD P" at bounding box center [1216, 169] width 162 height 11
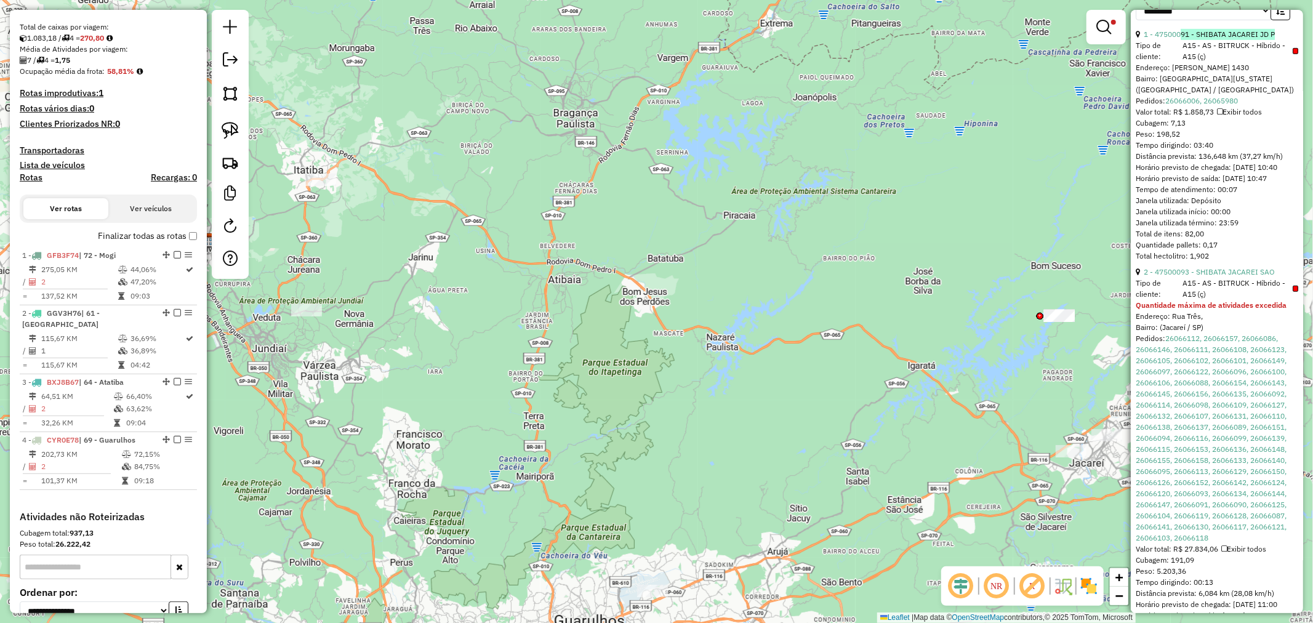
scroll to position [534, 0]
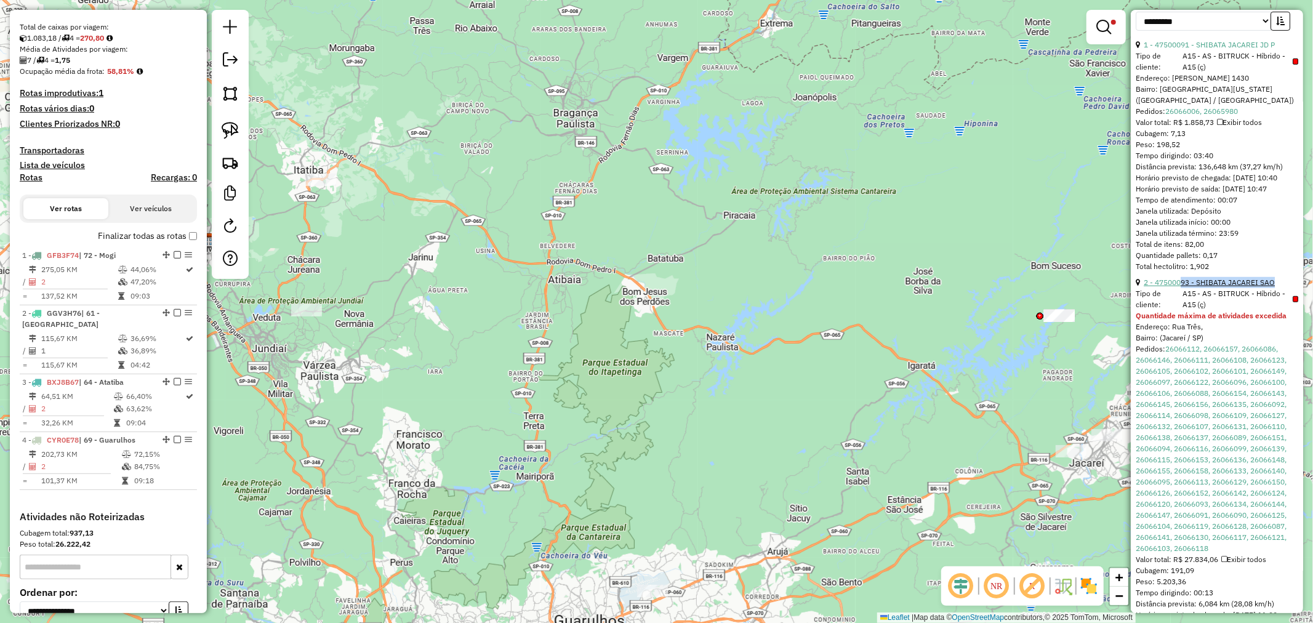
copy link "93 - SHIBATA JACAREI SAO"
drag, startPoint x: 1279, startPoint y: 302, endPoint x: 1180, endPoint y: 299, distance: 98.5
click at [1180, 288] on div "2 - 47500093 - SHIBATA JACAREI SAO" at bounding box center [1216, 282] width 162 height 11
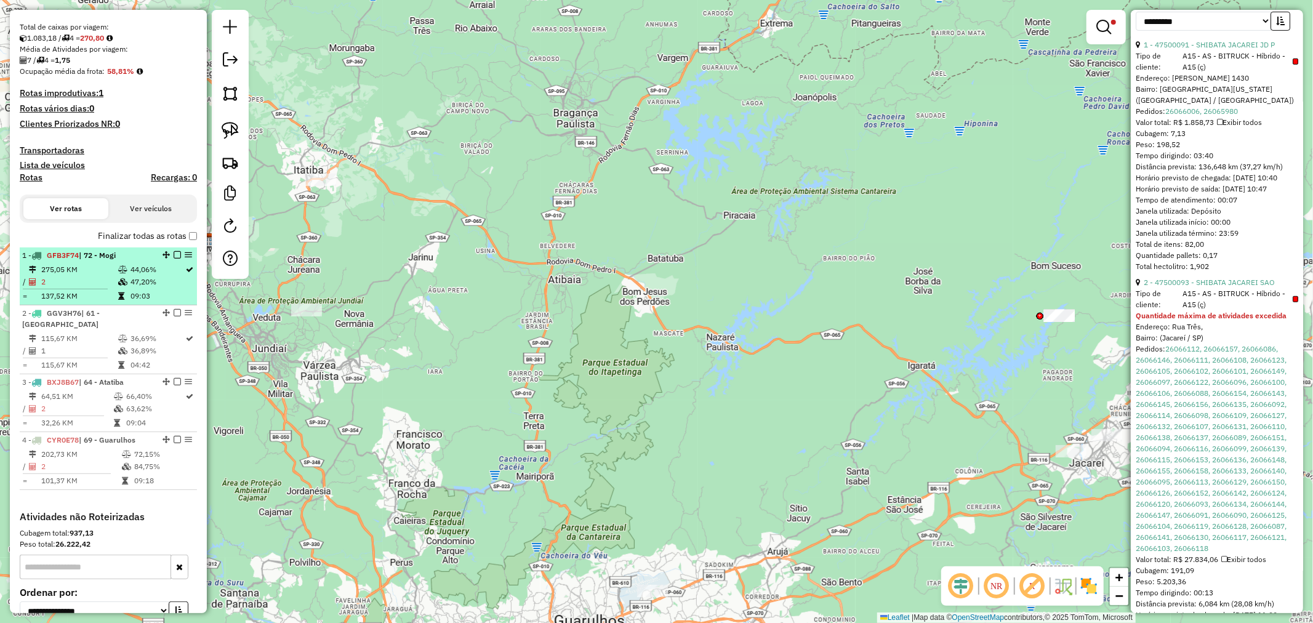
click at [123, 303] on li "1 - GFB3F74 | 72 - Mogi 275,05 KM 44,06% / 2 47,20% = 137,52 KM 09:03" at bounding box center [108, 276] width 177 height 58
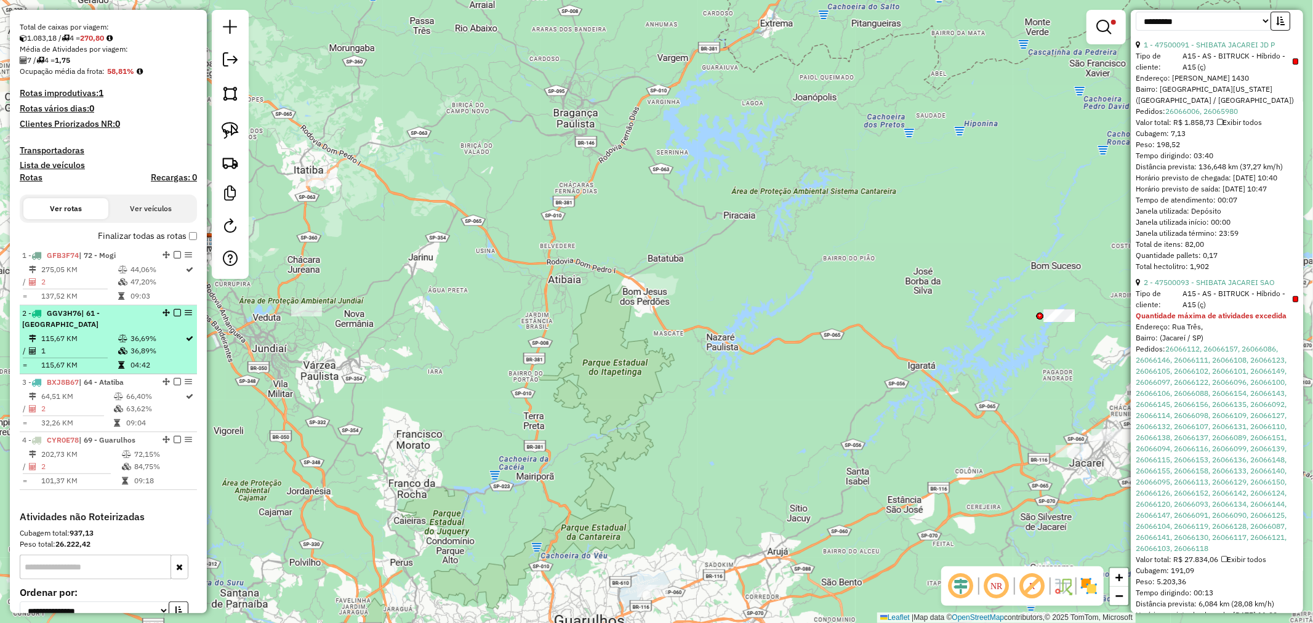
click at [91, 332] on td "115,67 KM" at bounding box center [79, 338] width 77 height 12
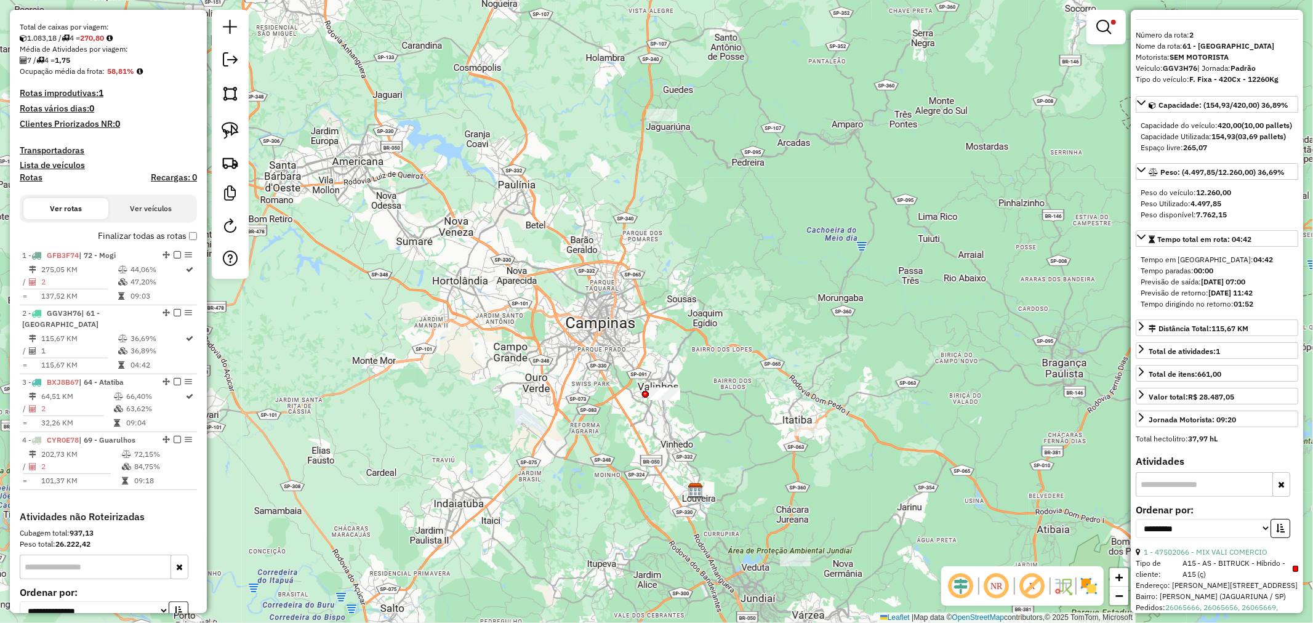
scroll to position [0, 0]
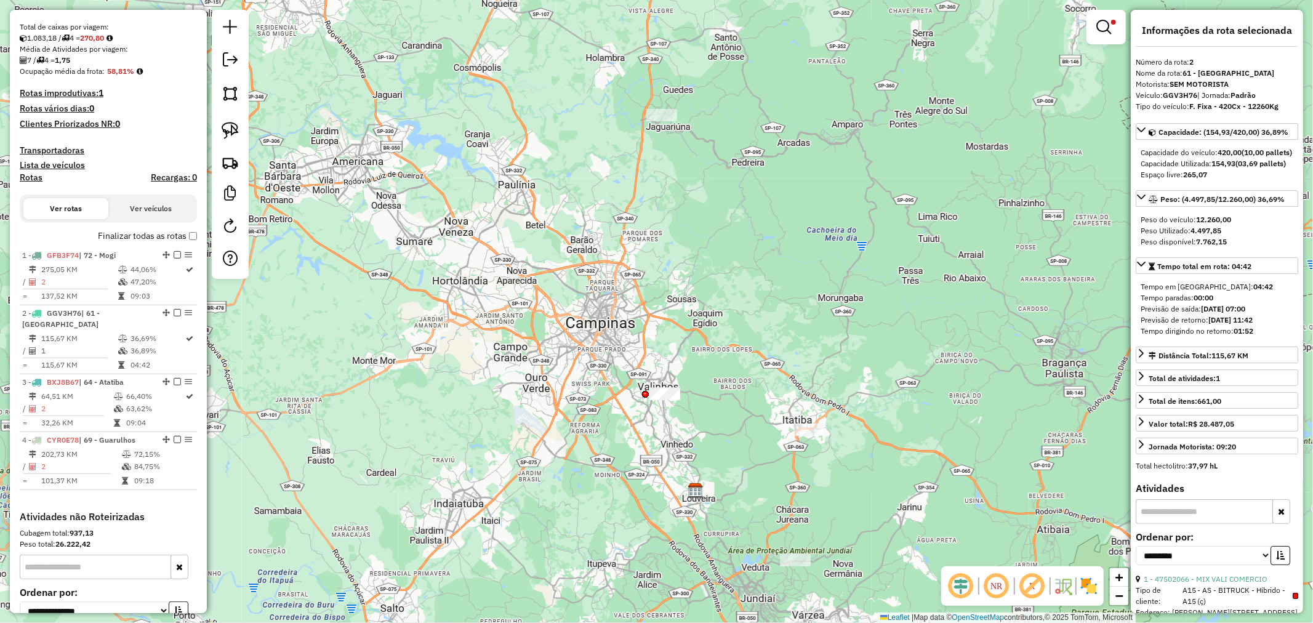
click at [1184, 96] on strong "GGV3H76" at bounding box center [1179, 94] width 34 height 9
copy div "GGV3H76"
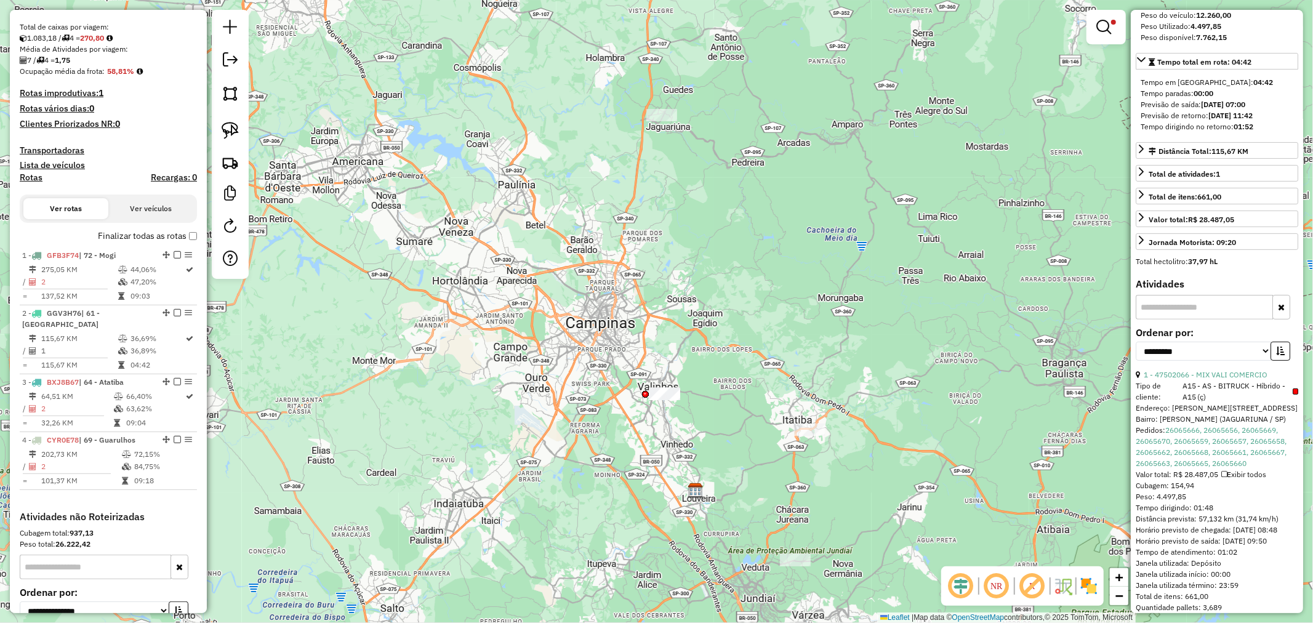
scroll to position [257, 0]
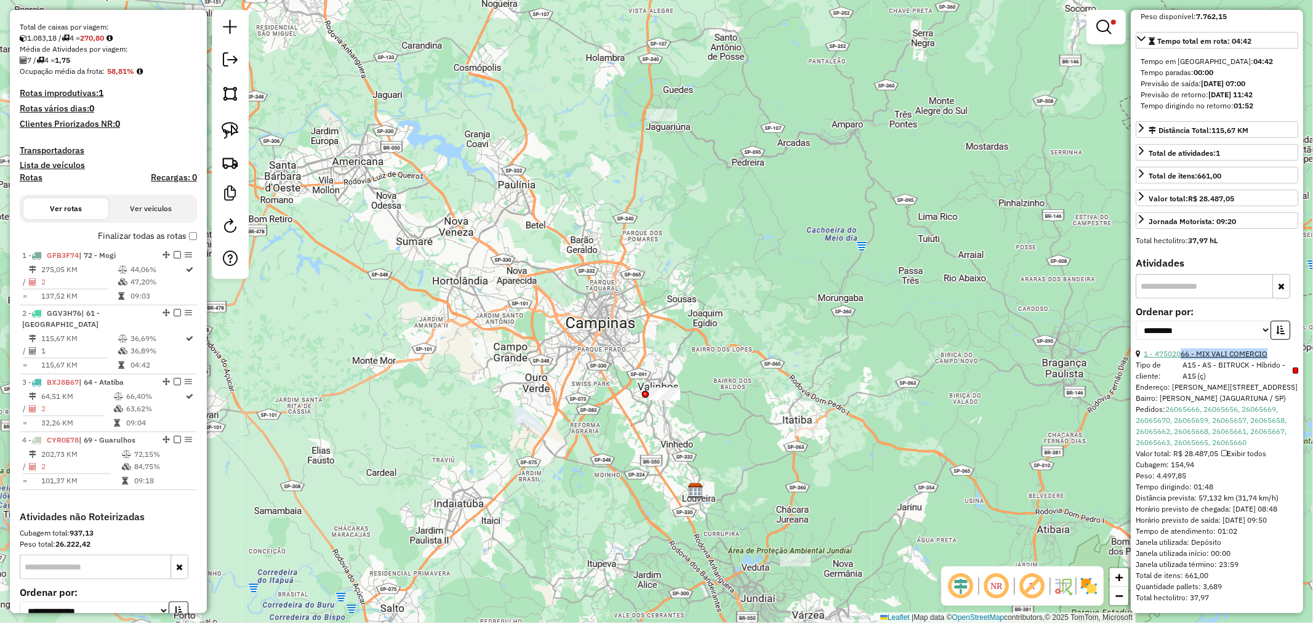
copy link "66 - MIX VALI COMERCIO"
drag, startPoint x: 1274, startPoint y: 342, endPoint x: 1180, endPoint y: 342, distance: 93.5
click at [1180, 348] on div "1 - 47502066 - MIX VALI COMERCIO" at bounding box center [1216, 353] width 162 height 11
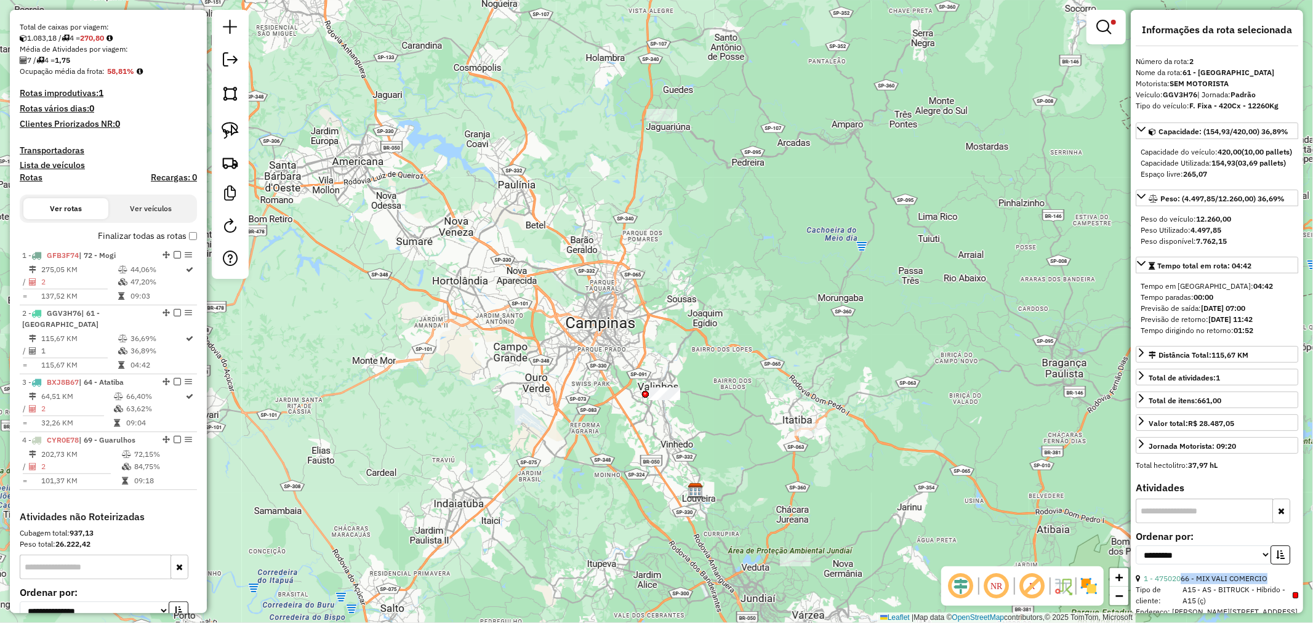
scroll to position [0, 0]
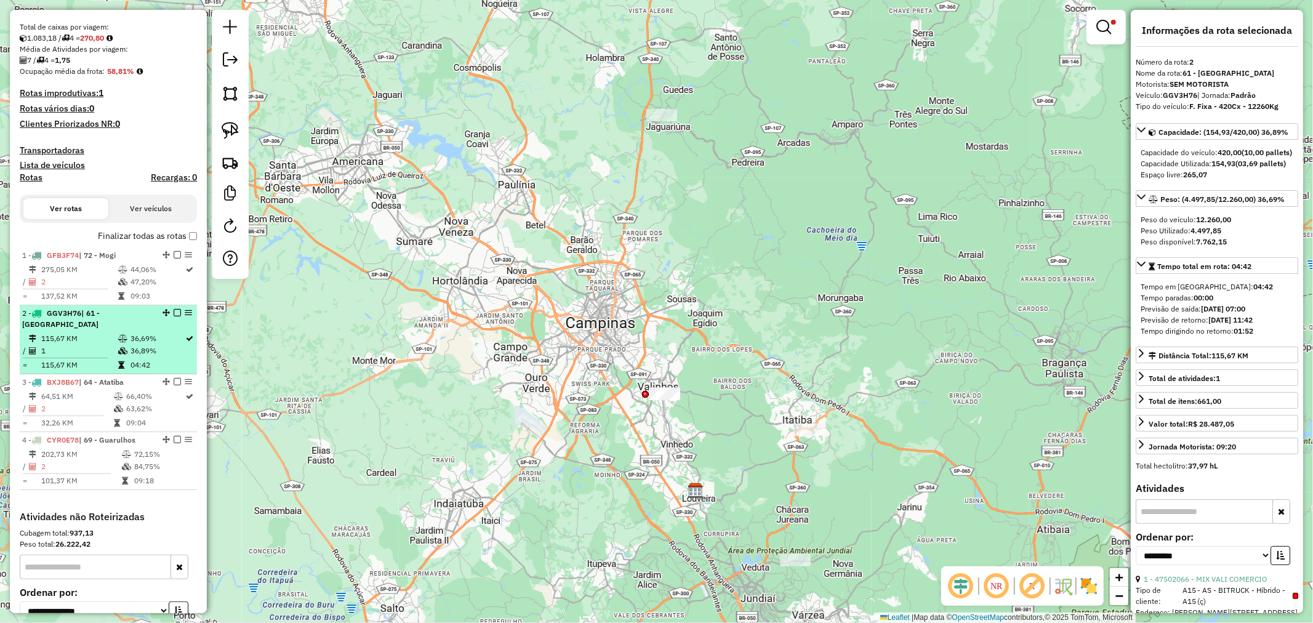
click at [100, 312] on span "| 61 - Campinas" at bounding box center [61, 318] width 78 height 20
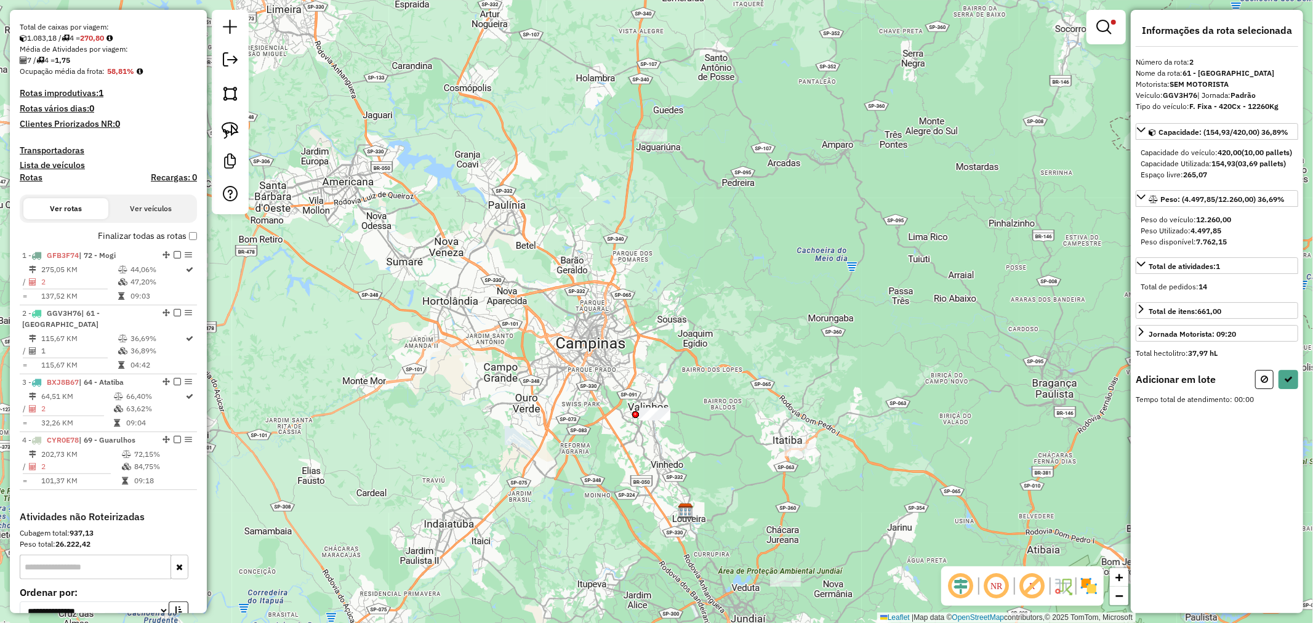
drag, startPoint x: 620, startPoint y: 367, endPoint x: 599, endPoint y: 379, distance: 24.5
click at [610, 386] on div "Limpar filtros Janela de atendimento Grade de atendimento Capacidade Transporta…" at bounding box center [656, 311] width 1313 height 623
click at [240, 132] on link at bounding box center [230, 130] width 27 height 27
drag, startPoint x: 591, startPoint y: 418, endPoint x: 690, endPoint y: 382, distance: 105.7
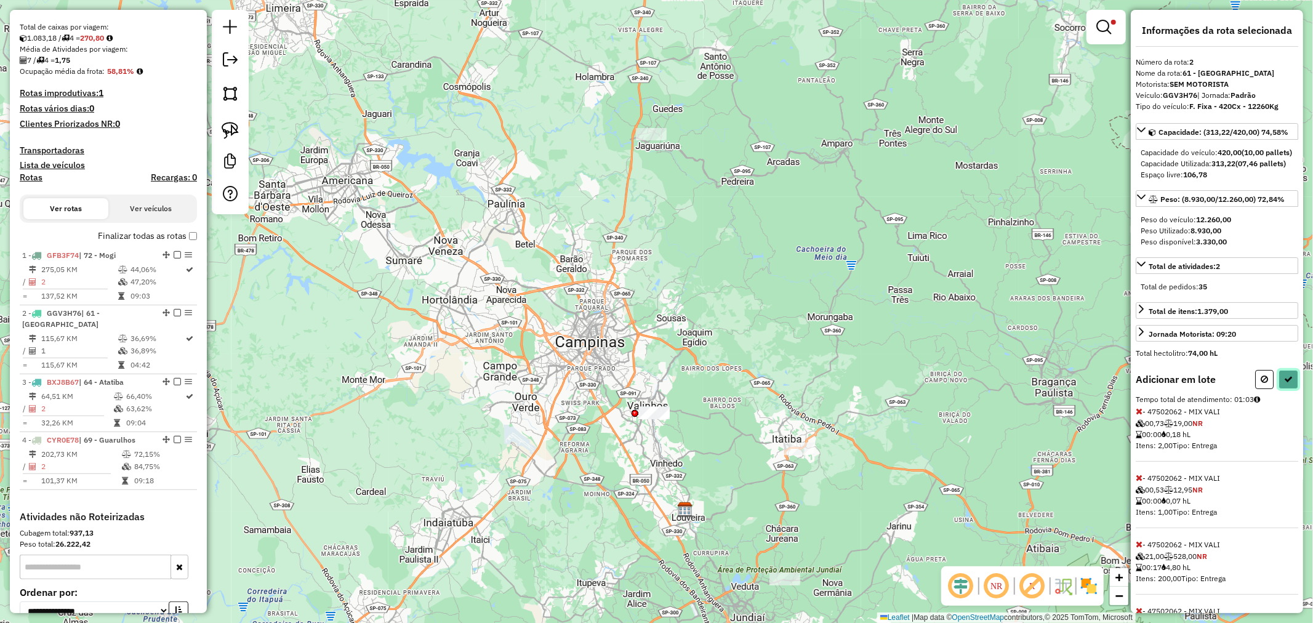
click at [1289, 383] on icon at bounding box center [1288, 379] width 9 height 9
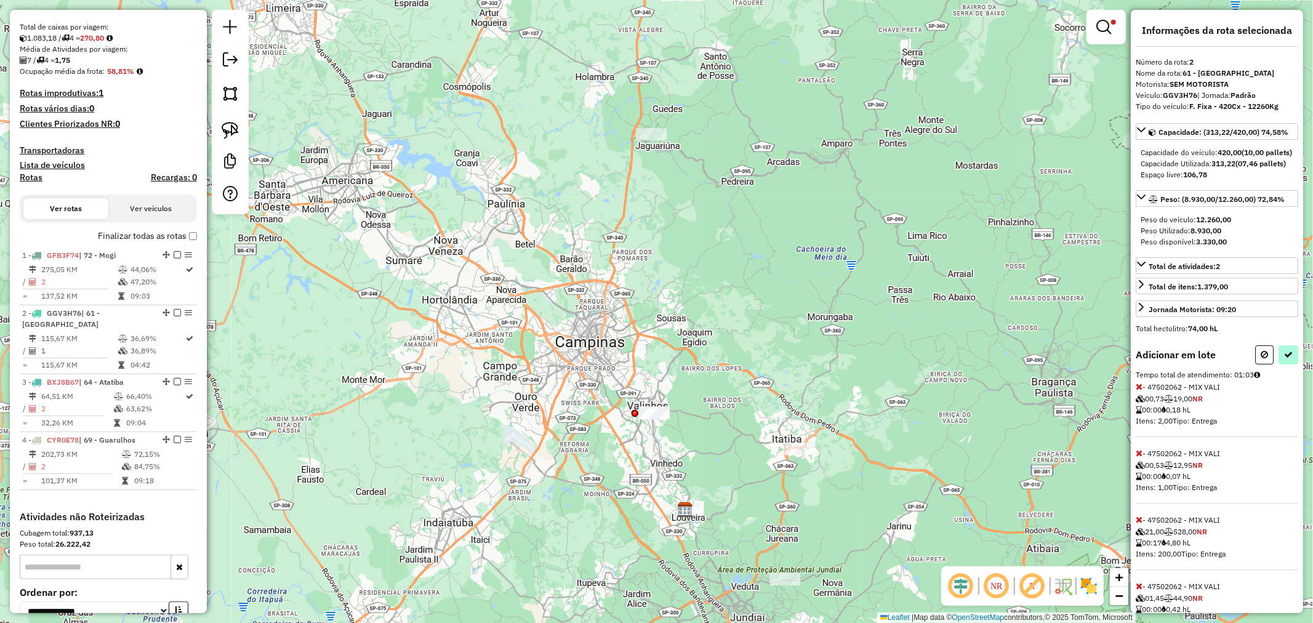
select select "**********"
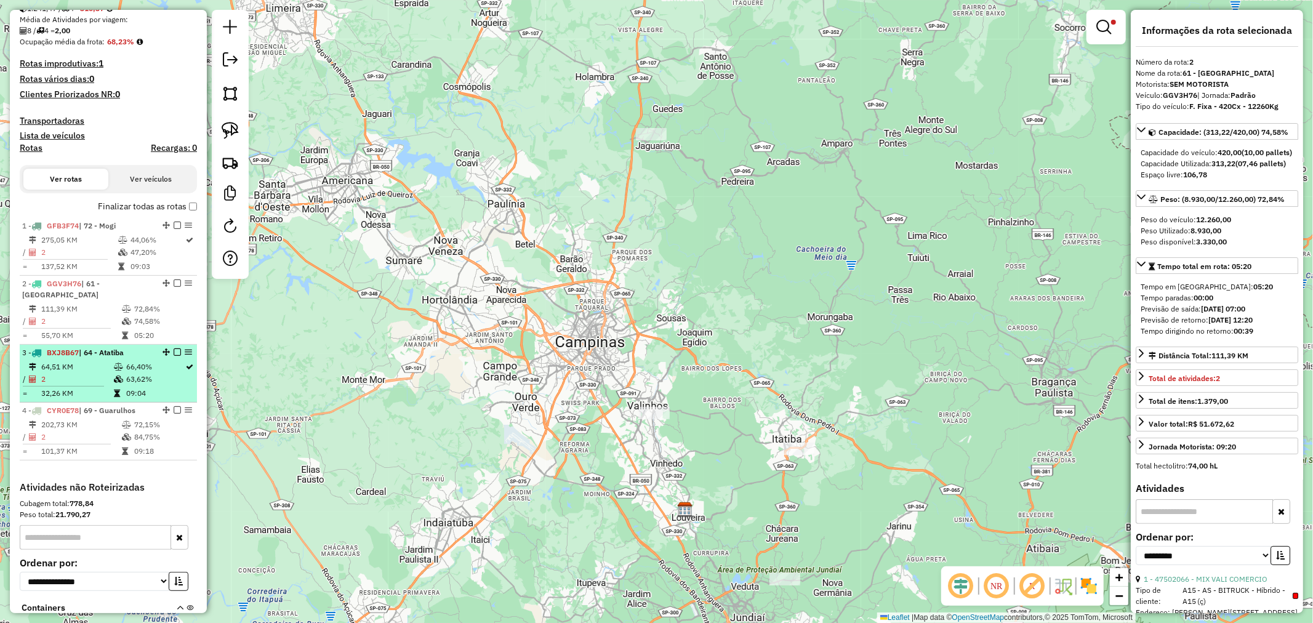
scroll to position [279, 0]
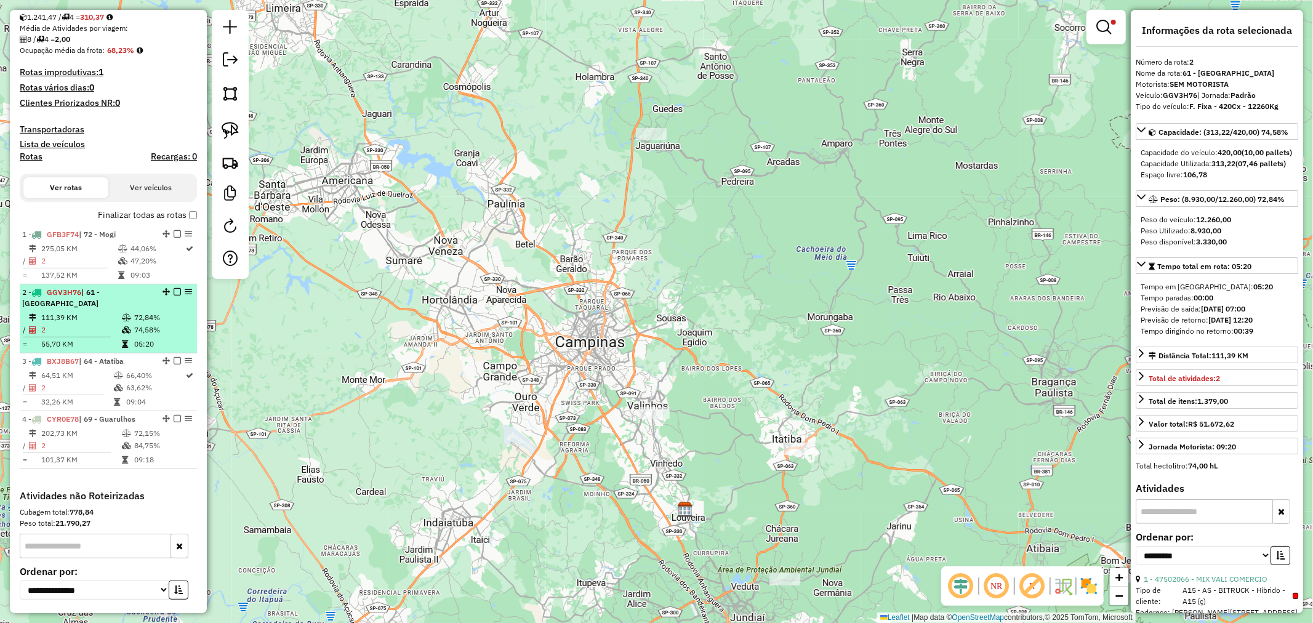
click at [112, 298] on li "2 - GGV3H76 | 61 - Campinas 111,39 KM 72,84% / 2 74,58% = 55,70 KM 05:20" at bounding box center [108, 318] width 177 height 69
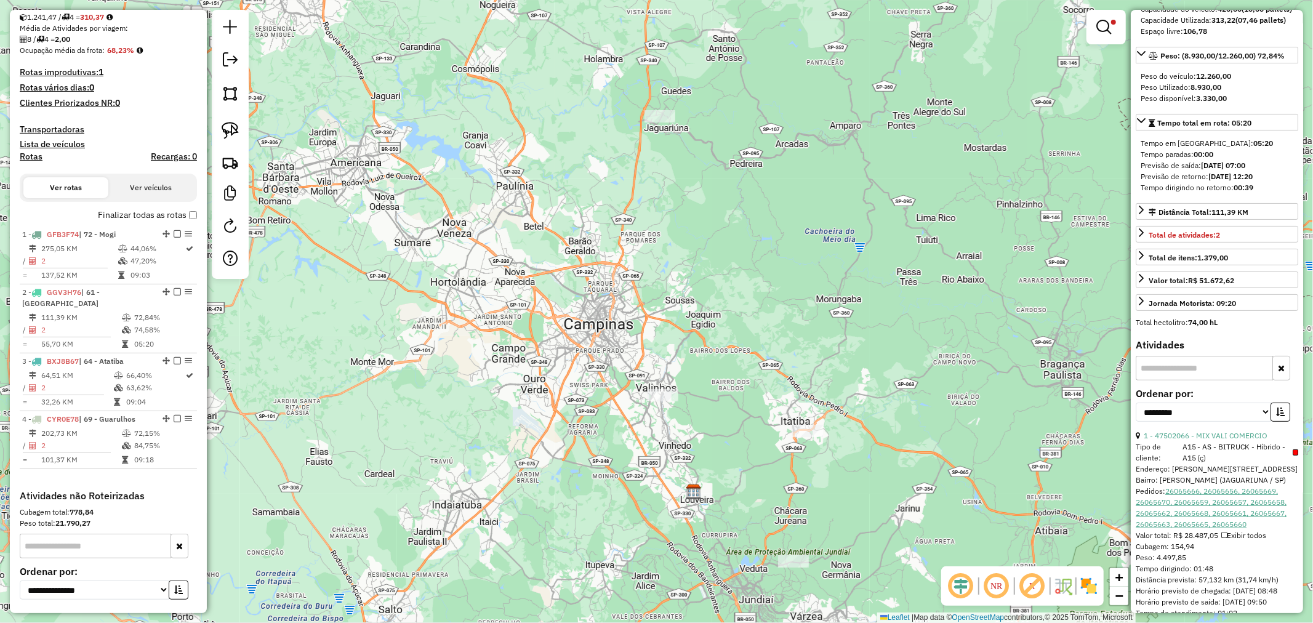
scroll to position [273, 0]
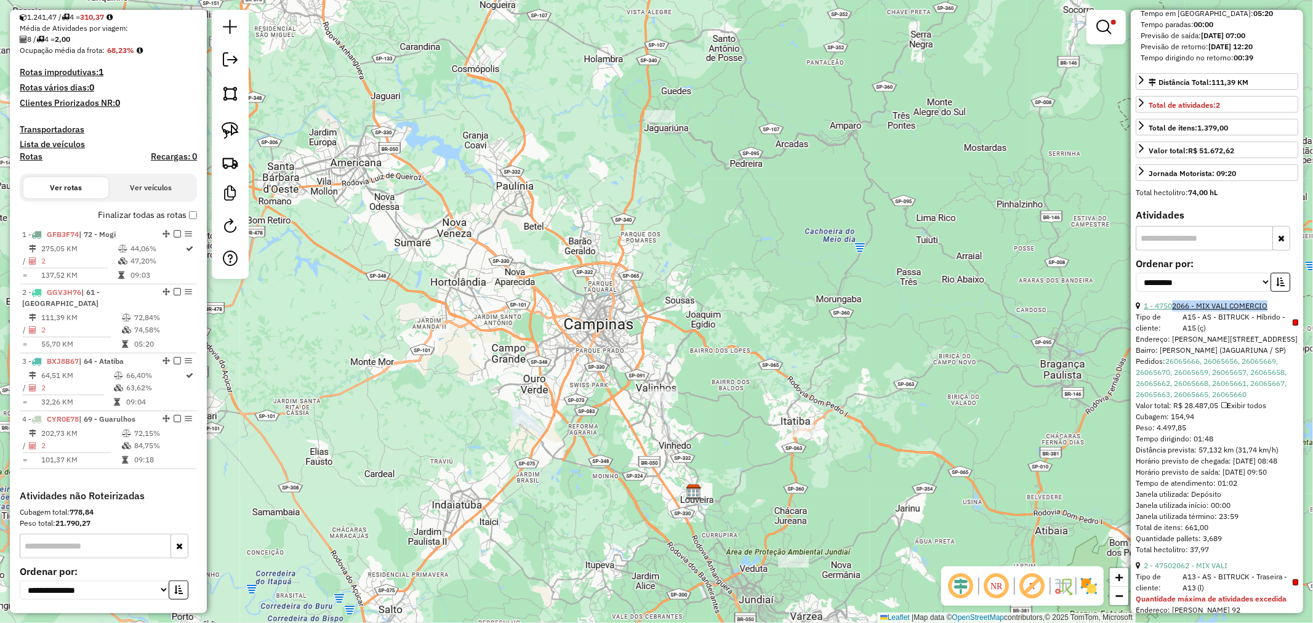
drag, startPoint x: 1278, startPoint y: 323, endPoint x: 1172, endPoint y: 325, distance: 105.2
click at [1172, 311] on div "1 - 47502066 - MIX VALI COMERCIO" at bounding box center [1216, 305] width 162 height 11
copy link "2066 - MIX VALI COMERCIO"
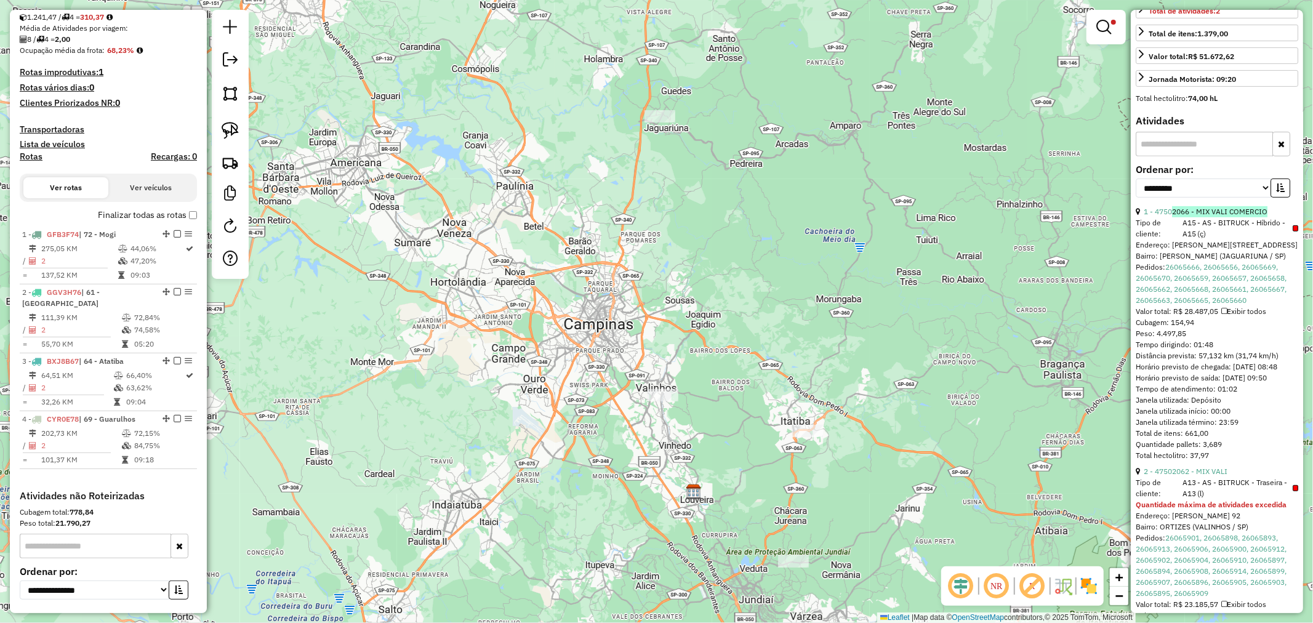
scroll to position [410, 0]
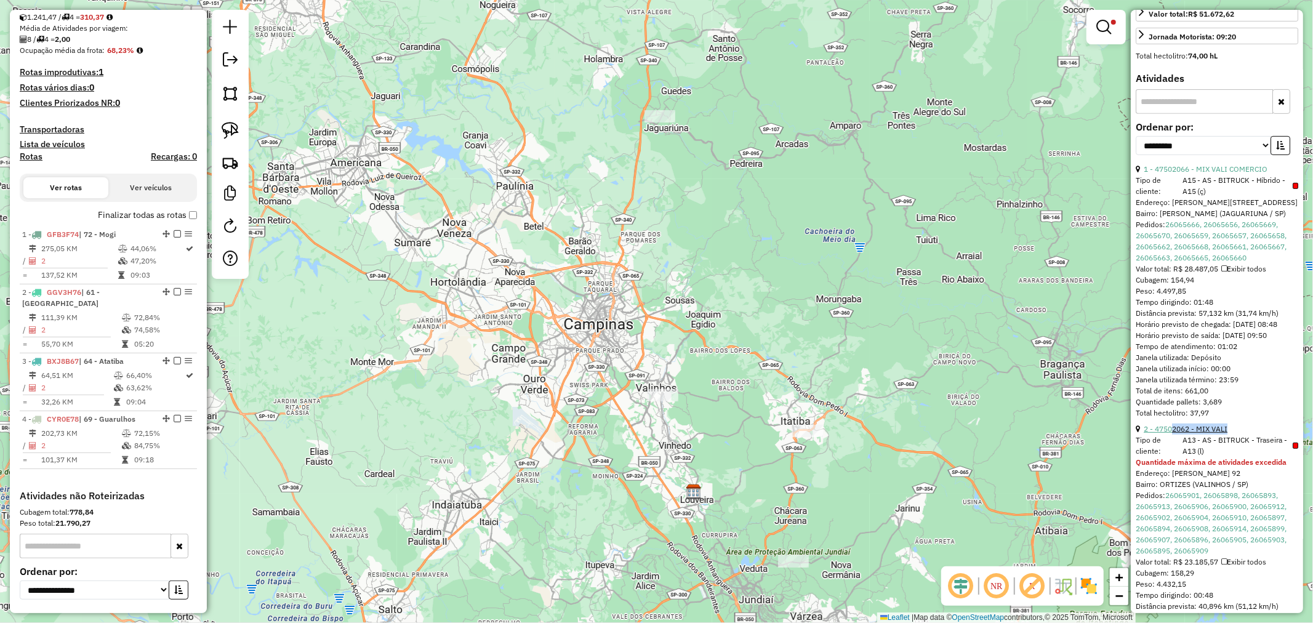
drag, startPoint x: 1245, startPoint y: 462, endPoint x: 1172, endPoint y: 462, distance: 72.6
click at [1172, 434] on div "2 - 47502062 - MIX VALI" at bounding box center [1216, 428] width 162 height 11
copy link "2062 - MIX VALI"
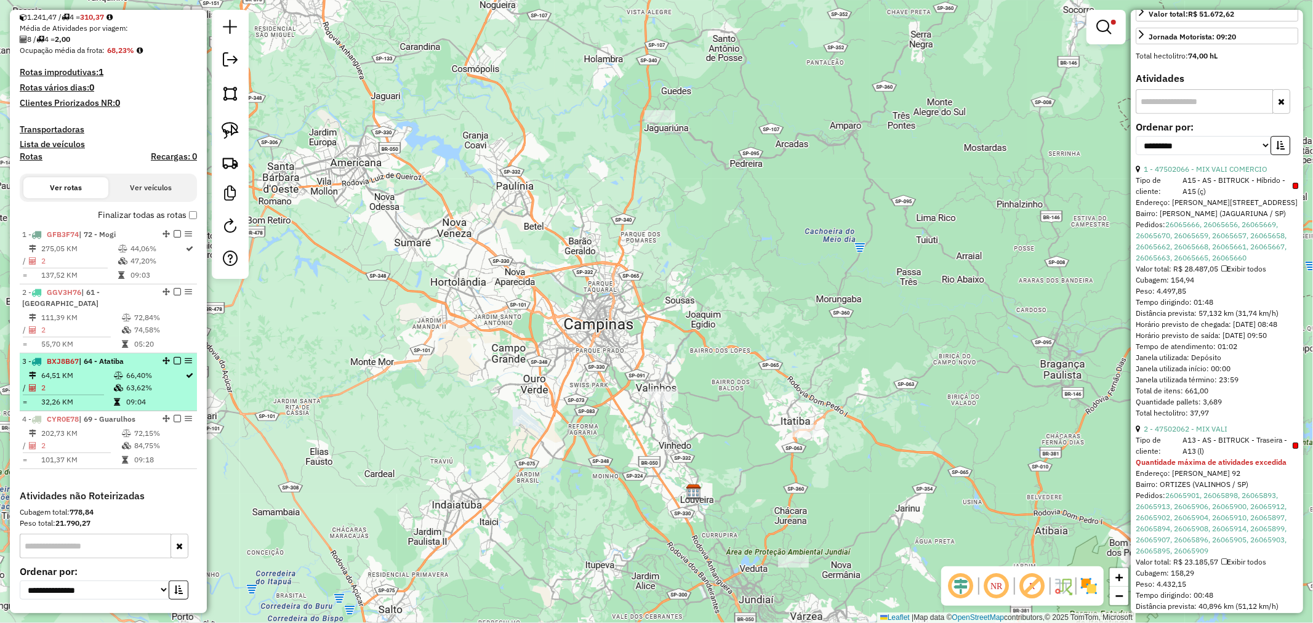
click at [95, 369] on td "64,51 KM" at bounding box center [77, 375] width 73 height 12
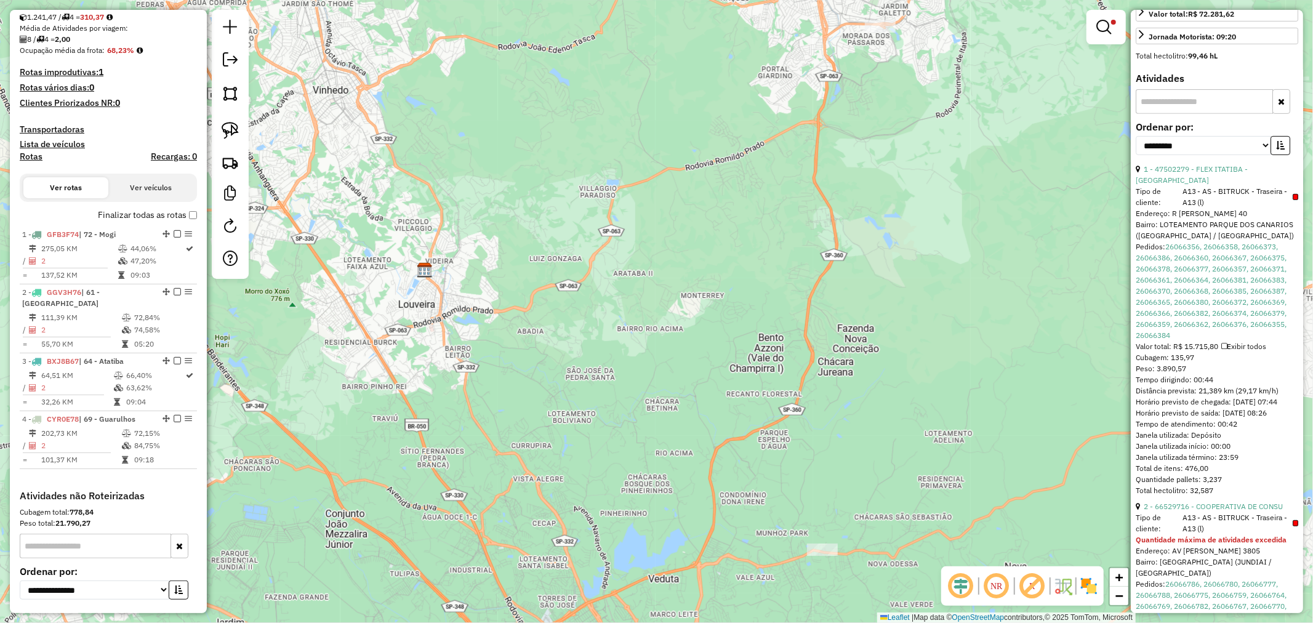
scroll to position [0, 0]
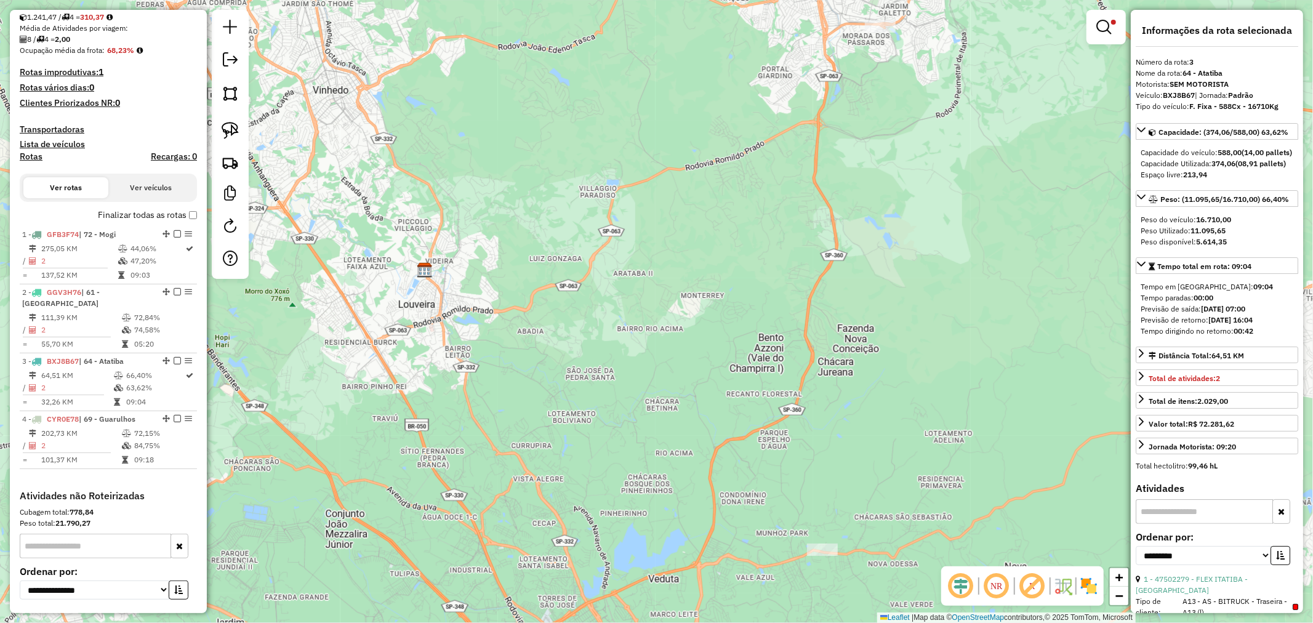
click at [1178, 93] on strong "BXJ8B67" at bounding box center [1178, 94] width 32 height 9
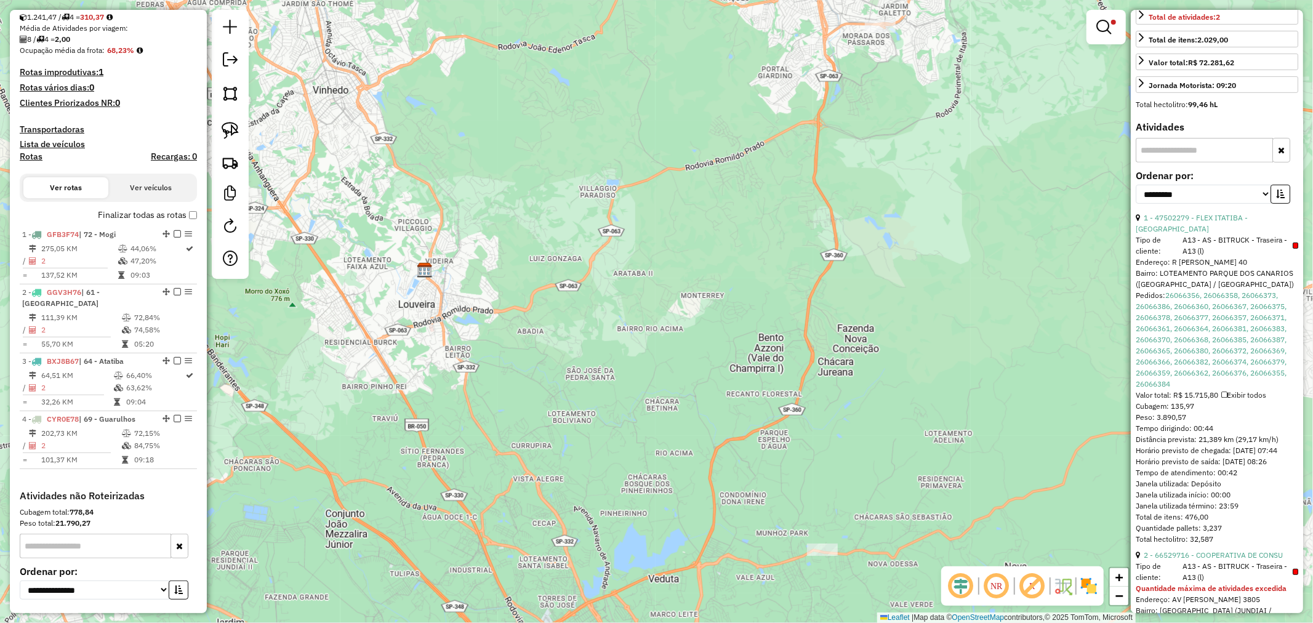
scroll to position [410, 0]
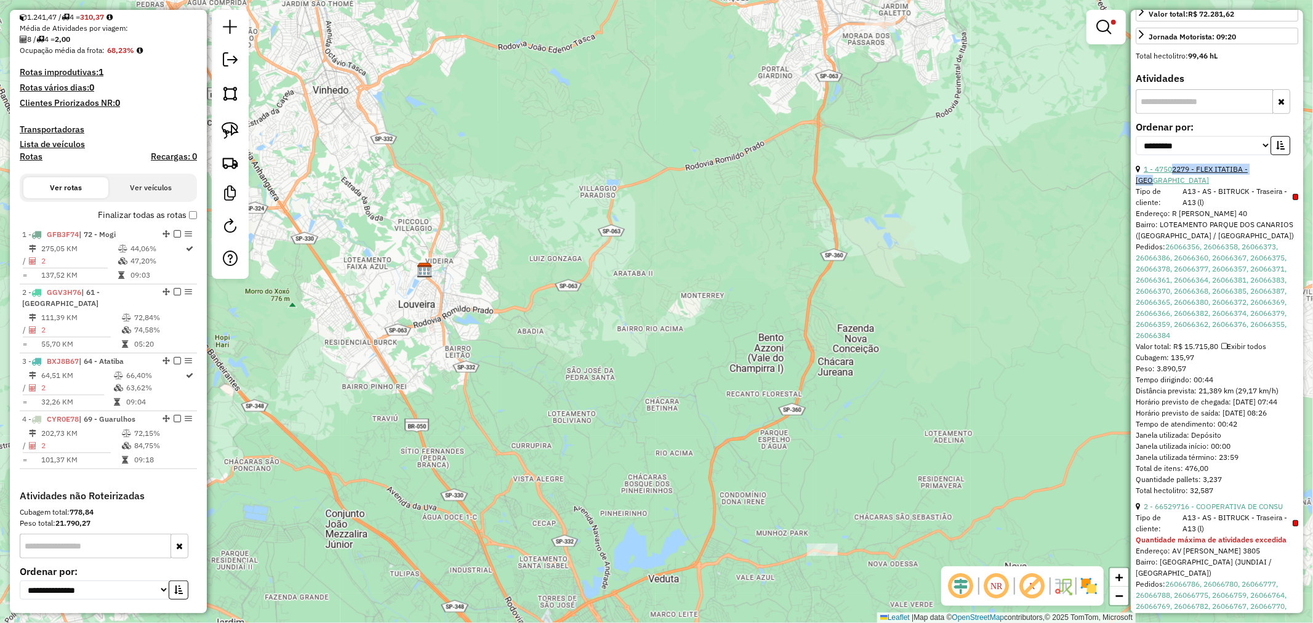
drag, startPoint x: 1277, startPoint y: 186, endPoint x: 1172, endPoint y: 190, distance: 104.7
click at [1172, 186] on div "1 - 47502279 - FLEX ITATIBA - LOJA" at bounding box center [1216, 175] width 162 height 22
copy link "2279 - FLEX ITATIBA - LOJA"
drag, startPoint x: 1283, startPoint y: 530, endPoint x: 1168, endPoint y: 526, distance: 115.1
click at [1168, 512] on div "2 - 66529716 - COOPERATIVA DE CONSU" at bounding box center [1216, 506] width 162 height 11
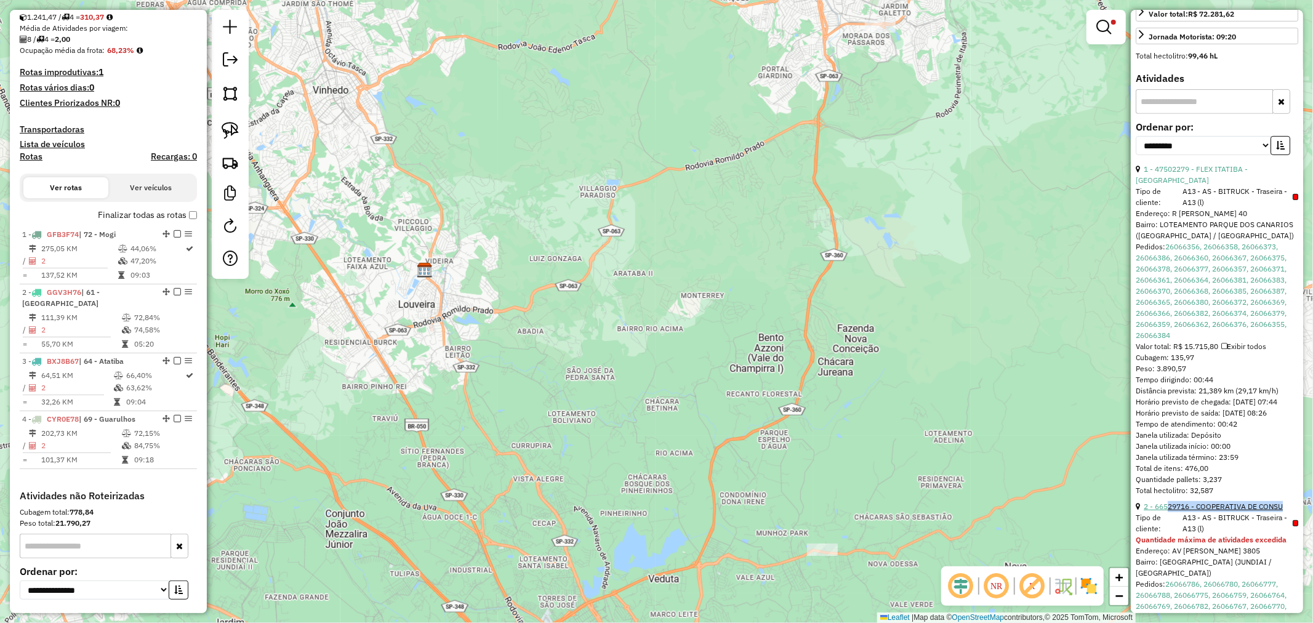
copy link "29716 - COOPERATIVA DE CONSU"
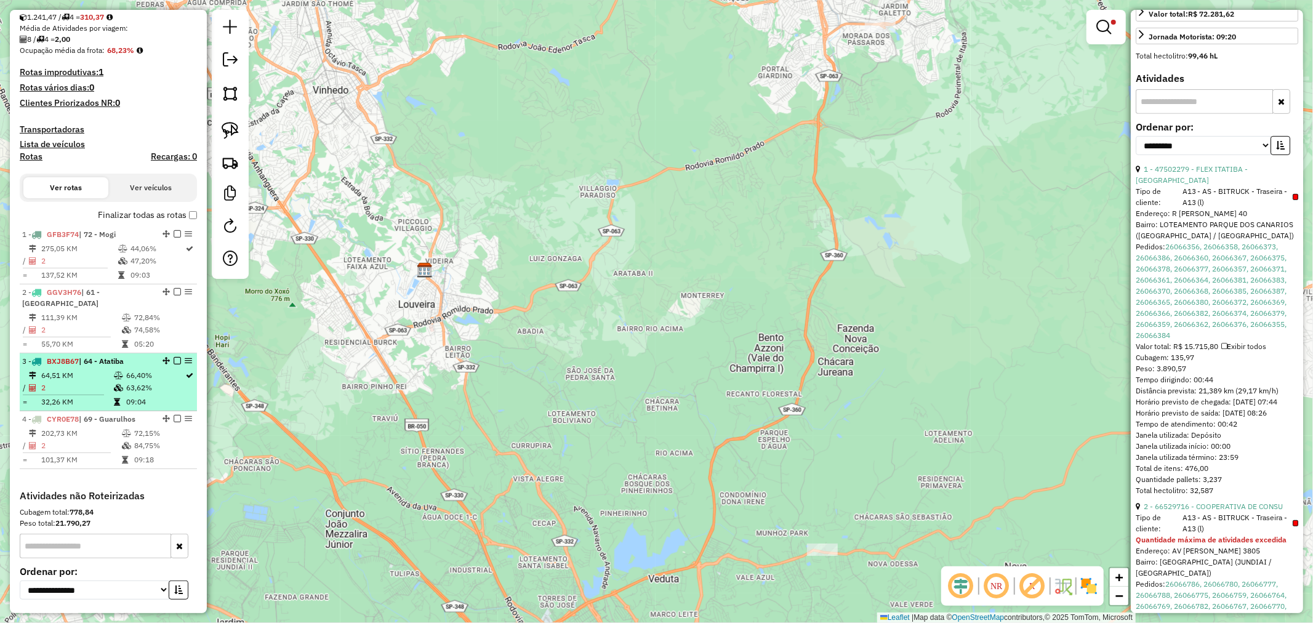
click at [112, 398] on ul "1 - GFB3F74 | 72 - Mogi 275,05 KM 44,06% / 2 47,20% = 137,52 KM 09:03 2 - GGV3H…" at bounding box center [108, 347] width 177 height 242
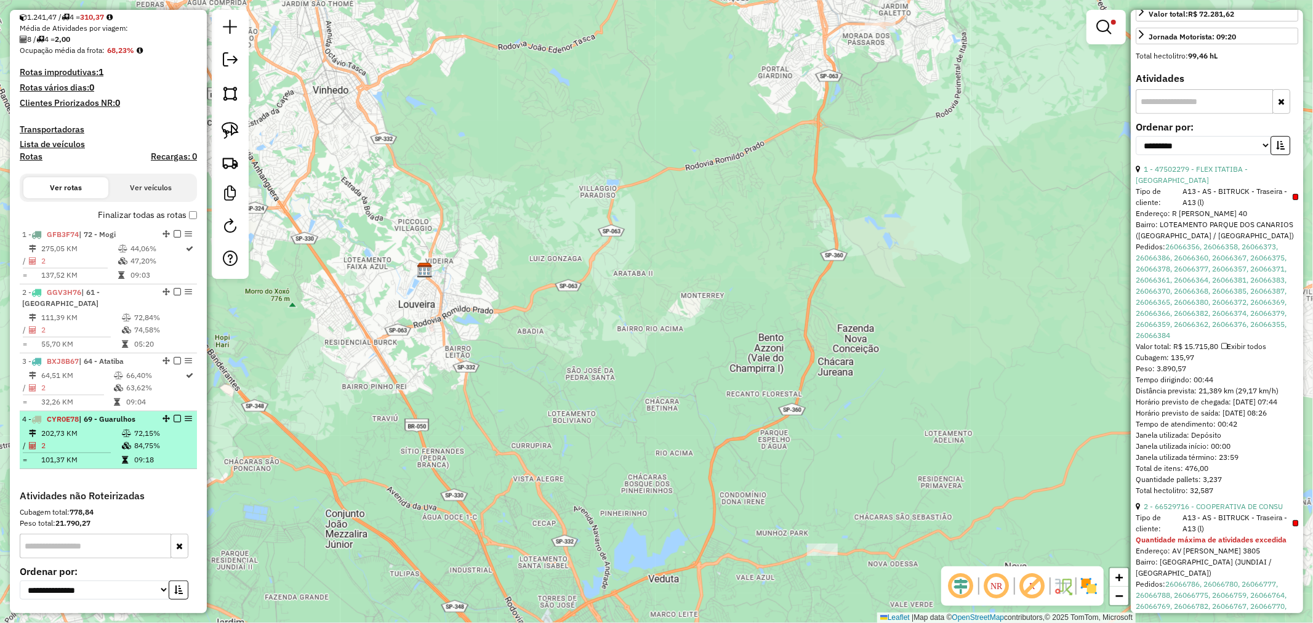
click at [128, 430] on icon at bounding box center [126, 433] width 9 height 7
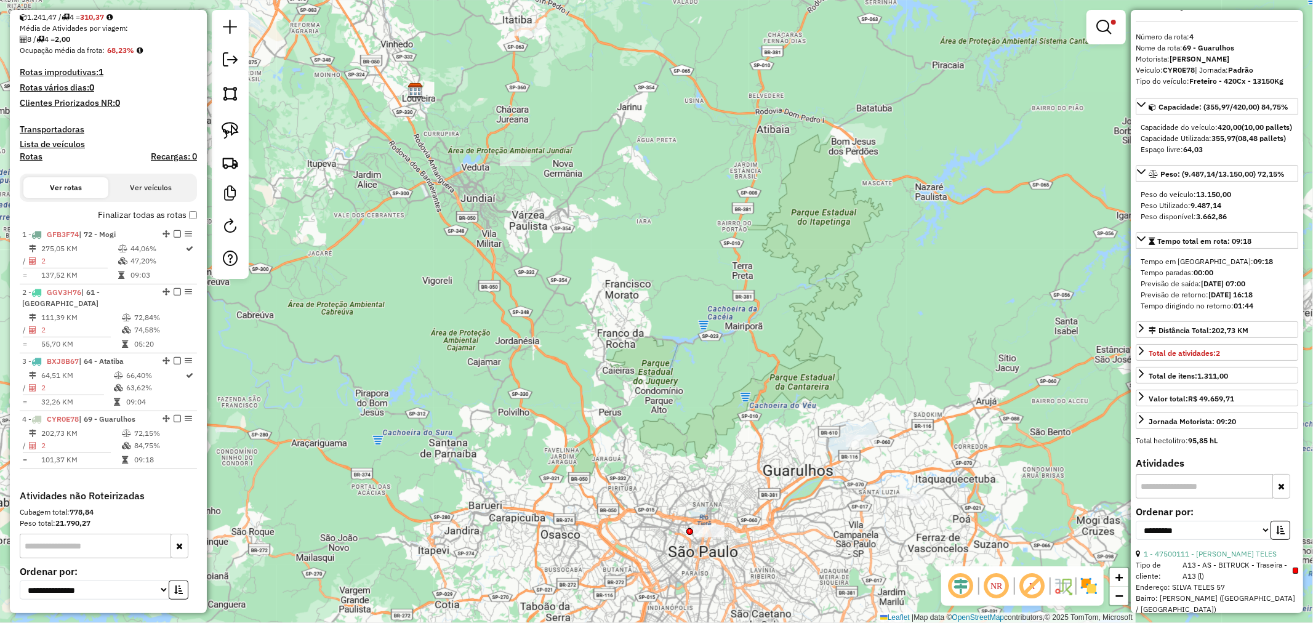
scroll to position [0, 0]
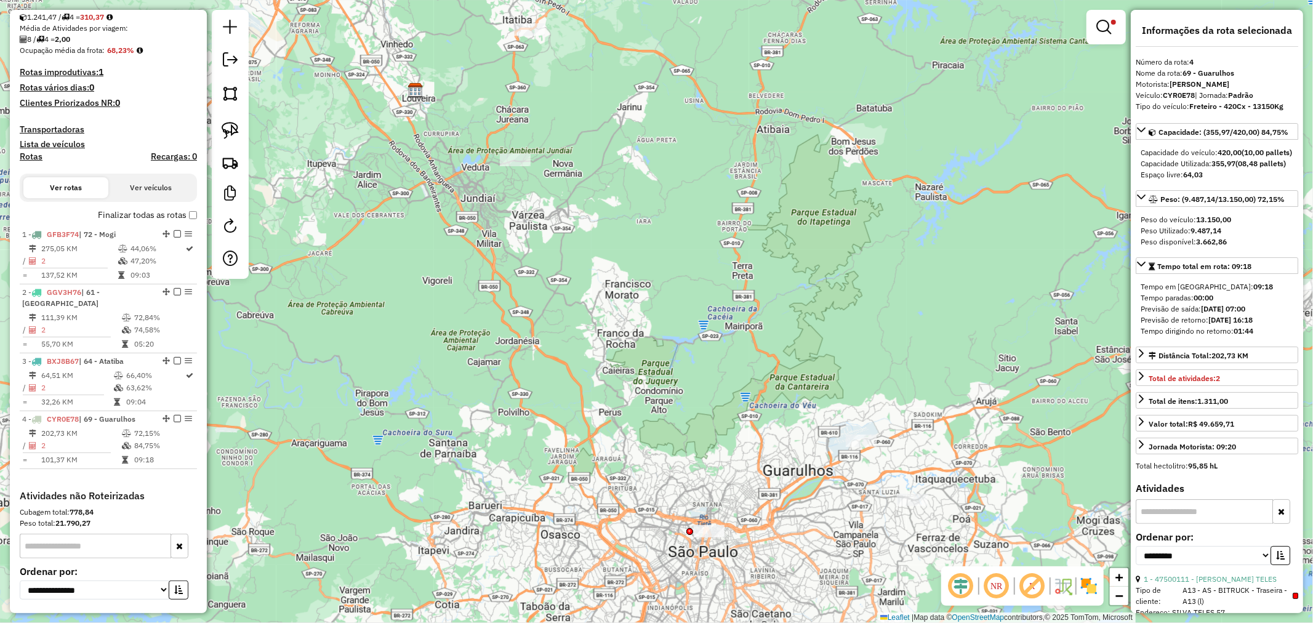
click at [1183, 96] on strong "CYR0E78" at bounding box center [1178, 94] width 32 height 9
copy div "CYR0E78"
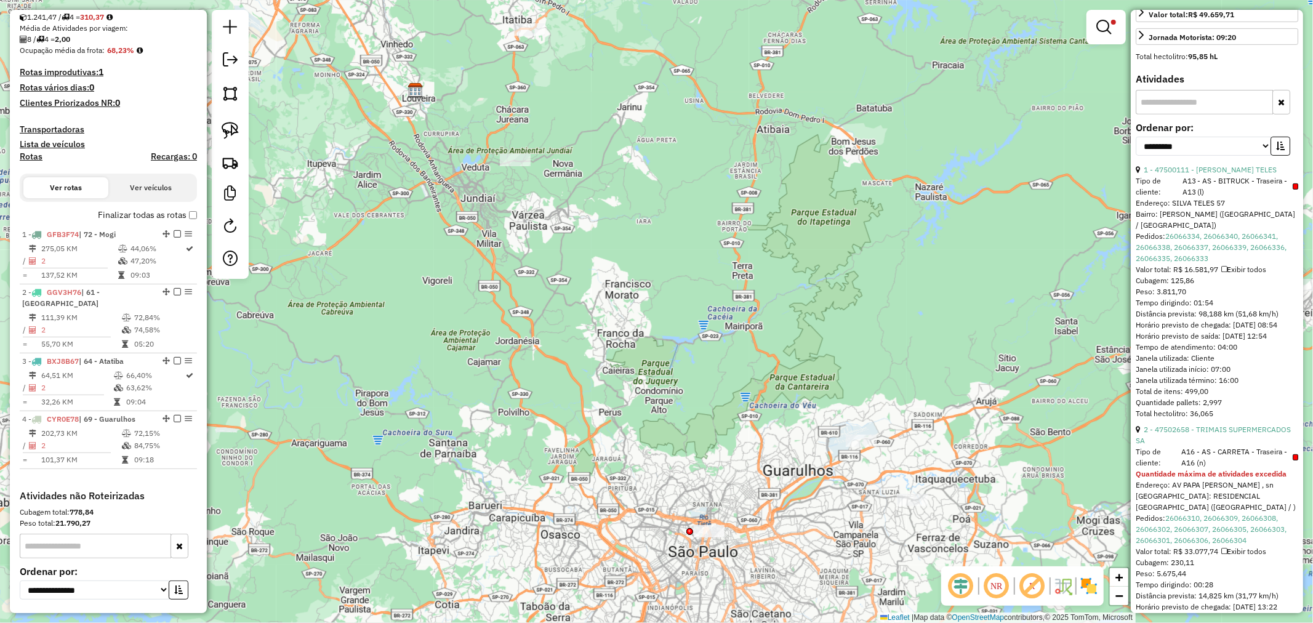
scroll to position [410, 0]
drag, startPoint x: 1278, startPoint y: 188, endPoint x: 1176, endPoint y: 191, distance: 102.2
click at [1176, 175] on div "1 - 47500111 - HIGAS SILVA TELES" at bounding box center [1216, 169] width 162 height 11
drag, startPoint x: 1211, startPoint y: 459, endPoint x: 1170, endPoint y: 448, distance: 42.7
click at [1170, 446] on div "2 - 47502658 - TRIMAIS SUPERMERCADOS SA" at bounding box center [1216, 434] width 162 height 22
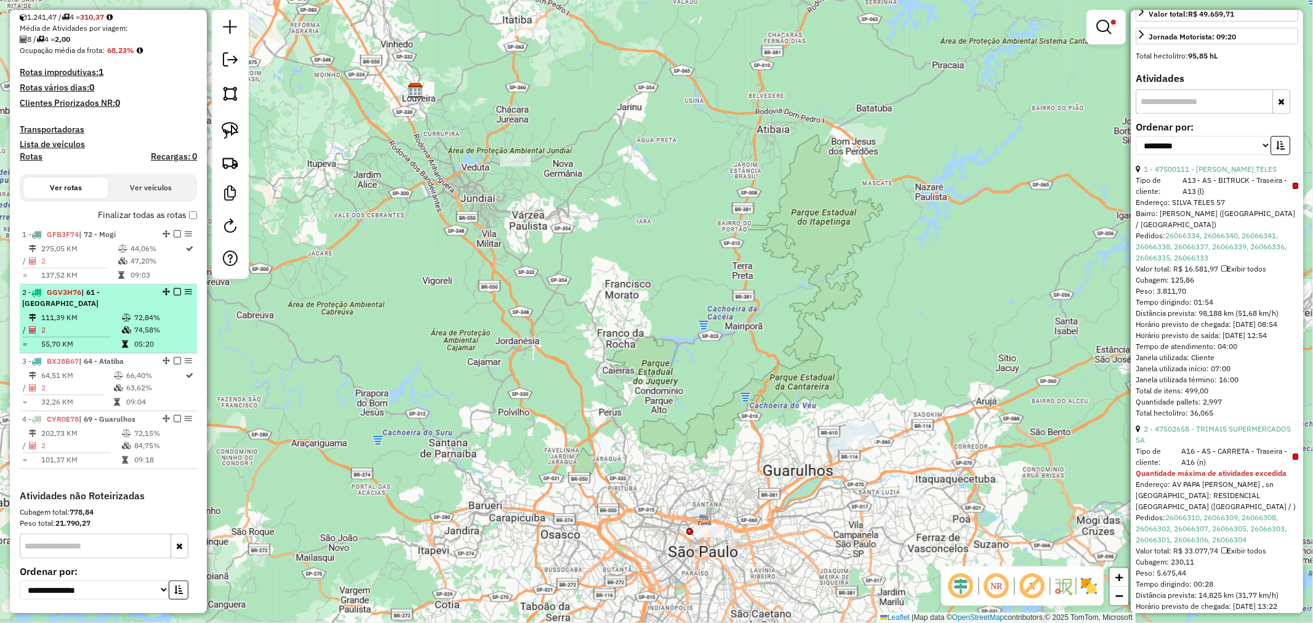
click at [126, 311] on td at bounding box center [127, 317] width 12 height 12
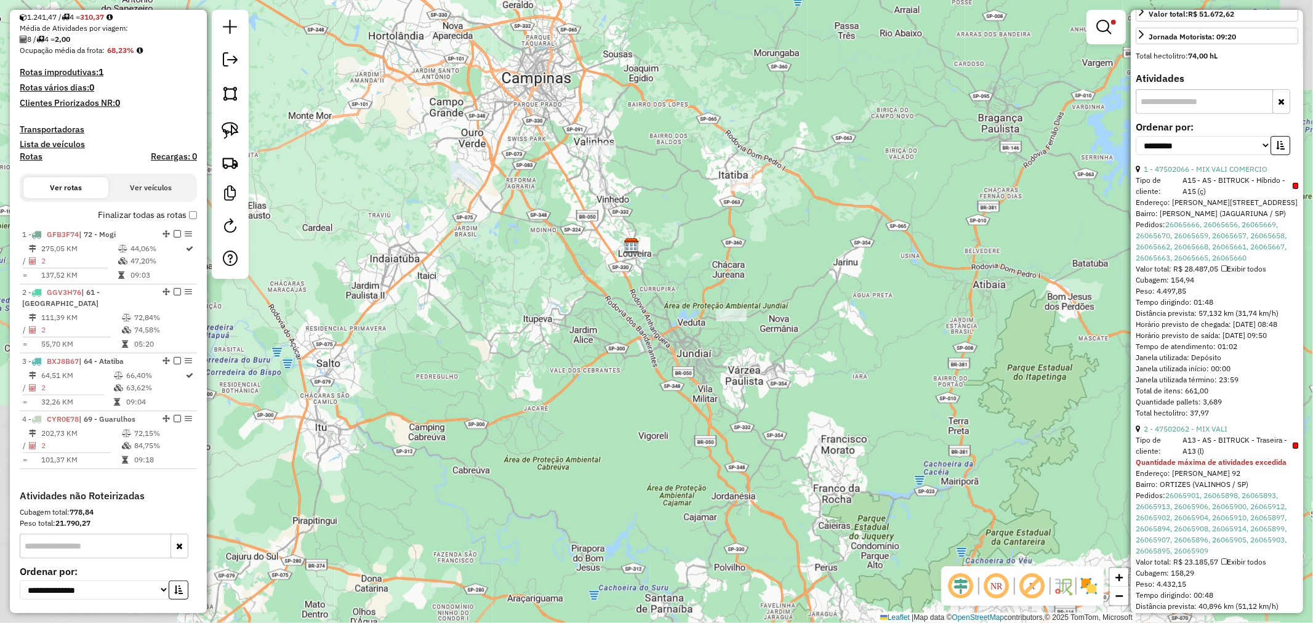
drag, startPoint x: 866, startPoint y: 567, endPoint x: 804, endPoint y: 321, distance: 253.3
click at [804, 321] on div "Limpar filtros Janela de atendimento Grade de atendimento Capacidade Transporta…" at bounding box center [656, 311] width 1313 height 623
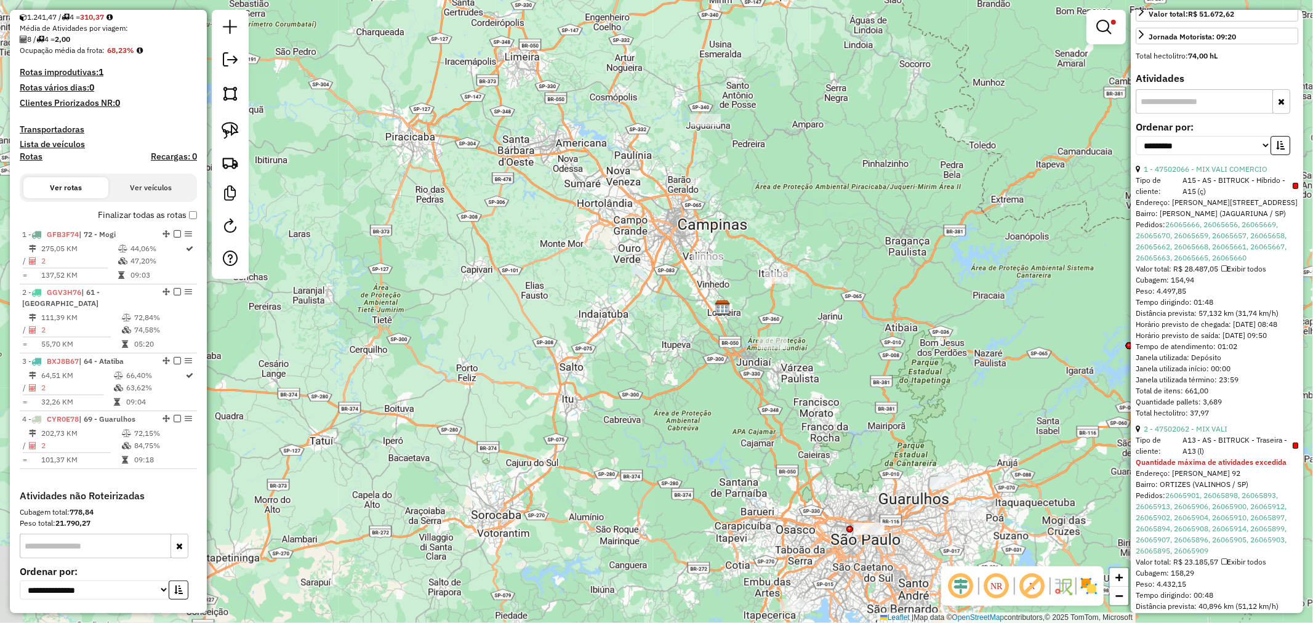
drag, startPoint x: 853, startPoint y: 378, endPoint x: 851, endPoint y: 406, distance: 27.8
click at [806, 352] on div "Limpar filtros Janela de atendimento Grade de atendimento Capacidade Transporta…" at bounding box center [656, 311] width 1313 height 623
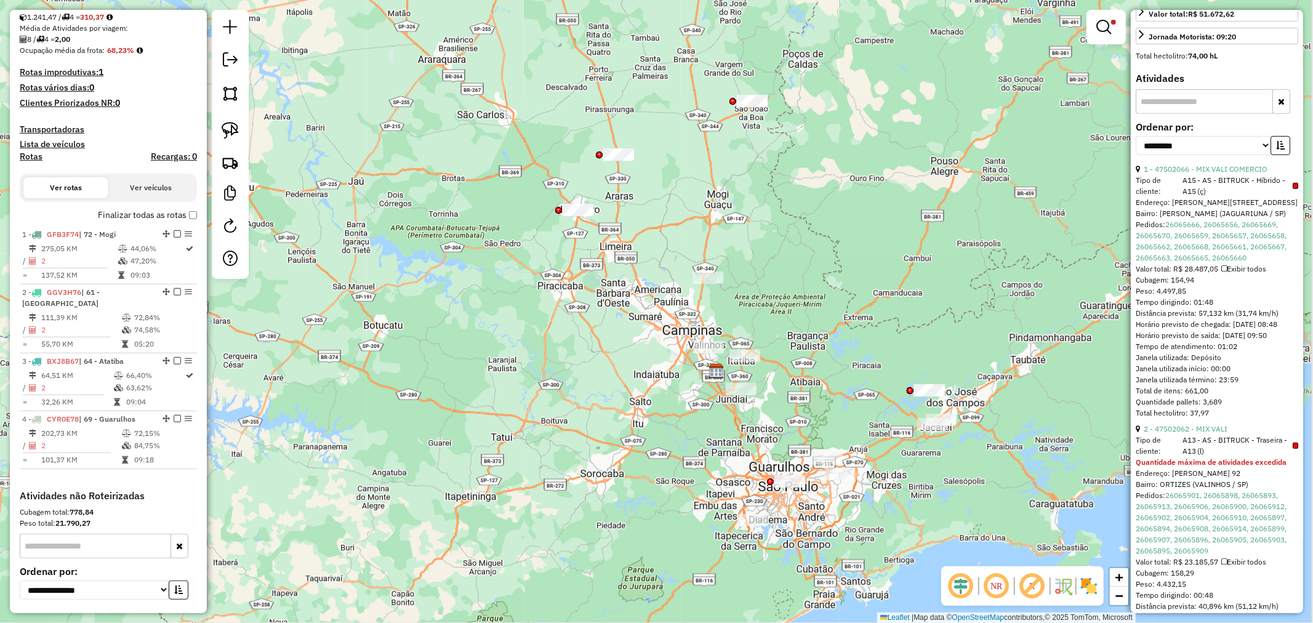
drag, startPoint x: 863, startPoint y: 371, endPoint x: 826, endPoint y: 379, distance: 37.2
click at [834, 374] on div "Limpar filtros Janela de atendimento Grade de atendimento Capacidade Transporta…" at bounding box center [656, 311] width 1313 height 623
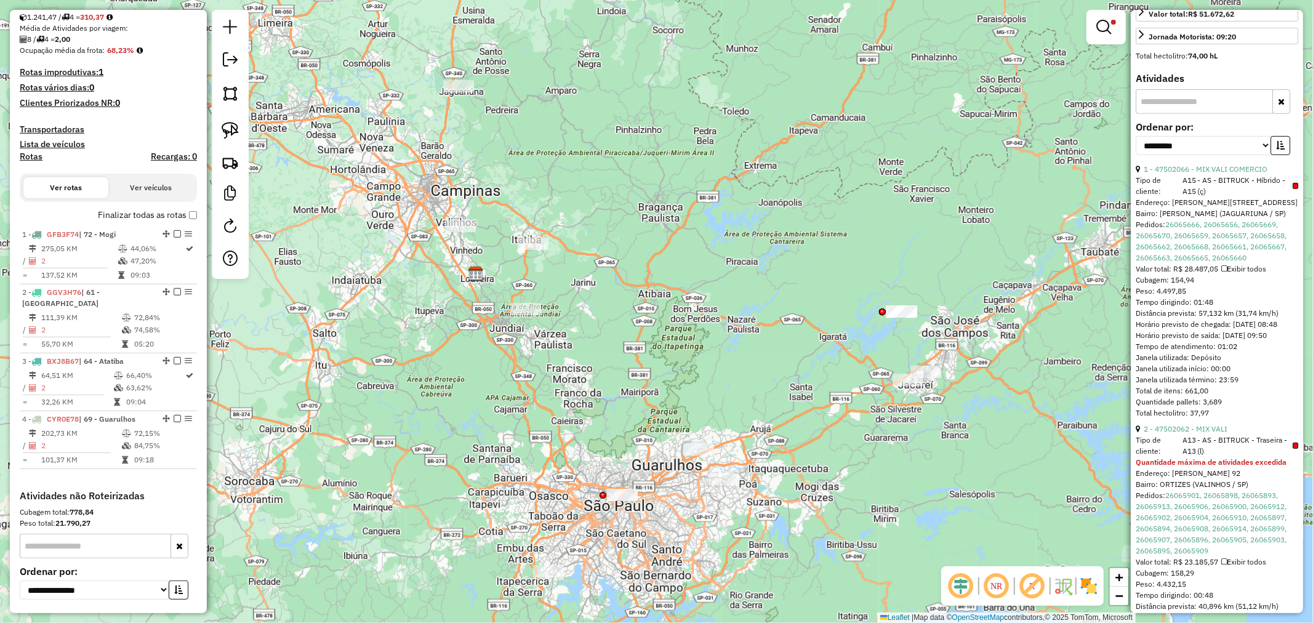
drag, startPoint x: 817, startPoint y: 398, endPoint x: 721, endPoint y: 354, distance: 104.7
click at [721, 354] on div "Limpar filtros Janela de atendimento Grade de atendimento Capacidade Transporta…" at bounding box center [656, 311] width 1313 height 623
click at [186, 613] on icon at bounding box center [189, 619] width 7 height 12
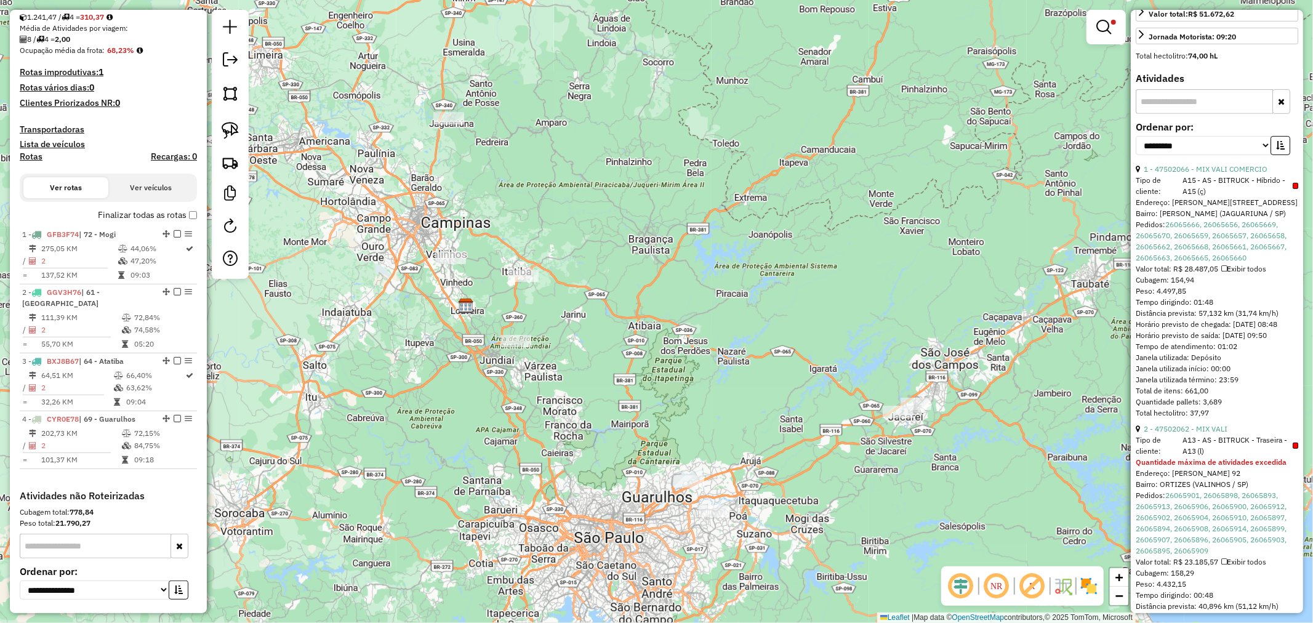
drag, startPoint x: 561, startPoint y: 419, endPoint x: 562, endPoint y: 441, distance: 22.2
click at [562, 441] on div "Limpar filtros Janela de atendimento Grade de atendimento Capacidade Transporta…" at bounding box center [656, 311] width 1313 height 623
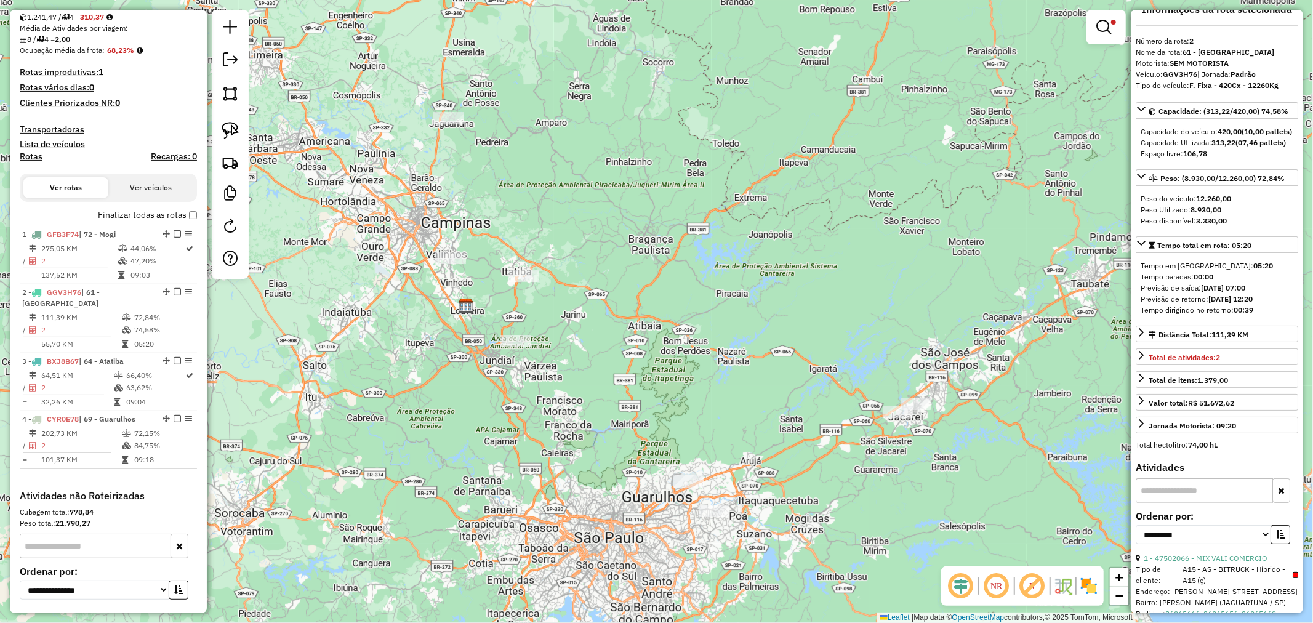
scroll to position [0, 0]
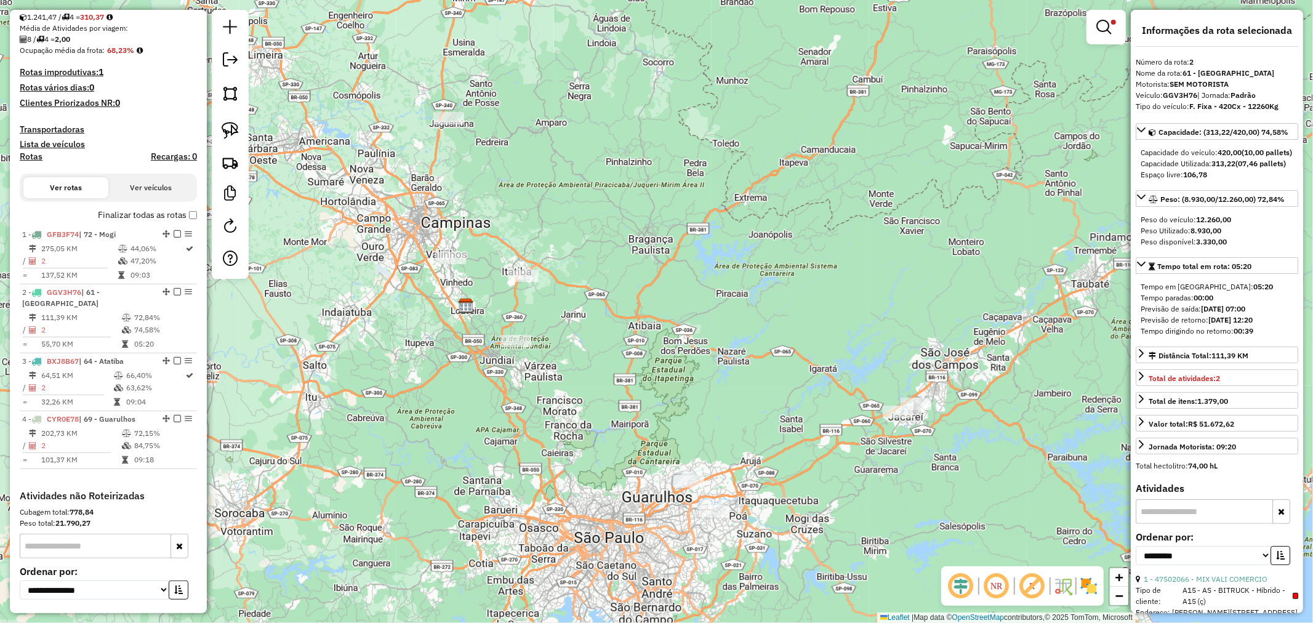
click at [1022, 583] on em at bounding box center [1032, 586] width 30 height 30
click at [1031, 587] on em at bounding box center [1032, 586] width 30 height 30
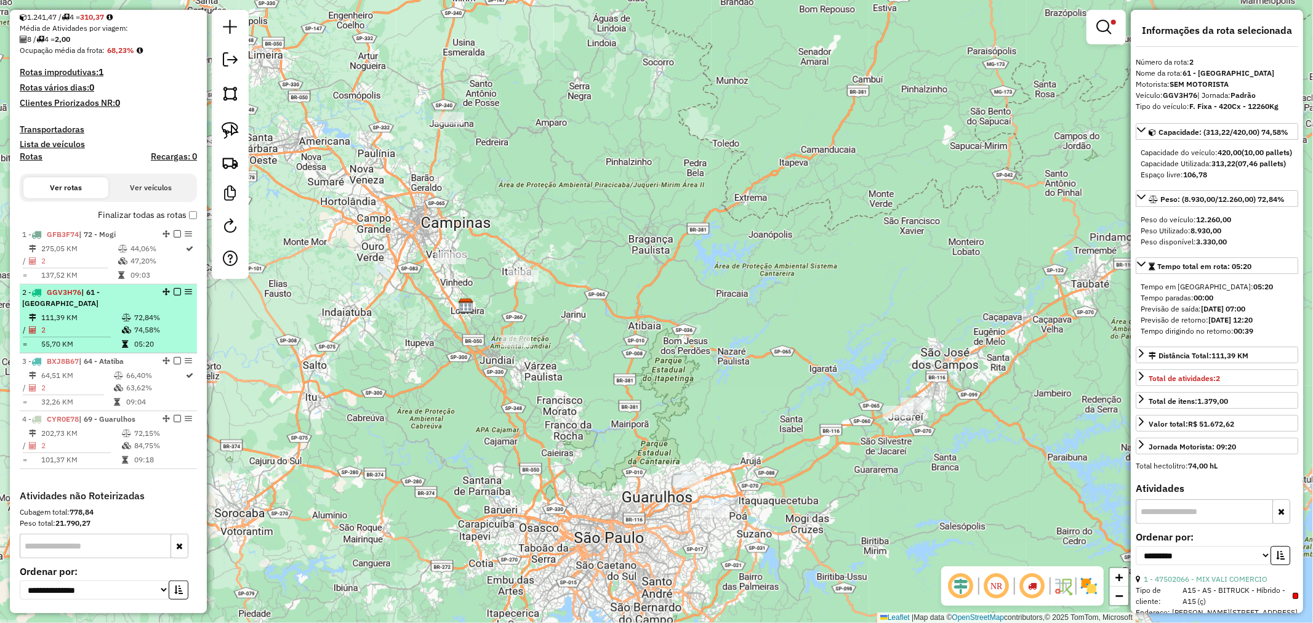
click at [143, 311] on td "72,84%" at bounding box center [163, 317] width 58 height 12
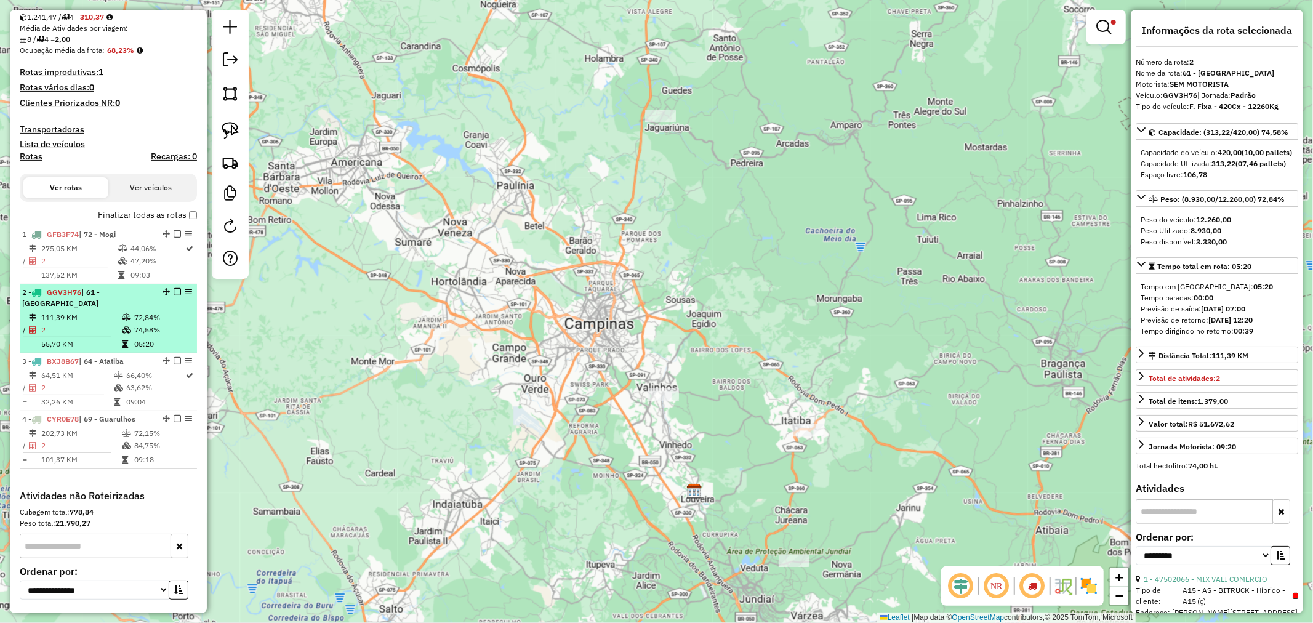
click at [143, 311] on td "72,84%" at bounding box center [163, 317] width 58 height 12
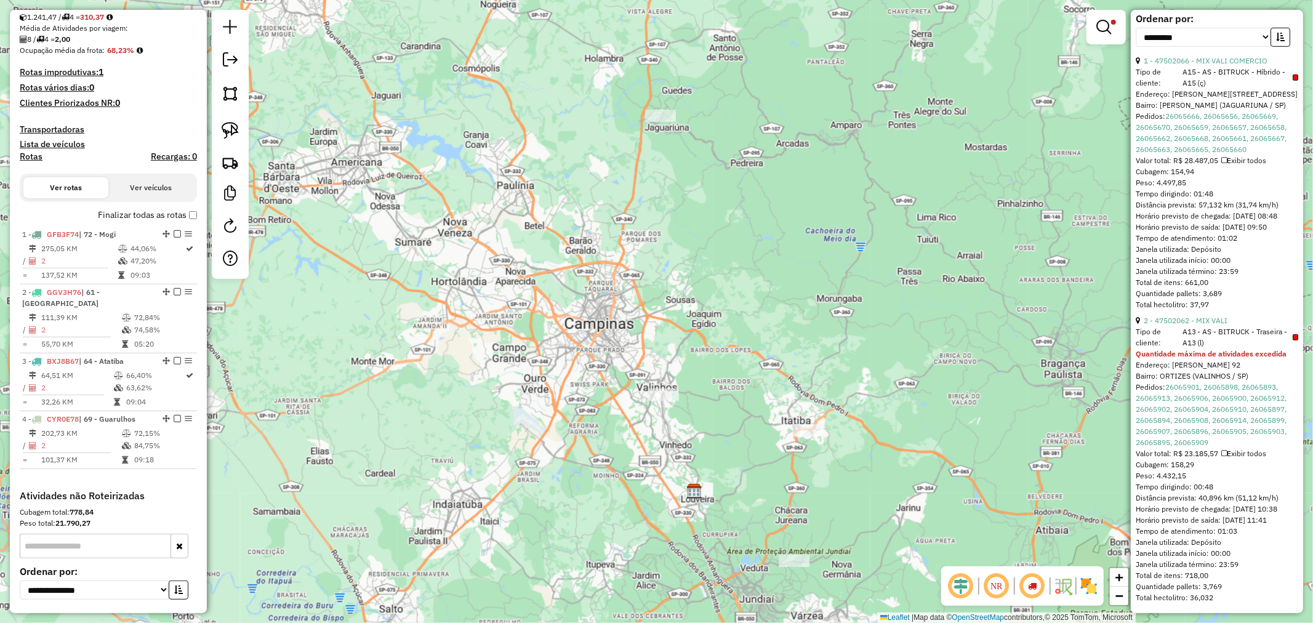
scroll to position [561, 0]
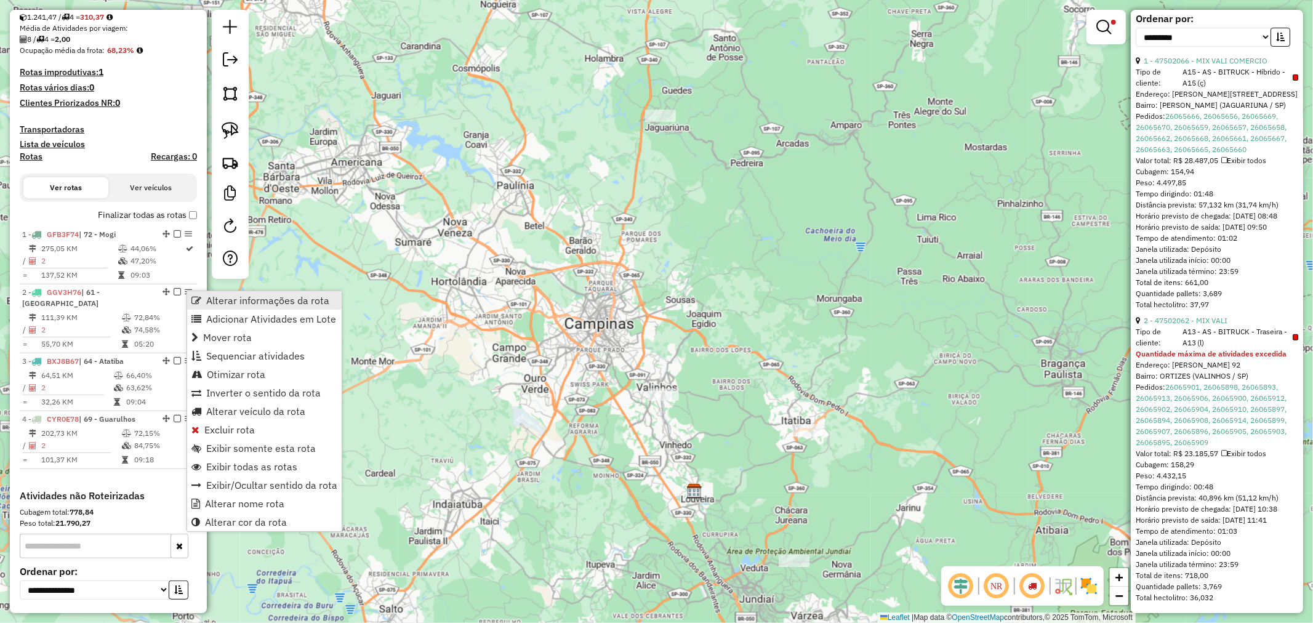
click at [247, 305] on span "Alterar informações da rota" at bounding box center [267, 300] width 123 height 10
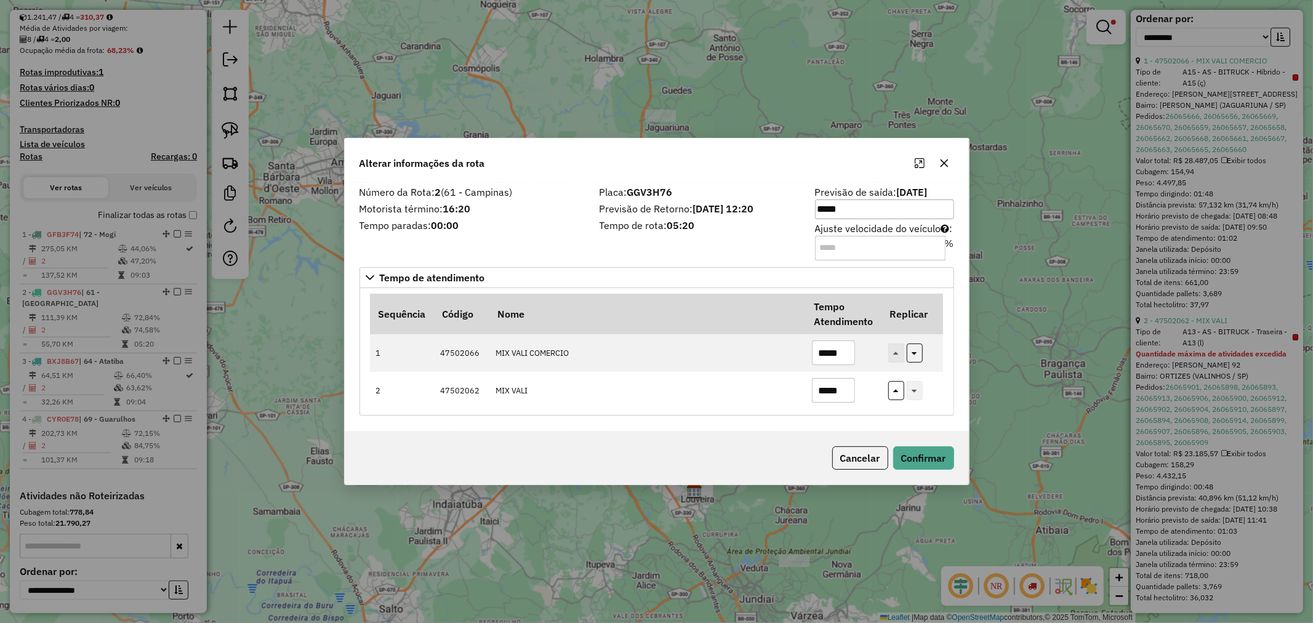
drag, startPoint x: 858, startPoint y: 238, endPoint x: 859, endPoint y: 247, distance: 9.3
click at [859, 239] on input "Ajuste velocidade do veículo : %" at bounding box center [880, 248] width 130 height 25
click at [859, 247] on input "Ajuste velocidade do veículo : %" at bounding box center [880, 248] width 130 height 25
type input "***"
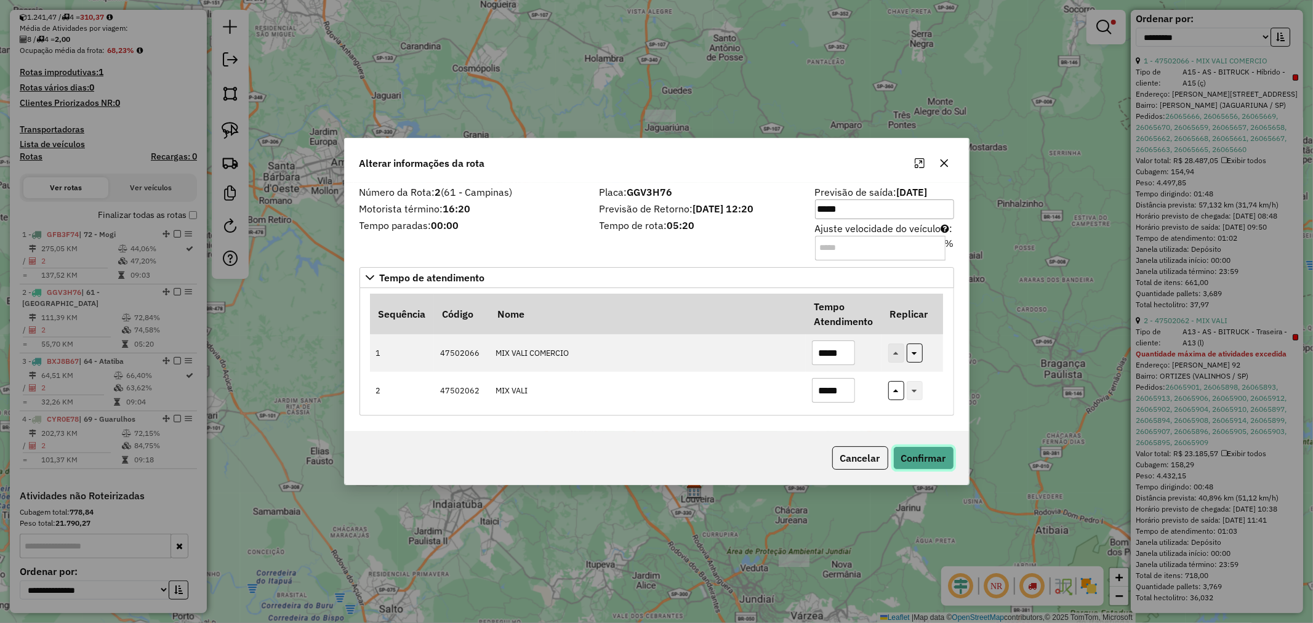
click at [924, 462] on button "Confirmar" at bounding box center [923, 457] width 61 height 23
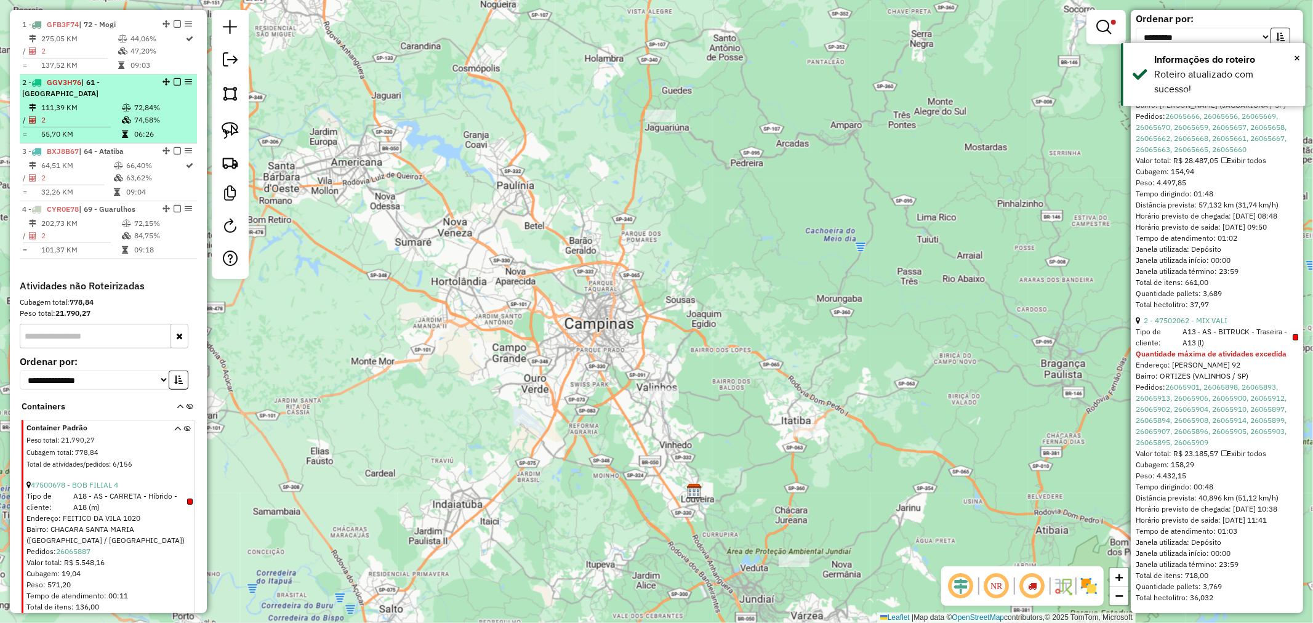
scroll to position [416, 0]
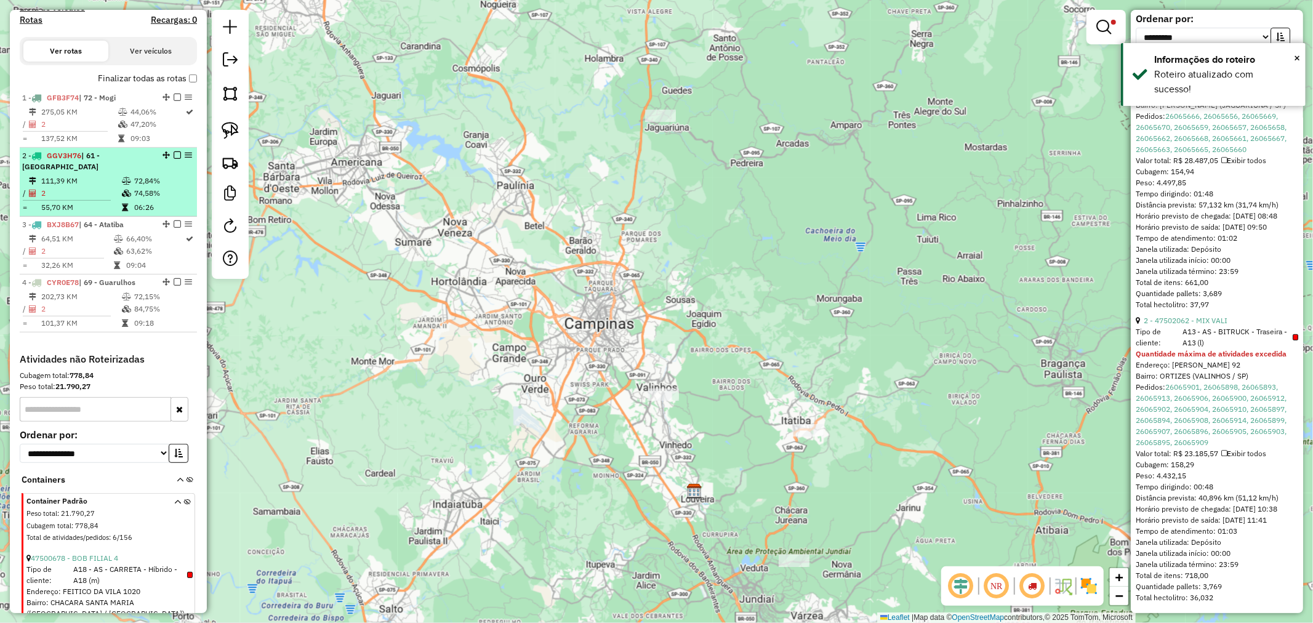
click at [182, 175] on td "72,84%" at bounding box center [163, 181] width 58 height 12
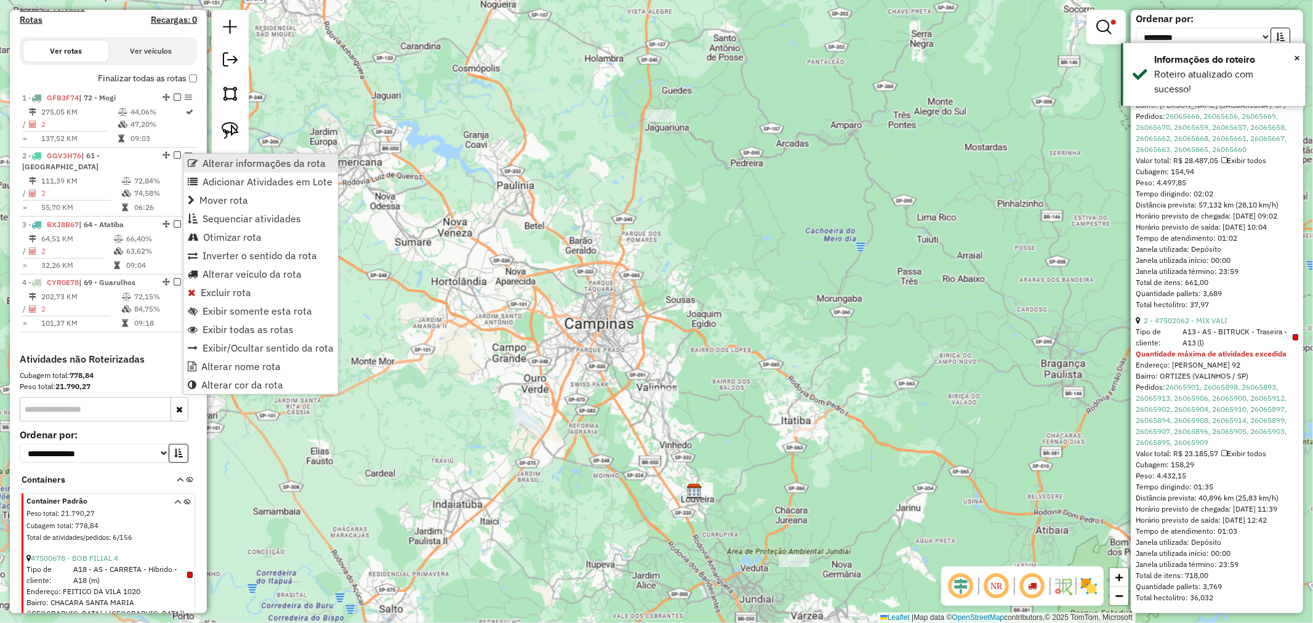
click at [203, 160] on span "Alterar informações da rota" at bounding box center [263, 163] width 123 height 10
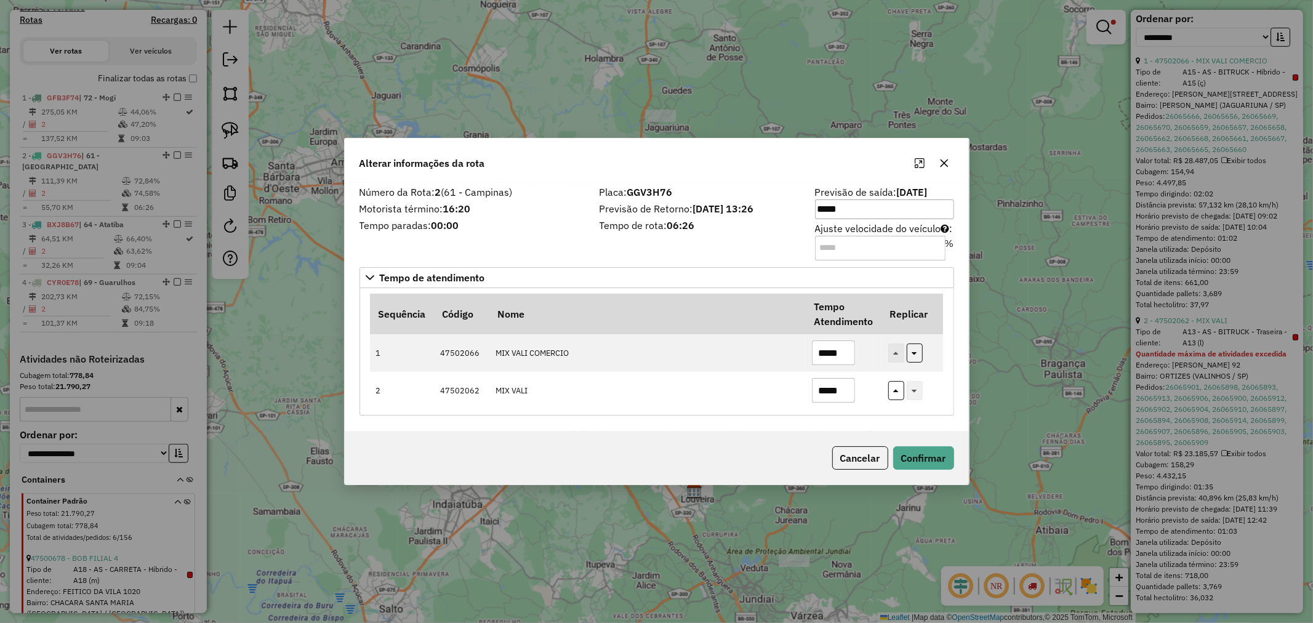
click at [843, 241] on input "***" at bounding box center [880, 248] width 130 height 25
type input "***"
click at [926, 463] on button "Confirmar" at bounding box center [923, 457] width 61 height 23
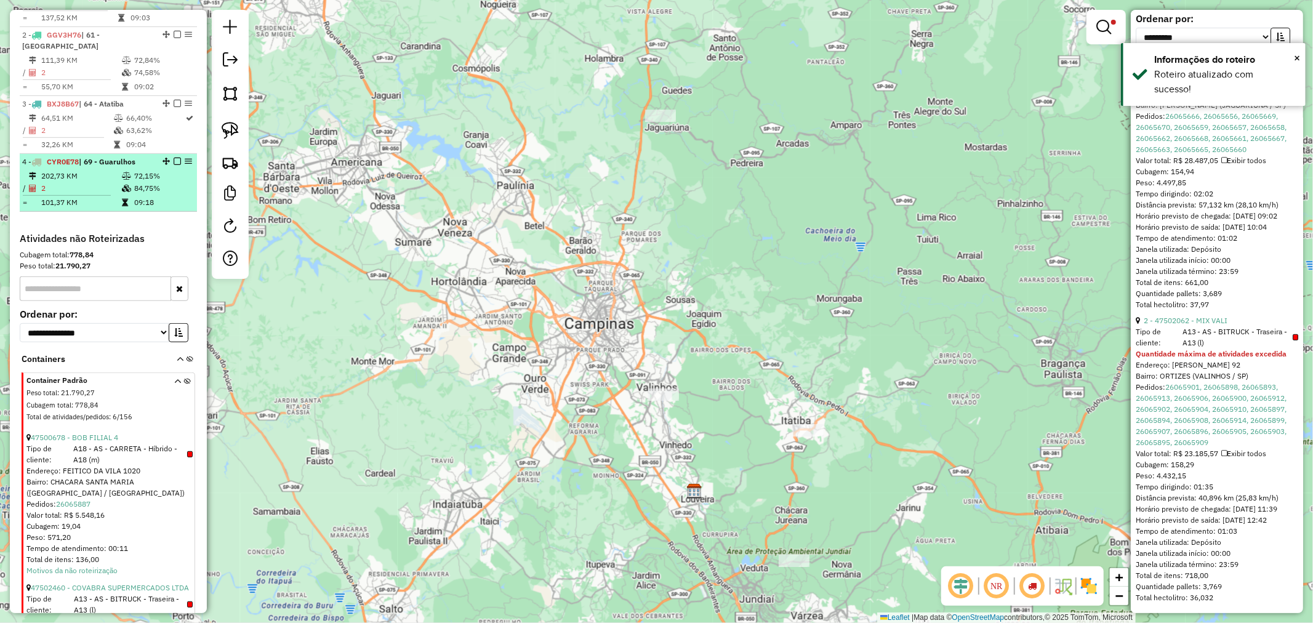
scroll to position [553, 0]
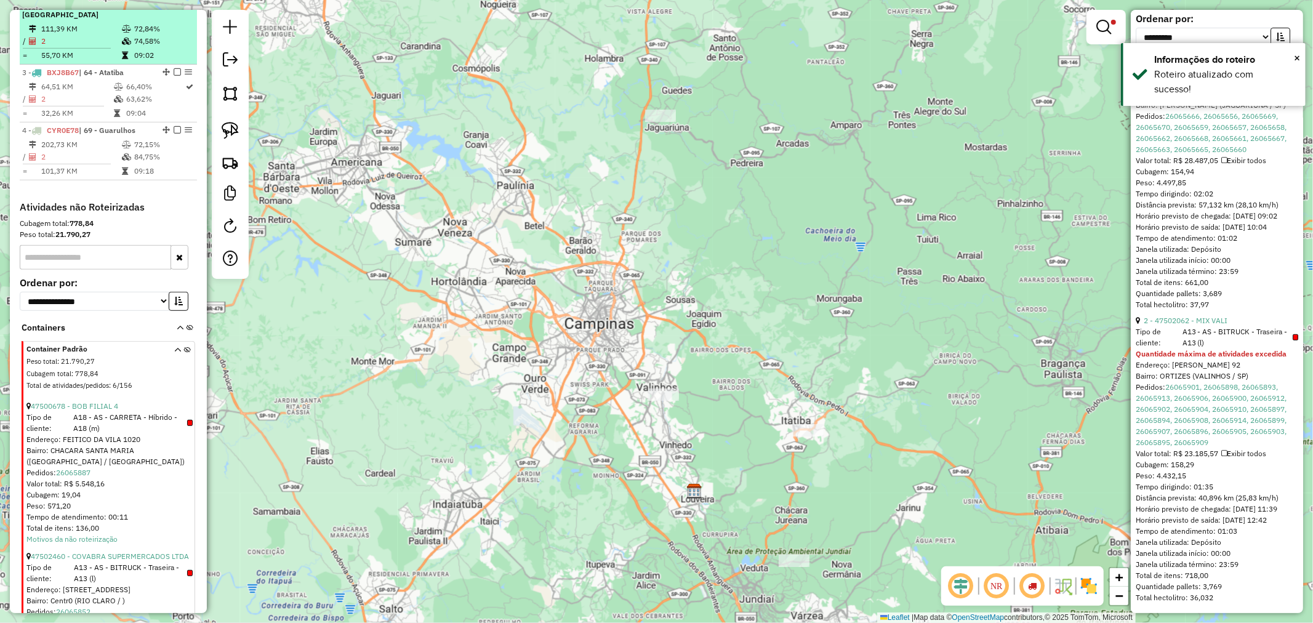
click at [120, 36] on table "111,39 KM 72,84% / 2 74,58% = 55,70 KM 09:02" at bounding box center [108, 42] width 172 height 39
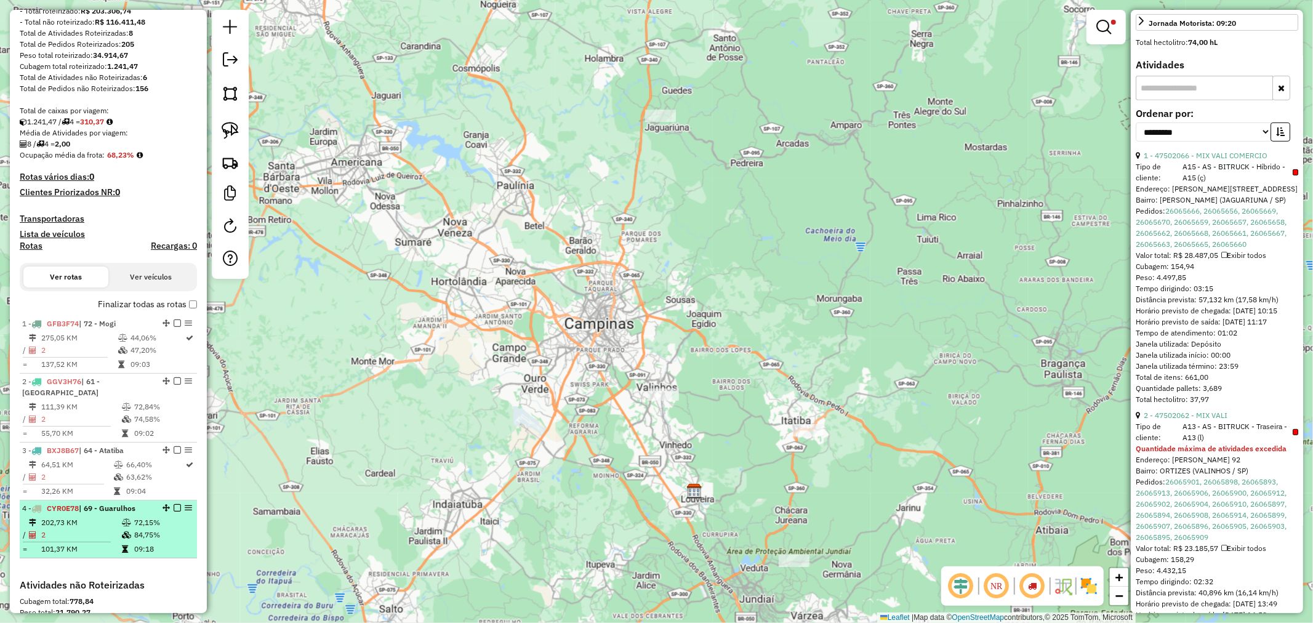
scroll to position [143, 0]
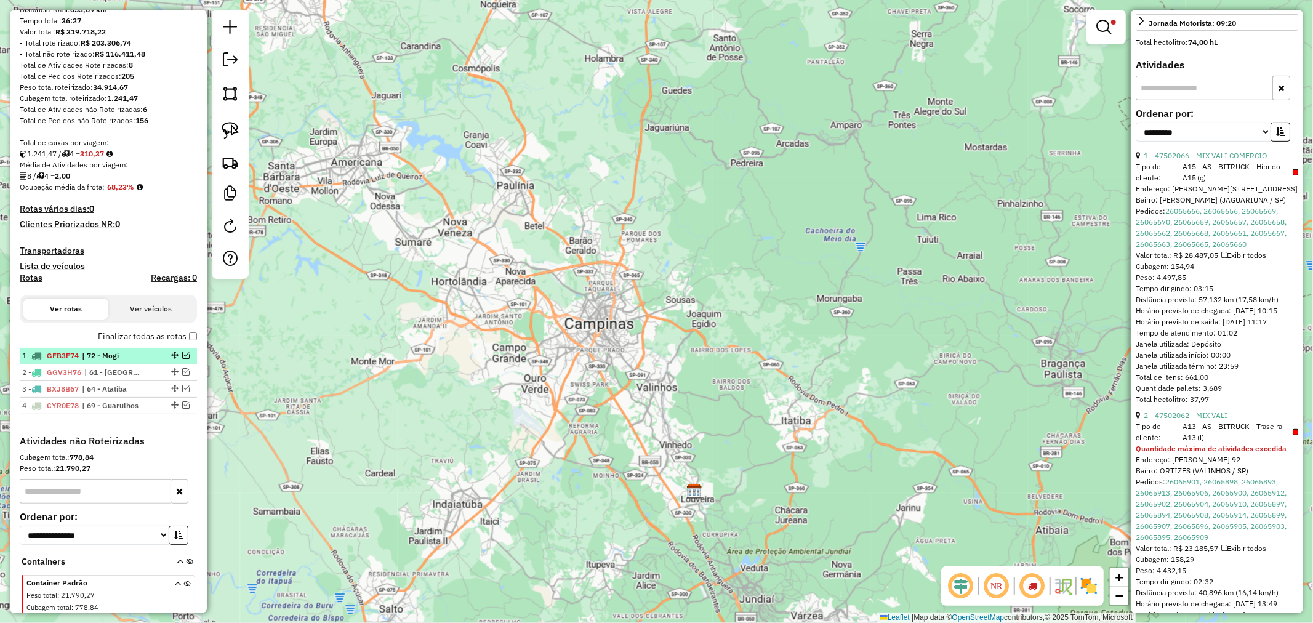
click at [68, 356] on span "GFB3F74" at bounding box center [63, 355] width 32 height 9
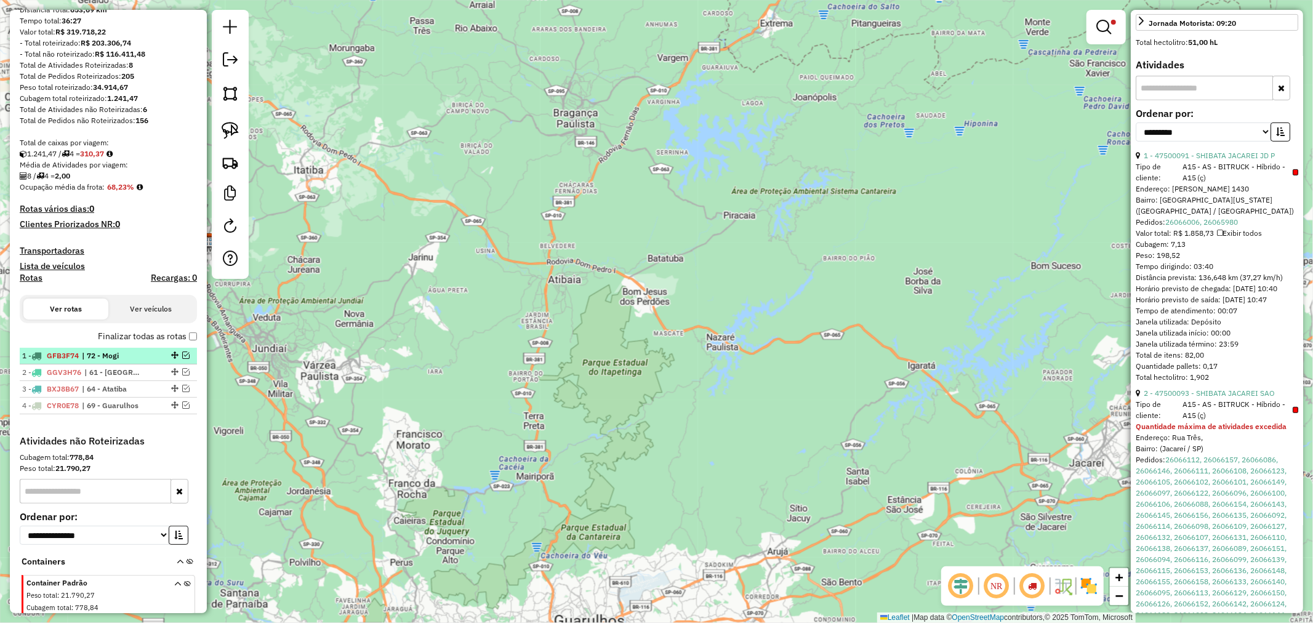
drag, startPoint x: 79, startPoint y: 356, endPoint x: 48, endPoint y: 358, distance: 30.8
click at [48, 358] on span "GFB3F74" at bounding box center [63, 355] width 32 height 9
drag, startPoint x: 82, startPoint y: 376, endPoint x: 47, endPoint y: 371, distance: 34.8
click at [47, 371] on div "2 - GGV3H76 | 61 - Campinas" at bounding box center [87, 372] width 130 height 11
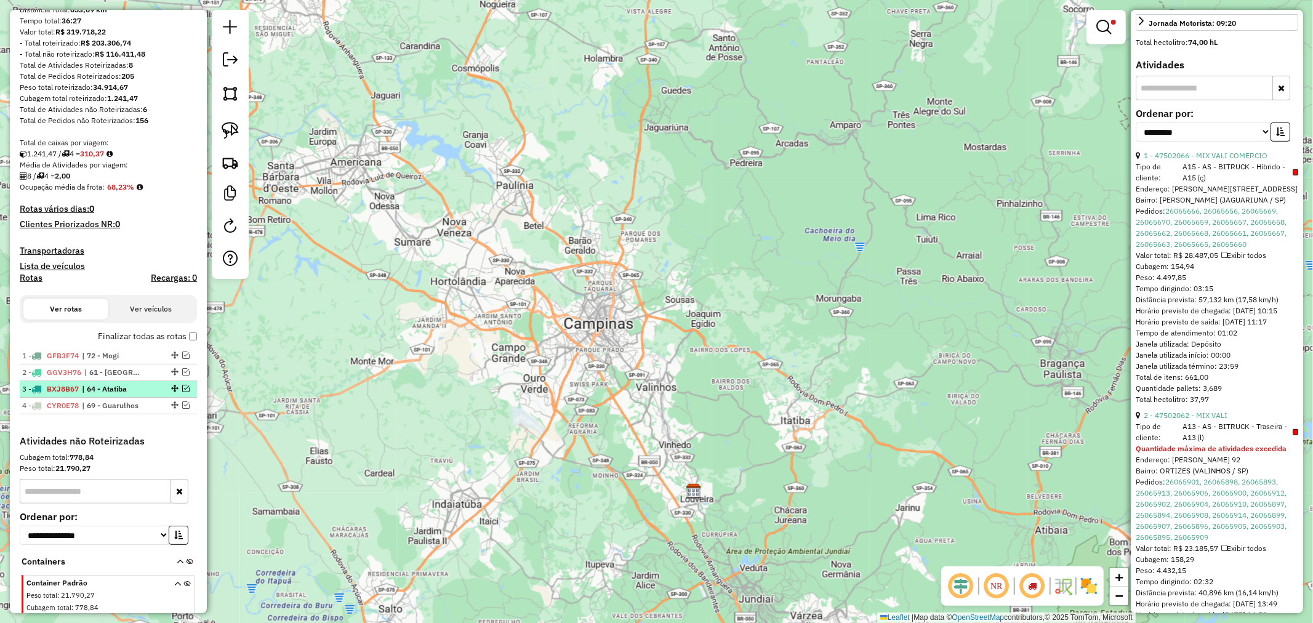
drag, startPoint x: 81, startPoint y: 385, endPoint x: 46, endPoint y: 386, distance: 35.1
click at [46, 386] on div "3 - BXJ8B67 | 64 - Atatiba" at bounding box center [87, 388] width 130 height 11
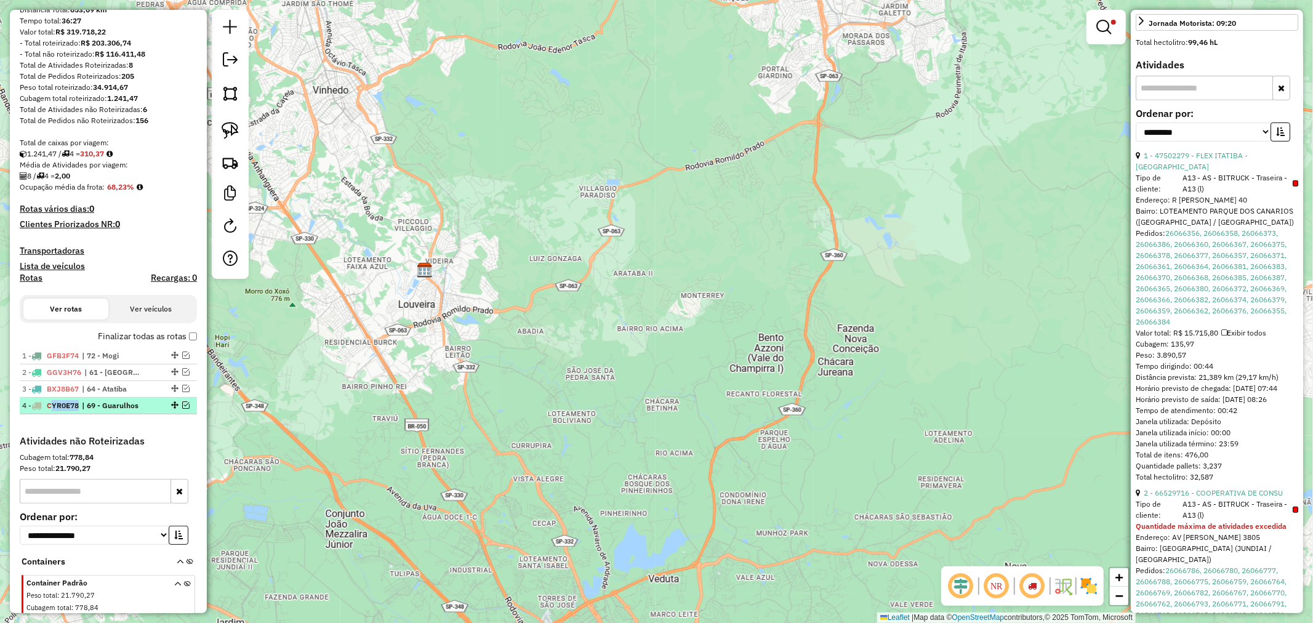
drag, startPoint x: 76, startPoint y: 405, endPoint x: 50, endPoint y: 404, distance: 26.5
click at [50, 404] on span "CYR0E78" at bounding box center [63, 405] width 32 height 9
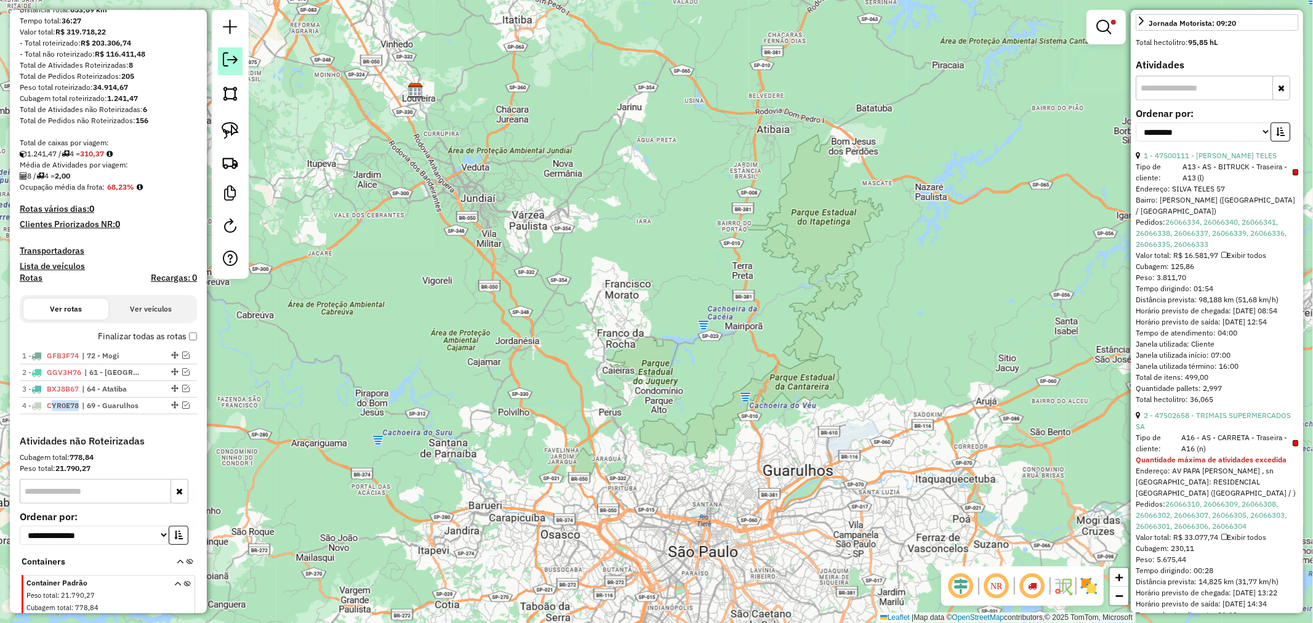
click at [234, 70] on link at bounding box center [230, 61] width 25 height 28
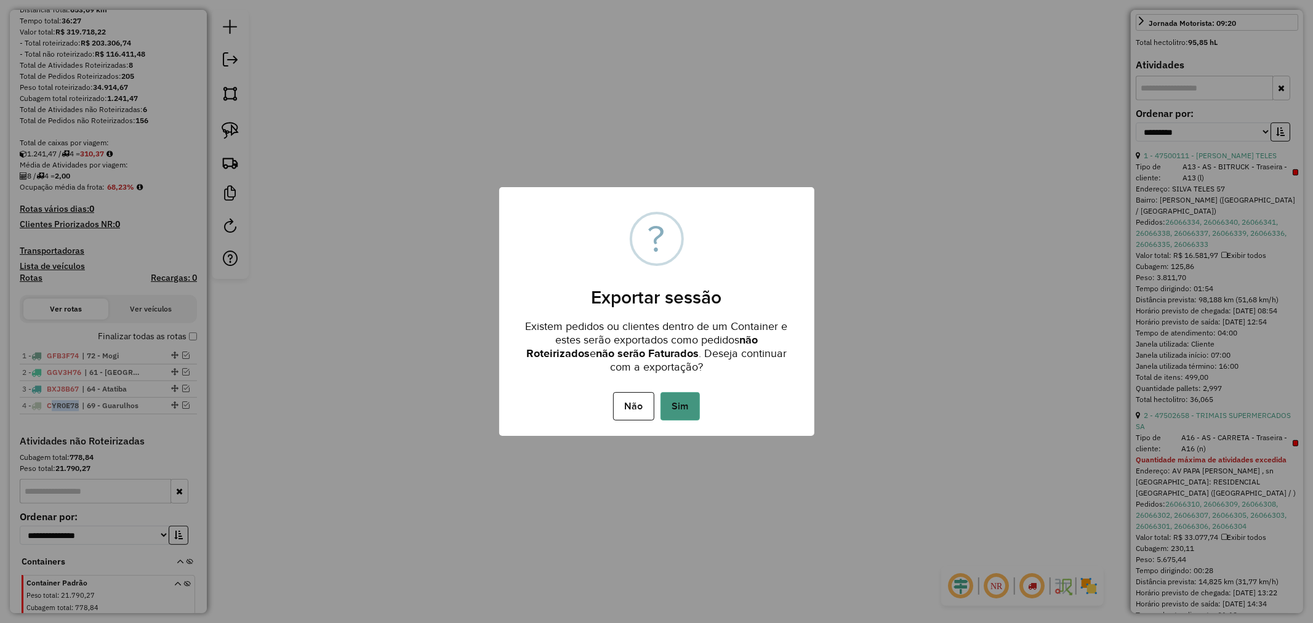
click at [687, 407] on button "Sim" at bounding box center [679, 406] width 39 height 28
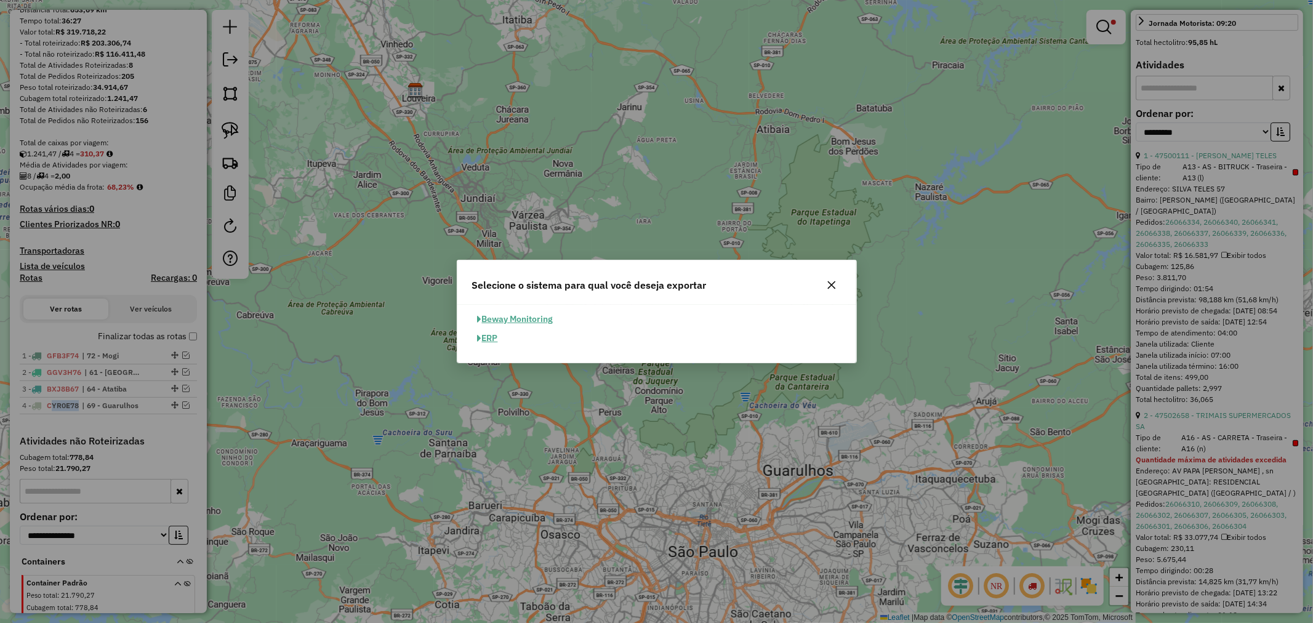
click at [483, 342] on button "ERP" at bounding box center [487, 338] width 31 height 19
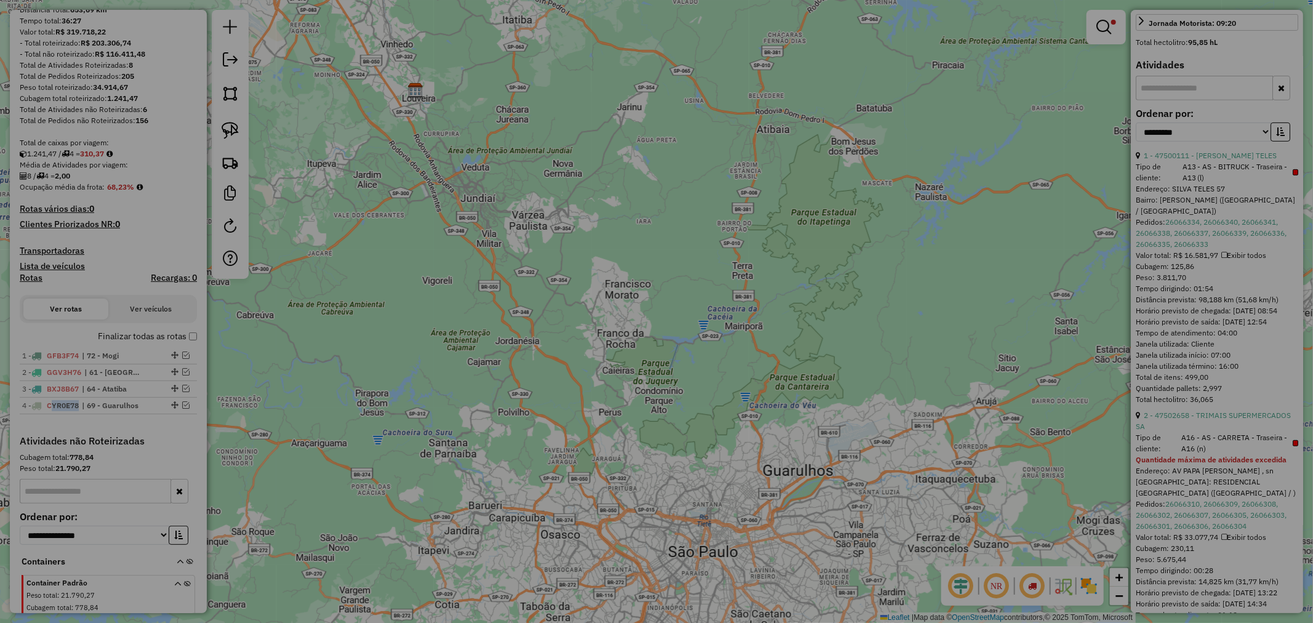
select select "**"
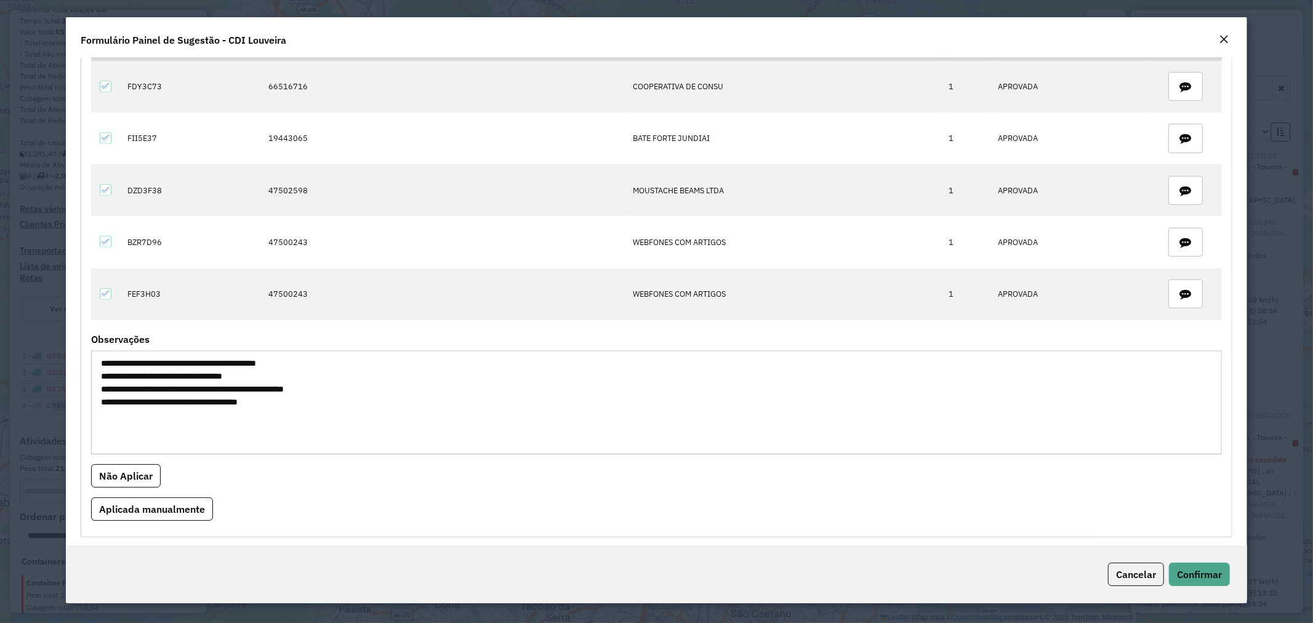
scroll to position [697, 0]
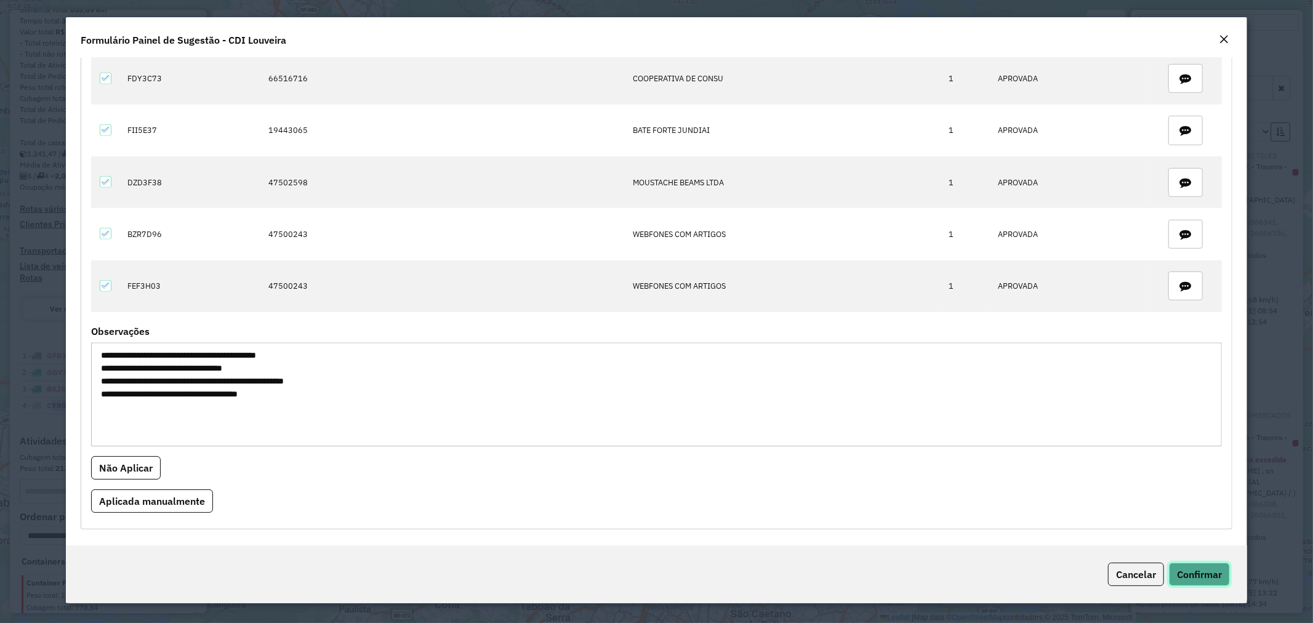
click at [1194, 567] on button "Confirmar" at bounding box center [1199, 573] width 61 height 23
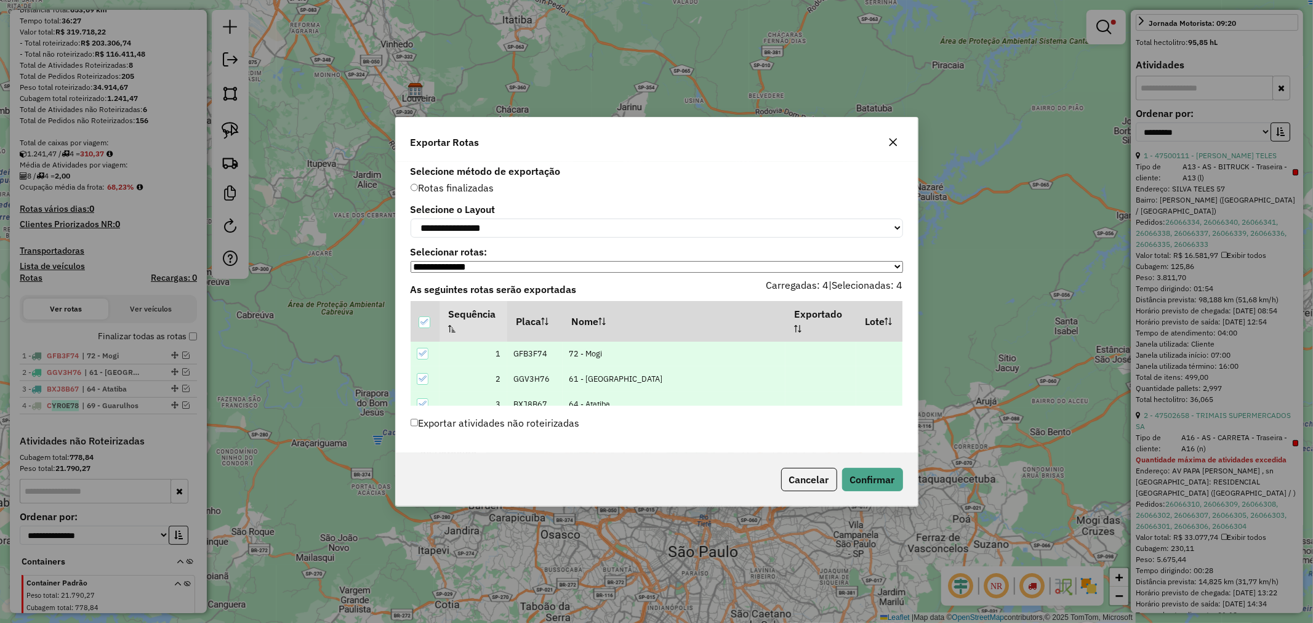
scroll to position [38, 0]
click at [520, 420] on label "Exportar atividades não roteirizadas" at bounding box center [494, 422] width 169 height 23
click at [893, 480] on button "Confirmar" at bounding box center [872, 479] width 61 height 23
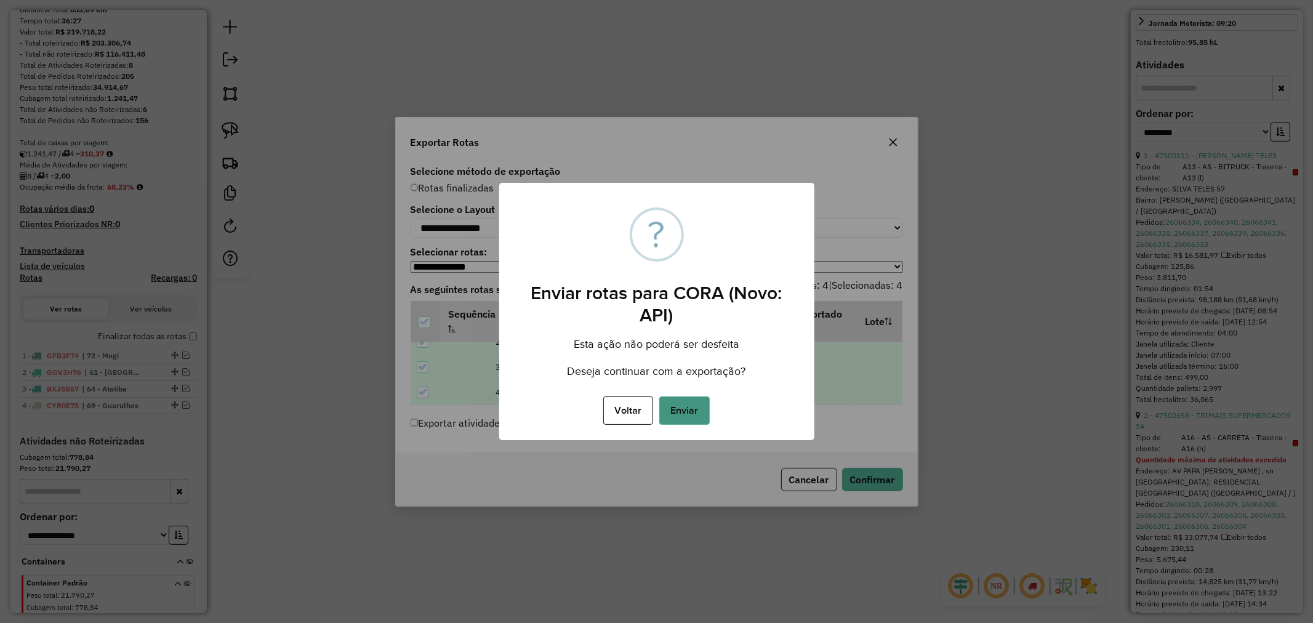
click at [696, 407] on button "Enviar" at bounding box center [684, 410] width 50 height 28
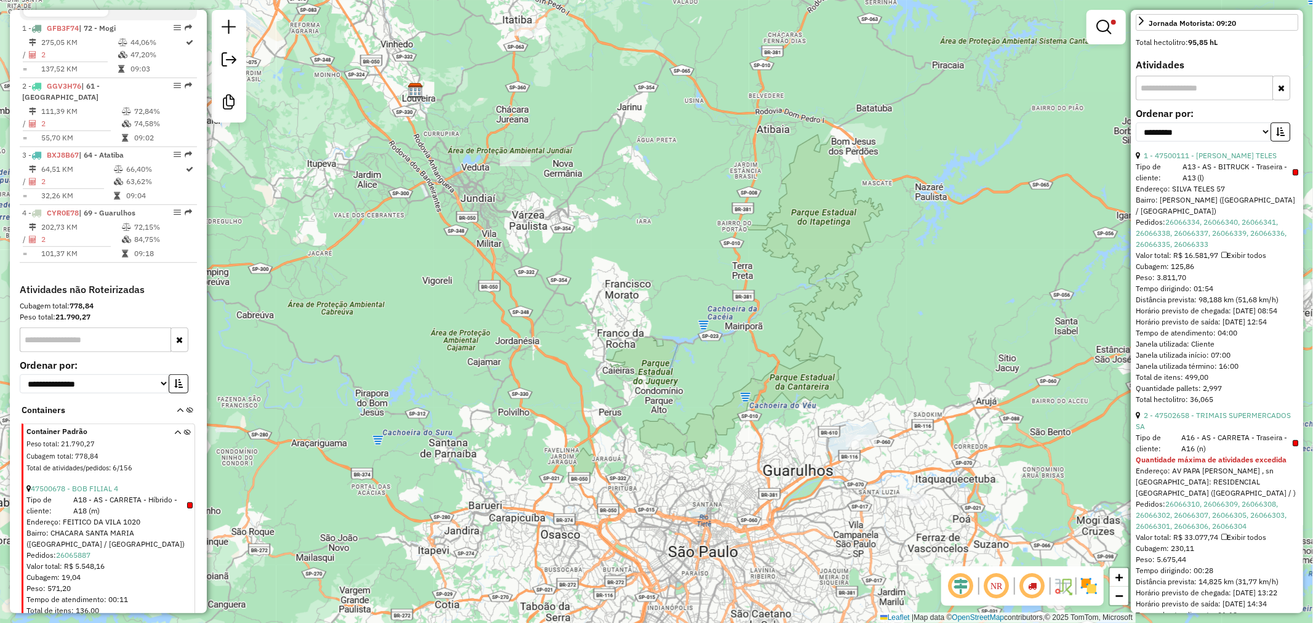
scroll to position [662, 0]
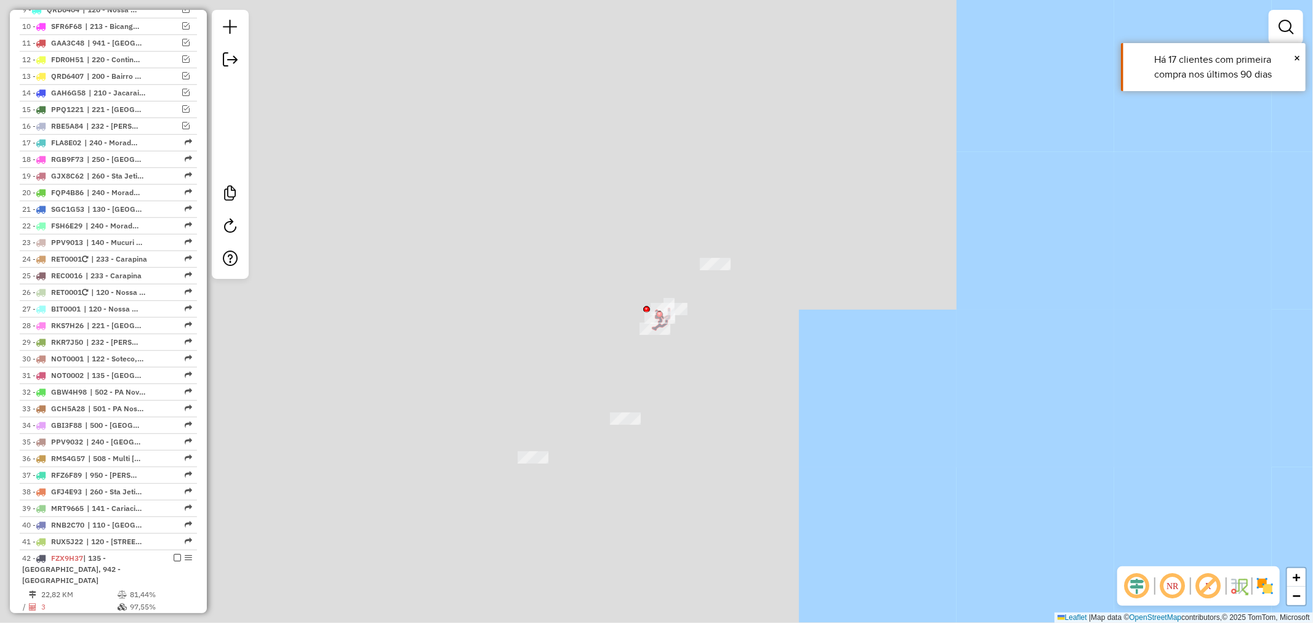
scroll to position [889, 0]
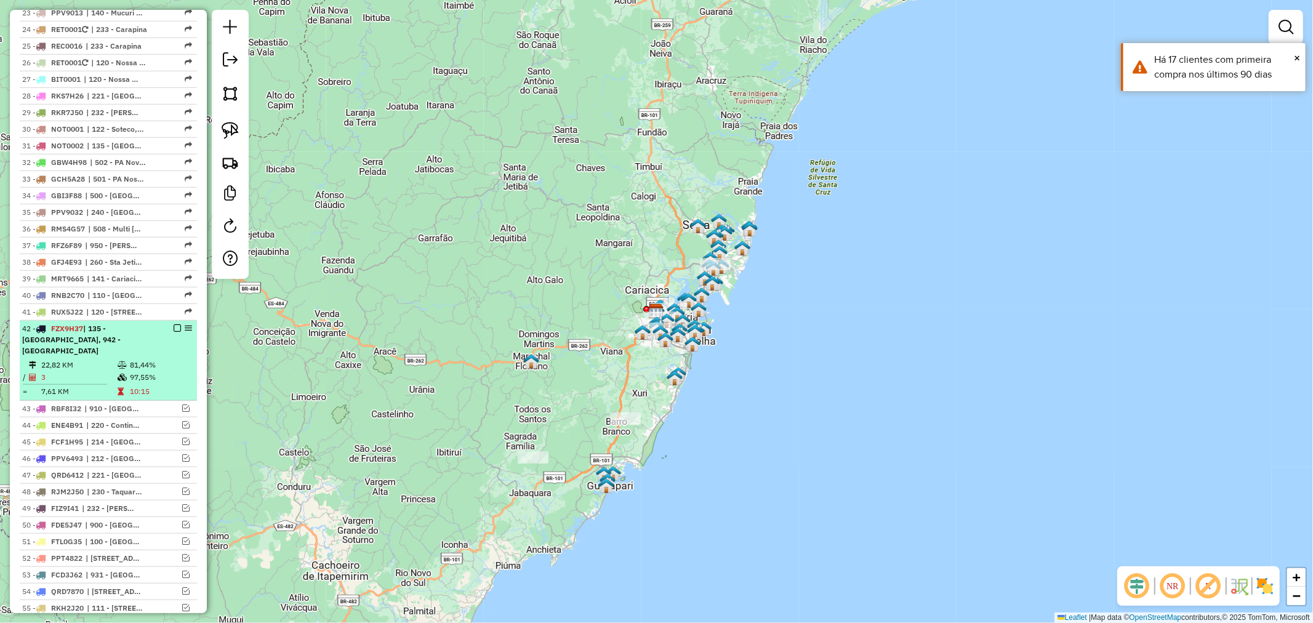
click at [167, 359] on td "81,44%" at bounding box center [160, 365] width 62 height 12
select select "**********"
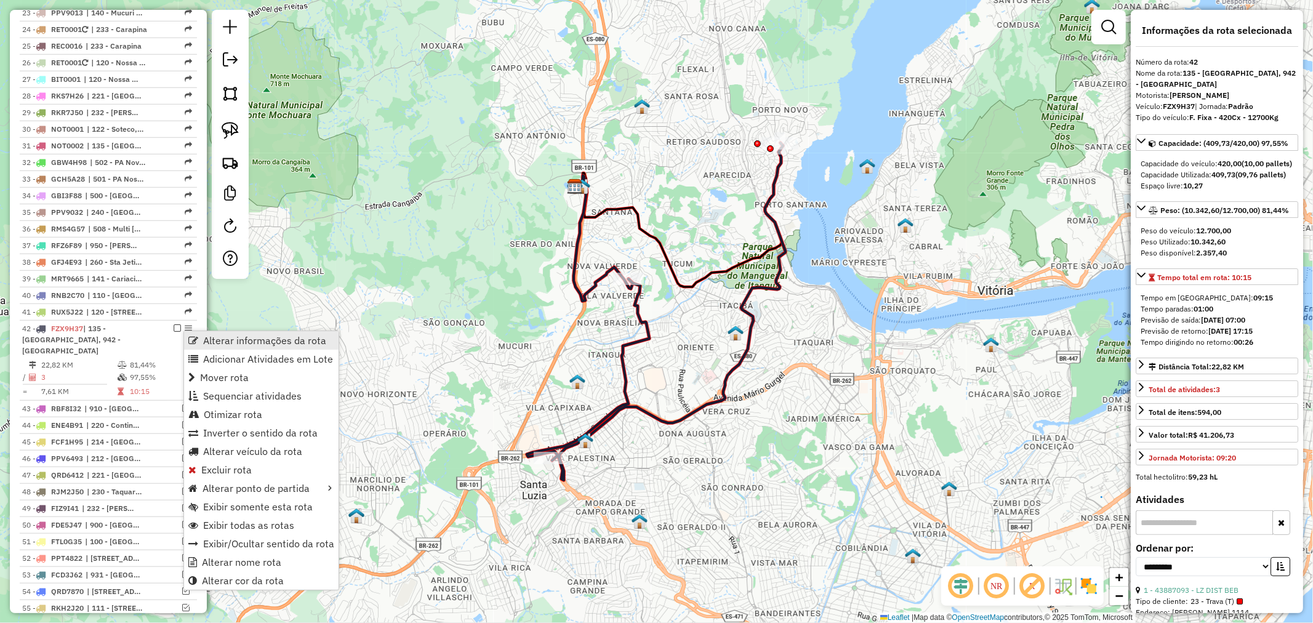
click at [199, 342] on link "Alterar informações da rota" at bounding box center [261, 340] width 154 height 18
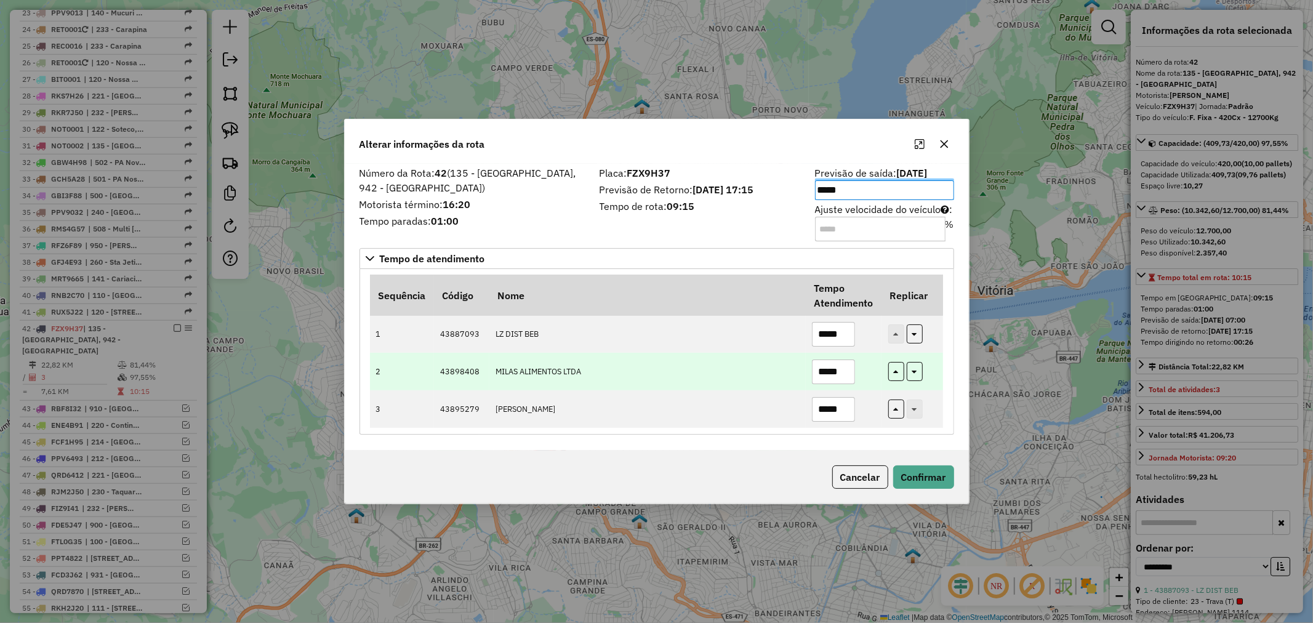
click at [758, 364] on td "MILAS ALIMENTOS LTDA" at bounding box center [647, 372] width 316 height 38
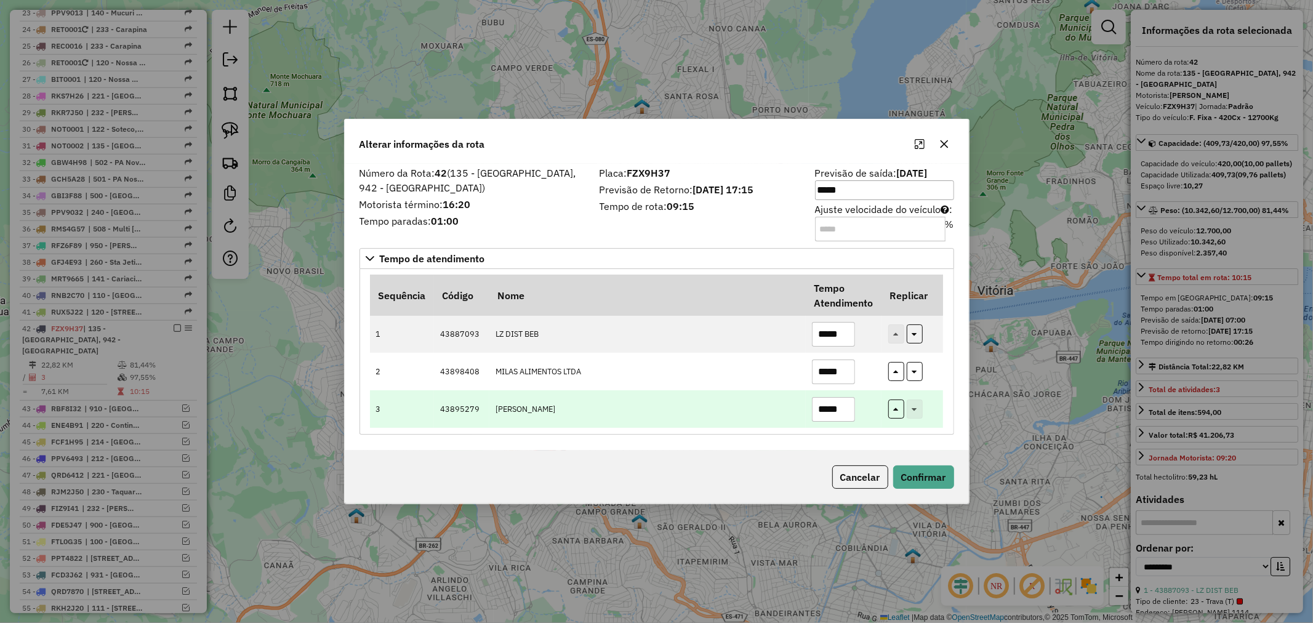
click at [825, 404] on input "*****" at bounding box center [833, 409] width 43 height 25
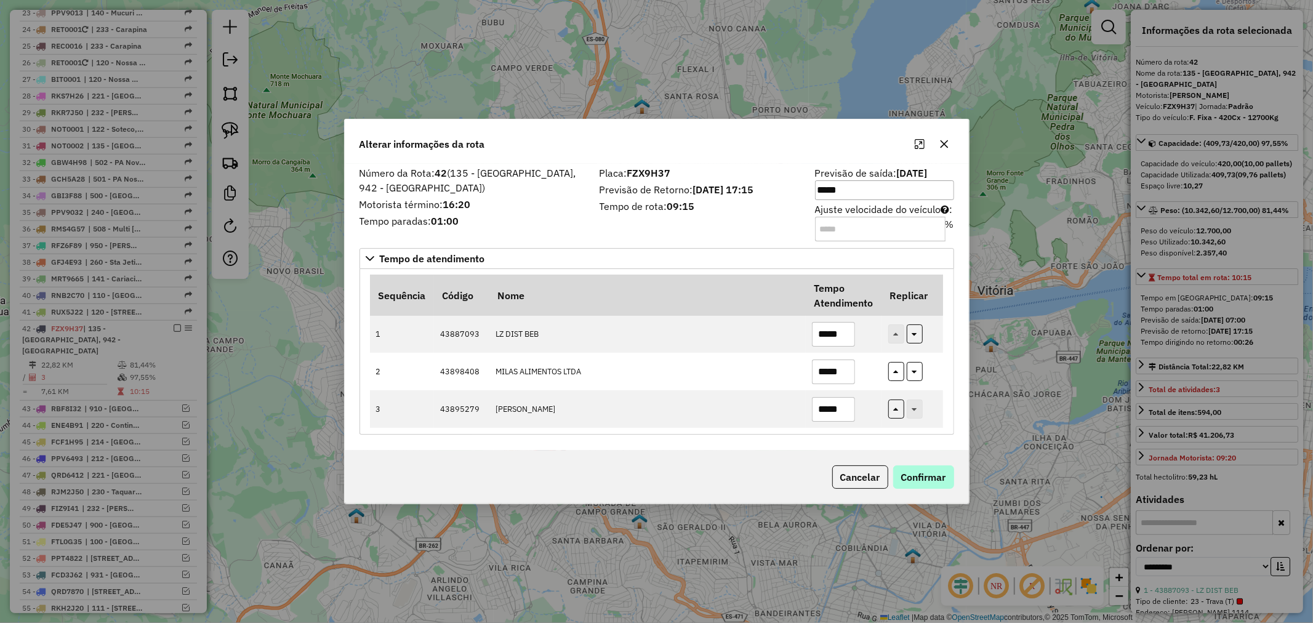
type input "*****"
click at [936, 472] on button "Confirmar" at bounding box center [923, 476] width 61 height 23
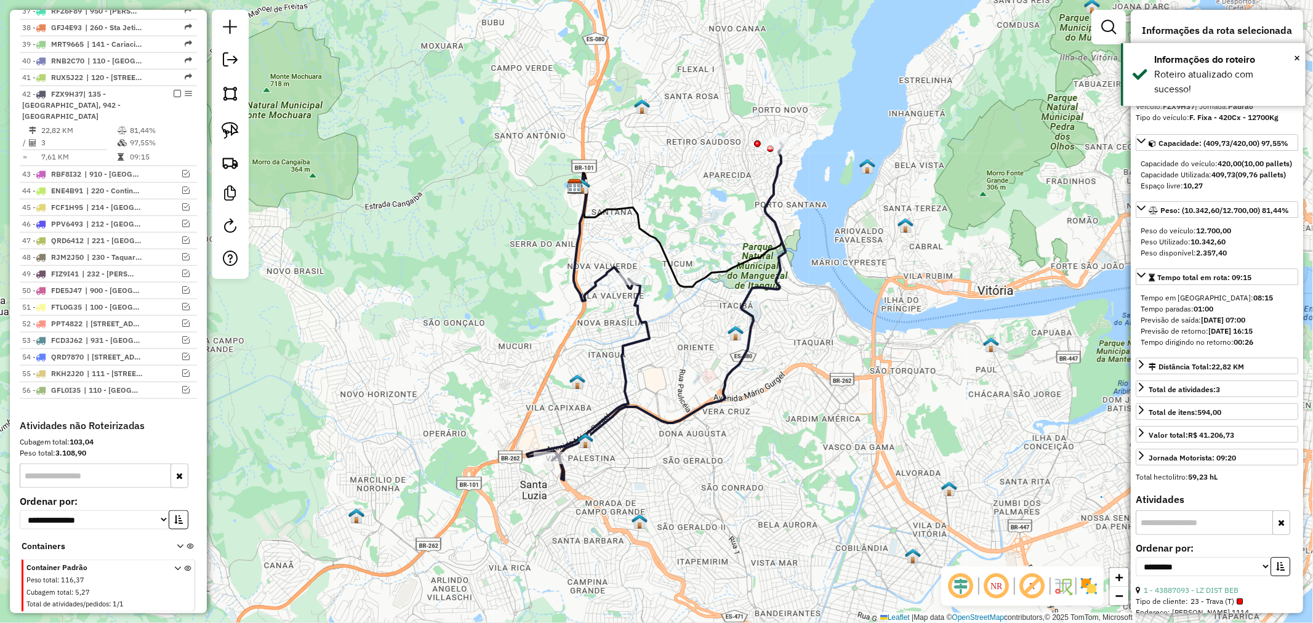
scroll to position [1201, 0]
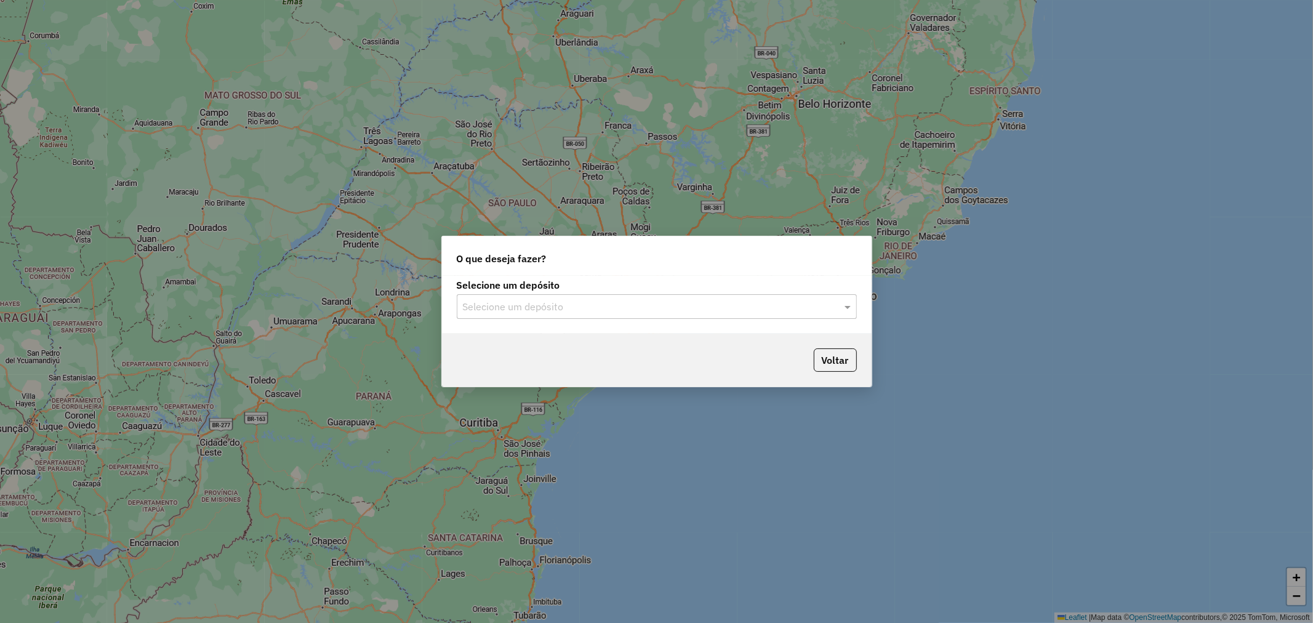
click at [537, 310] on input "text" at bounding box center [644, 307] width 363 height 15
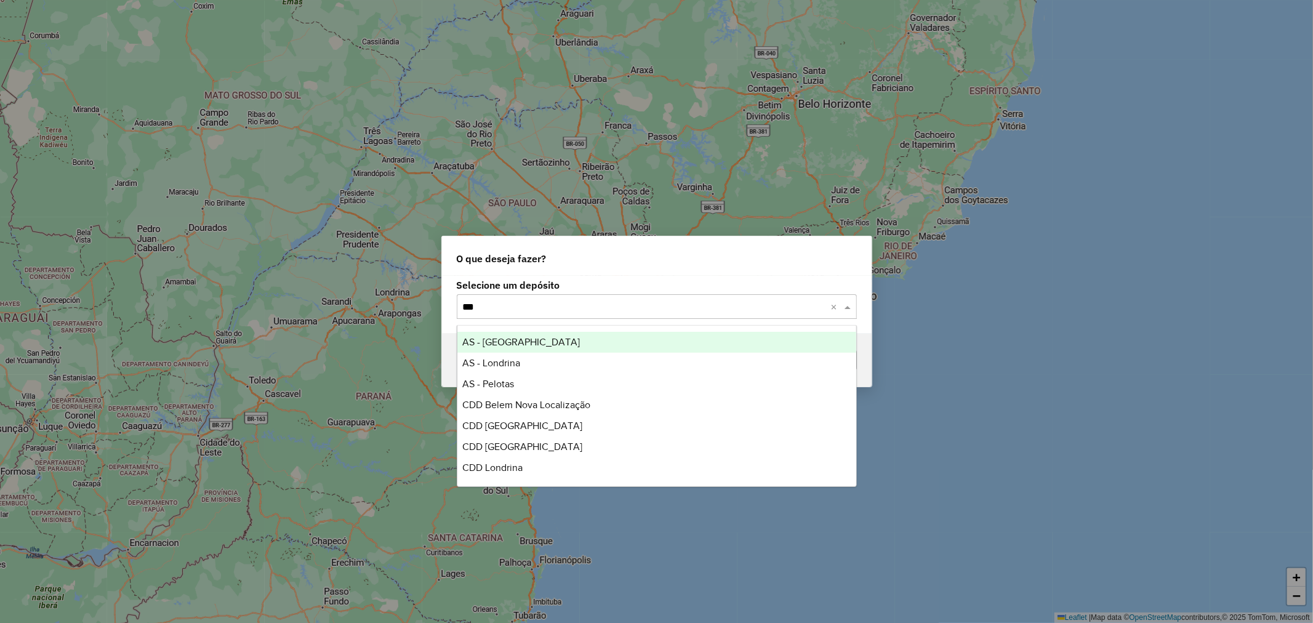
type input "****"
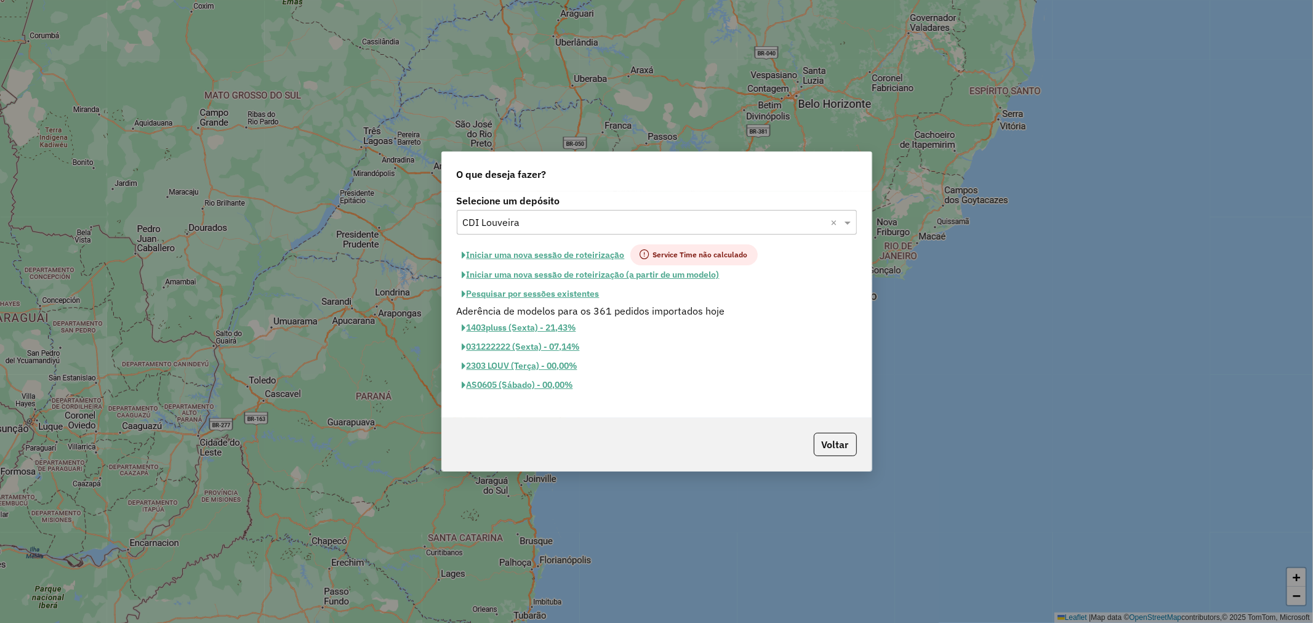
click at [556, 295] on button "Pesquisar por sessões existentes" at bounding box center [531, 293] width 148 height 19
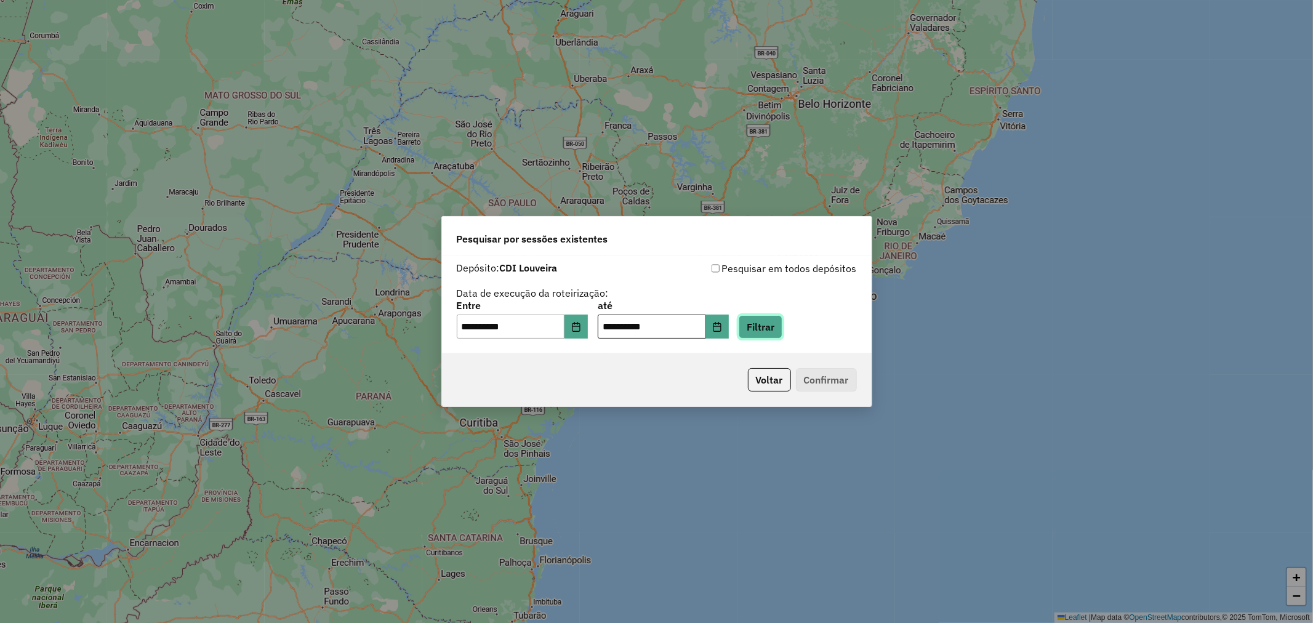
drag, startPoint x: 766, startPoint y: 324, endPoint x: 629, endPoint y: 332, distance: 137.5
click at [630, 333] on div "**********" at bounding box center [657, 320] width 400 height 38
click at [581, 328] on icon "Choose Date" at bounding box center [576, 327] width 10 height 10
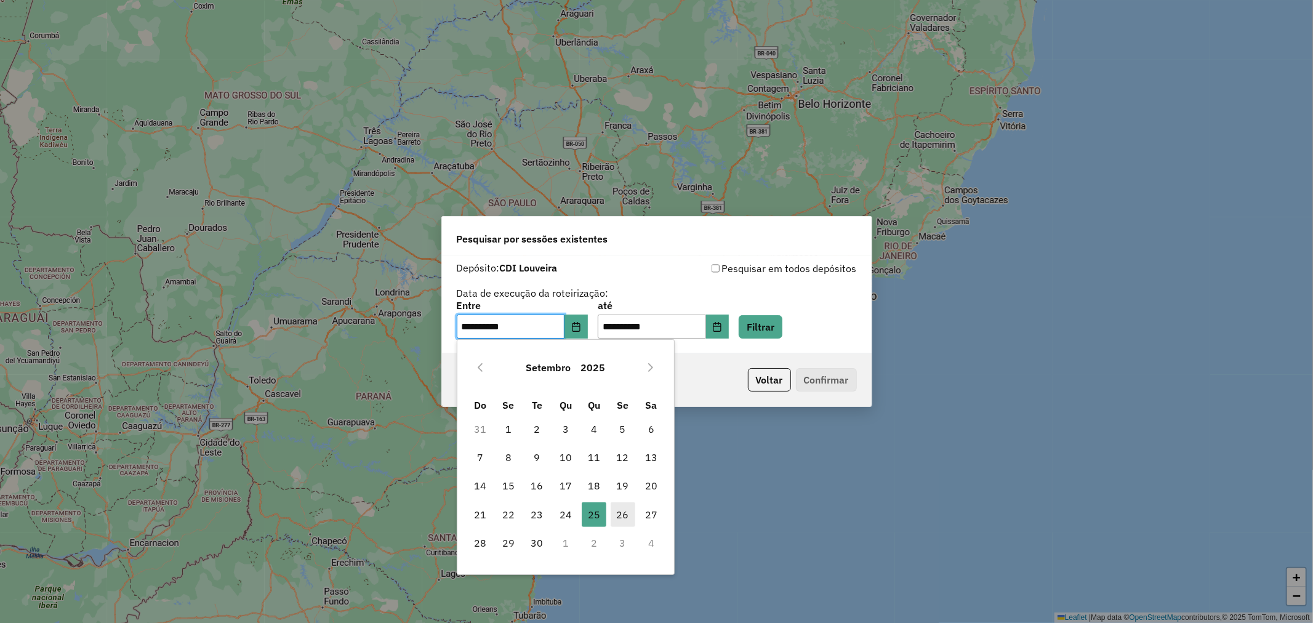
click at [623, 516] on span "26" at bounding box center [622, 514] width 25 height 25
type input "**********"
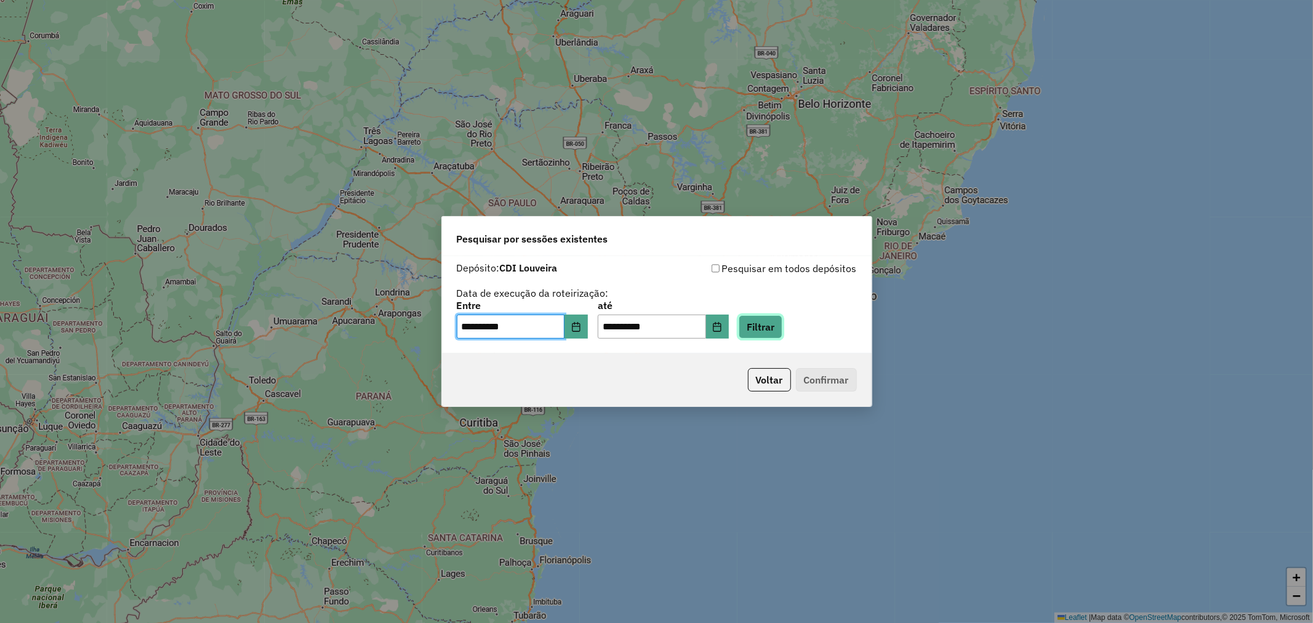
click at [767, 327] on button "Filtrar" at bounding box center [760, 326] width 44 height 23
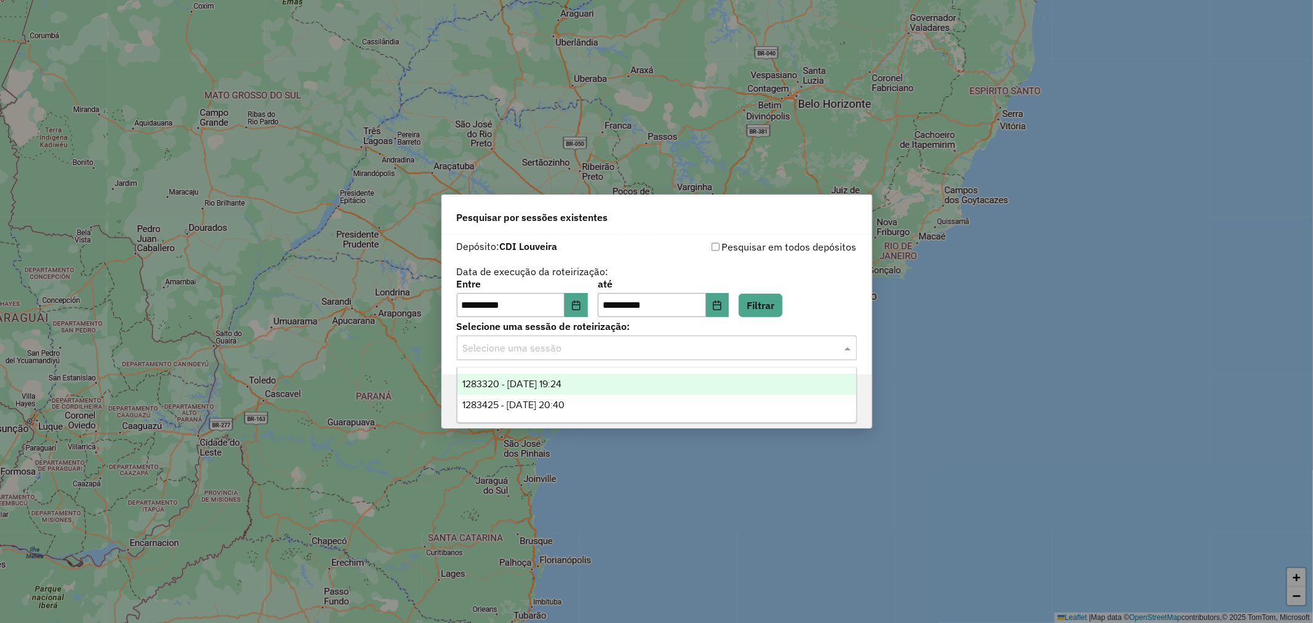
click at [597, 339] on div "Selecione uma sessão" at bounding box center [657, 347] width 400 height 25
click at [633, 385] on div "1283320 - [DATE] 19:24" at bounding box center [656, 384] width 399 height 21
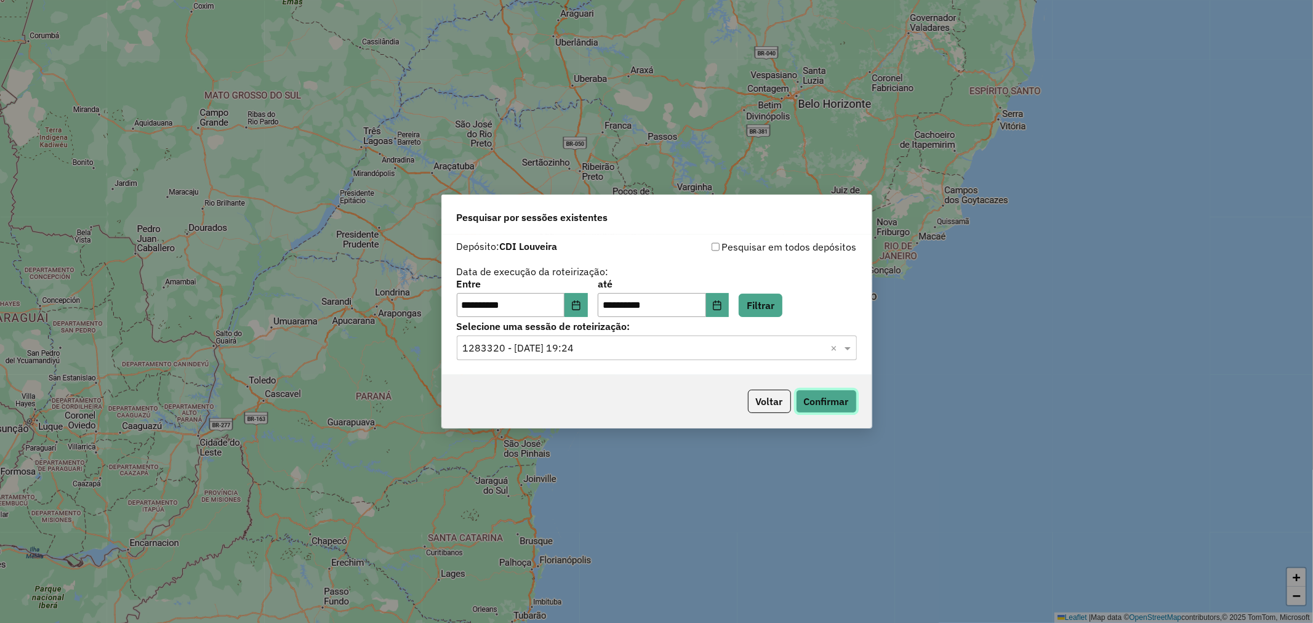
click at [807, 391] on button "Confirmar" at bounding box center [826, 401] width 61 height 23
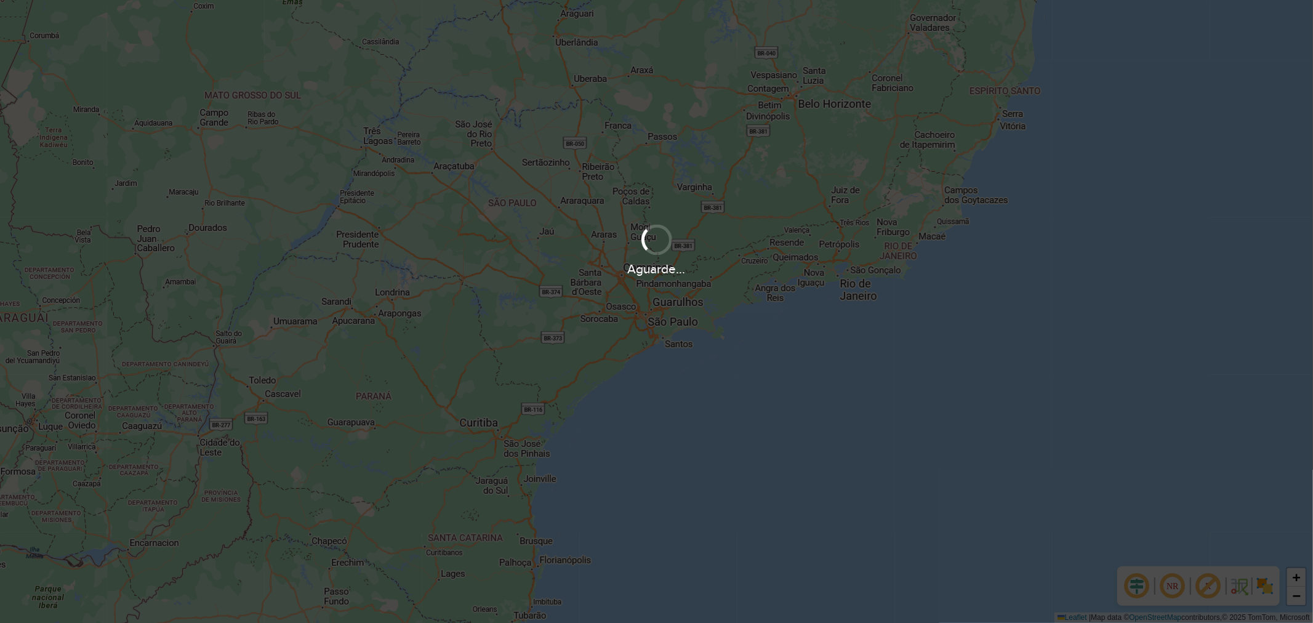
click at [754, 225] on div "+ − Leaflet | Map data © OpenStreetMap contributors,© 2025 TomTom, Microsoft" at bounding box center [656, 311] width 1313 height 623
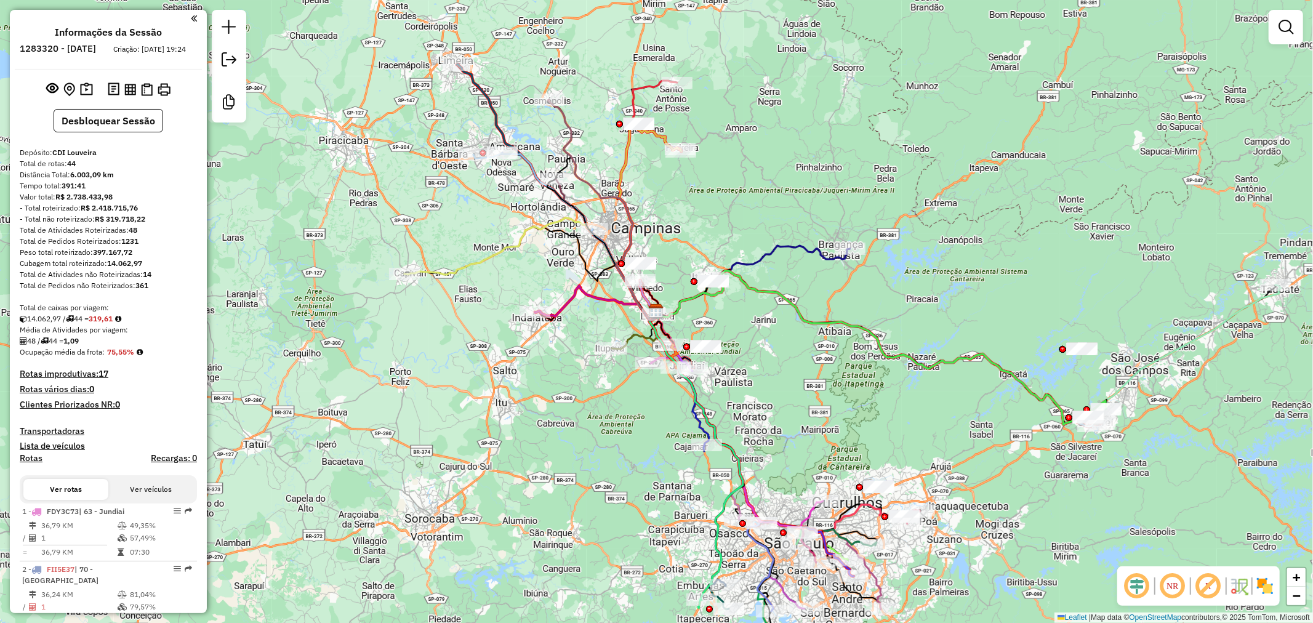
scroll to position [1377, 0]
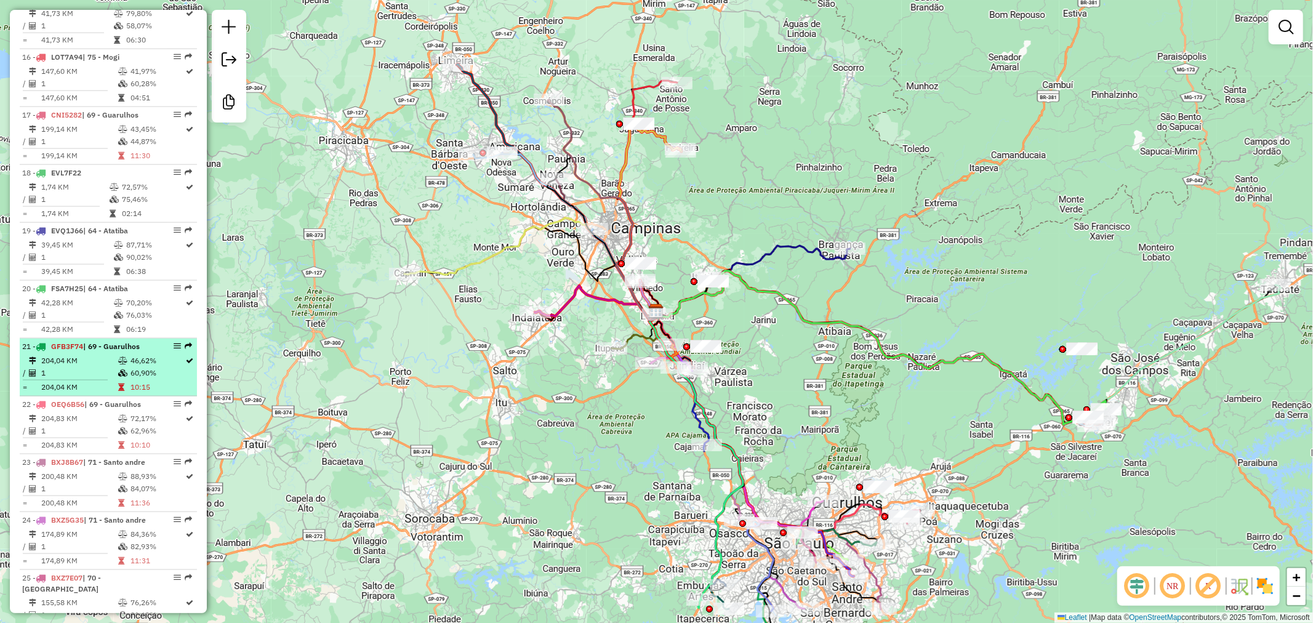
click at [130, 367] on td "60,90%" at bounding box center [157, 373] width 55 height 12
select select "**********"
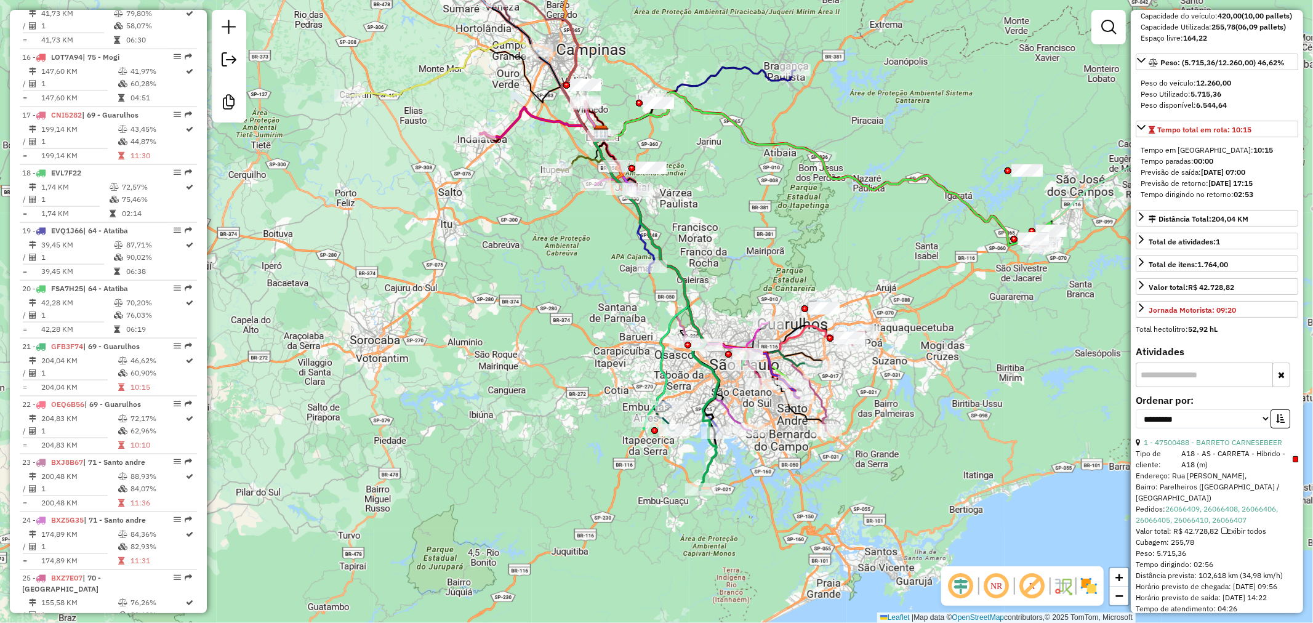
scroll to position [1782, 0]
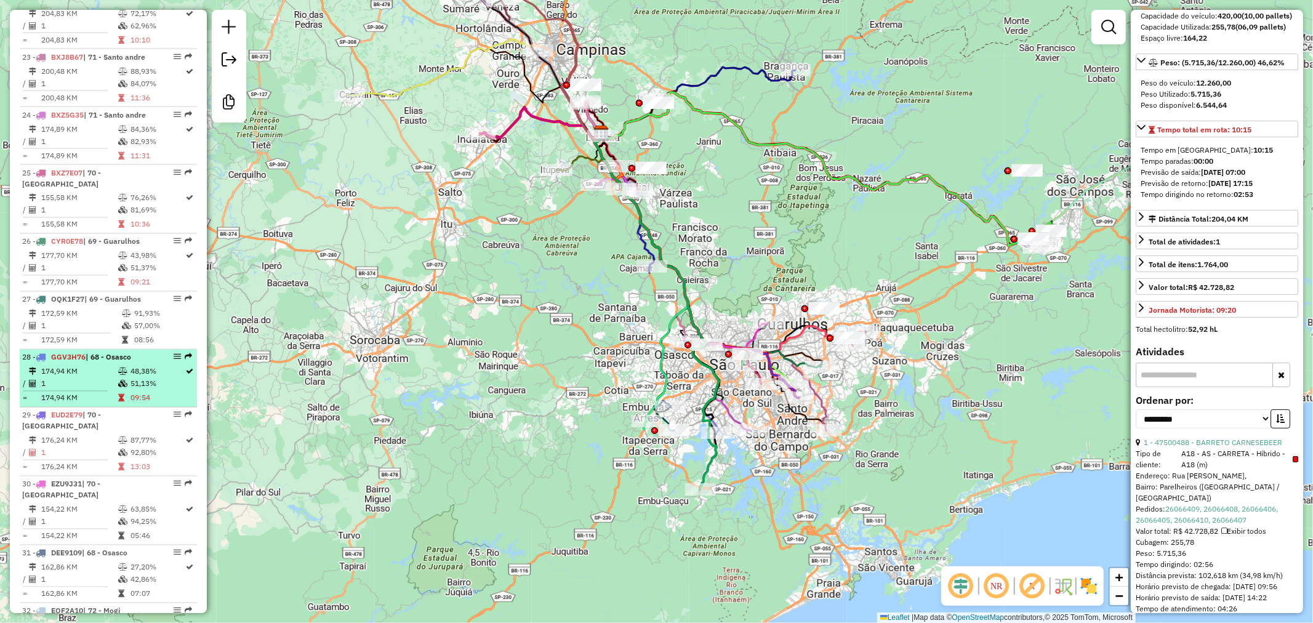
click at [94, 350] on li "28 - GGV3H76 | 68 - Osasco 174,94 KM 48,38% / 1 51,13% = 174,94 KM 09:54" at bounding box center [108, 379] width 177 height 58
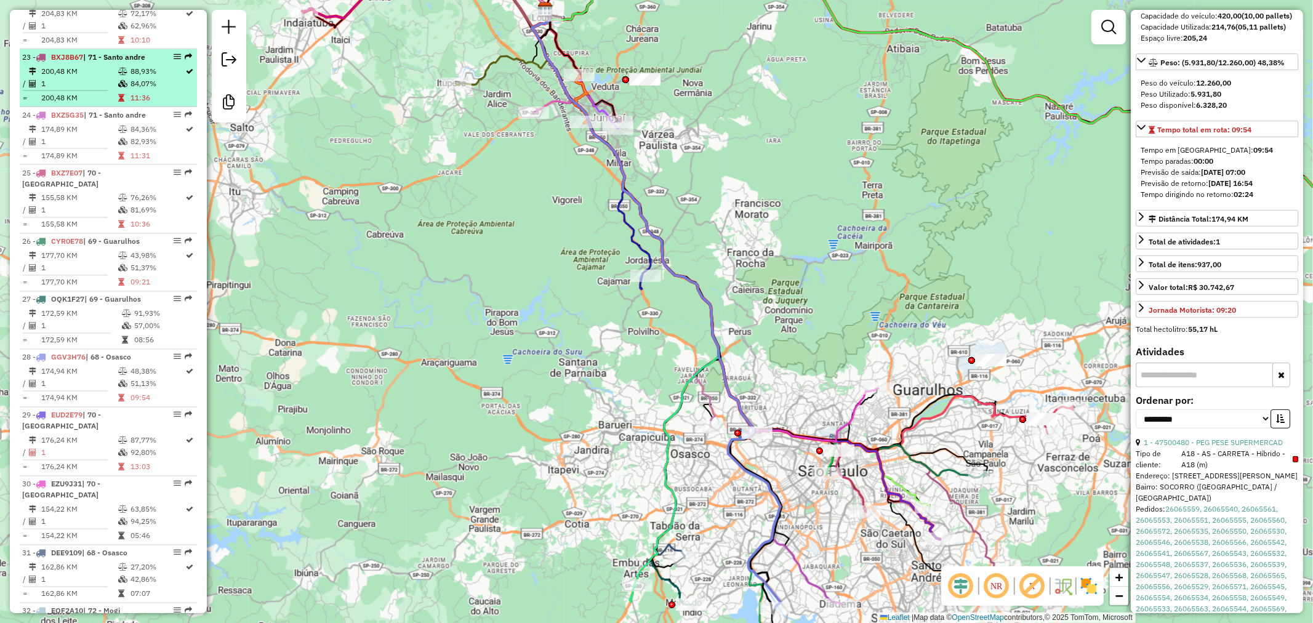
click at [83, 65] on td "200,48 KM" at bounding box center [79, 71] width 77 height 12
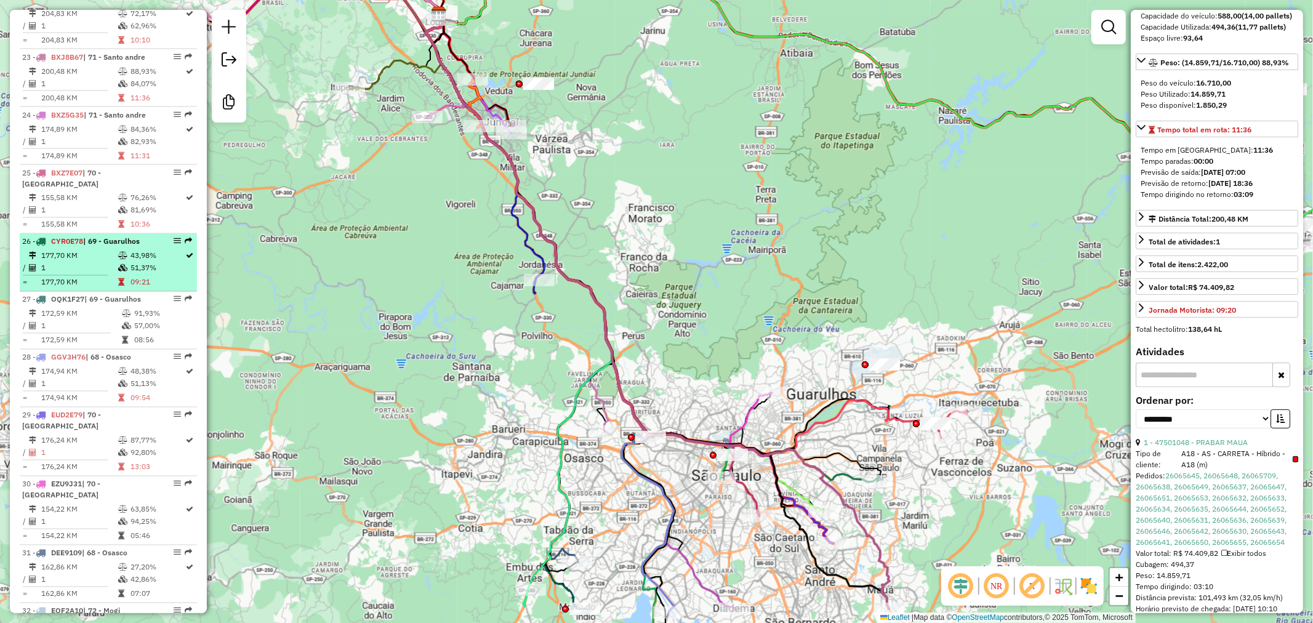
click at [81, 262] on td "1" at bounding box center [79, 268] width 77 height 12
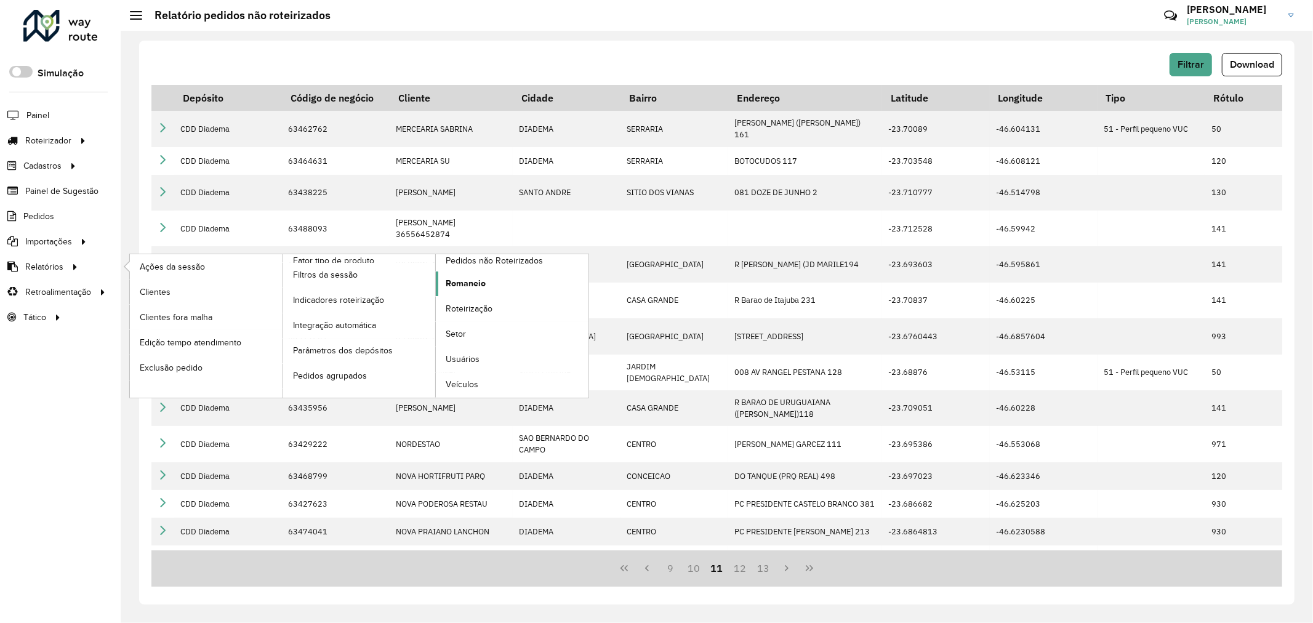
click at [469, 284] on span "Romaneio" at bounding box center [466, 283] width 40 height 13
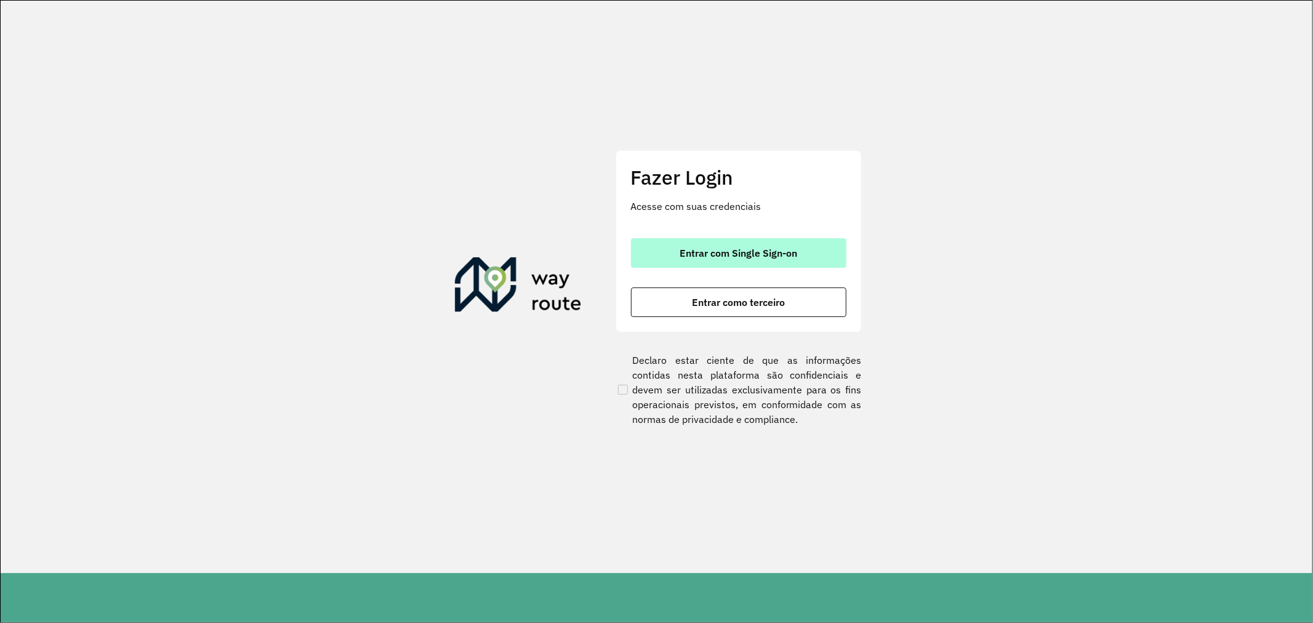
click at [777, 261] on button "Entrar com Single Sign-on" at bounding box center [738, 253] width 215 height 30
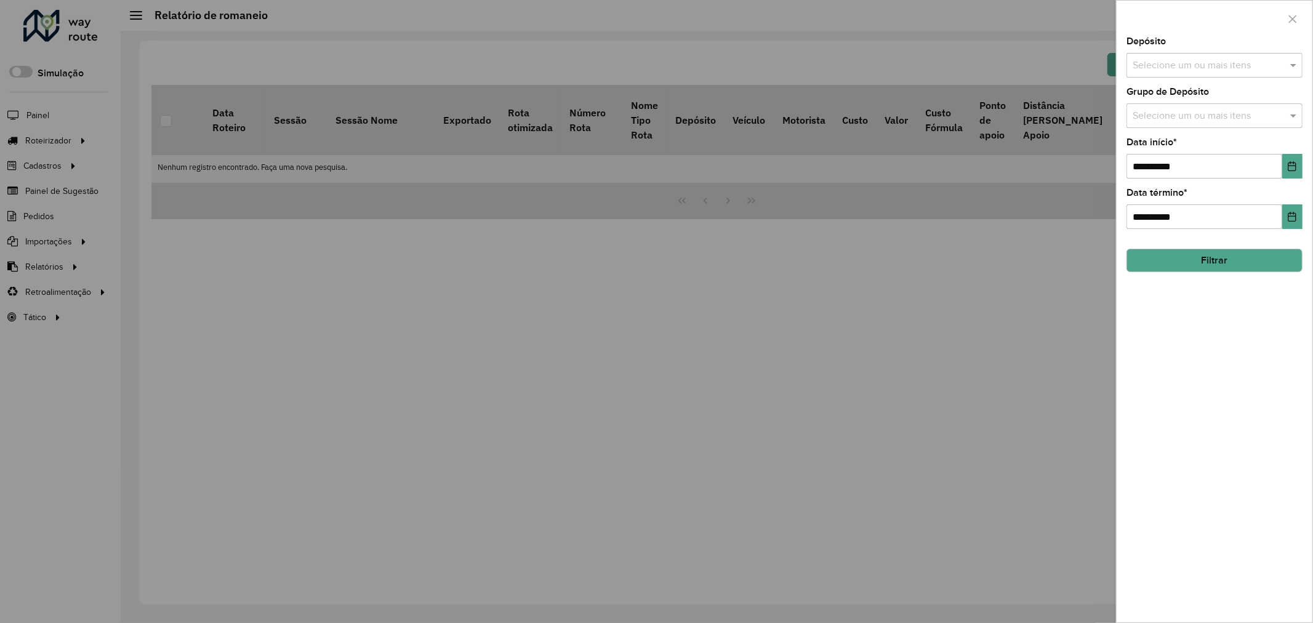
click at [1178, 68] on input "text" at bounding box center [1208, 65] width 158 height 15
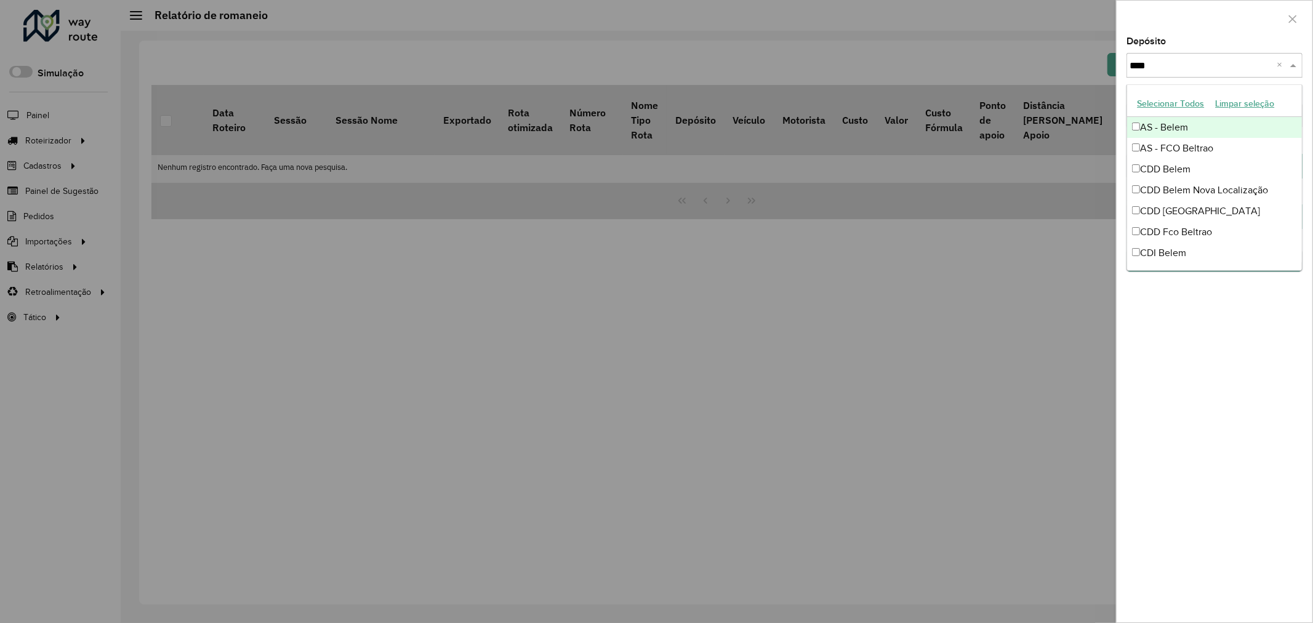
type input "****"
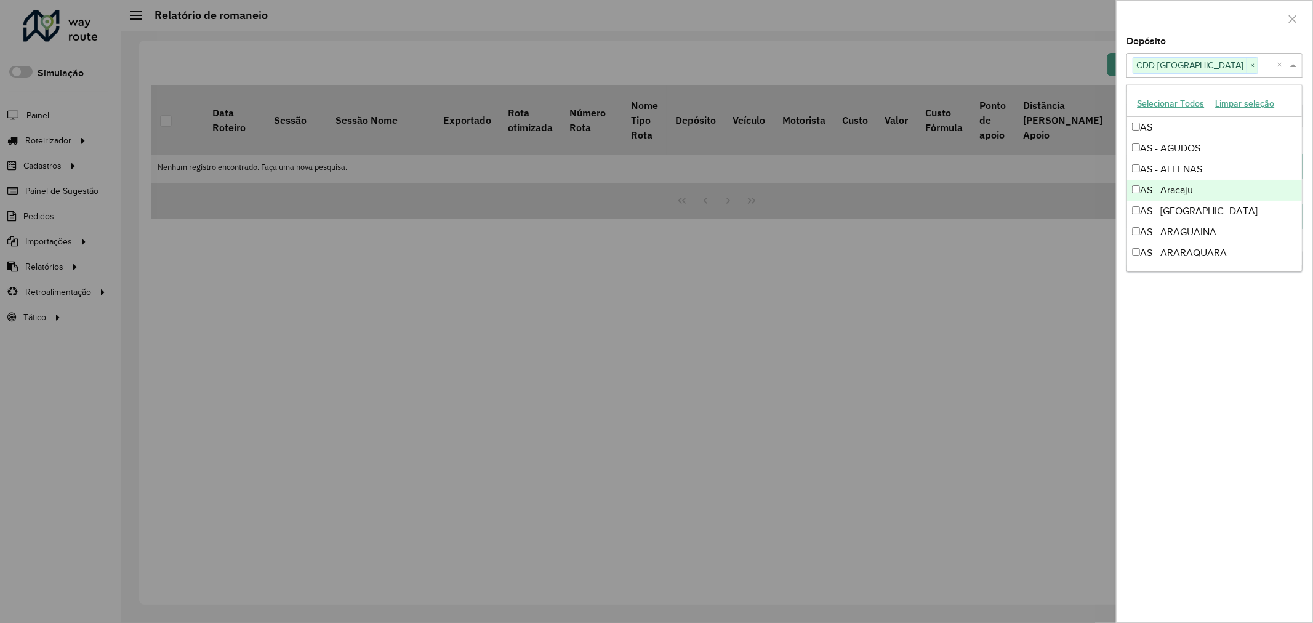
click at [1222, 407] on div "**********" at bounding box center [1214, 329] width 196 height 585
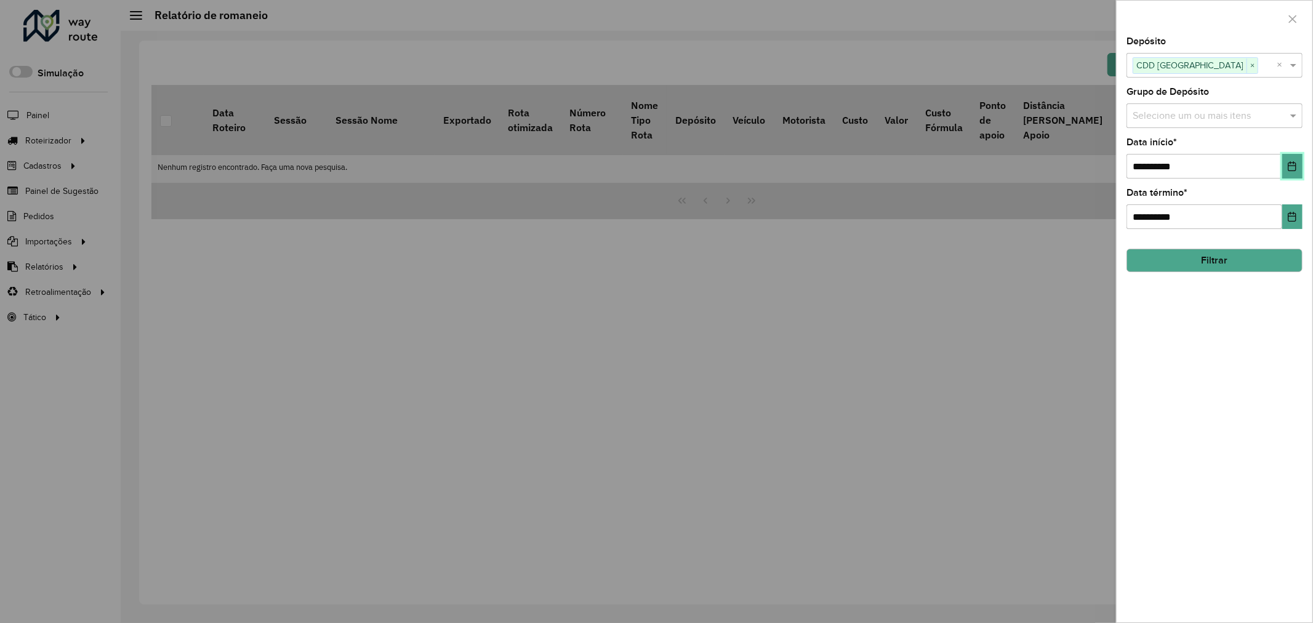
click at [1286, 162] on button "Choose Date" at bounding box center [1292, 166] width 20 height 25
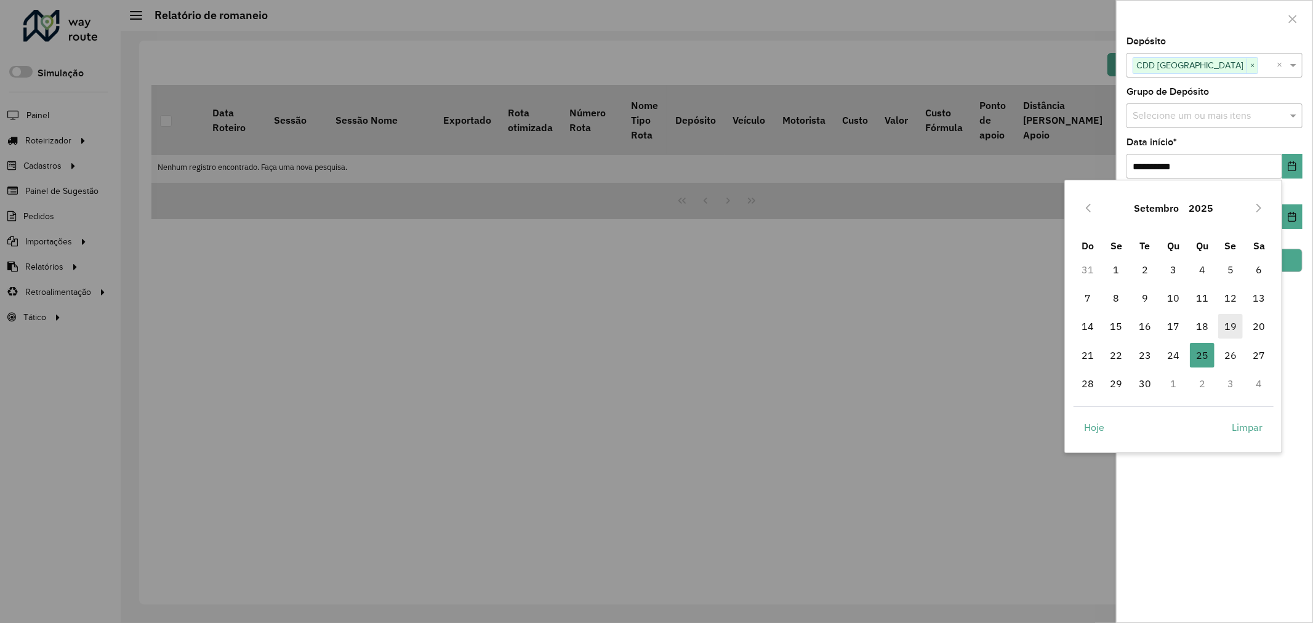
click at [1226, 320] on span "19" at bounding box center [1230, 326] width 25 height 25
type input "**********"
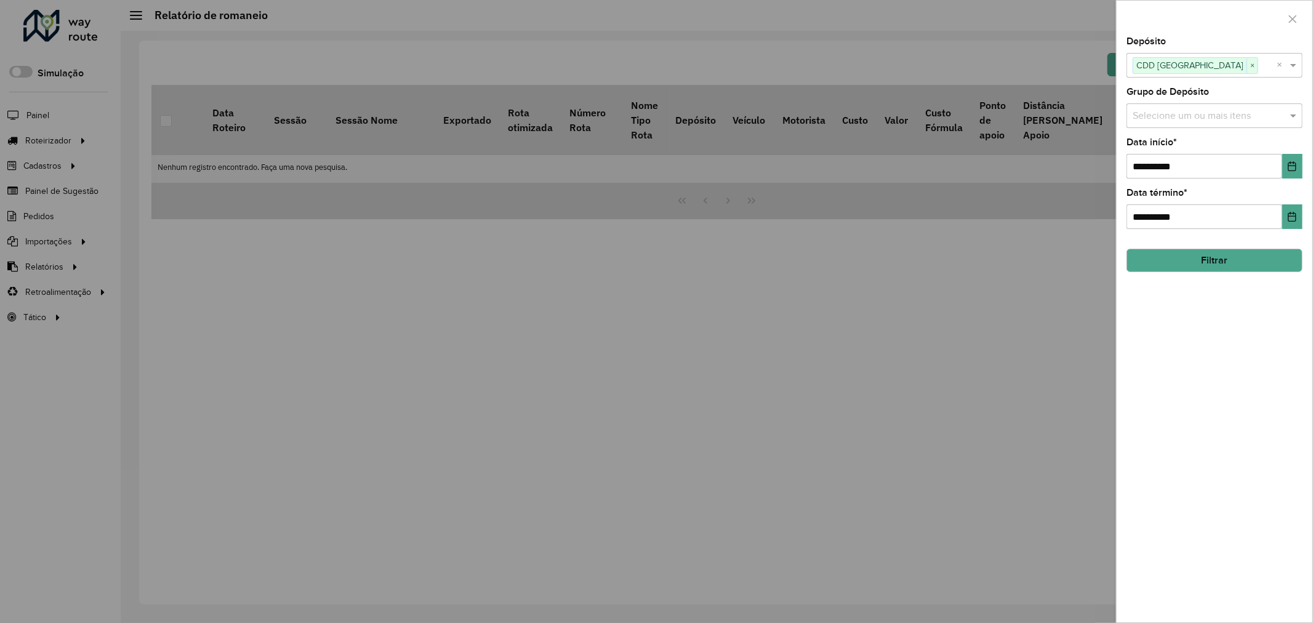
click at [1262, 261] on button "Filtrar" at bounding box center [1214, 260] width 176 height 23
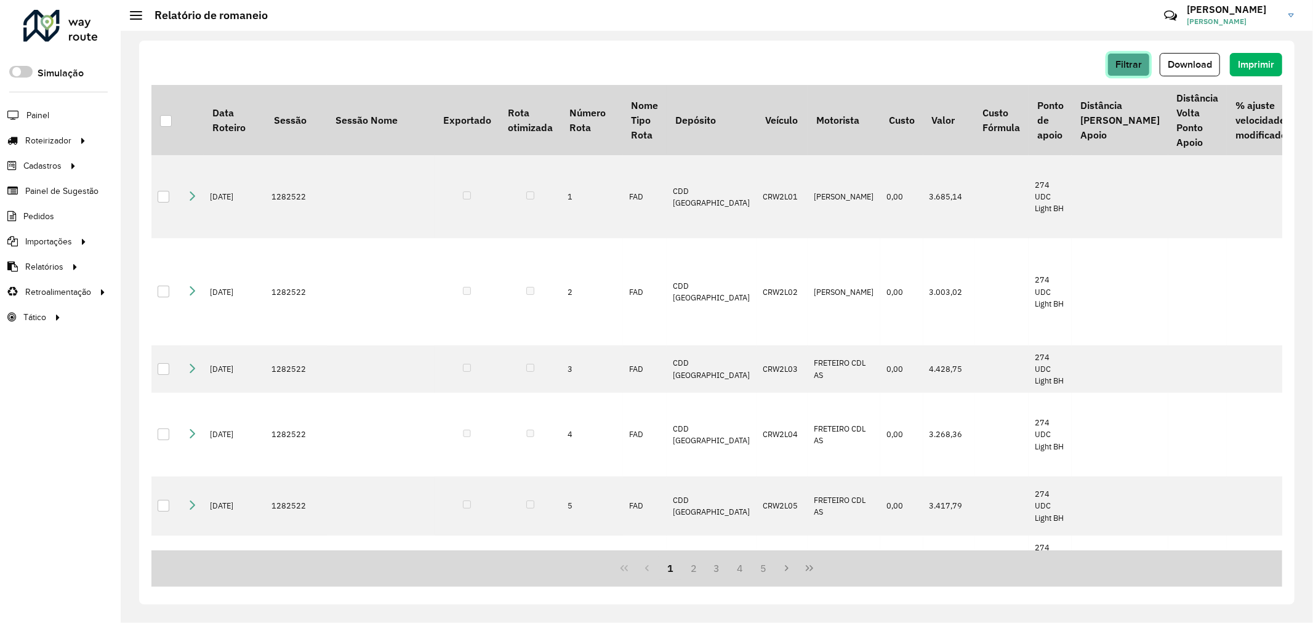
click at [1121, 59] on span "Filtrar" at bounding box center [1128, 64] width 26 height 10
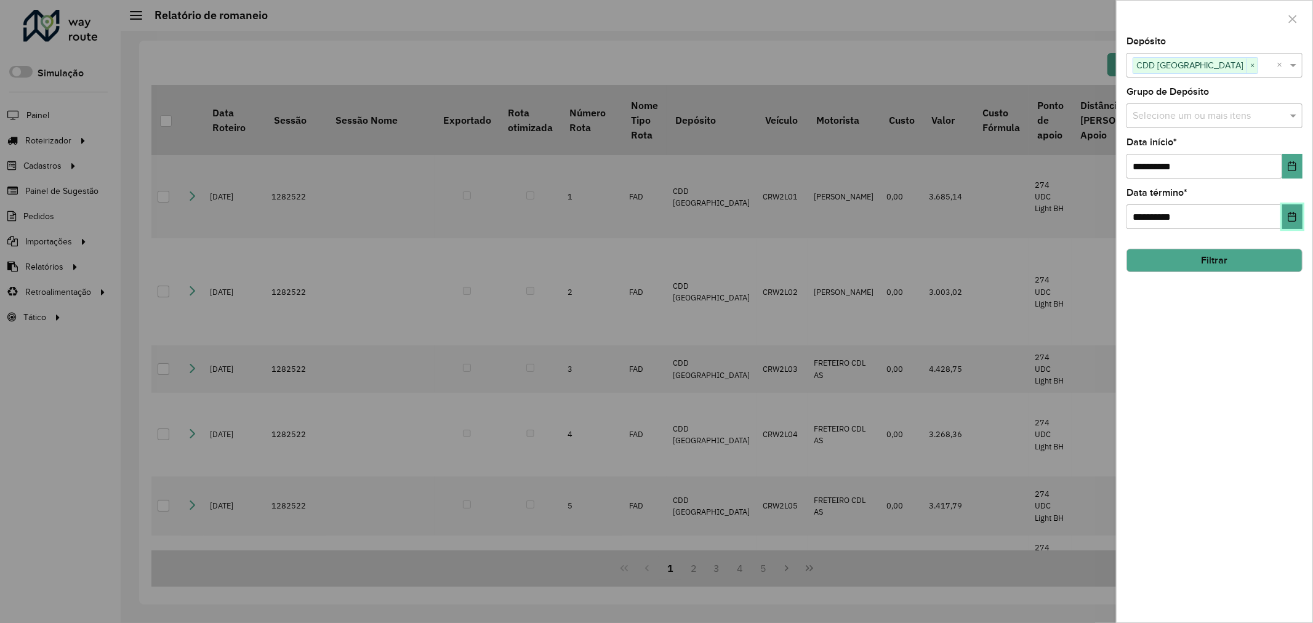
click at [1293, 215] on icon "Choose Date" at bounding box center [1292, 217] width 10 height 10
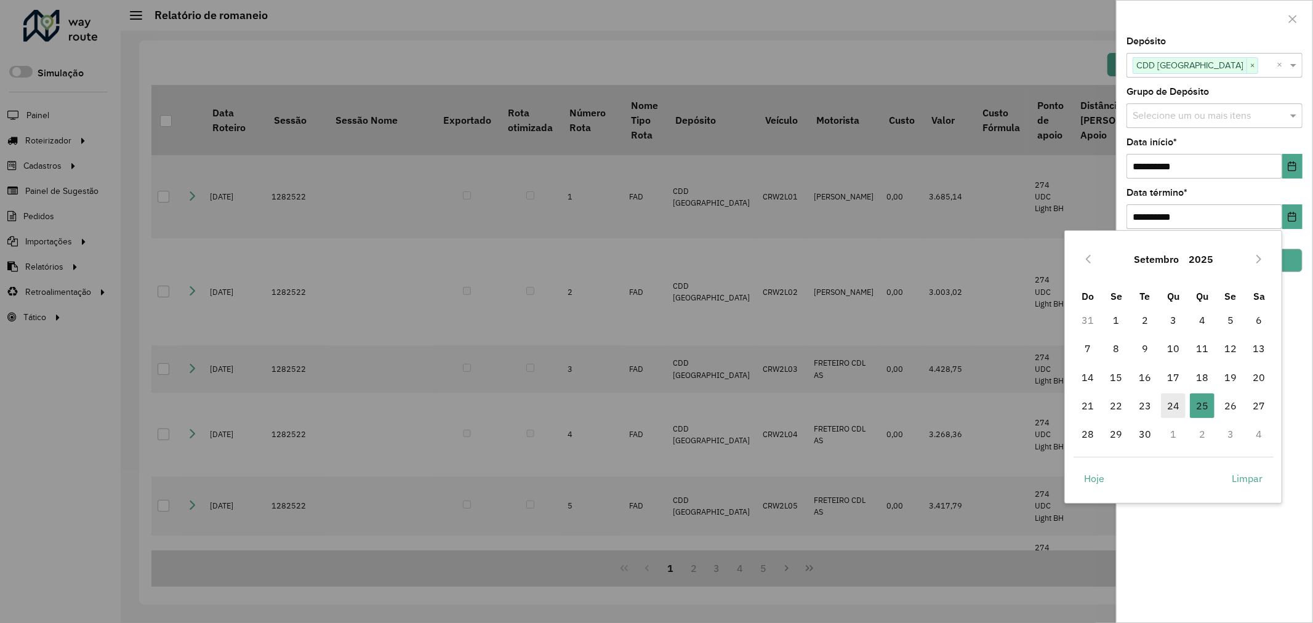
click at [1183, 402] on span "24" at bounding box center [1173, 405] width 25 height 25
type input "**********"
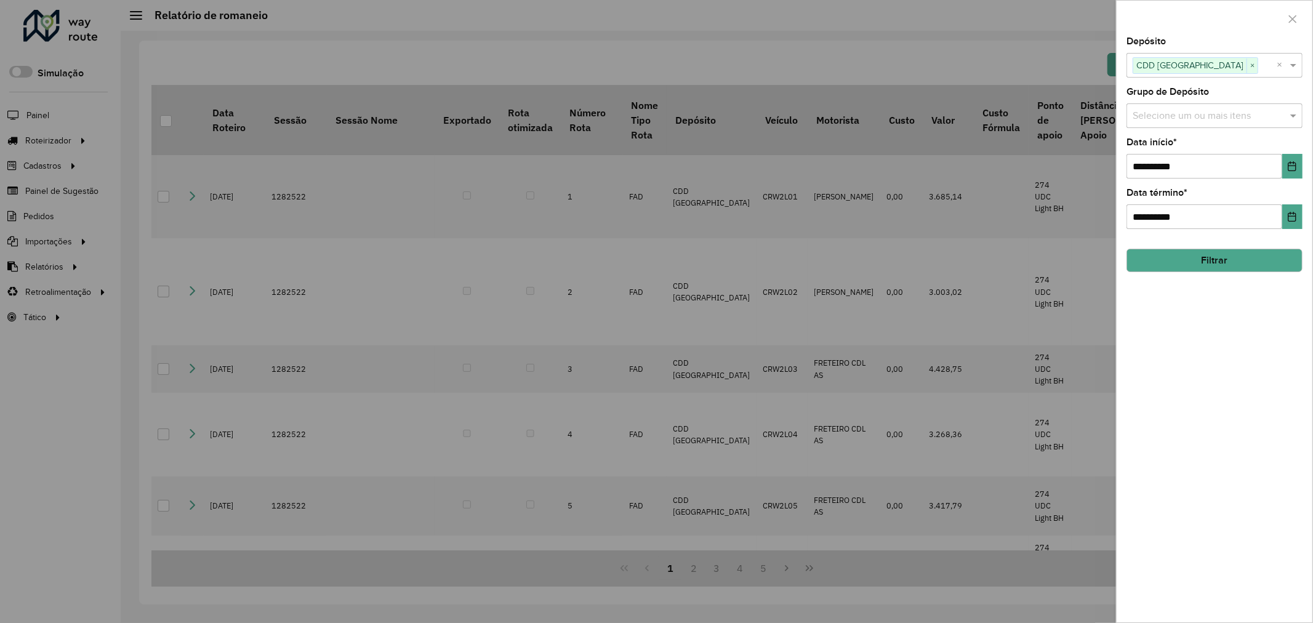
click at [1272, 267] on button "Filtrar" at bounding box center [1214, 260] width 176 height 23
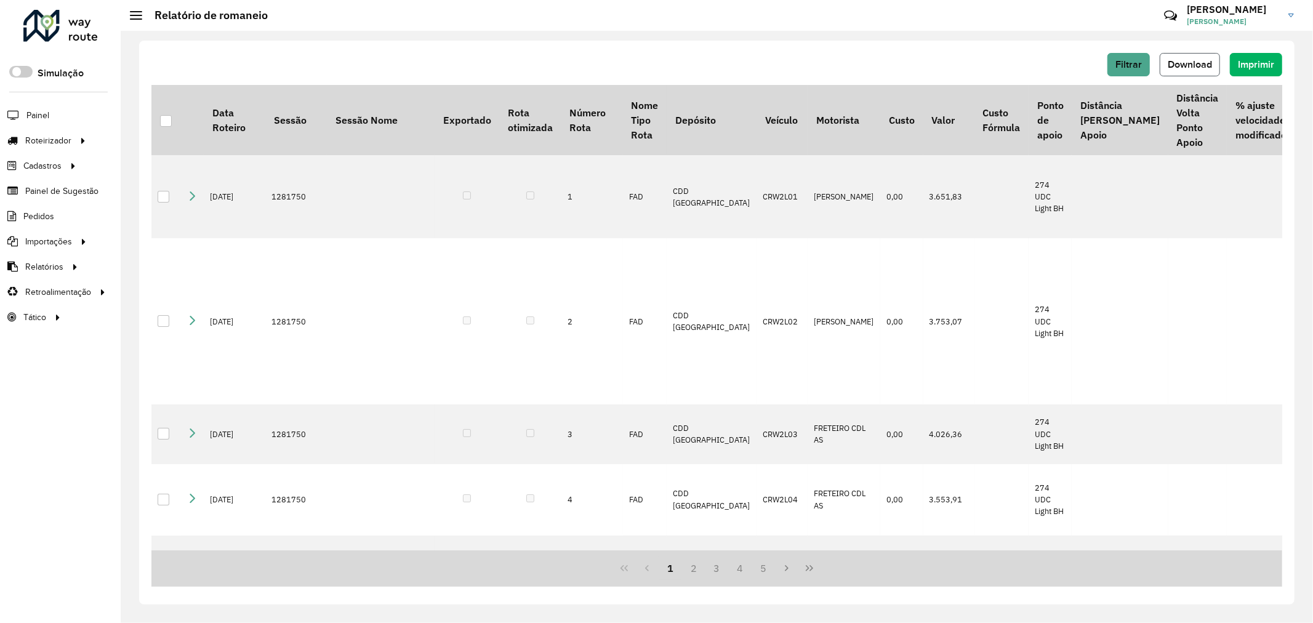
click at [1210, 69] on span "Download" at bounding box center [1189, 64] width 44 height 10
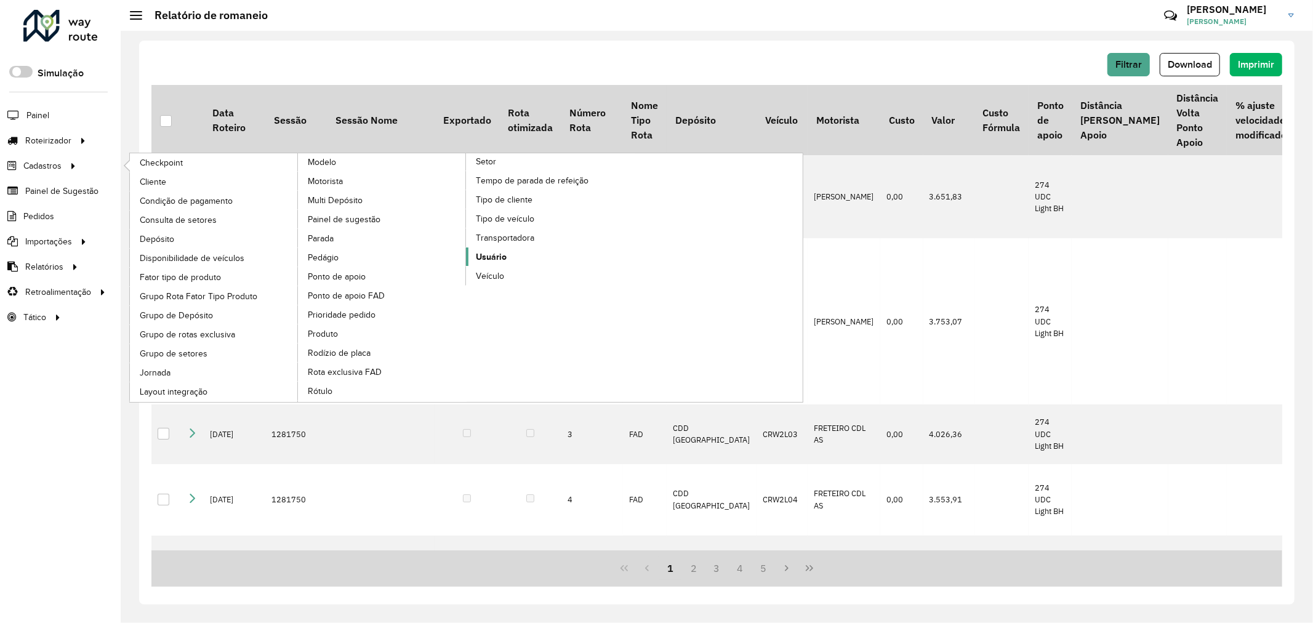
click at [492, 263] on span "Usuário" at bounding box center [491, 256] width 31 height 13
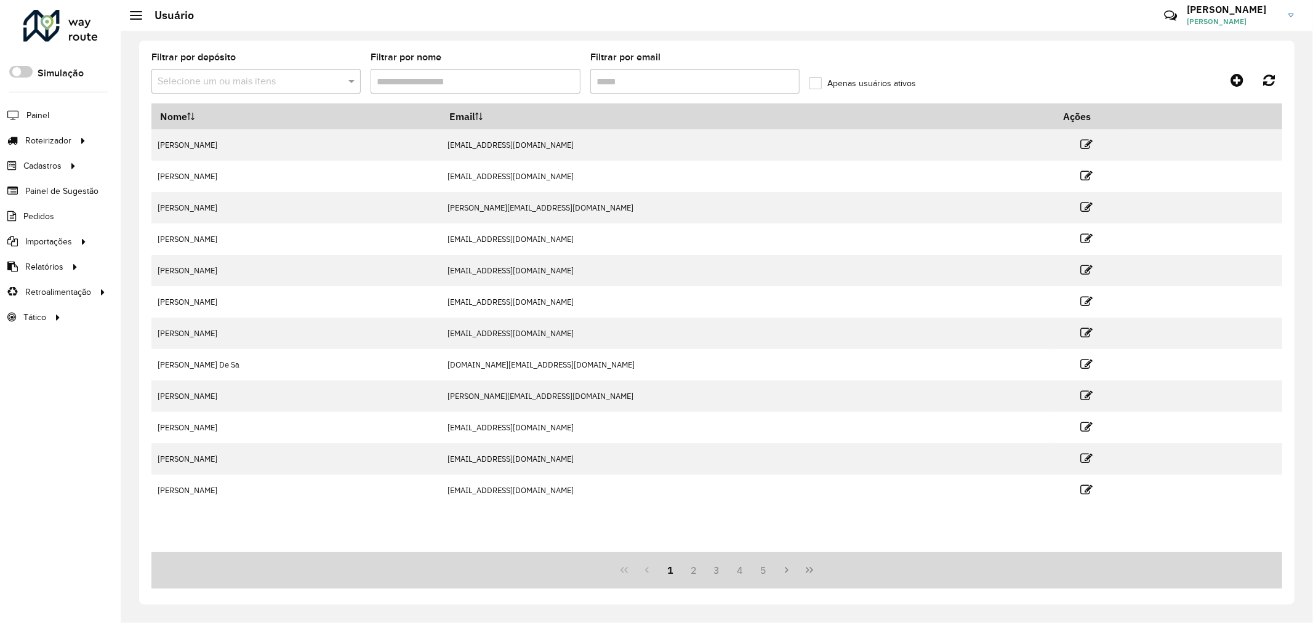
click at [508, 87] on input "Filtrar por nome" at bounding box center [474, 81] width 209 height 25
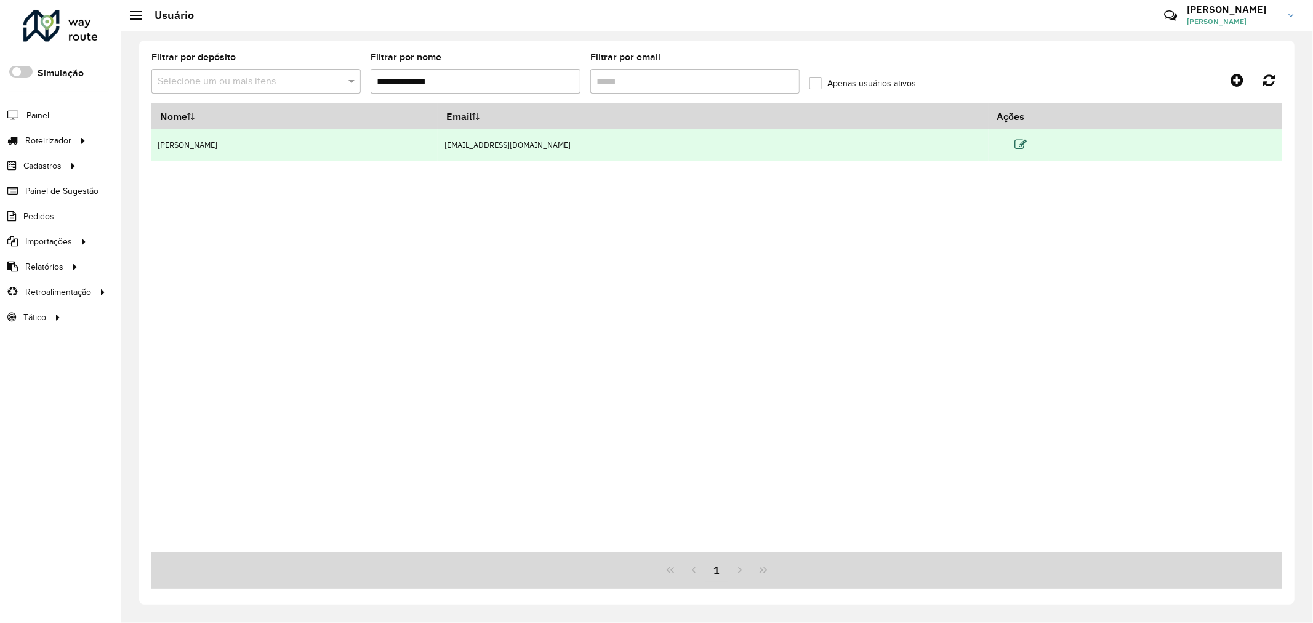
type input "**********"
click at [1014, 143] on icon at bounding box center [1020, 144] width 12 height 12
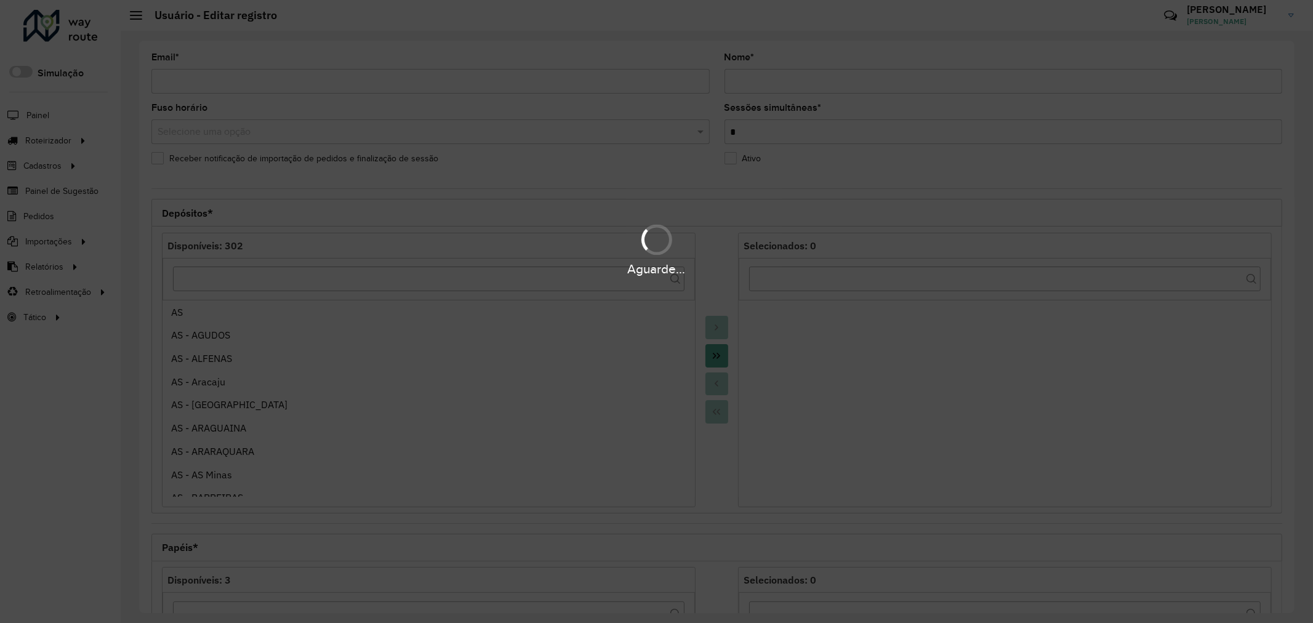
type input "**********"
click at [444, 276] on div "Aguarde..." at bounding box center [656, 268] width 1313 height 19
click at [446, 279] on div "Aguarde..." at bounding box center [656, 311] width 1313 height 623
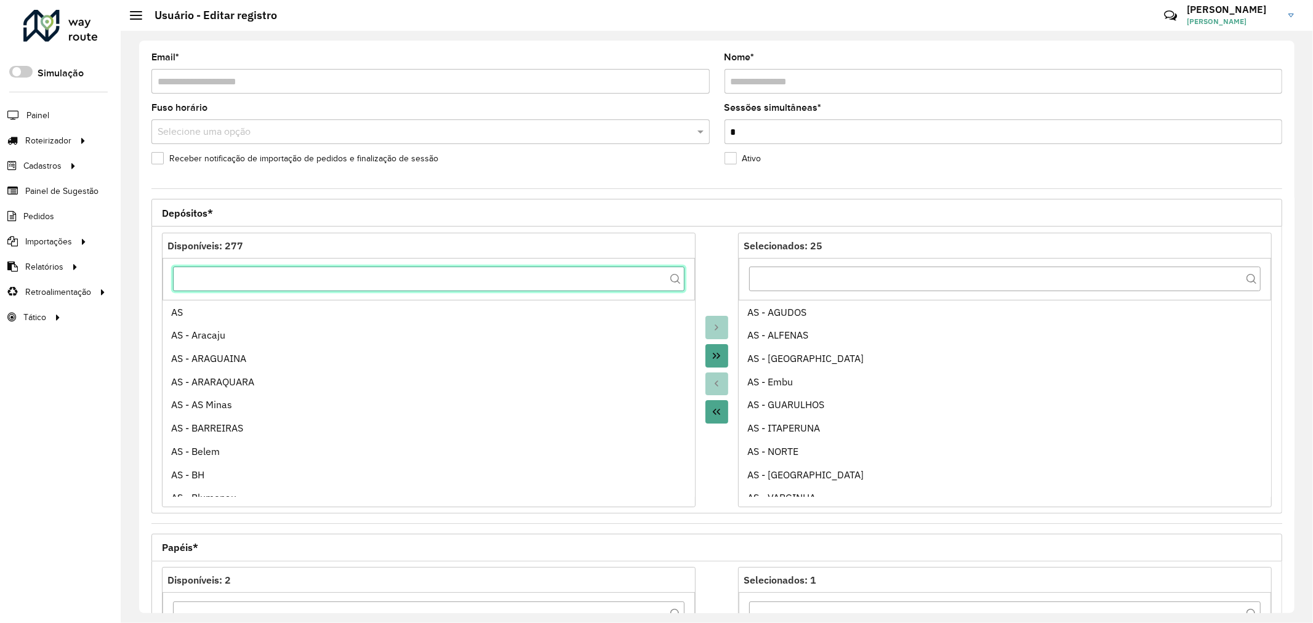
click at [441, 278] on input "text" at bounding box center [428, 278] width 511 height 25
click at [438, 278] on input "text" at bounding box center [428, 278] width 511 height 25
type input "****"
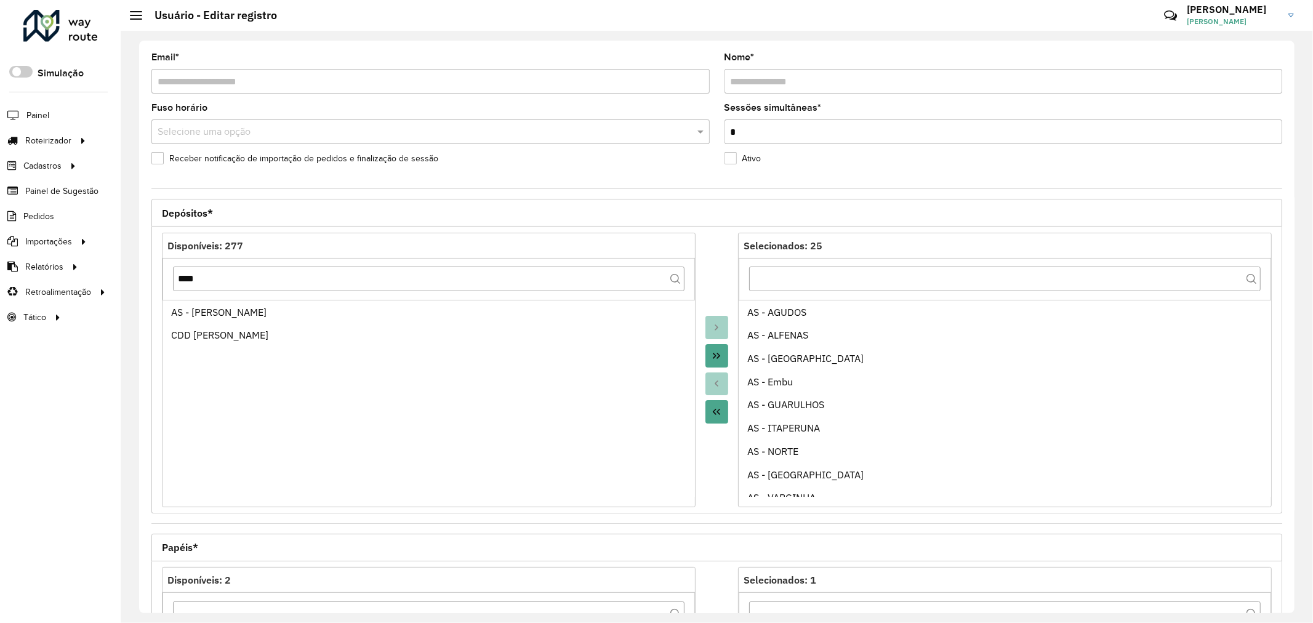
click at [714, 350] on button "Move All to Target" at bounding box center [716, 355] width 23 height 23
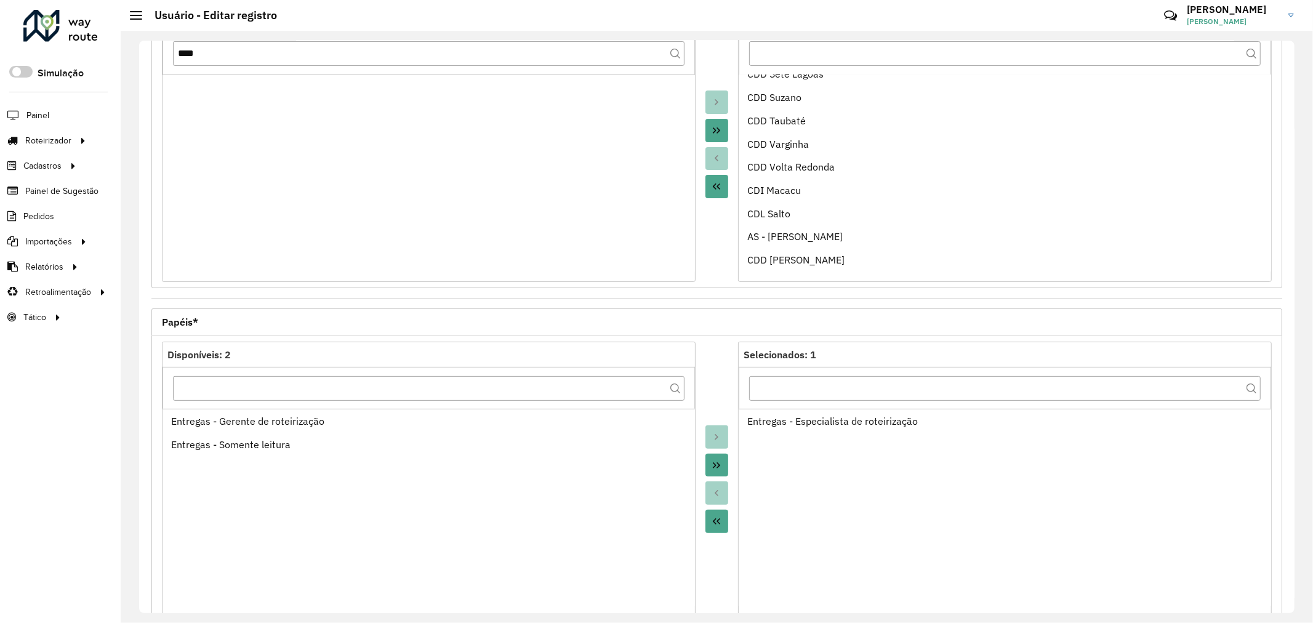
scroll to position [291, 0]
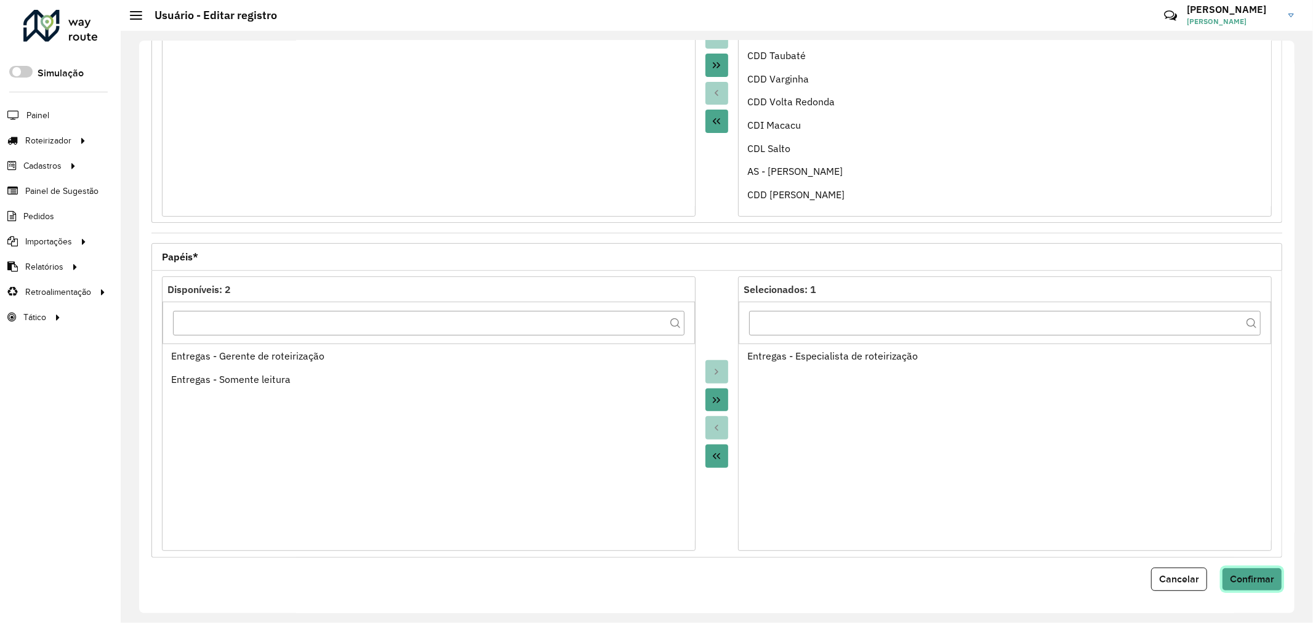
click at [1223, 572] on button "Confirmar" at bounding box center [1252, 578] width 60 height 23
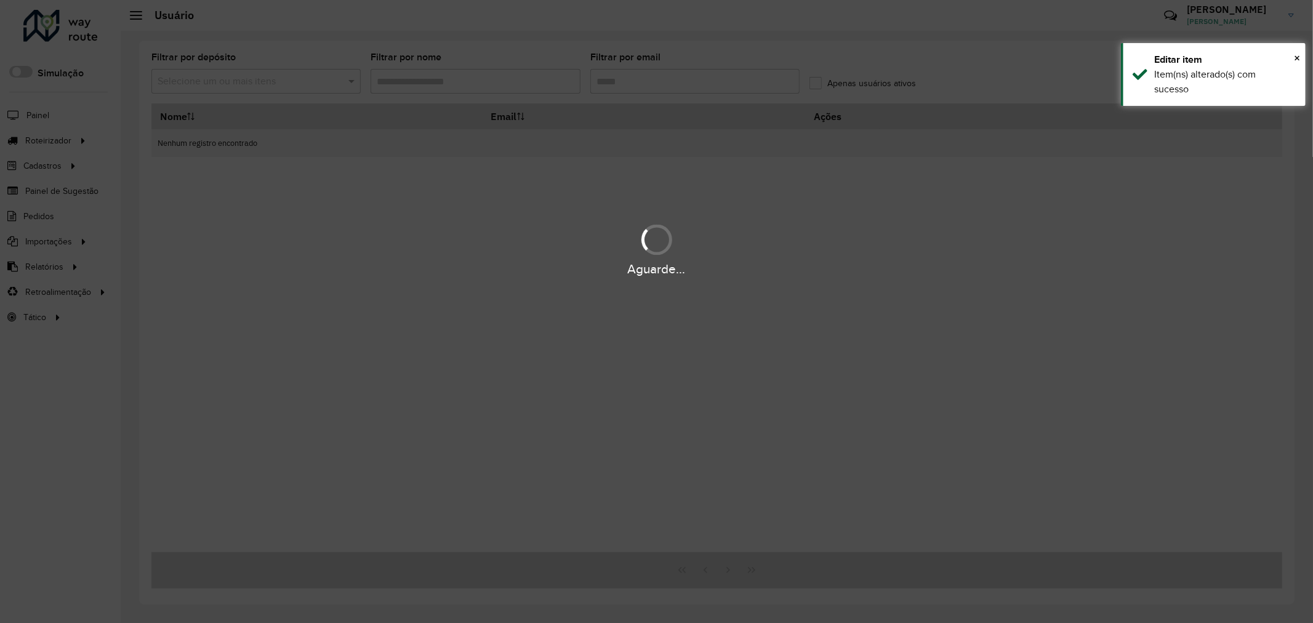
type input "**********"
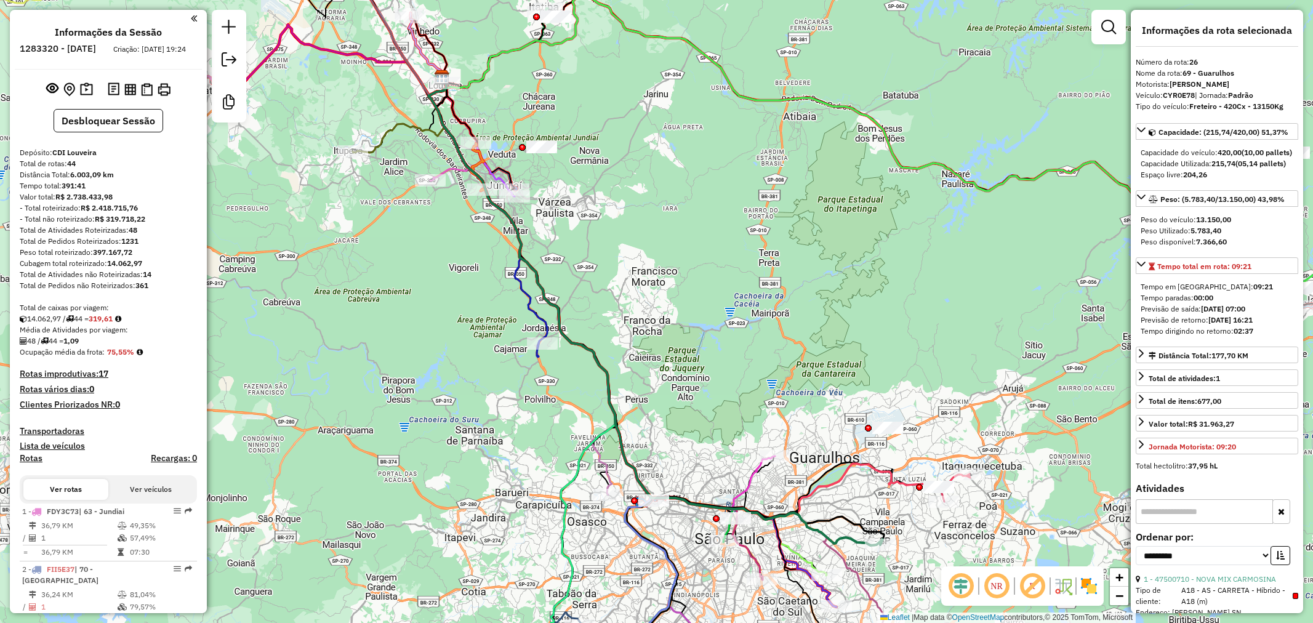
select select "**********"
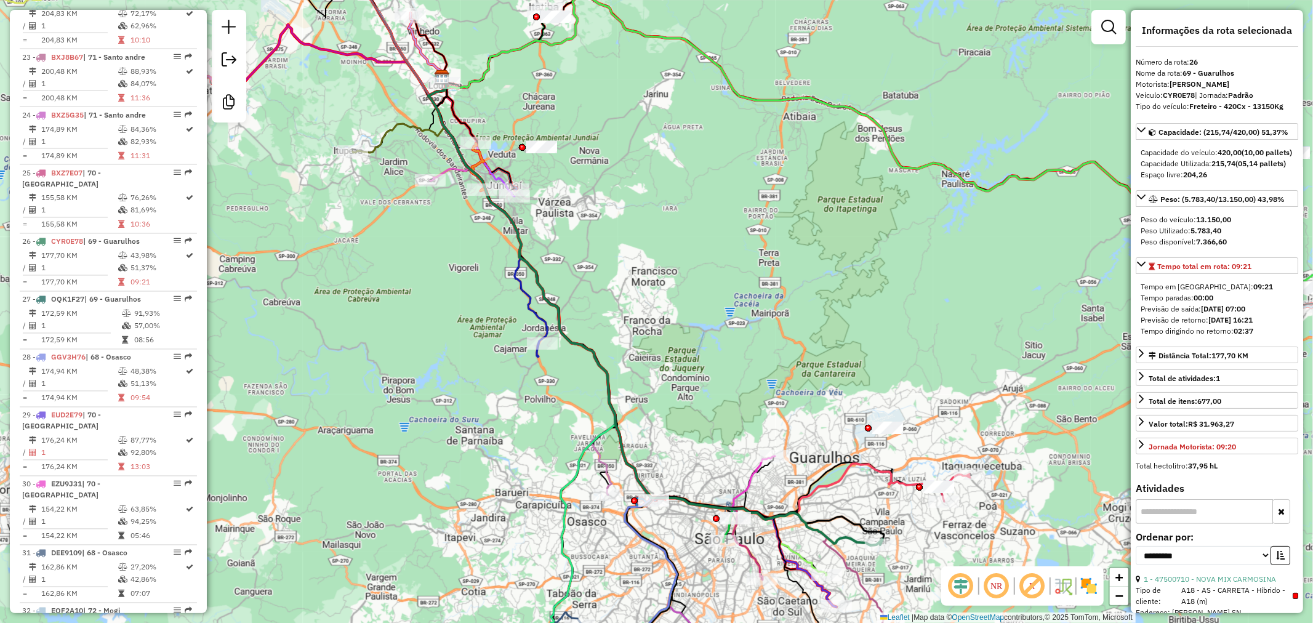
scroll to position [137, 0]
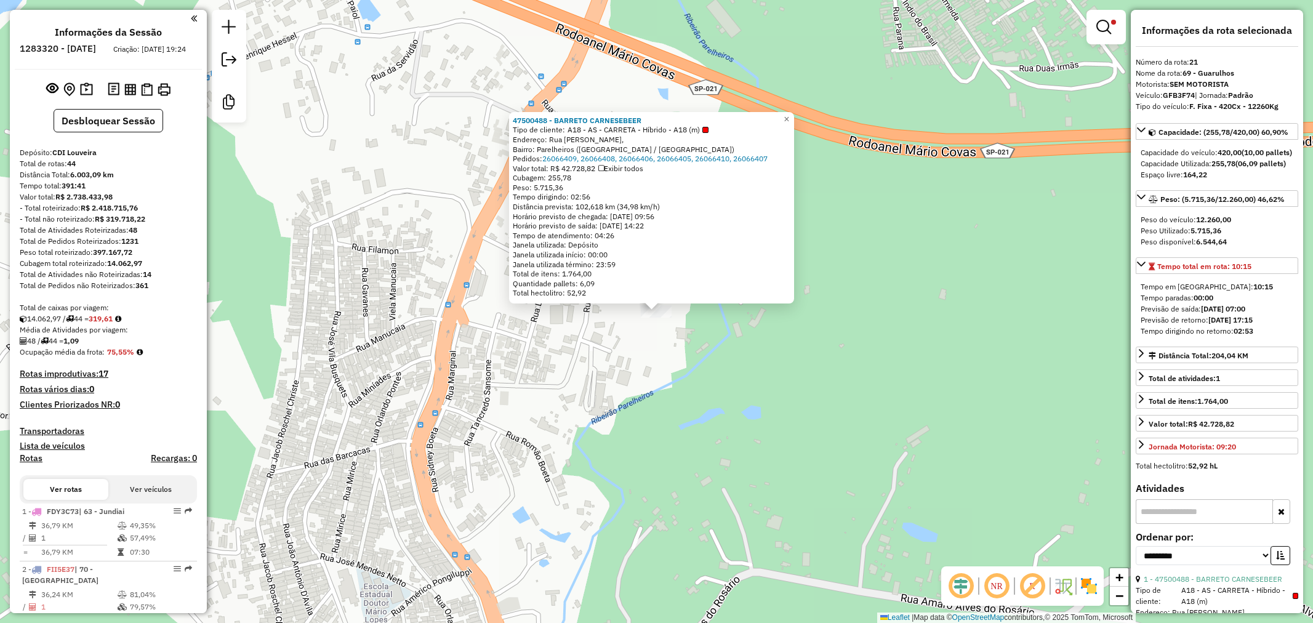
select select "**********"
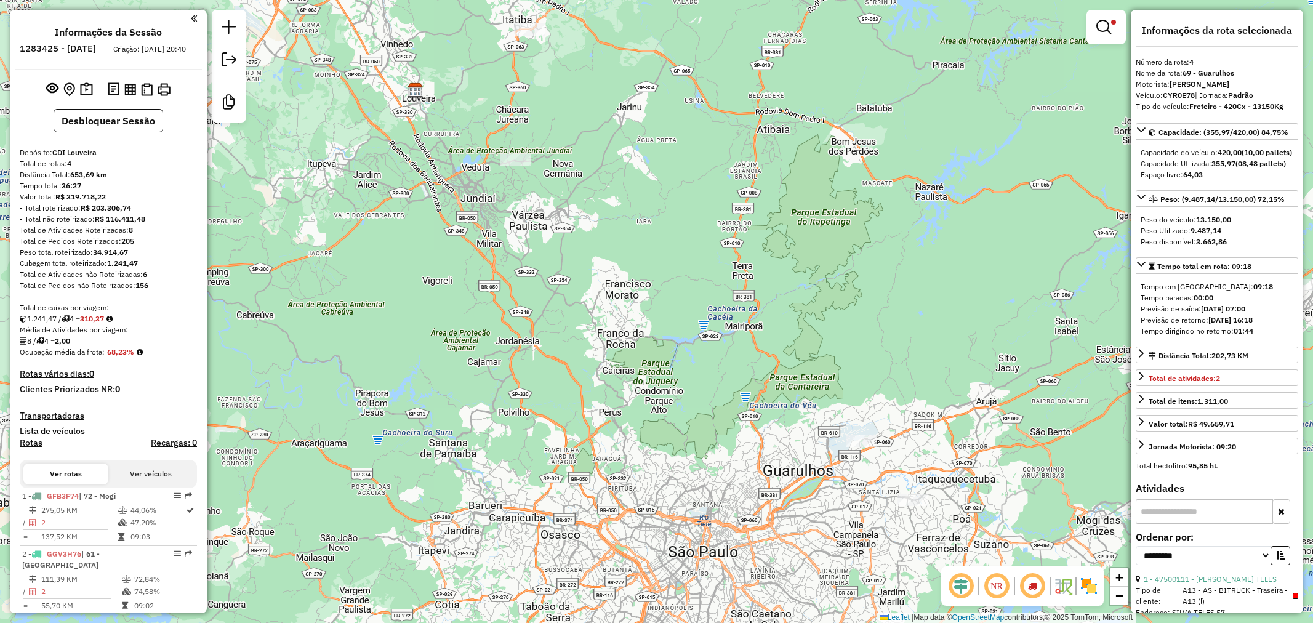
select select "**********"
